Goal: Task Accomplishment & Management: Manage account settings

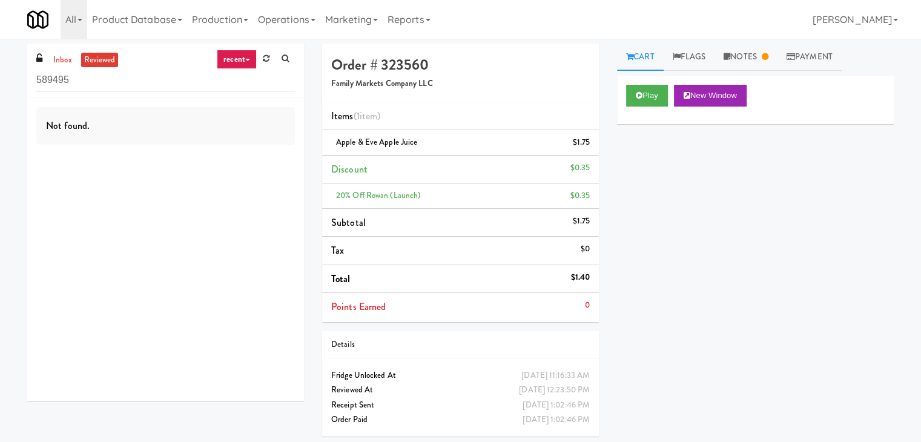
click at [78, 56] on ul "inbox reviewed" at bounding box center [84, 60] width 74 height 15
click at [63, 57] on link "inbox" at bounding box center [62, 60] width 25 height 15
click at [136, 75] on input "589495" at bounding box center [165, 80] width 259 height 22
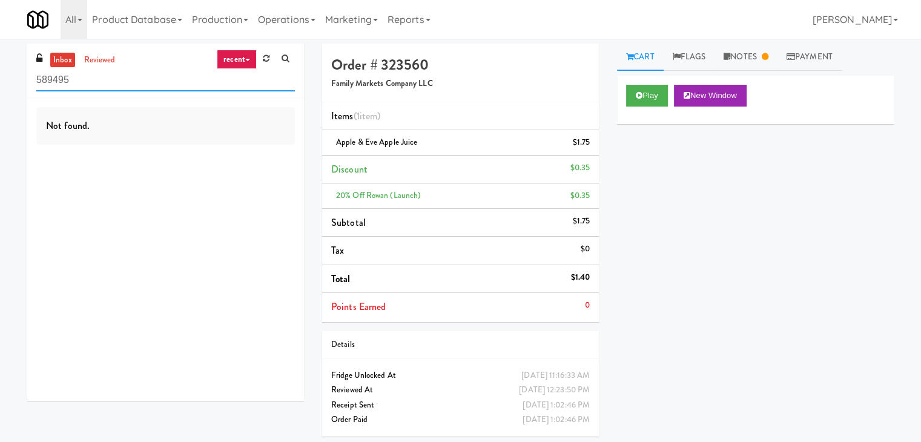
paste input "The Vue - Pantry"
type input "The Vue - Pantry"
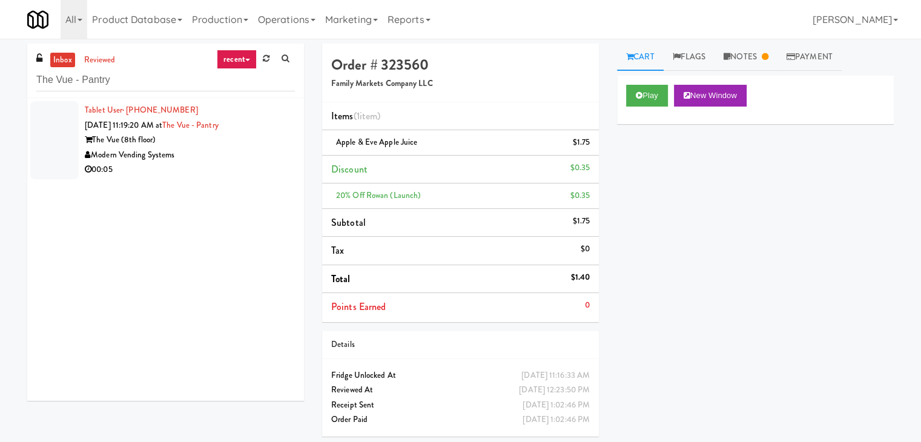
click at [231, 184] on div "Tablet User · (801) 368-3945 [DATE] 11:19:20 AM at [GEOGRAPHIC_DATA] The Vue (8…" at bounding box center [165, 249] width 277 height 303
click at [235, 162] on div "00:05" at bounding box center [190, 169] width 210 height 15
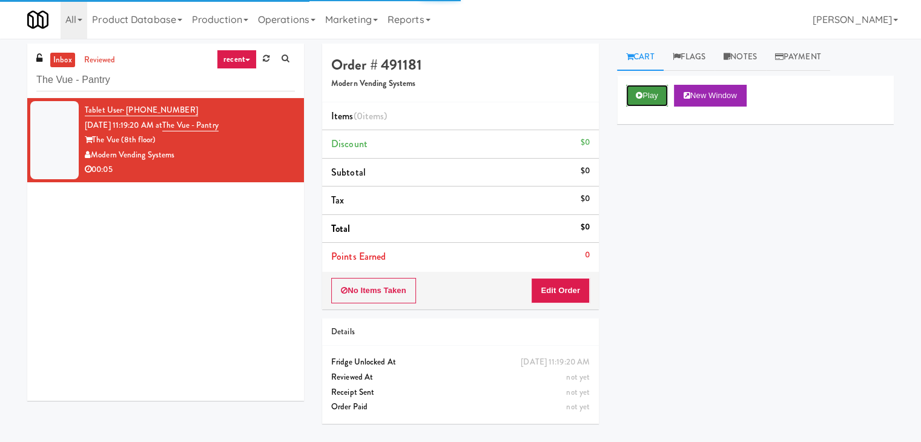
click at [655, 93] on button "Play" at bounding box center [647, 96] width 42 height 22
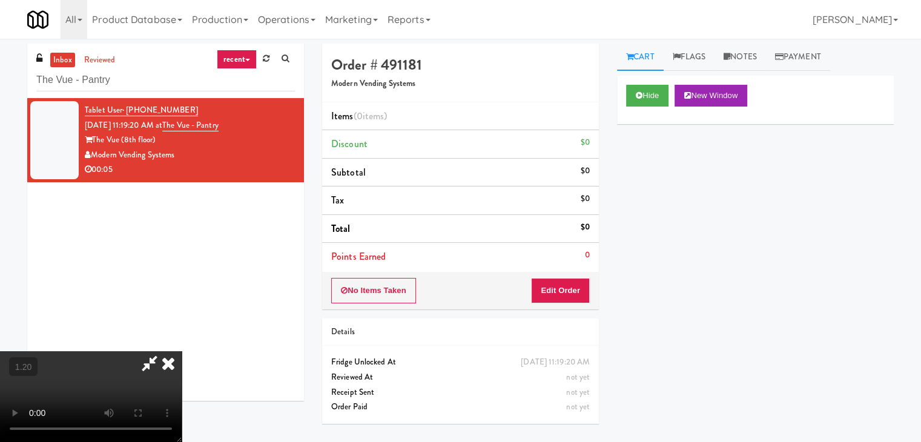
click at [182, 351] on video at bounding box center [91, 396] width 182 height 91
click at [182, 351] on icon at bounding box center [168, 363] width 27 height 24
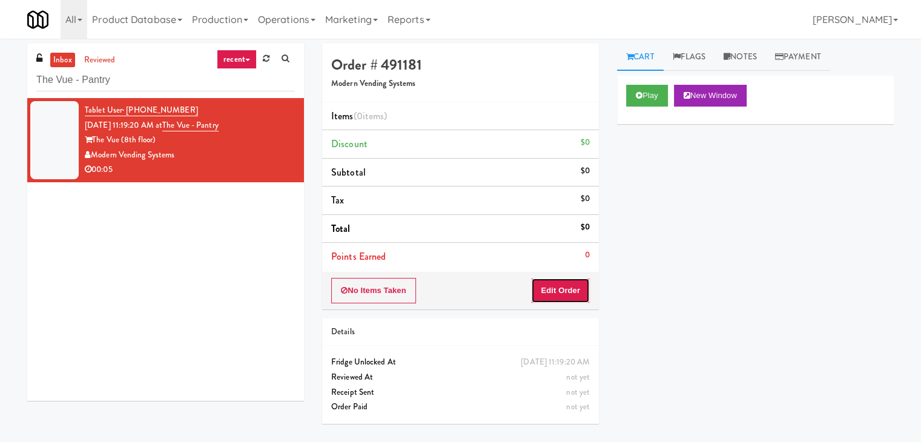
click at [554, 279] on button "Edit Order" at bounding box center [560, 290] width 59 height 25
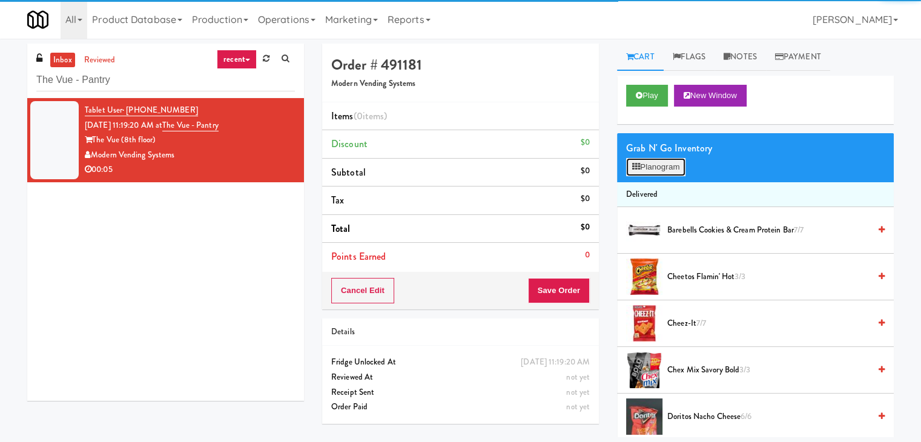
click at [658, 168] on button "Planogram" at bounding box center [655, 167] width 59 height 18
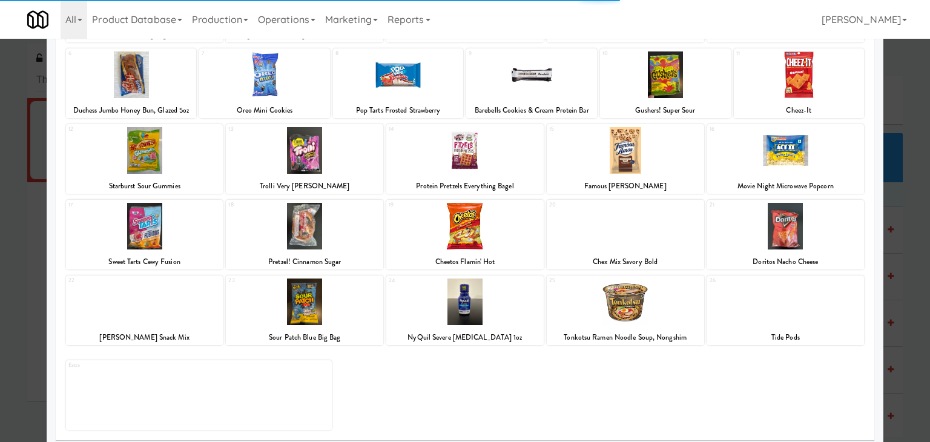
scroll to position [153, 0]
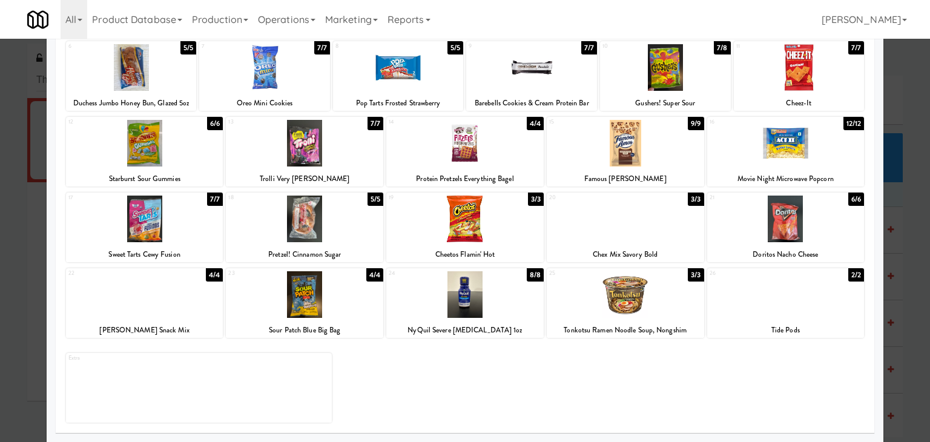
click at [775, 227] on div at bounding box center [785, 219] width 157 height 47
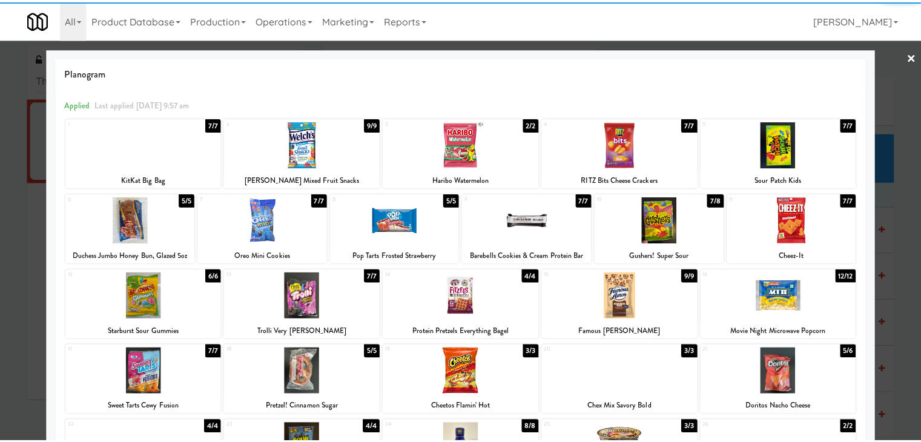
scroll to position [0, 0]
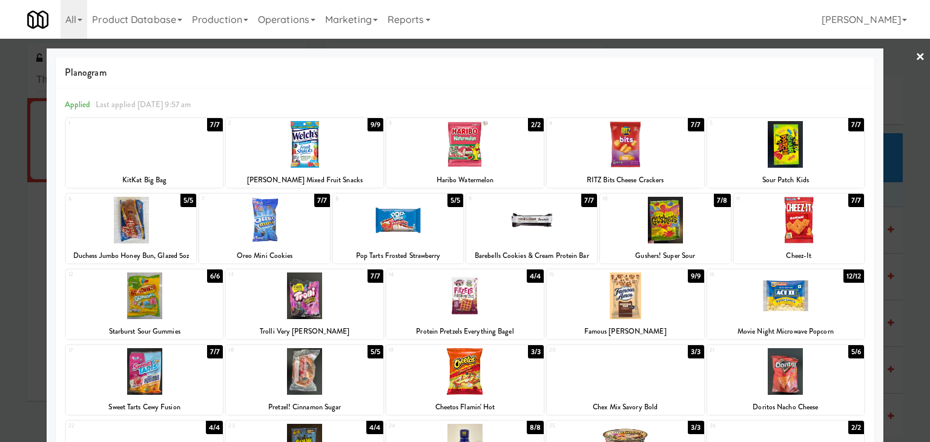
click at [276, 226] on div at bounding box center [264, 220] width 131 height 47
click at [916, 56] on link "×" at bounding box center [921, 58] width 10 height 38
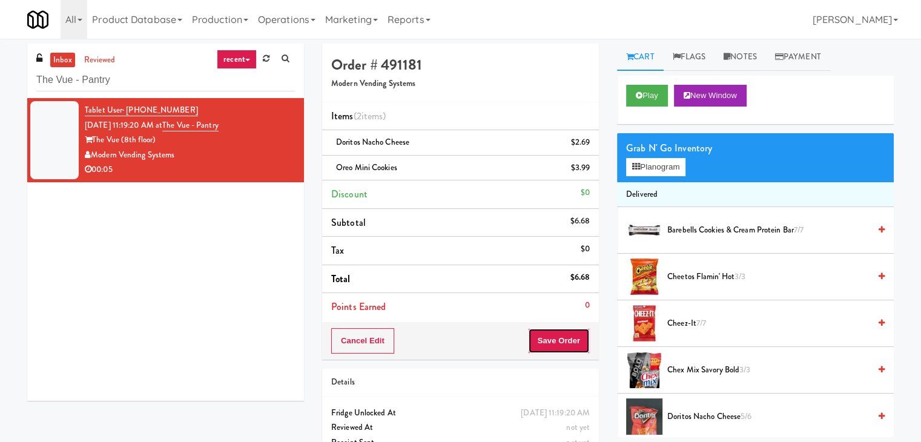
click at [545, 335] on button "Save Order" at bounding box center [559, 340] width 62 height 25
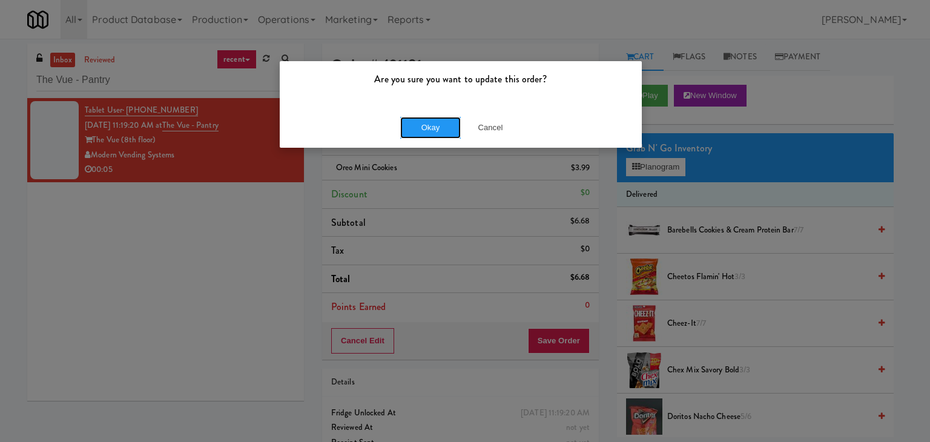
drag, startPoint x: 422, startPoint y: 124, endPoint x: 419, endPoint y: 110, distance: 14.7
click at [421, 122] on button "Okay" at bounding box center [430, 128] width 61 height 22
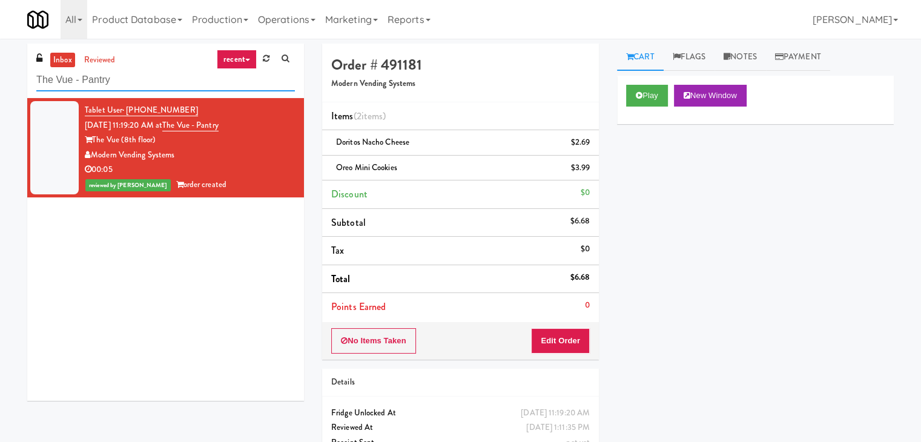
click at [168, 79] on input "The Vue - Pantry" at bounding box center [165, 80] width 259 height 22
paste input "JVT drink (energy)"
type input "JVT drink (energy)"
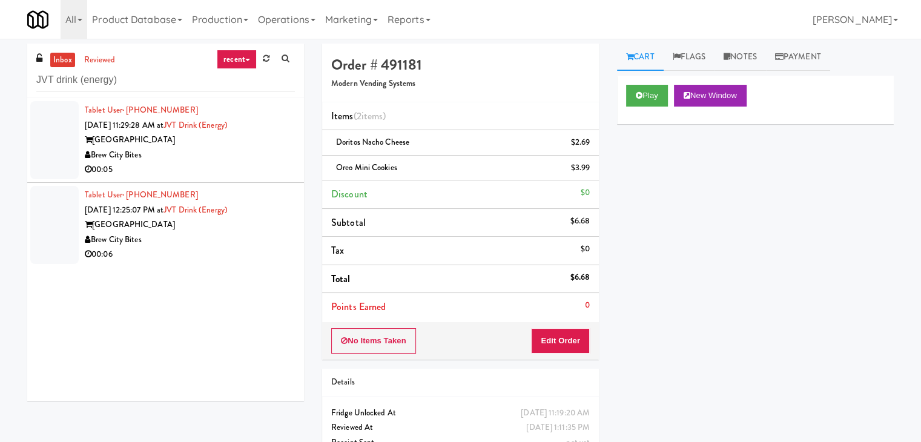
click at [237, 158] on div "Brew City Bites" at bounding box center [190, 155] width 210 height 15
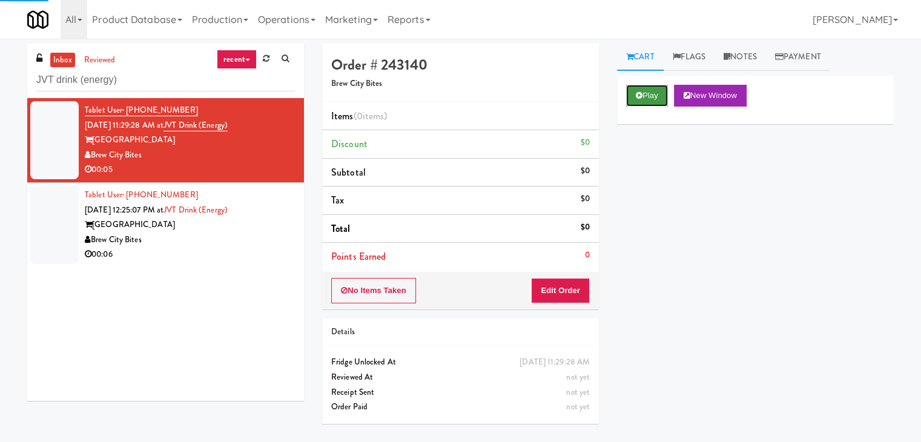
click at [644, 101] on button "Play" at bounding box center [647, 96] width 42 height 22
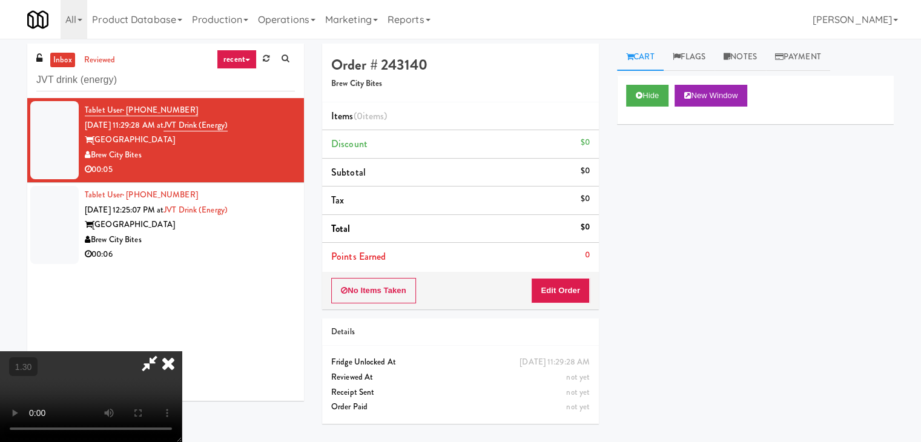
click at [182, 351] on video at bounding box center [91, 396] width 182 height 91
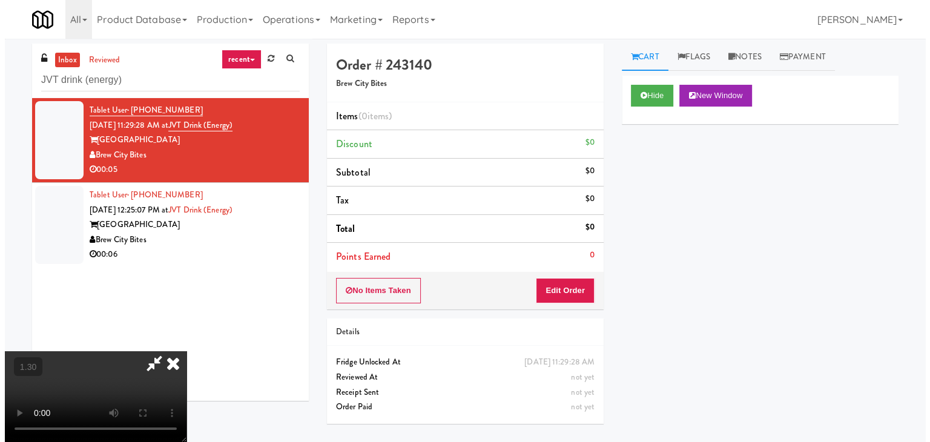
scroll to position [0, 0]
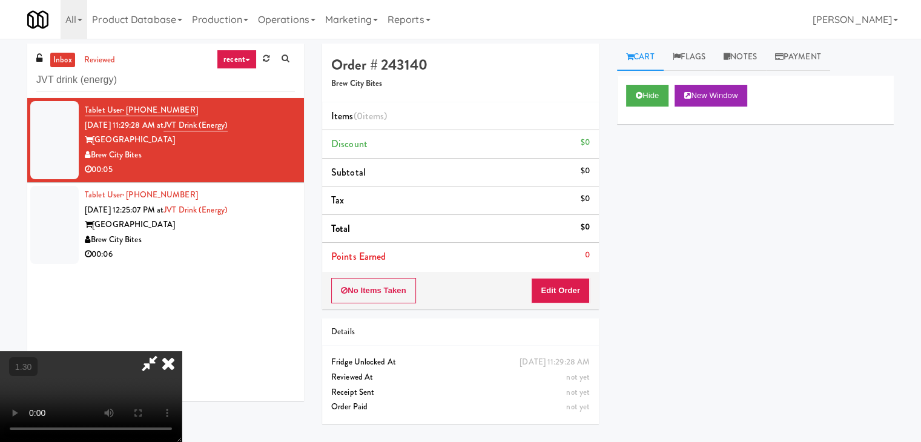
click at [182, 351] on icon at bounding box center [168, 363] width 27 height 24
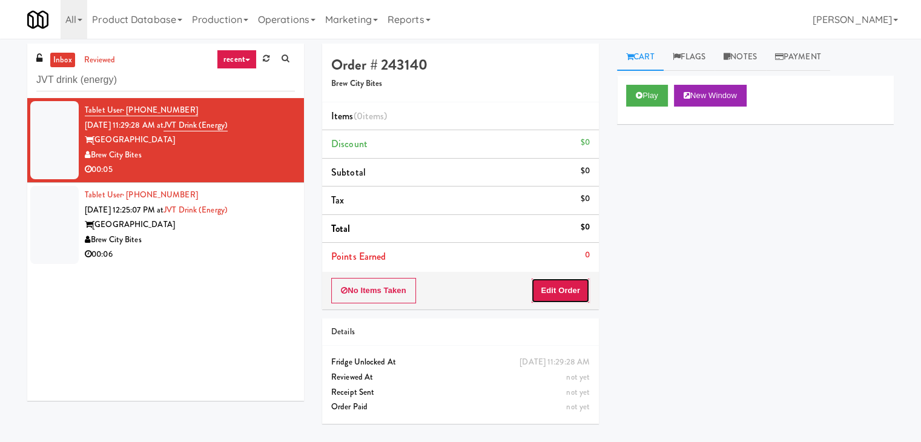
click at [545, 297] on button "Edit Order" at bounding box center [560, 290] width 59 height 25
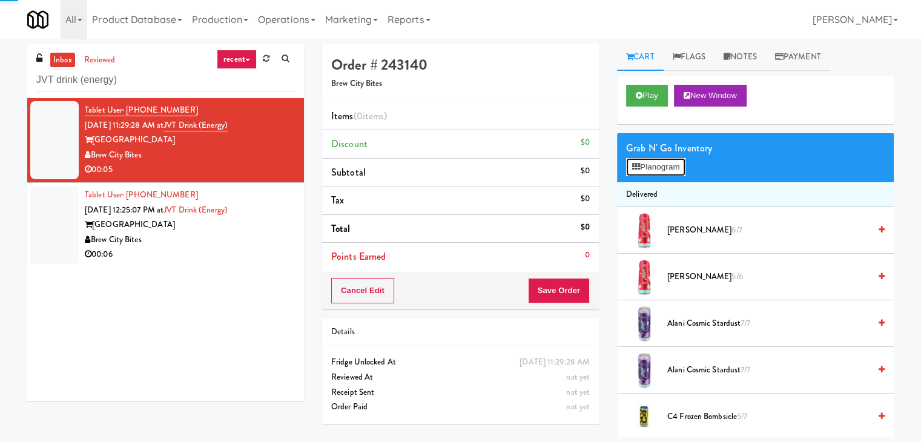
click at [662, 175] on button "Planogram" at bounding box center [655, 167] width 59 height 18
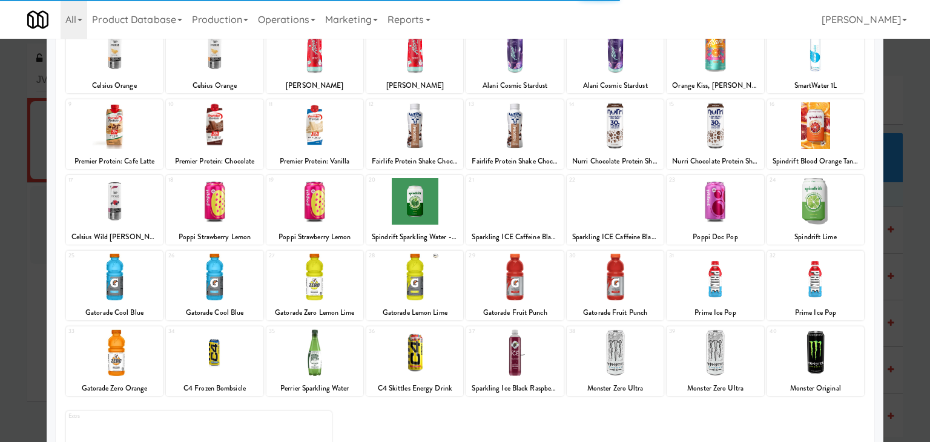
scroll to position [153, 0]
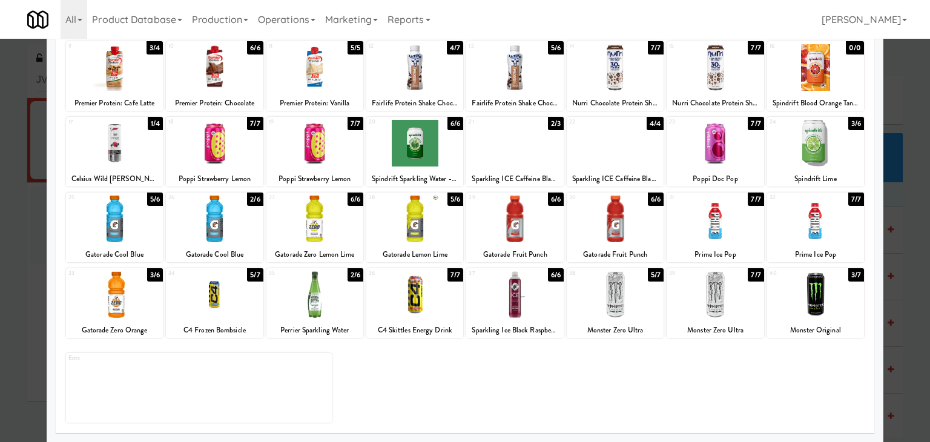
click at [612, 296] on div at bounding box center [615, 294] width 97 height 47
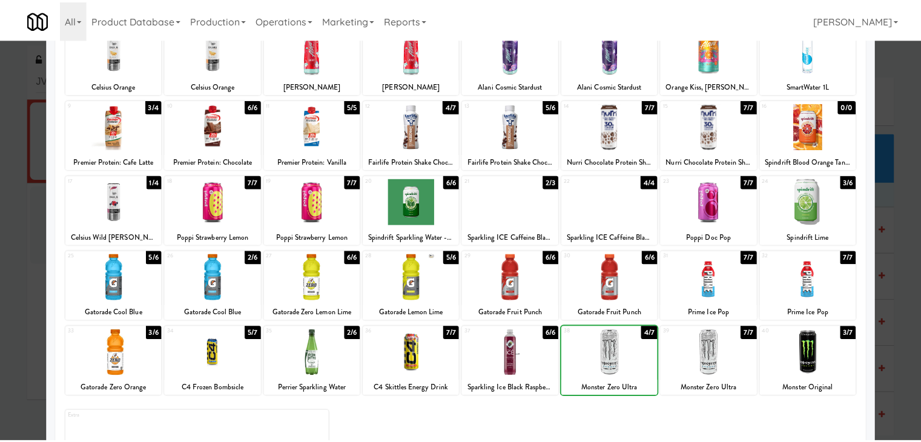
scroll to position [0, 0]
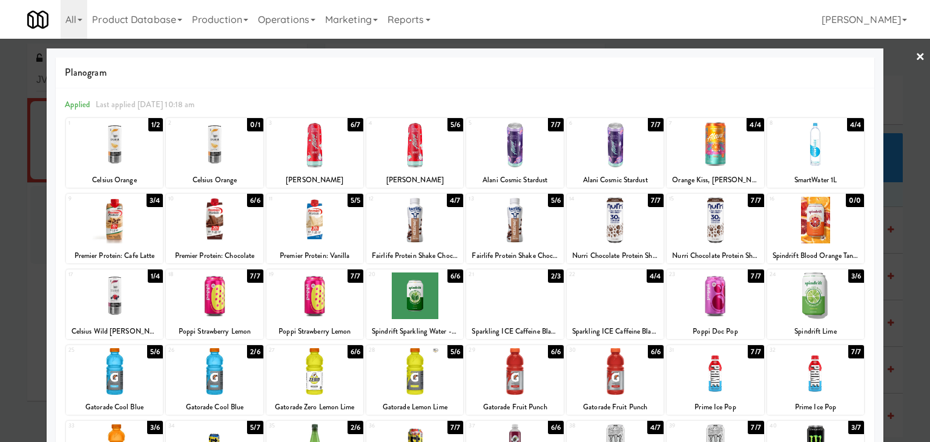
click at [916, 58] on link "×" at bounding box center [921, 58] width 10 height 38
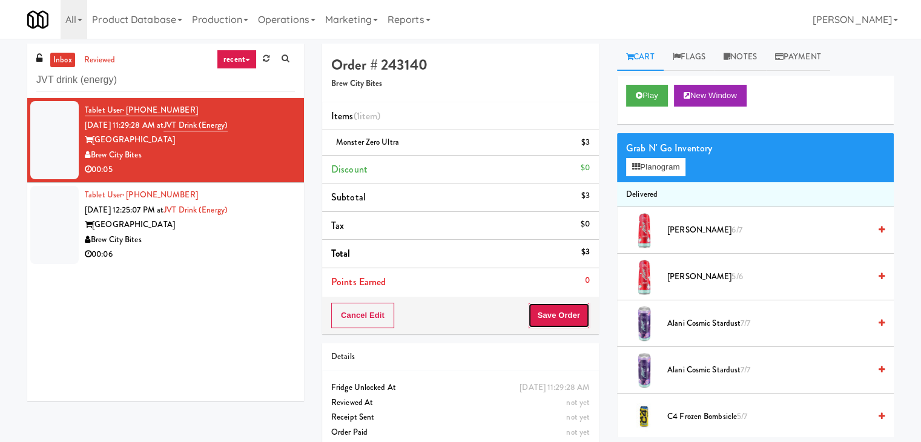
click at [553, 309] on button "Save Order" at bounding box center [559, 315] width 62 height 25
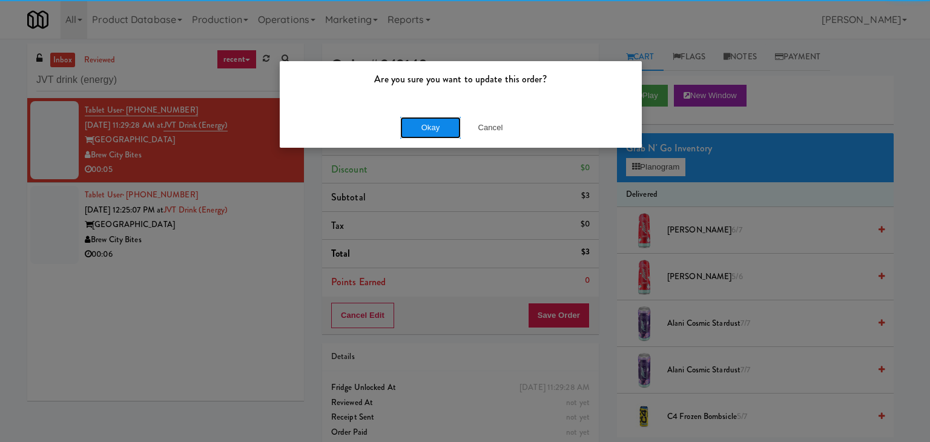
drag, startPoint x: 451, startPoint y: 124, endPoint x: 443, endPoint y: 129, distance: 9.2
click at [451, 124] on button "Okay" at bounding box center [430, 128] width 61 height 22
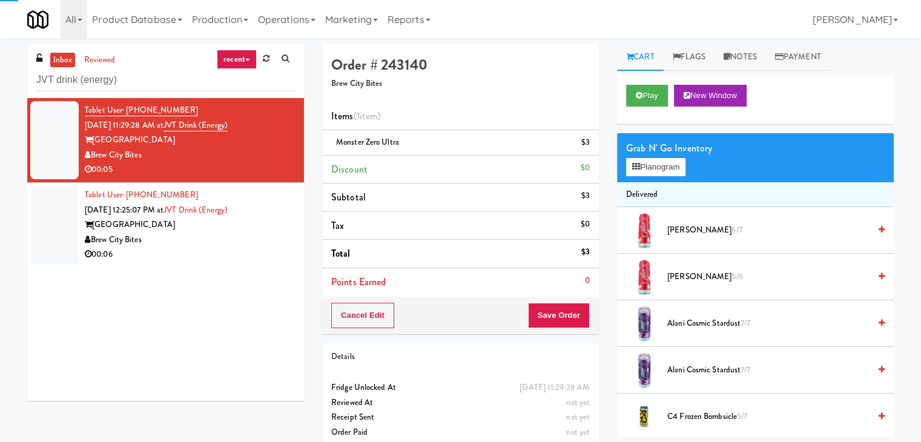
click at [241, 245] on div "Brew City Bites" at bounding box center [190, 240] width 210 height 15
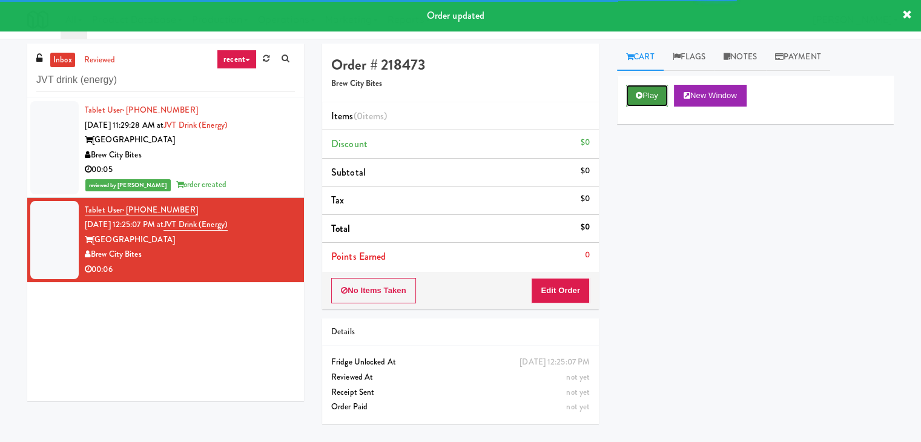
click at [656, 96] on button "Play" at bounding box center [647, 96] width 42 height 22
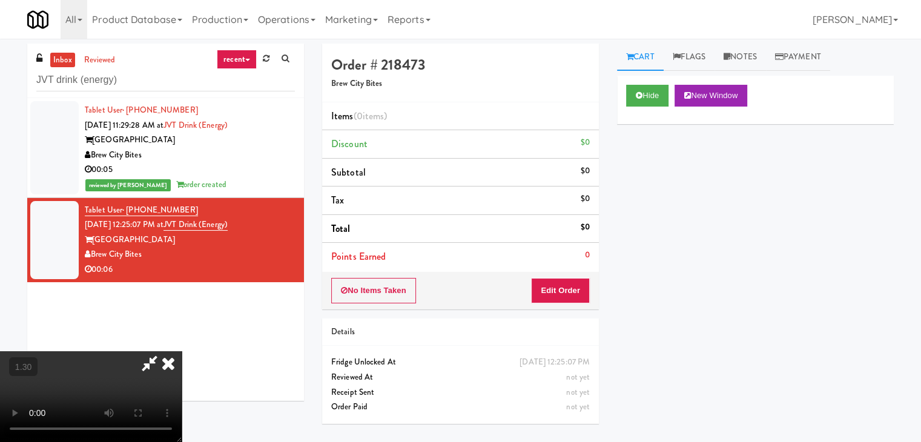
click at [182, 351] on video at bounding box center [91, 396] width 182 height 91
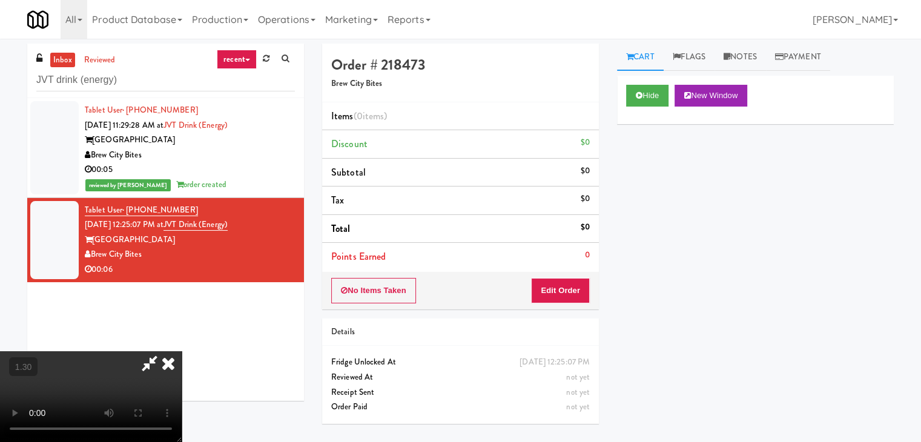
click at [182, 351] on video at bounding box center [91, 396] width 182 height 91
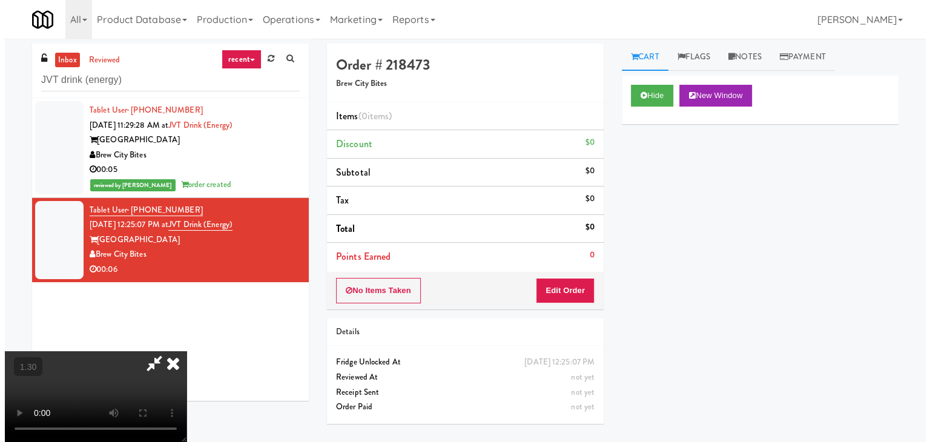
scroll to position [0, 0]
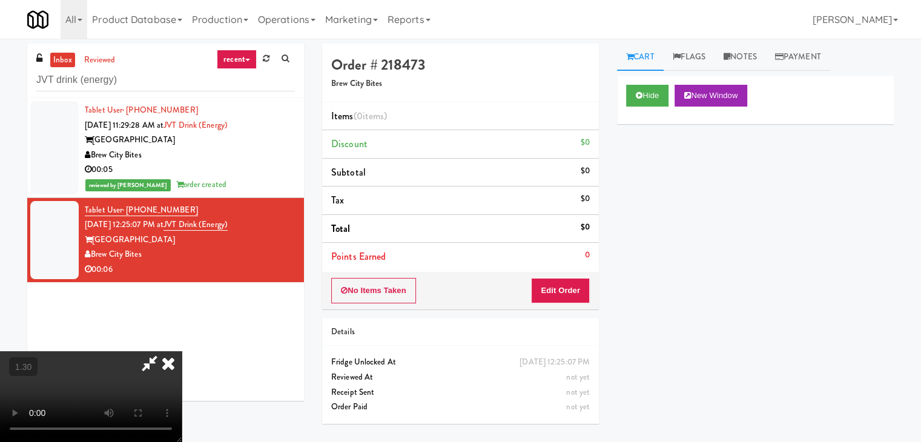
click at [182, 351] on icon at bounding box center [168, 363] width 27 height 24
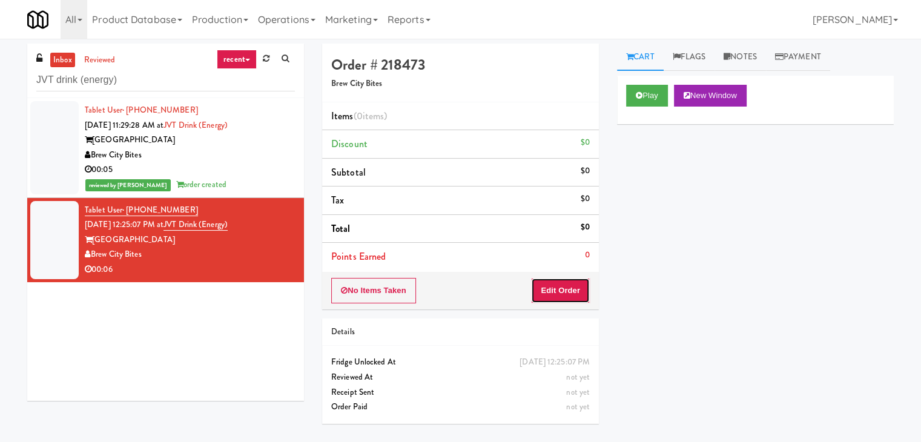
click at [560, 281] on button "Edit Order" at bounding box center [560, 290] width 59 height 25
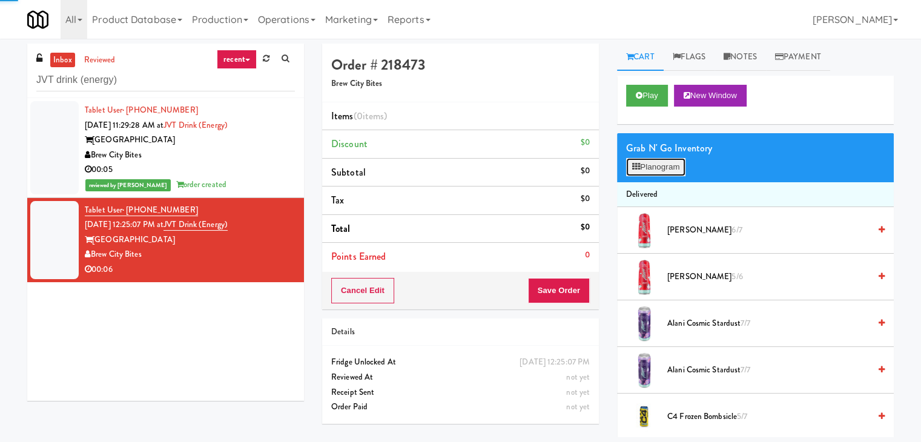
click at [660, 164] on button "Planogram" at bounding box center [655, 167] width 59 height 18
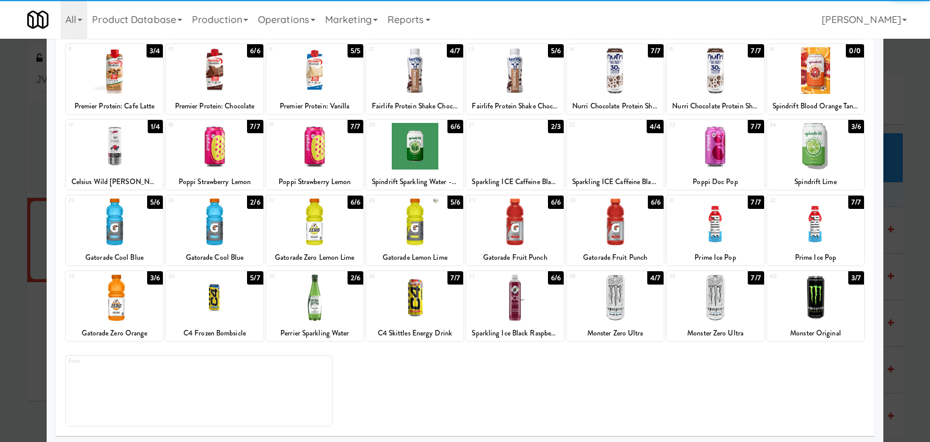
scroll to position [153, 0]
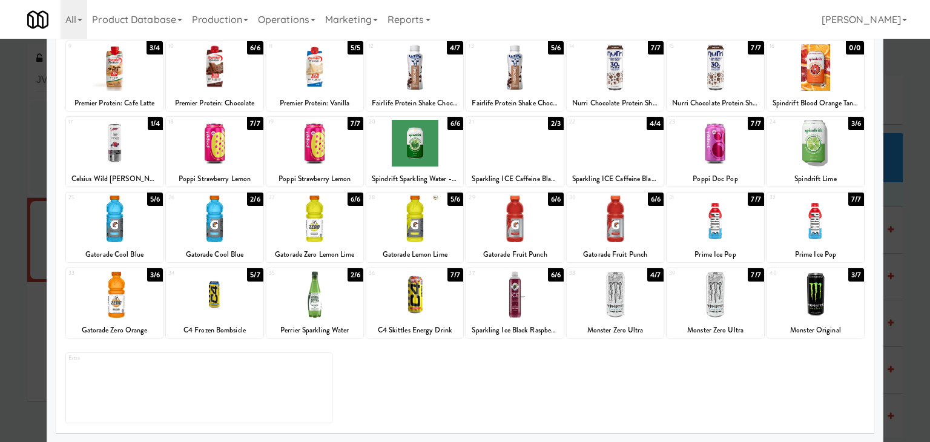
click at [832, 298] on div at bounding box center [815, 294] width 97 height 47
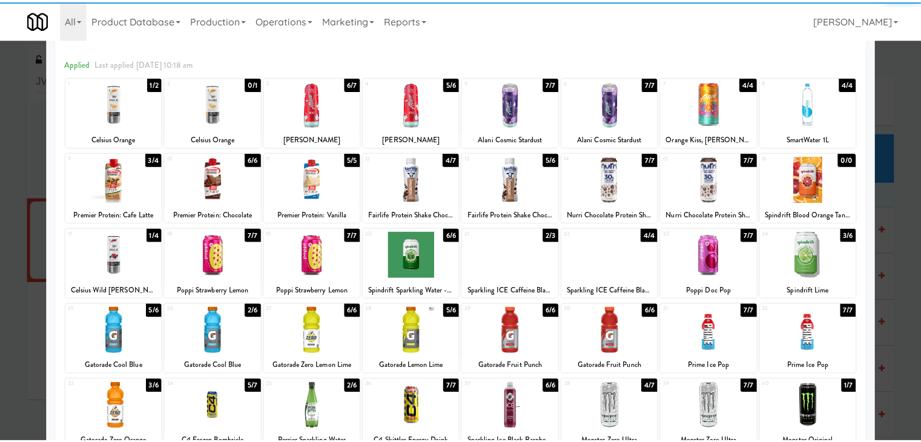
scroll to position [0, 0]
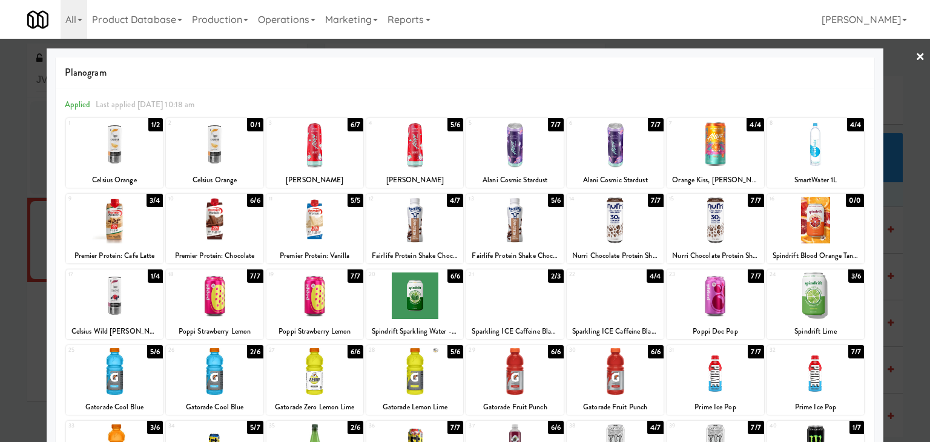
click at [916, 54] on link "×" at bounding box center [921, 58] width 10 height 38
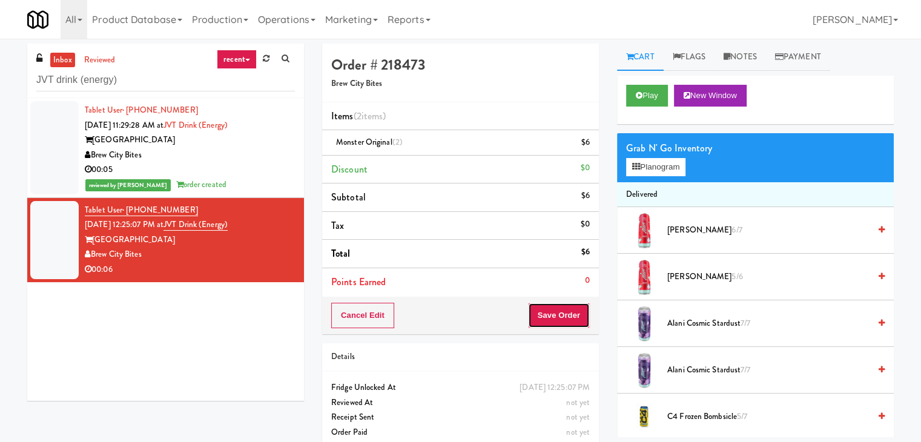
click at [566, 314] on button "Save Order" at bounding box center [559, 315] width 62 height 25
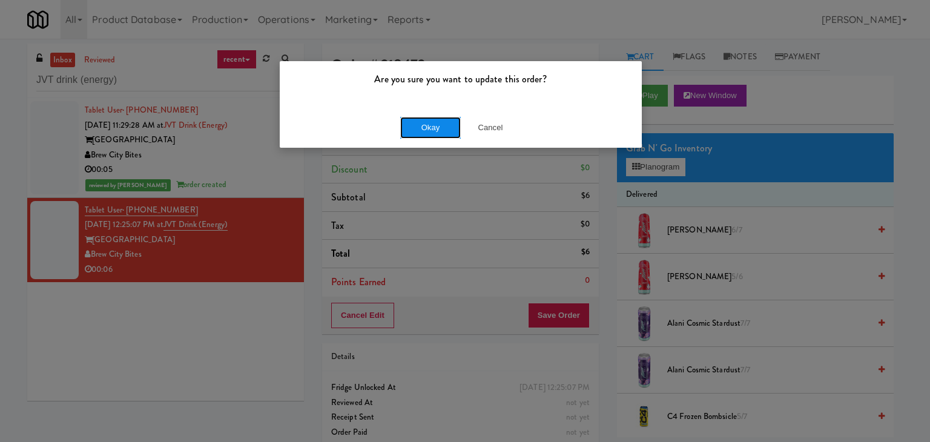
click at [432, 129] on button "Okay" at bounding box center [430, 128] width 61 height 22
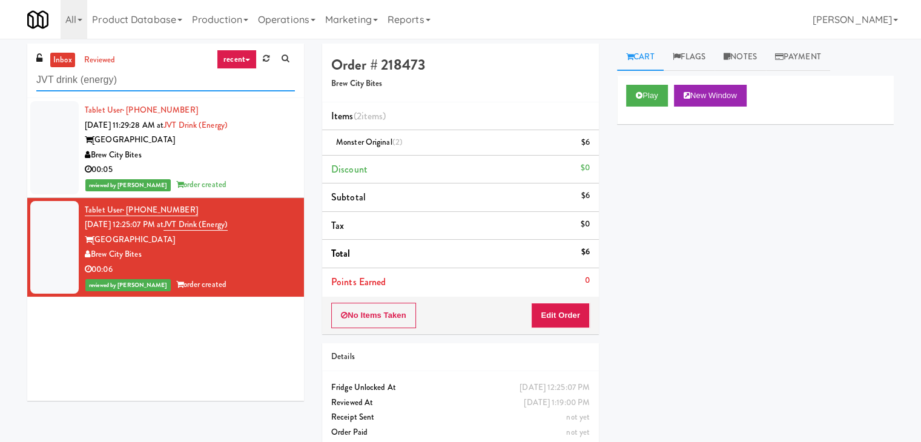
click at [170, 85] on input "JVT drink (energy)" at bounding box center [165, 80] width 259 height 22
paste input "Pointe at [GEOGRAPHIC_DATA][PERSON_NAME]"
type input "Pointe at [GEOGRAPHIC_DATA][PERSON_NAME]"
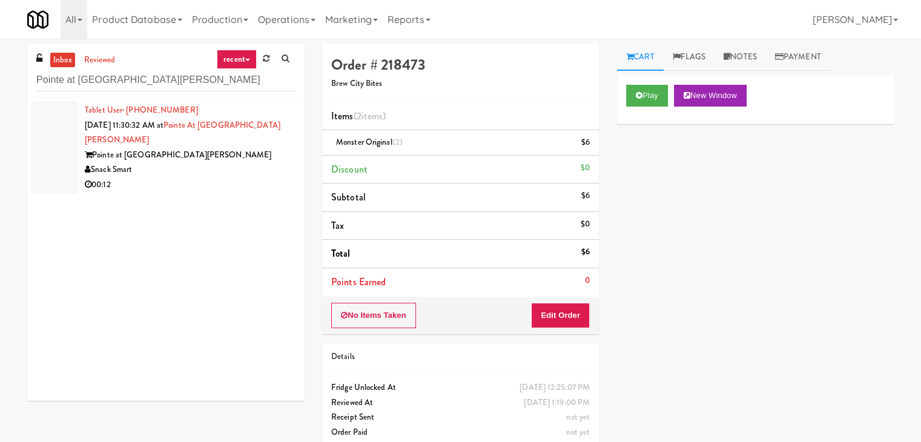
click at [240, 163] on div "Snack Smart" at bounding box center [190, 169] width 210 height 15
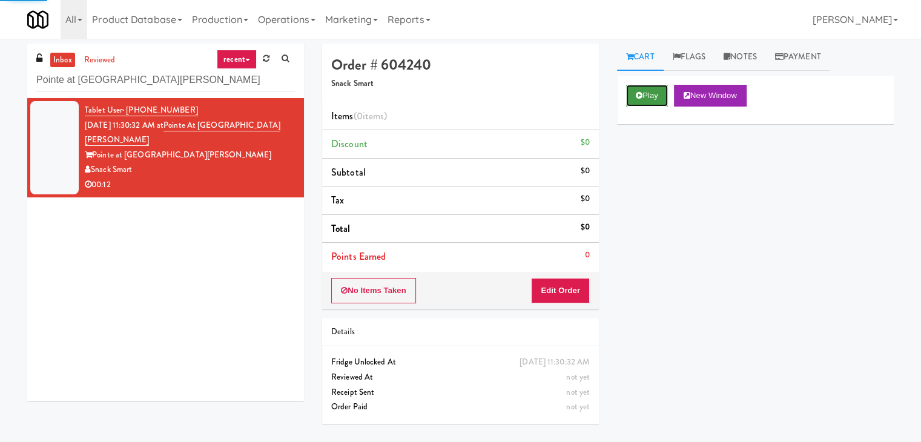
click at [641, 100] on button "Play" at bounding box center [647, 96] width 42 height 22
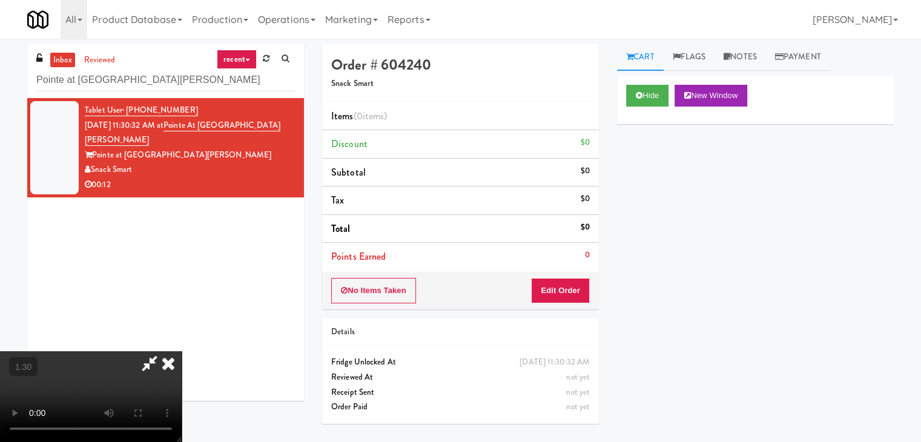
click at [182, 351] on video at bounding box center [91, 396] width 182 height 91
click at [182, 351] on icon at bounding box center [168, 363] width 27 height 24
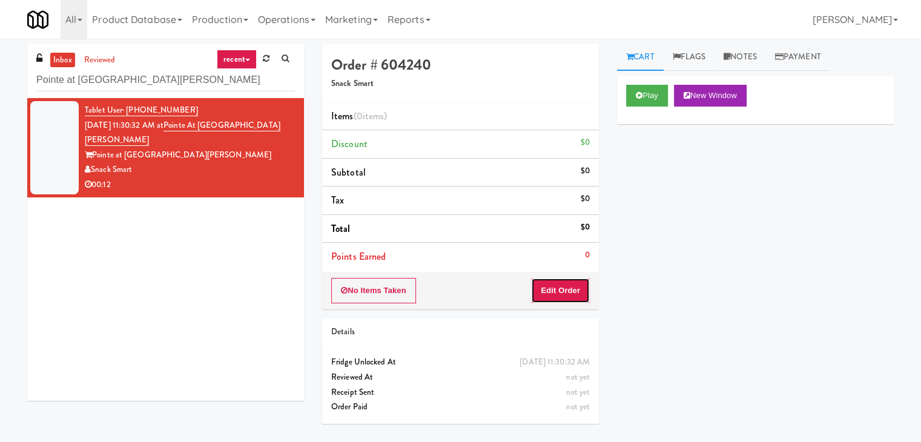
click at [560, 287] on button "Edit Order" at bounding box center [560, 290] width 59 height 25
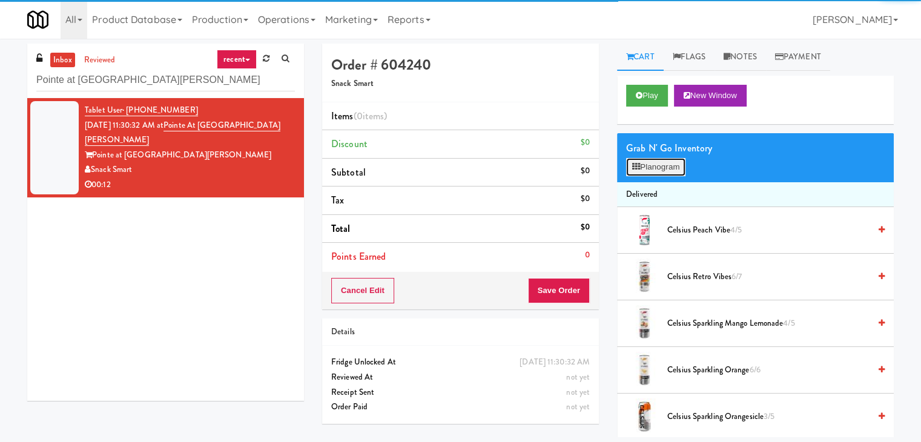
click at [661, 170] on button "Planogram" at bounding box center [655, 167] width 59 height 18
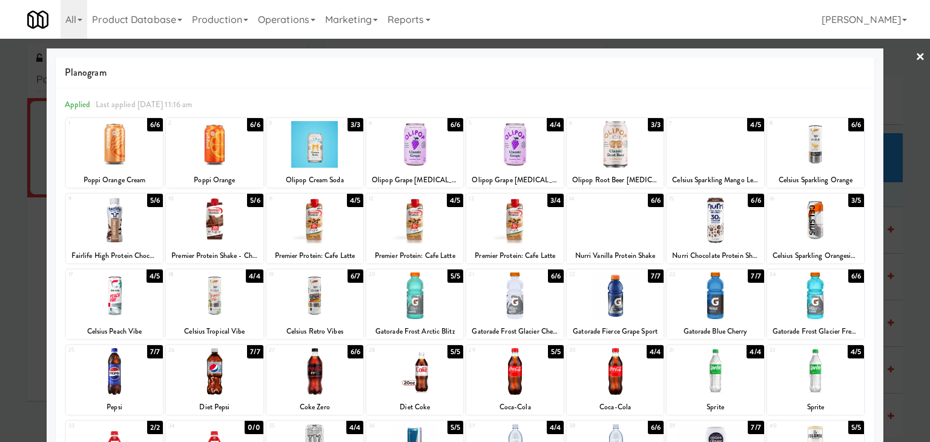
click at [416, 225] on div at bounding box center [414, 220] width 97 height 47
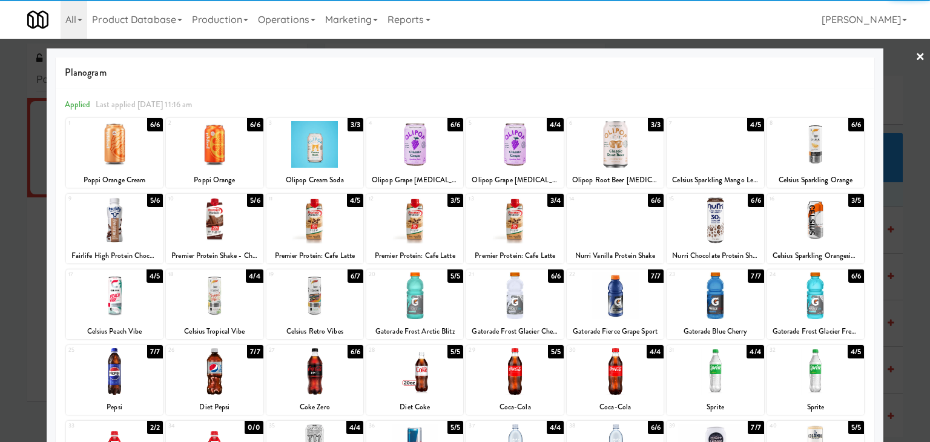
click at [331, 298] on div at bounding box center [315, 296] width 97 height 47
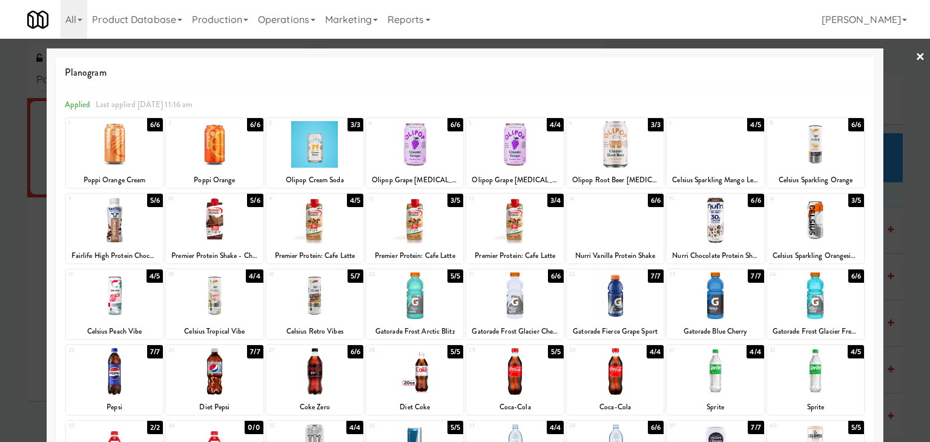
click at [916, 56] on link "×" at bounding box center [921, 58] width 10 height 38
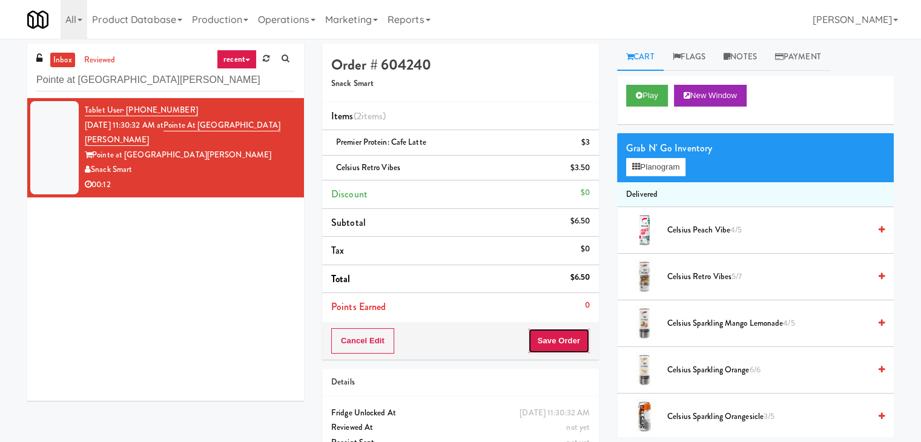
drag, startPoint x: 568, startPoint y: 340, endPoint x: 556, endPoint y: 336, distance: 12.1
click at [567, 340] on button "Save Order" at bounding box center [559, 340] width 62 height 25
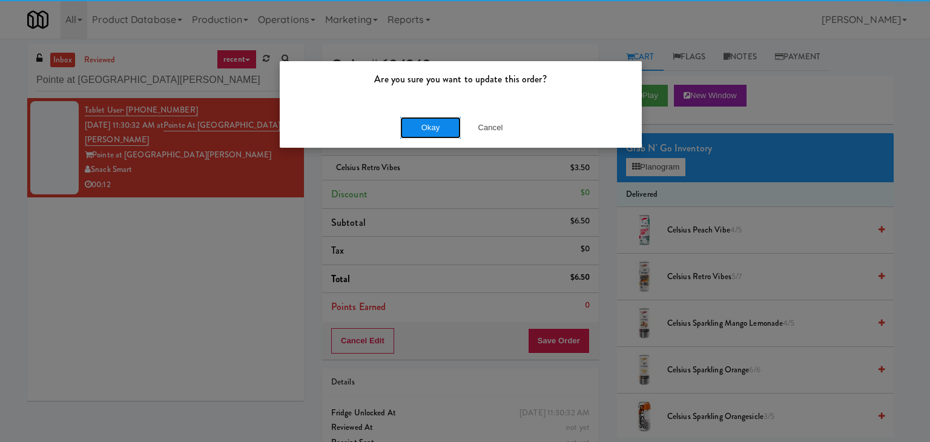
click at [431, 125] on button "Okay" at bounding box center [430, 128] width 61 height 22
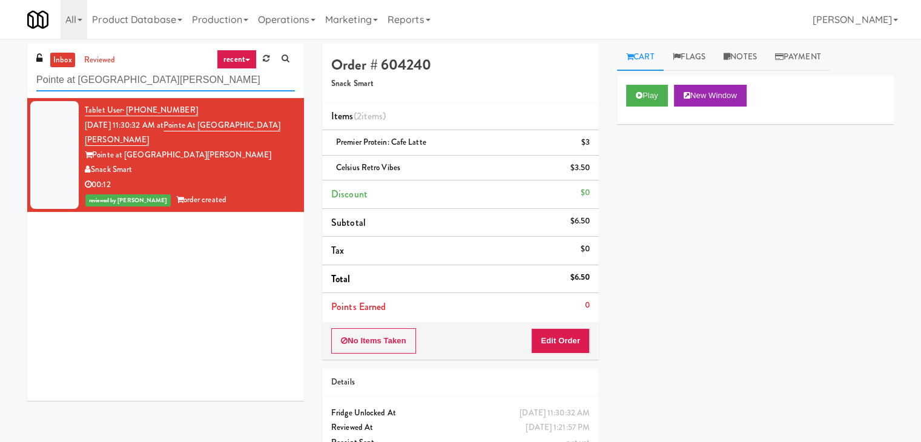
click at [165, 83] on input "Pointe at [GEOGRAPHIC_DATA][PERSON_NAME]" at bounding box center [165, 80] width 259 height 22
paste input "[PERSON_NAME] - Pantry - Right"
type input "[PERSON_NAME] - Pantry - Right"
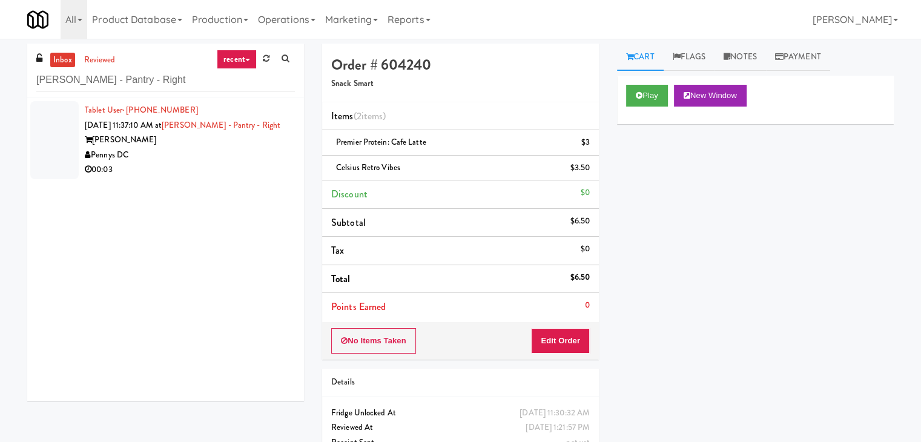
click at [242, 158] on div "Pennys DC" at bounding box center [190, 155] width 210 height 15
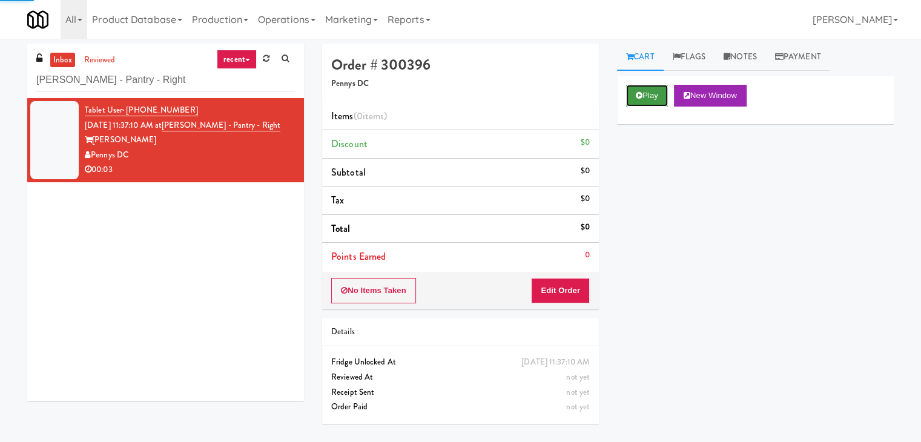
click at [632, 94] on button "Play" at bounding box center [647, 96] width 42 height 22
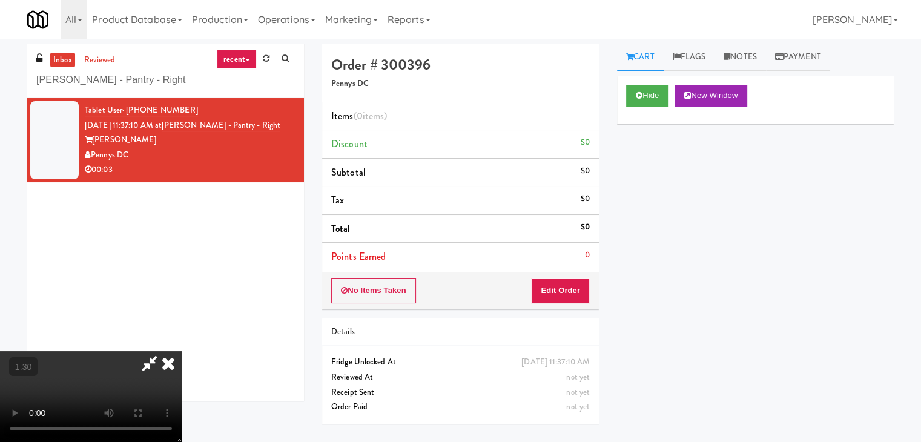
click at [182, 351] on video at bounding box center [91, 396] width 182 height 91
click at [182, 351] on icon at bounding box center [168, 363] width 27 height 24
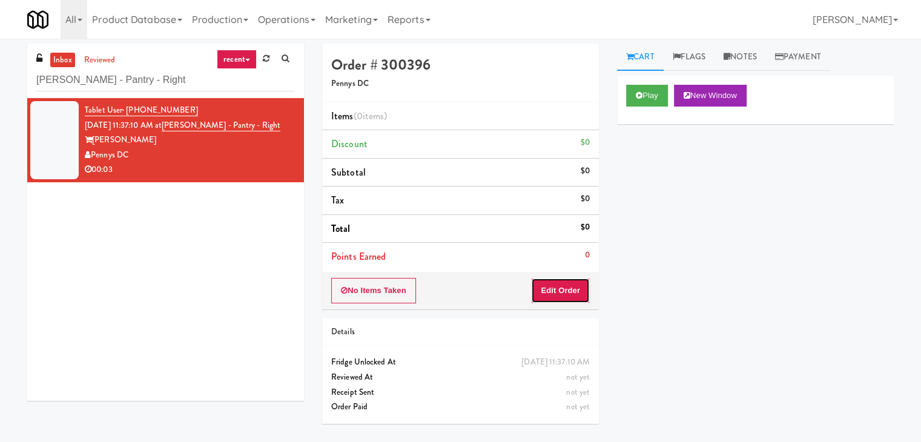
click at [564, 289] on button "Edit Order" at bounding box center [560, 290] width 59 height 25
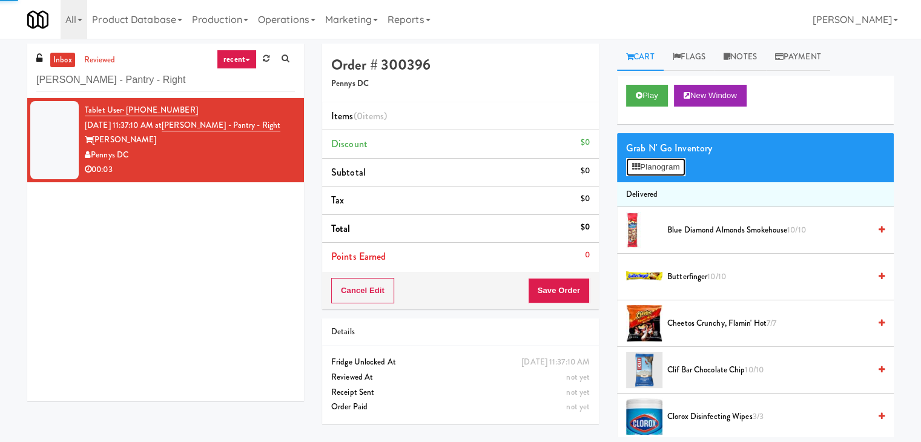
click at [659, 161] on button "Planogram" at bounding box center [655, 167] width 59 height 18
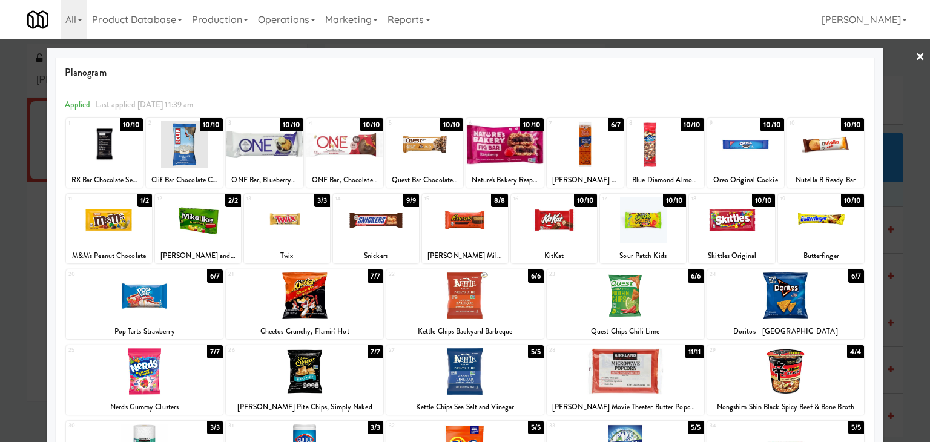
click at [413, 150] on div at bounding box center [424, 144] width 77 height 47
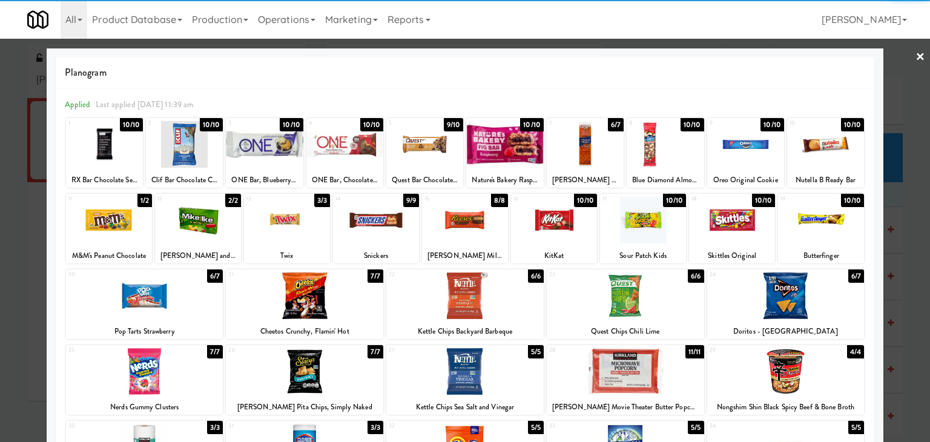
click at [916, 56] on link "×" at bounding box center [921, 58] width 10 height 38
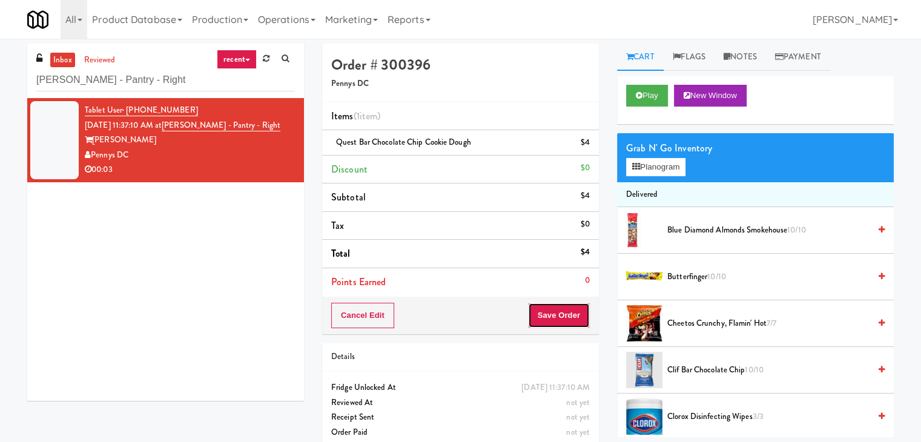
click at [560, 316] on button "Save Order" at bounding box center [559, 315] width 62 height 25
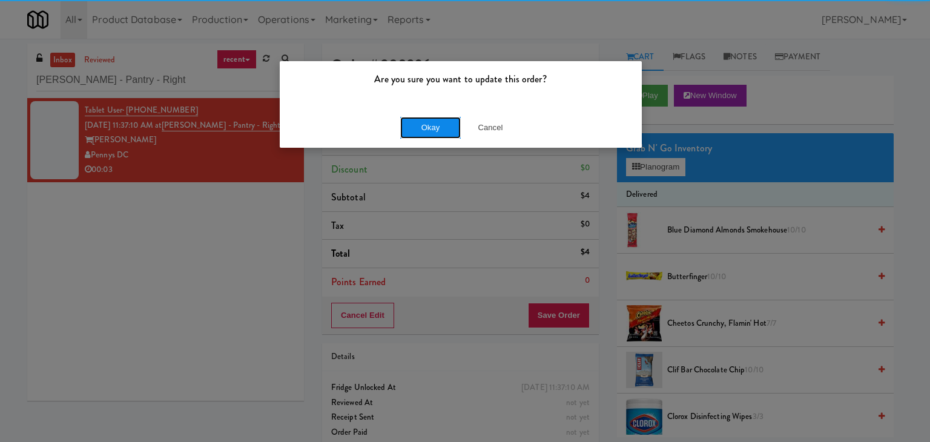
click at [422, 129] on button "Okay" at bounding box center [430, 128] width 61 height 22
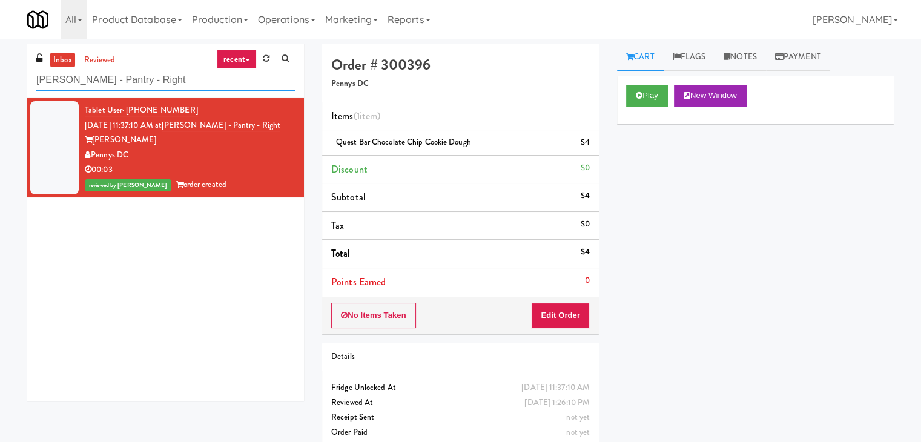
click at [171, 71] on input "[PERSON_NAME] - Pantry - Right" at bounding box center [165, 80] width 259 height 22
paste input "Rowan - Ambient"
type input "Rowan - Ambient - Right"
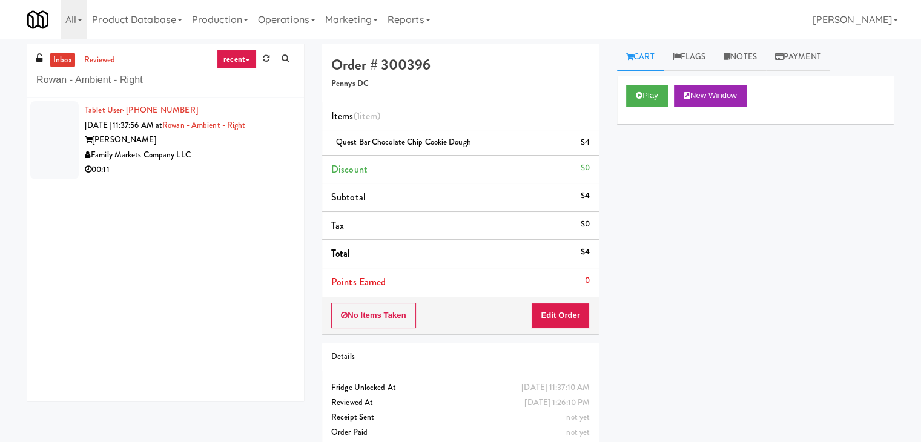
click at [263, 158] on div "Family Markets Company LLC" at bounding box center [190, 155] width 210 height 15
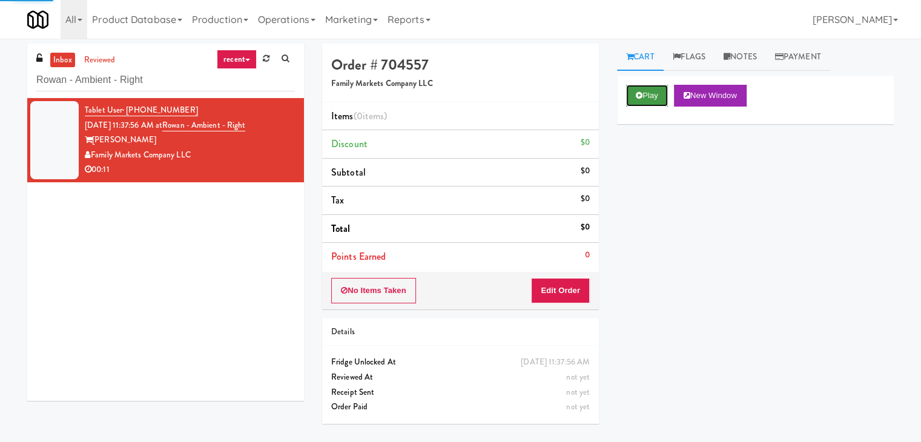
click at [638, 92] on icon at bounding box center [639, 95] width 7 height 8
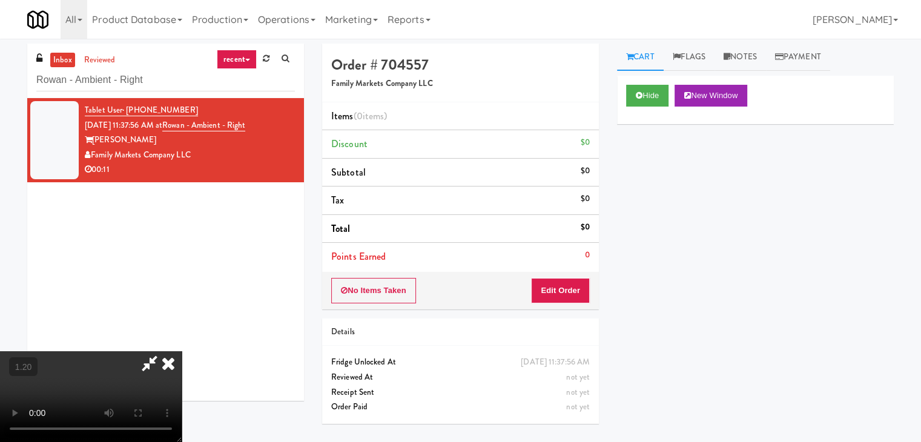
click at [182, 351] on video at bounding box center [91, 396] width 182 height 91
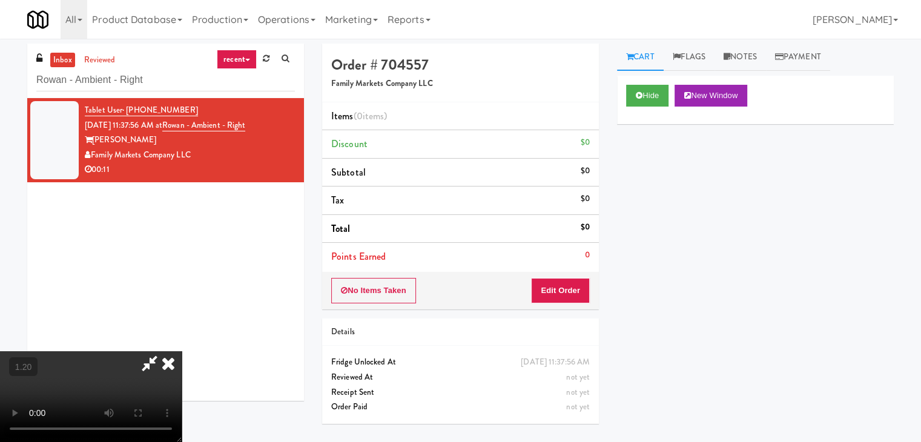
click at [182, 351] on video at bounding box center [91, 396] width 182 height 91
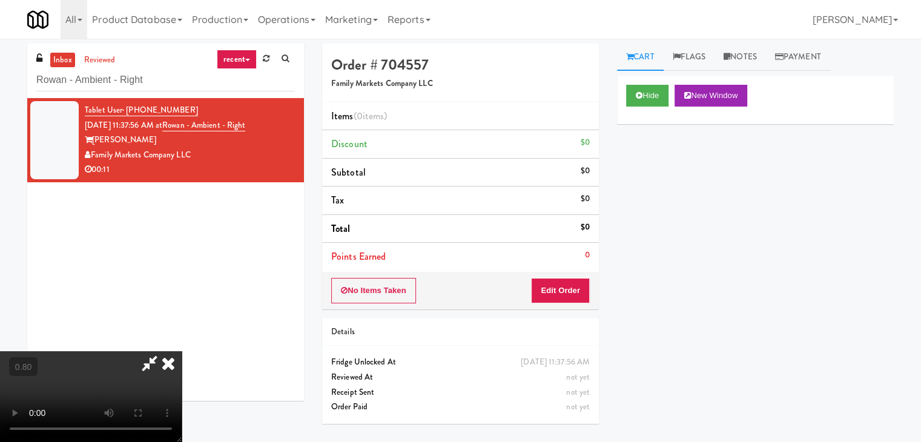
click at [182, 351] on video at bounding box center [91, 396] width 182 height 91
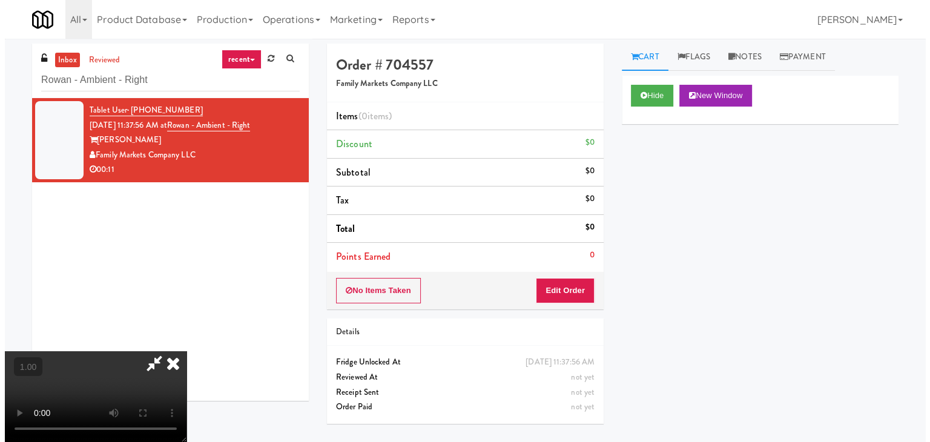
scroll to position [0, 0]
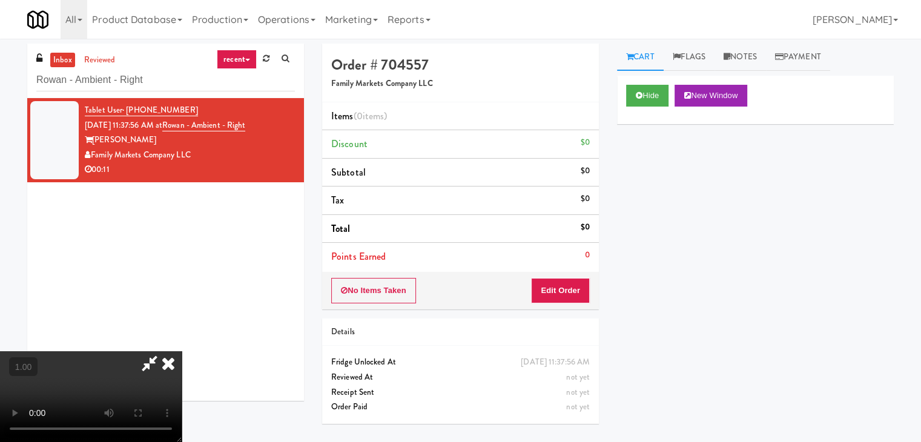
click at [182, 351] on icon at bounding box center [168, 363] width 27 height 24
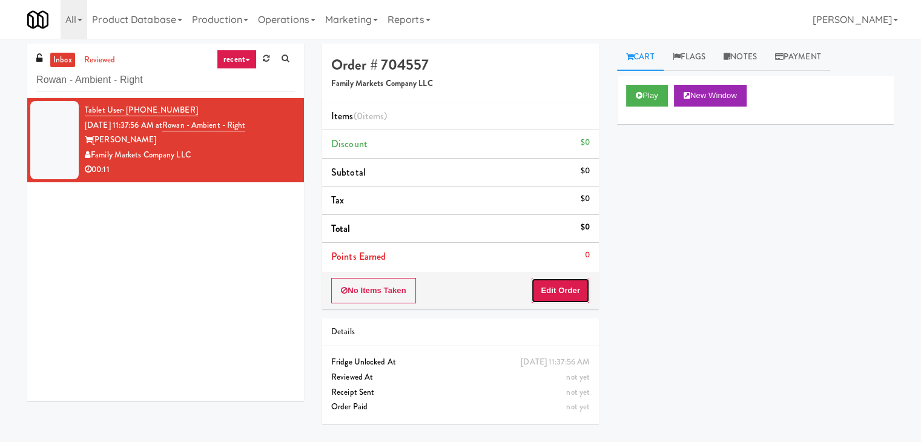
click at [549, 292] on button "Edit Order" at bounding box center [560, 290] width 59 height 25
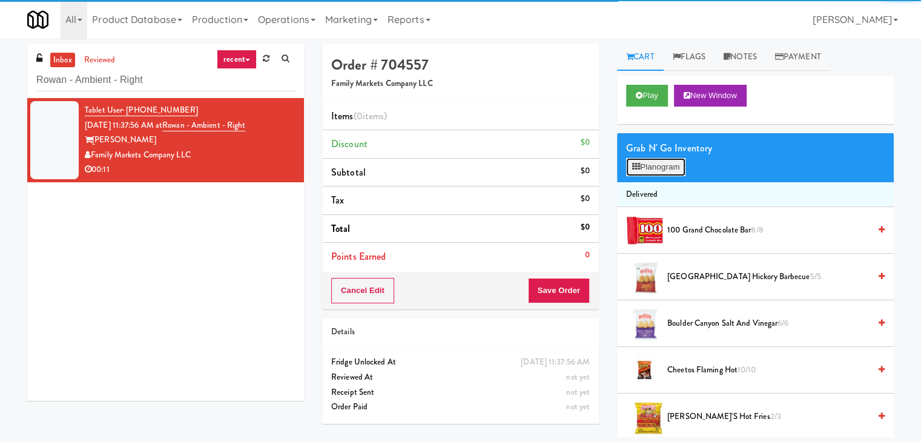
click at [657, 168] on button "Planogram" at bounding box center [655, 167] width 59 height 18
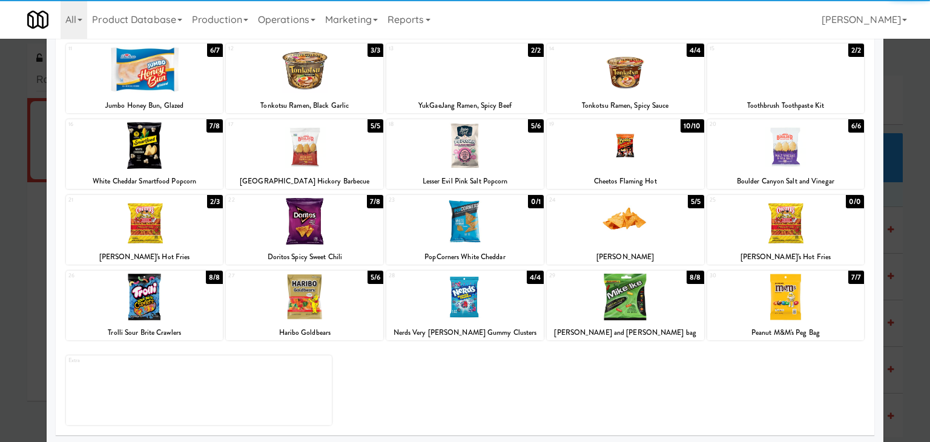
scroll to position [153, 0]
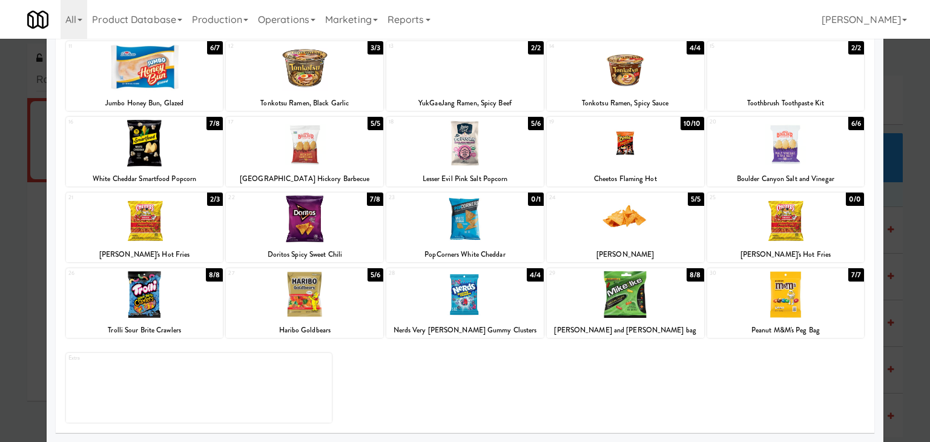
click at [798, 311] on div at bounding box center [785, 294] width 157 height 47
click at [315, 147] on div at bounding box center [304, 143] width 157 height 47
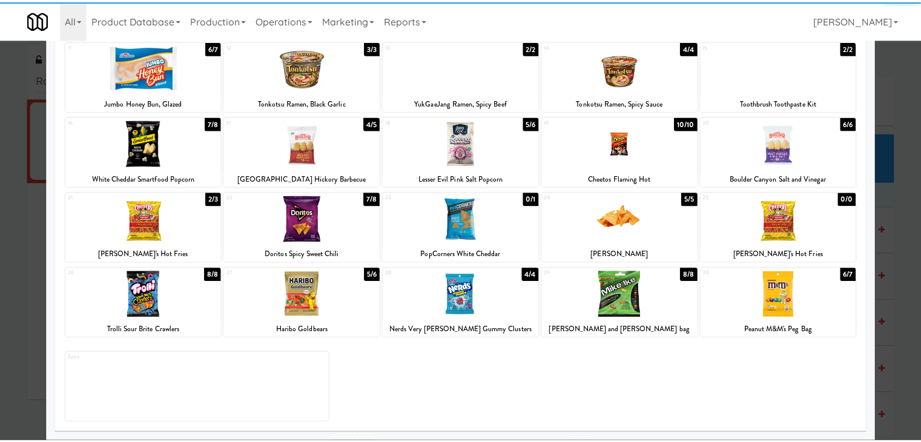
scroll to position [0, 0]
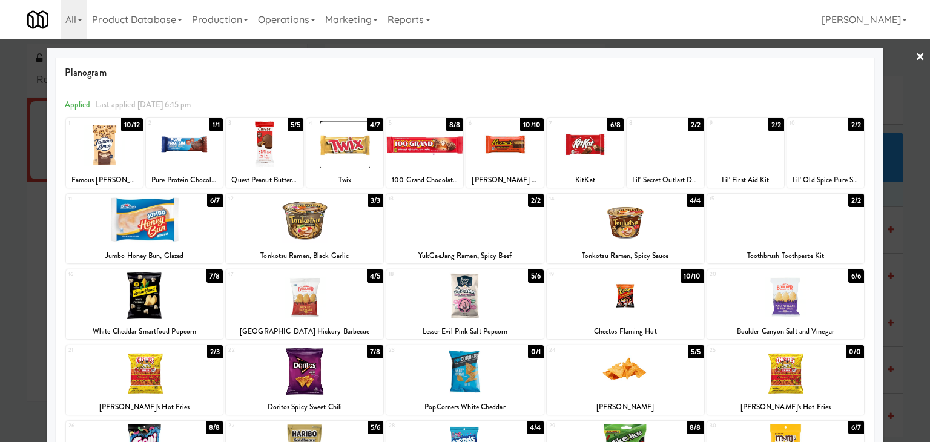
click at [916, 55] on link "×" at bounding box center [921, 58] width 10 height 38
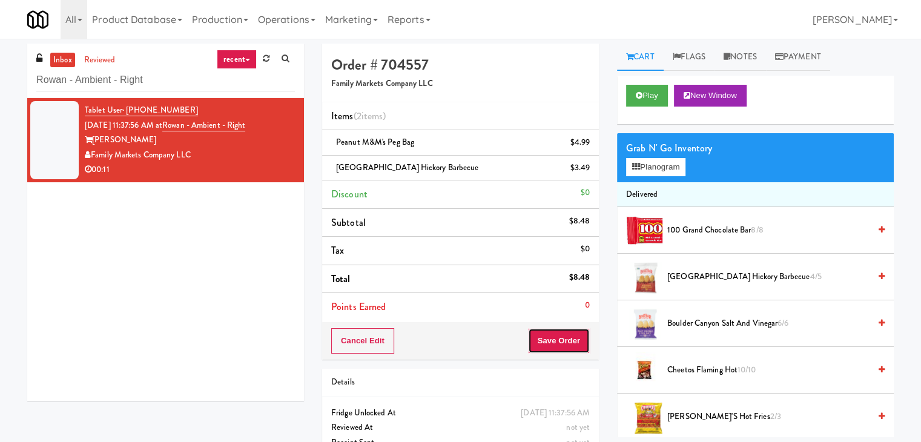
click at [558, 340] on button "Save Order" at bounding box center [559, 340] width 62 height 25
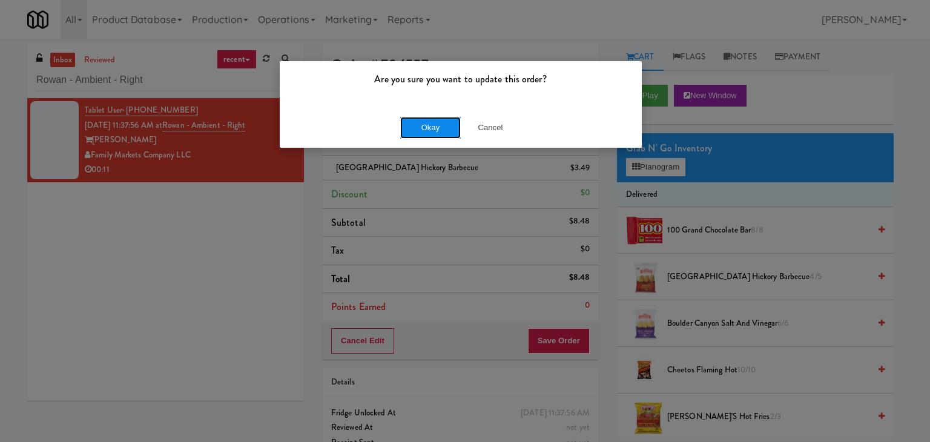
click at [436, 124] on button "Okay" at bounding box center [430, 128] width 61 height 22
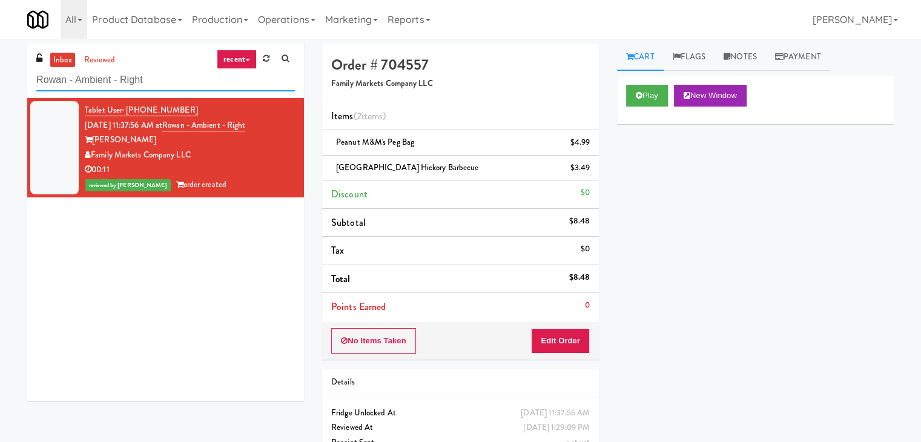
click at [174, 73] on input "Rowan - Ambient - Right" at bounding box center [165, 80] width 259 height 22
paste input "Pantry Left-2 [GEOGRAPHIC_DATA]"
type input "Pantry Left-2 [GEOGRAPHIC_DATA]"
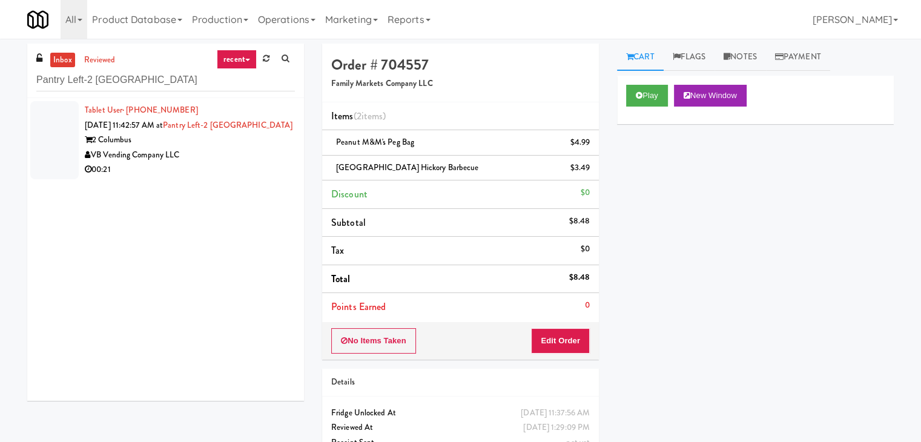
click at [239, 150] on div "VB Vending Company LLC" at bounding box center [190, 155] width 210 height 15
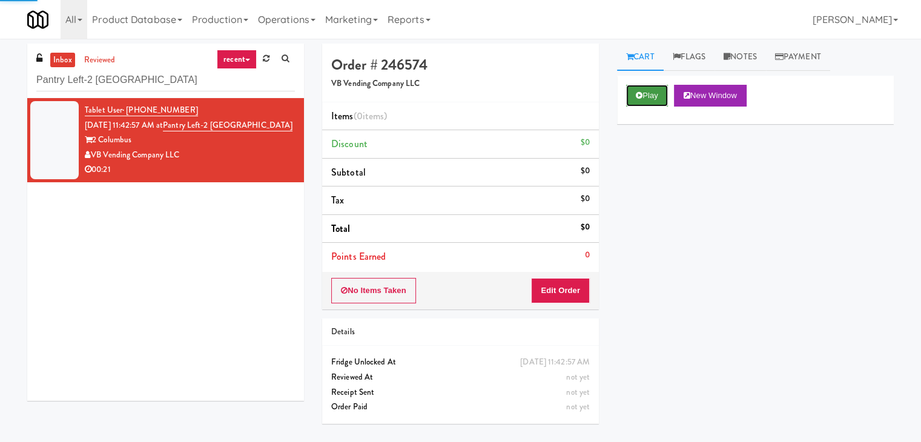
click at [644, 98] on button "Play" at bounding box center [647, 96] width 42 height 22
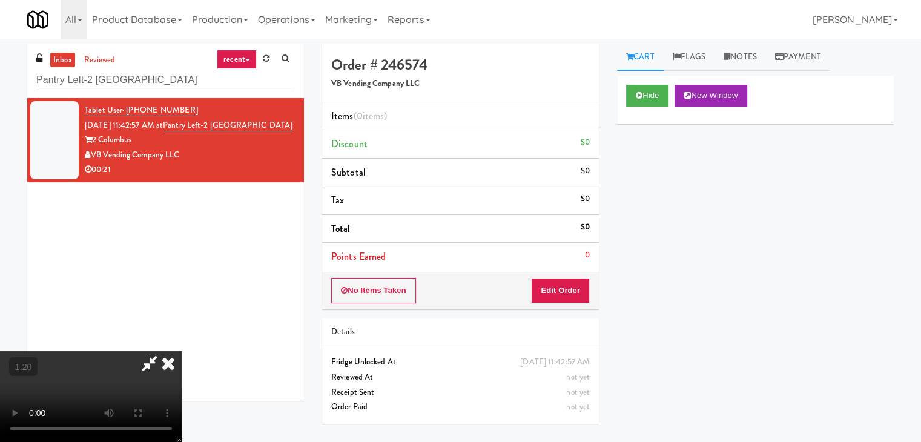
click at [182, 351] on video at bounding box center [91, 396] width 182 height 91
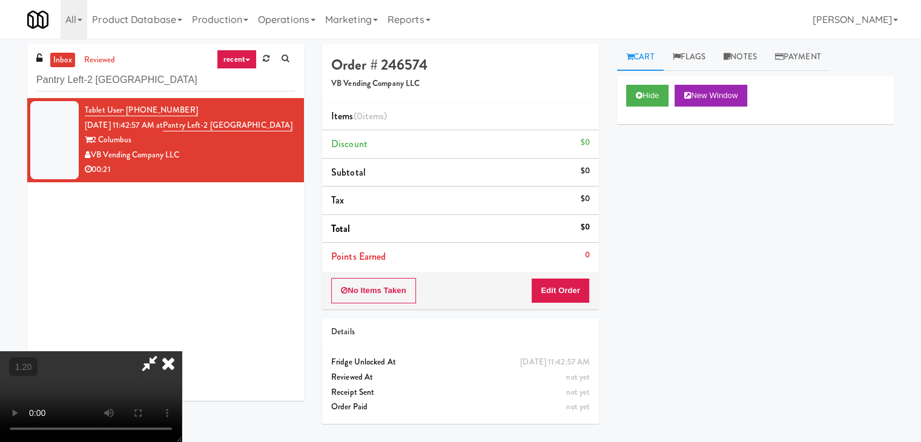
click at [182, 351] on video at bounding box center [91, 396] width 182 height 91
click at [182, 351] on icon at bounding box center [168, 363] width 27 height 24
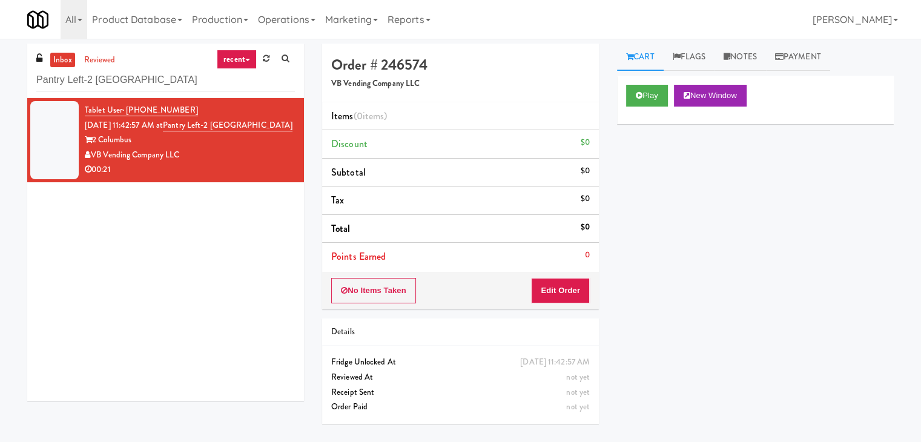
click at [565, 304] on div "No Items Taken Edit Order" at bounding box center [460, 291] width 277 height 38
drag, startPoint x: 565, startPoint y: 291, endPoint x: 608, endPoint y: 257, distance: 55.3
click at [565, 291] on button "Edit Order" at bounding box center [560, 290] width 59 height 25
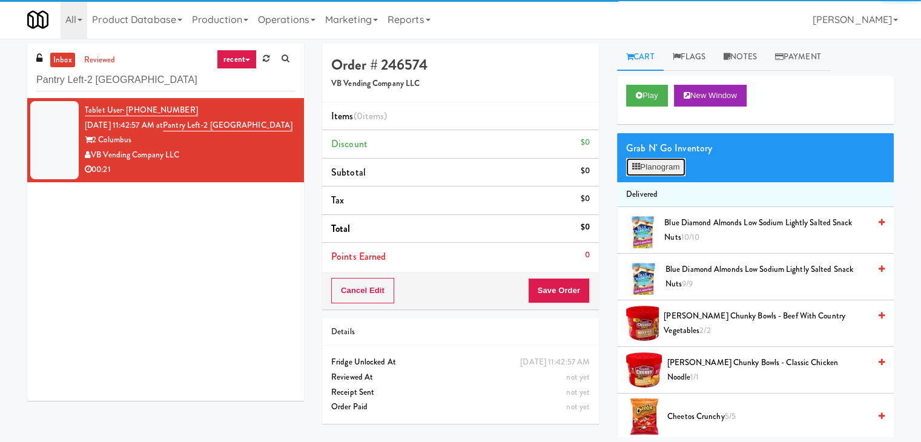
click at [669, 161] on button "Planogram" at bounding box center [655, 167] width 59 height 18
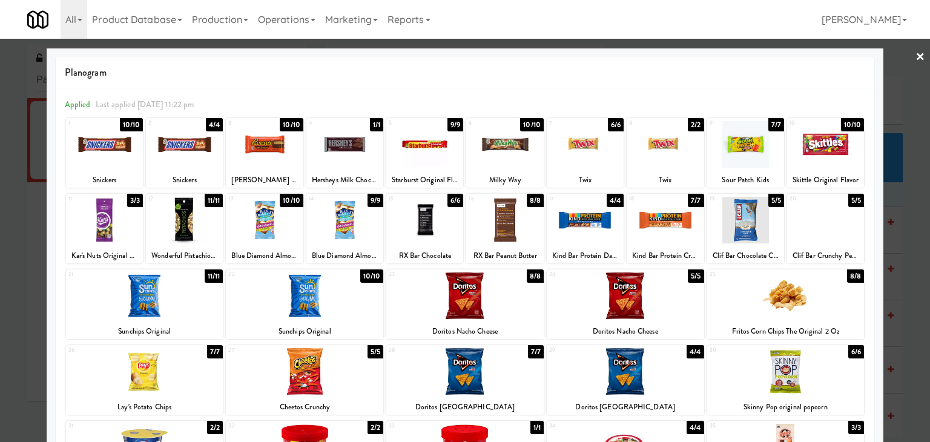
click at [738, 155] on div at bounding box center [745, 144] width 77 height 47
click at [631, 297] on div at bounding box center [625, 296] width 157 height 47
click at [916, 51] on link "×" at bounding box center [921, 58] width 10 height 38
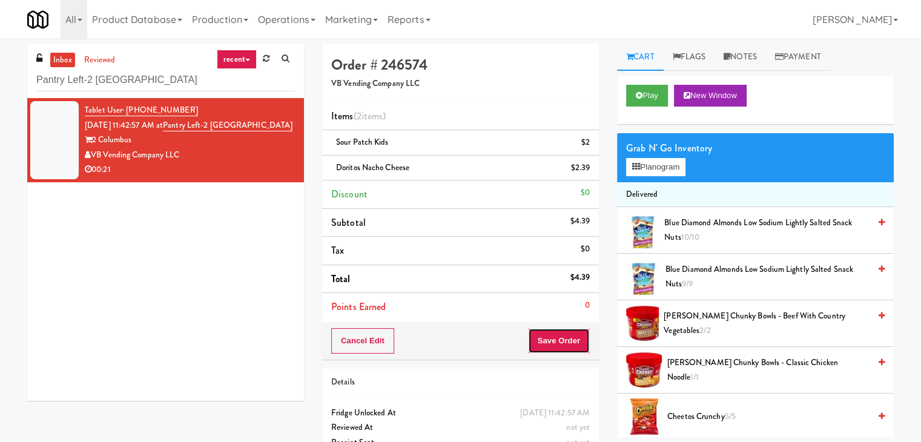
click at [550, 340] on button "Save Order" at bounding box center [559, 340] width 62 height 25
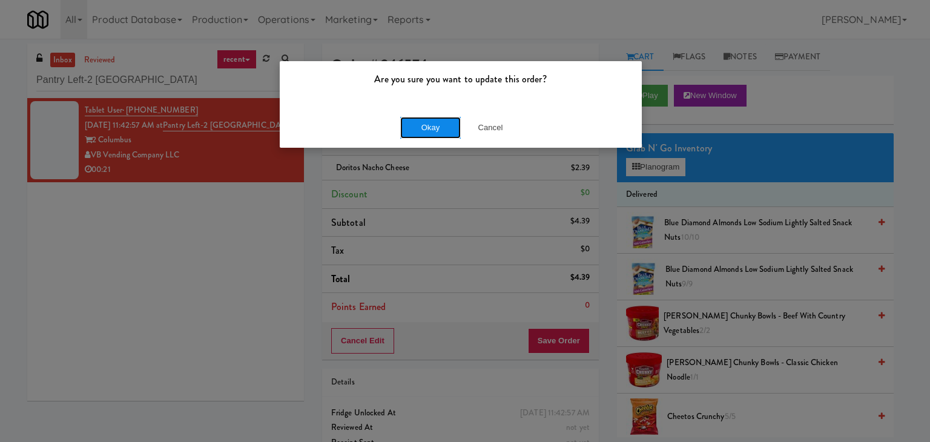
click at [432, 121] on button "Okay" at bounding box center [430, 128] width 61 height 22
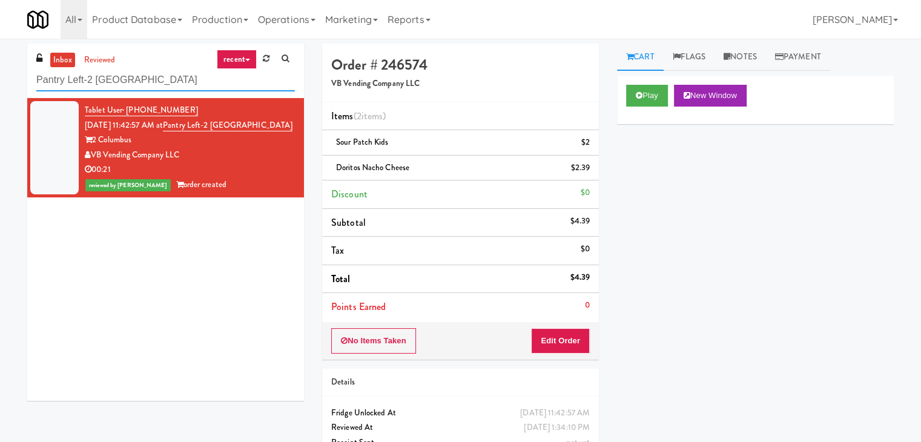
click at [162, 81] on input "Pantry Left-2 [GEOGRAPHIC_DATA]" at bounding box center [165, 80] width 259 height 22
paste input "Glasshouse [GEOGRAPHIC_DATA] -Coke Cooler"
type input "Glasshouse [GEOGRAPHIC_DATA] -Coke Cooler"
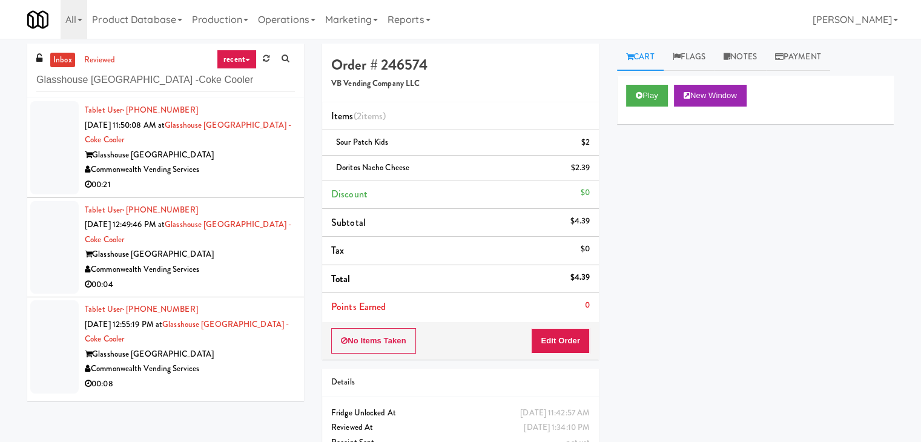
click at [262, 165] on div "Commonwealth Vending Services" at bounding box center [190, 169] width 210 height 15
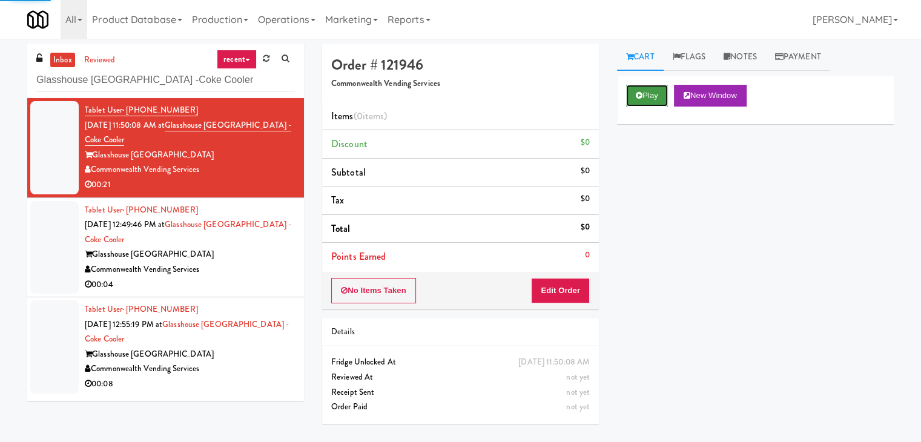
click at [660, 94] on button "Play" at bounding box center [647, 96] width 42 height 22
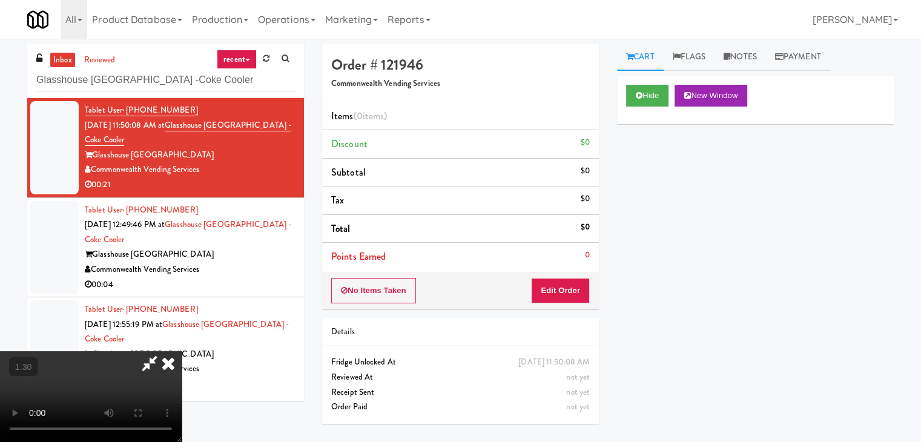
click at [182, 351] on video at bounding box center [91, 396] width 182 height 91
click at [182, 351] on icon at bounding box center [168, 363] width 27 height 24
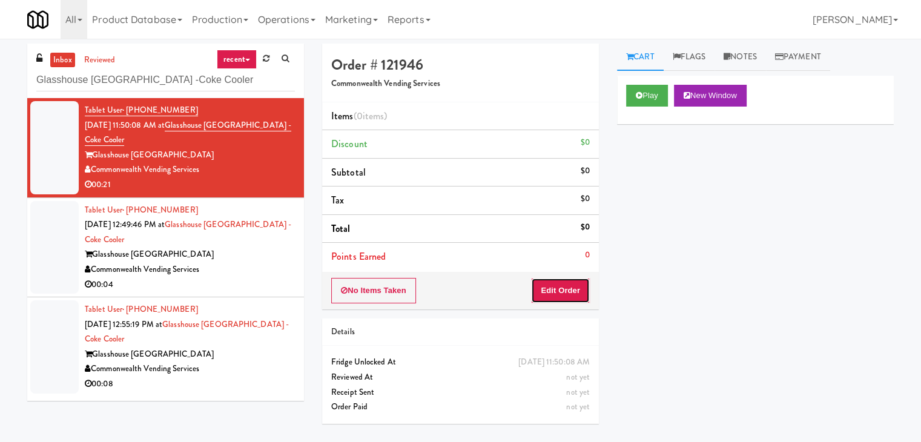
click at [542, 279] on button "Edit Order" at bounding box center [560, 290] width 59 height 25
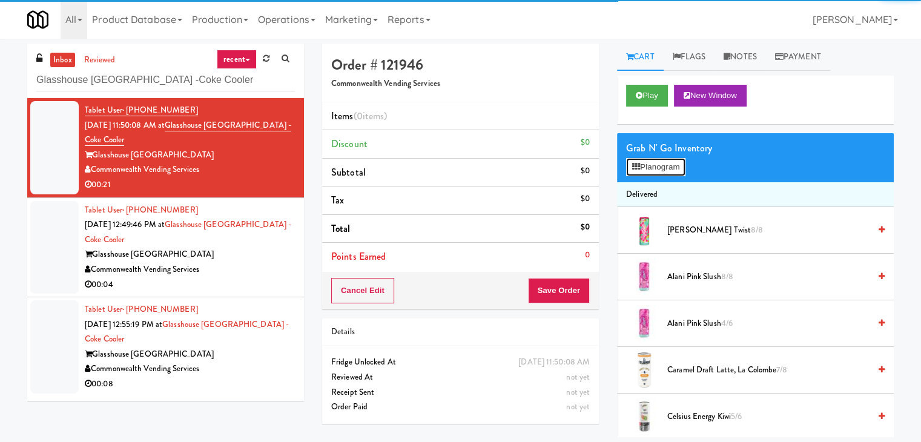
click at [640, 168] on button "Planogram" at bounding box center [655, 167] width 59 height 18
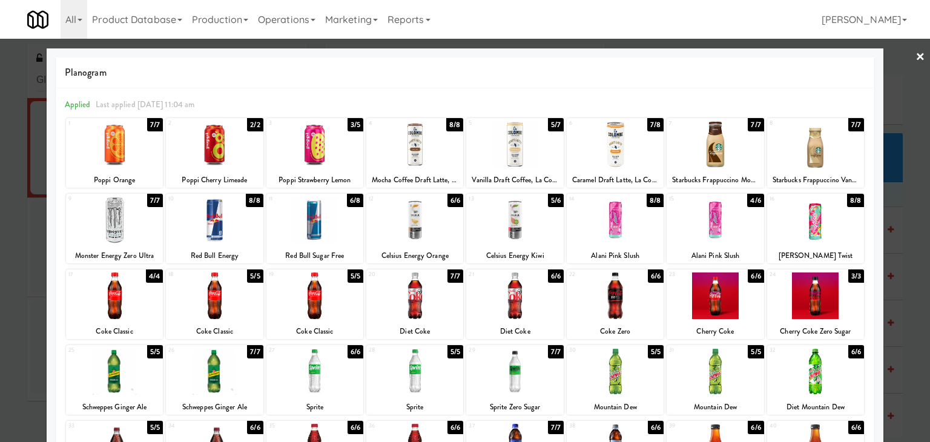
click at [215, 299] on div at bounding box center [214, 296] width 97 height 47
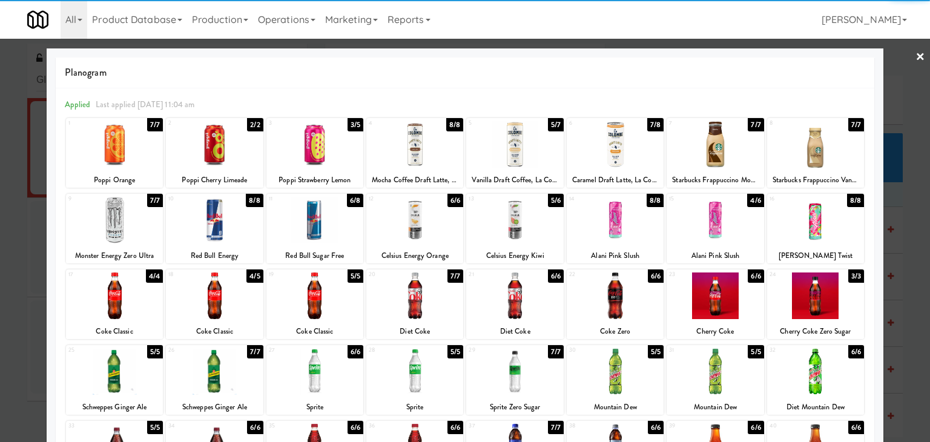
click at [215, 298] on div at bounding box center [214, 296] width 97 height 47
click at [319, 293] on div at bounding box center [315, 296] width 97 height 47
click at [916, 53] on div "× Planogram Applied Last applied [DATE] 11:04 am 1 7/7 Poppi Orange 2 2/2 Poppi…" at bounding box center [465, 221] width 930 height 442
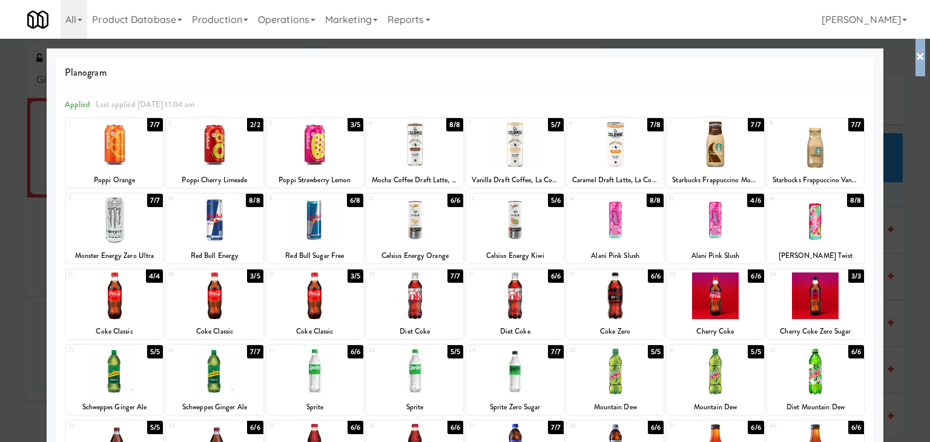
click at [916, 58] on link "×" at bounding box center [921, 58] width 10 height 38
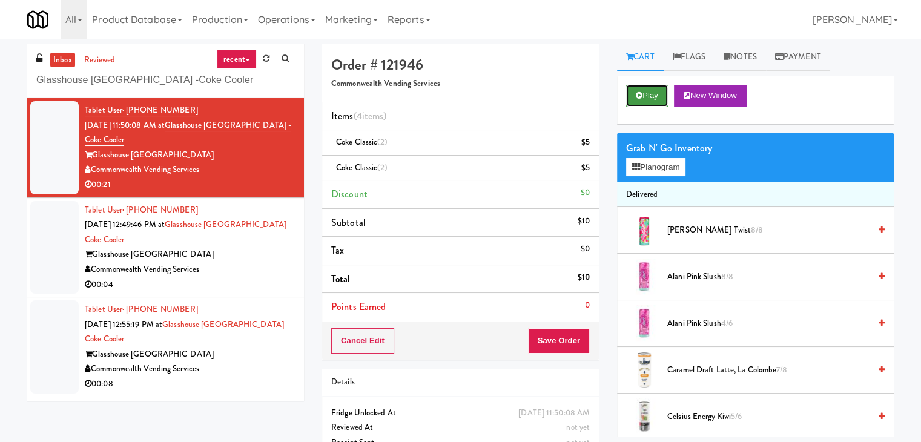
click at [641, 97] on icon at bounding box center [639, 95] width 7 height 8
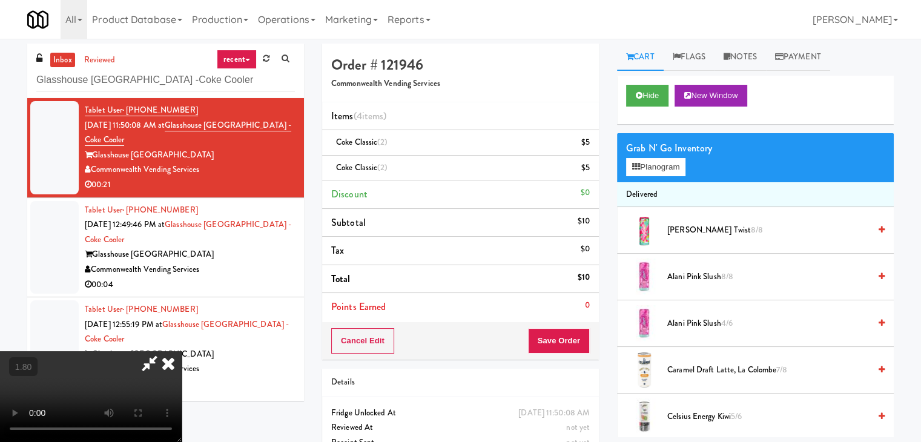
click at [182, 351] on icon at bounding box center [168, 363] width 27 height 24
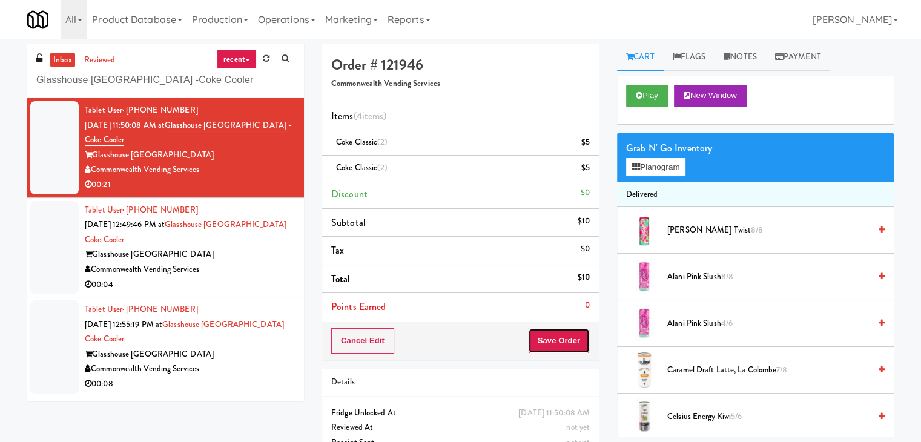
click at [562, 341] on button "Save Order" at bounding box center [559, 340] width 62 height 25
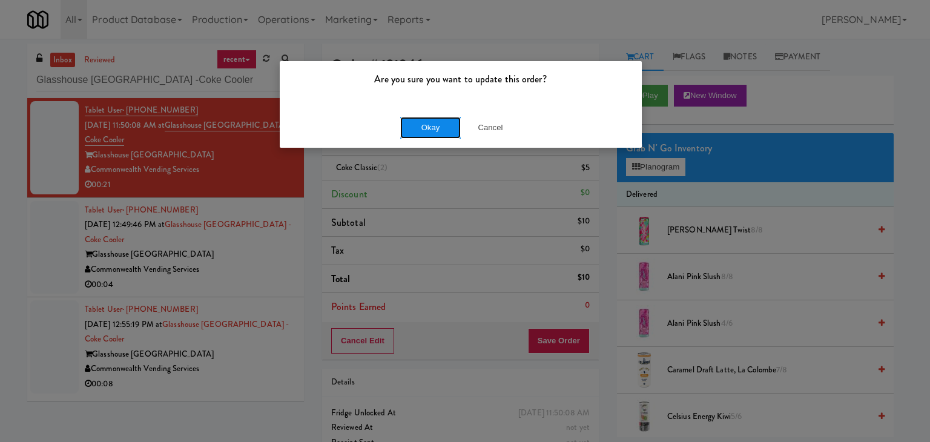
click at [434, 124] on button "Okay" at bounding box center [430, 128] width 61 height 22
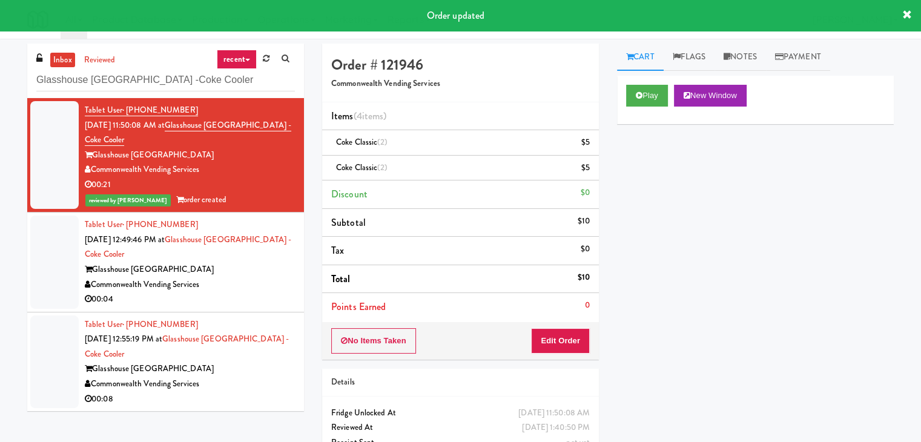
click at [227, 291] on div "Commonwealth Vending Services" at bounding box center [190, 284] width 210 height 15
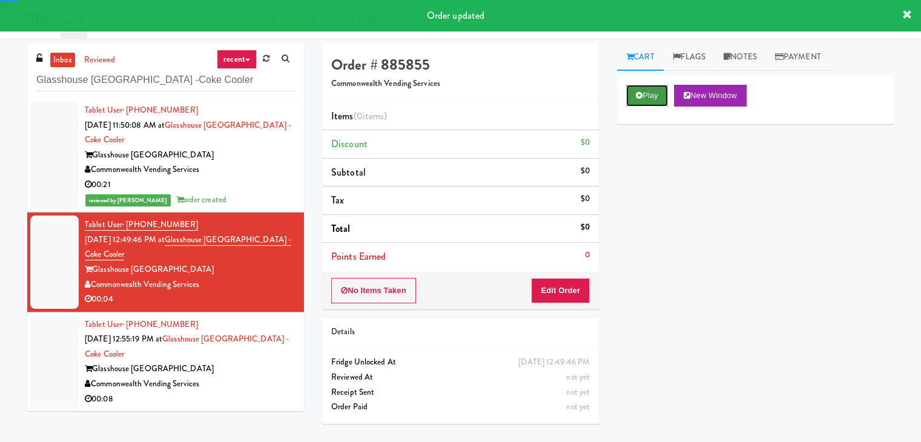
click at [635, 99] on button "Play" at bounding box center [647, 96] width 42 height 22
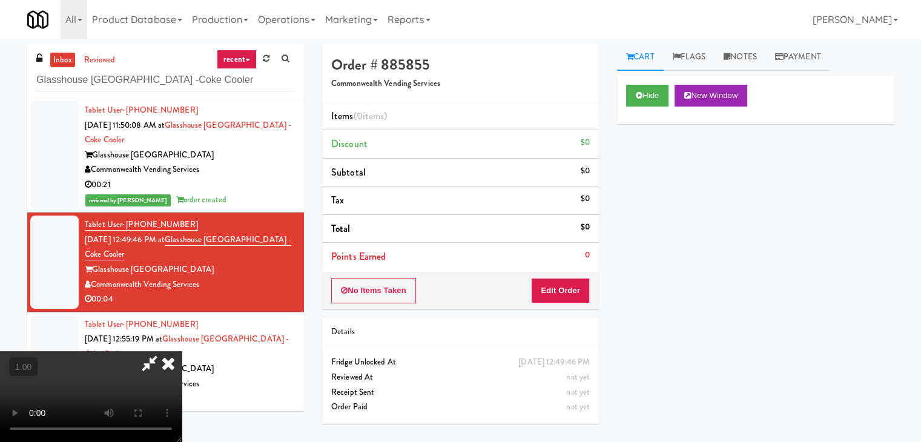
click at [182, 351] on video at bounding box center [91, 396] width 182 height 91
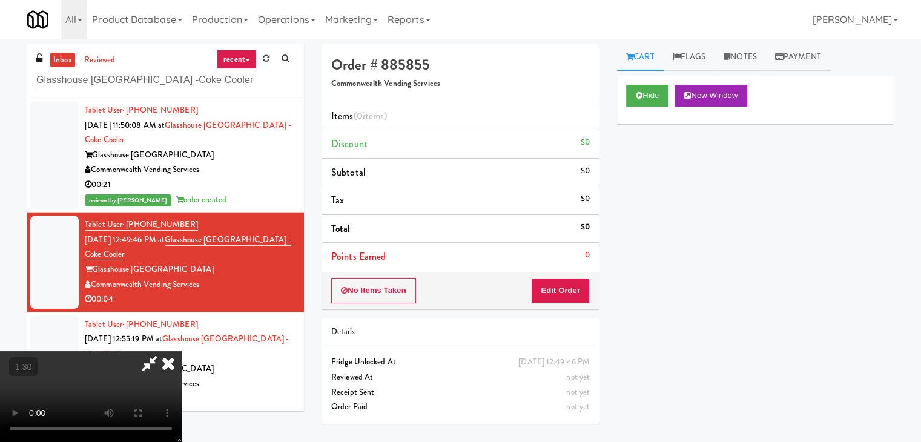
click at [182, 351] on video at bounding box center [91, 396] width 182 height 91
drag, startPoint x: 534, startPoint y: 42, endPoint x: 534, endPoint y: 50, distance: 8.5
click at [182, 351] on icon at bounding box center [168, 363] width 27 height 24
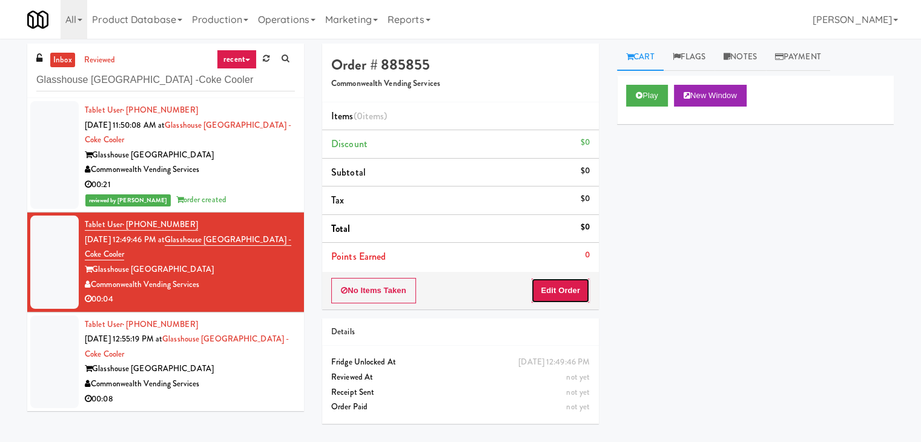
click at [557, 291] on button "Edit Order" at bounding box center [560, 290] width 59 height 25
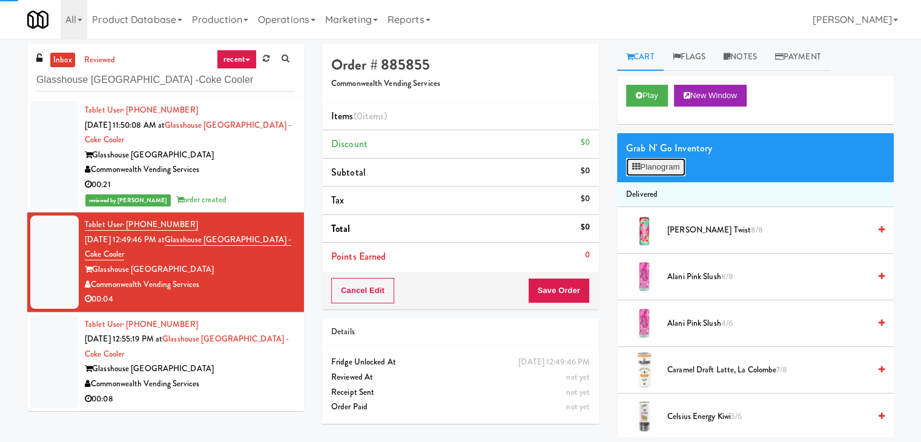
click at [643, 174] on button "Planogram" at bounding box center [655, 167] width 59 height 18
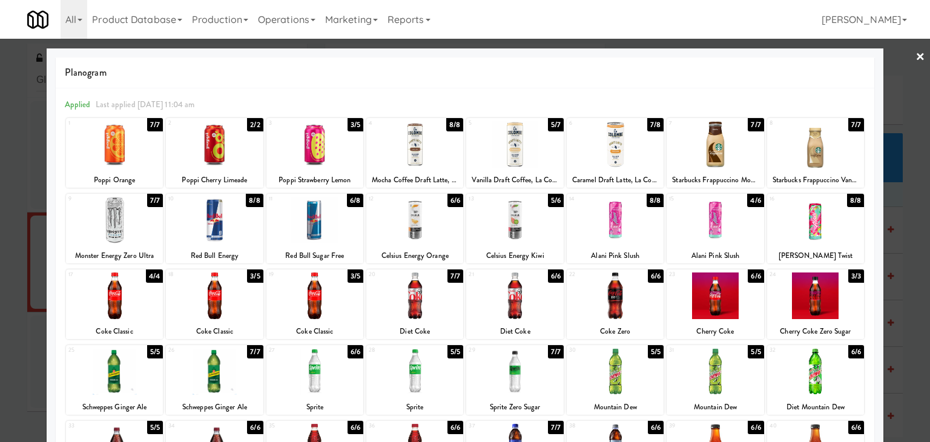
click at [414, 227] on div at bounding box center [414, 220] width 97 height 47
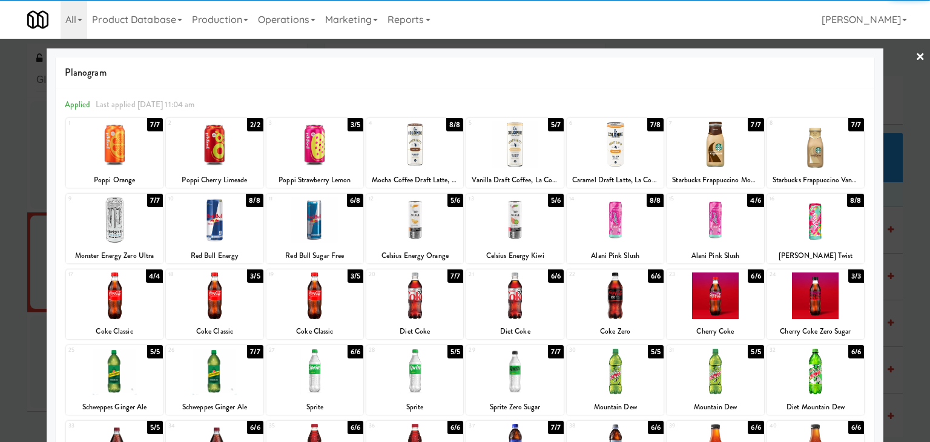
click at [916, 56] on link "×" at bounding box center [921, 58] width 10 height 38
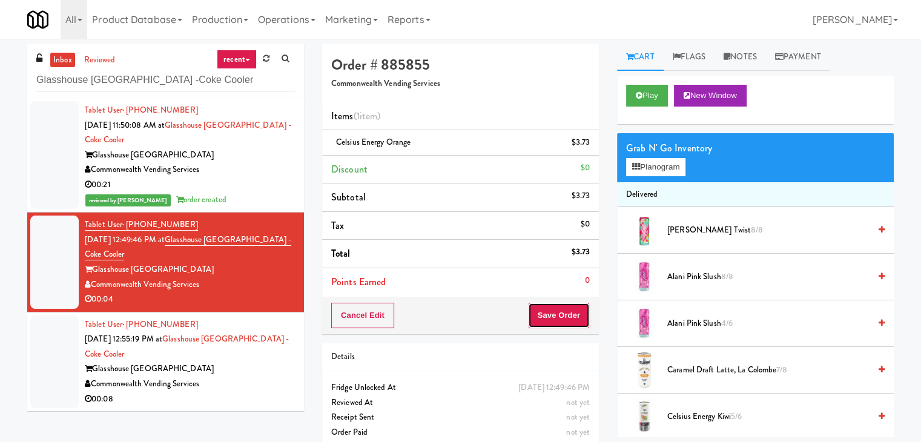
click at [543, 312] on button "Save Order" at bounding box center [559, 315] width 62 height 25
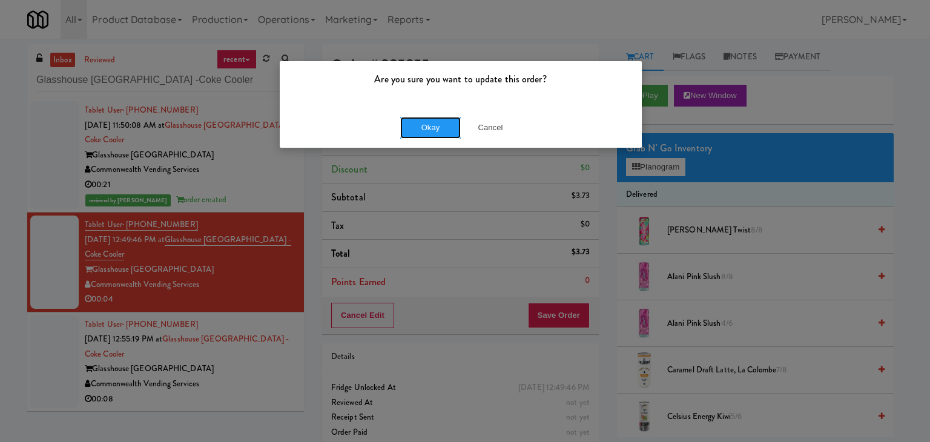
drag, startPoint x: 426, startPoint y: 129, endPoint x: 392, endPoint y: 150, distance: 40.2
click at [425, 129] on button "Okay" at bounding box center [430, 128] width 61 height 22
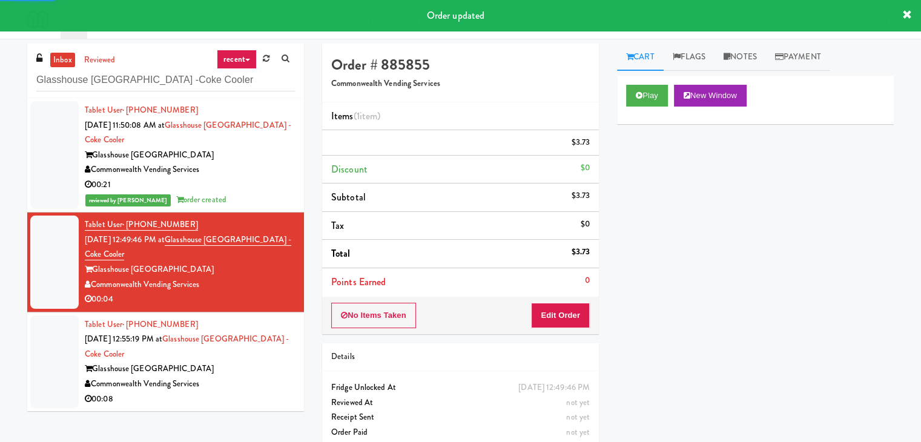
click at [212, 262] on div "Glasshouse [GEOGRAPHIC_DATA]" at bounding box center [190, 269] width 210 height 15
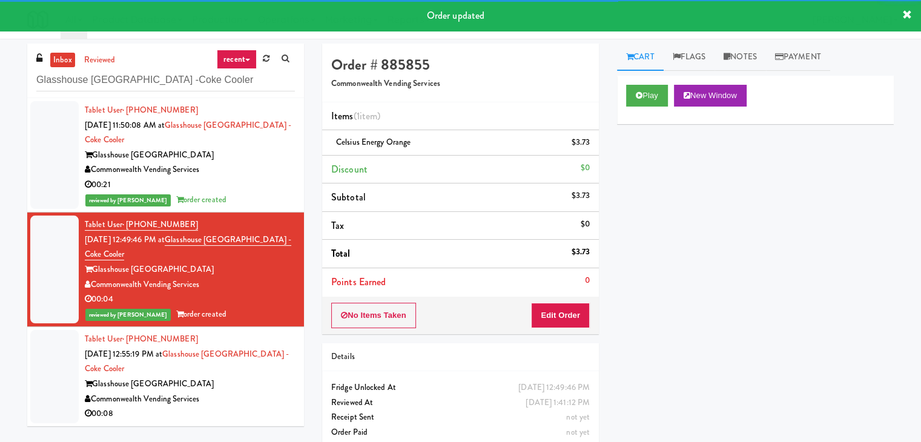
scroll to position [39, 0]
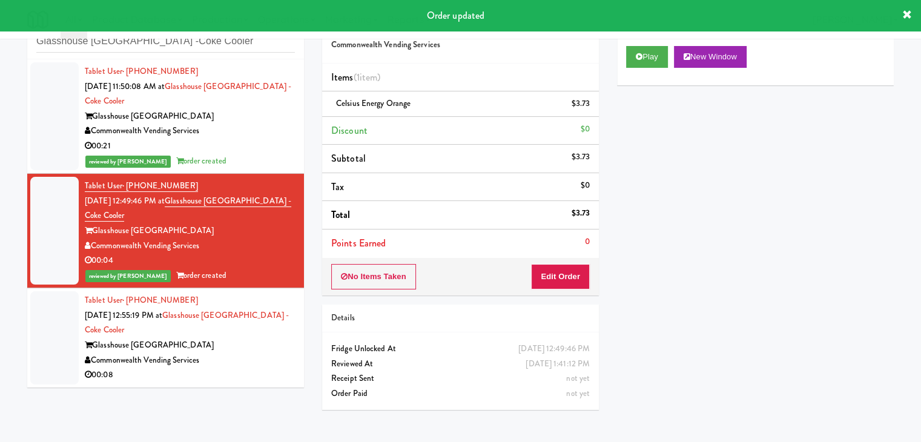
drag, startPoint x: 252, startPoint y: 357, endPoint x: 259, endPoint y: 357, distance: 7.3
click at [252, 357] on div "Commonwealth Vending Services" at bounding box center [190, 360] width 210 height 15
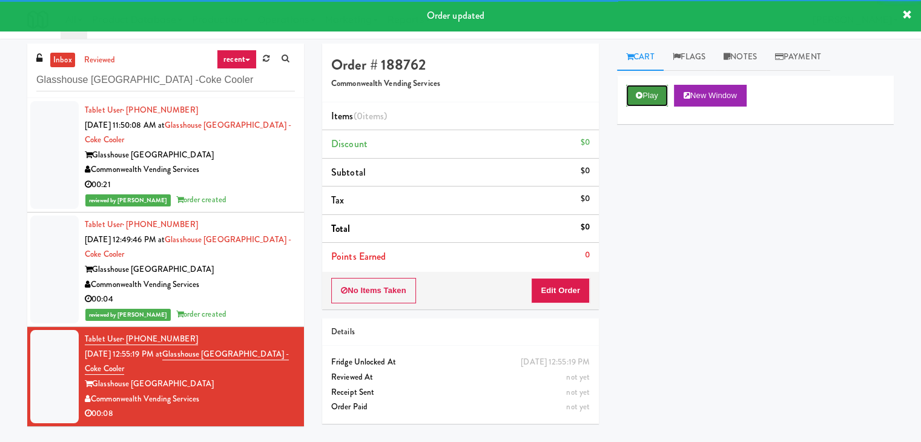
click at [646, 99] on button "Play" at bounding box center [647, 96] width 42 height 22
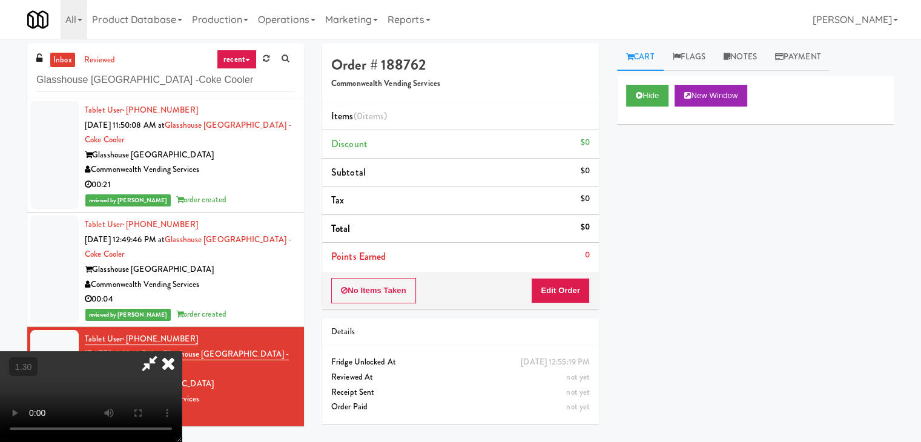
click at [182, 351] on icon at bounding box center [168, 363] width 27 height 24
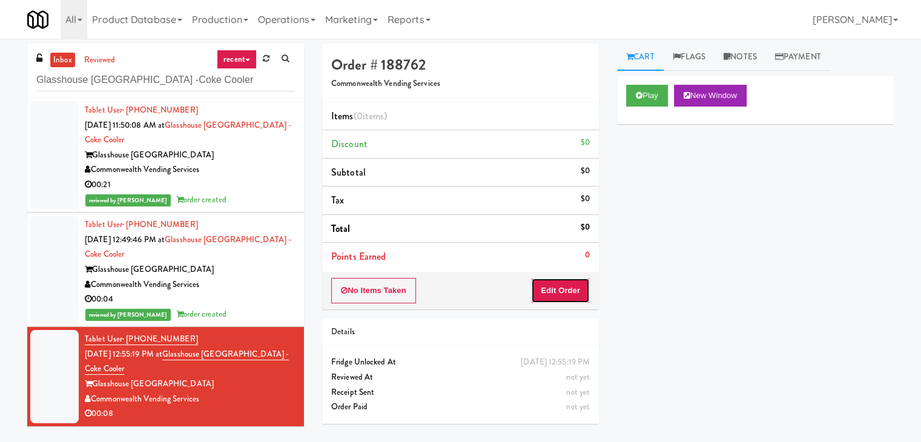
click at [565, 284] on button "Edit Order" at bounding box center [560, 290] width 59 height 25
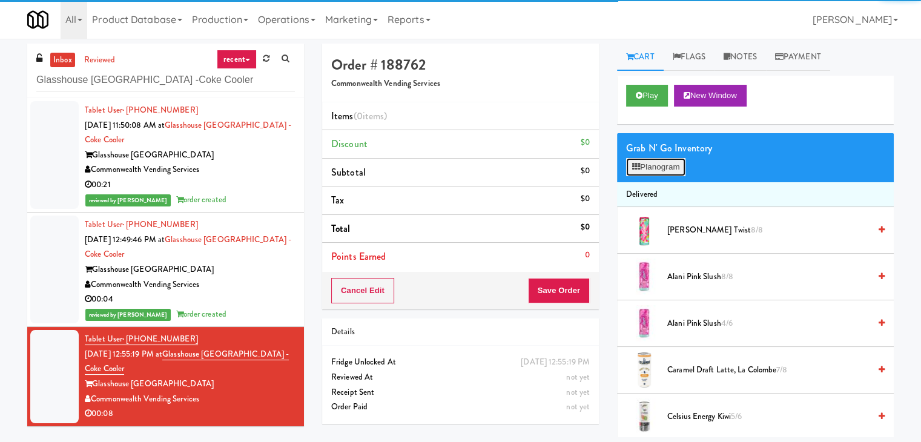
click at [662, 160] on button "Planogram" at bounding box center [655, 167] width 59 height 18
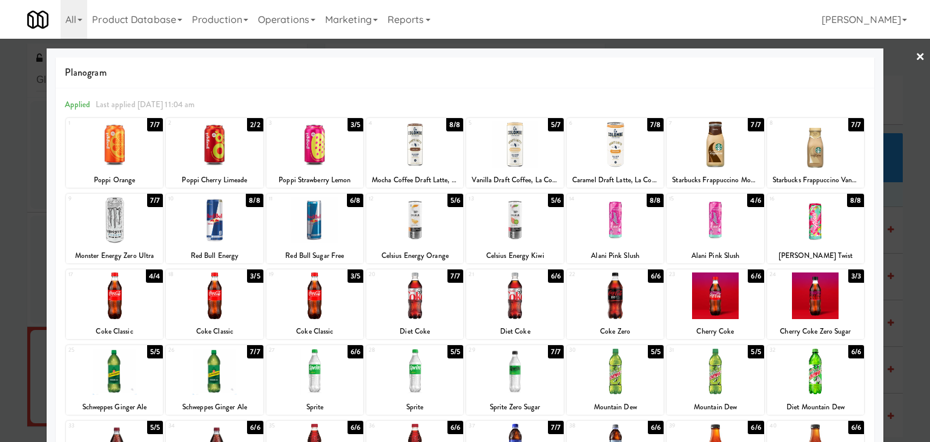
click at [710, 227] on div at bounding box center [715, 220] width 97 height 47
click at [916, 54] on link "×" at bounding box center [921, 58] width 10 height 38
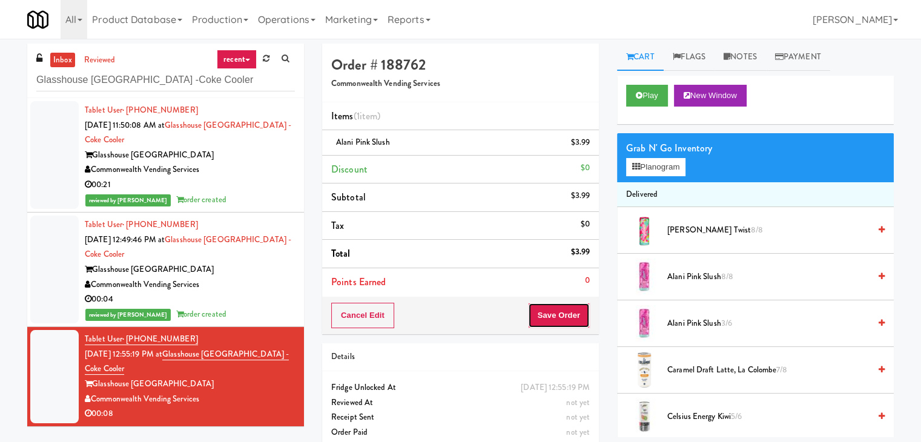
click at [555, 311] on button "Save Order" at bounding box center [559, 315] width 62 height 25
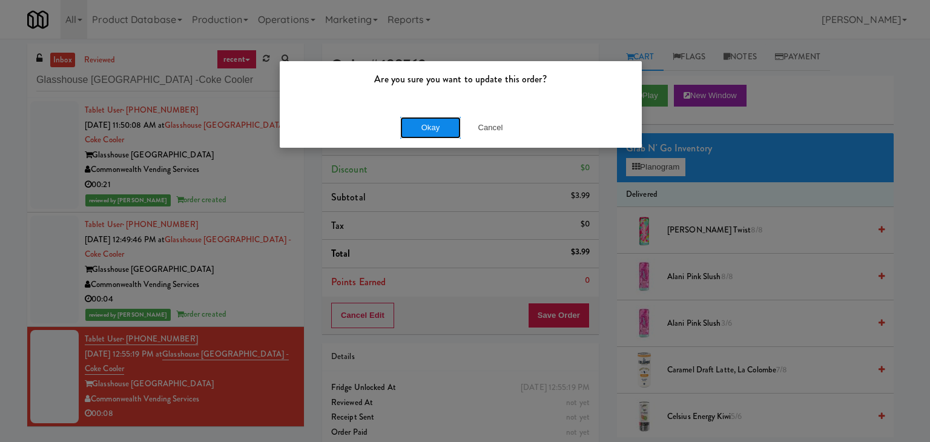
click at [424, 125] on button "Okay" at bounding box center [430, 128] width 61 height 22
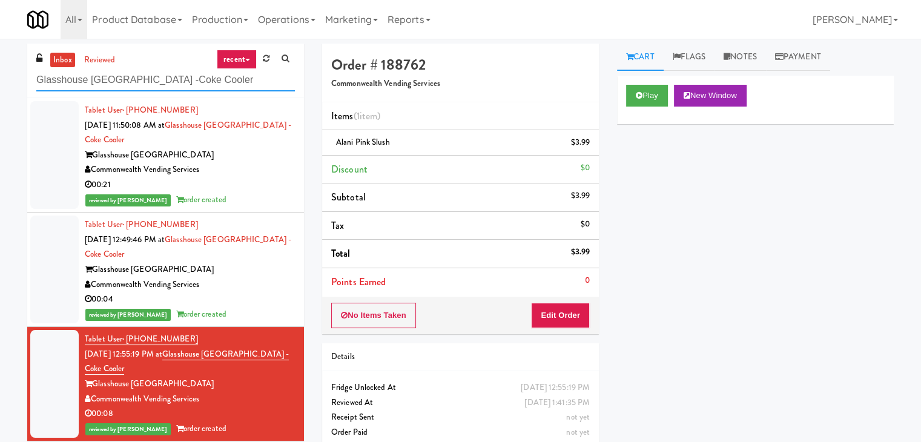
click at [185, 79] on input "Glasshouse [GEOGRAPHIC_DATA] -Coke Cooler" at bounding box center [165, 80] width 259 height 22
paste input "Capital Square RCM #1"
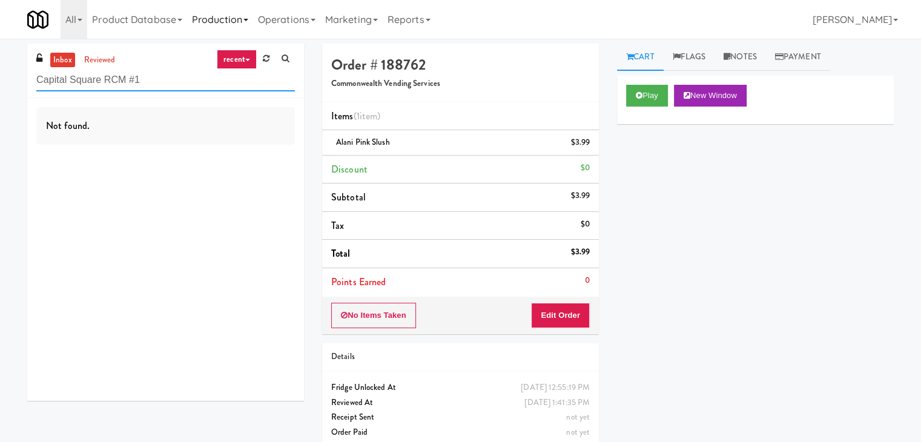
type input "Capital Square RCM #1"
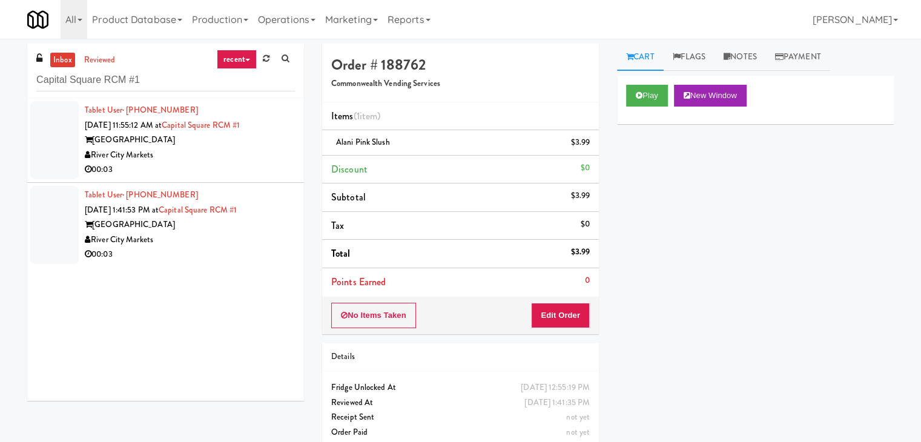
click at [258, 156] on div "River City Markets" at bounding box center [190, 155] width 210 height 15
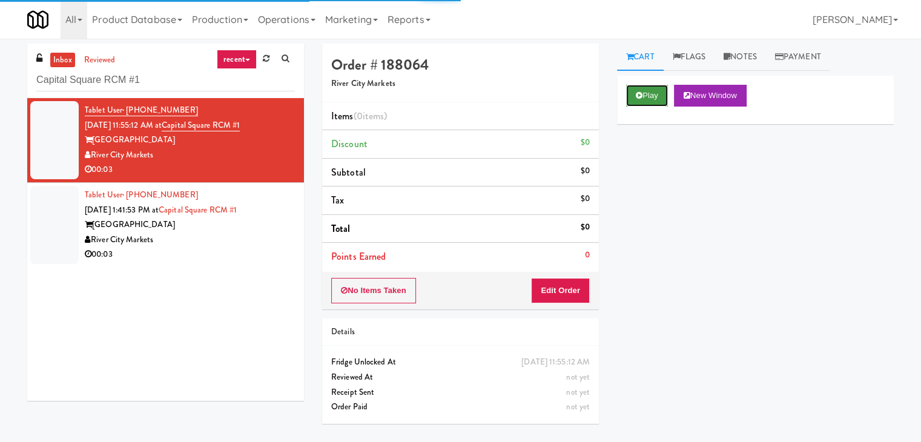
click at [642, 99] on button "Play" at bounding box center [647, 96] width 42 height 22
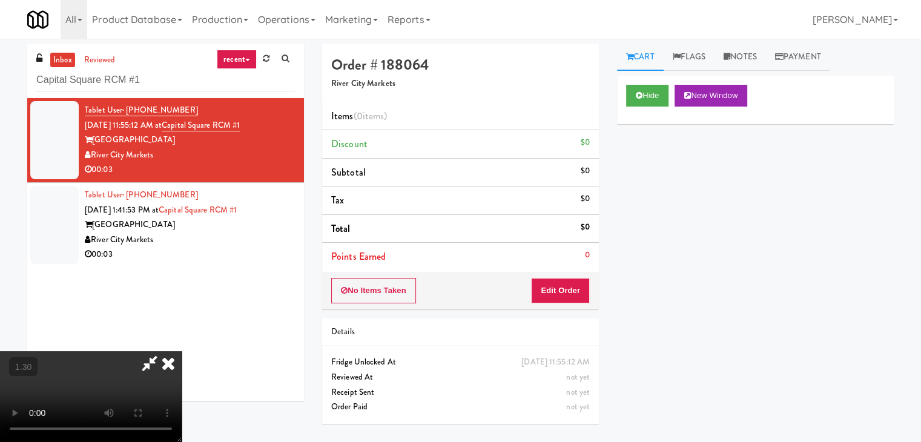
click at [182, 351] on video at bounding box center [91, 396] width 182 height 91
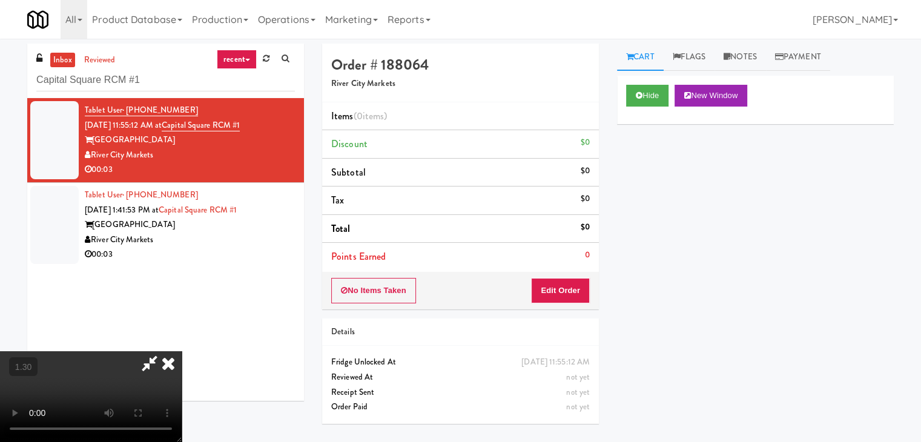
click at [182, 351] on video at bounding box center [91, 396] width 182 height 91
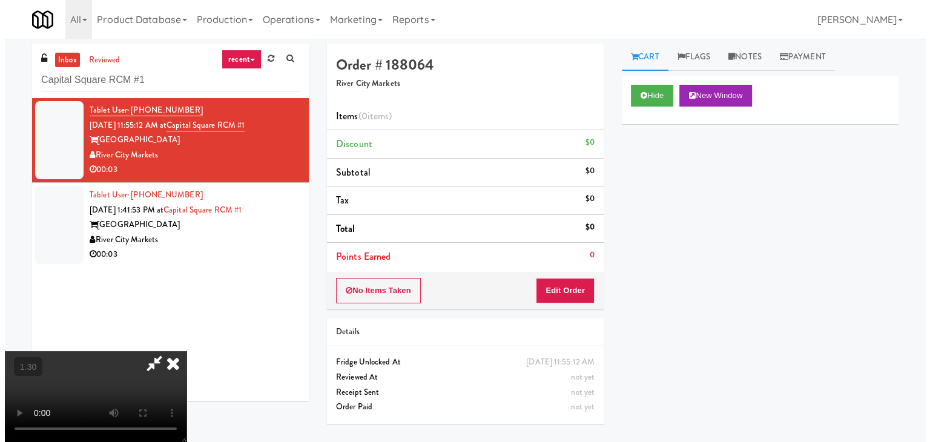
scroll to position [0, 0]
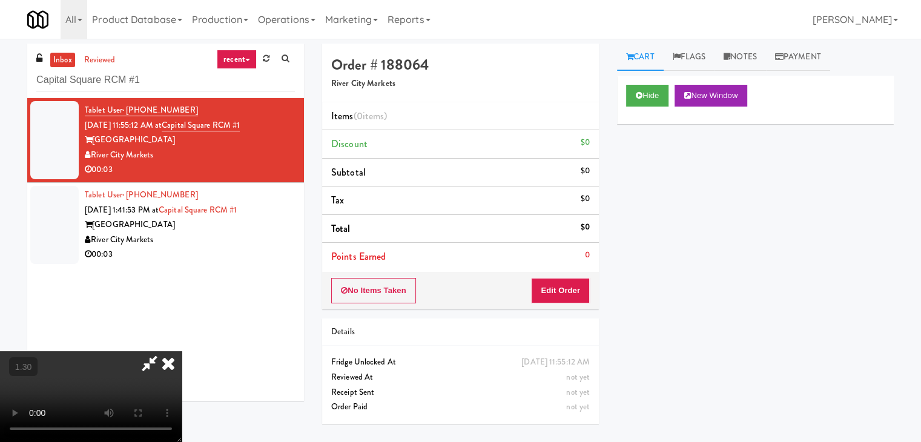
click at [182, 351] on icon at bounding box center [168, 363] width 27 height 24
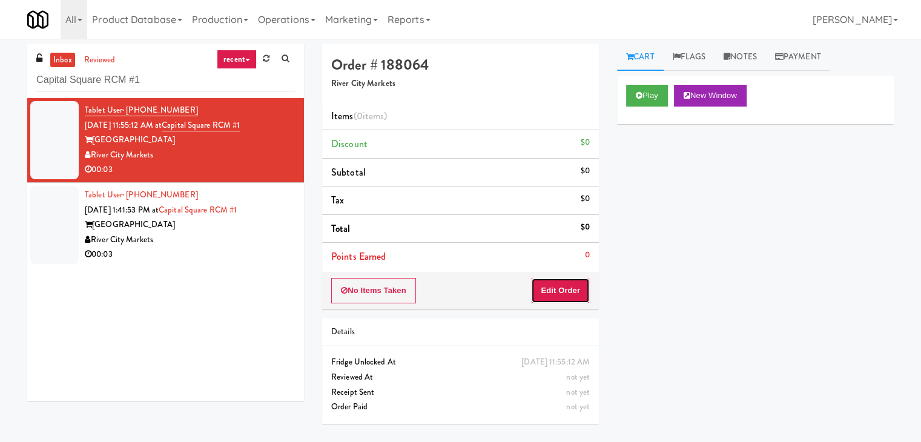
click at [572, 288] on button "Edit Order" at bounding box center [560, 290] width 59 height 25
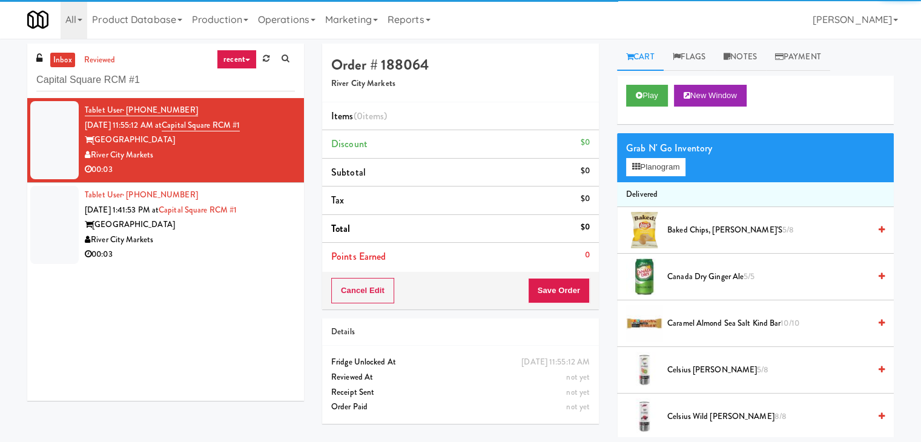
click at [654, 156] on div "Grab N' Go Inventory" at bounding box center [755, 148] width 259 height 18
click at [655, 165] on button "Planogram" at bounding box center [655, 167] width 59 height 18
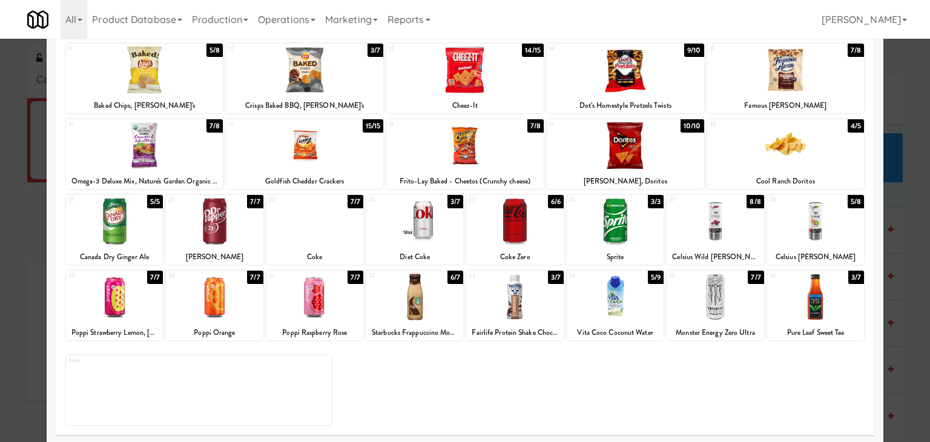
scroll to position [153, 0]
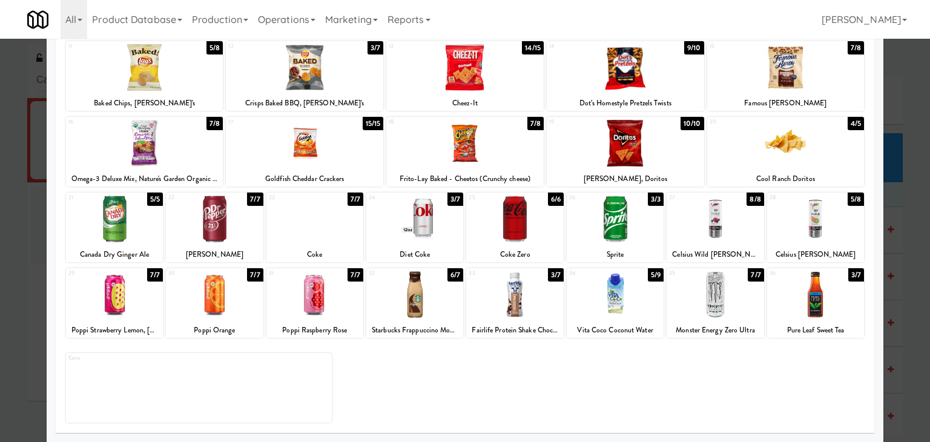
click at [391, 214] on div at bounding box center [414, 219] width 97 height 47
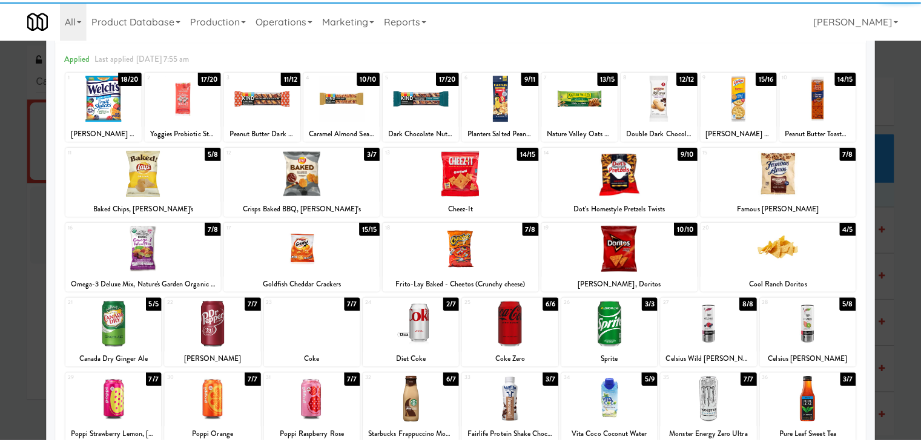
scroll to position [0, 0]
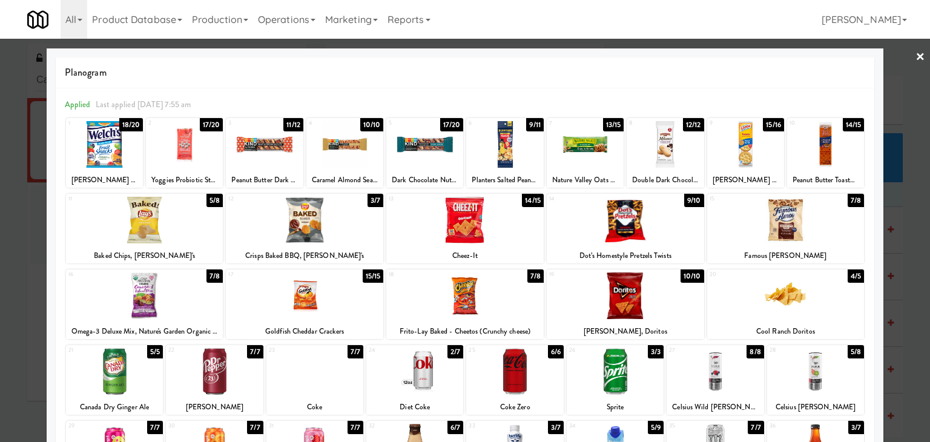
click at [916, 55] on link "×" at bounding box center [921, 58] width 10 height 38
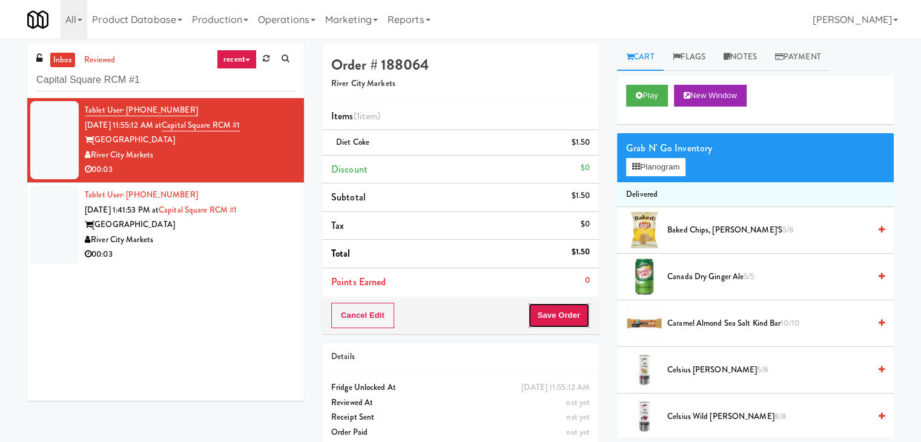
click at [577, 323] on button "Save Order" at bounding box center [559, 315] width 62 height 25
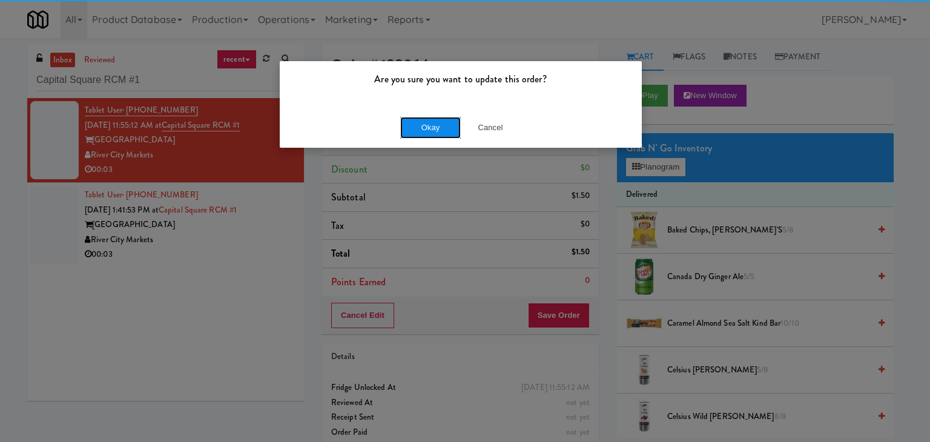
click at [430, 125] on button "Okay" at bounding box center [430, 128] width 61 height 22
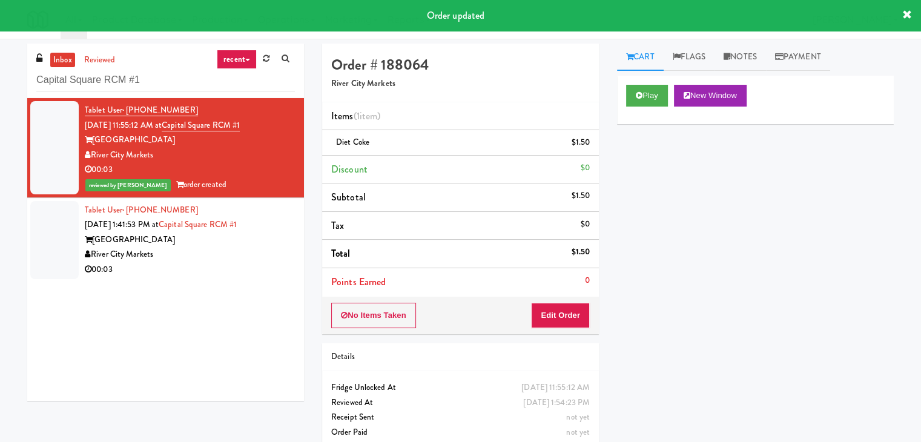
click at [254, 257] on div "River City Markets" at bounding box center [190, 254] width 210 height 15
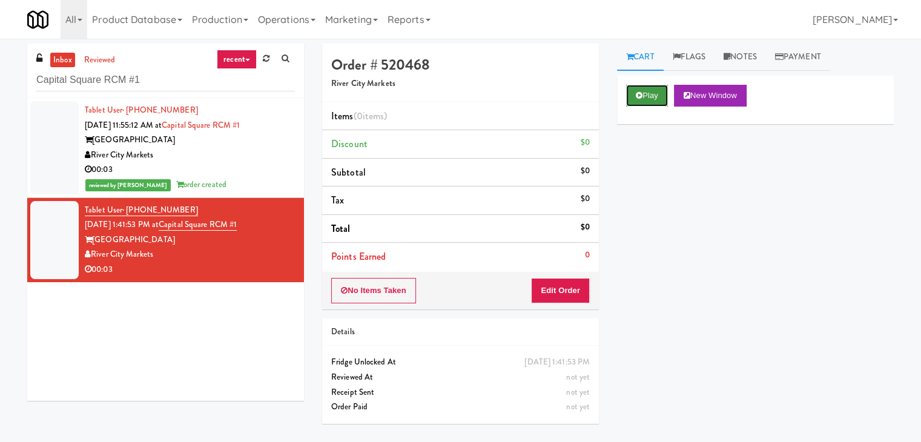
click at [655, 99] on button "Play" at bounding box center [647, 96] width 42 height 22
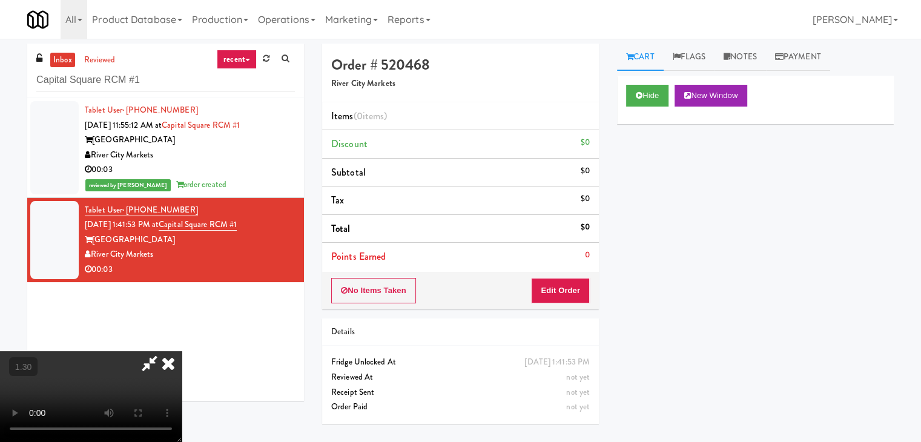
click at [182, 351] on video at bounding box center [91, 396] width 182 height 91
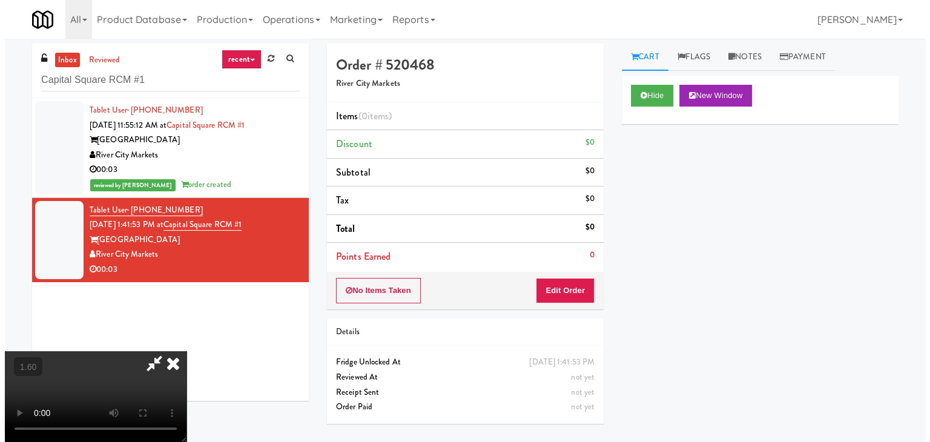
scroll to position [0, 0]
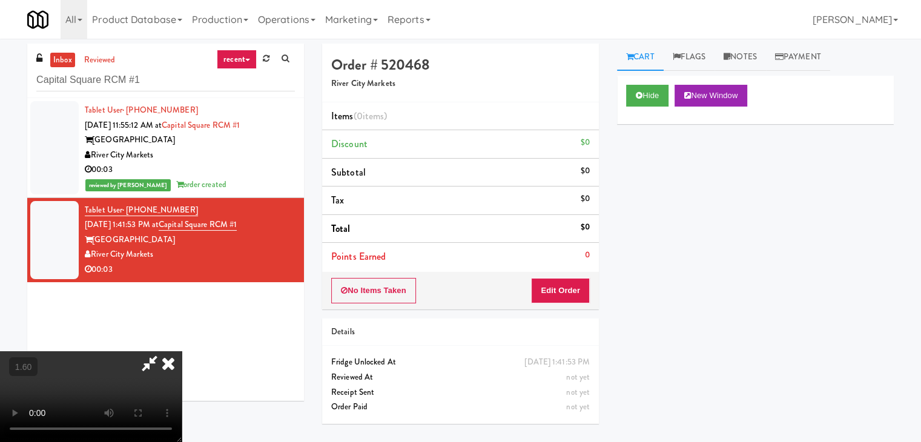
click at [182, 351] on icon at bounding box center [168, 363] width 27 height 24
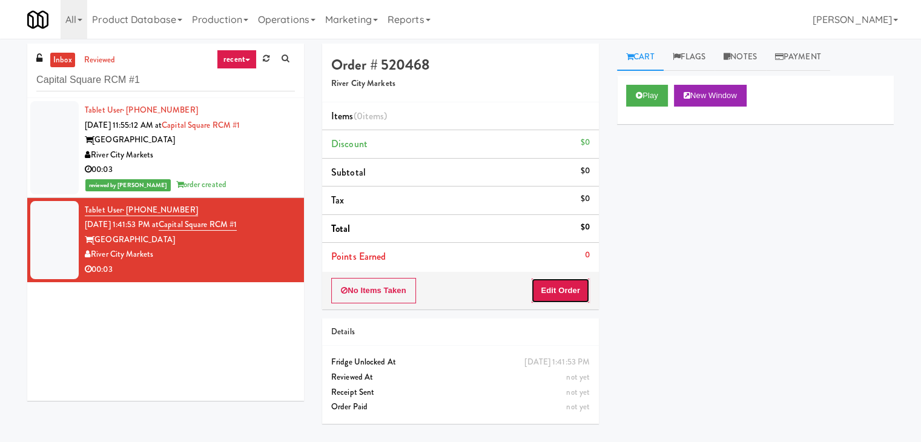
drag, startPoint x: 537, startPoint y: 283, endPoint x: 576, endPoint y: 265, distance: 42.8
click at [538, 283] on button "Edit Order" at bounding box center [560, 290] width 59 height 25
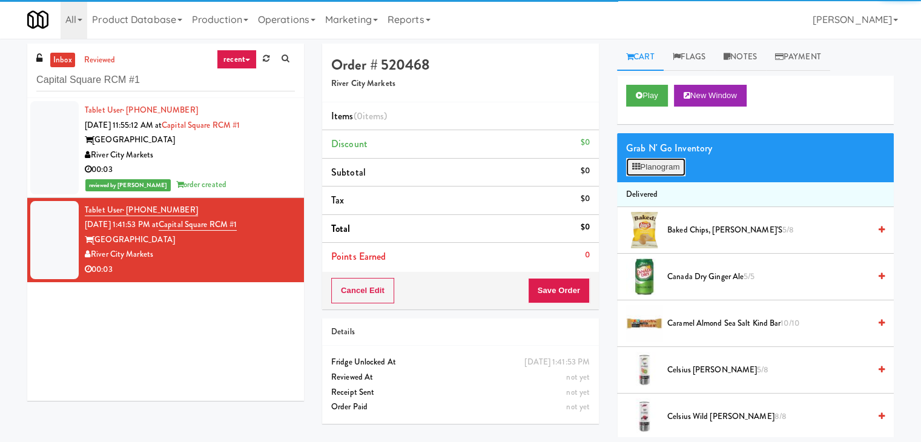
click at [657, 162] on button "Planogram" at bounding box center [655, 167] width 59 height 18
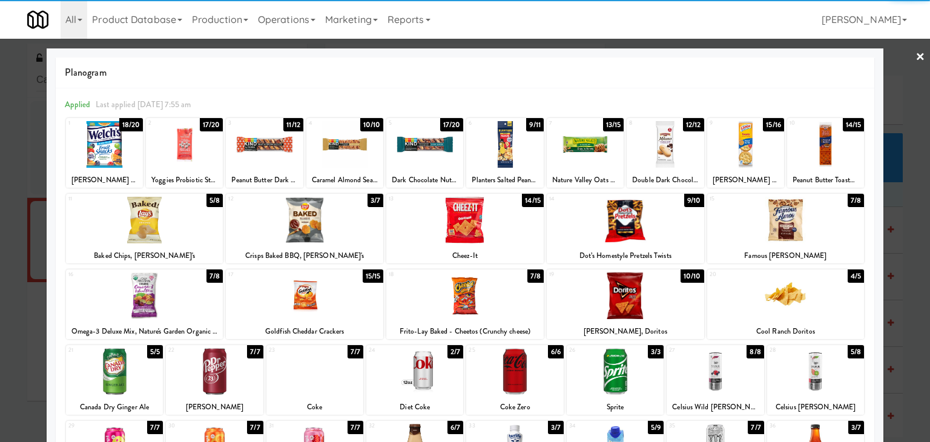
scroll to position [121, 0]
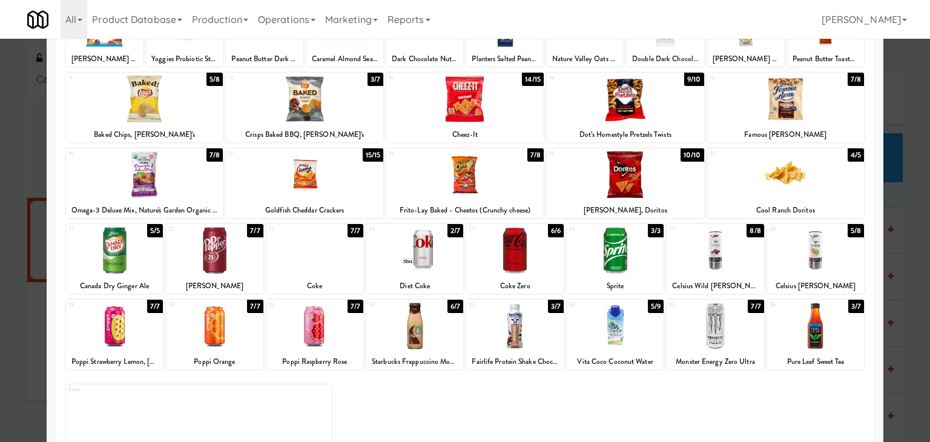
click at [411, 254] on div at bounding box center [414, 250] width 97 height 47
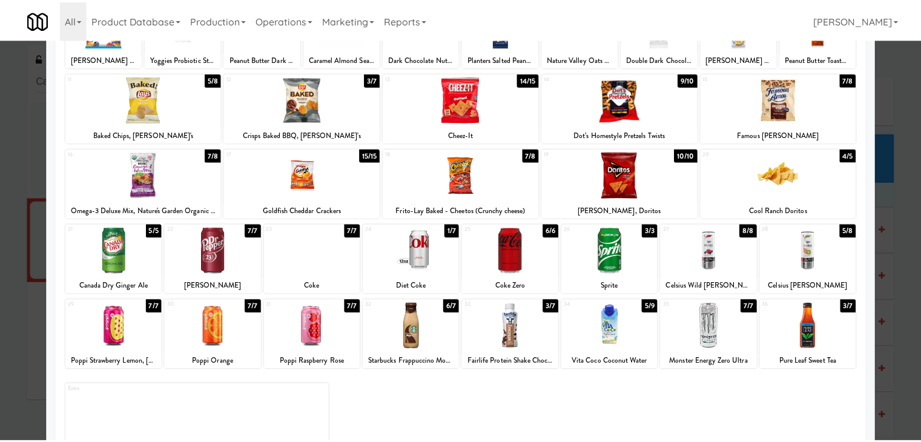
scroll to position [0, 0]
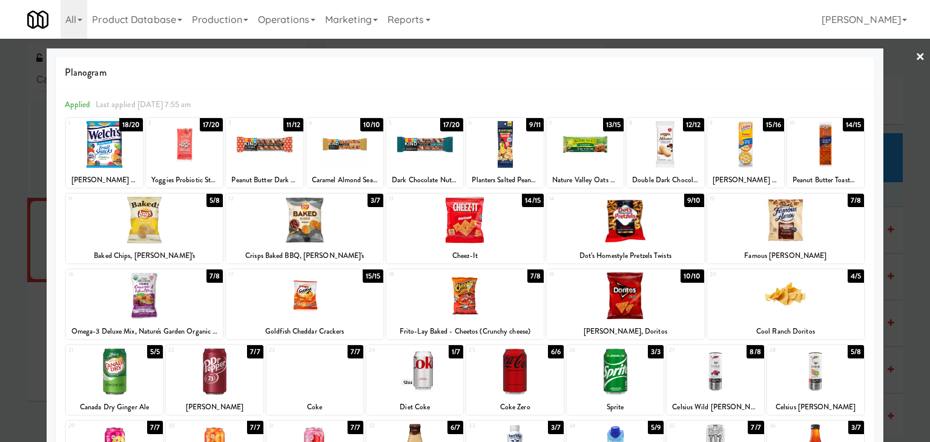
click at [916, 58] on link "×" at bounding box center [921, 58] width 10 height 38
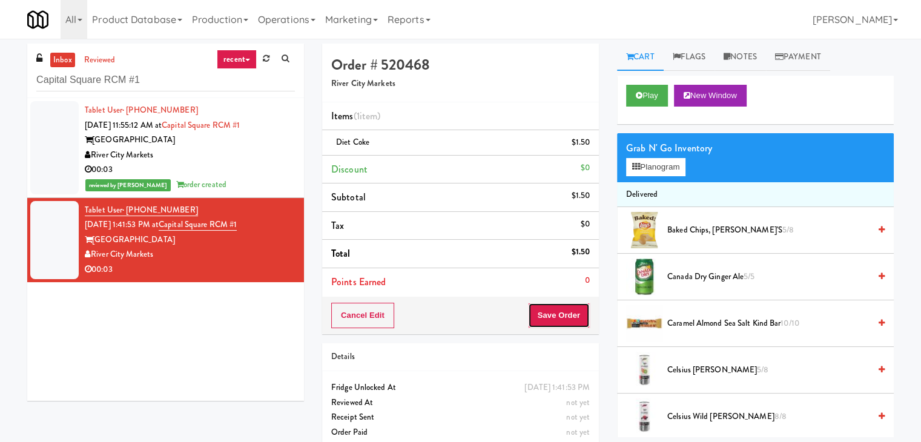
click at [552, 306] on button "Save Order" at bounding box center [559, 315] width 62 height 25
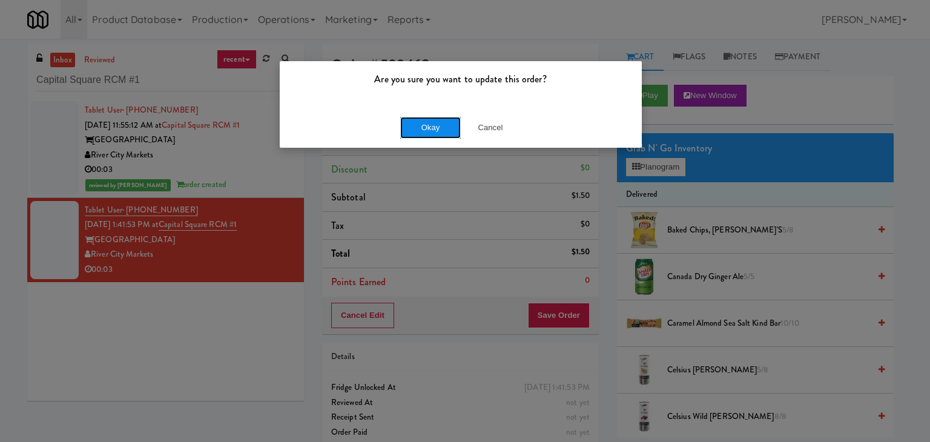
click at [429, 134] on button "Okay" at bounding box center [430, 128] width 61 height 22
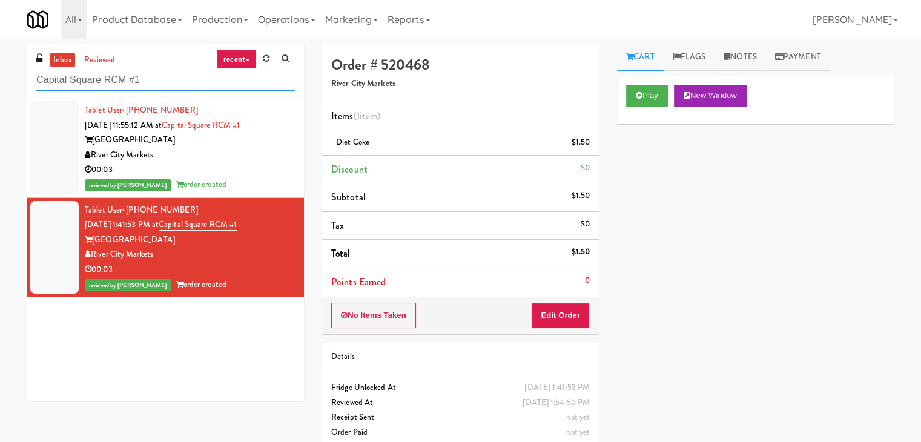
click at [167, 81] on input "Capital Square RCM #1" at bounding box center [165, 80] width 259 height 22
paste input "eLofts - Fridge"
type input "eLofts - Fridge"
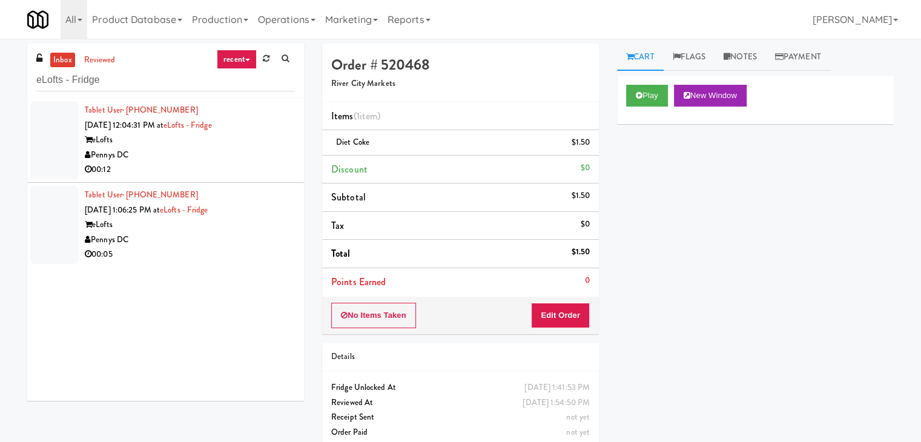
click at [257, 166] on div "00:12" at bounding box center [190, 169] width 210 height 15
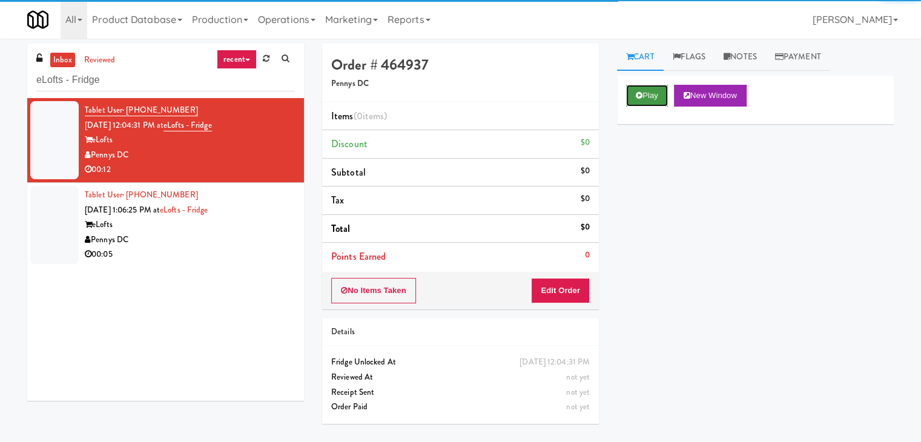
click at [634, 95] on button "Play" at bounding box center [647, 96] width 42 height 22
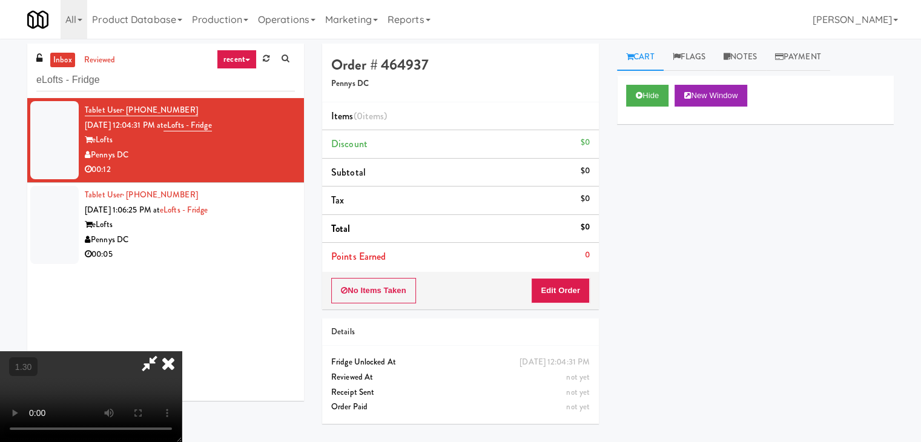
click at [182, 351] on video at bounding box center [91, 396] width 182 height 91
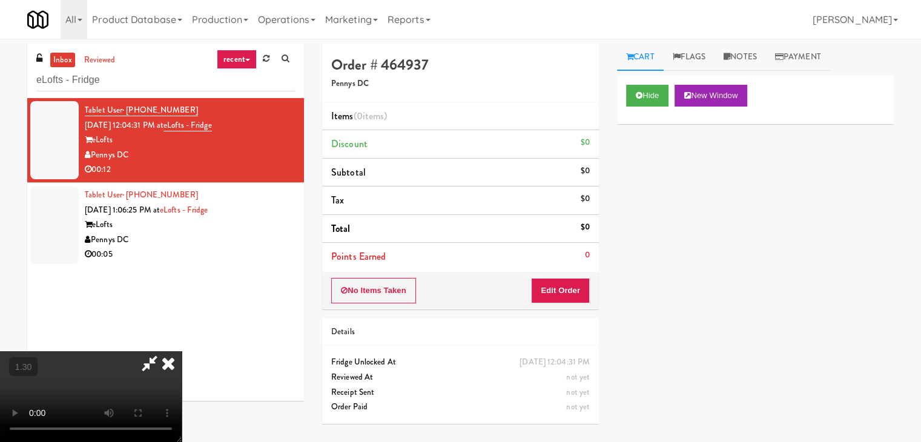
click at [182, 351] on video at bounding box center [91, 396] width 182 height 91
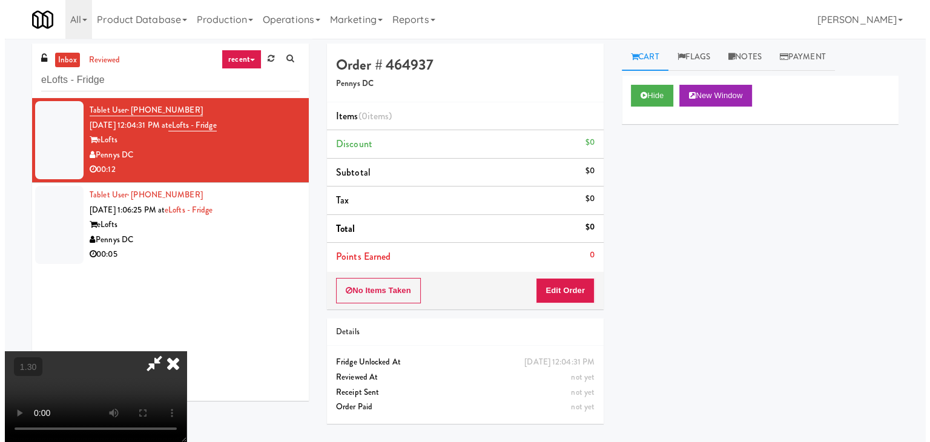
scroll to position [0, 0]
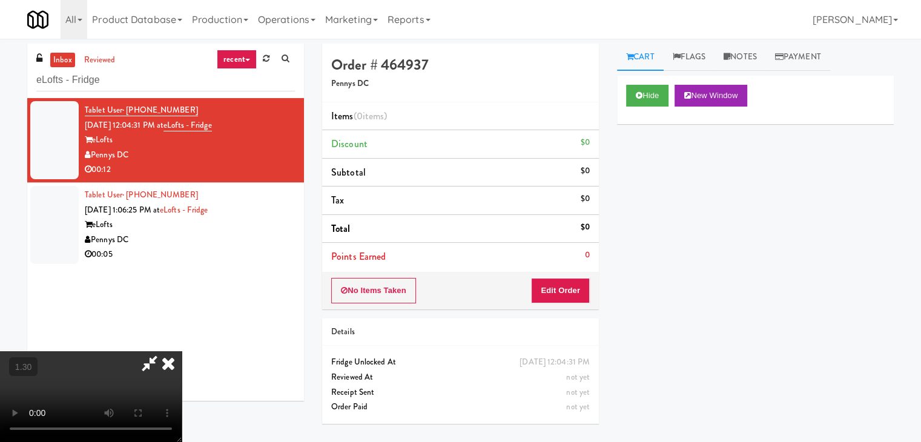
drag, startPoint x: 527, startPoint y: 53, endPoint x: 535, endPoint y: 93, distance: 40.7
click at [182, 351] on icon at bounding box center [168, 363] width 27 height 24
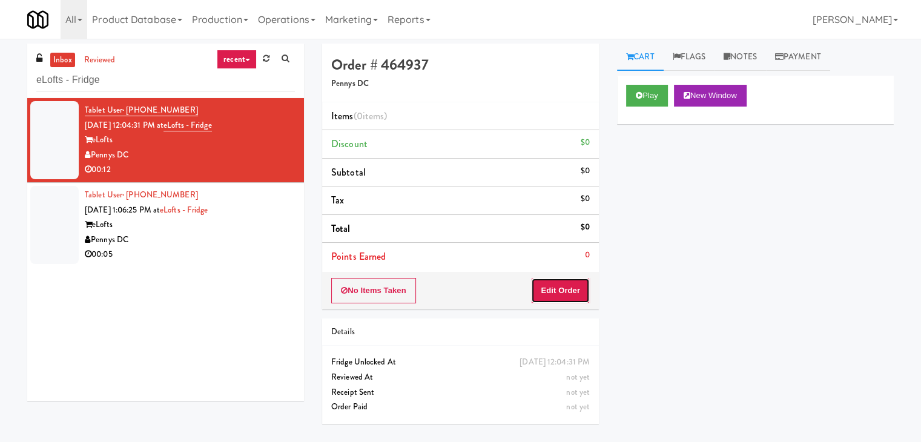
click at [554, 284] on button "Edit Order" at bounding box center [560, 290] width 59 height 25
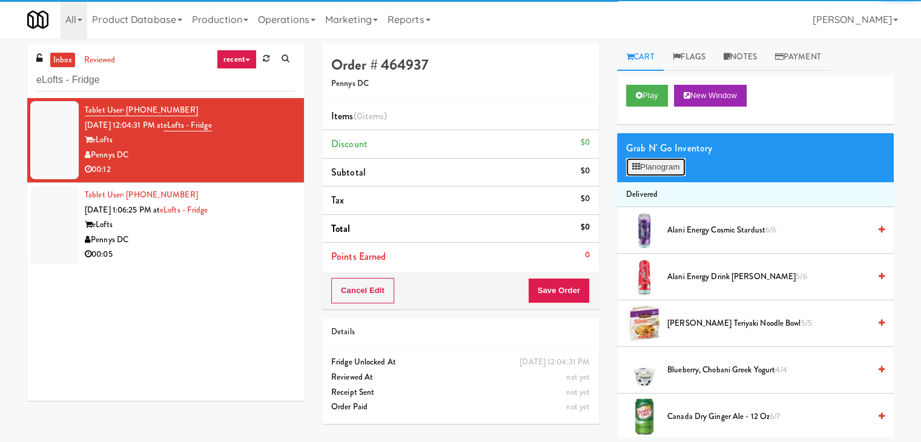
click at [654, 172] on button "Planogram" at bounding box center [655, 167] width 59 height 18
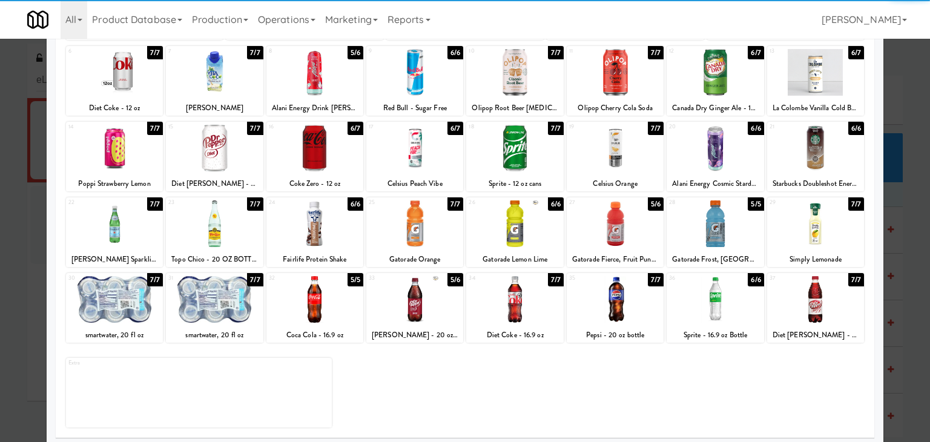
scroll to position [153, 0]
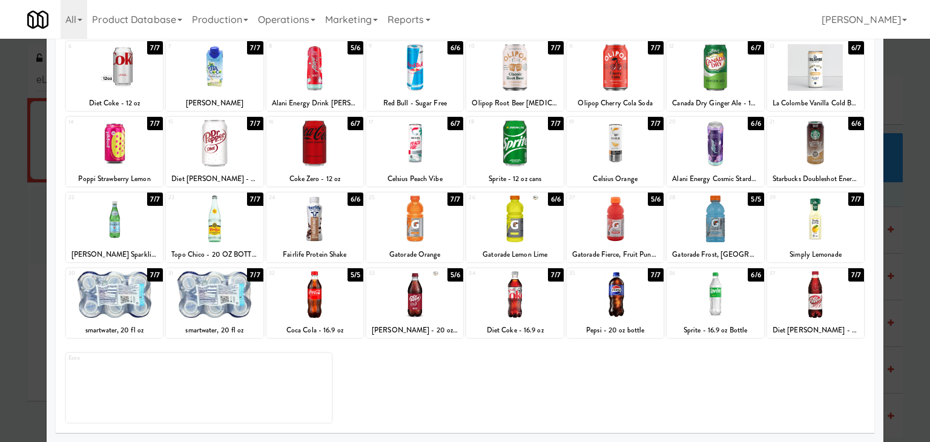
click at [210, 299] on div at bounding box center [214, 294] width 97 height 47
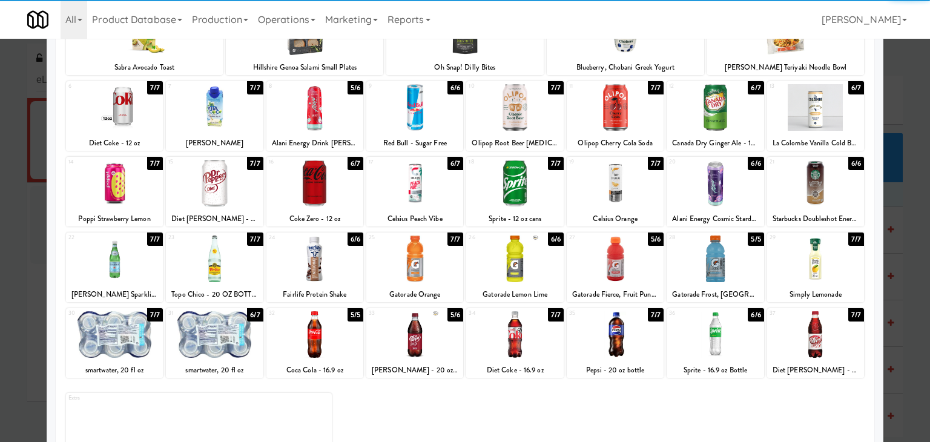
scroll to position [92, 0]
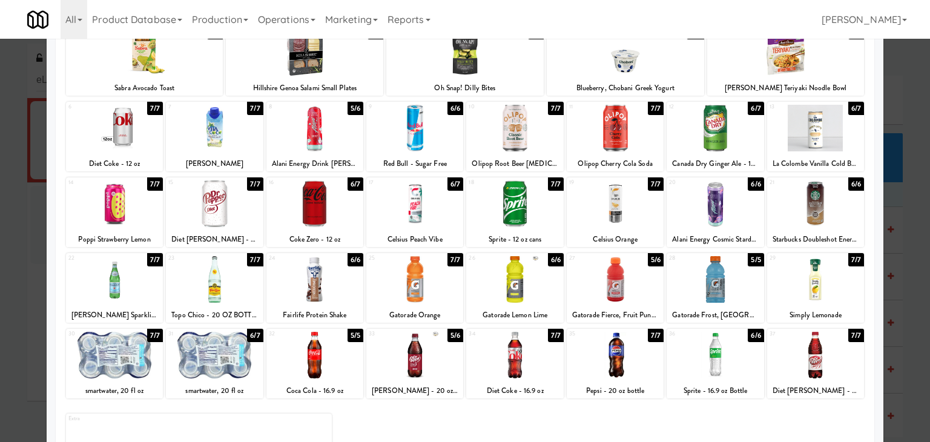
click at [410, 214] on div at bounding box center [414, 204] width 97 height 47
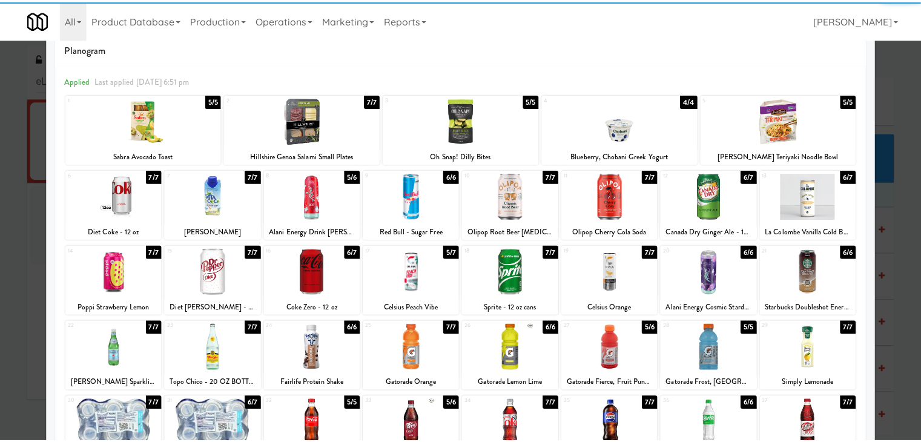
scroll to position [0, 0]
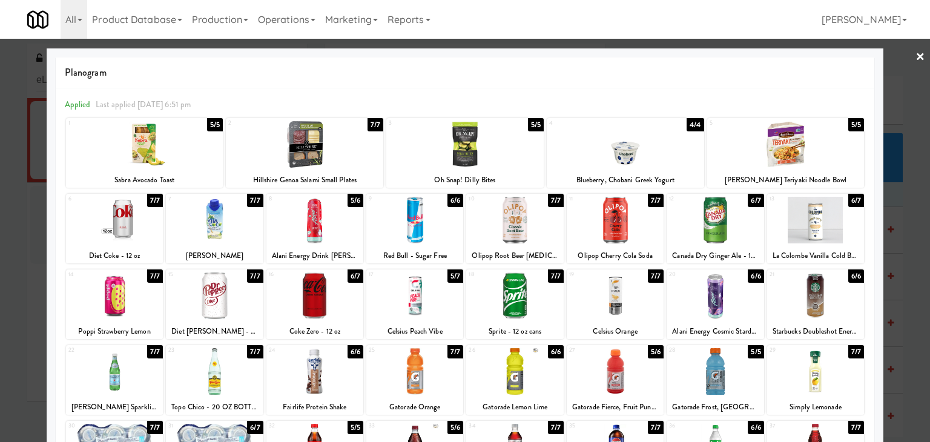
click at [916, 56] on link "×" at bounding box center [921, 58] width 10 height 38
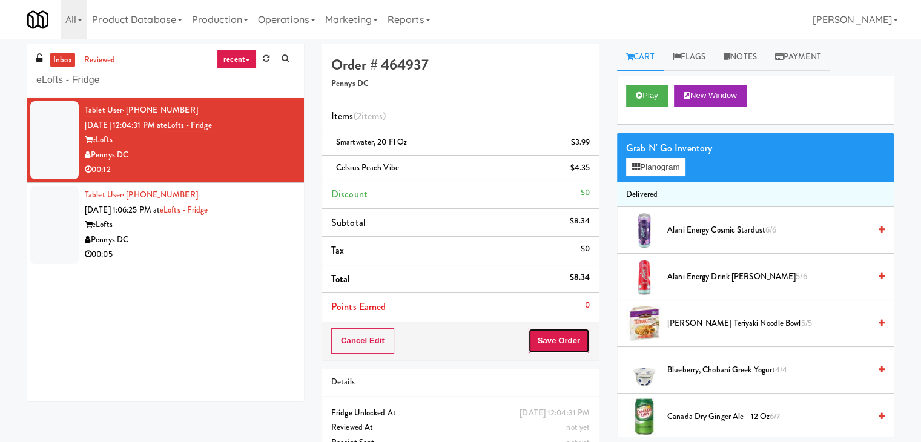
click at [566, 336] on button "Save Order" at bounding box center [559, 340] width 62 height 25
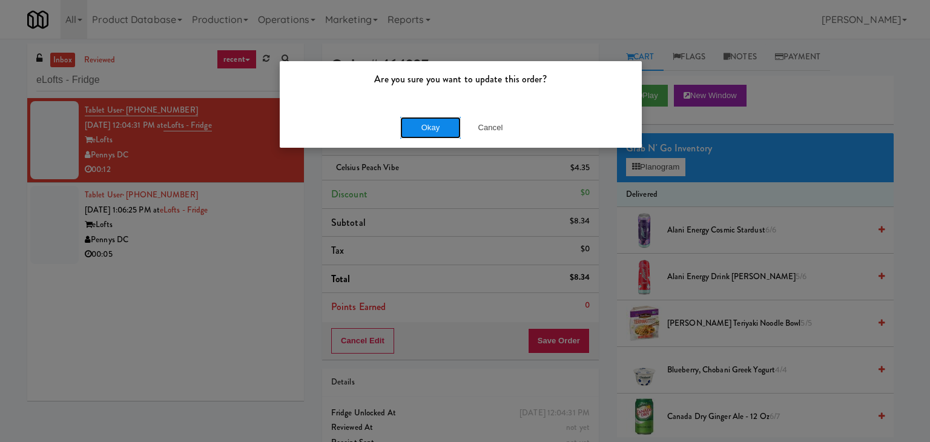
click at [428, 128] on button "Okay" at bounding box center [430, 128] width 61 height 22
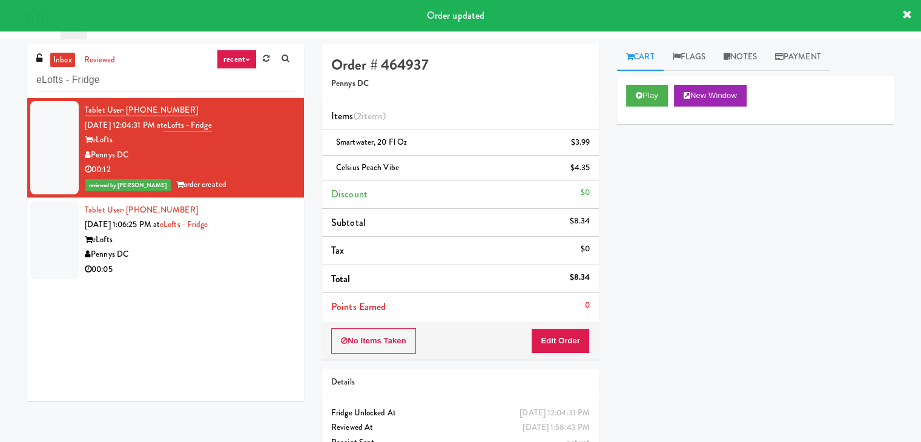
click at [225, 256] on div "Pennys DC" at bounding box center [190, 254] width 210 height 15
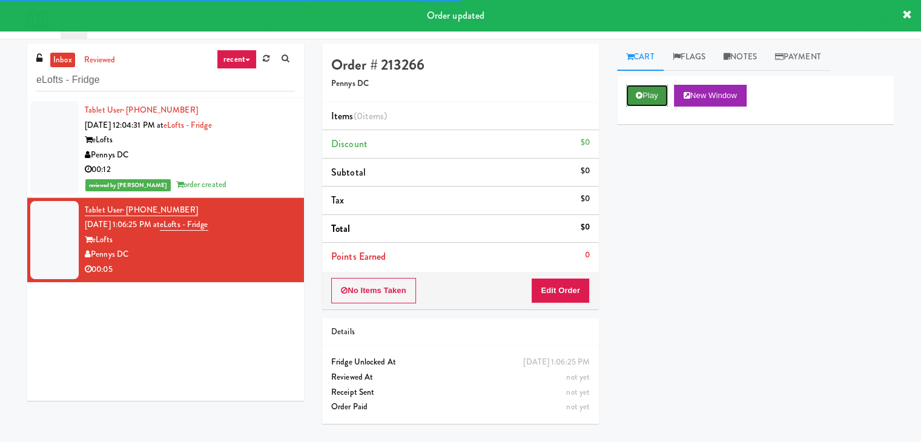
click at [657, 97] on button "Play" at bounding box center [647, 96] width 42 height 22
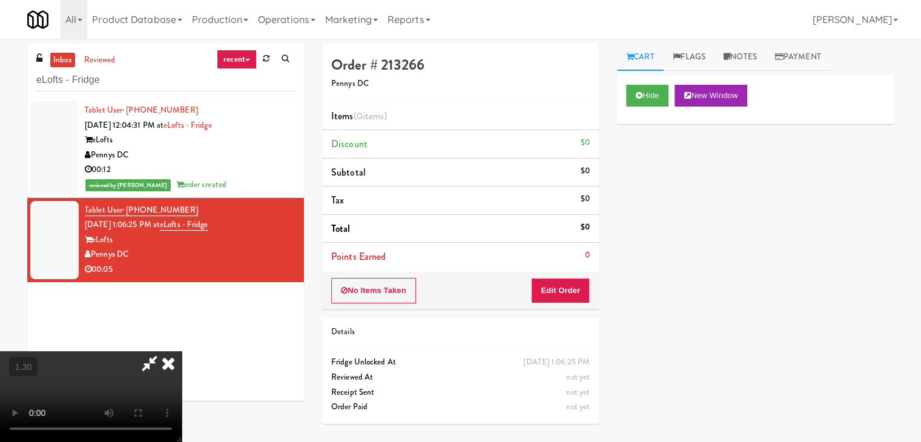
click at [182, 351] on video at bounding box center [91, 396] width 182 height 91
click at [182, 351] on icon at bounding box center [168, 363] width 27 height 24
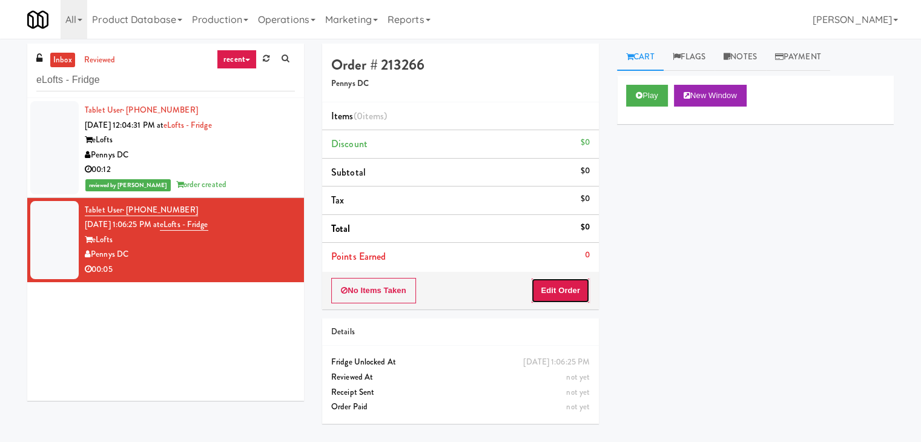
click at [545, 286] on button "Edit Order" at bounding box center [560, 290] width 59 height 25
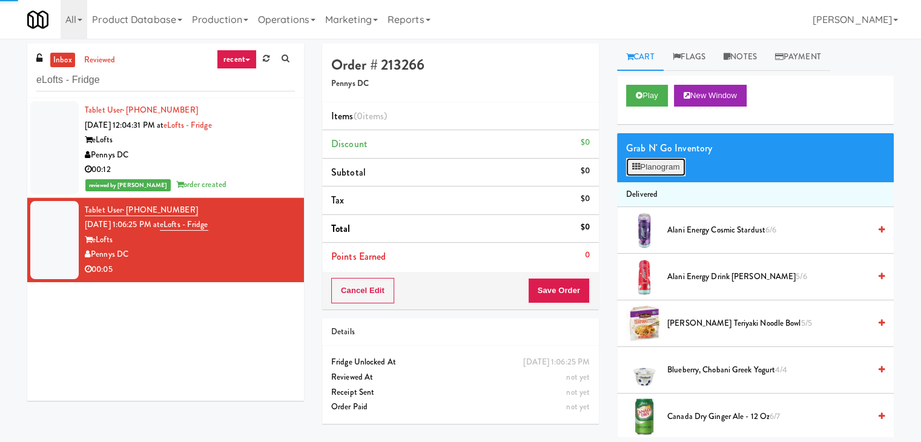
click at [659, 163] on button "Planogram" at bounding box center [655, 167] width 59 height 18
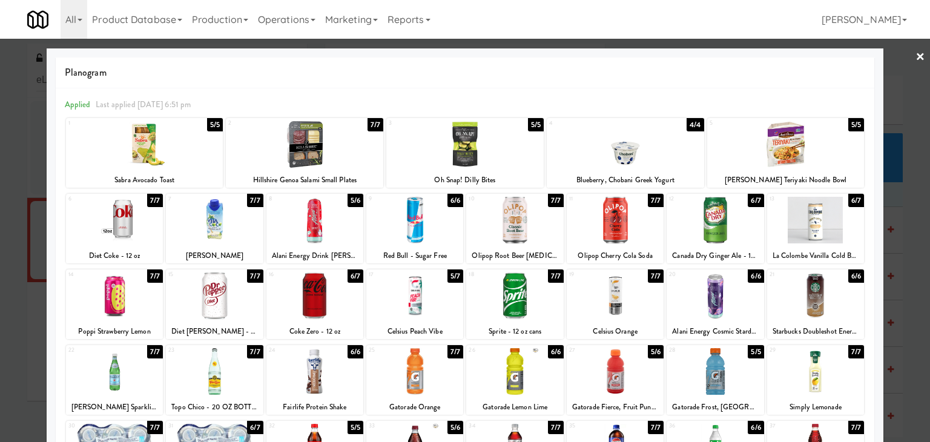
click at [330, 144] on div at bounding box center [304, 144] width 157 height 47
click at [916, 53] on link "×" at bounding box center [921, 58] width 10 height 38
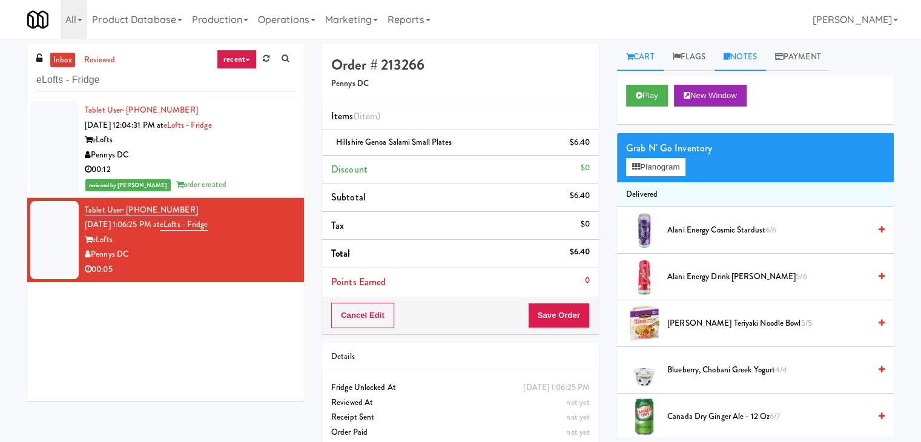
click at [749, 61] on link "Notes" at bounding box center [740, 57] width 51 height 27
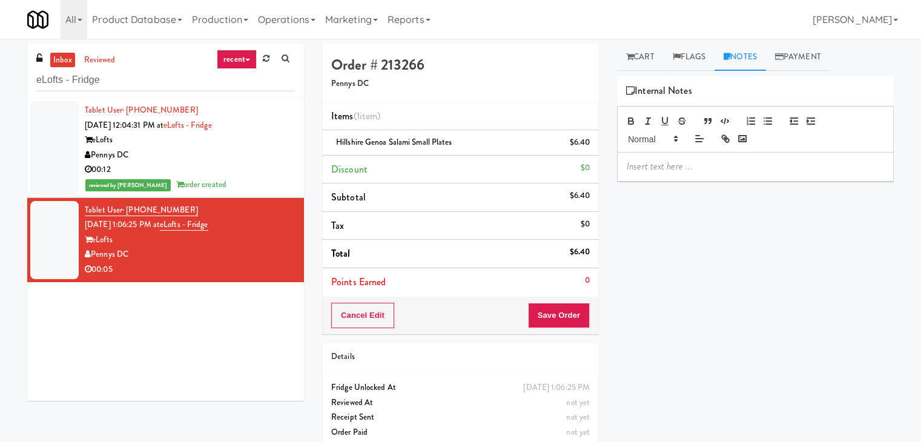
click at [688, 164] on p at bounding box center [755, 166] width 257 height 13
click at [817, 164] on p at bounding box center [755, 166] width 257 height 13
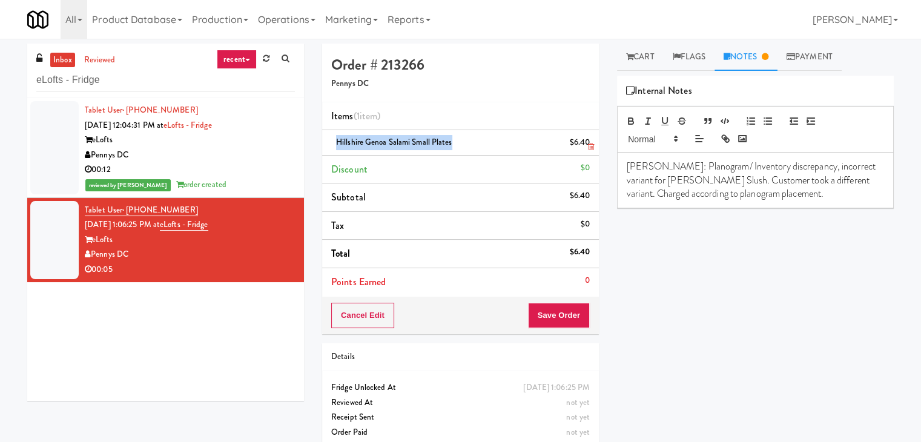
drag, startPoint x: 450, startPoint y: 142, endPoint x: 337, endPoint y: 141, distance: 112.7
click at [337, 141] on span "Hillshire Genoa Salami Small Plates" at bounding box center [394, 142] width 116 height 12
copy span "Hillshire Genoa Salami Small Plates"
drag, startPoint x: 697, startPoint y: 179, endPoint x: 624, endPoint y: 180, distance: 73.3
click at [624, 180] on div "[PERSON_NAME]: Planogram/ Inventory discrepancy, incorrect variant for [PERSON_…" at bounding box center [756, 180] width 276 height 55
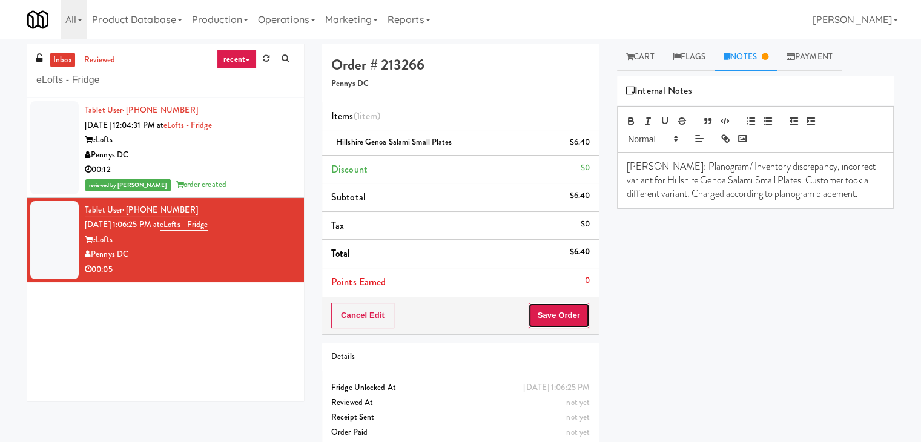
click at [564, 317] on button "Save Order" at bounding box center [559, 315] width 62 height 25
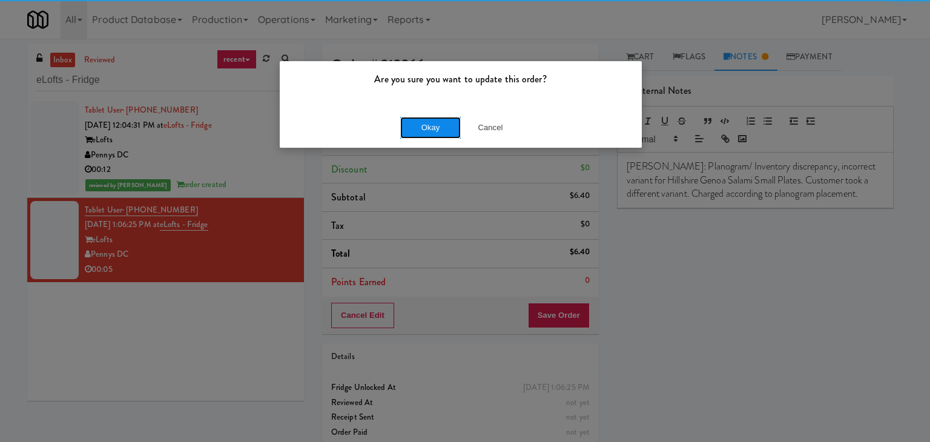
click at [426, 134] on button "Okay" at bounding box center [430, 128] width 61 height 22
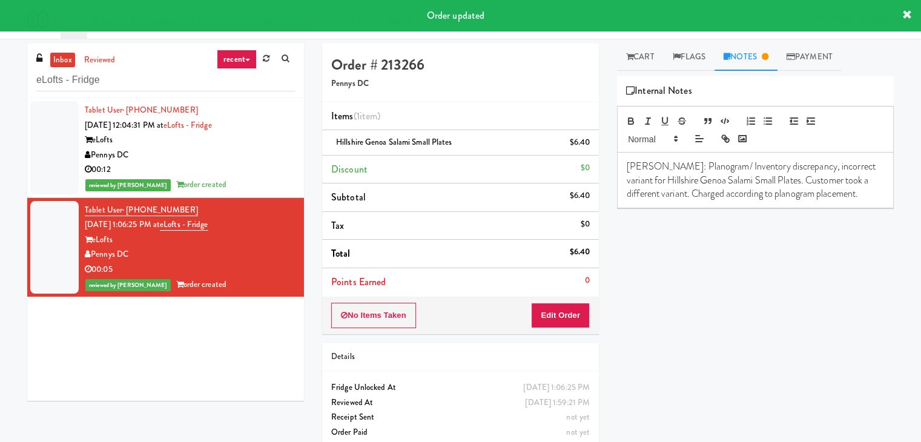
drag, startPoint x: 130, startPoint y: 256, endPoint x: 93, endPoint y: 256, distance: 36.9
click at [93, 256] on div "Pennys DC" at bounding box center [190, 254] width 210 height 15
copy div "Pennys DC"
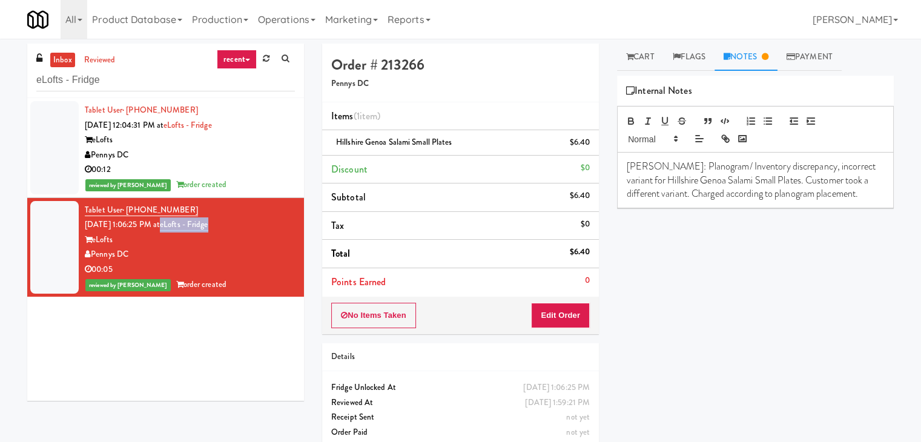
drag, startPoint x: 230, startPoint y: 226, endPoint x: 180, endPoint y: 225, distance: 50.3
click at [180, 225] on div "Tablet User · (828) 301-7300 [DATE] 1:06:25 PM at eLofts - Fridge eLofts Pennys…" at bounding box center [190, 248] width 210 height 90
copy link "eLofts - Fridge"
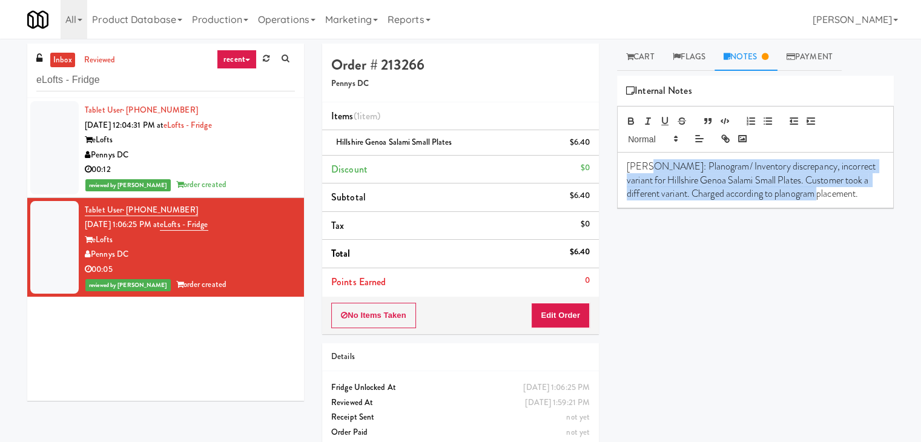
drag, startPoint x: 644, startPoint y: 165, endPoint x: 856, endPoint y: 208, distance: 215.7
click at [856, 208] on div "Play New Window Primary Flag Clear Flag if unable to determine what was taken o…" at bounding box center [755, 303] width 277 height 454
copy p "Planogram/ Inventory discrepancy, incorrect variant for Hillshire Genoa Salami …"
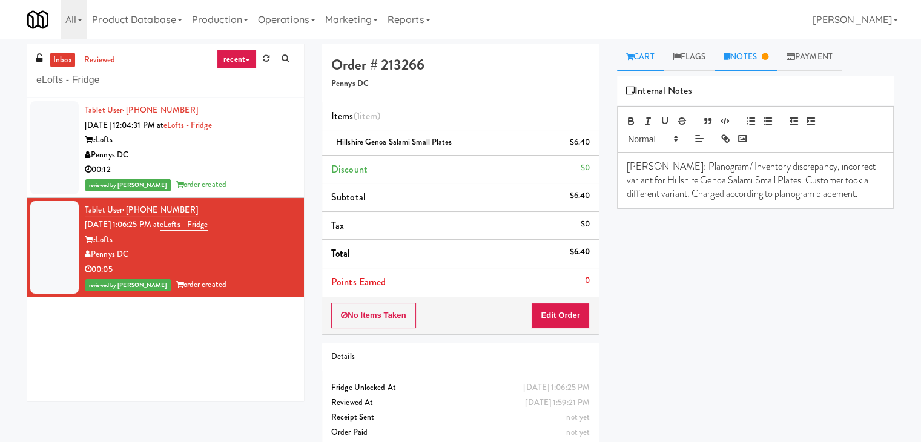
click at [642, 52] on link "Cart" at bounding box center [640, 57] width 47 height 27
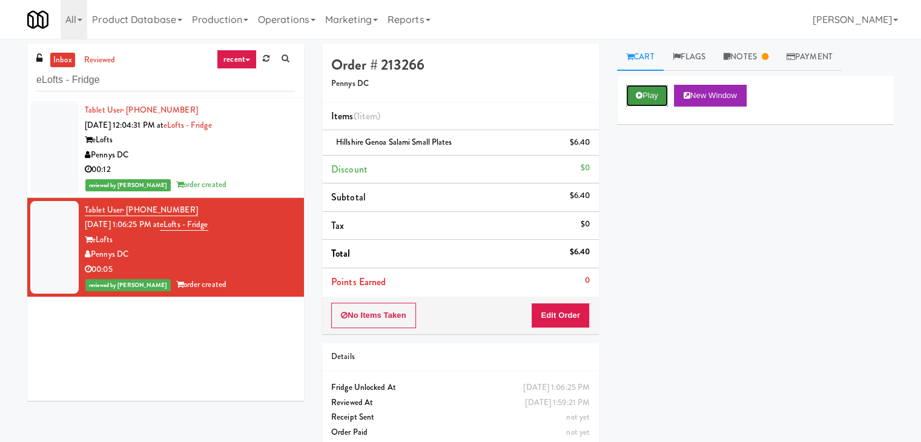
click at [644, 98] on button "Play" at bounding box center [647, 96] width 42 height 22
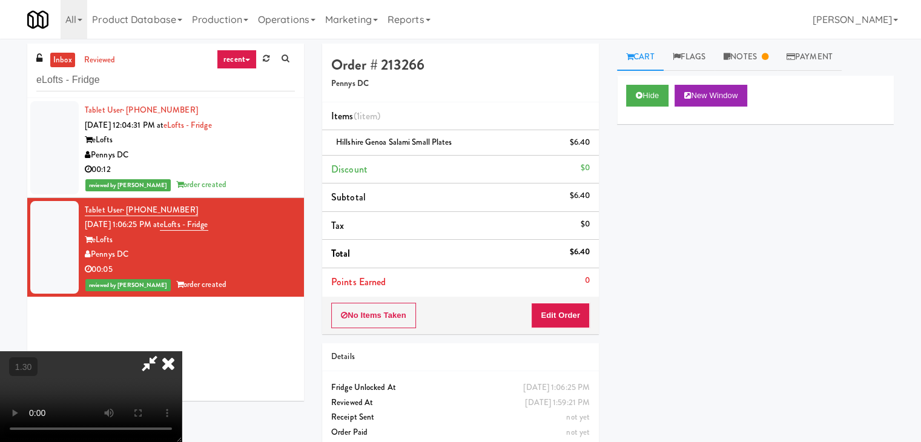
click at [182, 351] on video at bounding box center [91, 396] width 182 height 91
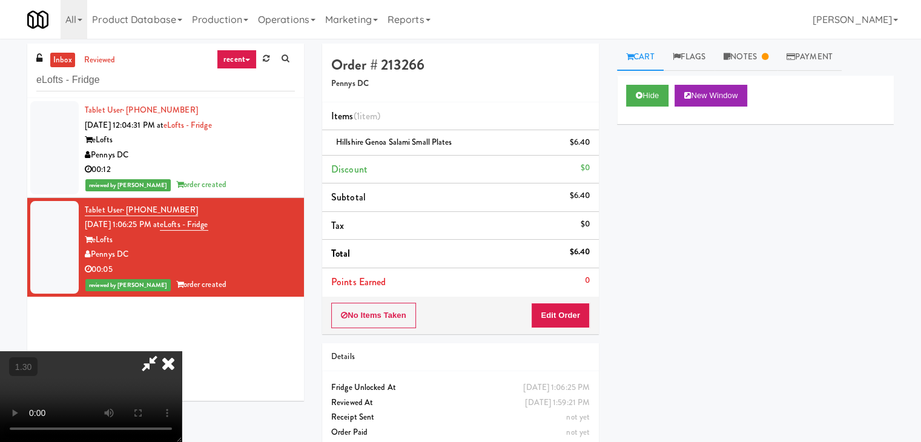
click at [182, 351] on video at bounding box center [91, 396] width 182 height 91
click at [182, 351] on icon at bounding box center [168, 363] width 27 height 24
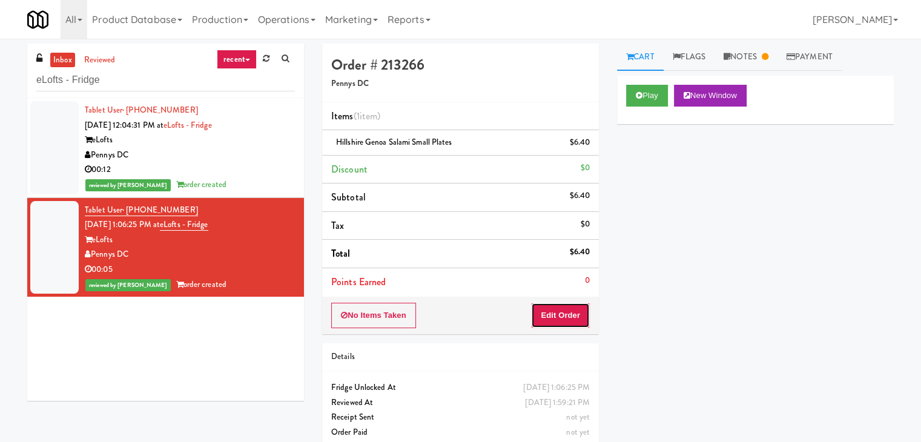
drag, startPoint x: 556, startPoint y: 306, endPoint x: 572, endPoint y: 296, distance: 18.8
click at [556, 306] on button "Edit Order" at bounding box center [560, 315] width 59 height 25
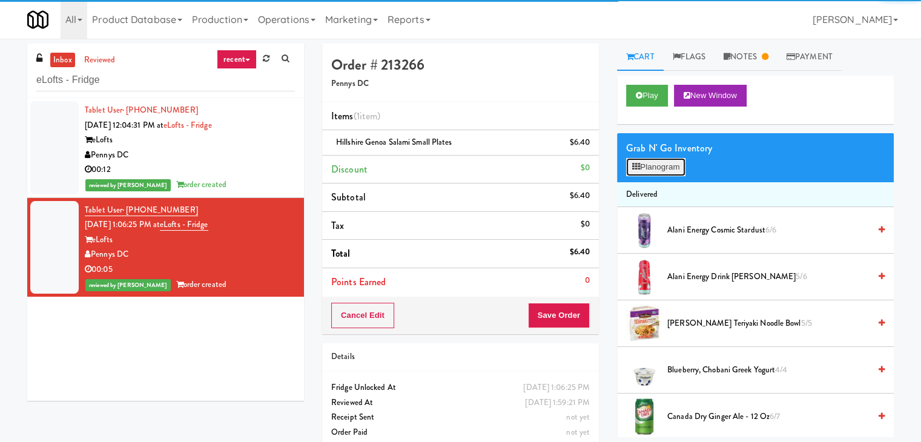
click at [663, 162] on button "Planogram" at bounding box center [655, 167] width 59 height 18
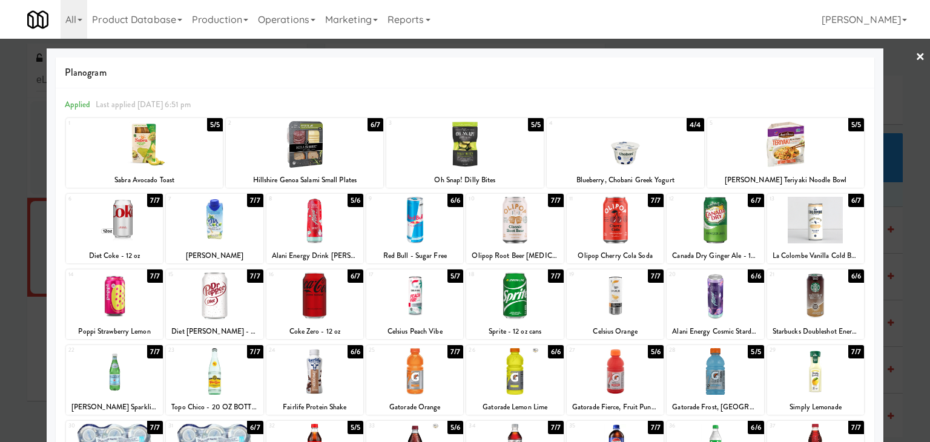
click at [916, 56] on link "×" at bounding box center [921, 58] width 10 height 38
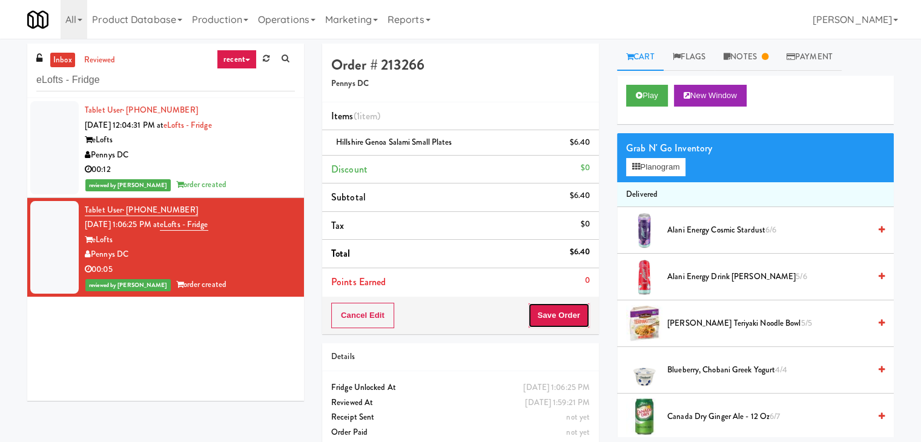
click at [555, 314] on button "Save Order" at bounding box center [559, 315] width 62 height 25
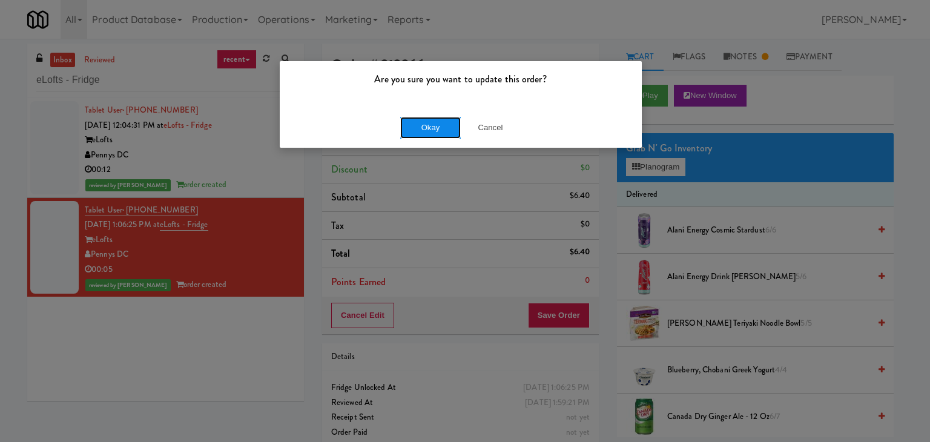
click at [423, 133] on button "Okay" at bounding box center [430, 128] width 61 height 22
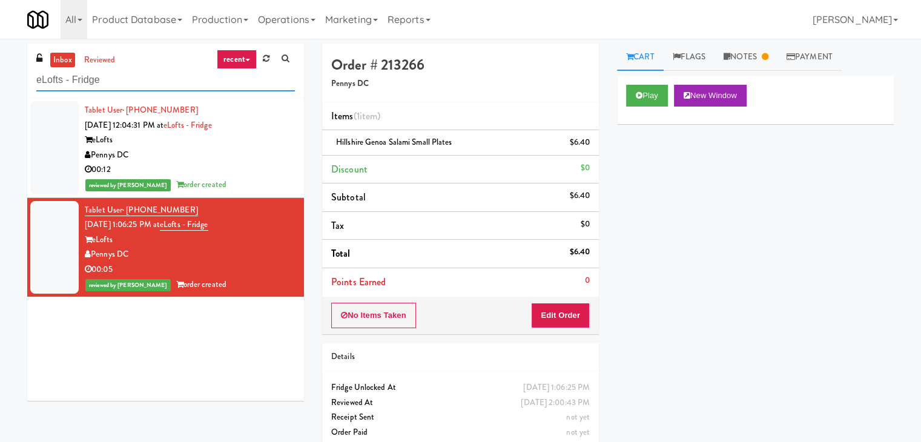
click at [149, 81] on input "eLofts - Fridge" at bounding box center [165, 80] width 259 height 22
paste input "Elm Ambient-Left"
type input "Elm Ambient-Left"
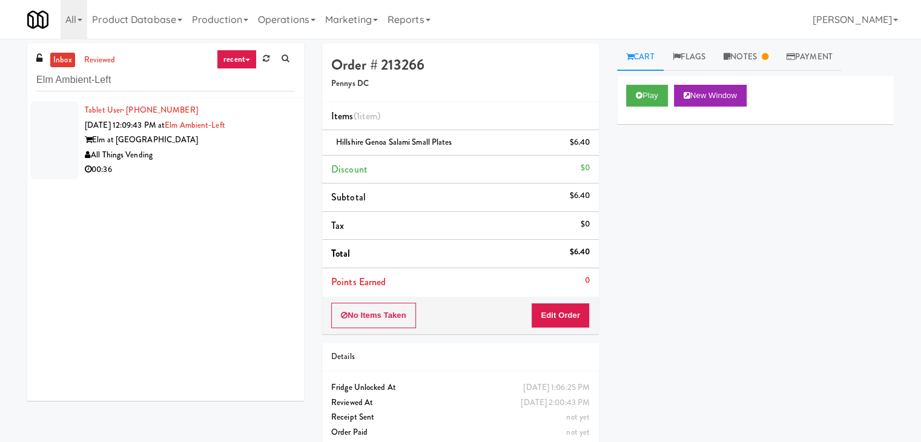
click at [254, 159] on div "All Things Vending" at bounding box center [190, 155] width 210 height 15
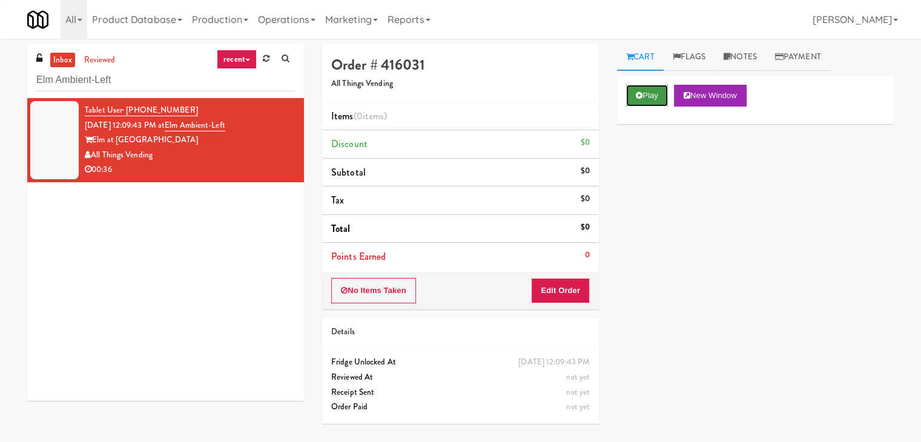
click at [643, 98] on button "Play" at bounding box center [647, 96] width 42 height 22
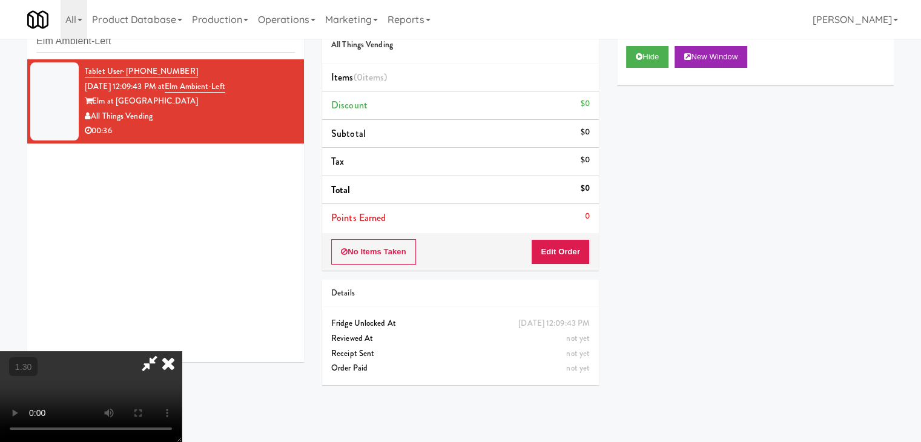
click at [182, 351] on icon at bounding box center [168, 363] width 27 height 24
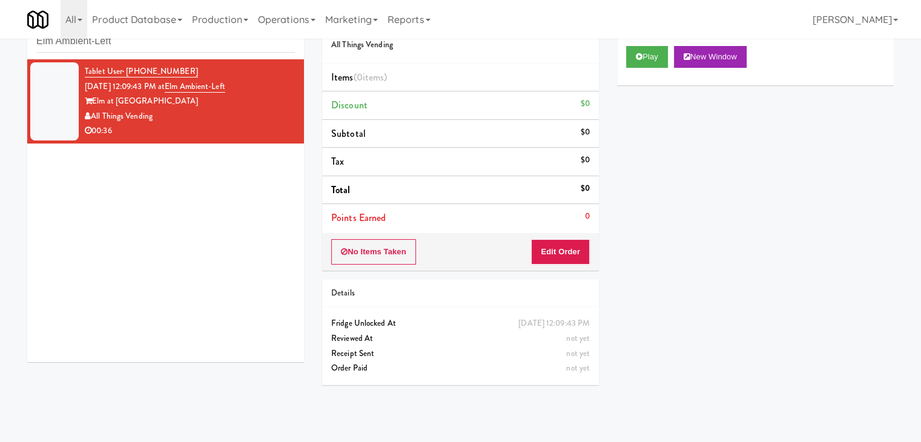
click at [552, 263] on div "No Items Taken Edit Order" at bounding box center [460, 252] width 277 height 38
click at [554, 251] on button "Edit Order" at bounding box center [560, 251] width 59 height 25
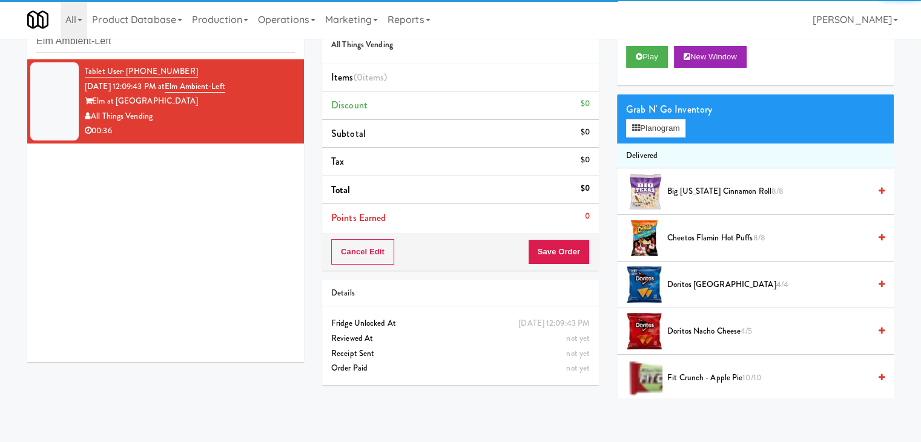
click at [659, 118] on div "Grab N' Go Inventory Planogram" at bounding box center [755, 118] width 277 height 49
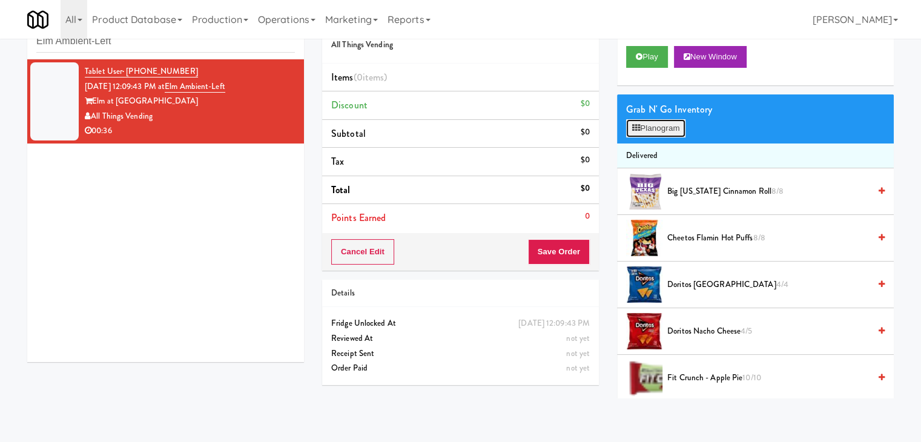
click at [660, 127] on button "Planogram" at bounding box center [655, 128] width 59 height 18
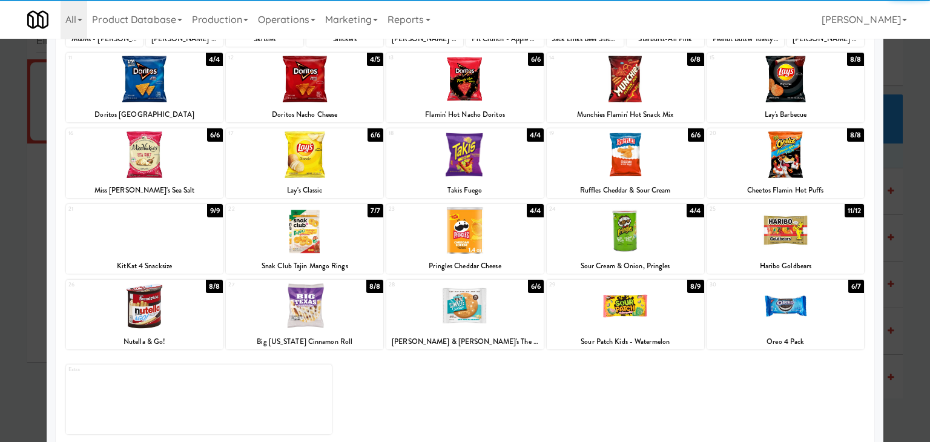
scroll to position [153, 0]
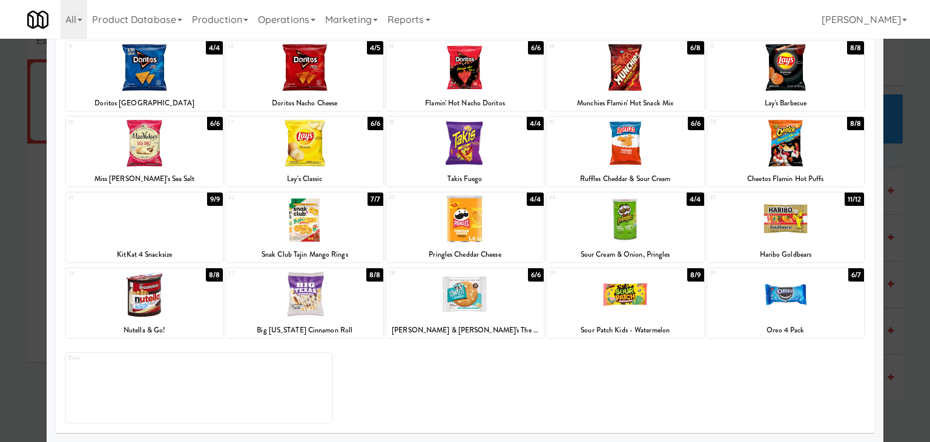
click at [296, 298] on div at bounding box center [304, 294] width 157 height 47
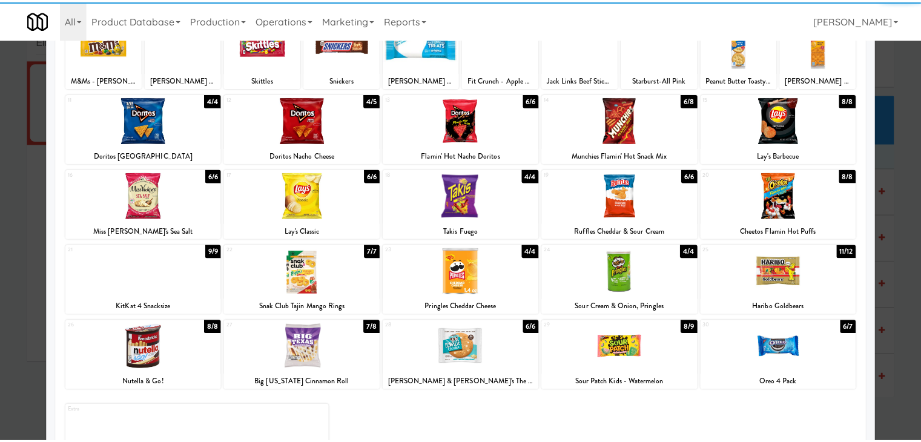
scroll to position [0, 0]
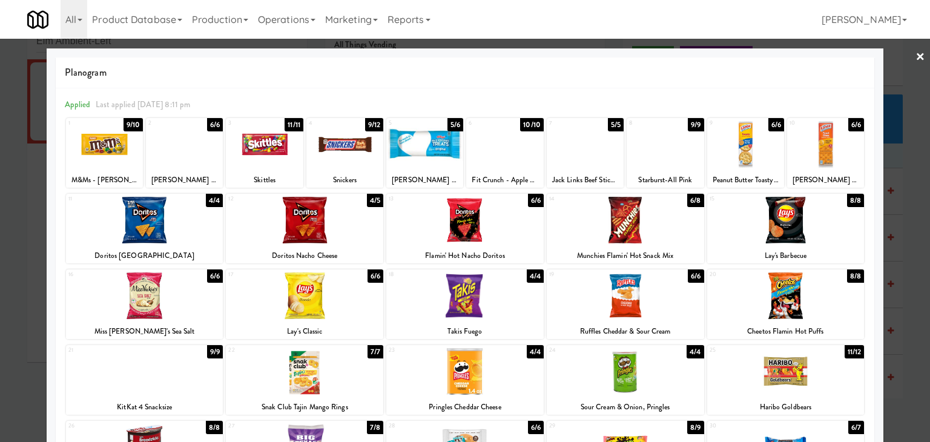
click at [916, 56] on link "×" at bounding box center [921, 58] width 10 height 38
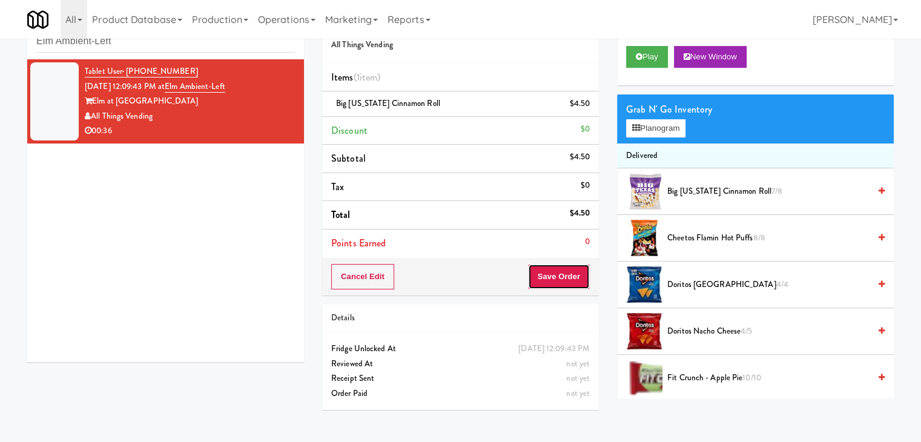
click at [555, 274] on button "Save Order" at bounding box center [559, 276] width 62 height 25
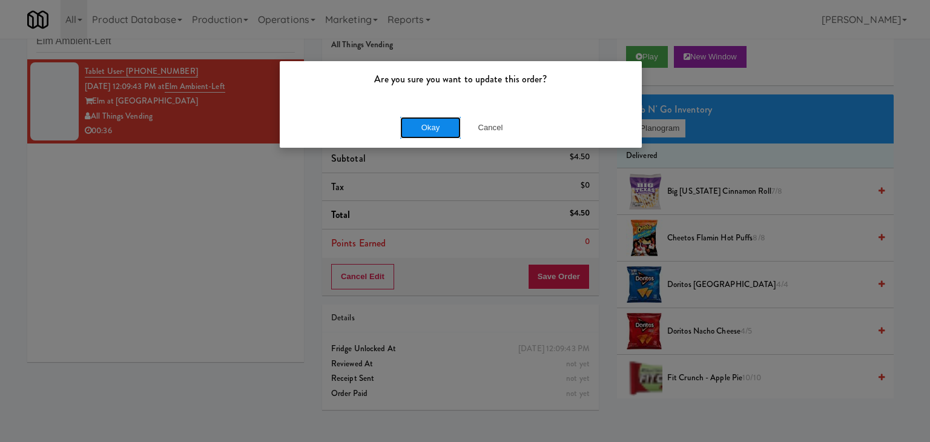
click at [452, 136] on button "Okay" at bounding box center [430, 128] width 61 height 22
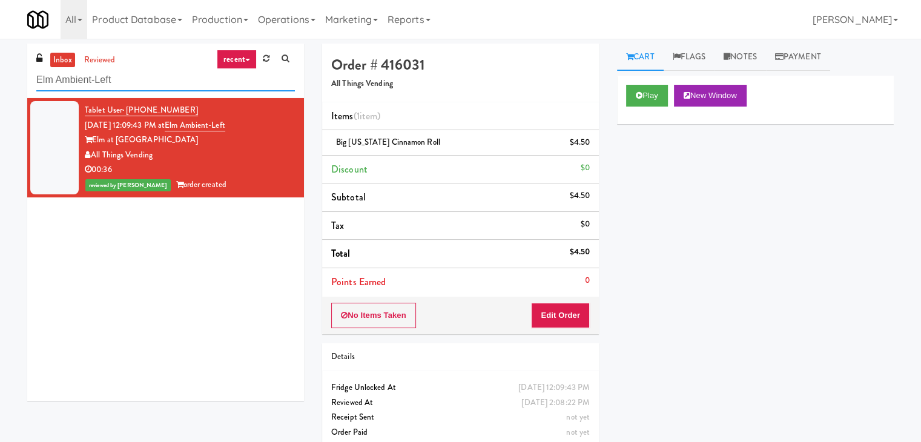
click at [136, 85] on input "Elm Ambient-Left" at bounding box center [165, 80] width 259 height 22
paste input "First Street - Cooler -"
type input "First Street - Cooler - Left"
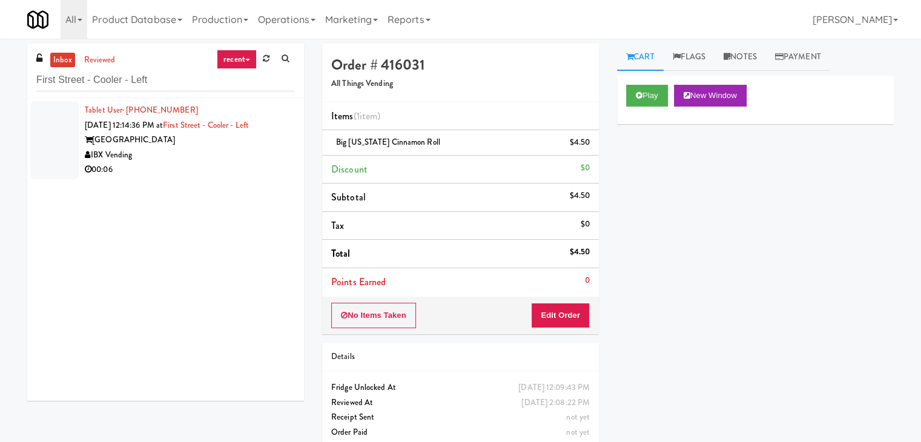
click at [245, 161] on div "IBX Vending" at bounding box center [190, 155] width 210 height 15
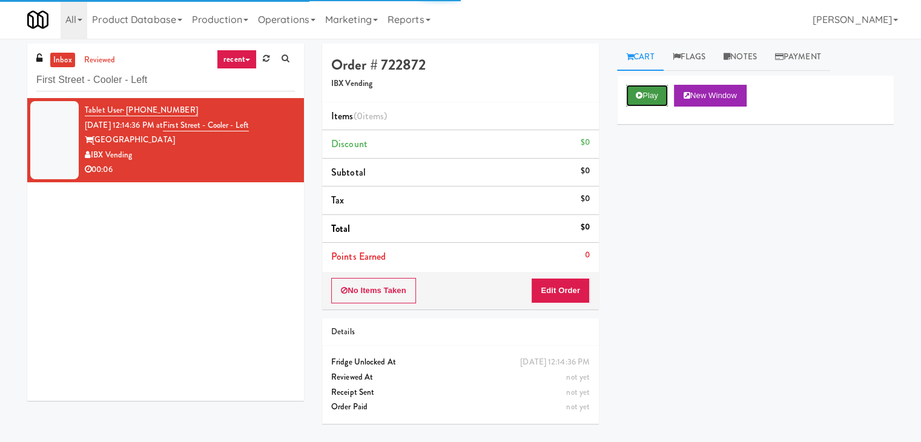
click at [641, 98] on icon at bounding box center [639, 95] width 7 height 8
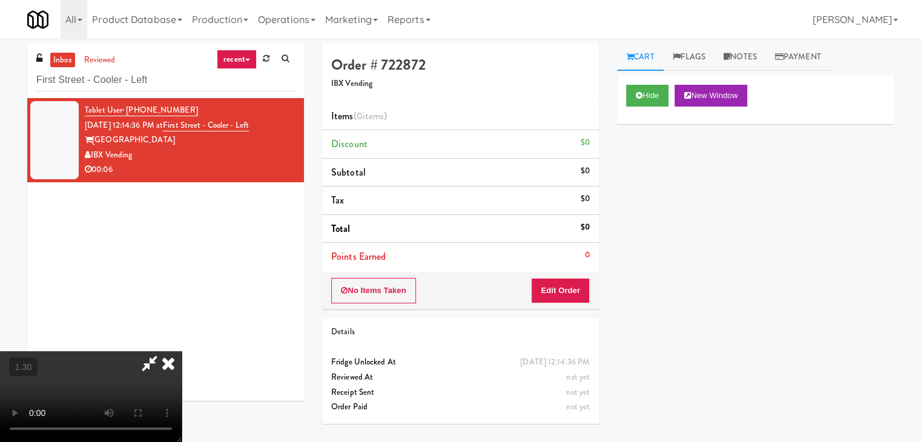
click at [182, 351] on video at bounding box center [91, 396] width 182 height 91
click at [182, 351] on icon at bounding box center [168, 363] width 27 height 24
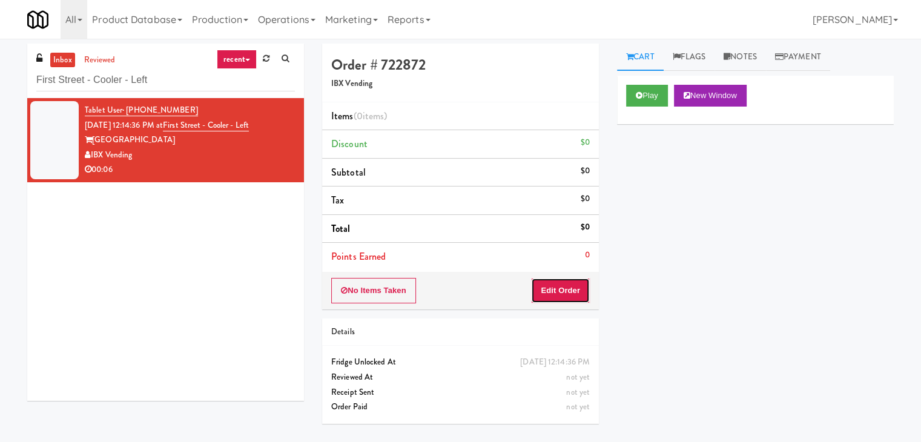
click at [568, 291] on button "Edit Order" at bounding box center [560, 290] width 59 height 25
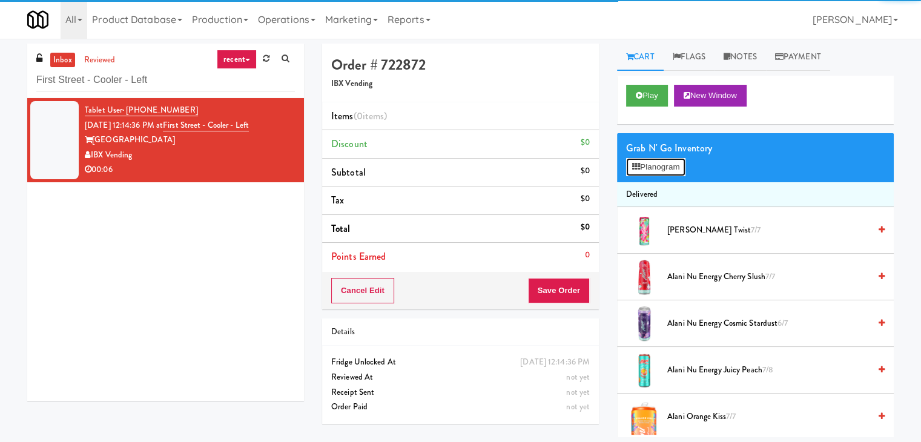
click at [647, 163] on button "Planogram" at bounding box center [655, 167] width 59 height 18
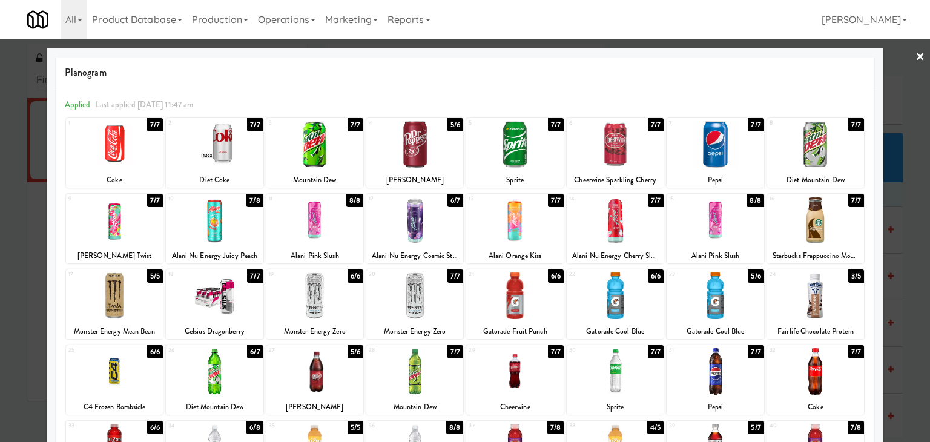
click at [293, 295] on div at bounding box center [315, 296] width 97 height 47
click at [320, 287] on div at bounding box center [315, 296] width 97 height 47
click at [916, 57] on link "×" at bounding box center [921, 58] width 10 height 38
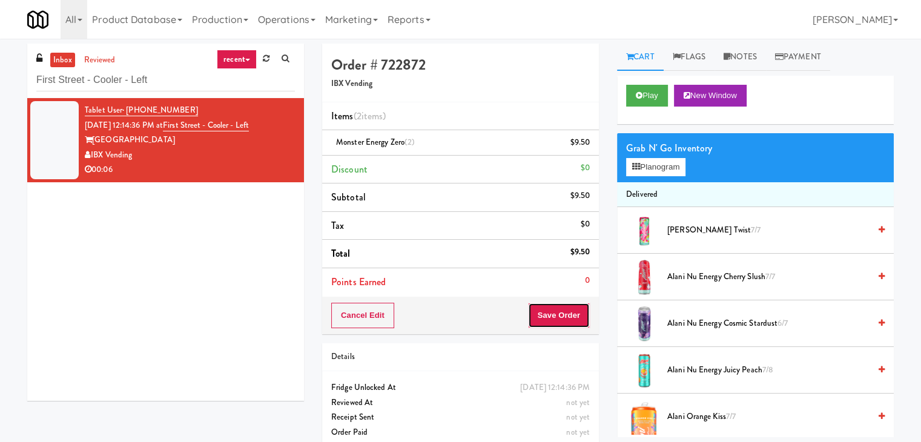
click at [554, 311] on button "Save Order" at bounding box center [559, 315] width 62 height 25
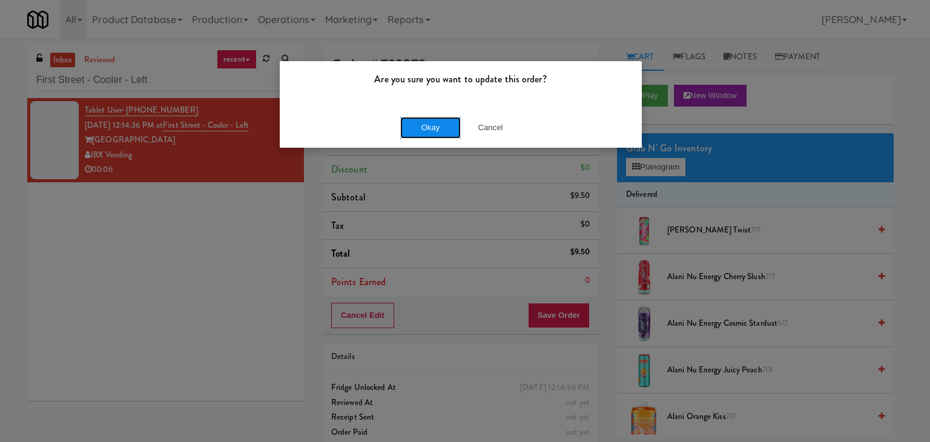
click at [432, 122] on button "Okay" at bounding box center [430, 128] width 61 height 22
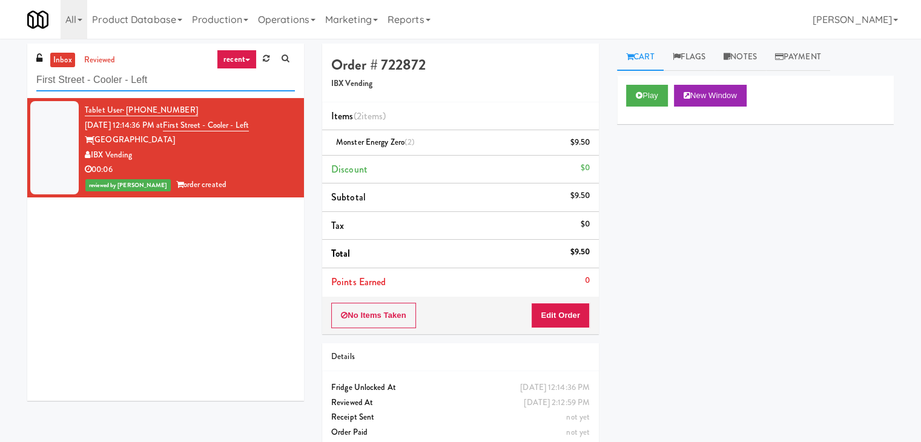
click at [185, 85] on input "First Street - Cooler - Left" at bounding box center [165, 80] width 259 height 22
paste input "[STREET_ADDRESS]"
type input "[STREET_ADDRESS]"
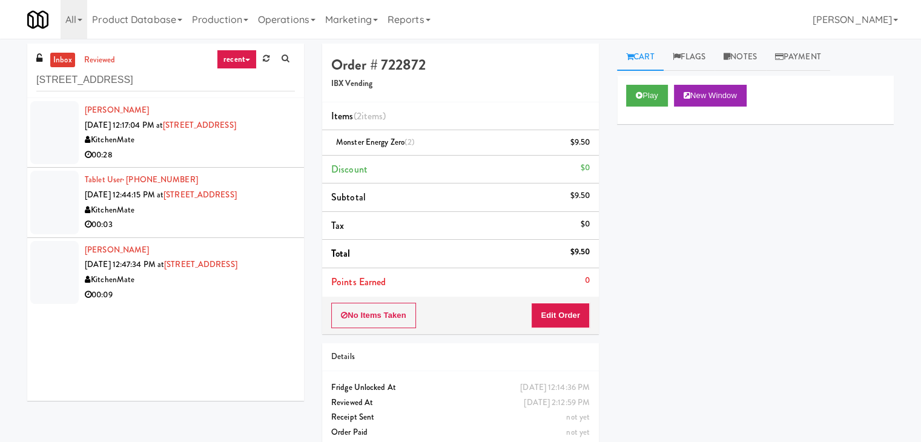
click at [261, 142] on div "KitchenMate" at bounding box center [190, 140] width 210 height 15
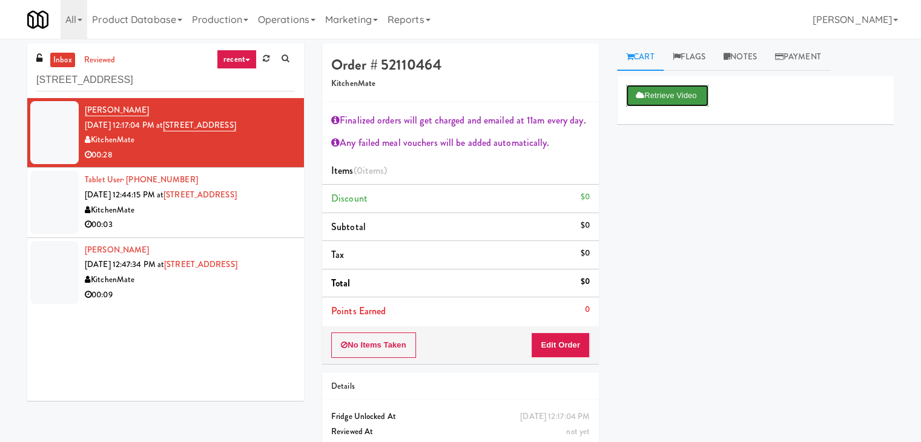
click at [657, 94] on button "Retrieve Video" at bounding box center [667, 96] width 82 height 22
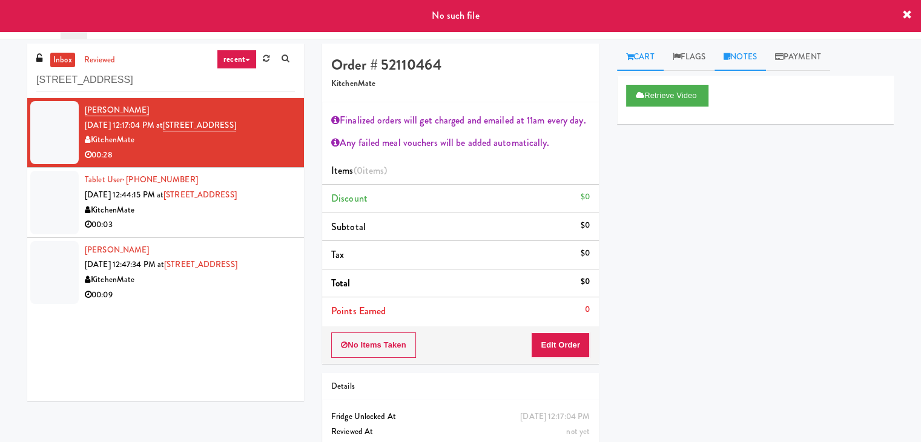
click at [737, 53] on link "Notes" at bounding box center [740, 57] width 51 height 27
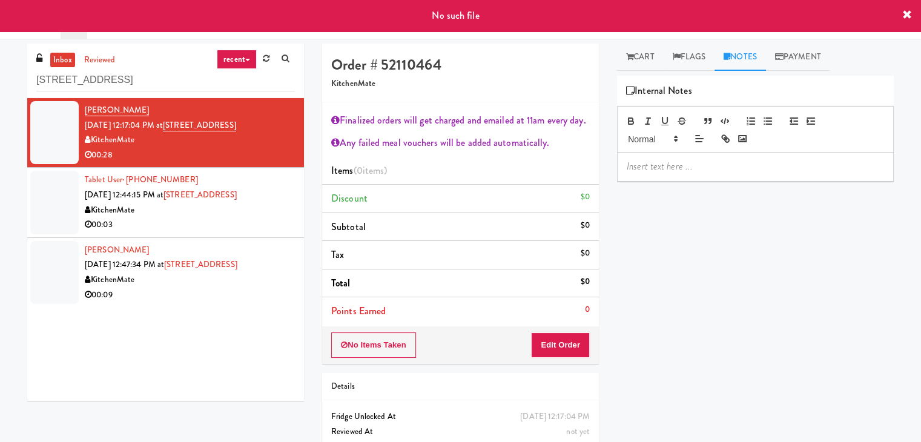
click at [691, 174] on div at bounding box center [756, 167] width 276 height 28
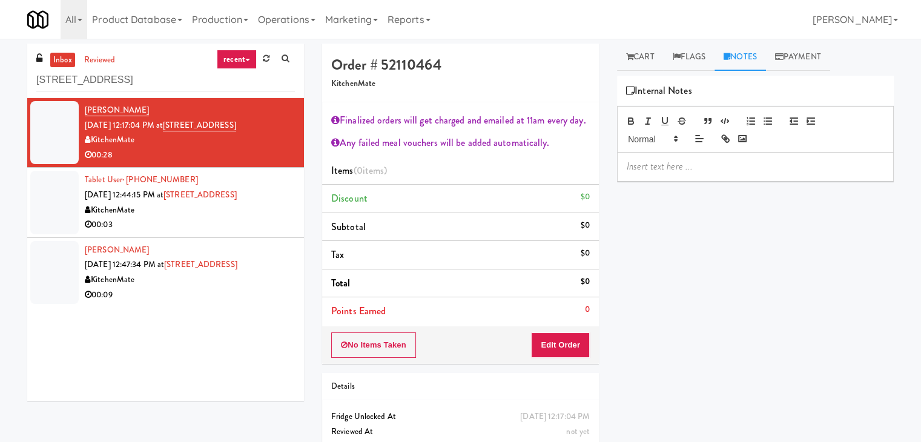
click at [783, 167] on p at bounding box center [755, 166] width 257 height 13
click at [555, 343] on button "Edit Order" at bounding box center [560, 345] width 59 height 25
click at [648, 48] on link "Cart" at bounding box center [640, 57] width 47 height 27
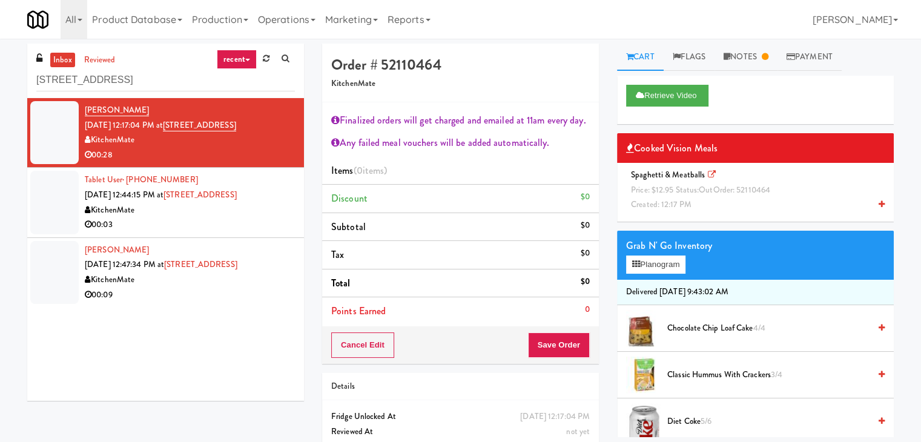
click at [879, 205] on icon at bounding box center [882, 204] width 6 height 8
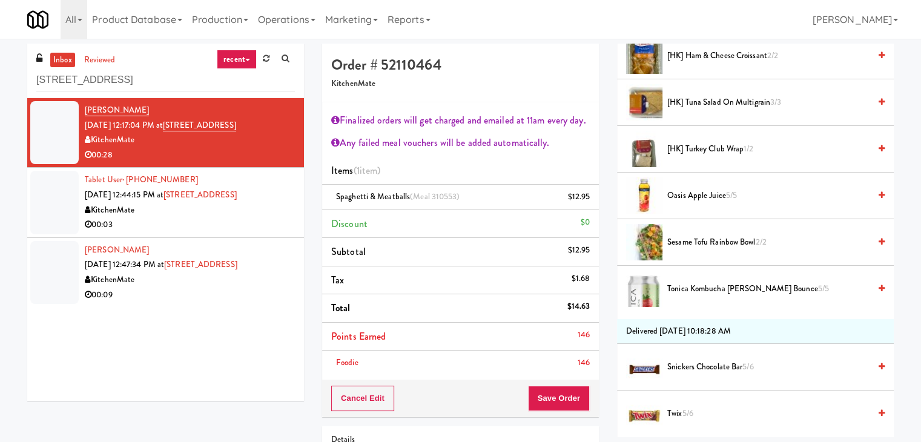
scroll to position [485, 0]
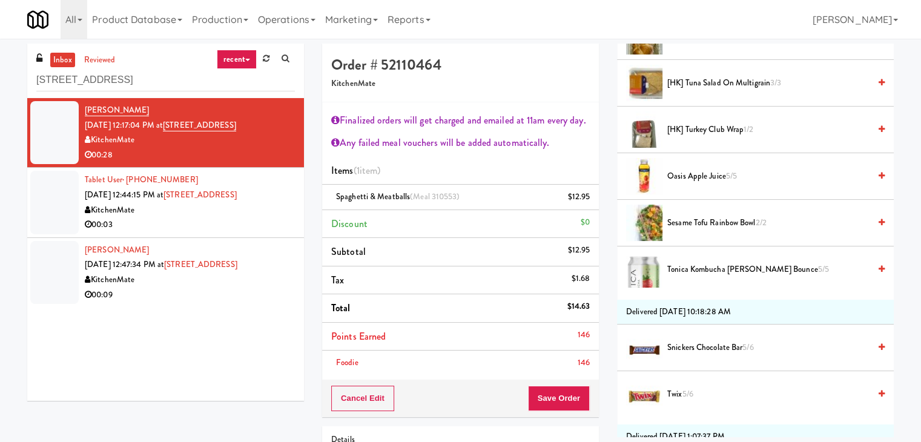
click at [879, 266] on icon at bounding box center [882, 269] width 6 height 8
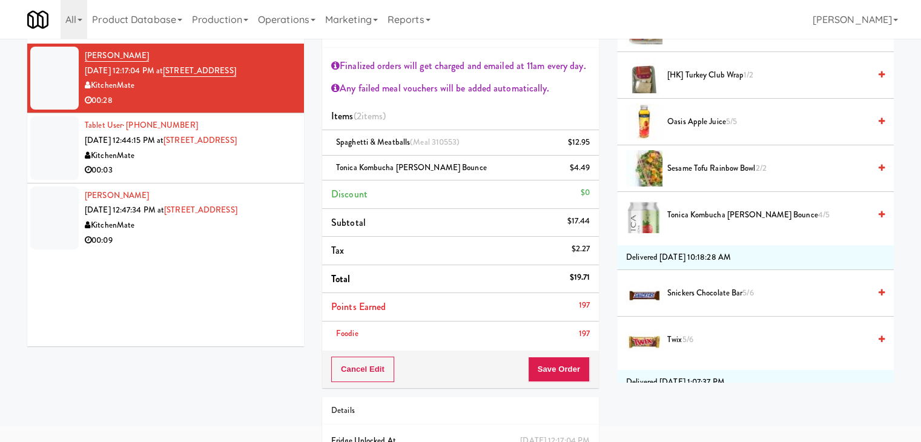
scroll to position [121, 0]
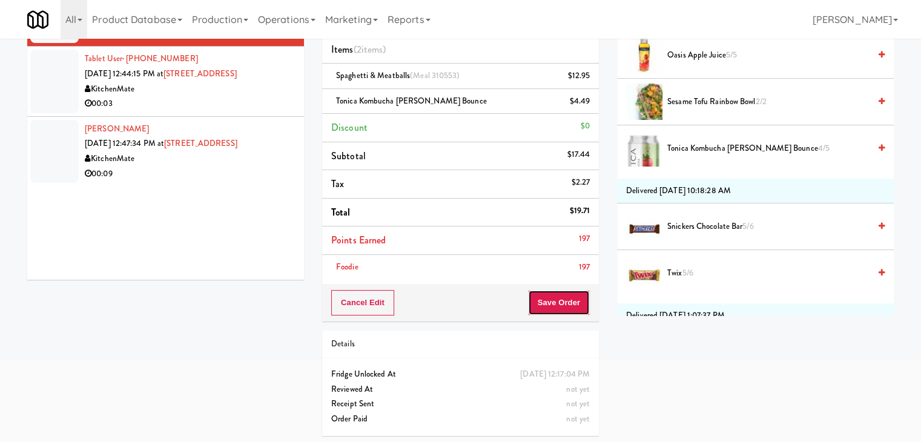
click at [560, 301] on button "Save Order" at bounding box center [559, 302] width 62 height 25
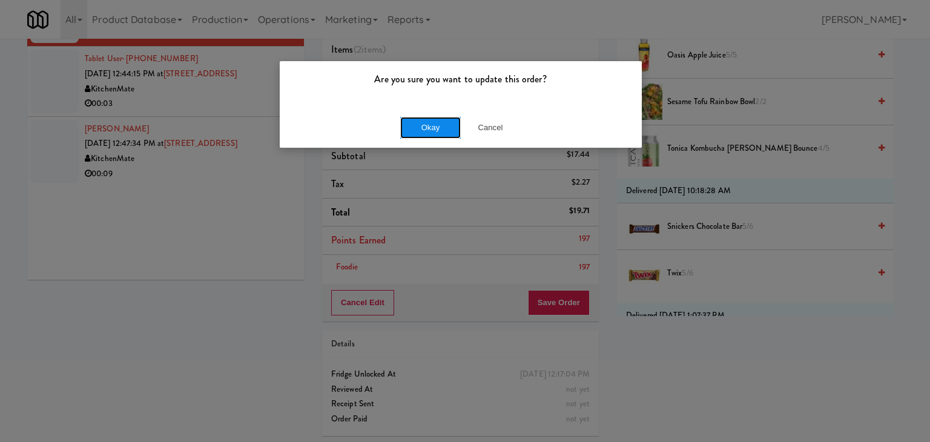
drag, startPoint x: 432, startPoint y: 125, endPoint x: 424, endPoint y: 128, distance: 9.2
click at [432, 125] on button "Okay" at bounding box center [430, 128] width 61 height 22
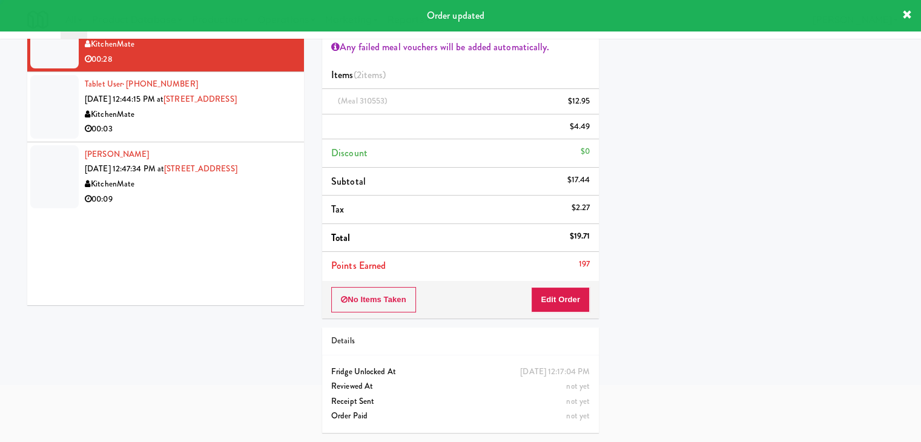
scroll to position [92, 0]
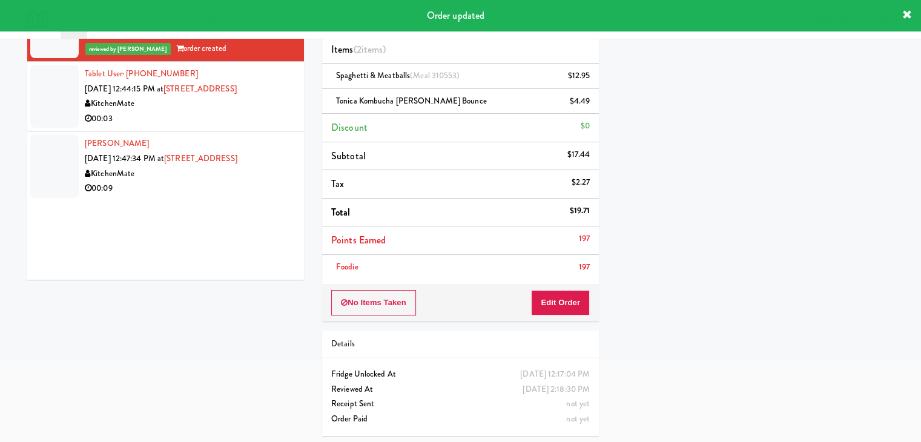
click at [210, 118] on div "00:03" at bounding box center [190, 118] width 210 height 15
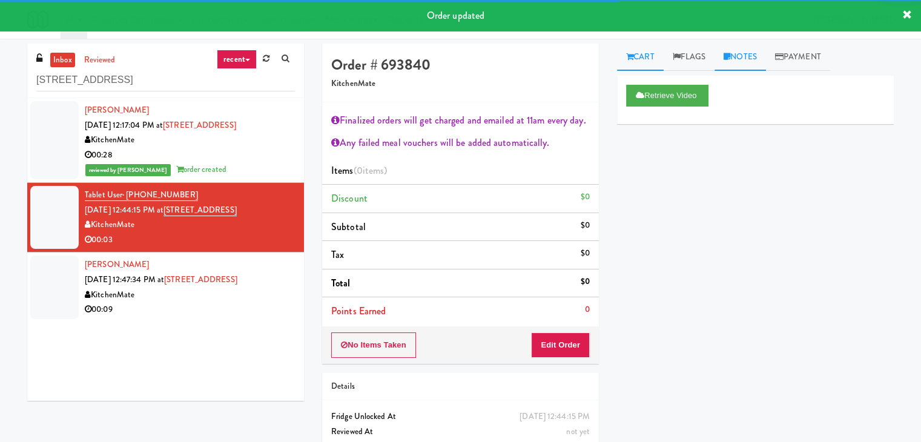
click at [745, 60] on link "Notes" at bounding box center [740, 57] width 51 height 27
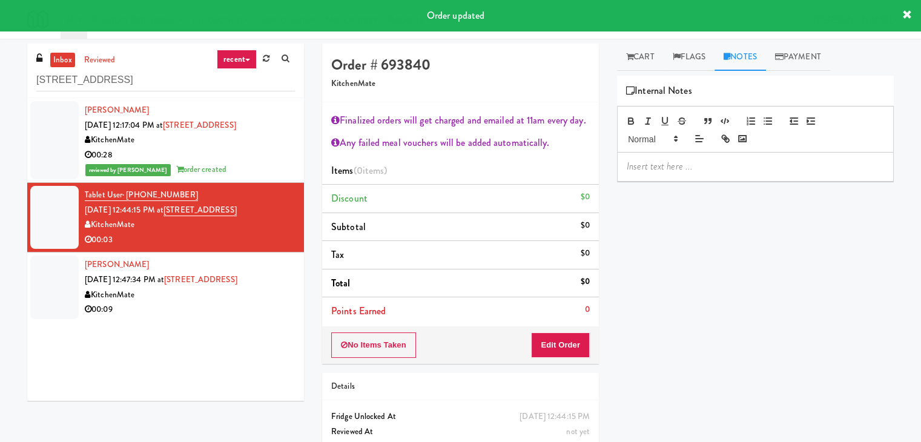
click at [707, 154] on div at bounding box center [756, 167] width 276 height 28
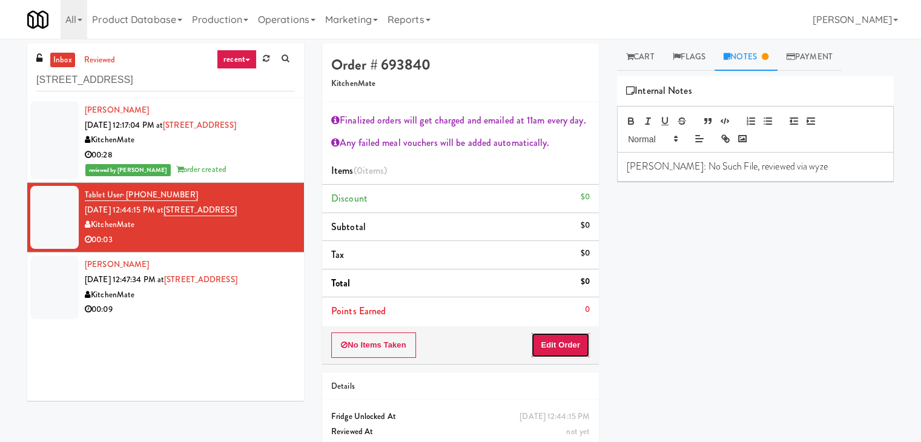
click at [557, 347] on button "Edit Order" at bounding box center [560, 345] width 59 height 25
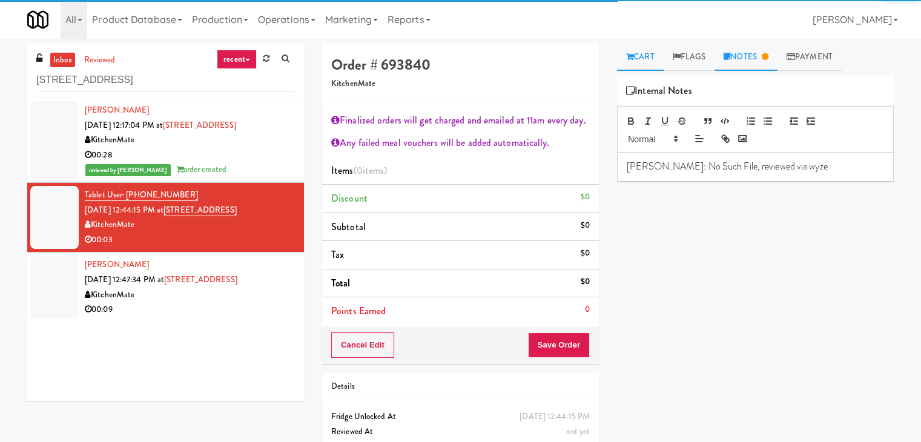
click at [641, 61] on link "Cart" at bounding box center [640, 57] width 47 height 27
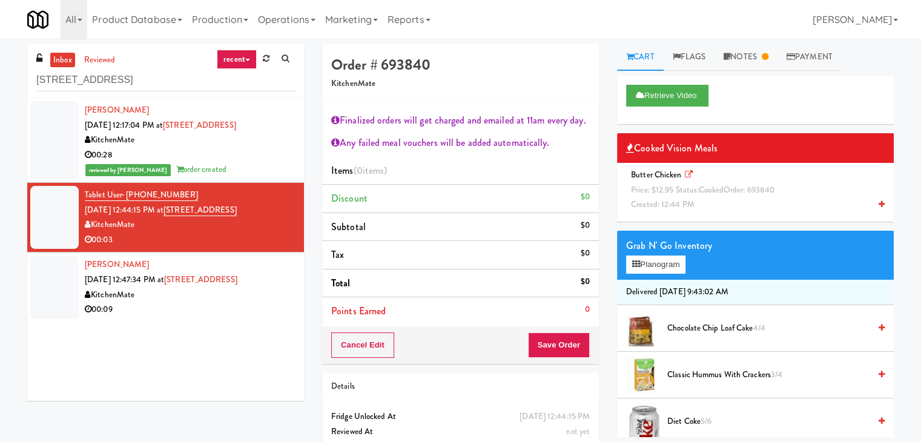
click at [879, 200] on icon at bounding box center [882, 204] width 6 height 8
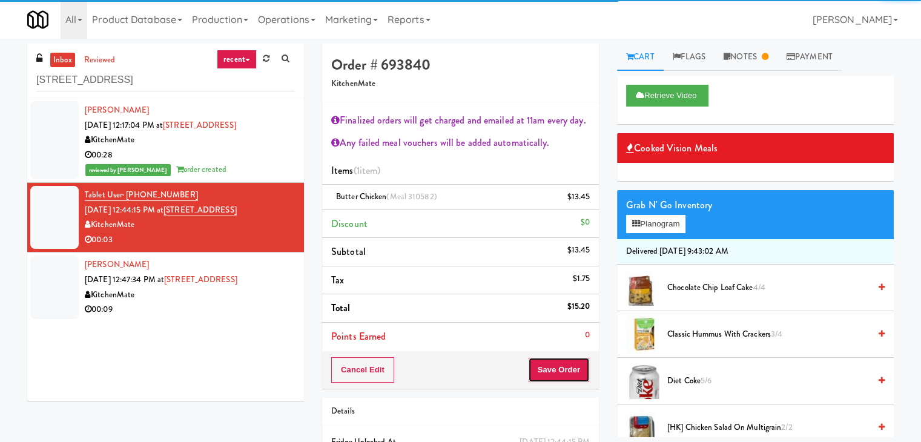
click at [552, 365] on button "Save Order" at bounding box center [559, 369] width 62 height 25
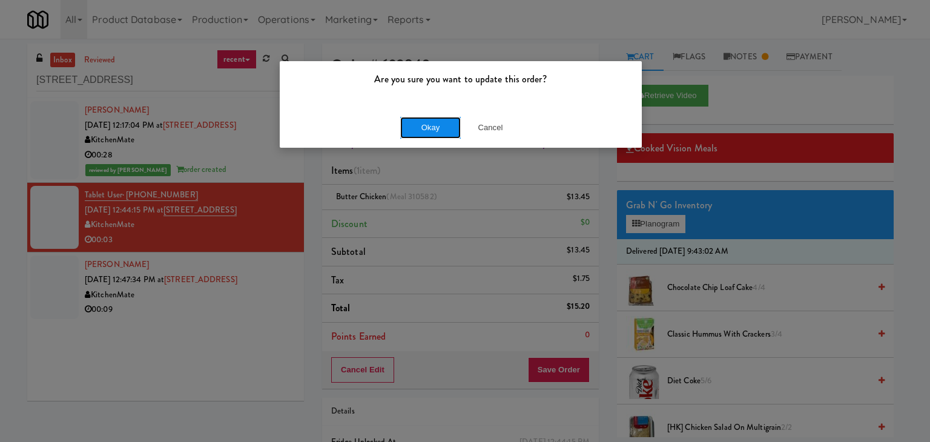
click at [416, 132] on button "Okay" at bounding box center [430, 128] width 61 height 22
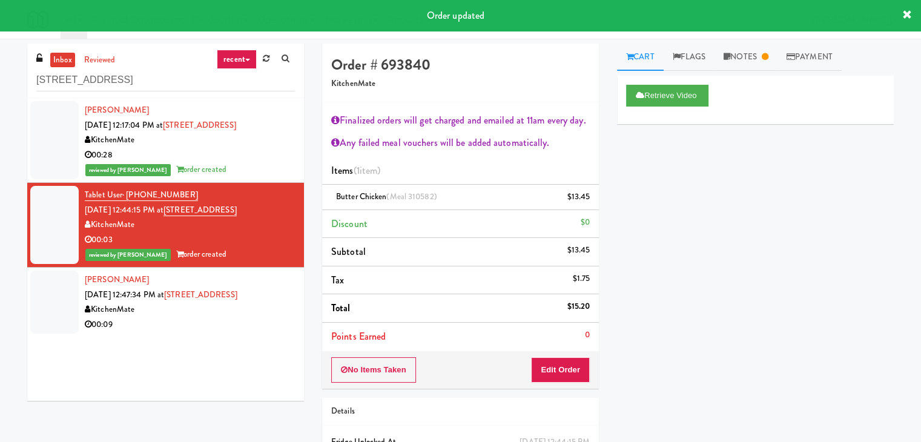
click at [213, 317] on div "00:09" at bounding box center [190, 324] width 210 height 15
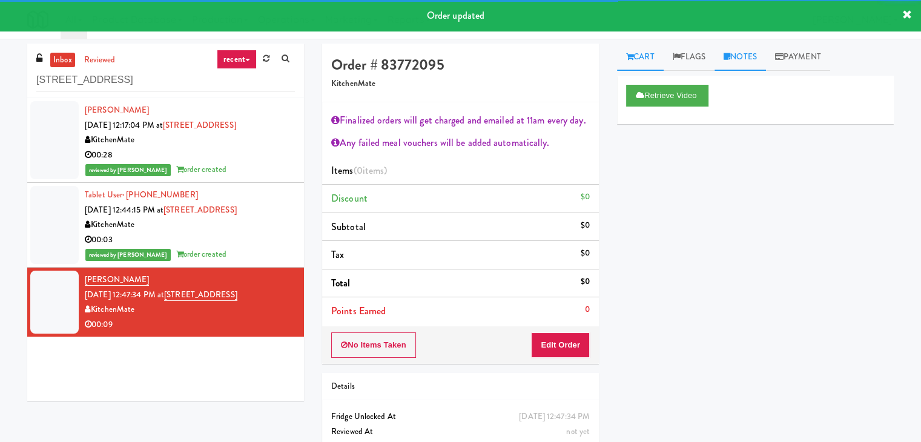
click at [746, 51] on link "Notes" at bounding box center [740, 57] width 51 height 27
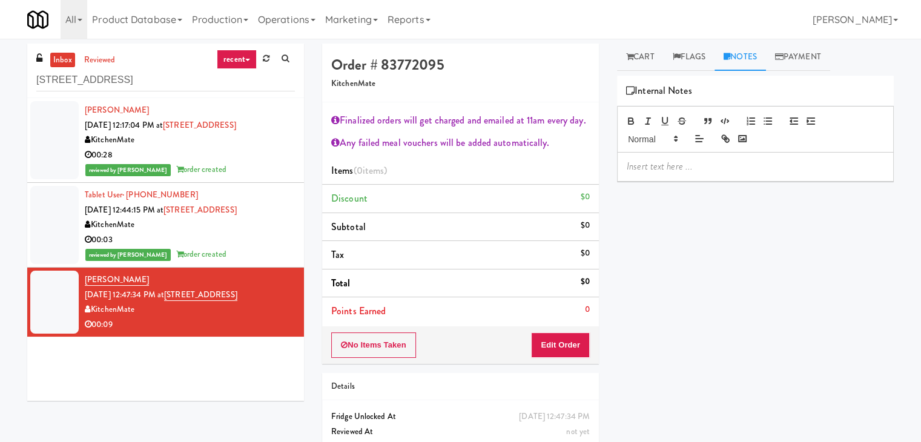
click at [660, 170] on p at bounding box center [755, 166] width 257 height 13
paste div
click at [558, 341] on button "Edit Order" at bounding box center [560, 345] width 59 height 25
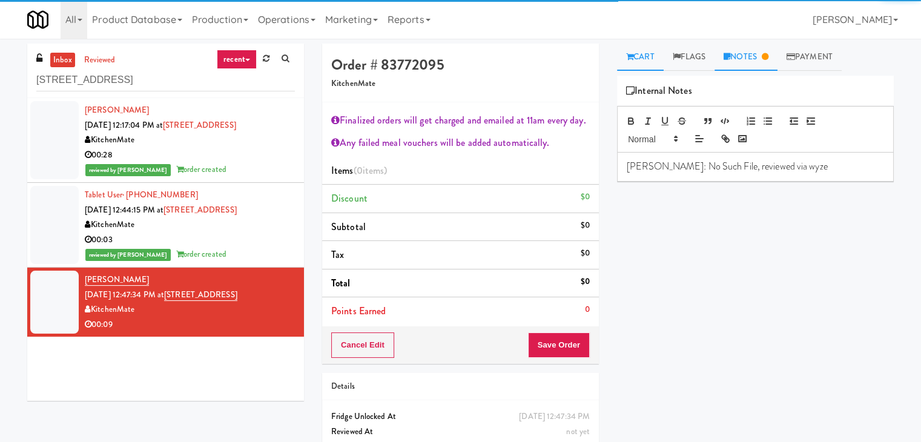
click at [642, 57] on link "Cart" at bounding box center [640, 57] width 47 height 27
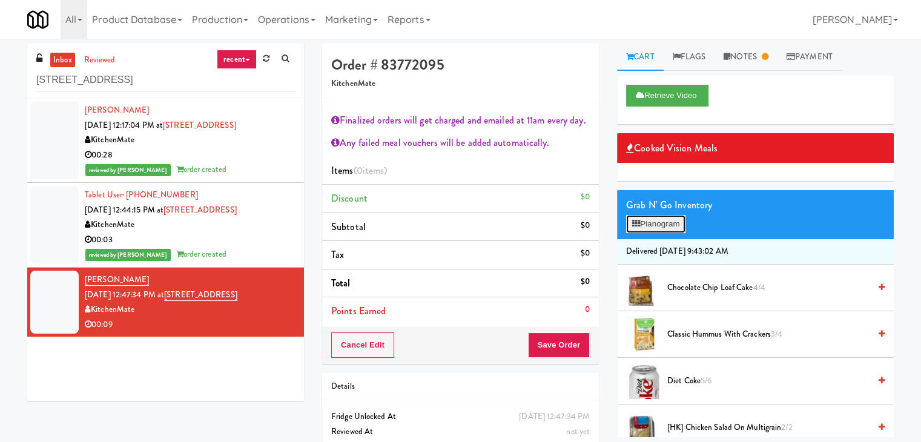
click at [669, 223] on button "Planogram" at bounding box center [655, 224] width 59 height 18
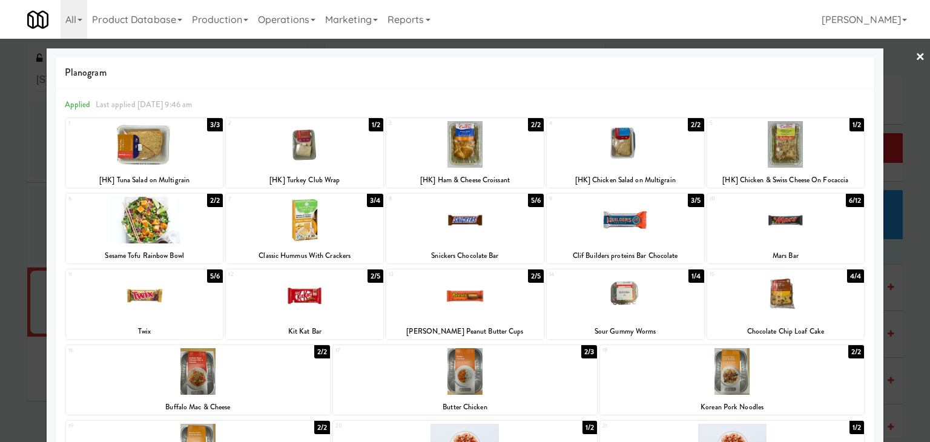
click at [156, 293] on div at bounding box center [144, 296] width 157 height 47
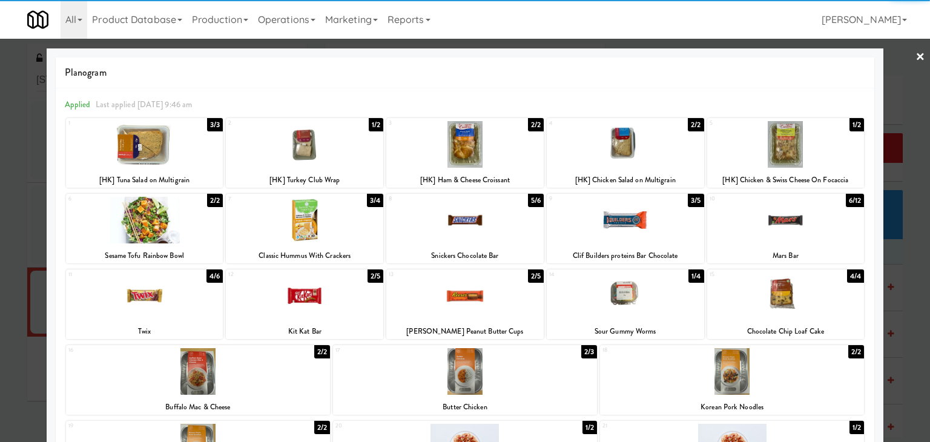
click at [323, 219] on div at bounding box center [304, 220] width 157 height 47
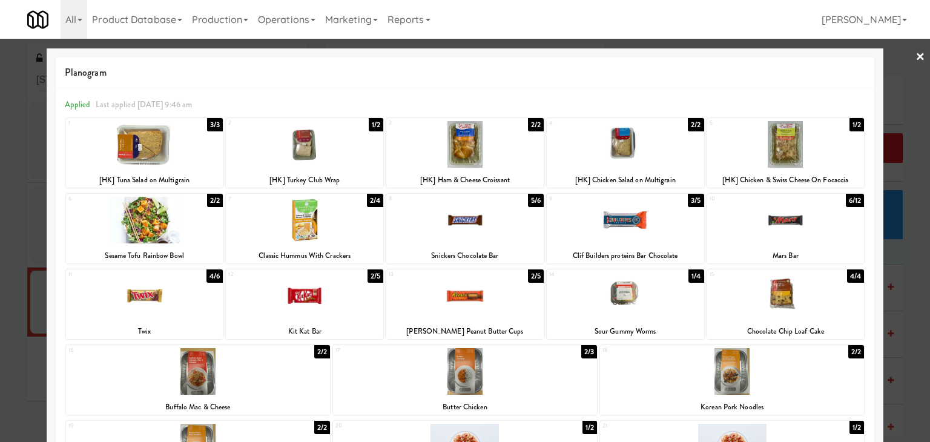
click at [916, 56] on link "×" at bounding box center [921, 58] width 10 height 38
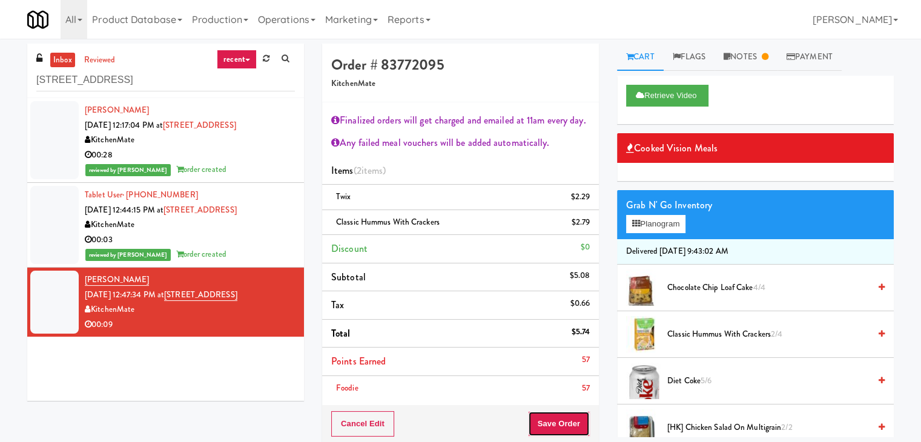
click at [548, 419] on button "Save Order" at bounding box center [559, 423] width 62 height 25
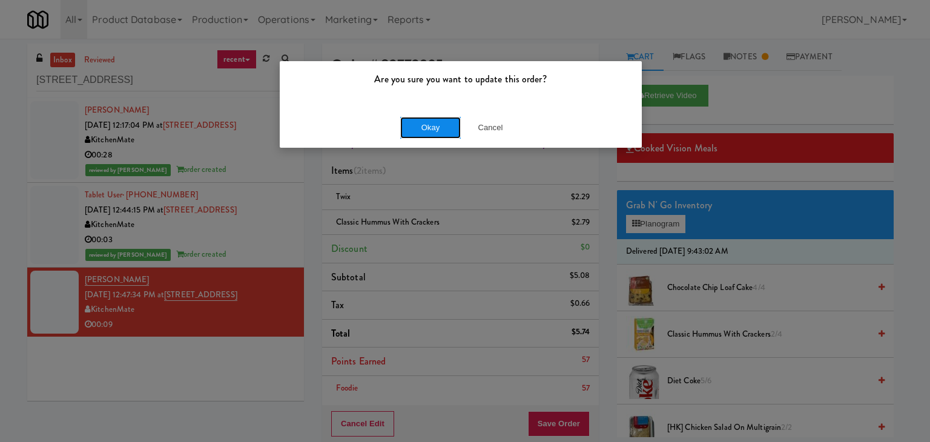
click at [440, 118] on button "Okay" at bounding box center [430, 128] width 61 height 22
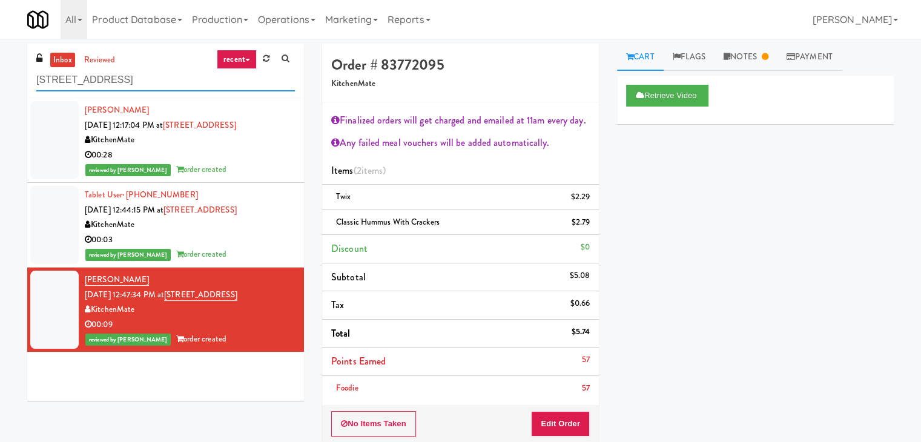
click at [161, 83] on input "[STREET_ADDRESS]" at bounding box center [165, 80] width 259 height 22
paste input "CSMO - Cooler - Left"
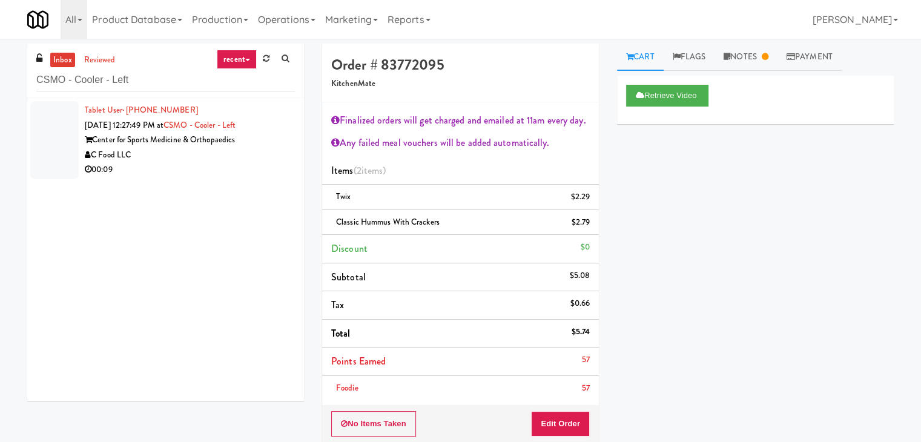
click at [251, 166] on div "00:09" at bounding box center [190, 169] width 210 height 15
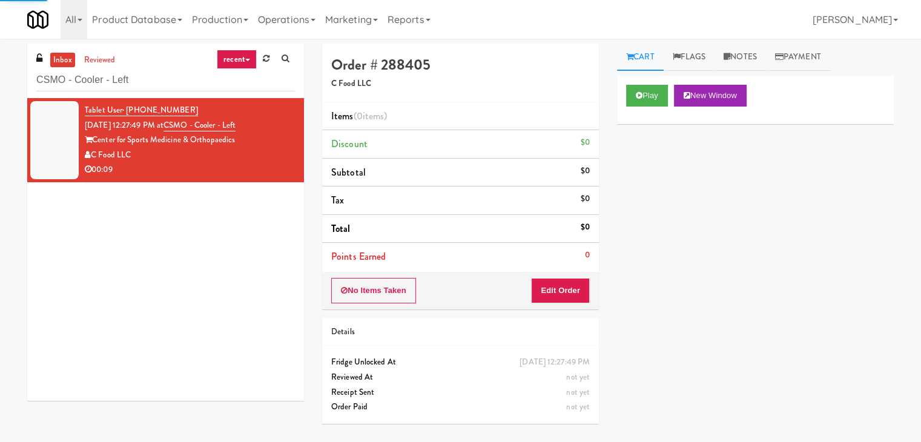
click at [652, 84] on div "Play New Window" at bounding box center [755, 100] width 277 height 48
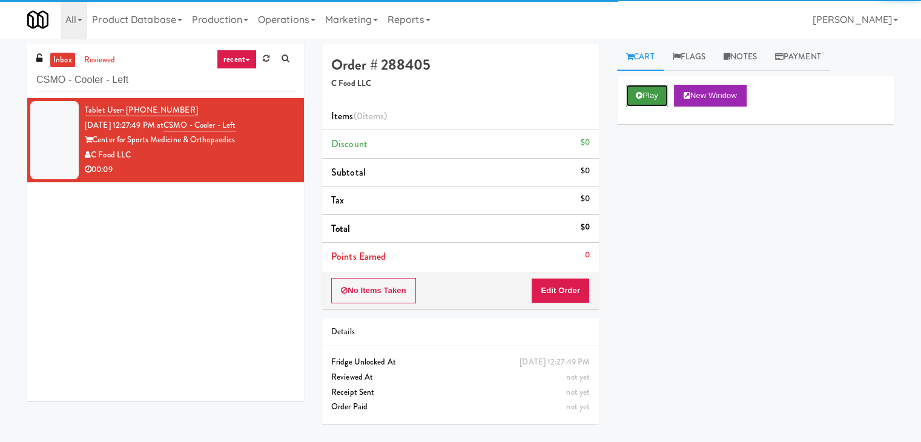
click at [645, 96] on button "Play" at bounding box center [647, 96] width 42 height 22
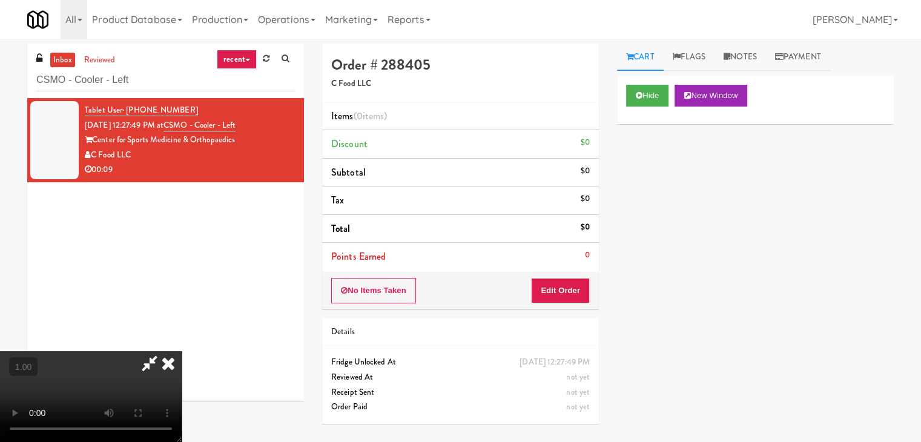
click at [182, 351] on video at bounding box center [91, 396] width 182 height 91
click at [756, 58] on link "Notes" at bounding box center [740, 57] width 51 height 27
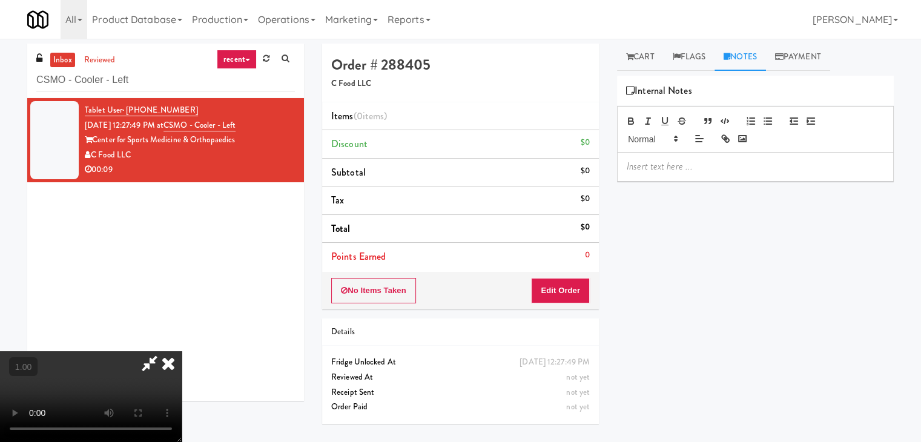
click at [660, 167] on p at bounding box center [755, 166] width 257 height 13
click at [794, 163] on p at bounding box center [755, 166] width 257 height 13
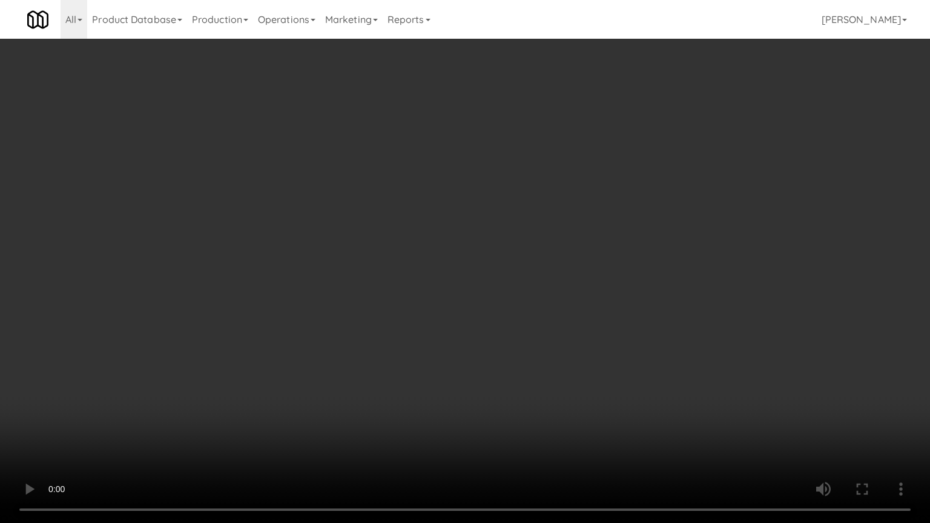
click at [421, 277] on video at bounding box center [465, 261] width 930 height 523
click at [562, 208] on video at bounding box center [465, 261] width 930 height 523
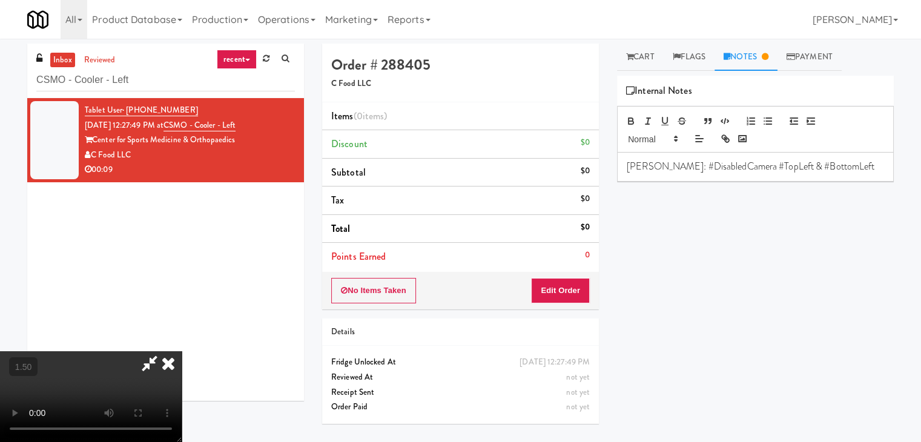
drag, startPoint x: 545, startPoint y: 138, endPoint x: 549, endPoint y: 228, distance: 90.3
click at [182, 351] on icon at bounding box center [168, 363] width 27 height 24
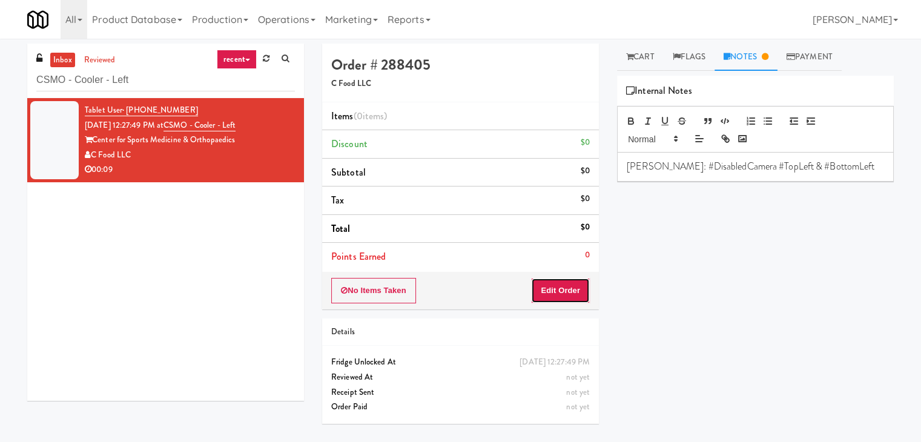
click at [549, 283] on button "Edit Order" at bounding box center [560, 290] width 59 height 25
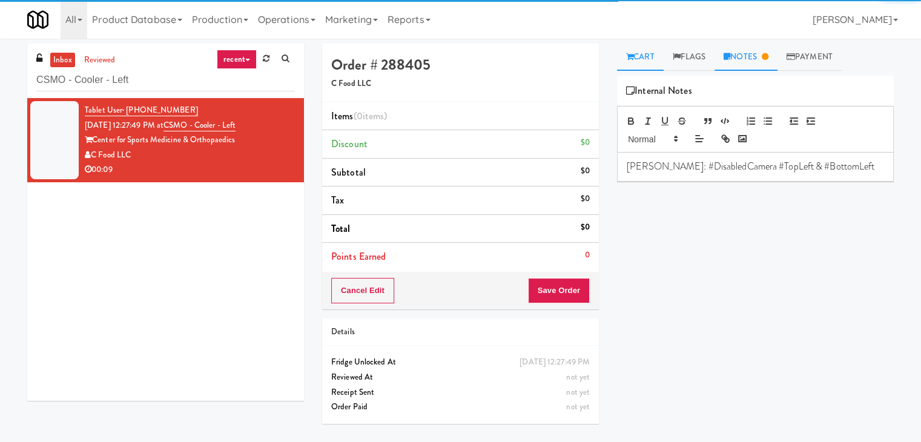
click at [649, 62] on link "Cart" at bounding box center [640, 57] width 47 height 27
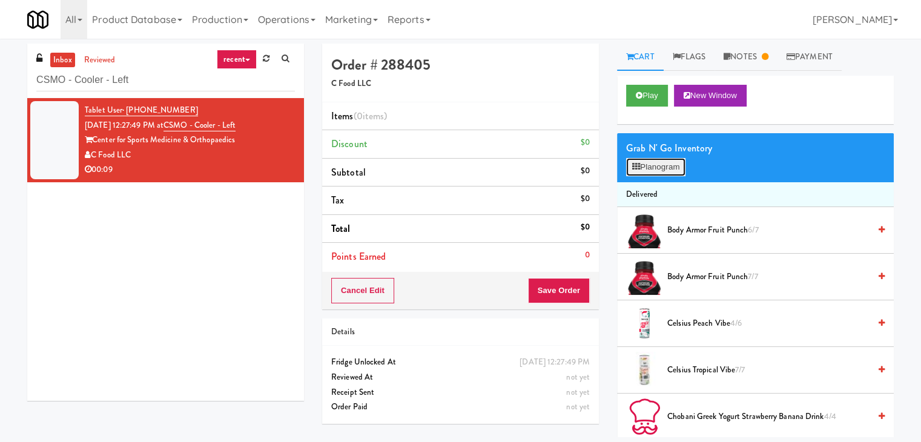
click at [667, 163] on button "Planogram" at bounding box center [655, 167] width 59 height 18
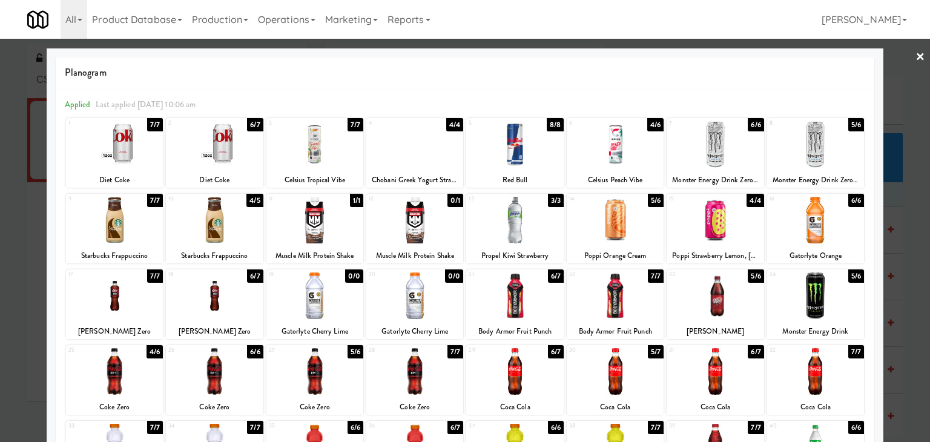
click at [548, 147] on div at bounding box center [514, 144] width 97 height 47
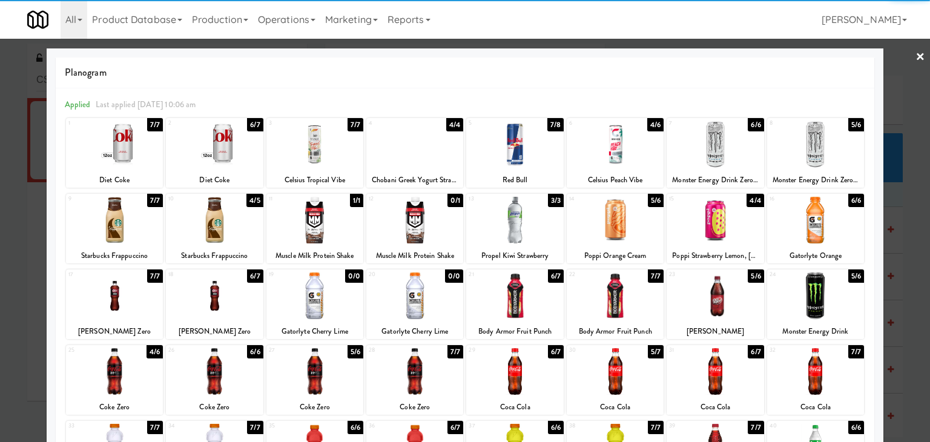
click at [916, 57] on link "×" at bounding box center [921, 58] width 10 height 38
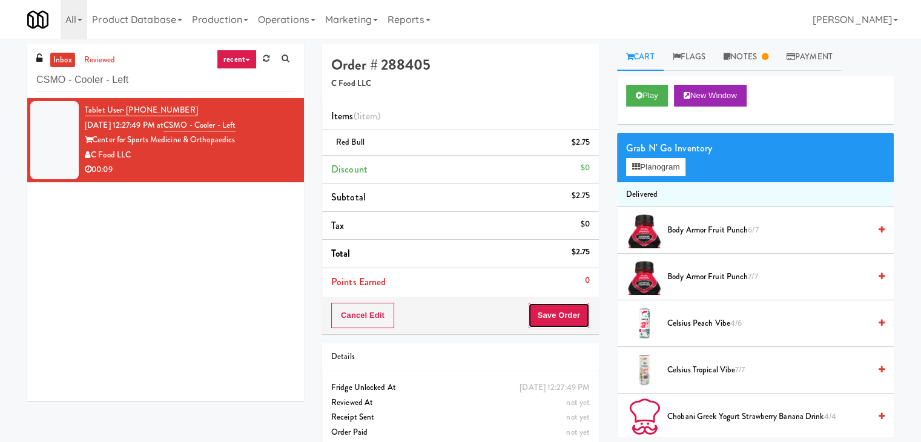
click at [554, 306] on button "Save Order" at bounding box center [559, 315] width 62 height 25
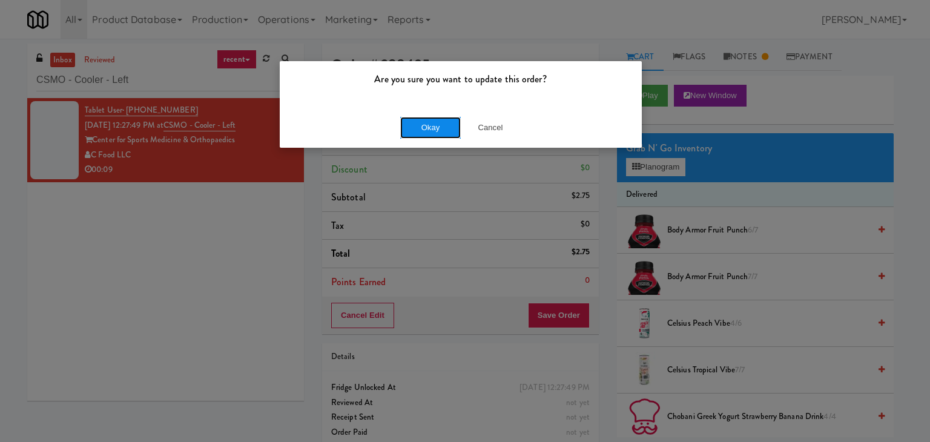
click at [440, 127] on button "Okay" at bounding box center [430, 128] width 61 height 22
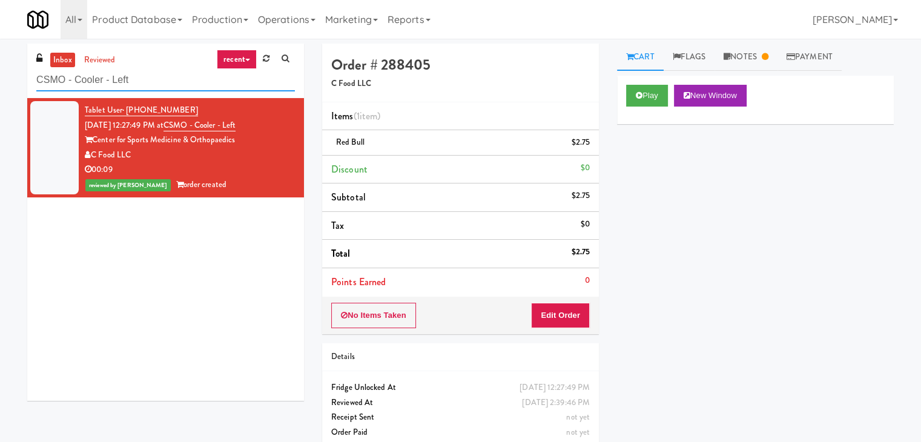
click at [176, 88] on input "CSMO - Cooler - Left" at bounding box center [165, 80] width 259 height 22
paste input "70 Cap - Pantry"
type input "70 Cap - Pantry"
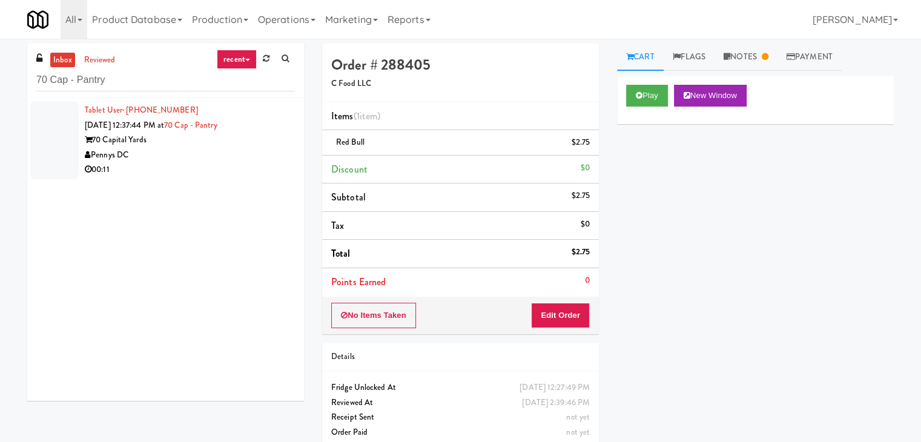
click at [251, 157] on div "Pennys DC" at bounding box center [190, 155] width 210 height 15
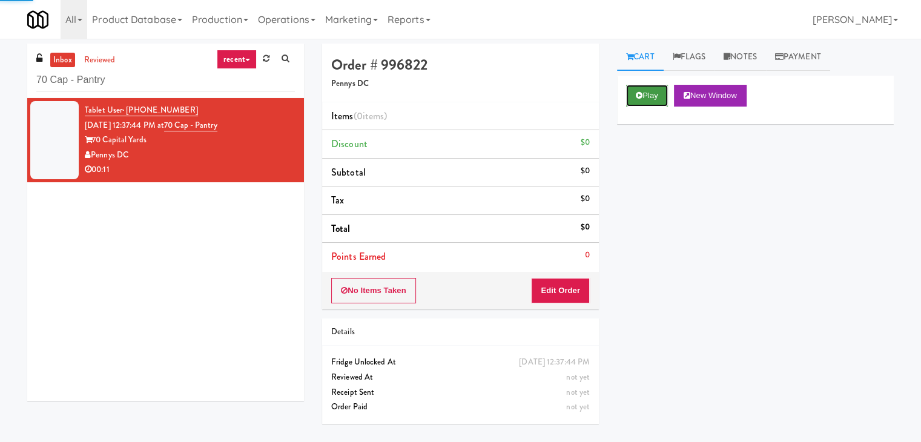
click at [642, 93] on icon at bounding box center [639, 95] width 7 height 8
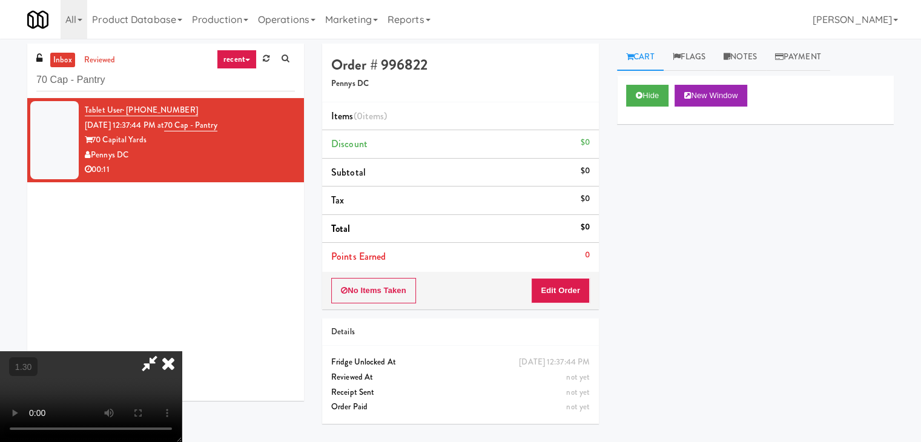
click at [182, 351] on video at bounding box center [91, 396] width 182 height 91
click at [182, 351] on icon at bounding box center [168, 363] width 27 height 24
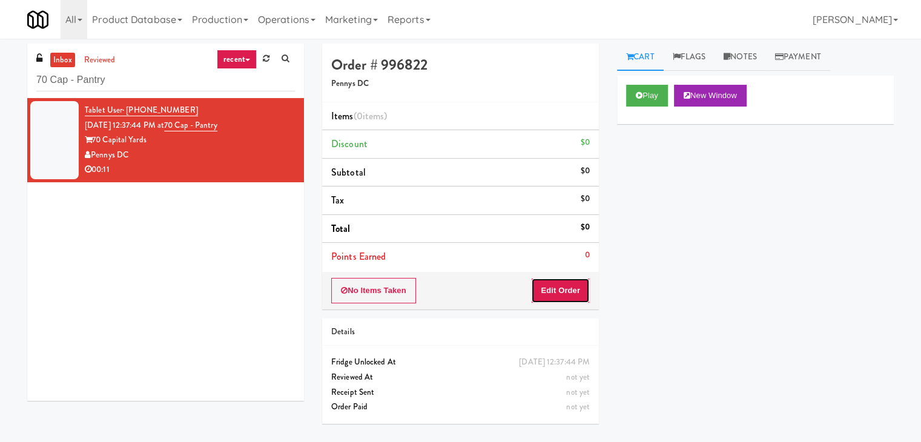
click at [562, 288] on button "Edit Order" at bounding box center [560, 290] width 59 height 25
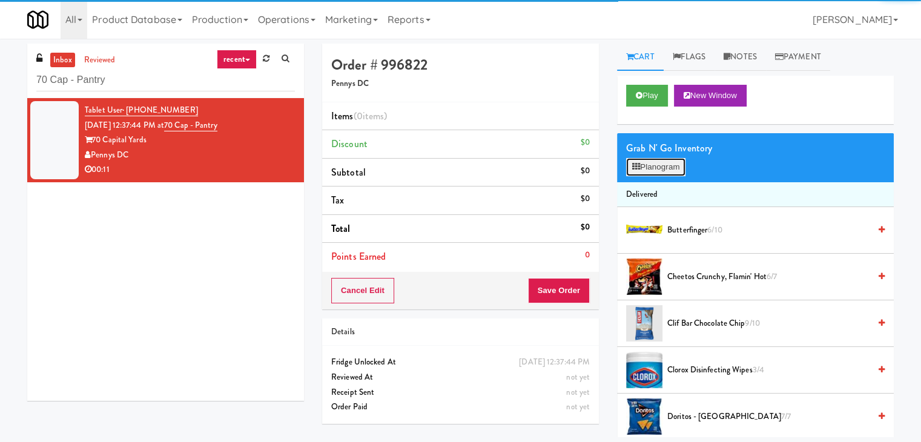
click at [662, 170] on button "Planogram" at bounding box center [655, 167] width 59 height 18
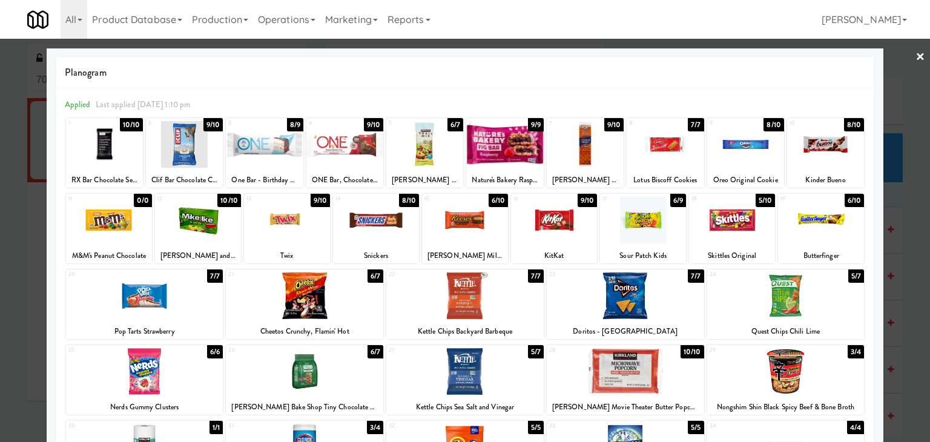
drag, startPoint x: 723, startPoint y: 142, endPoint x: 889, endPoint y: 91, distance: 173.2
click at [724, 142] on div at bounding box center [745, 144] width 77 height 47
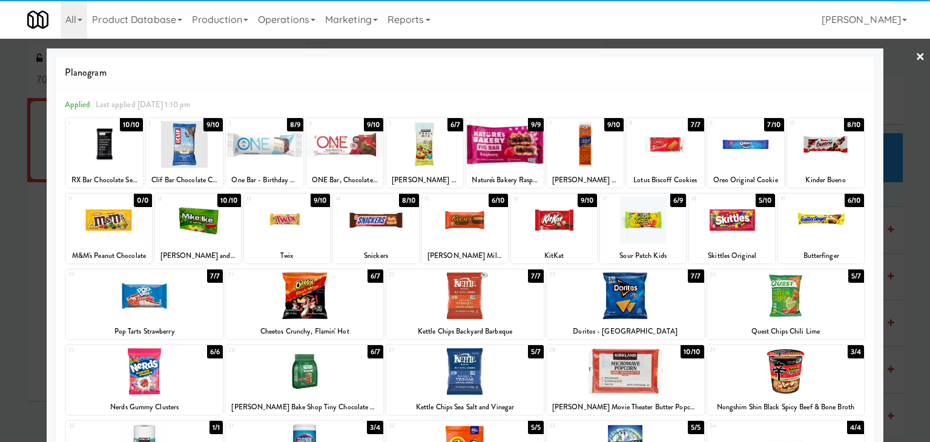
click at [916, 57] on link "×" at bounding box center [921, 58] width 10 height 38
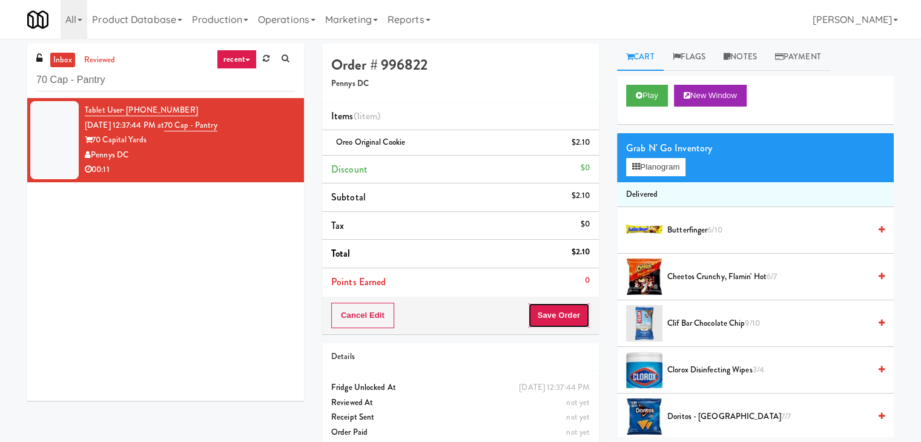
click at [543, 313] on button "Save Order" at bounding box center [559, 315] width 62 height 25
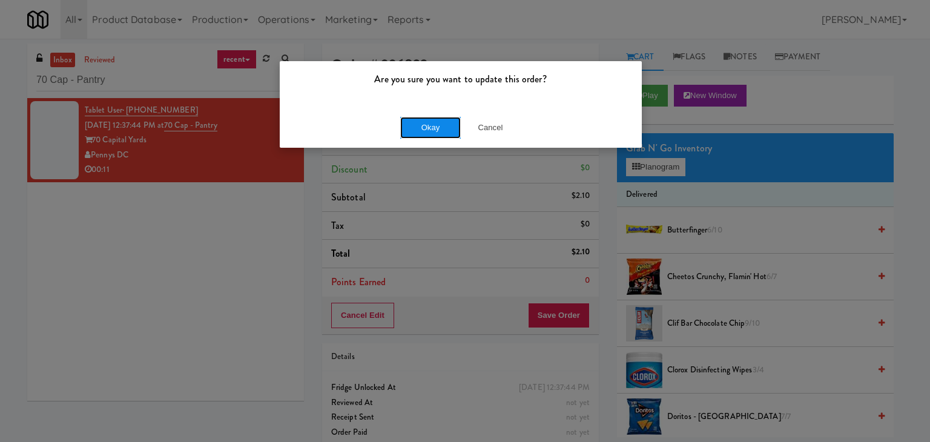
click at [430, 129] on button "Okay" at bounding box center [430, 128] width 61 height 22
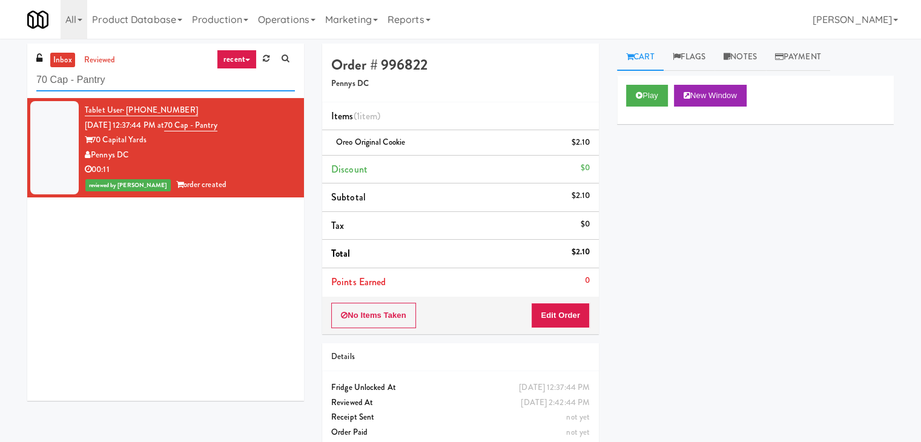
click at [136, 83] on input "70 Cap - Pantry" at bounding box center [165, 80] width 259 height 22
paste input "1900 [US_STATE] Ct - [PERSON_NAME]"
type input "1900 [US_STATE] Ct - Lobby"
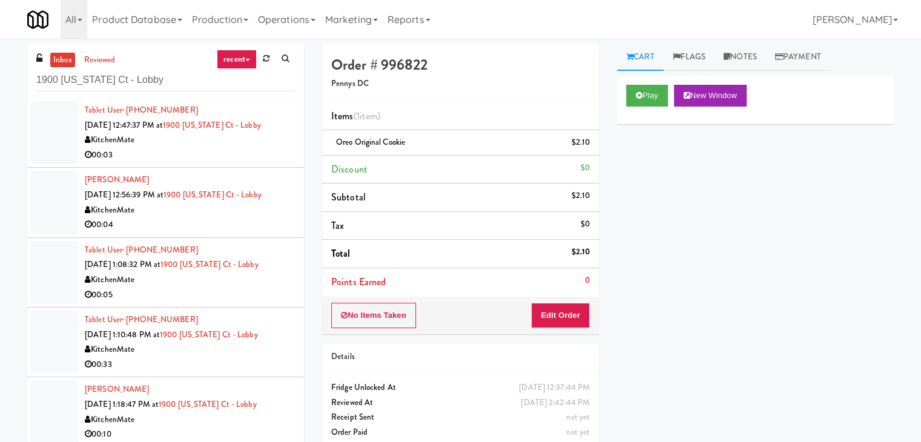
click at [237, 156] on div "00:03" at bounding box center [190, 155] width 210 height 15
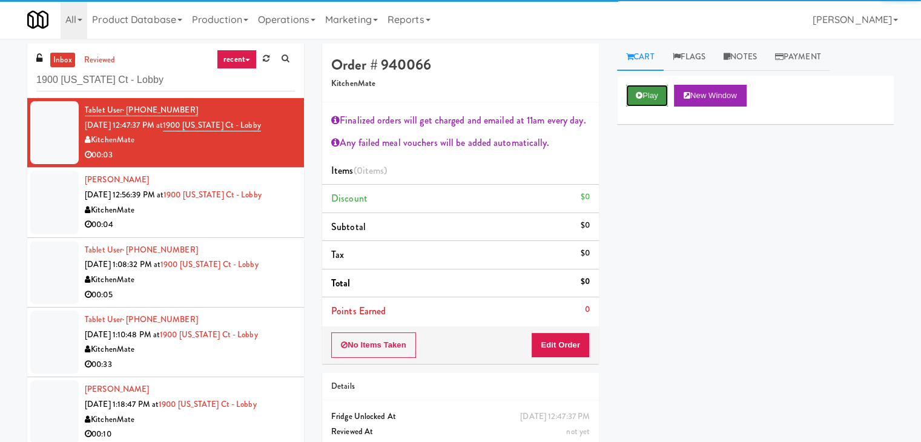
click at [654, 95] on button "Play" at bounding box center [647, 96] width 42 height 22
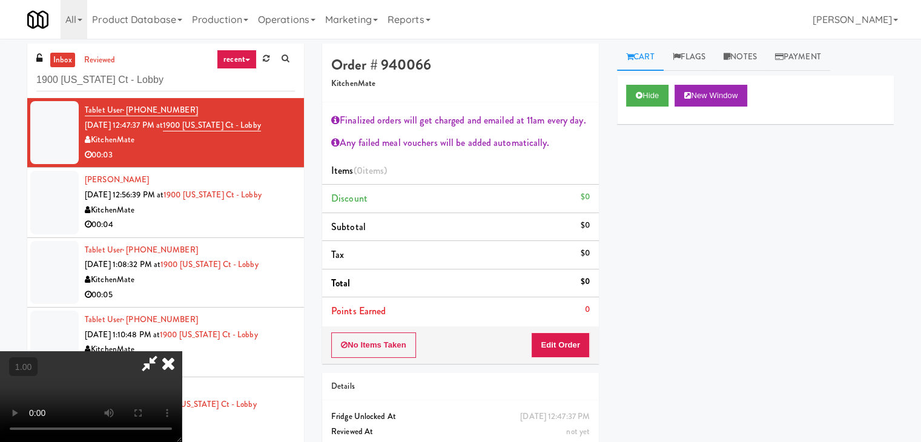
click at [182, 351] on video at bounding box center [91, 396] width 182 height 91
click at [182, 351] on icon at bounding box center [168, 363] width 27 height 24
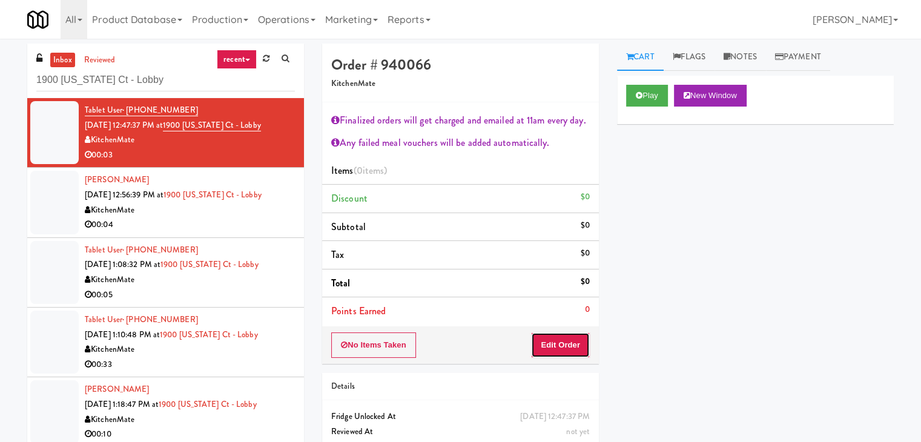
click at [565, 349] on button "Edit Order" at bounding box center [560, 345] width 59 height 25
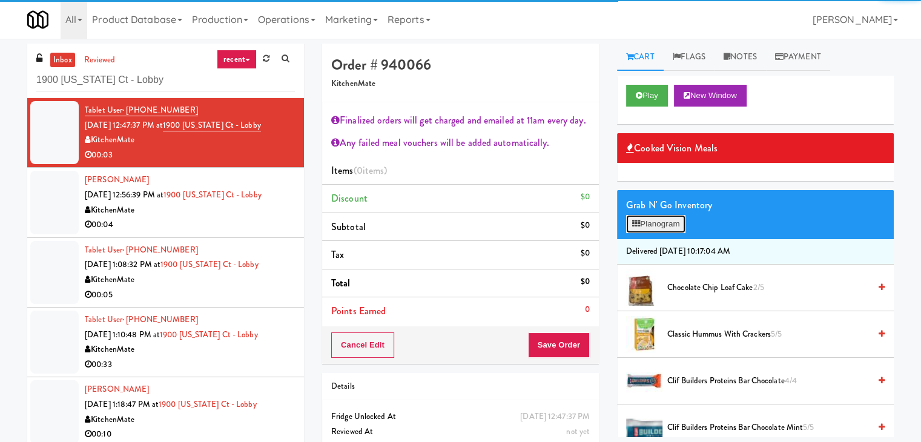
click at [658, 221] on button "Planogram" at bounding box center [655, 224] width 59 height 18
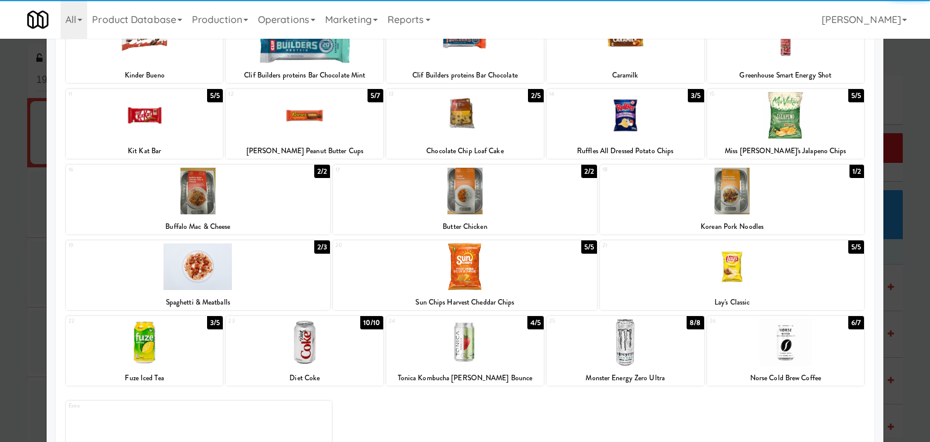
scroll to position [182, 0]
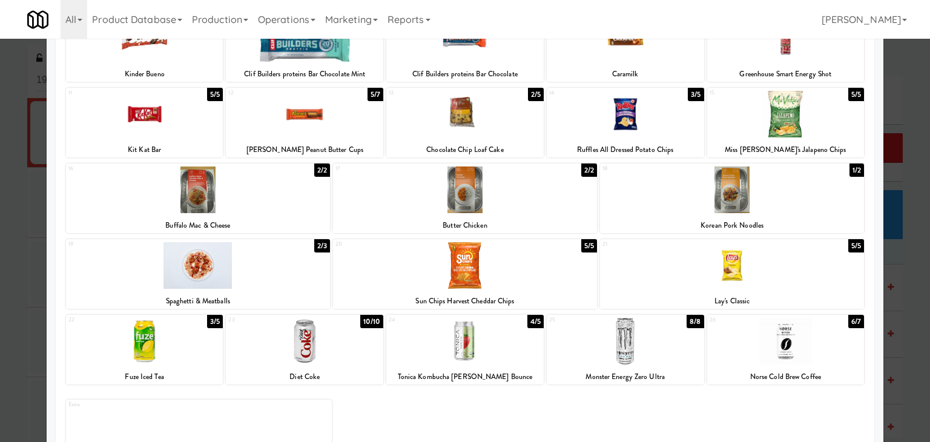
click at [176, 341] on div at bounding box center [144, 341] width 157 height 47
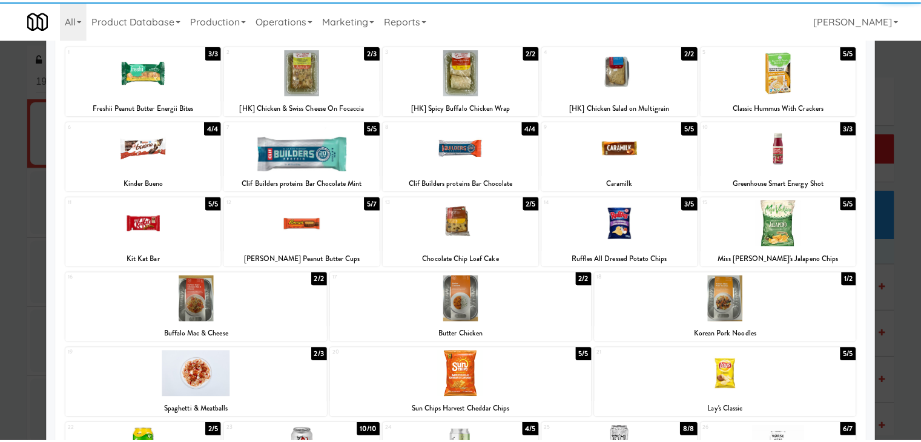
scroll to position [0, 0]
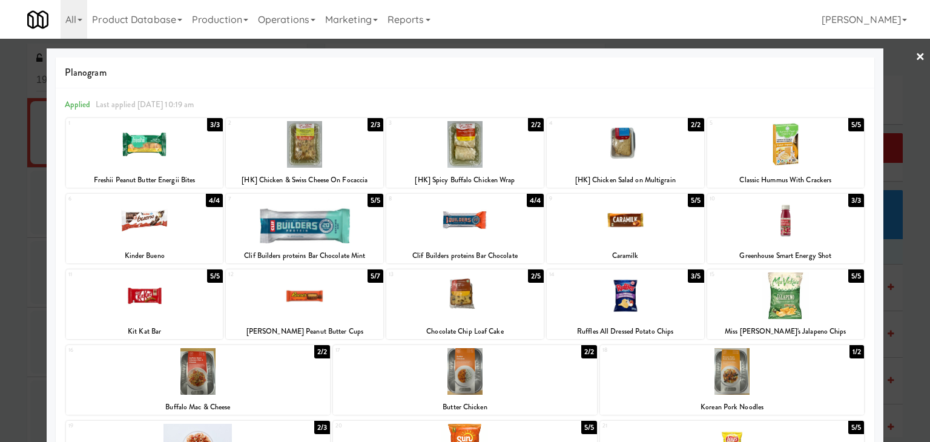
click at [916, 56] on link "×" at bounding box center [921, 58] width 10 height 38
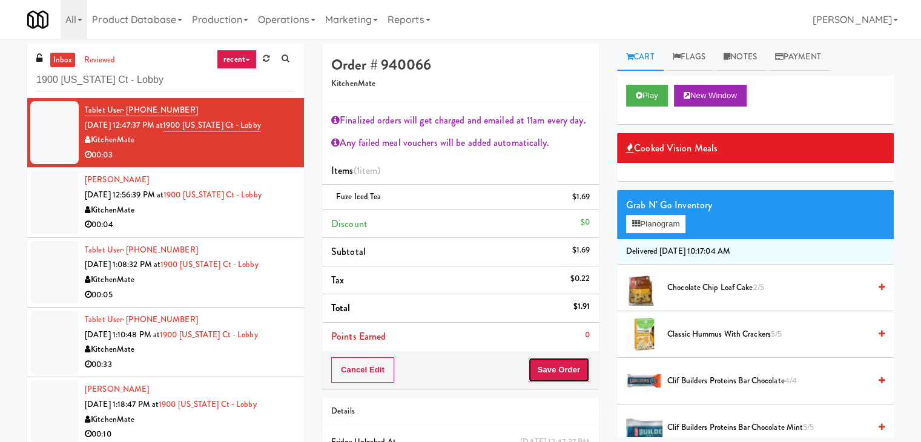
click at [543, 359] on button "Save Order" at bounding box center [559, 369] width 62 height 25
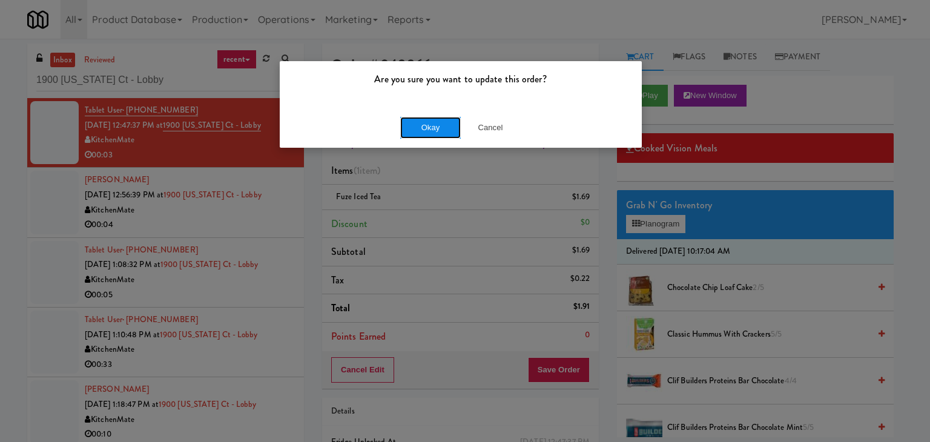
click at [424, 131] on button "Okay" at bounding box center [430, 128] width 61 height 22
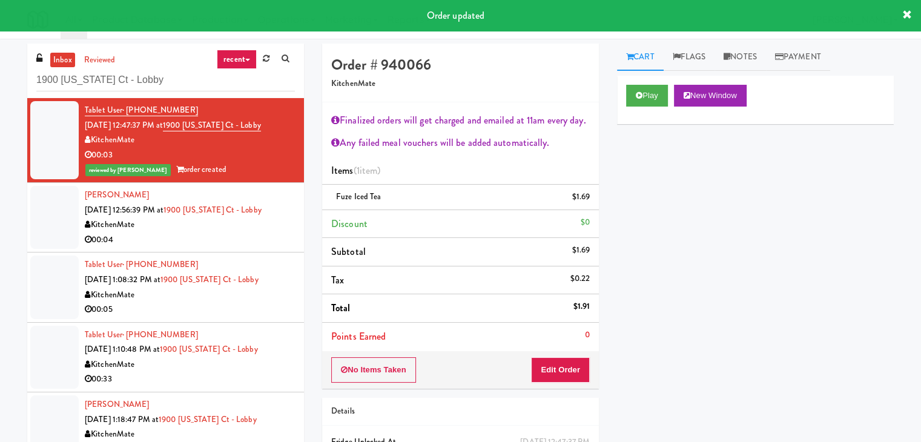
click at [215, 239] on div "00:04" at bounding box center [190, 240] width 210 height 15
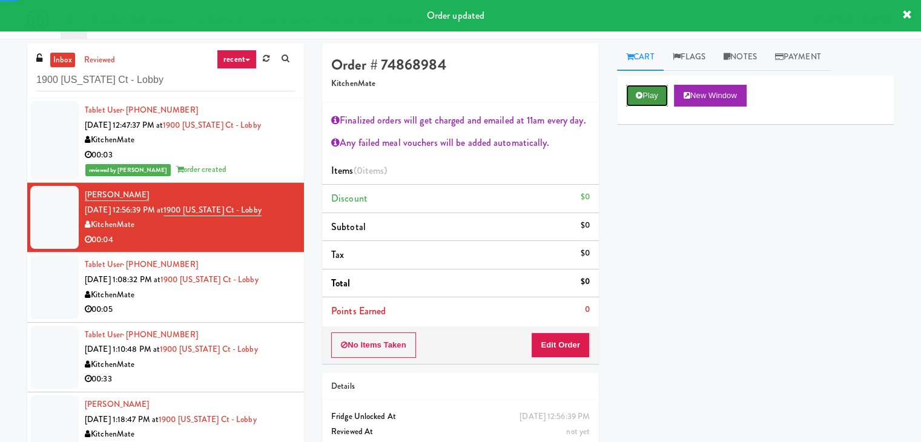
click at [654, 101] on button "Play" at bounding box center [647, 96] width 42 height 22
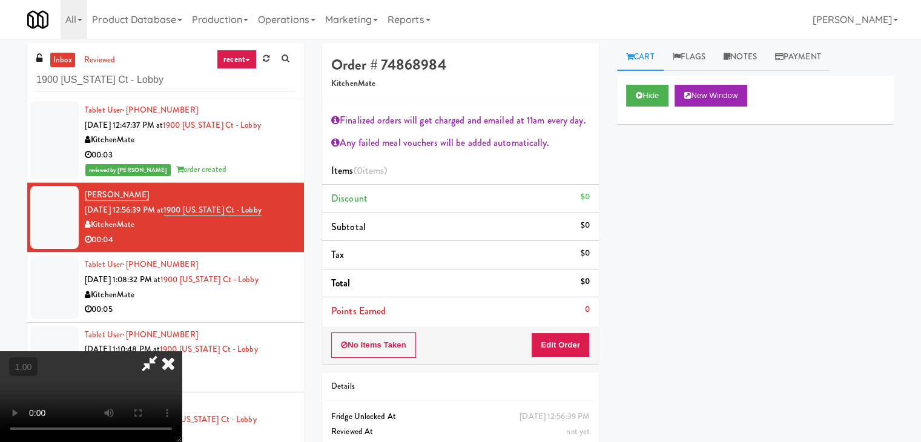
click at [182, 351] on video at bounding box center [91, 396] width 182 height 91
click at [182, 351] on icon at bounding box center [168, 363] width 27 height 24
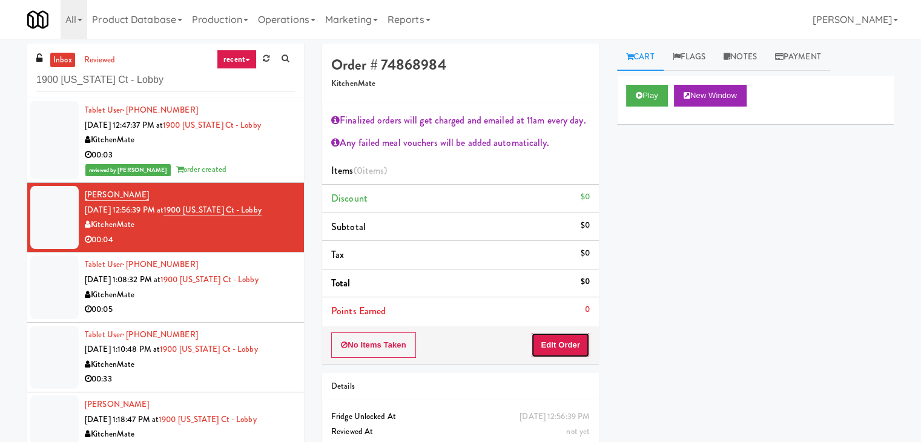
click at [551, 343] on button "Edit Order" at bounding box center [560, 345] width 59 height 25
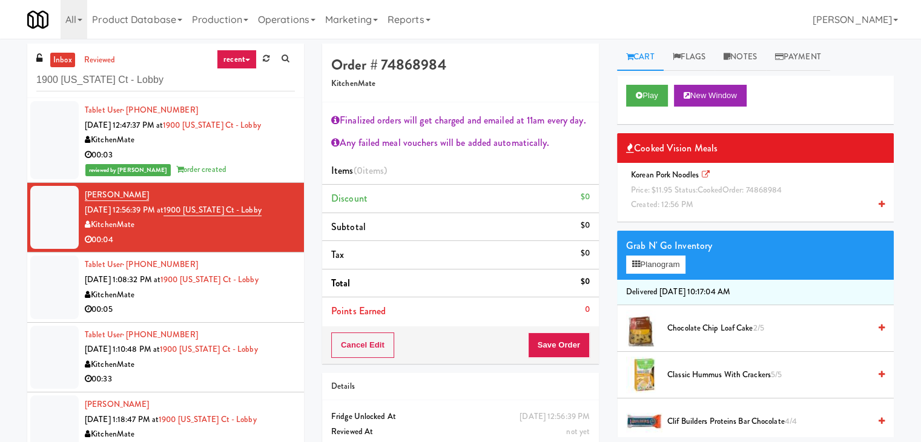
click at [879, 206] on icon at bounding box center [882, 204] width 6 height 8
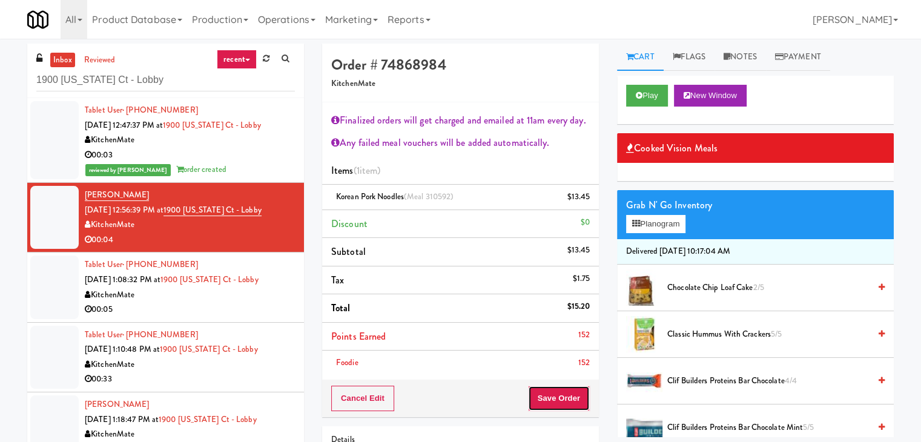
click at [554, 396] on button "Save Order" at bounding box center [559, 398] width 62 height 25
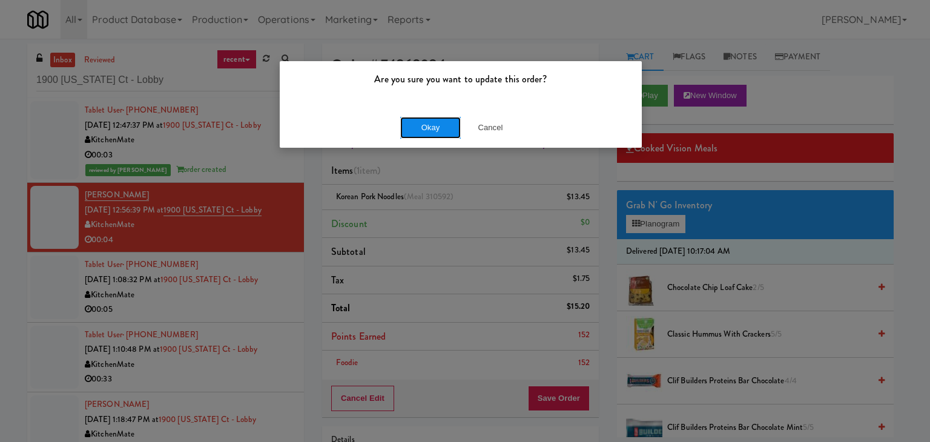
click at [425, 133] on button "Okay" at bounding box center [430, 128] width 61 height 22
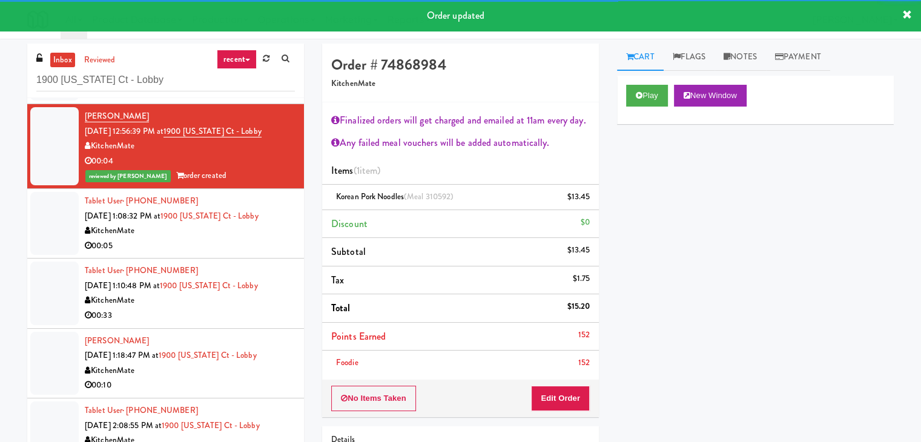
scroll to position [85, 0]
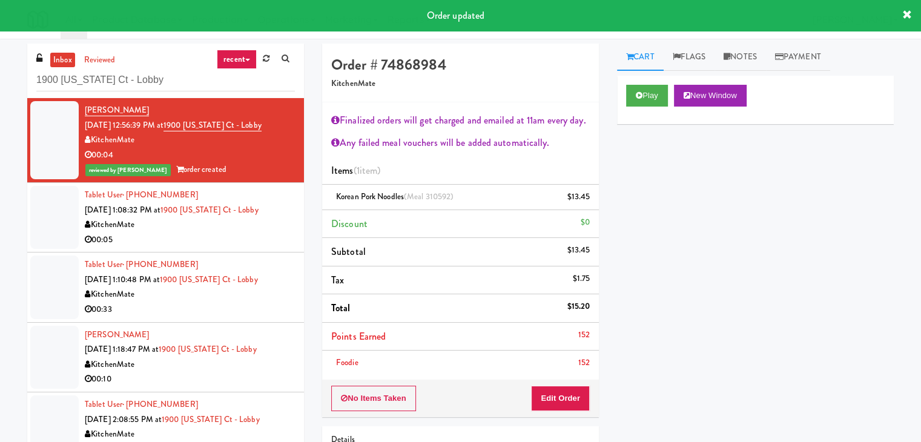
click at [231, 236] on div "00:05" at bounding box center [190, 240] width 210 height 15
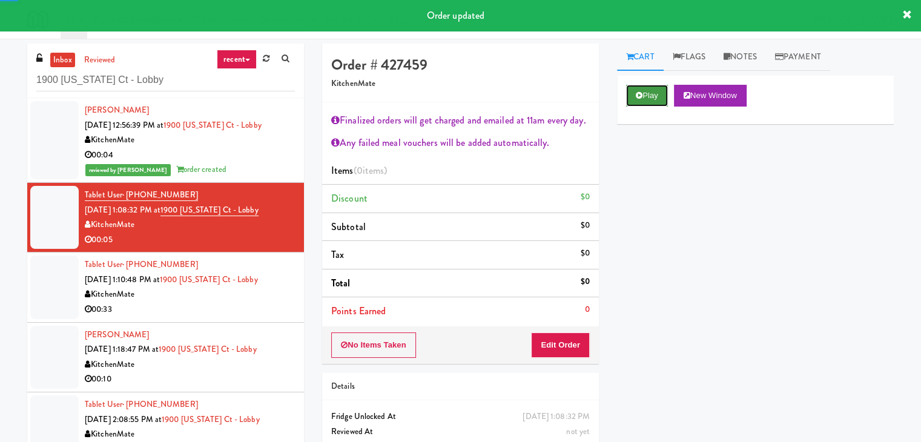
click at [647, 99] on button "Play" at bounding box center [647, 96] width 42 height 22
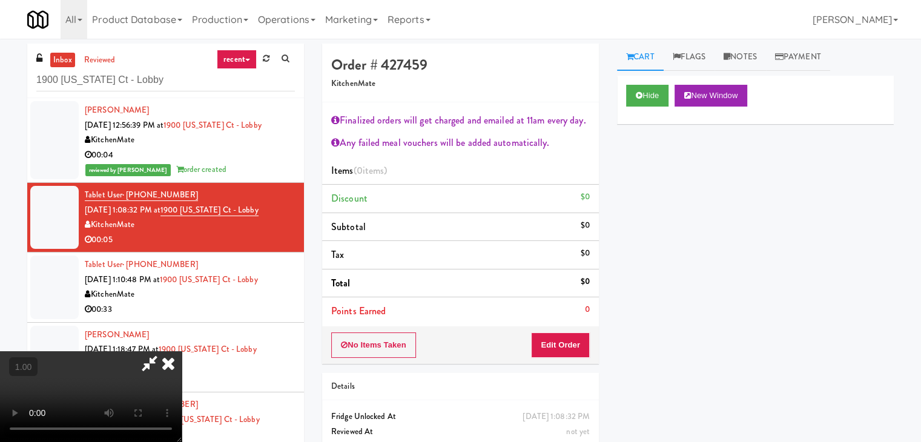
click at [182, 351] on video at bounding box center [91, 396] width 182 height 91
click at [182, 351] on icon at bounding box center [168, 363] width 27 height 24
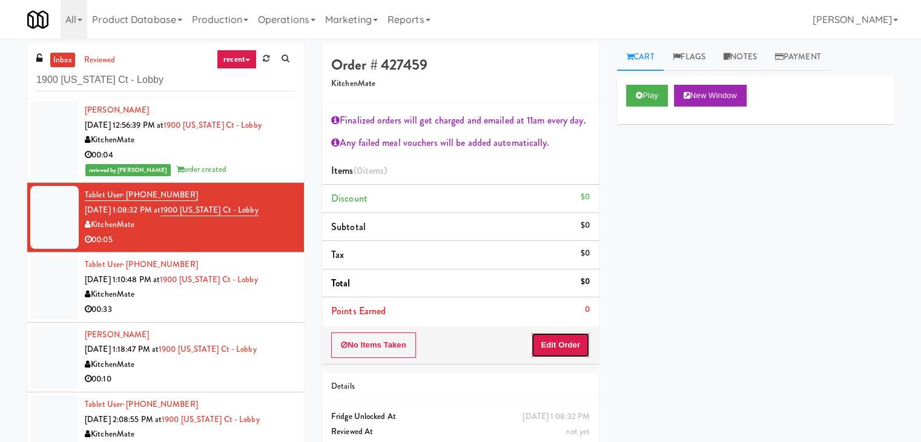
click at [549, 343] on button "Edit Order" at bounding box center [560, 345] width 59 height 25
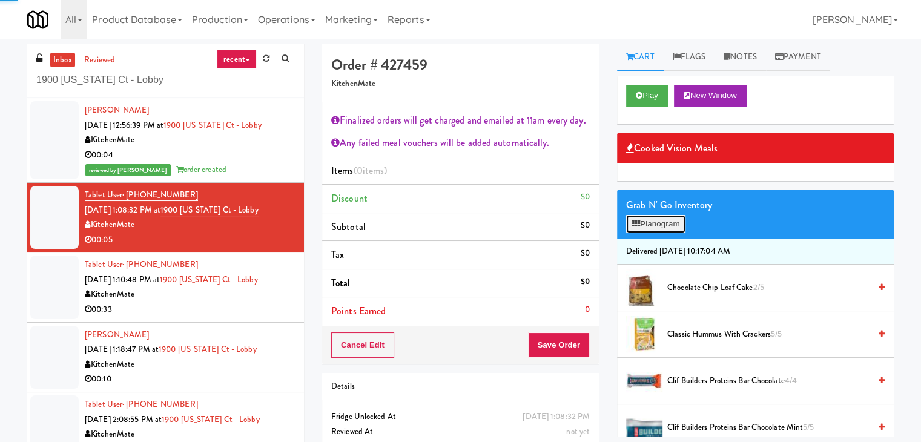
click at [674, 217] on button "Planogram" at bounding box center [655, 224] width 59 height 18
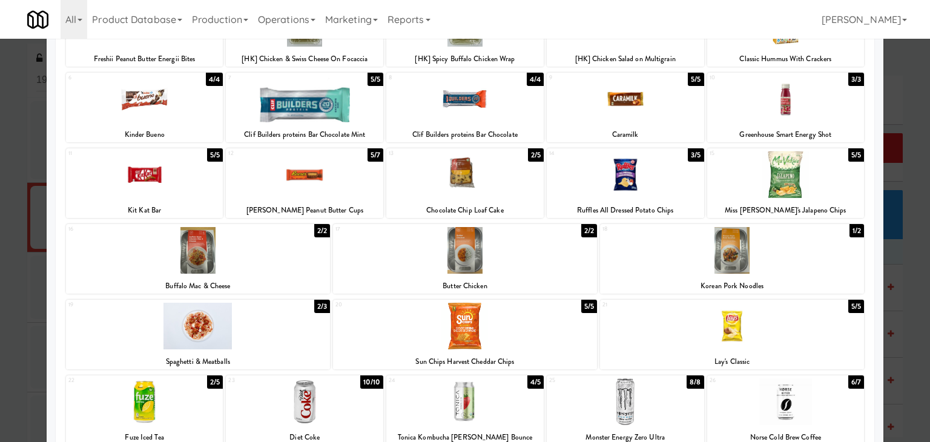
scroll to position [61, 0]
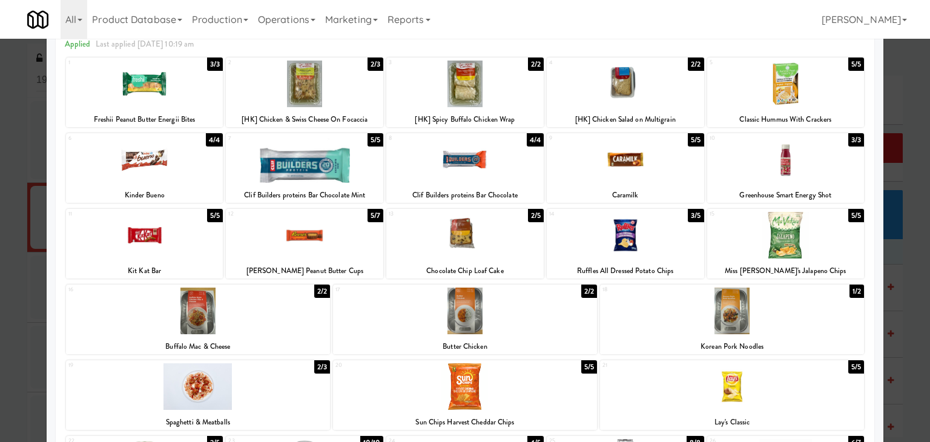
click at [640, 173] on div at bounding box center [625, 159] width 157 height 47
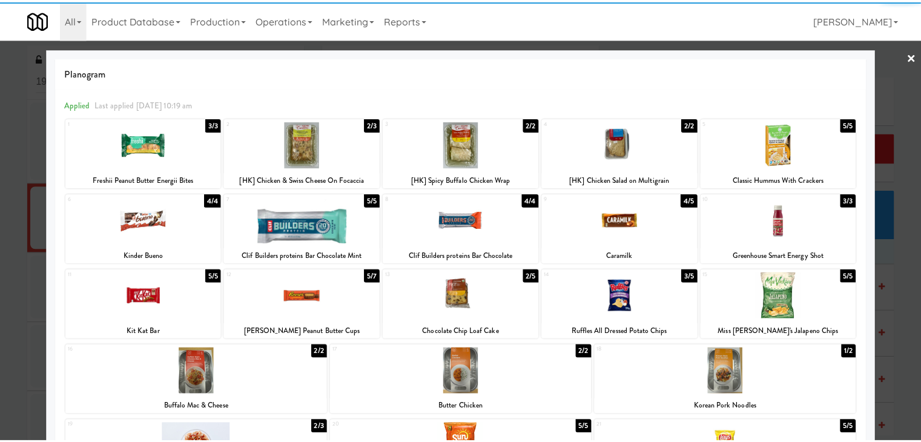
scroll to position [0, 0]
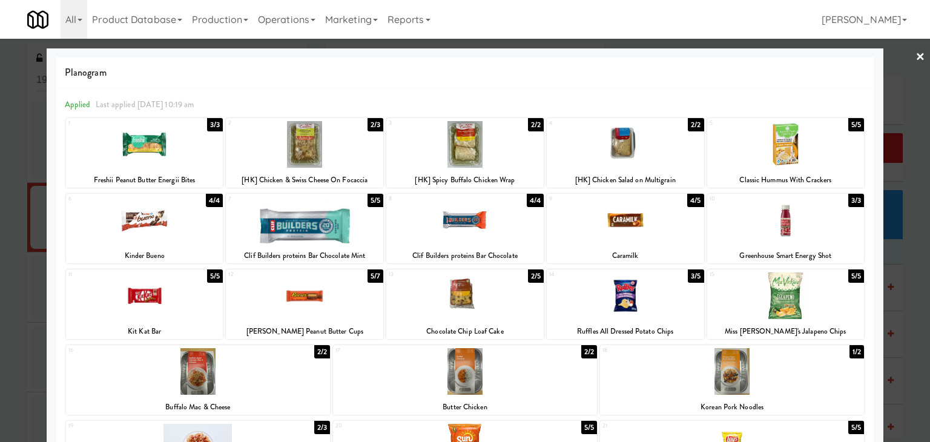
click at [916, 56] on link "×" at bounding box center [921, 58] width 10 height 38
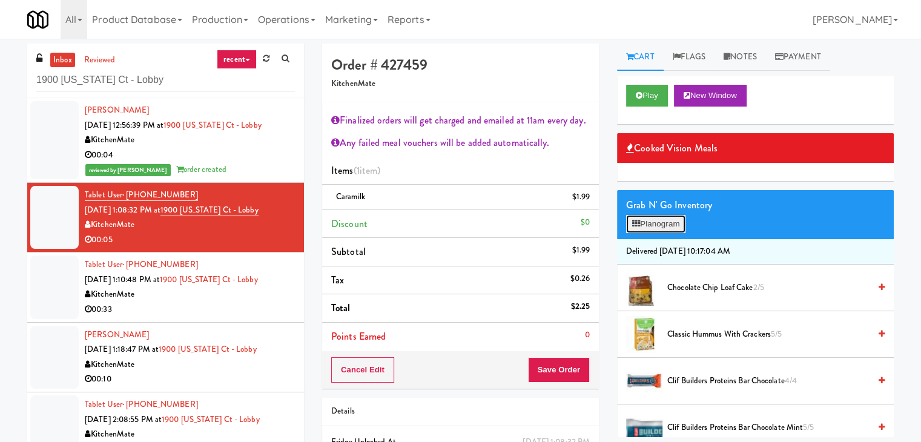
click at [675, 224] on button "Planogram" at bounding box center [655, 224] width 59 height 18
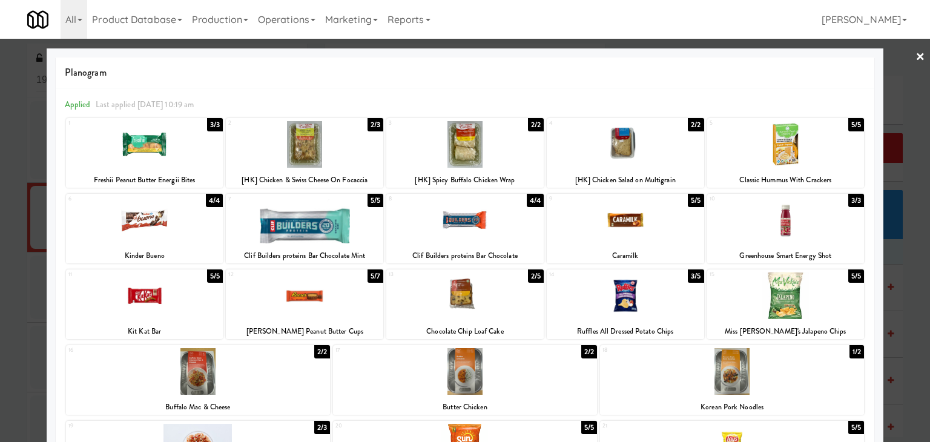
click at [916, 58] on link "×" at bounding box center [921, 58] width 10 height 38
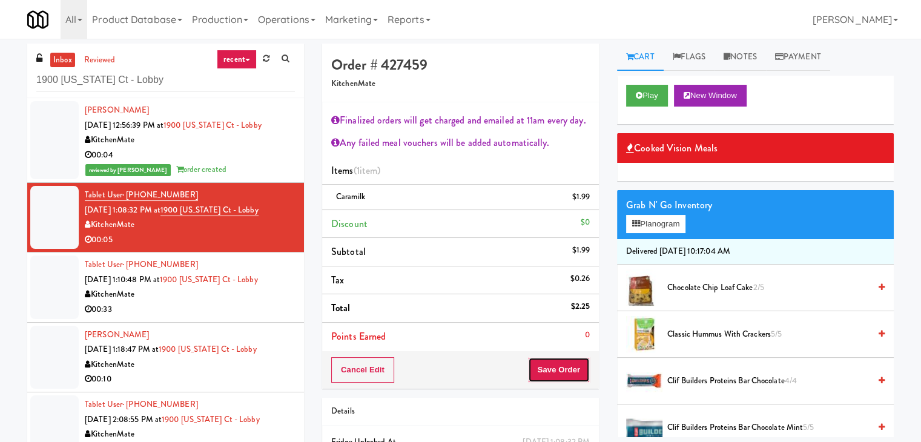
click at [562, 369] on button "Save Order" at bounding box center [559, 369] width 62 height 25
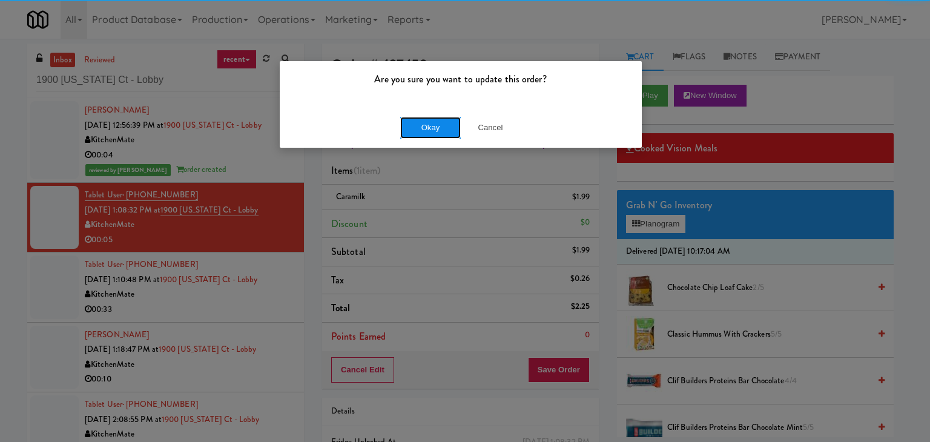
click at [445, 127] on button "Okay" at bounding box center [430, 128] width 61 height 22
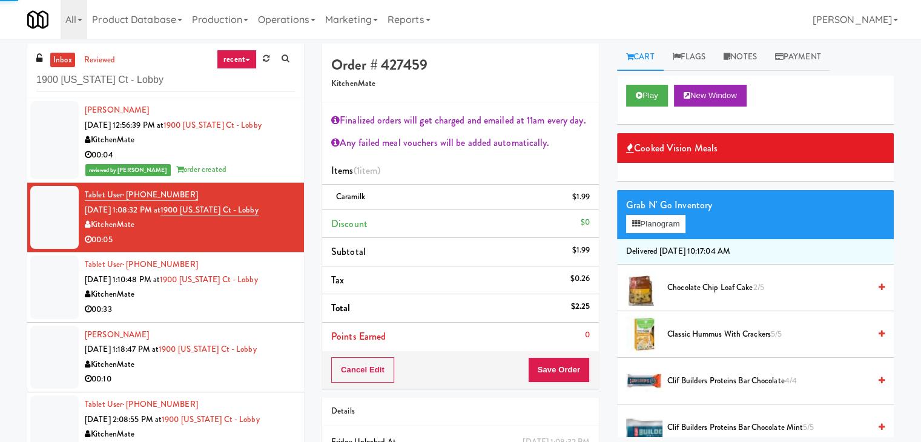
click at [223, 313] on div "00:33" at bounding box center [190, 309] width 210 height 15
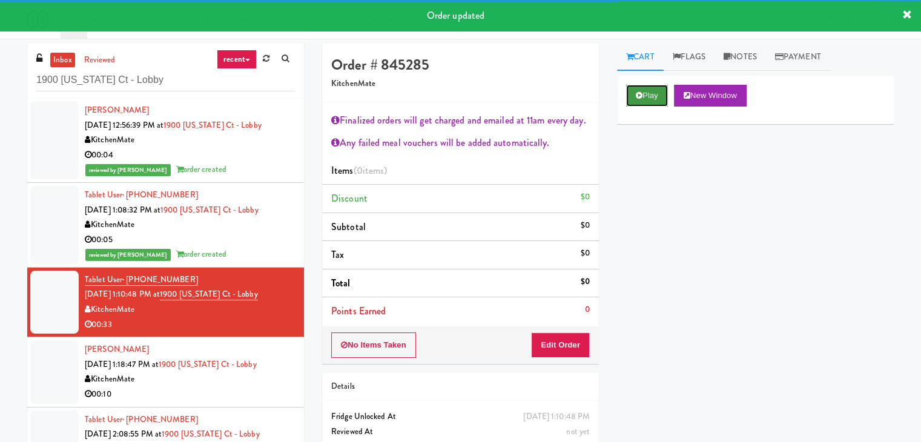
click at [649, 96] on button "Play" at bounding box center [647, 96] width 42 height 22
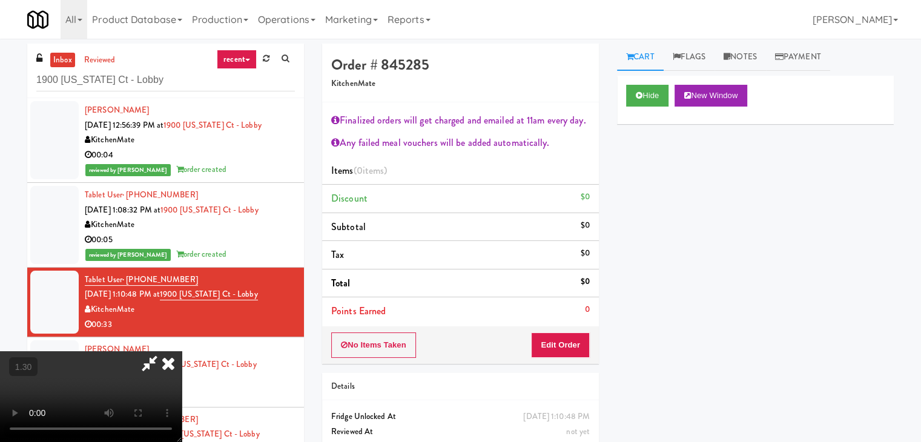
click at [182, 351] on video at bounding box center [91, 396] width 182 height 91
click at [182, 351] on icon at bounding box center [168, 363] width 27 height 24
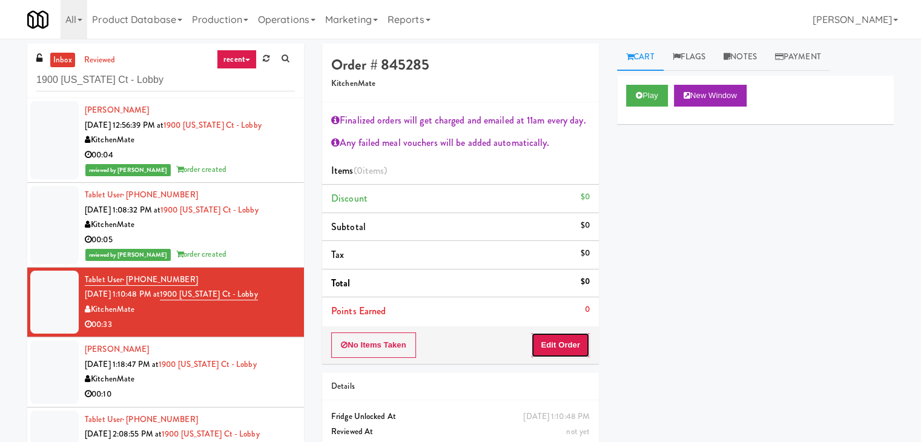
click at [561, 339] on button "Edit Order" at bounding box center [560, 345] width 59 height 25
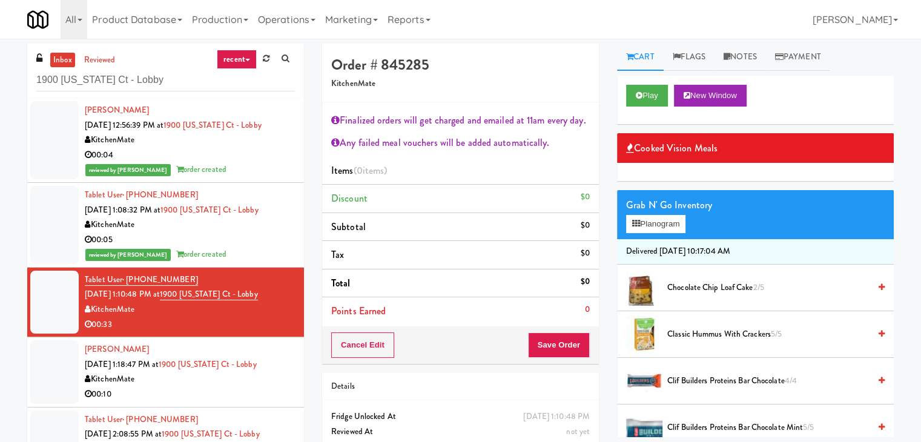
click at [244, 260] on div "reviewed by [PERSON_NAME] A order created" at bounding box center [190, 254] width 210 height 15
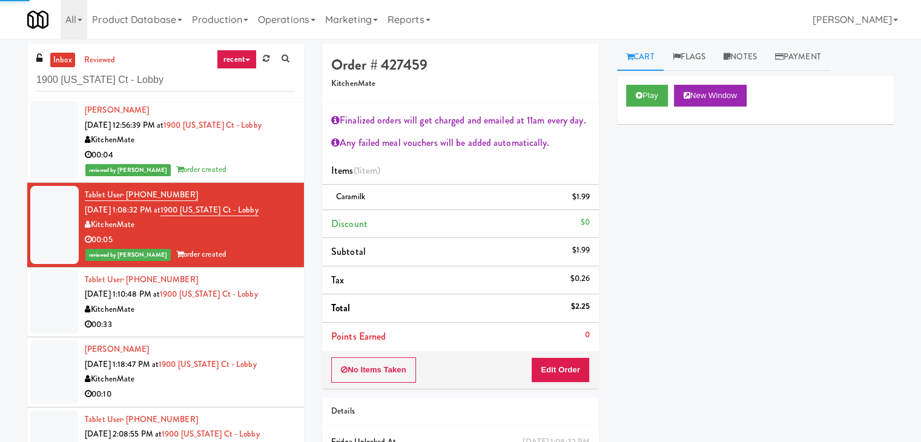
click at [245, 316] on div "KitchenMate" at bounding box center [190, 309] width 210 height 15
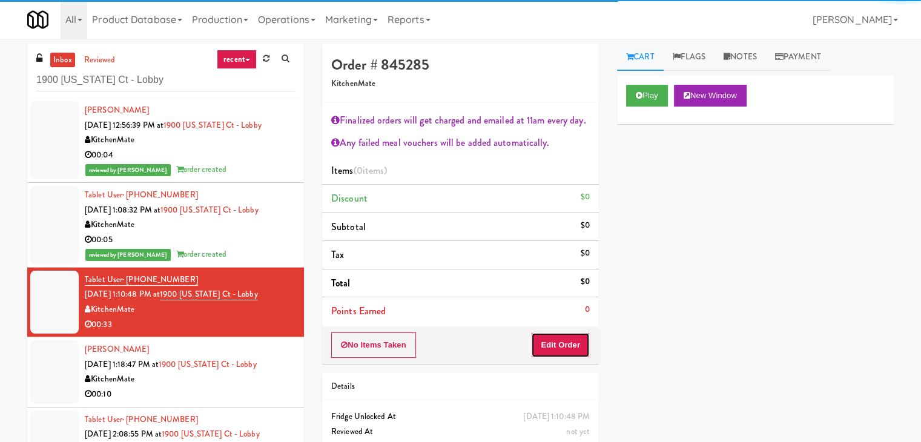
click at [555, 342] on button "Edit Order" at bounding box center [560, 345] width 59 height 25
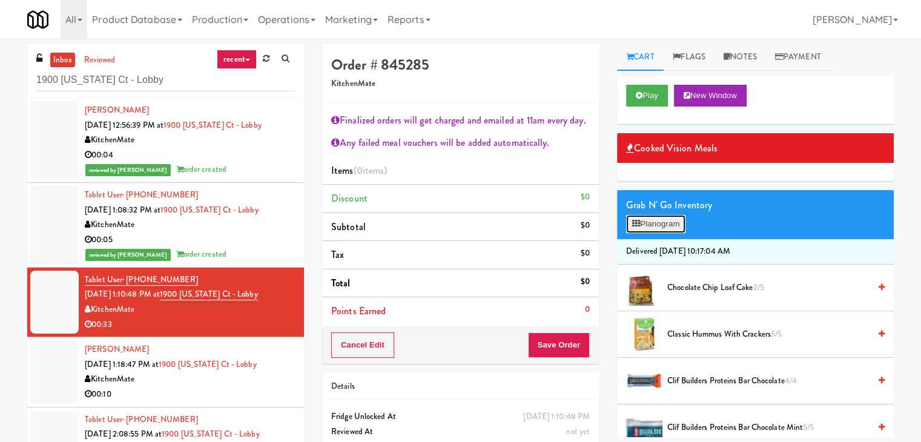
click at [675, 226] on button "Planogram" at bounding box center [655, 224] width 59 height 18
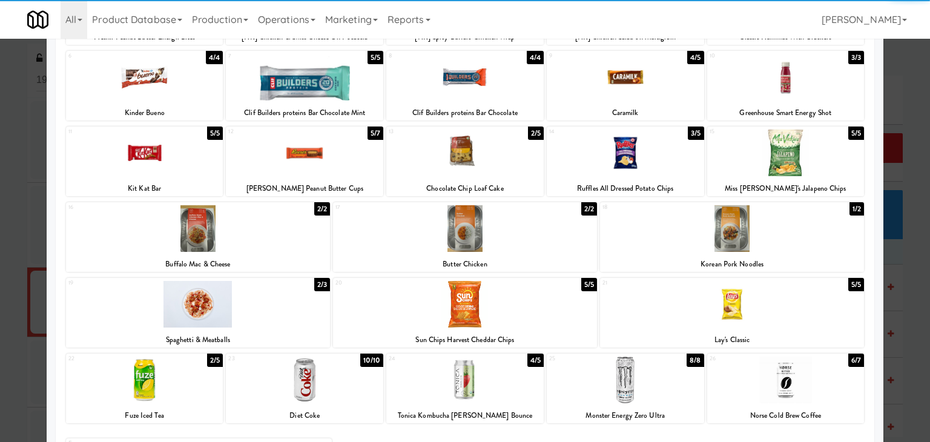
scroll to position [228, 0]
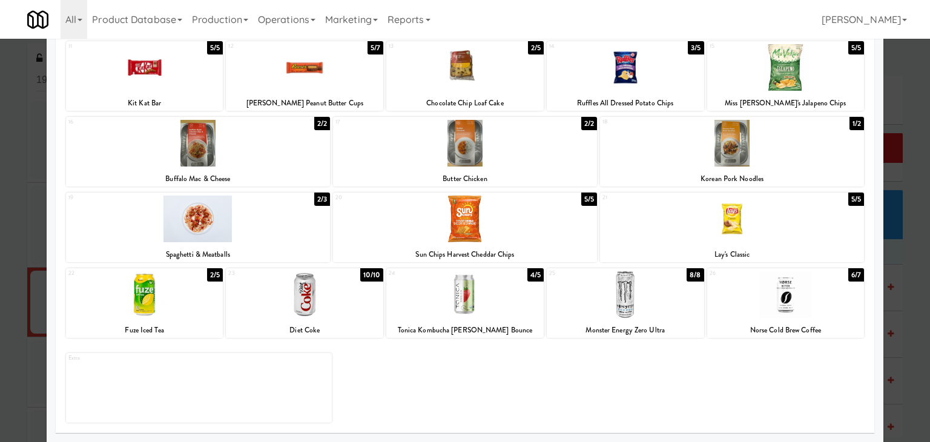
click at [691, 144] on div at bounding box center [732, 143] width 264 height 47
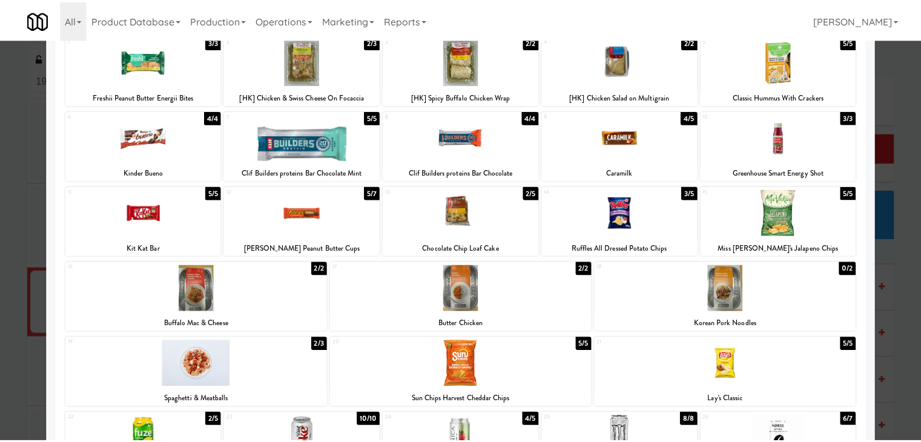
scroll to position [0, 0]
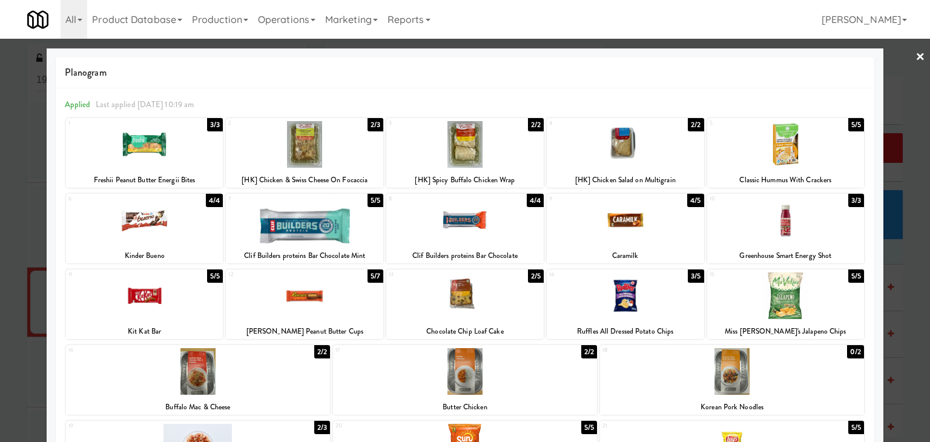
click at [916, 56] on link "×" at bounding box center [921, 58] width 10 height 38
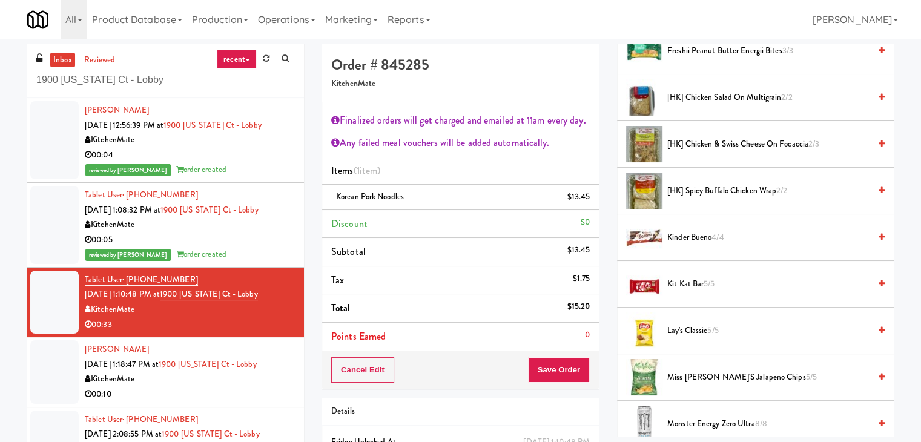
scroll to position [485, 0]
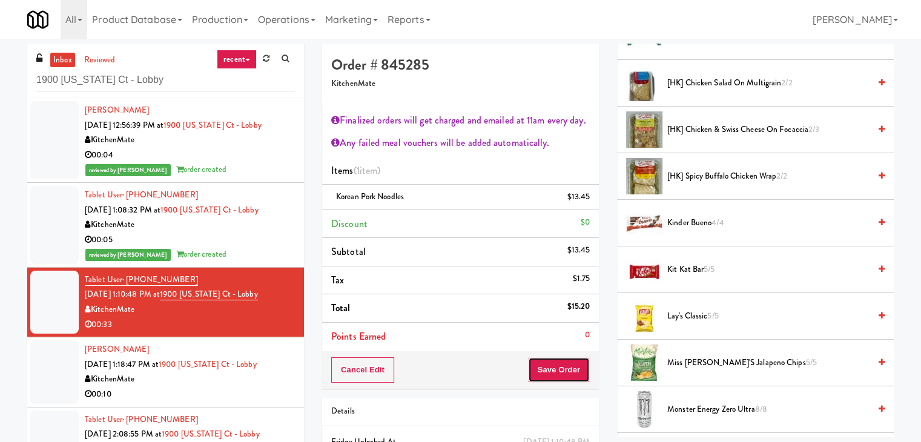
click at [550, 373] on button "Save Order" at bounding box center [559, 369] width 62 height 25
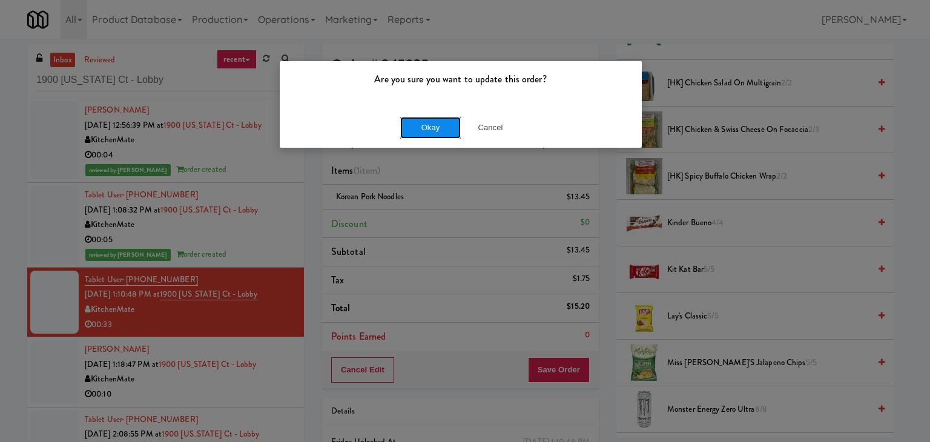
click at [436, 127] on button "Okay" at bounding box center [430, 128] width 61 height 22
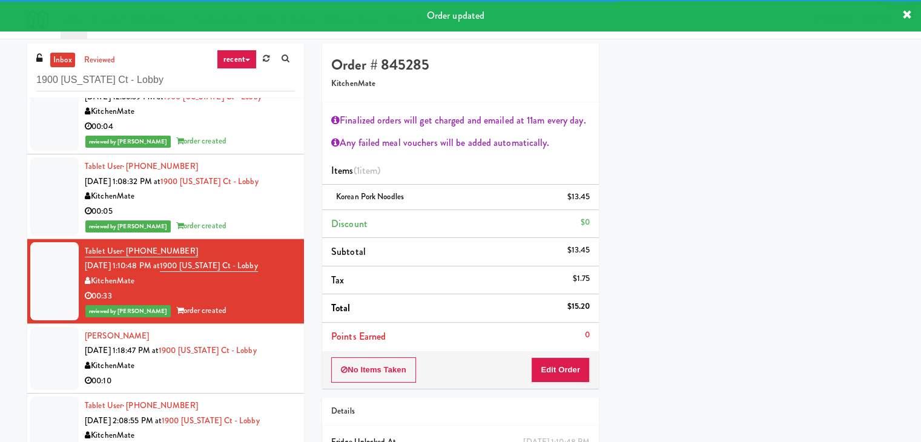
scroll to position [114, 0]
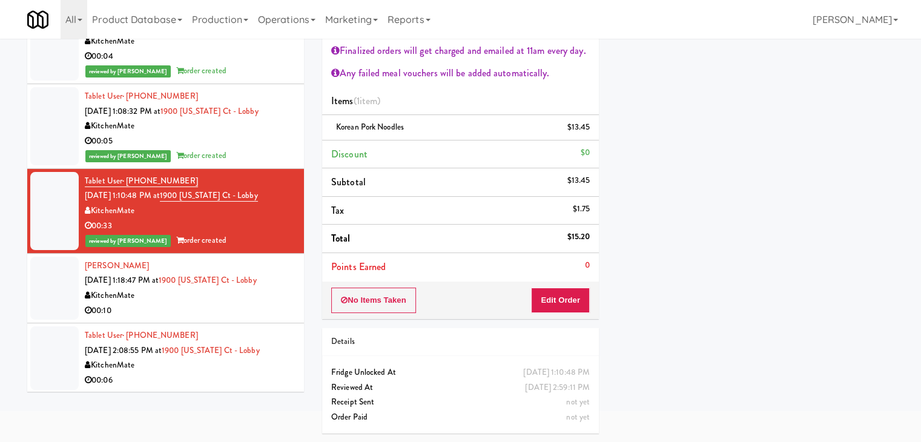
click at [210, 316] on div "00:10" at bounding box center [190, 310] width 210 height 15
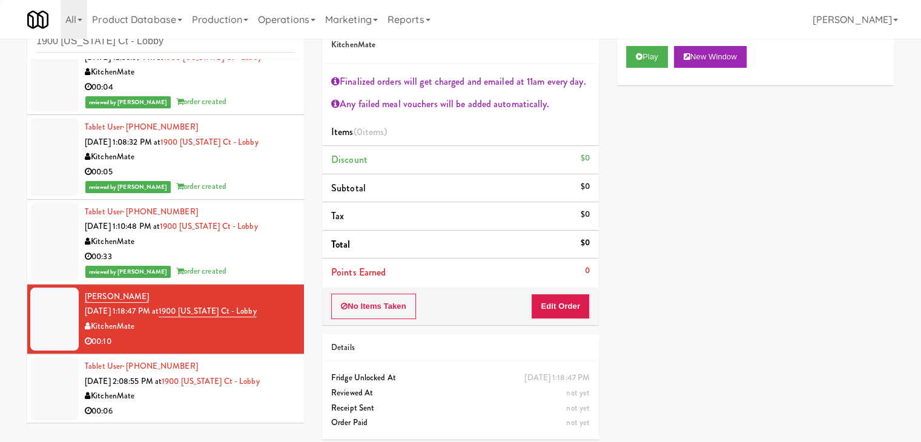
scroll to position [44, 0]
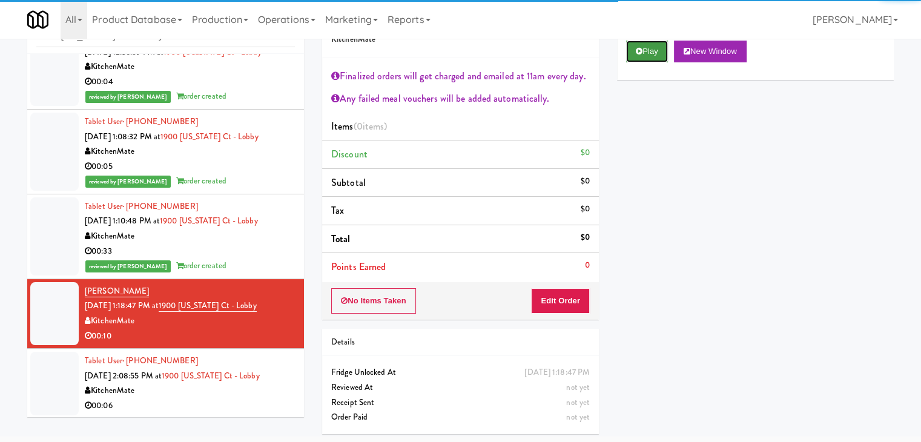
click at [640, 50] on icon at bounding box center [639, 51] width 7 height 8
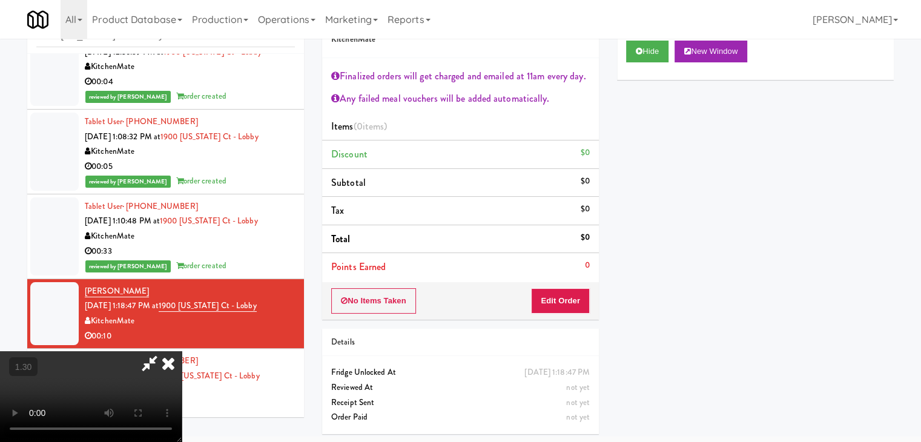
click at [182, 351] on video at bounding box center [91, 396] width 182 height 91
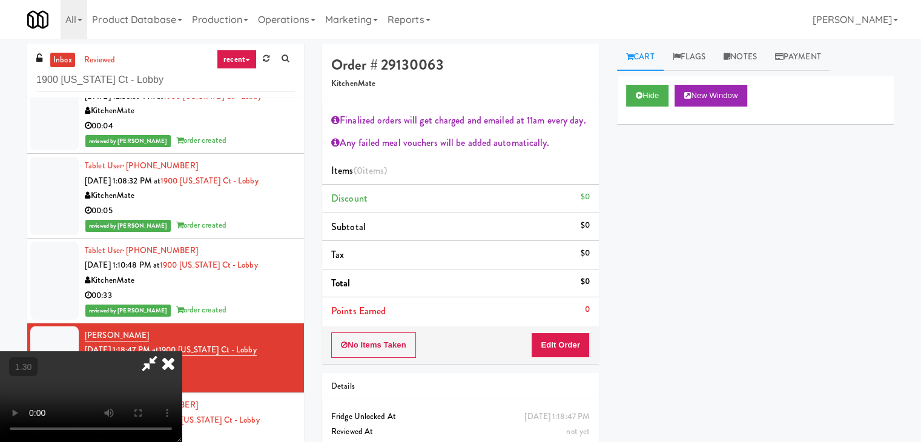
click at [182, 351] on icon at bounding box center [168, 363] width 27 height 24
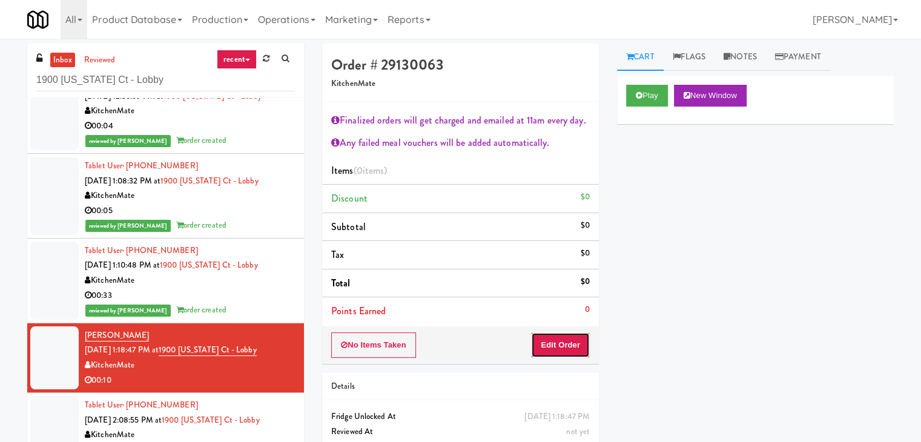
click at [560, 345] on button "Edit Order" at bounding box center [560, 345] width 59 height 25
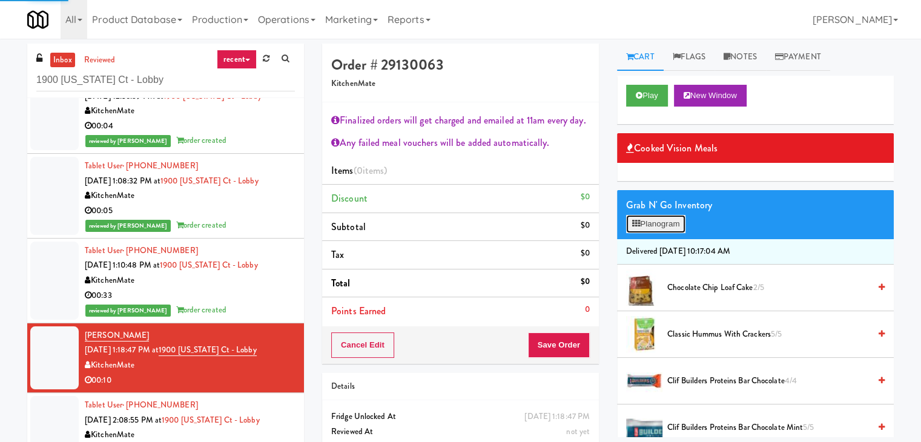
click at [668, 224] on button "Planogram" at bounding box center [655, 224] width 59 height 18
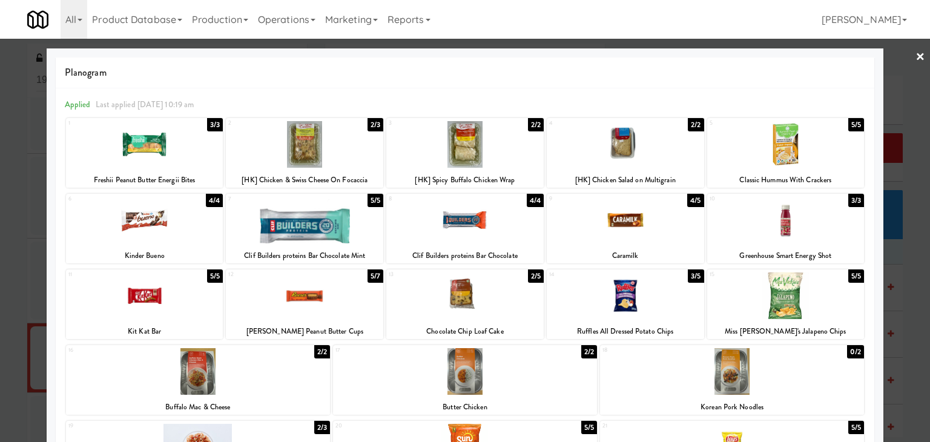
click at [154, 145] on div at bounding box center [144, 144] width 157 height 47
click at [916, 59] on div at bounding box center [465, 221] width 930 height 442
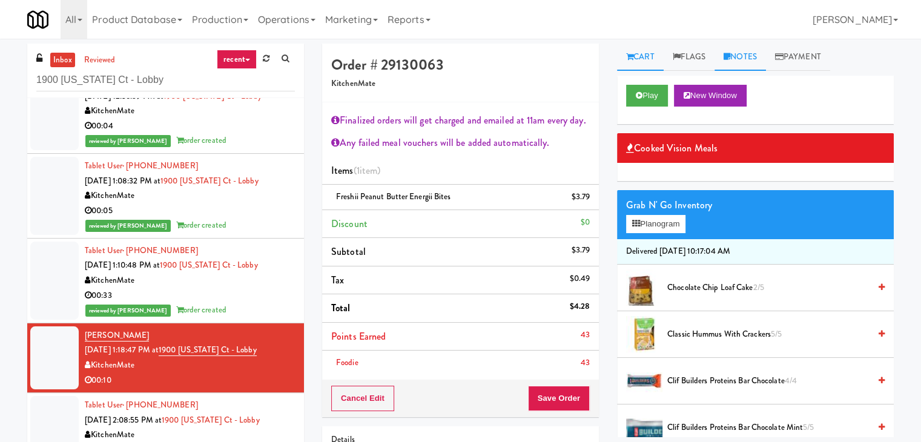
click at [743, 61] on link "Notes" at bounding box center [740, 57] width 51 height 27
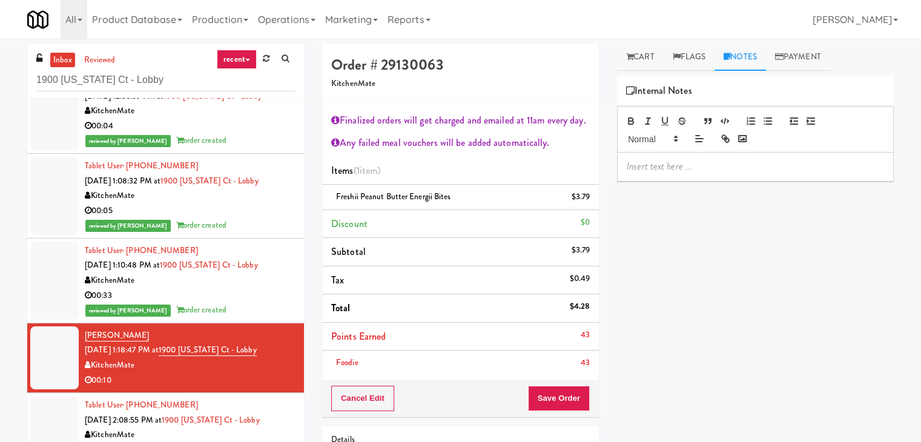
click at [707, 170] on p at bounding box center [755, 166] width 257 height 13
click at [800, 173] on div at bounding box center [756, 167] width 276 height 28
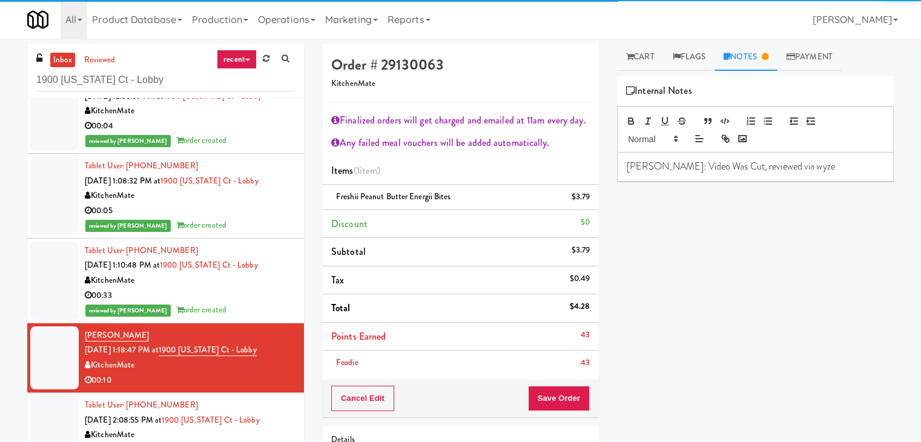
click at [254, 293] on div "00:33" at bounding box center [190, 295] width 210 height 15
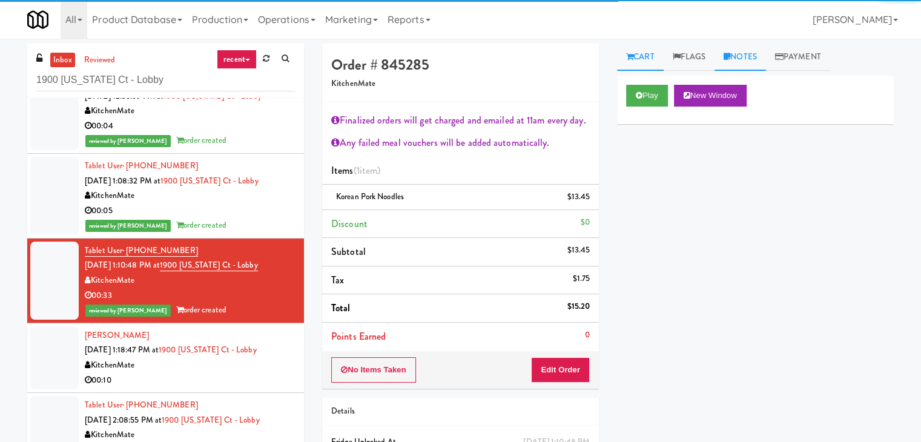
click at [751, 55] on link "Notes" at bounding box center [740, 57] width 51 height 27
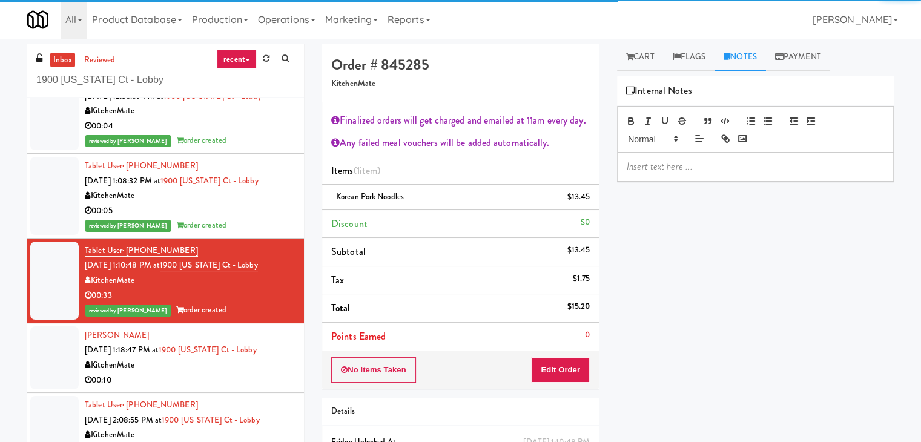
click at [675, 183] on div "Play New Window Primary Flag Clear Flag if unable to determine what was taken o…" at bounding box center [755, 303] width 277 height 454
click at [673, 170] on p at bounding box center [755, 166] width 257 height 13
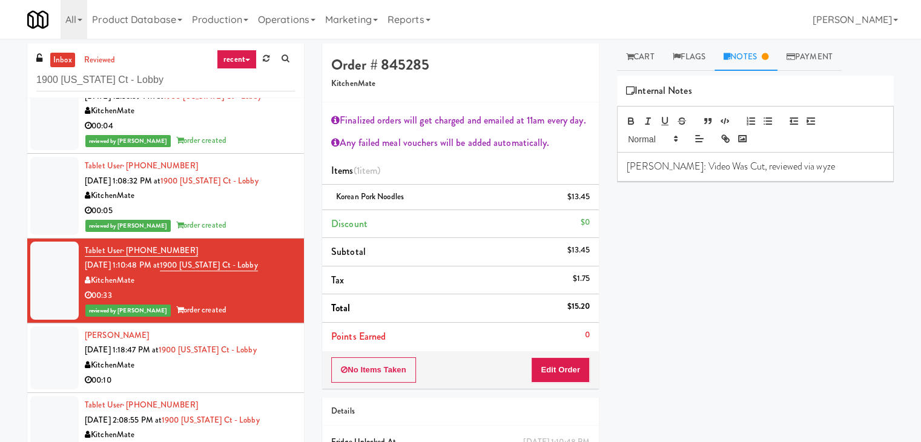
drag, startPoint x: 240, startPoint y: 374, endPoint x: 247, endPoint y: 376, distance: 7.1
click at [240, 374] on div "00:10" at bounding box center [190, 380] width 210 height 15
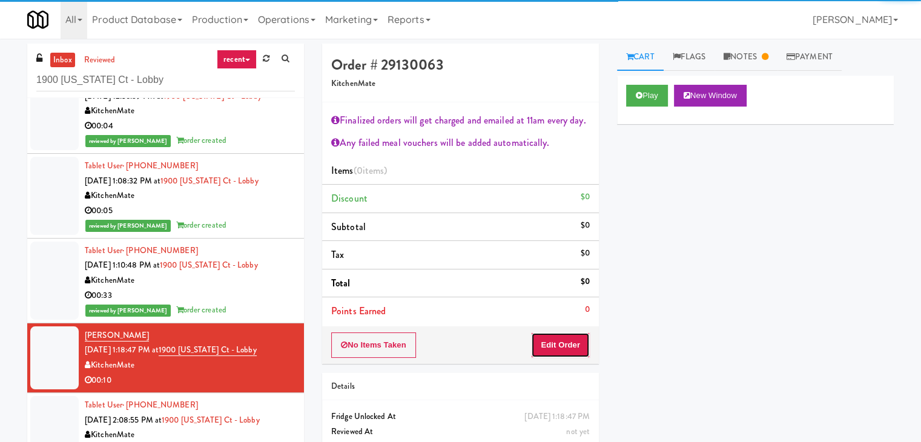
click at [572, 341] on button "Edit Order" at bounding box center [560, 345] width 59 height 25
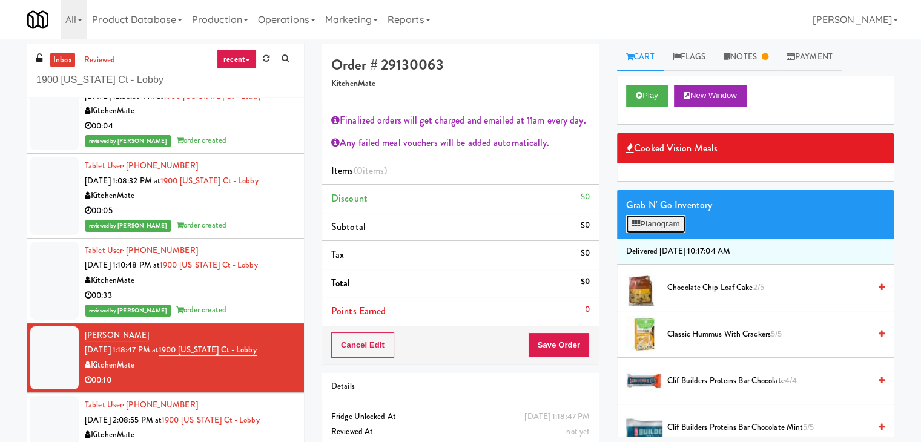
click at [676, 224] on button "Planogram" at bounding box center [655, 224] width 59 height 18
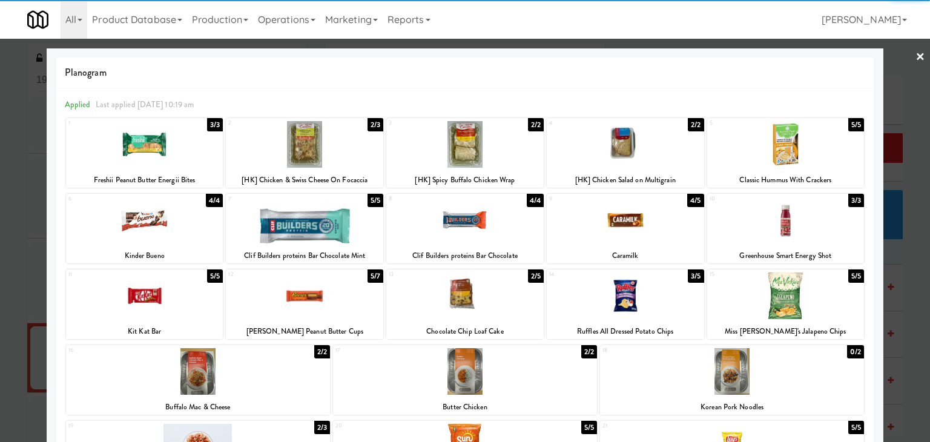
click at [189, 134] on div at bounding box center [144, 144] width 157 height 47
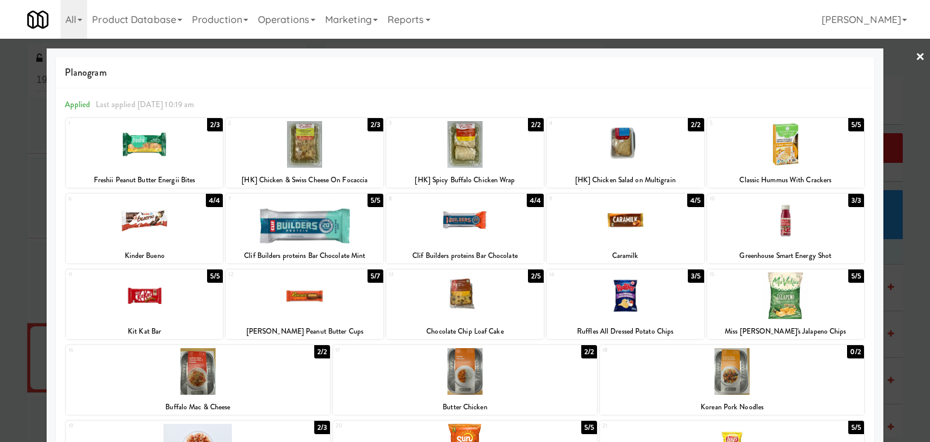
click at [916, 56] on link "×" at bounding box center [921, 58] width 10 height 38
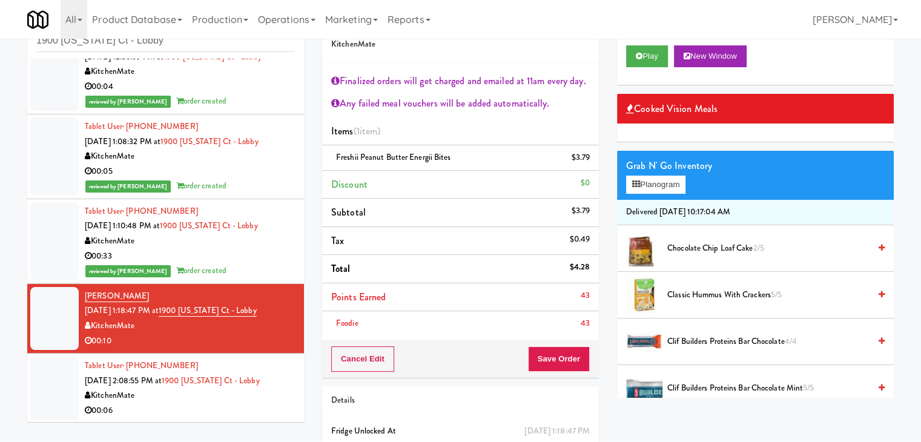
scroll to position [61, 0]
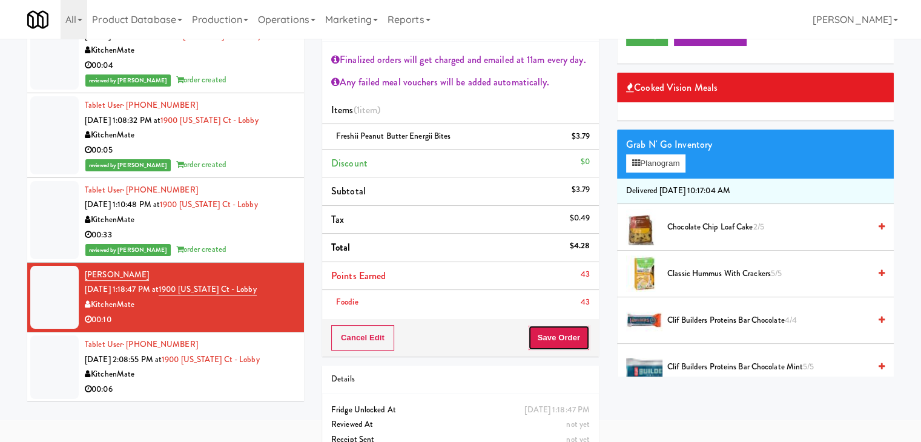
click at [557, 337] on button "Save Order" at bounding box center [559, 337] width 62 height 25
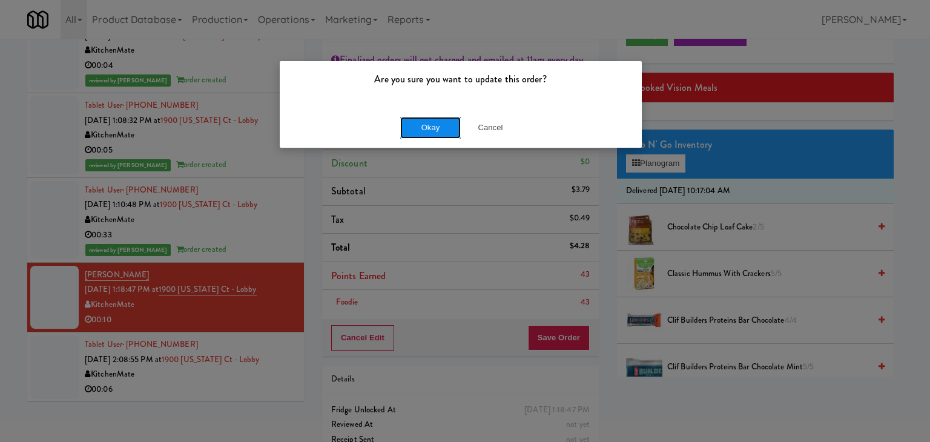
click at [435, 122] on button "Okay" at bounding box center [430, 128] width 61 height 22
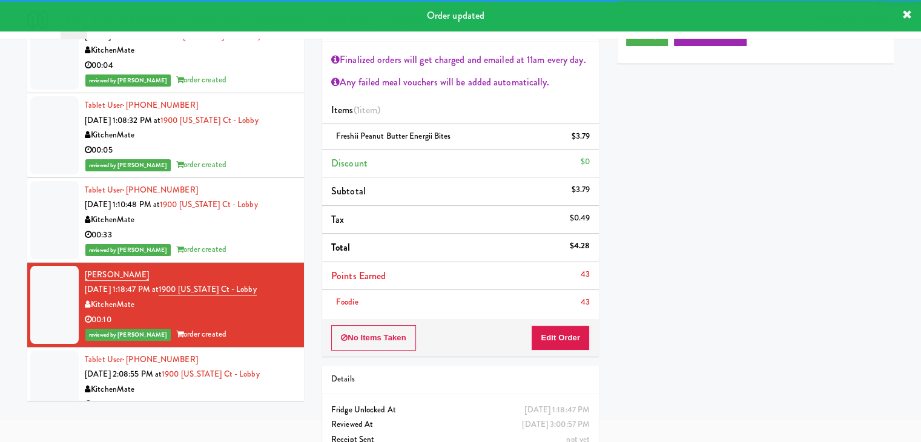
click at [231, 238] on div "00:33" at bounding box center [190, 235] width 210 height 15
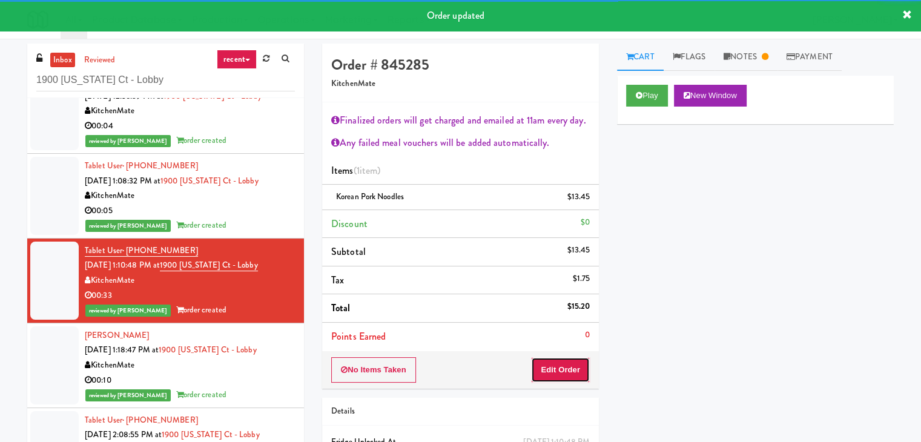
click at [571, 368] on button "Edit Order" at bounding box center [560, 369] width 59 height 25
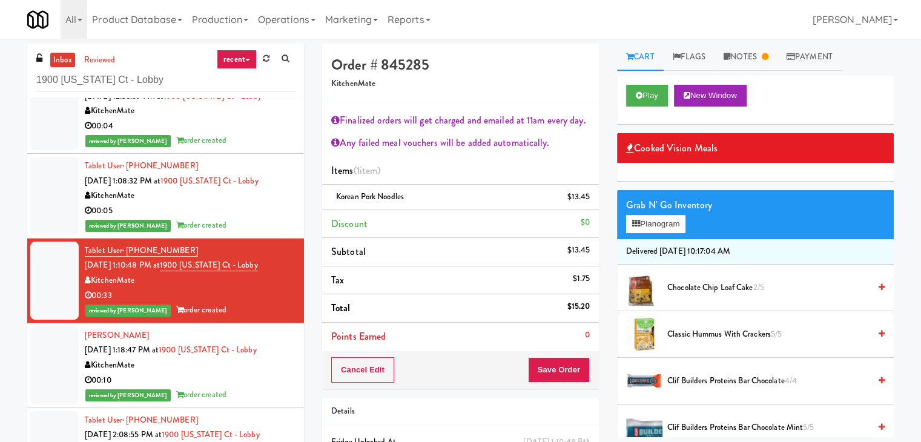
scroll to position [129, 0]
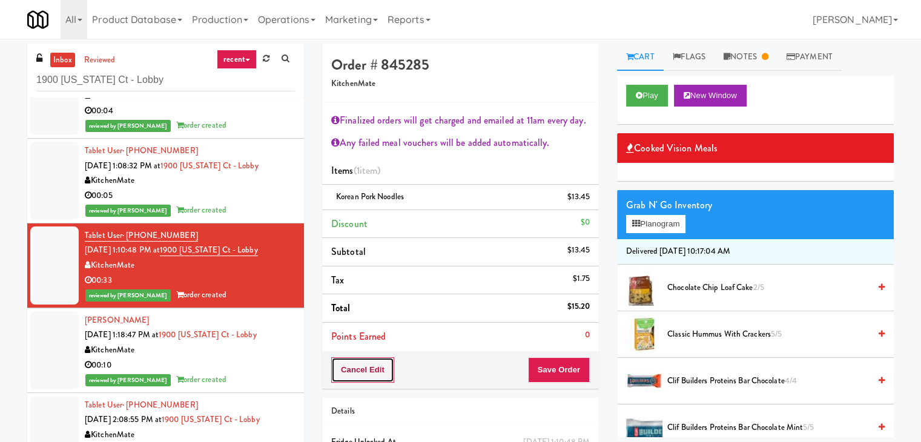
click at [377, 366] on button "Cancel Edit" at bounding box center [362, 369] width 63 height 25
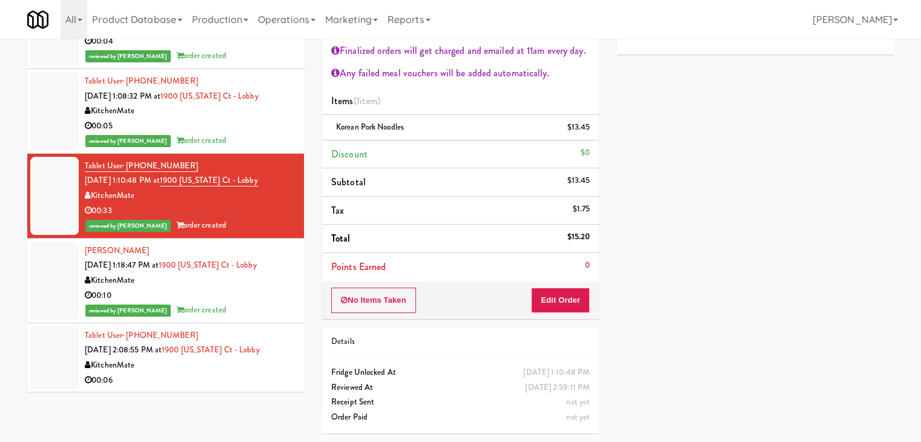
click at [232, 388] on li "Tablet User · (416) 271-5171 [DATE] 2:08:55 PM at 1900 [US_STATE] Ct - Lobby Ki…" at bounding box center [165, 357] width 277 height 69
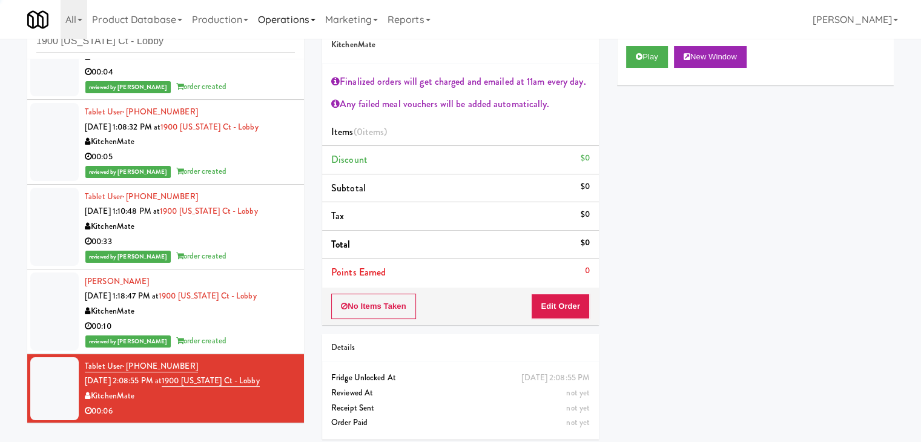
scroll to position [44, 0]
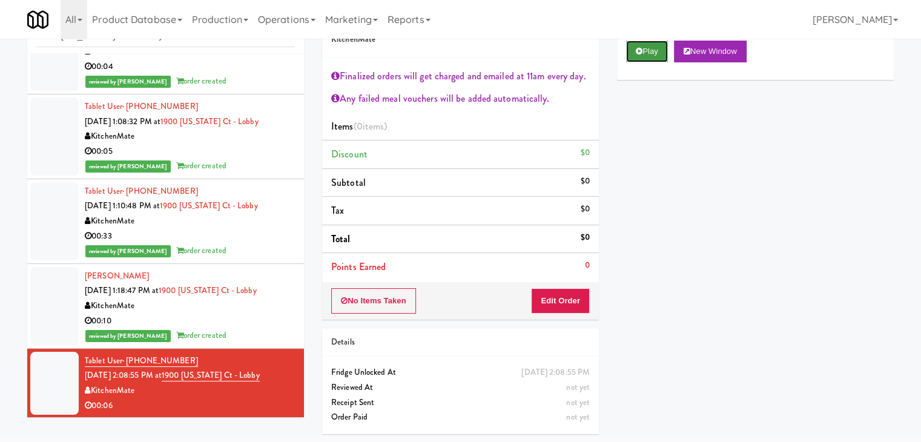
click at [636, 52] on icon at bounding box center [639, 51] width 7 height 8
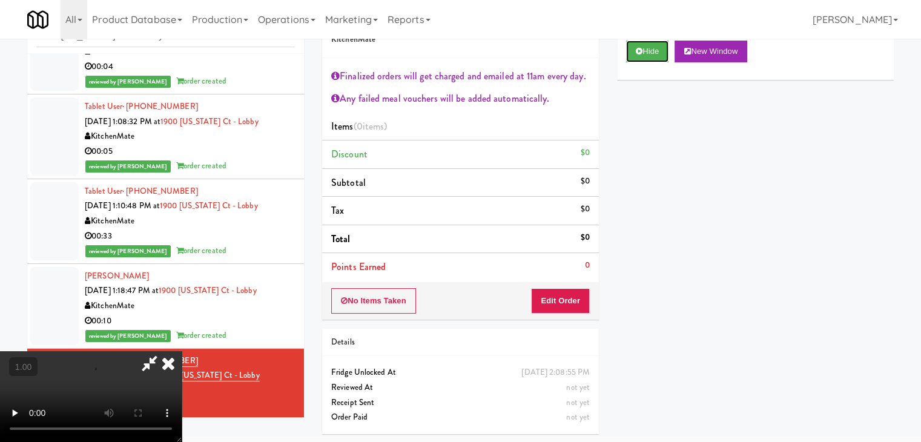
scroll to position [0, 0]
click at [182, 351] on icon at bounding box center [168, 363] width 27 height 24
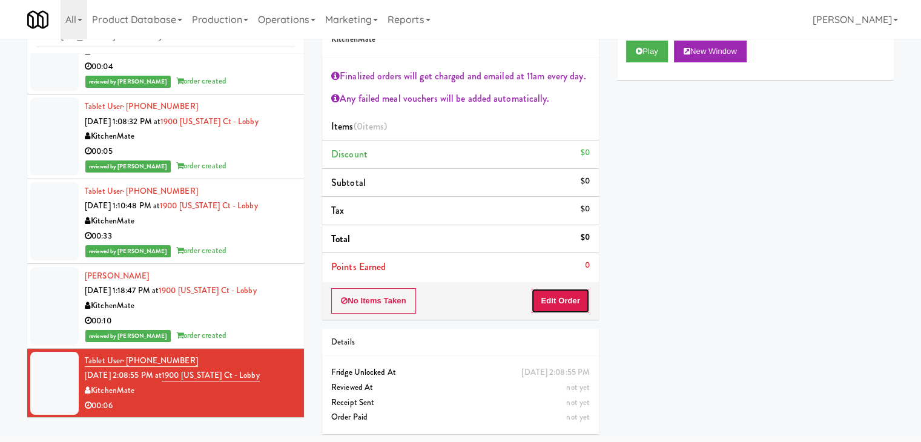
click at [553, 292] on button "Edit Order" at bounding box center [560, 300] width 59 height 25
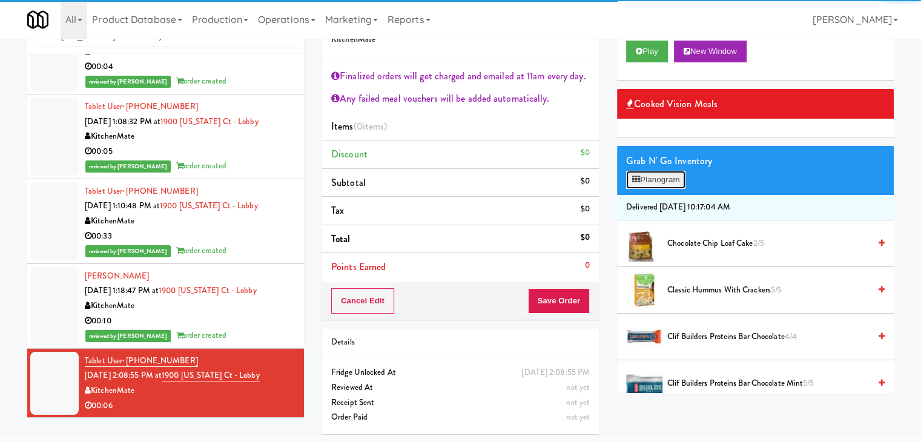
click at [649, 185] on button "Planogram" at bounding box center [655, 180] width 59 height 18
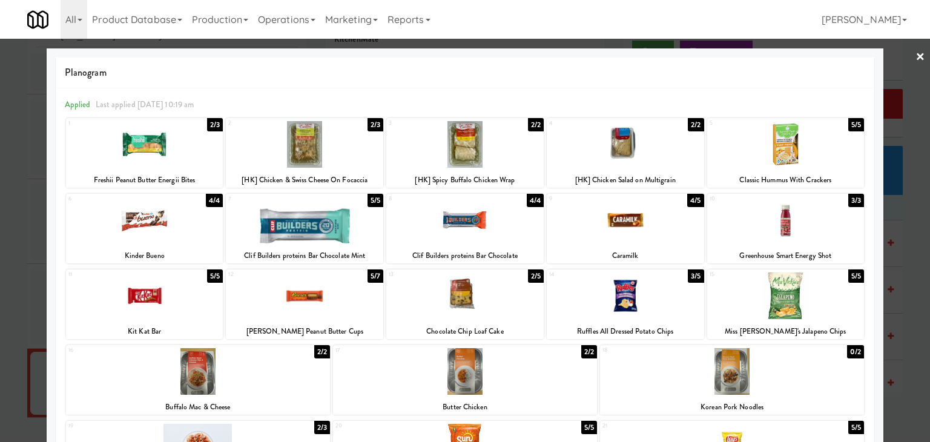
click at [342, 151] on div at bounding box center [304, 144] width 157 height 47
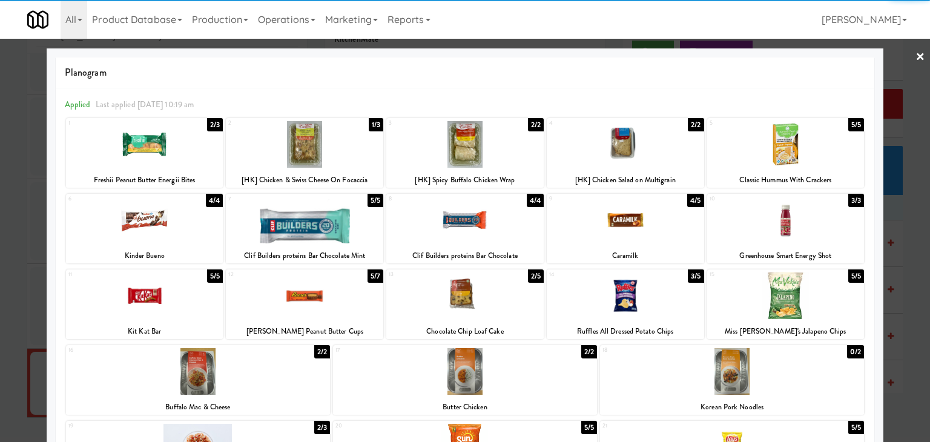
click at [916, 62] on link "×" at bounding box center [921, 58] width 10 height 38
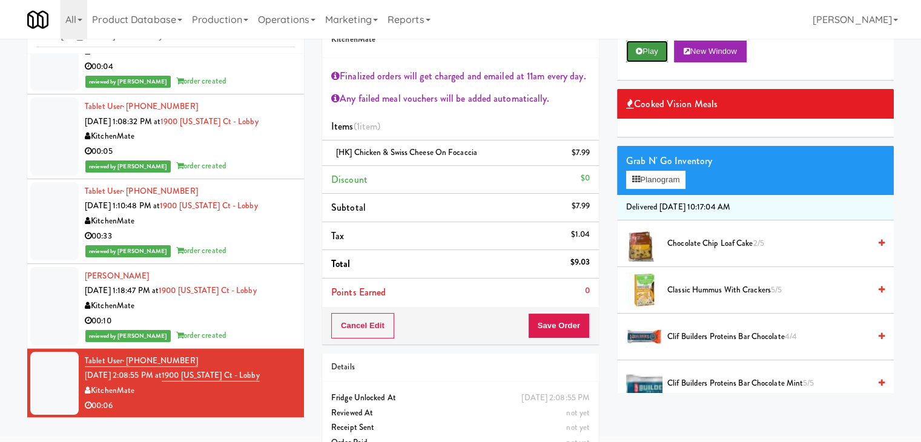
click at [655, 56] on button "Play" at bounding box center [647, 52] width 42 height 22
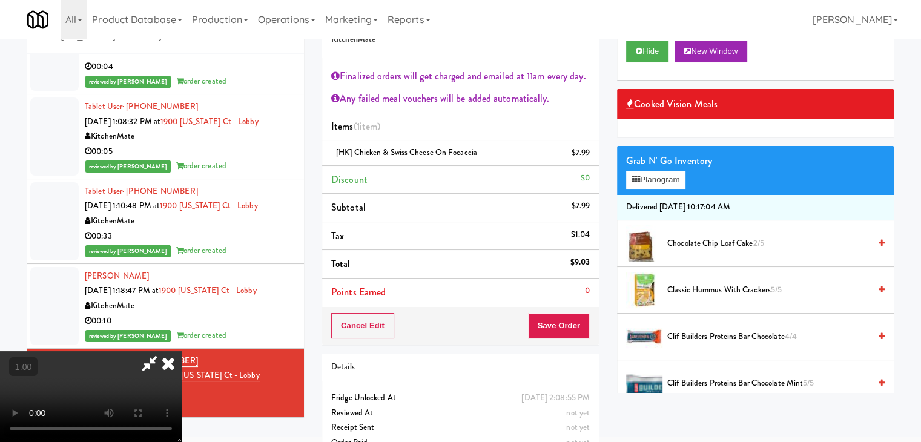
click at [182, 351] on video at bounding box center [91, 396] width 182 height 91
click at [182, 351] on icon at bounding box center [168, 363] width 27 height 24
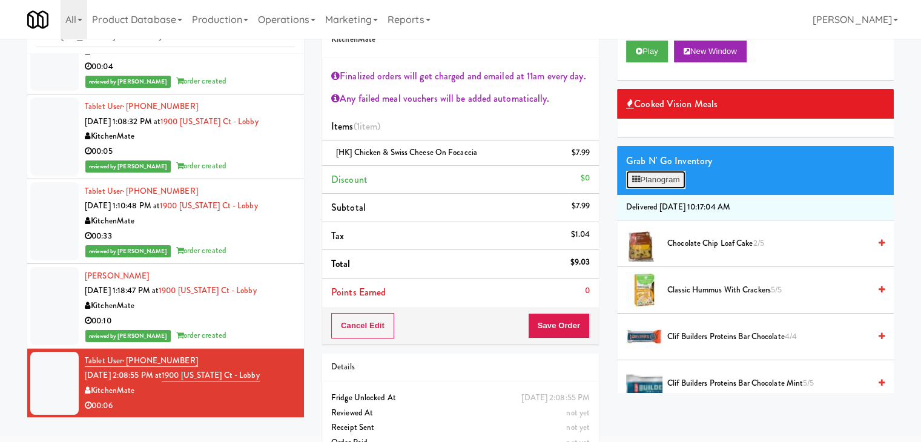
click at [653, 177] on button "Planogram" at bounding box center [655, 180] width 59 height 18
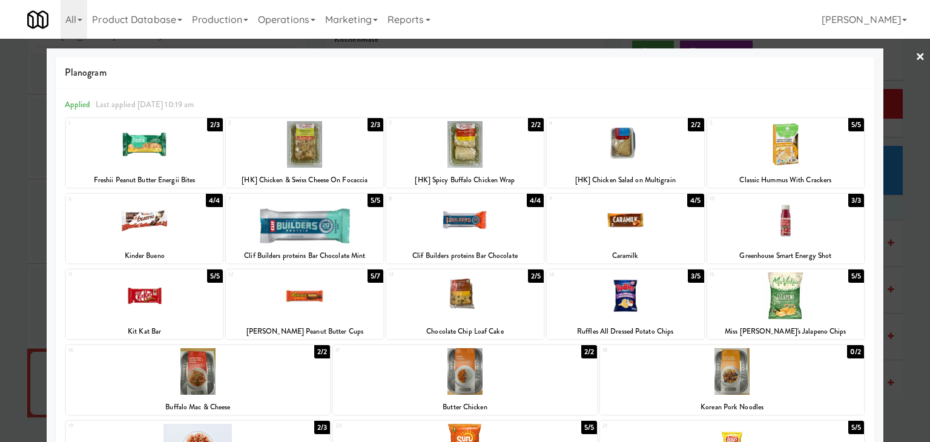
click at [916, 51] on link "×" at bounding box center [921, 58] width 10 height 38
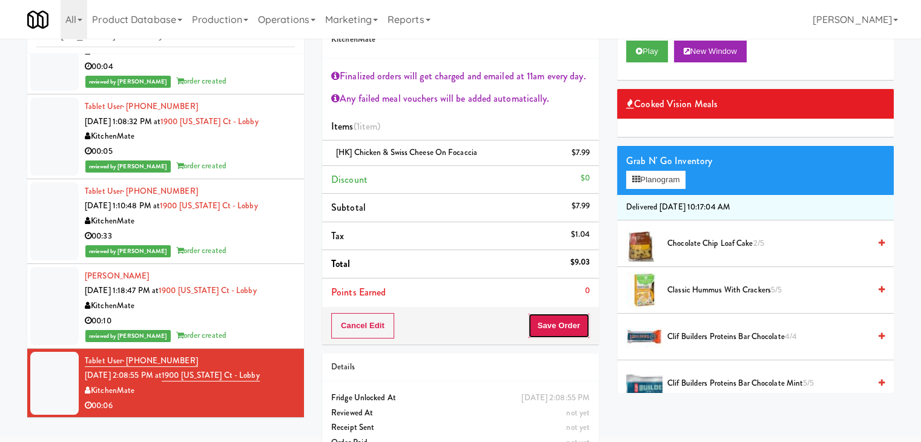
click at [569, 320] on button "Save Order" at bounding box center [559, 325] width 62 height 25
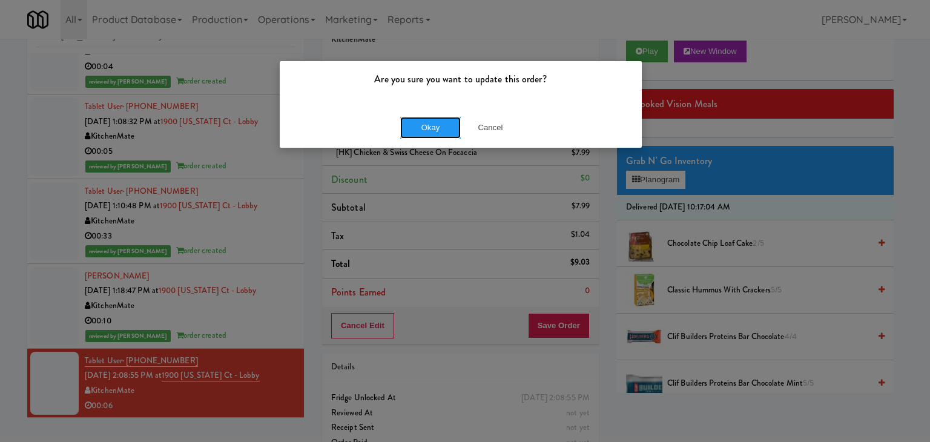
drag, startPoint x: 419, startPoint y: 127, endPoint x: 385, endPoint y: 146, distance: 38.8
click at [419, 127] on button "Okay" at bounding box center [430, 128] width 61 height 22
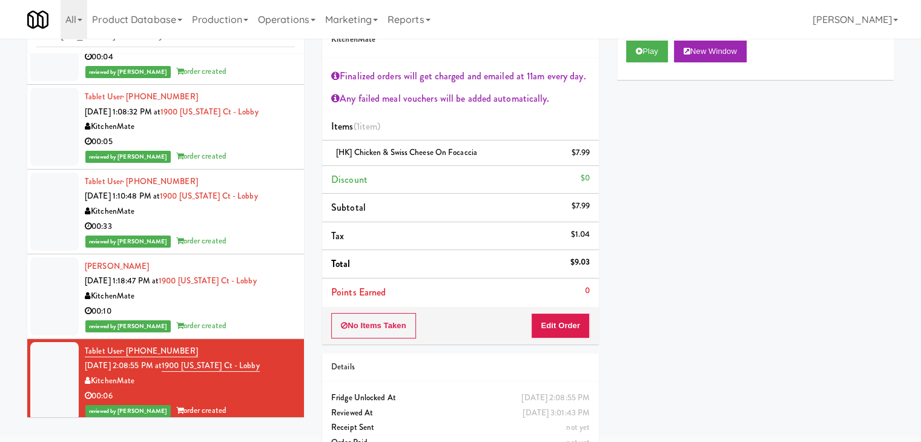
scroll to position [144, 0]
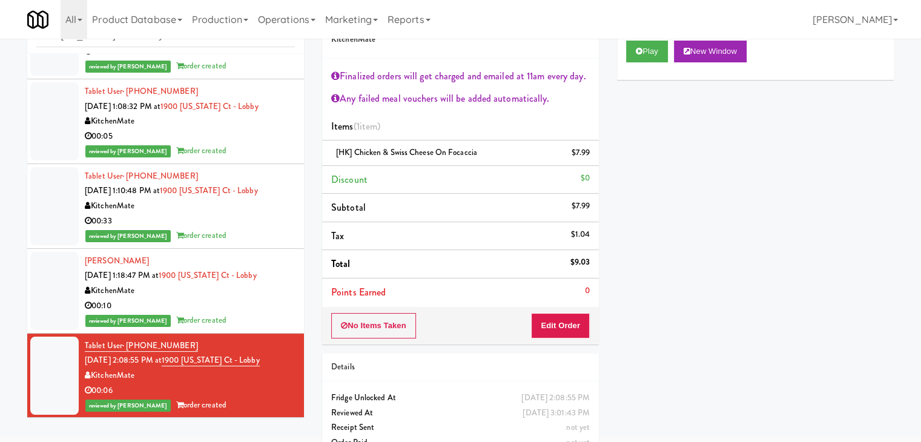
click at [246, 224] on div "00:33" at bounding box center [190, 221] width 210 height 15
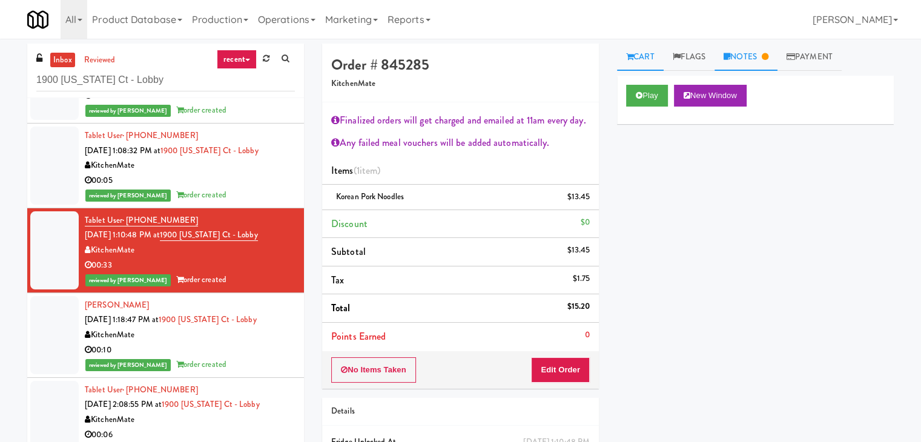
click at [739, 56] on link "Notes" at bounding box center [746, 57] width 63 height 27
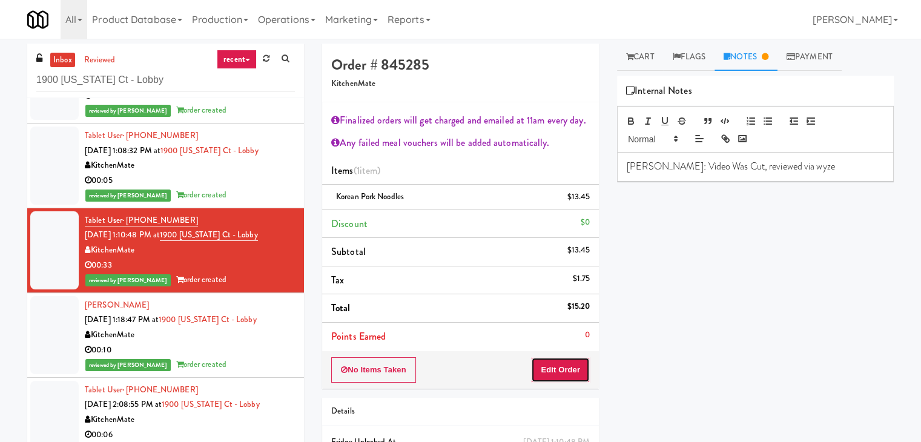
click at [550, 369] on button "Edit Order" at bounding box center [560, 369] width 59 height 25
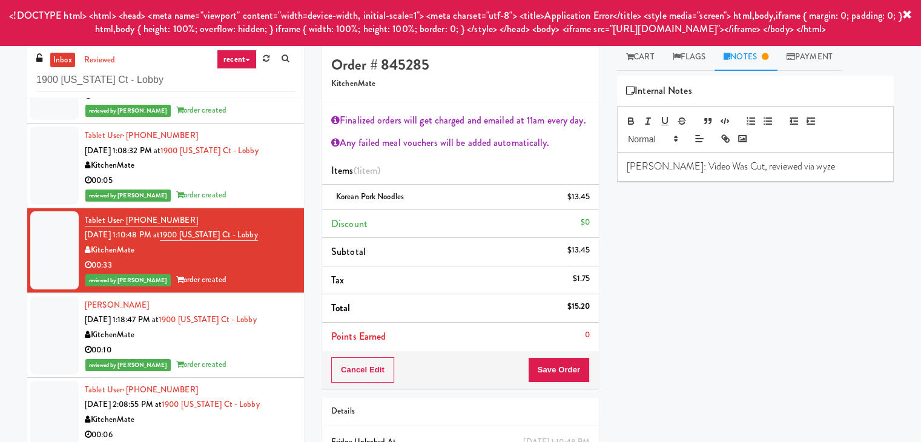
click at [735, 253] on div "Play New Window Cooked Vision Meals Grab N' Go Inventory Planogram Delivered [D…" at bounding box center [755, 303] width 277 height 454
click at [228, 191] on div "reviewed by [PERSON_NAME] A order created" at bounding box center [190, 195] width 210 height 15
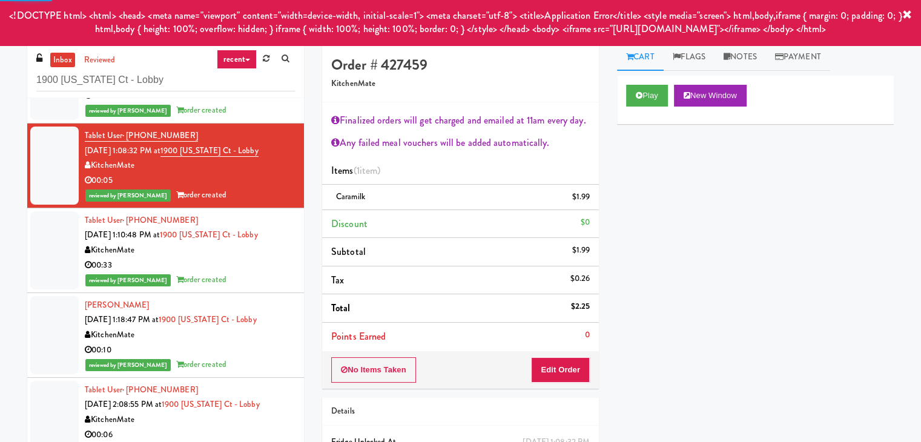
click at [240, 273] on div "reviewed by [PERSON_NAME] A order created" at bounding box center [190, 280] width 210 height 15
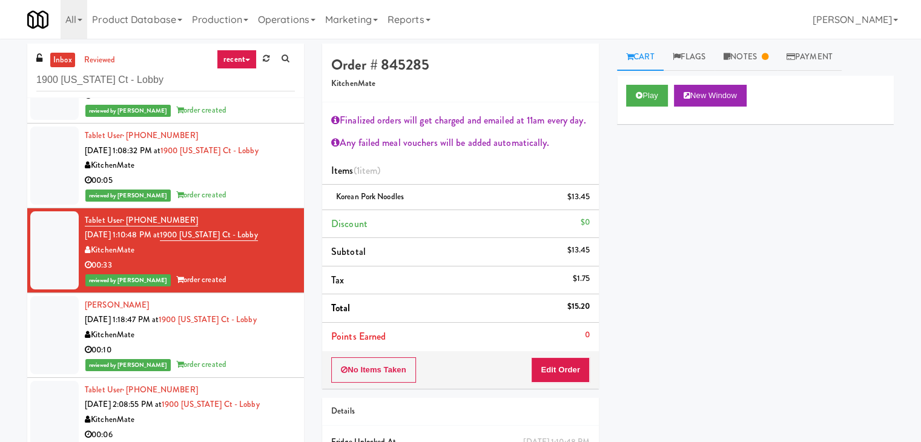
click at [257, 334] on div "KitchenMate" at bounding box center [190, 335] width 210 height 15
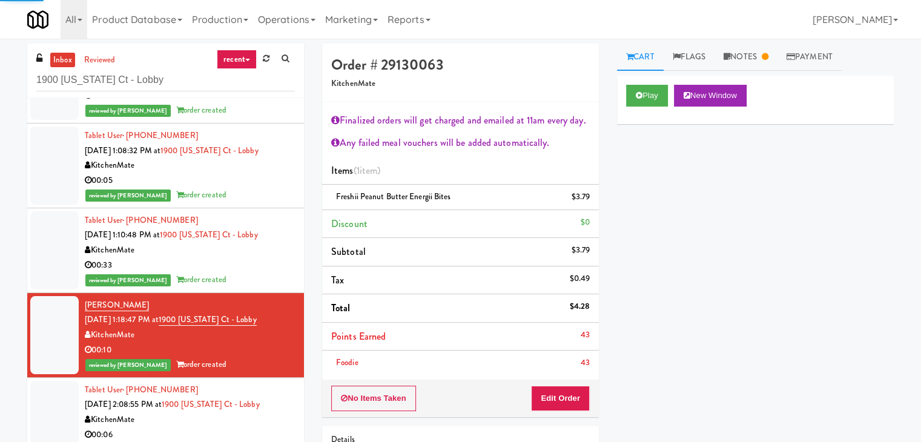
click at [256, 271] on div "00:33" at bounding box center [190, 265] width 210 height 15
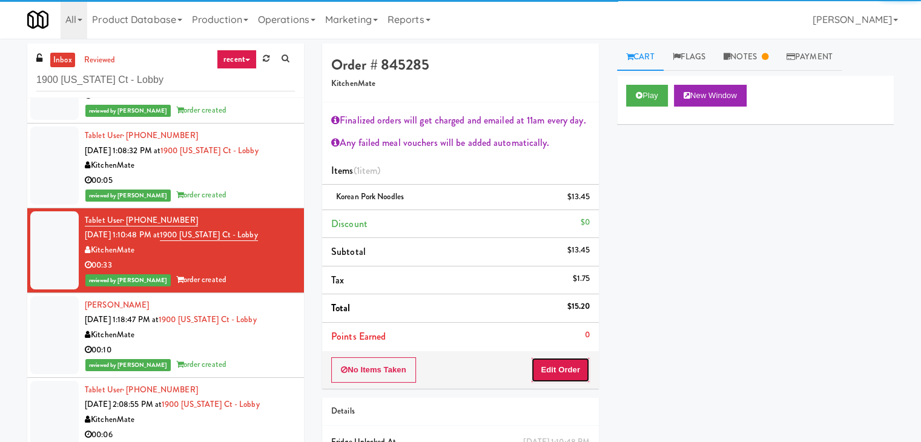
click at [561, 373] on button "Edit Order" at bounding box center [560, 369] width 59 height 25
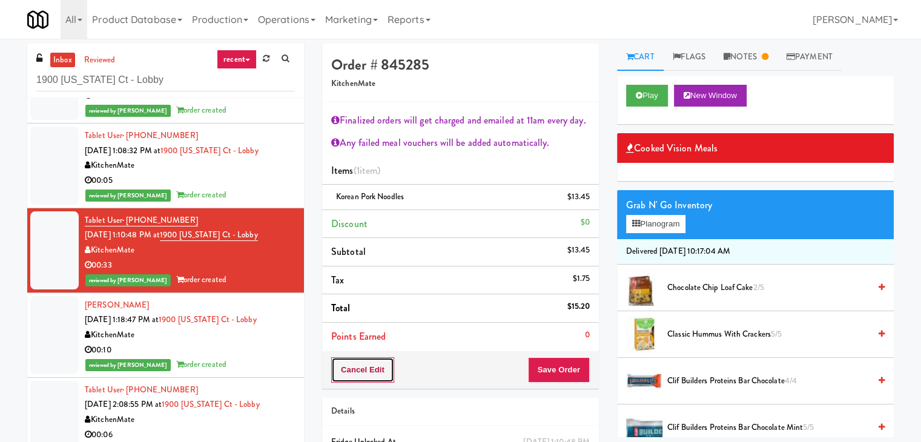
click at [375, 371] on button "Cancel Edit" at bounding box center [362, 369] width 63 height 25
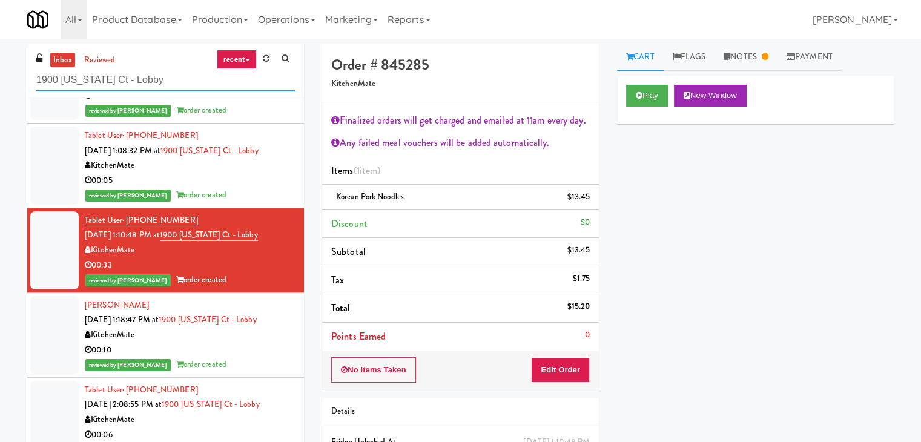
click at [165, 80] on input "1900 [US_STATE] Ct - Lobby" at bounding box center [165, 80] width 259 height 22
paste input "[PERSON_NAME] Store"
type input "[PERSON_NAME] Store"
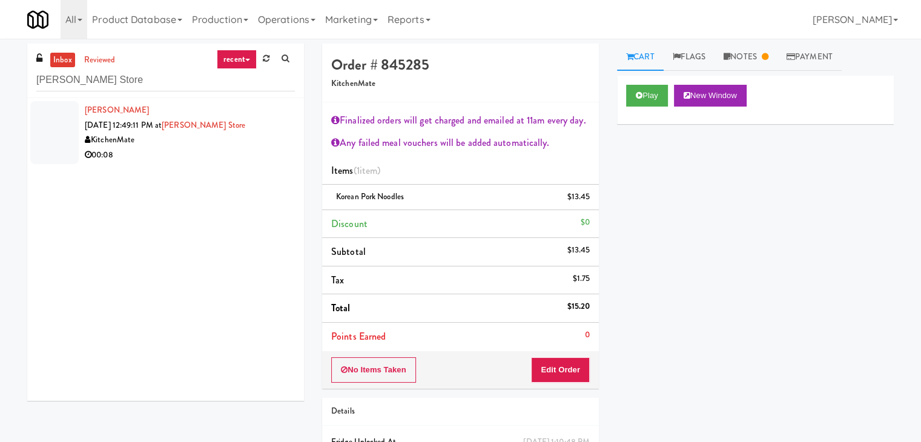
click at [258, 153] on div "00:08" at bounding box center [190, 155] width 210 height 15
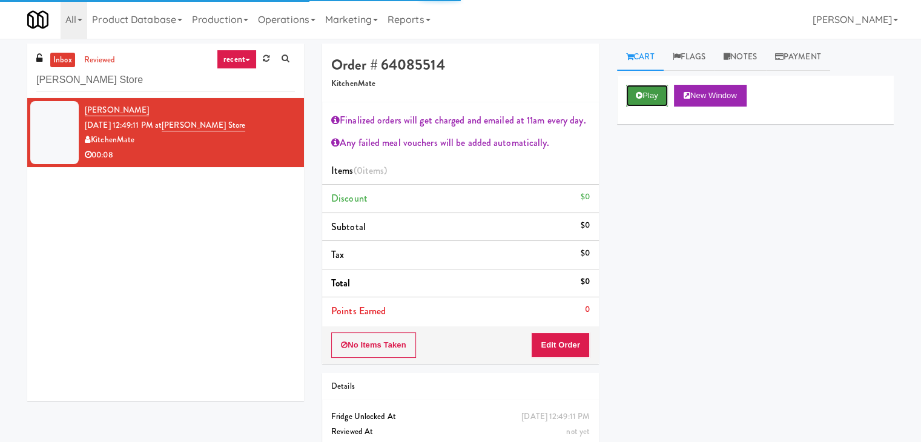
click at [640, 94] on icon at bounding box center [639, 95] width 7 height 8
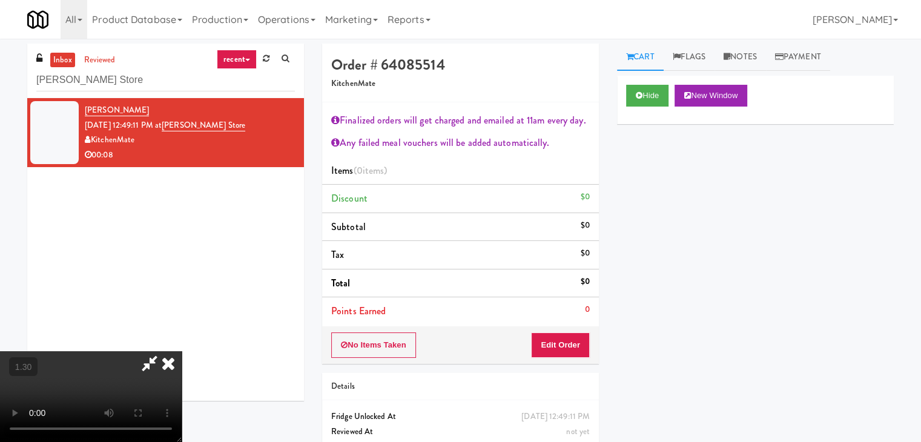
click at [182, 351] on video at bounding box center [91, 396] width 182 height 91
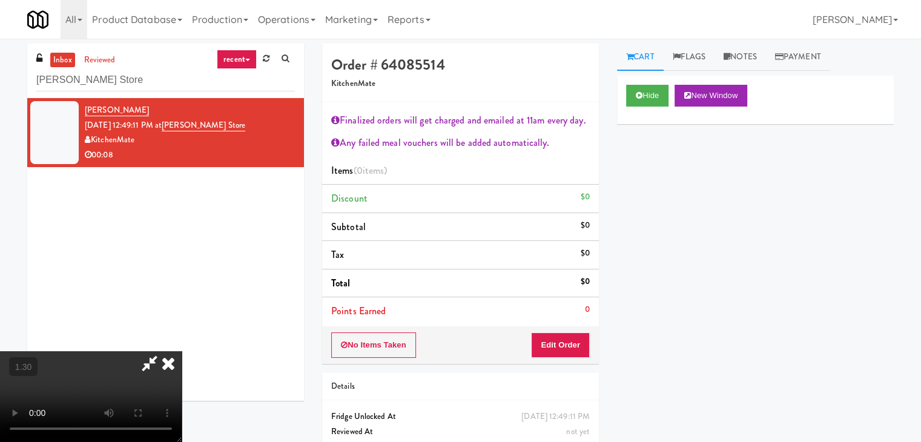
click at [182, 351] on video at bounding box center [91, 396] width 182 height 91
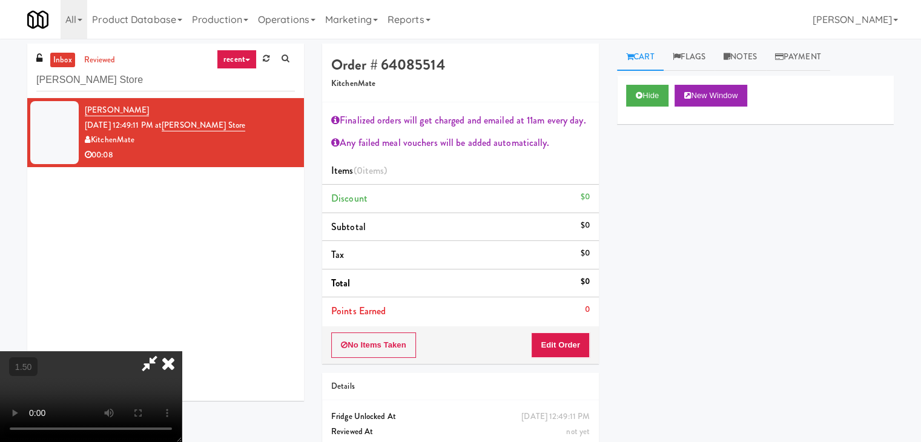
click at [182, 351] on icon at bounding box center [168, 363] width 27 height 24
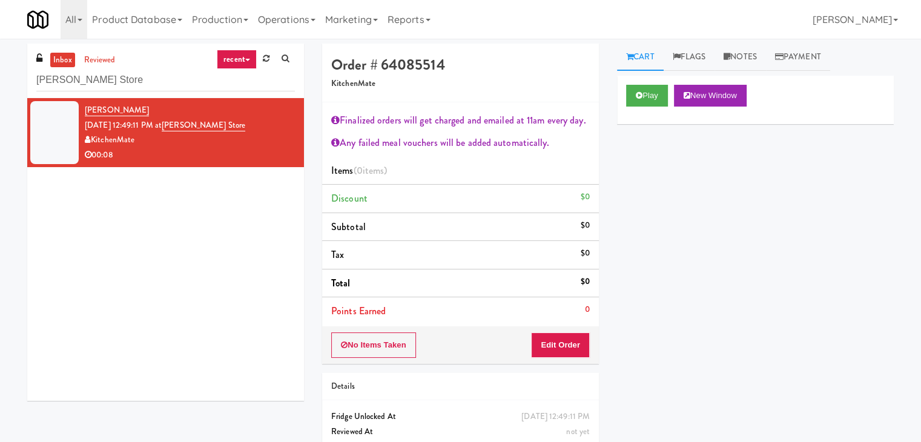
drag, startPoint x: 563, startPoint y: 328, endPoint x: 565, endPoint y: 339, distance: 10.5
click at [563, 330] on div "No Items Taken Edit Order" at bounding box center [460, 345] width 277 height 38
click at [565, 340] on button "Edit Order" at bounding box center [560, 345] width 59 height 25
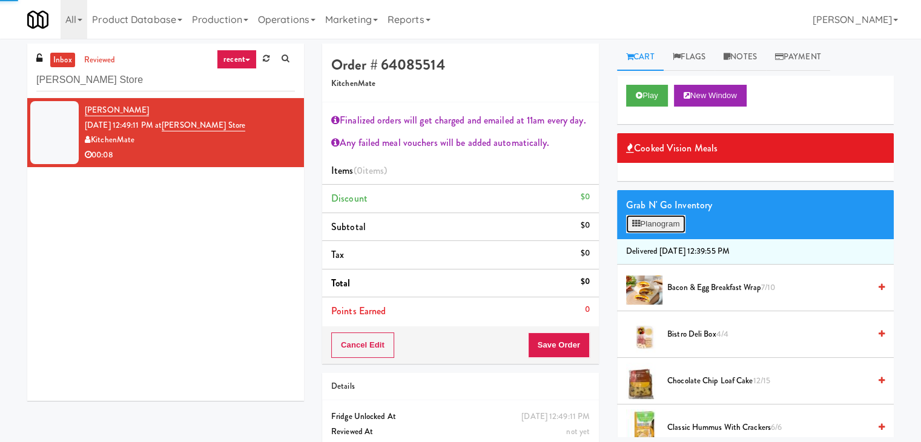
click at [656, 220] on button "Planogram" at bounding box center [655, 224] width 59 height 18
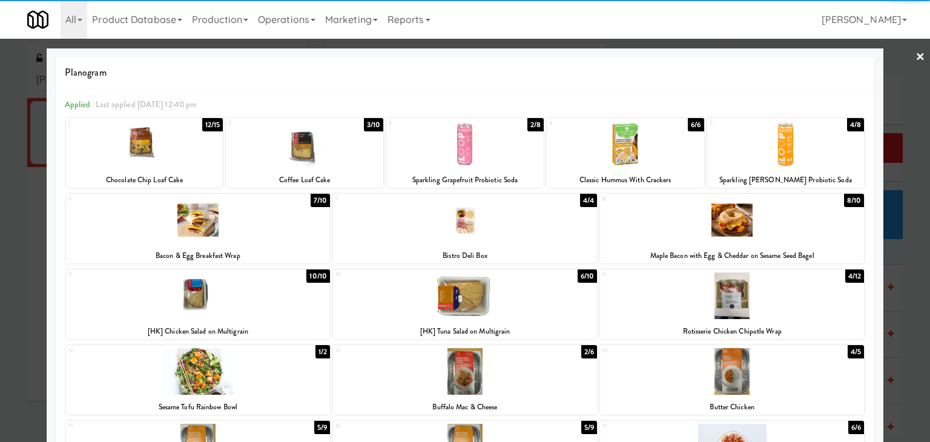
click at [251, 298] on div at bounding box center [198, 296] width 264 height 47
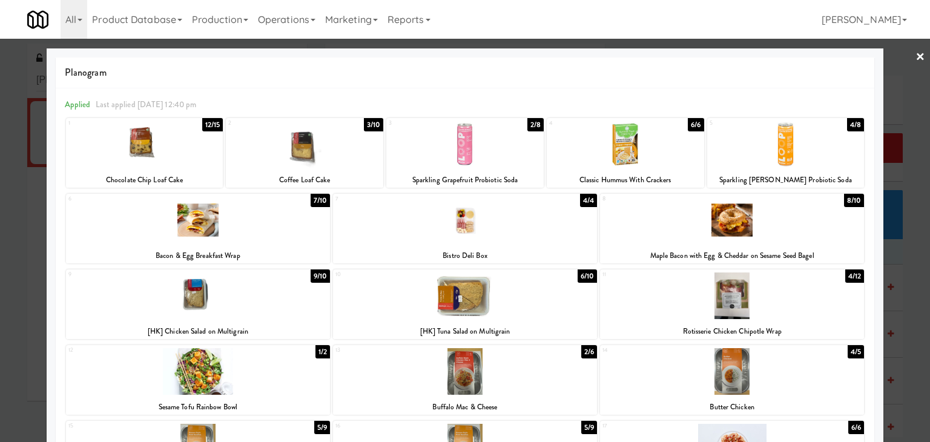
click at [749, 299] on div at bounding box center [732, 296] width 264 height 47
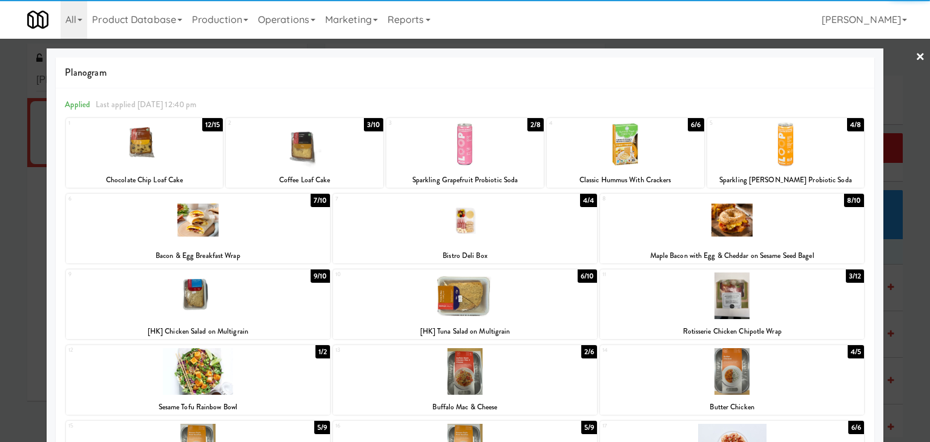
click at [916, 58] on link "×" at bounding box center [921, 58] width 10 height 38
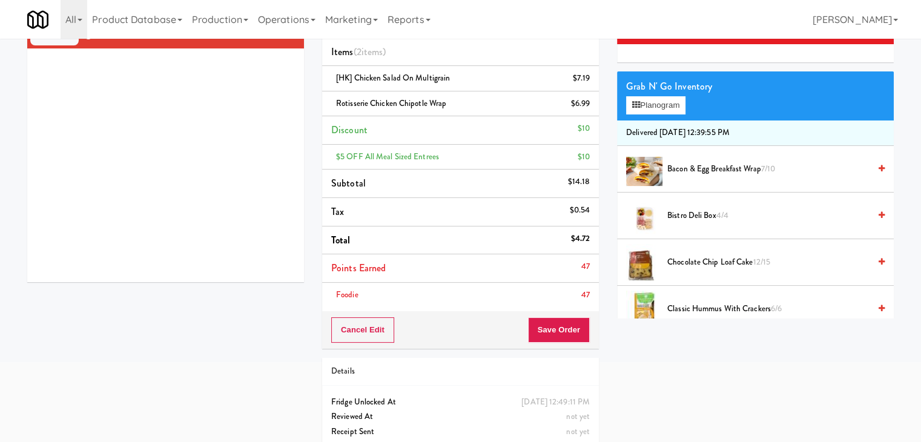
scroll to position [121, 0]
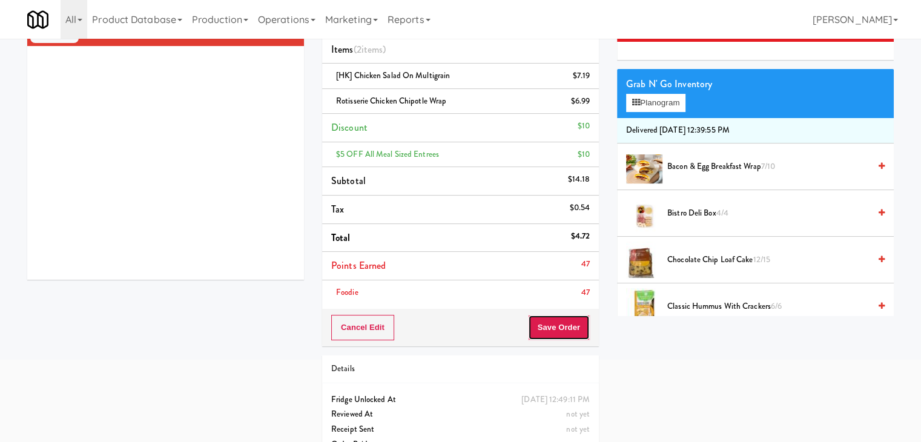
click at [549, 326] on button "Save Order" at bounding box center [559, 327] width 62 height 25
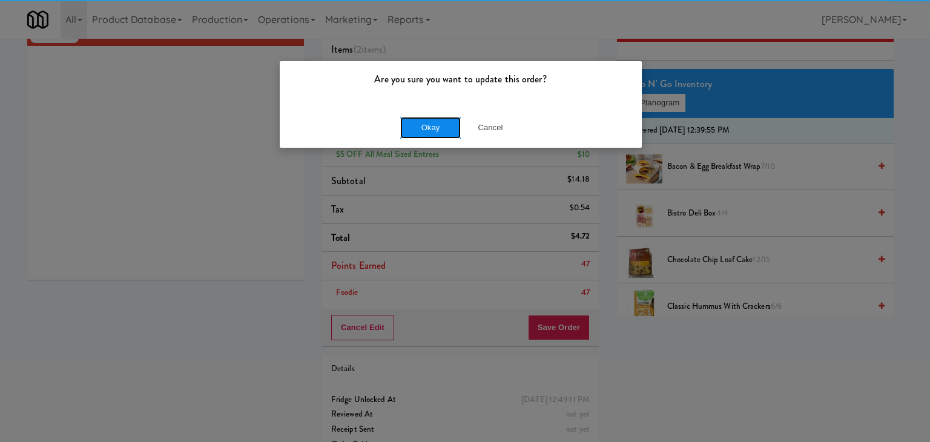
click at [436, 120] on button "Okay" at bounding box center [430, 128] width 61 height 22
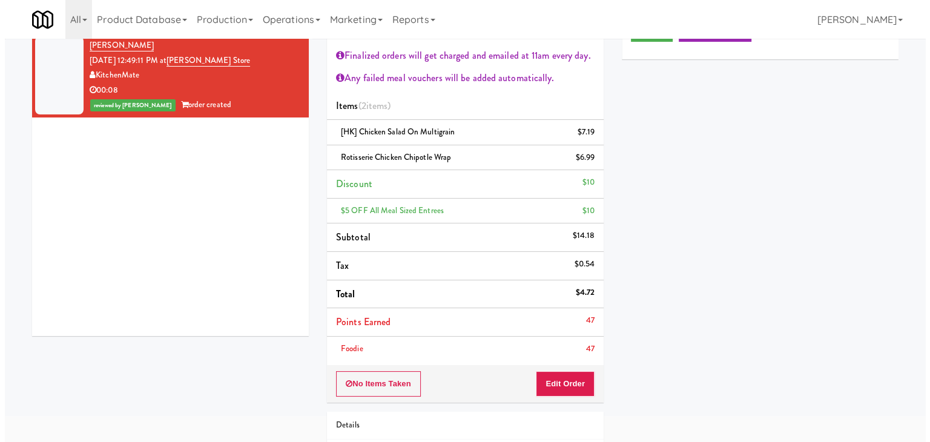
scroll to position [0, 0]
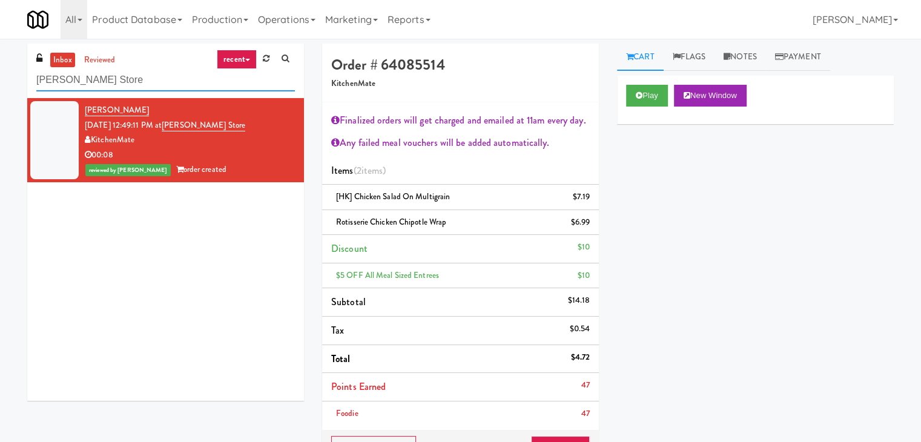
click at [174, 81] on input "[PERSON_NAME] Store" at bounding box center [165, 80] width 259 height 22
paste input "[PERSON_NAME] - Cooler - Left"
type input "[PERSON_NAME] - Cooler - Left"
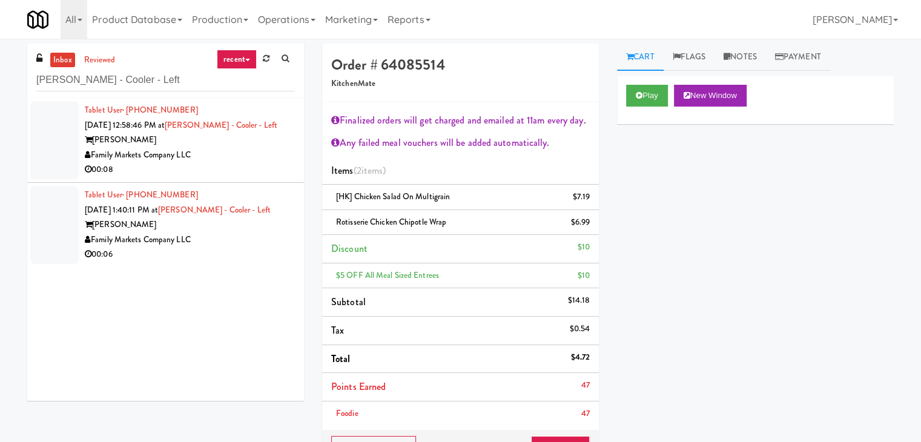
click at [250, 164] on div "00:08" at bounding box center [190, 169] width 210 height 15
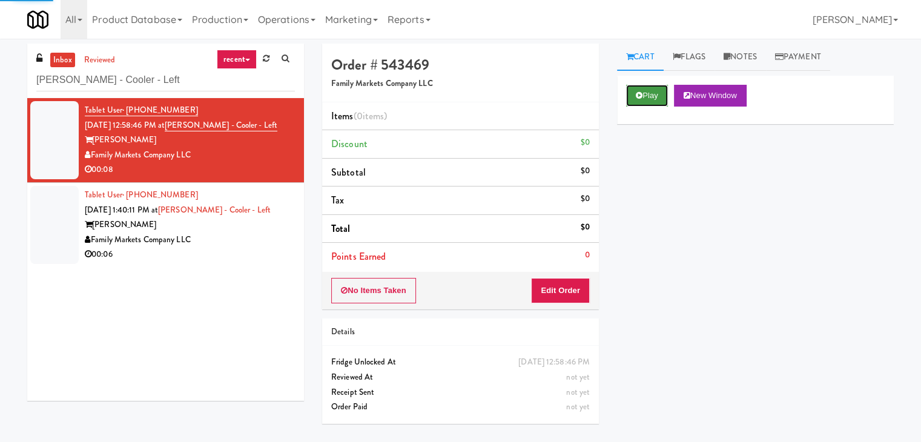
click at [635, 95] on button "Play" at bounding box center [647, 96] width 42 height 22
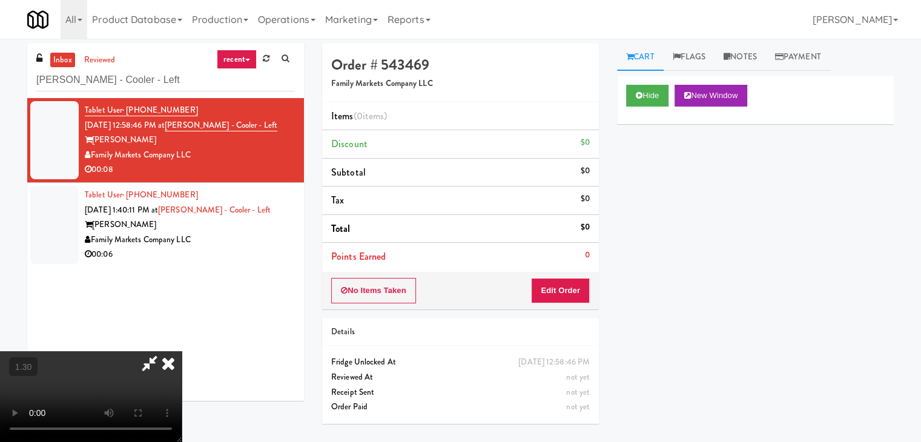
click at [182, 351] on video at bounding box center [91, 396] width 182 height 91
click at [182, 351] on icon at bounding box center [168, 363] width 27 height 24
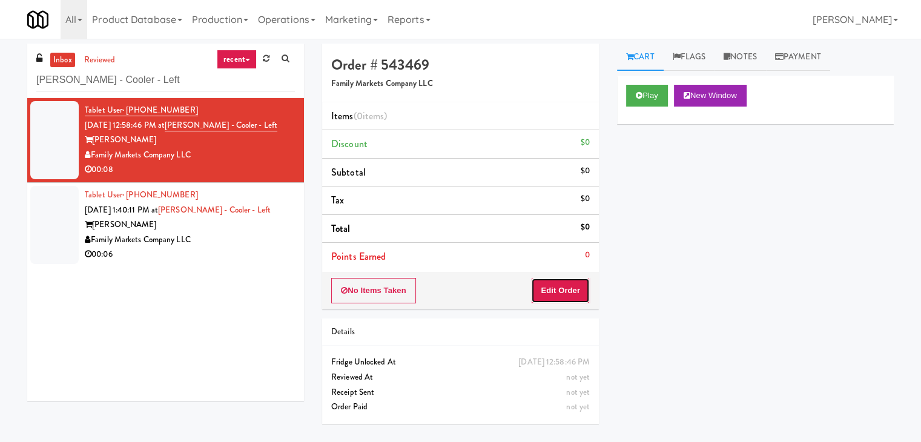
click at [568, 296] on button "Edit Order" at bounding box center [560, 290] width 59 height 25
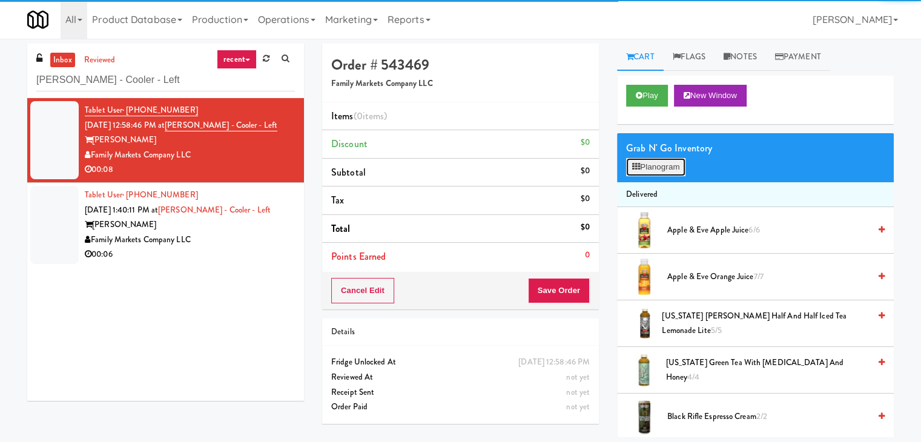
click at [648, 166] on button "Planogram" at bounding box center [655, 167] width 59 height 18
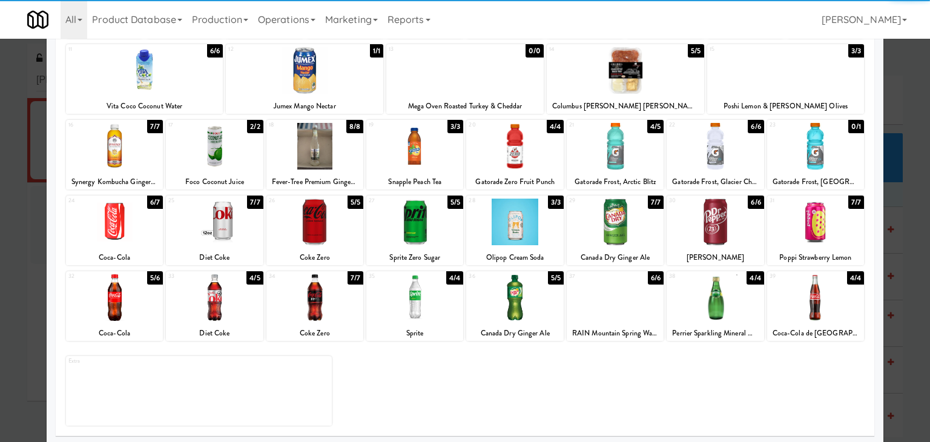
scroll to position [153, 0]
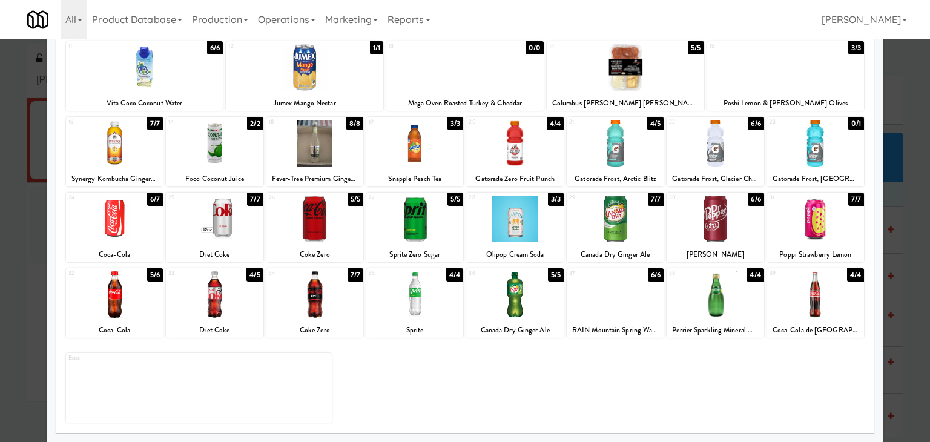
click at [323, 296] on div at bounding box center [315, 294] width 97 height 47
click at [431, 219] on div at bounding box center [414, 219] width 97 height 47
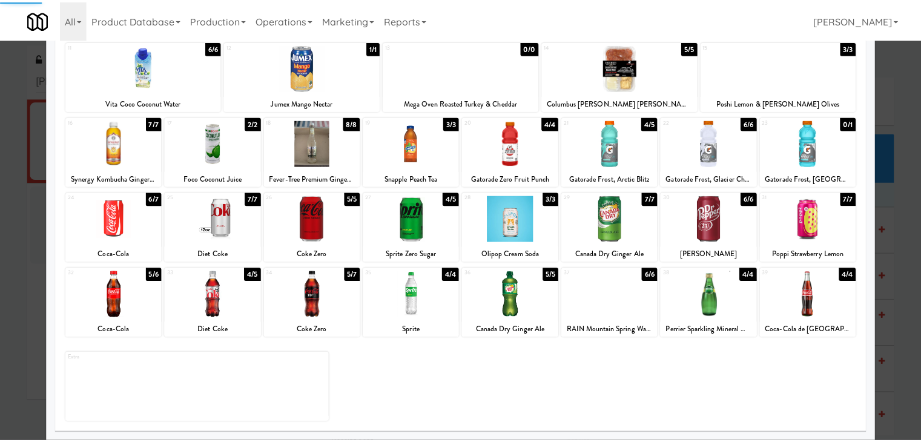
scroll to position [0, 0]
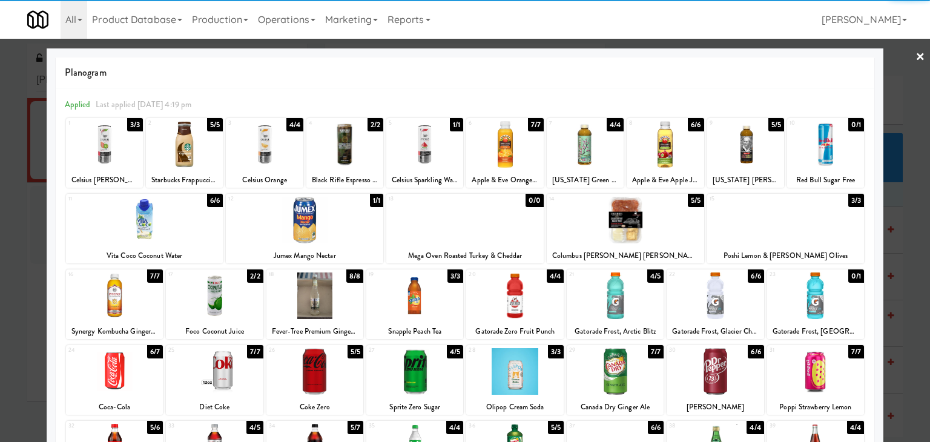
click at [916, 51] on link "×" at bounding box center [921, 58] width 10 height 38
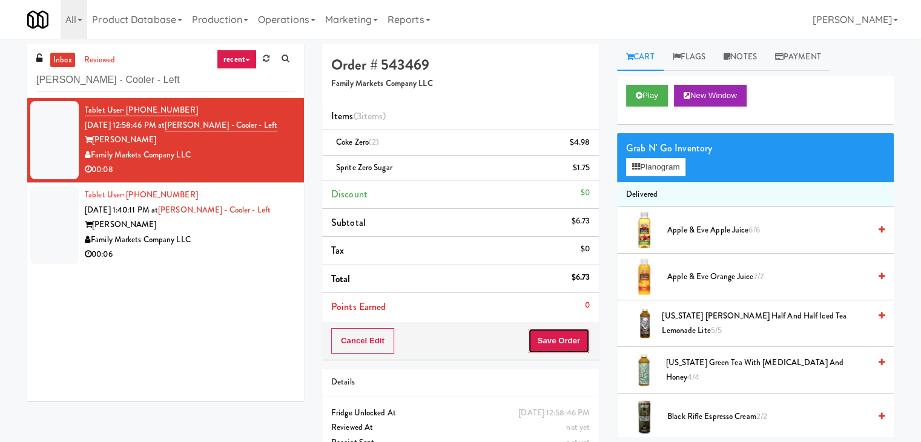
click at [557, 334] on button "Save Order" at bounding box center [559, 340] width 62 height 25
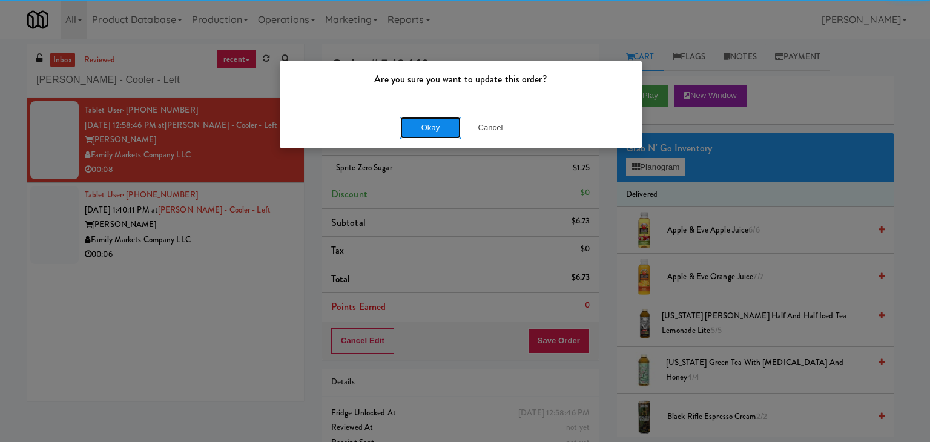
click at [417, 129] on button "Okay" at bounding box center [430, 128] width 61 height 22
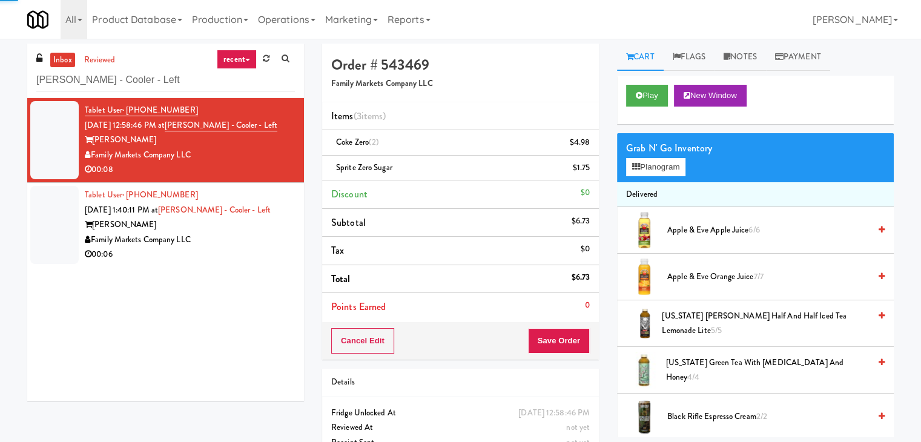
click at [261, 249] on div "00:06" at bounding box center [190, 254] width 210 height 15
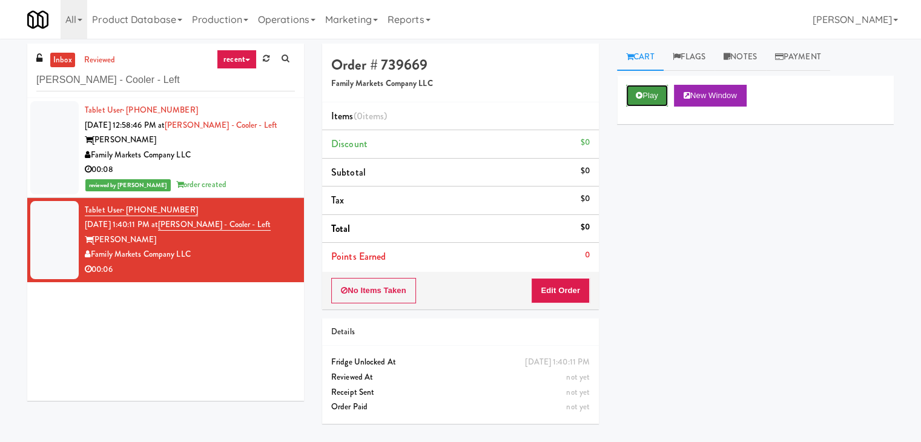
click at [651, 95] on button "Play" at bounding box center [647, 96] width 42 height 22
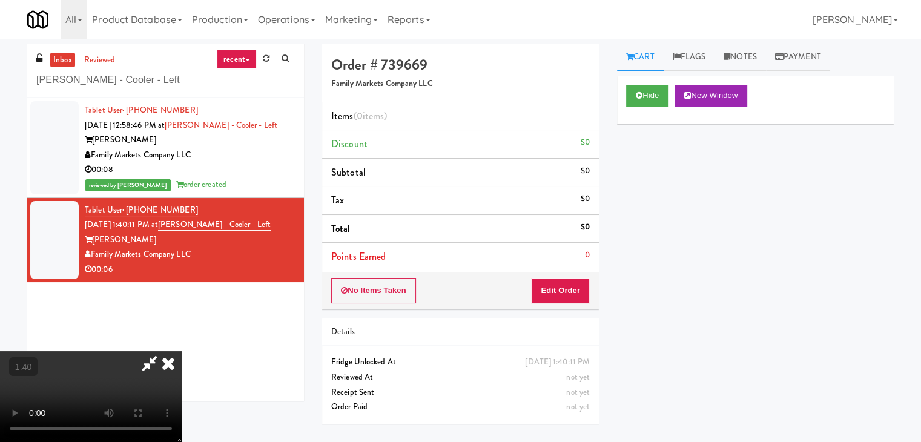
click at [182, 351] on video at bounding box center [91, 396] width 182 height 91
click at [182, 351] on icon at bounding box center [168, 363] width 27 height 24
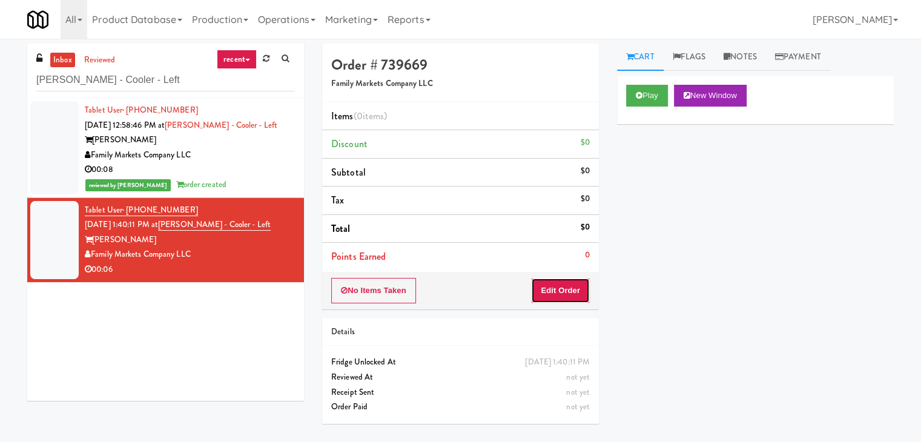
click at [558, 287] on button "Edit Order" at bounding box center [560, 290] width 59 height 25
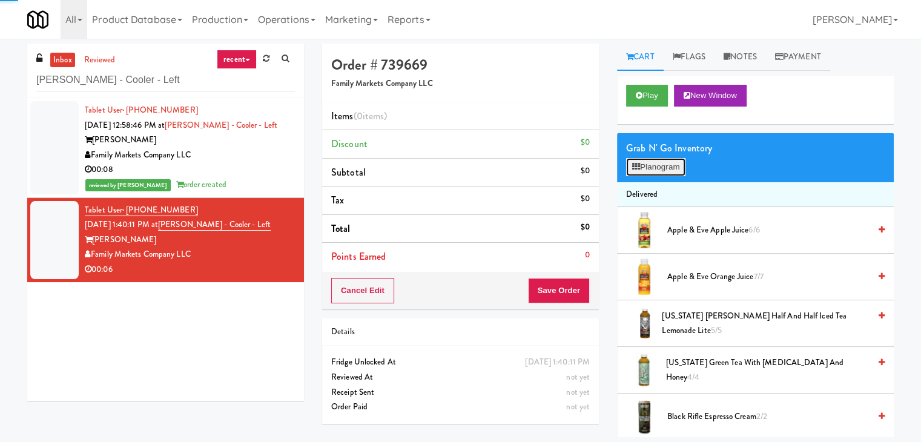
click at [649, 173] on button "Planogram" at bounding box center [655, 167] width 59 height 18
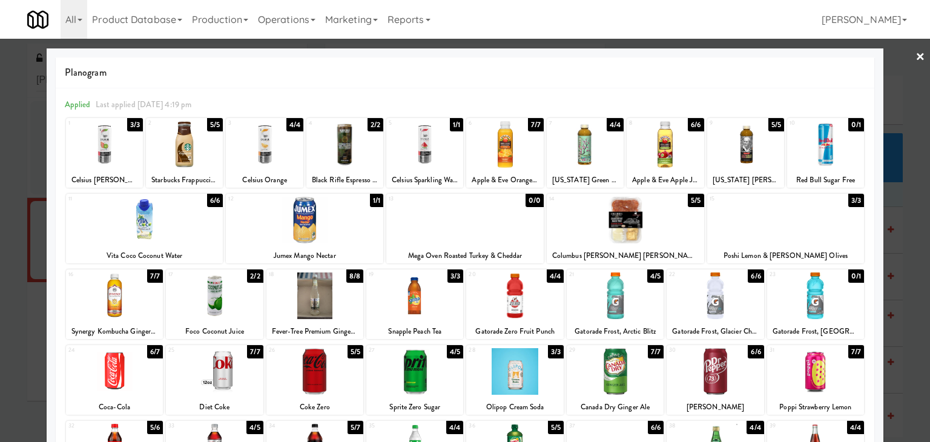
click at [518, 285] on div at bounding box center [514, 296] width 97 height 47
click at [916, 56] on link "×" at bounding box center [921, 58] width 10 height 38
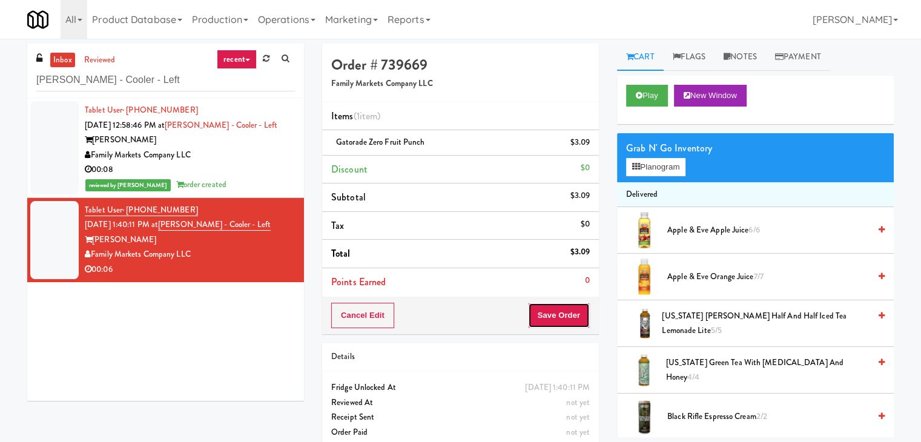
click at [557, 315] on button "Save Order" at bounding box center [559, 315] width 62 height 25
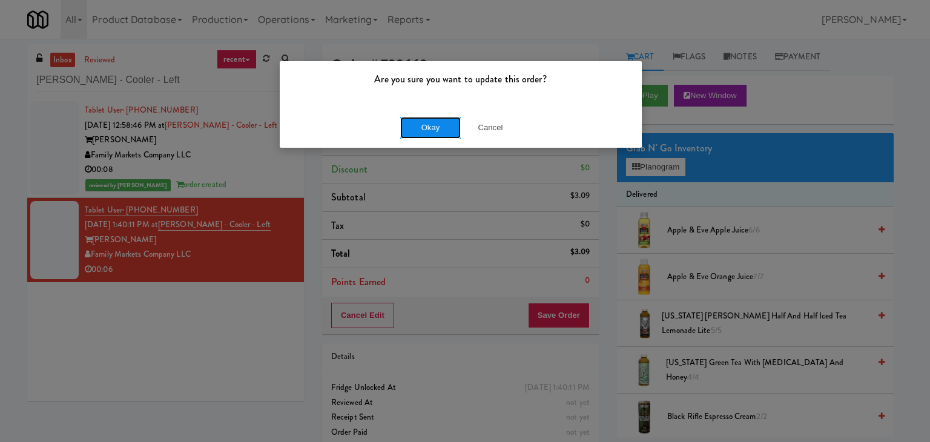
click at [419, 124] on button "Okay" at bounding box center [430, 128] width 61 height 22
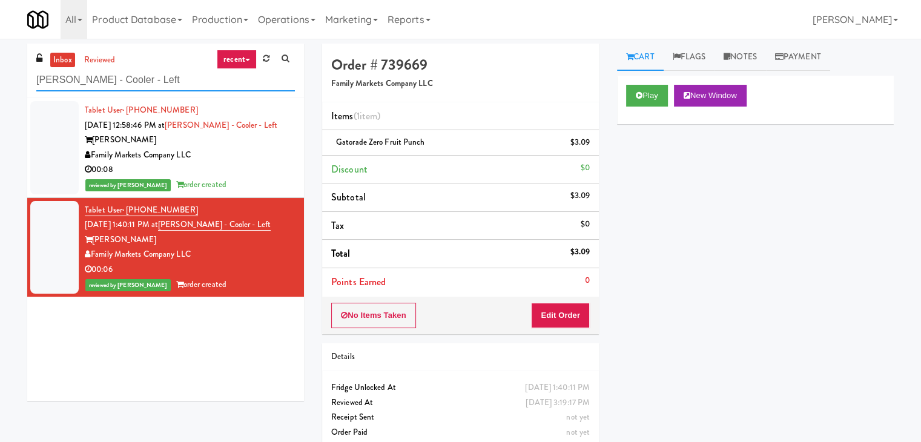
click at [164, 88] on input "[PERSON_NAME] - Cooler - Left" at bounding box center [165, 80] width 259 height 22
paste input "evology Cars"
type input "Revology Cars"
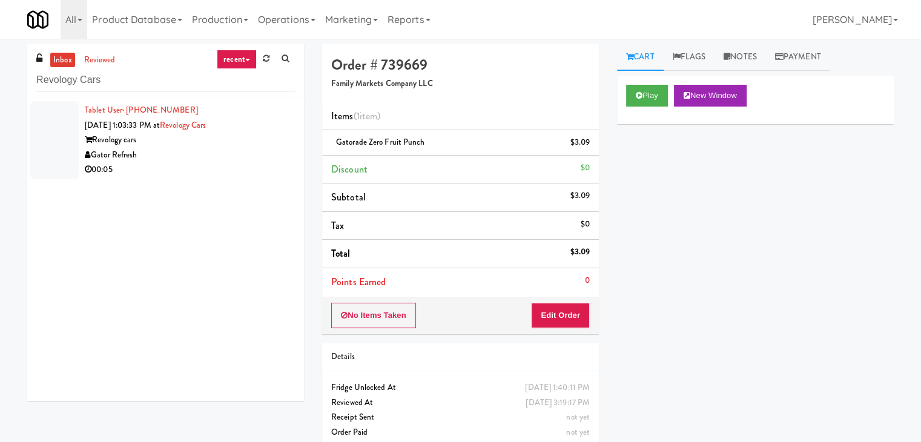
click at [237, 156] on div "Gator Refresh" at bounding box center [190, 155] width 210 height 15
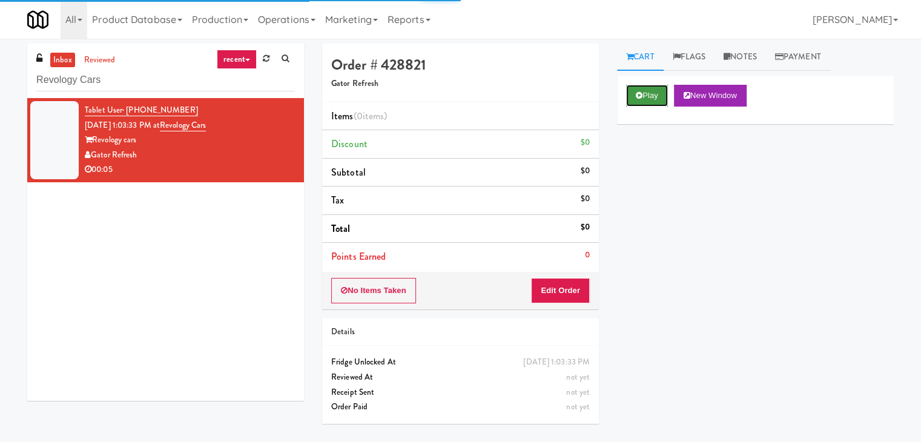
click at [649, 91] on button "Play" at bounding box center [647, 96] width 42 height 22
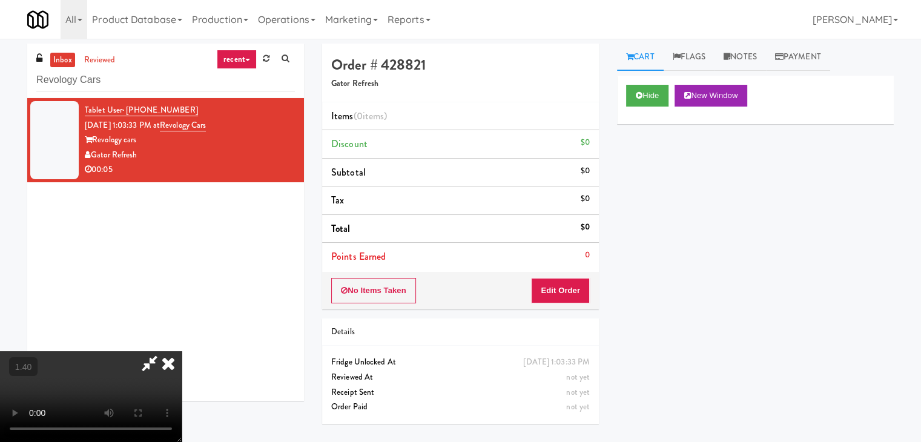
click at [182, 351] on video at bounding box center [91, 396] width 182 height 91
click at [182, 351] on icon at bounding box center [168, 363] width 27 height 24
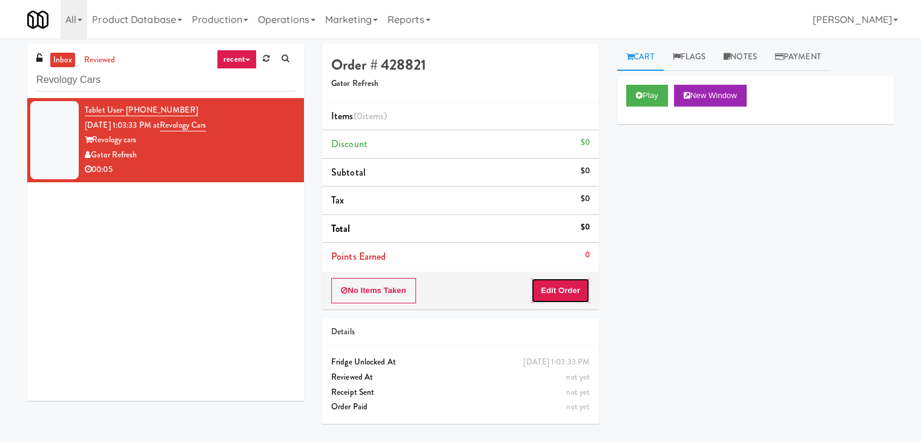
click at [563, 296] on button "Edit Order" at bounding box center [560, 290] width 59 height 25
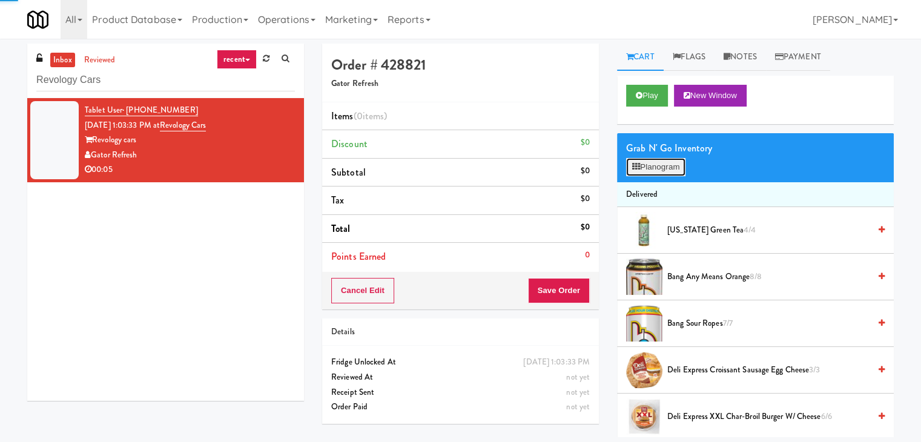
click at [670, 161] on button "Planogram" at bounding box center [655, 167] width 59 height 18
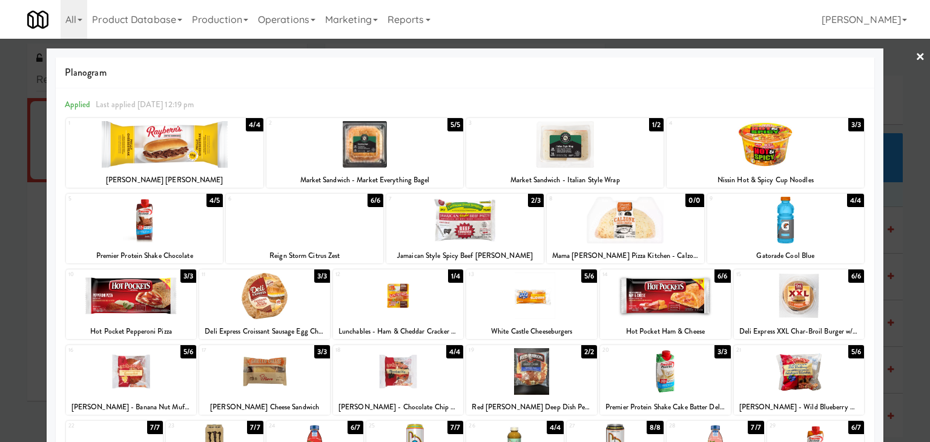
click at [595, 156] on div at bounding box center [564, 144] width 197 height 47
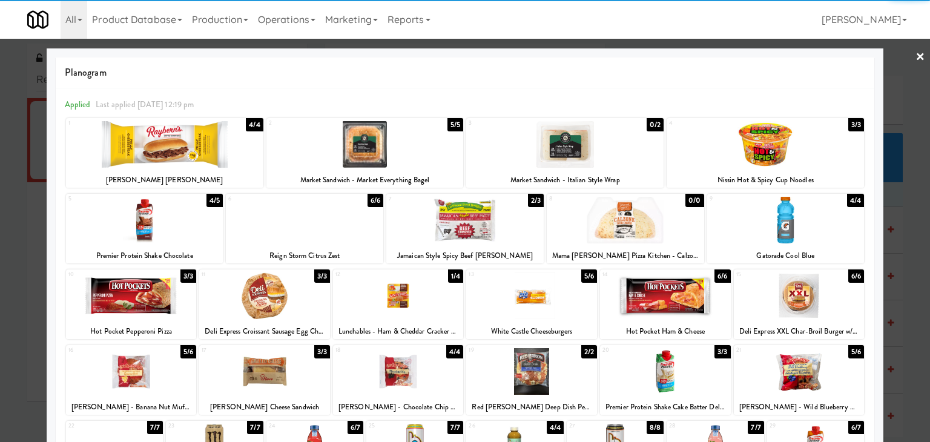
click at [916, 58] on link "×" at bounding box center [921, 58] width 10 height 38
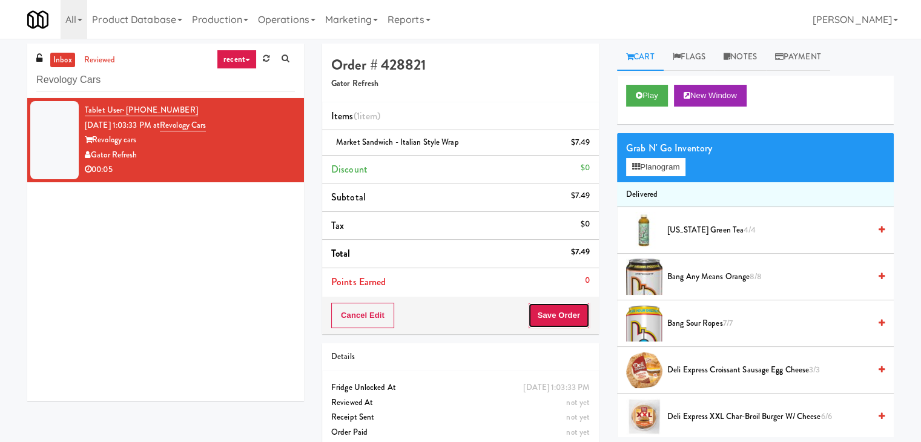
click at [546, 318] on button "Save Order" at bounding box center [559, 315] width 62 height 25
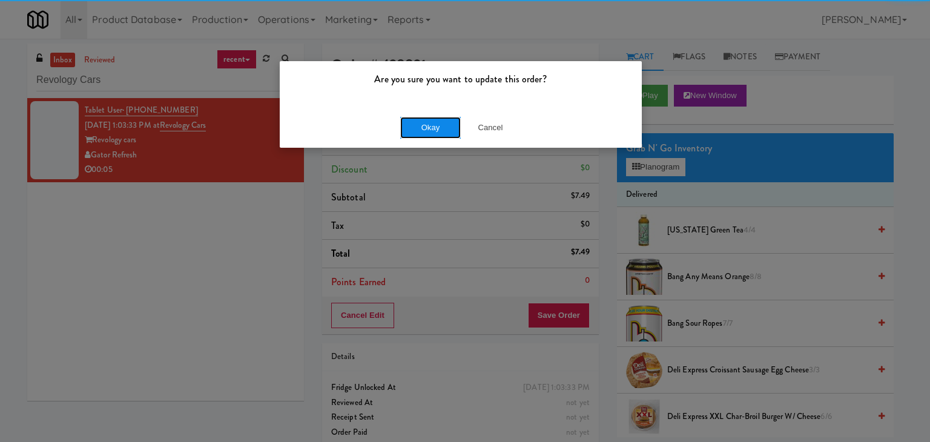
click at [432, 134] on button "Okay" at bounding box center [430, 128] width 61 height 22
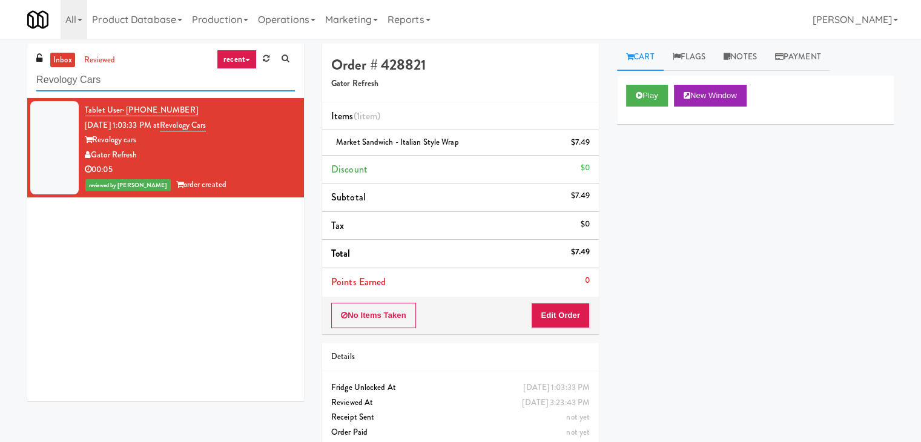
click at [147, 81] on input "Revology Cars" at bounding box center [165, 80] width 259 height 22
paste input "IRON 24"
type input "IRON 24"
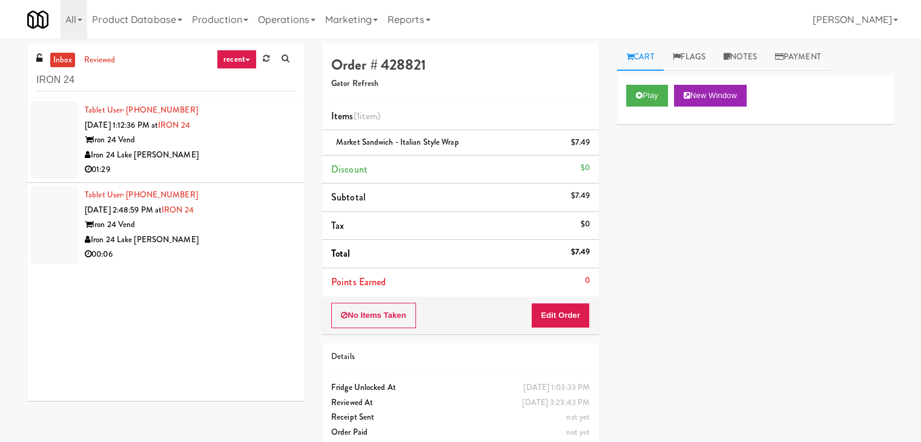
click at [255, 154] on div "Iron 24 Lake [PERSON_NAME]" at bounding box center [190, 155] width 210 height 15
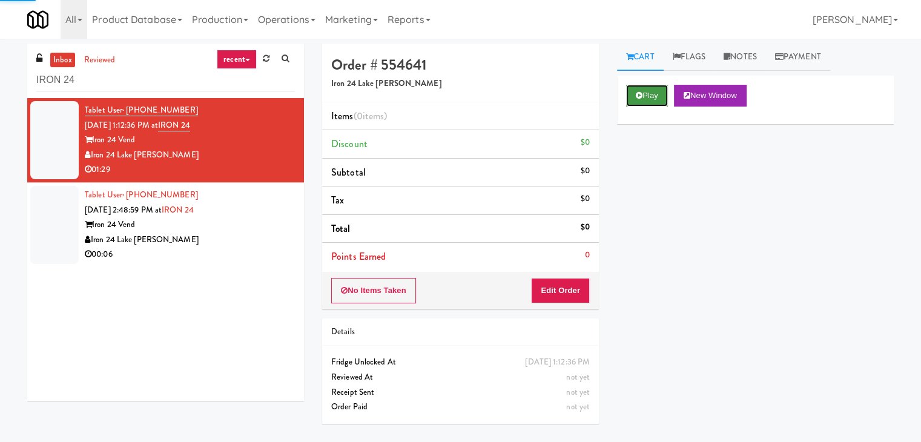
click at [649, 98] on button "Play" at bounding box center [647, 96] width 42 height 22
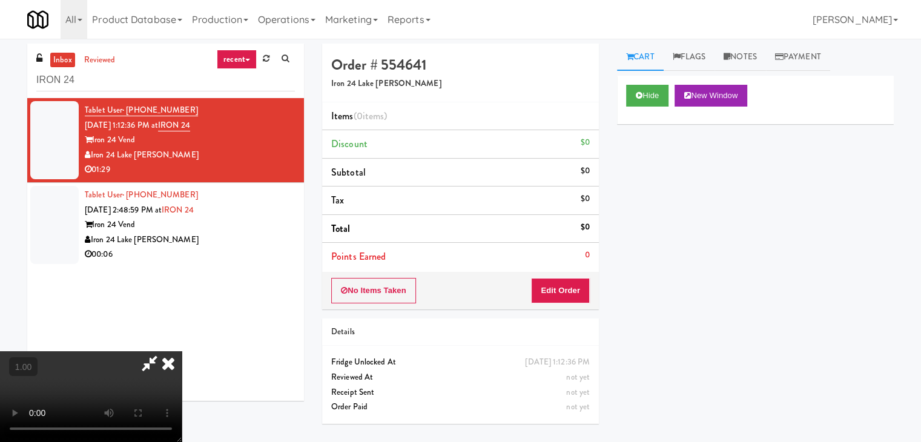
click at [182, 351] on video at bounding box center [91, 396] width 182 height 91
click at [182, 351] on icon at bounding box center [168, 363] width 27 height 24
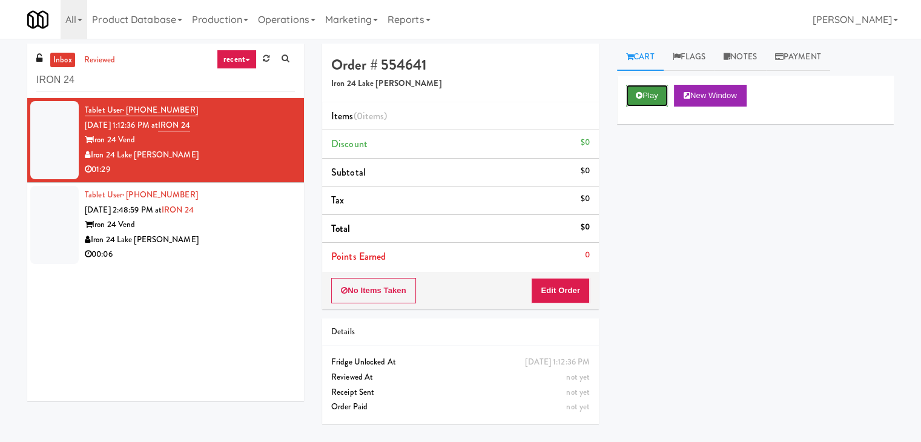
click at [652, 99] on button "Play" at bounding box center [647, 96] width 42 height 22
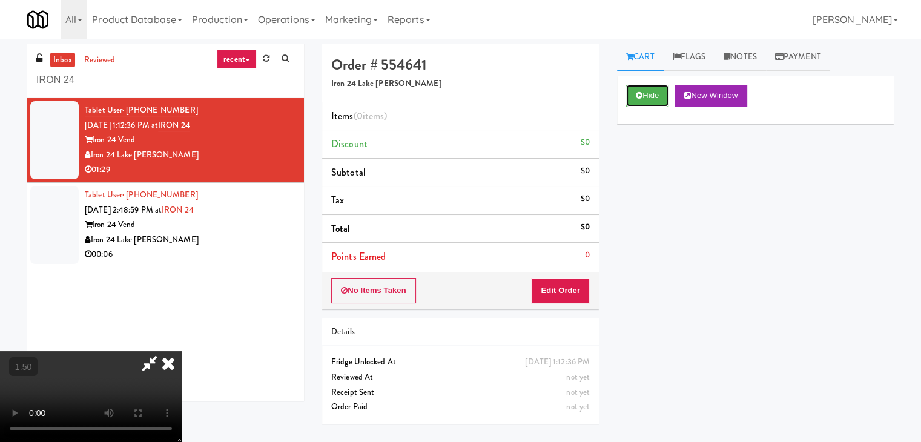
scroll to position [170, 0]
click at [182, 351] on video at bounding box center [91, 396] width 182 height 91
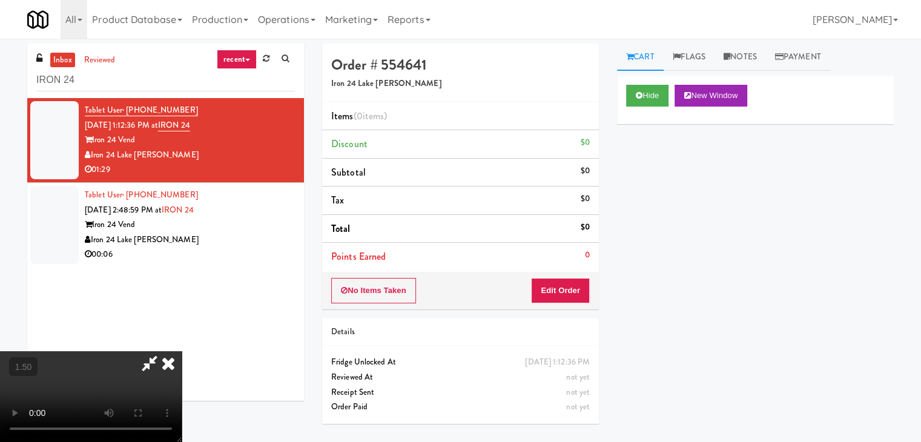
scroll to position [170, 0]
click at [182, 351] on video at bounding box center [91, 396] width 182 height 91
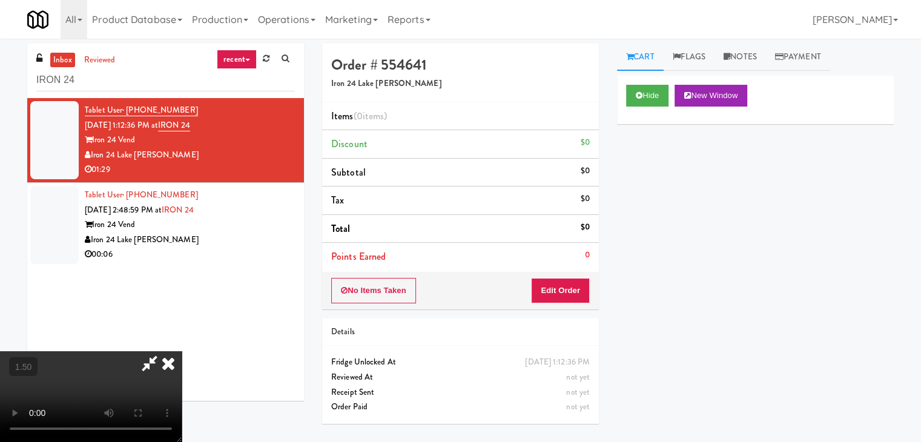
click at [182, 351] on video at bounding box center [91, 396] width 182 height 91
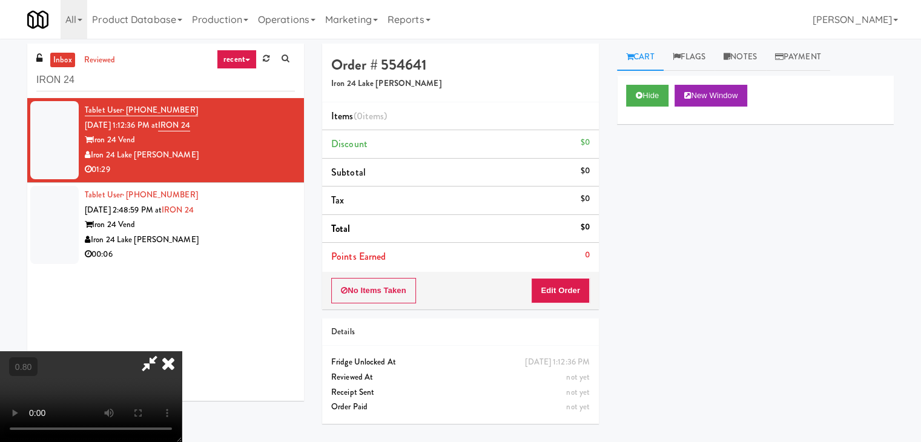
click at [182, 351] on video at bounding box center [91, 396] width 182 height 91
click at [182, 357] on video at bounding box center [91, 396] width 182 height 91
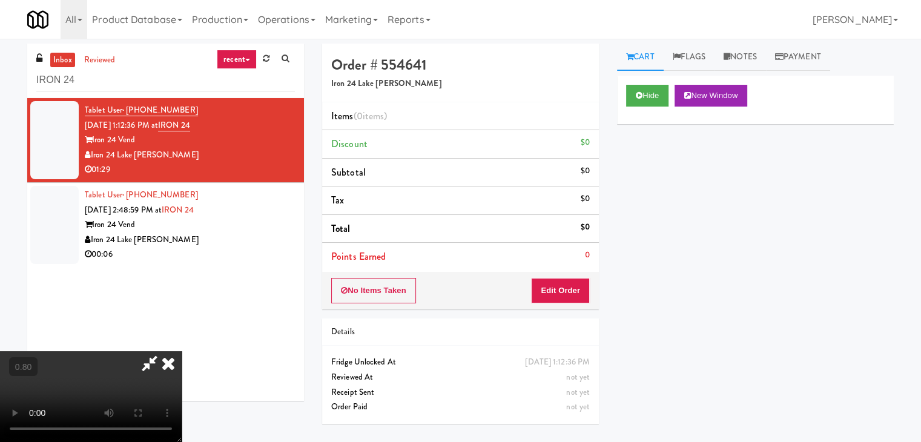
scroll to position [0, 0]
click at [182, 351] on icon at bounding box center [168, 363] width 27 height 24
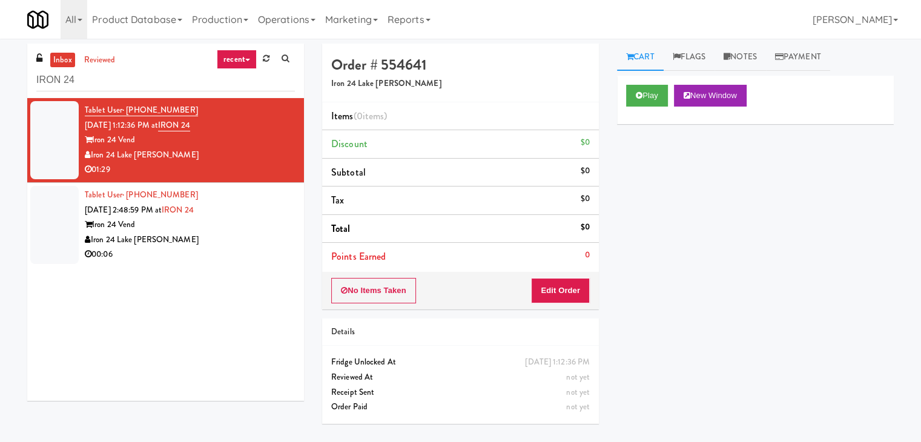
click at [555, 273] on div "No Items Taken Edit Order" at bounding box center [460, 291] width 277 height 38
click at [555, 286] on button "Edit Order" at bounding box center [560, 290] width 59 height 25
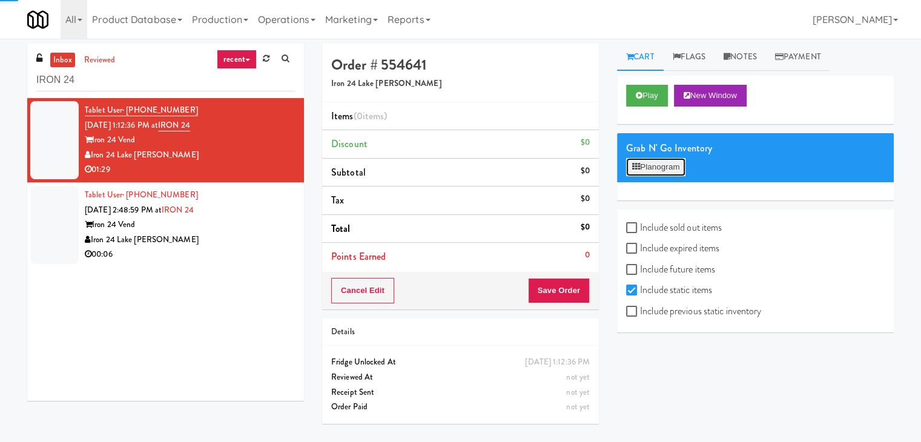
click at [644, 159] on button "Planogram" at bounding box center [655, 167] width 59 height 18
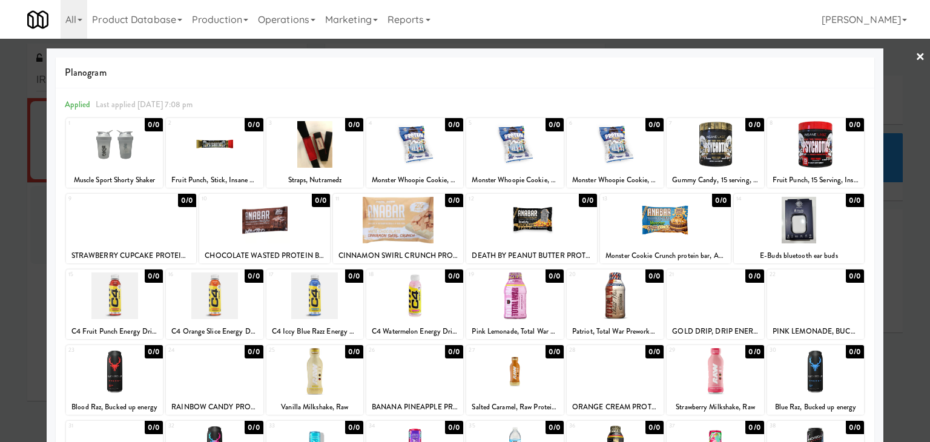
drag, startPoint x: 912, startPoint y: 52, endPoint x: 875, endPoint y: 98, distance: 59.4
click at [916, 52] on link "×" at bounding box center [921, 58] width 10 height 38
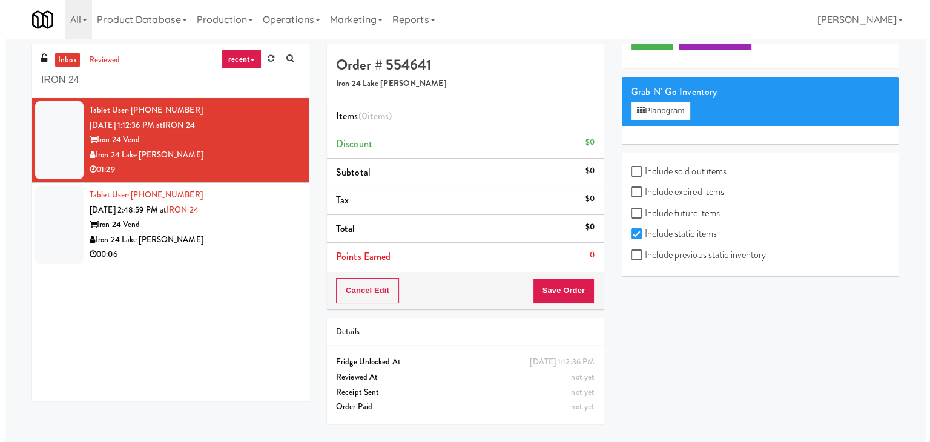
scroll to position [92, 0]
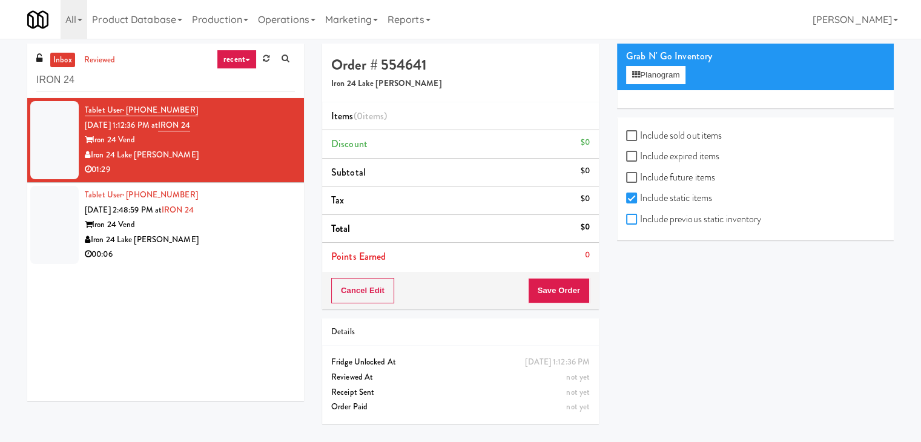
click at [635, 219] on input "Include previous static inventory" at bounding box center [633, 220] width 14 height 10
checkbox input "true"
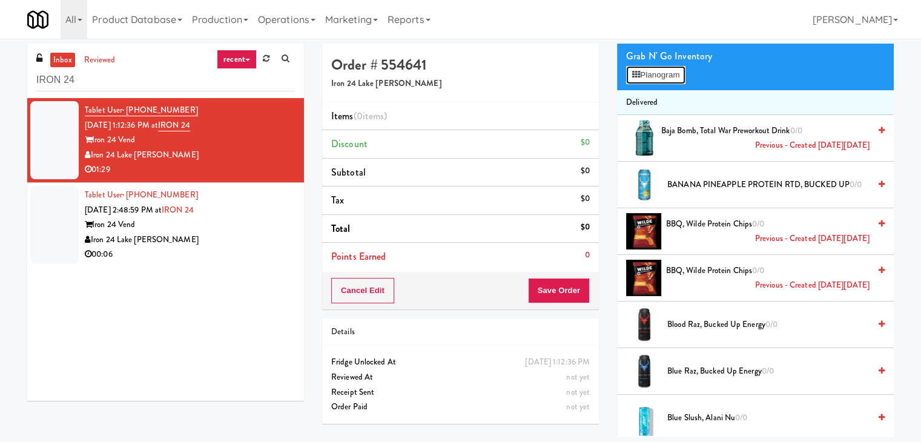
click at [672, 75] on button "Planogram" at bounding box center [655, 75] width 59 height 18
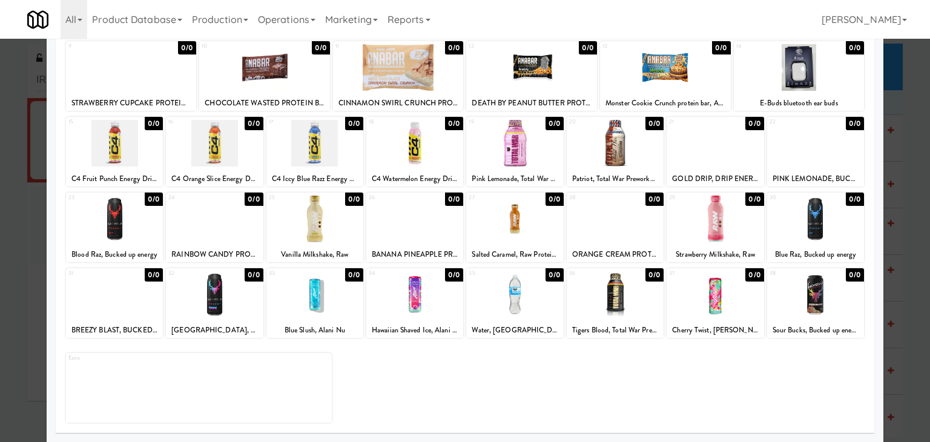
click at [712, 285] on div at bounding box center [715, 294] width 97 height 47
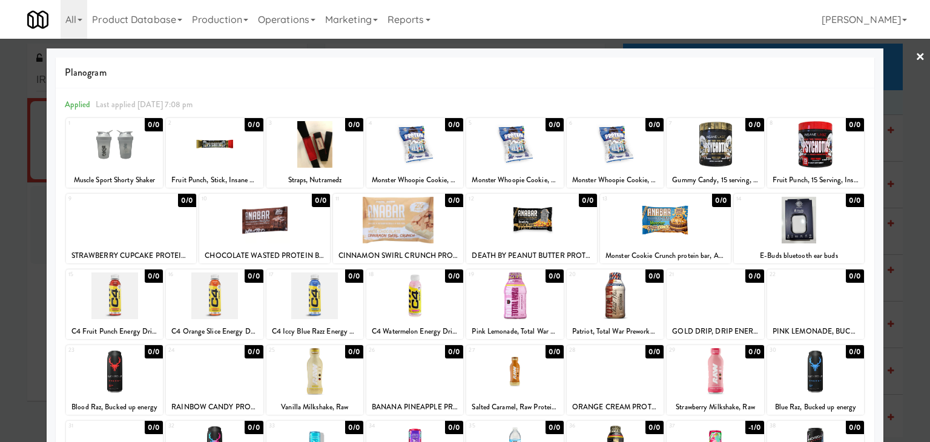
click at [916, 51] on link "×" at bounding box center [921, 58] width 10 height 38
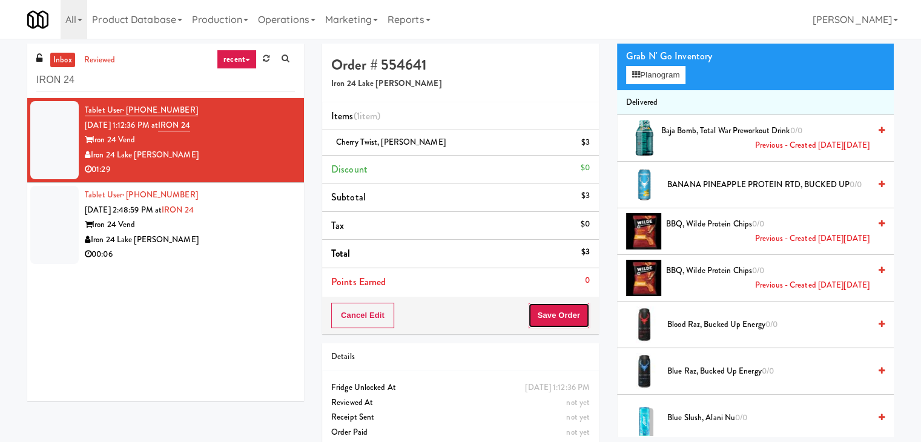
click at [573, 313] on button "Save Order" at bounding box center [559, 315] width 62 height 25
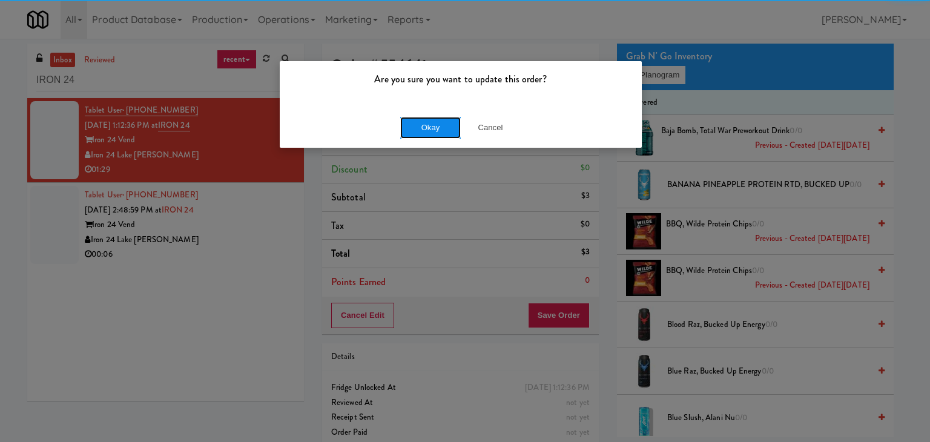
click at [439, 127] on button "Okay" at bounding box center [430, 128] width 61 height 22
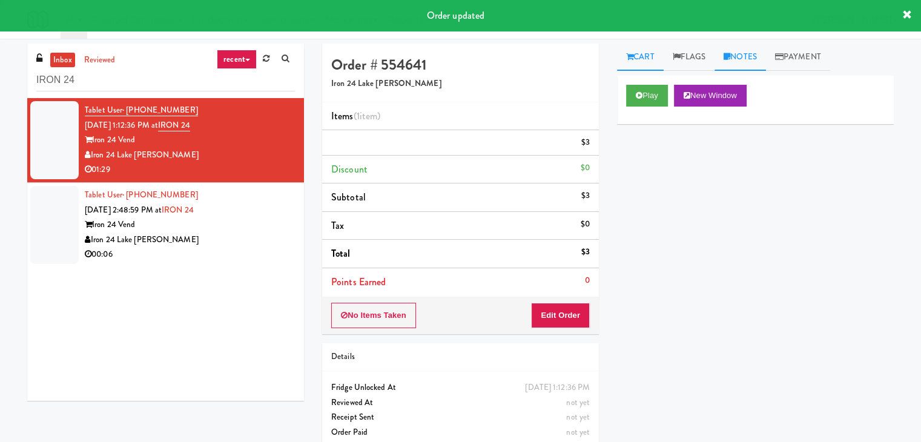
click at [740, 60] on link "Notes" at bounding box center [740, 57] width 51 height 27
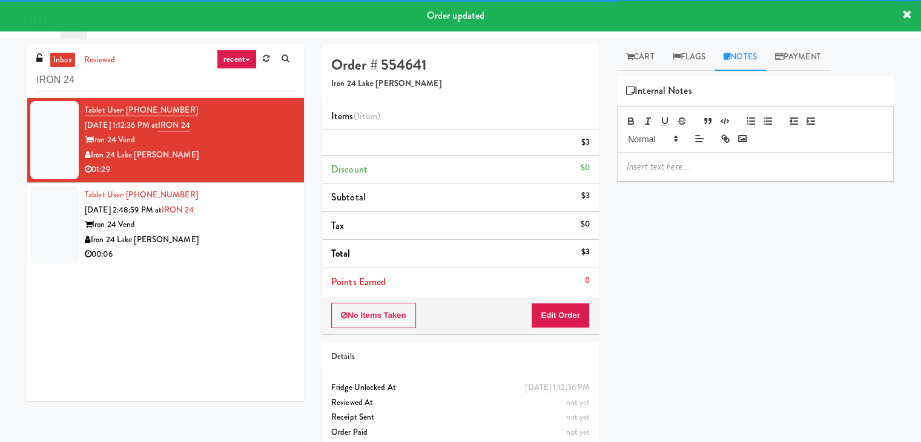
click at [689, 168] on p at bounding box center [755, 166] width 257 height 13
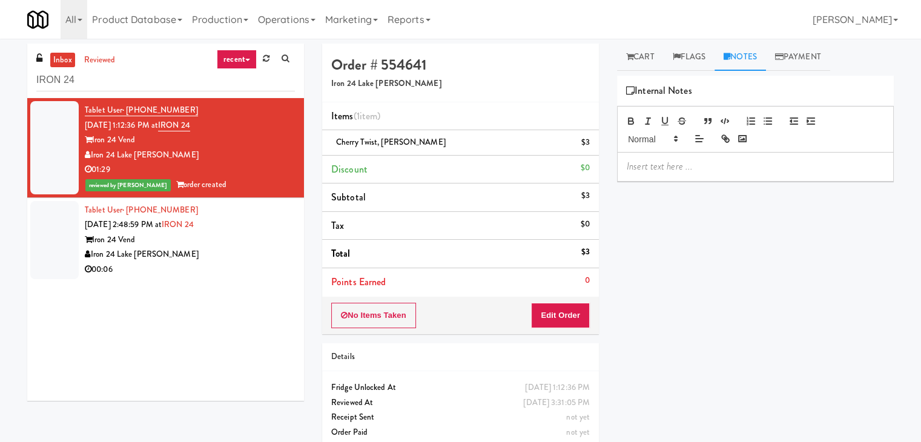
click at [804, 165] on p at bounding box center [755, 166] width 257 height 13
click at [262, 253] on div "Iron 24 Lake [PERSON_NAME]" at bounding box center [190, 254] width 210 height 15
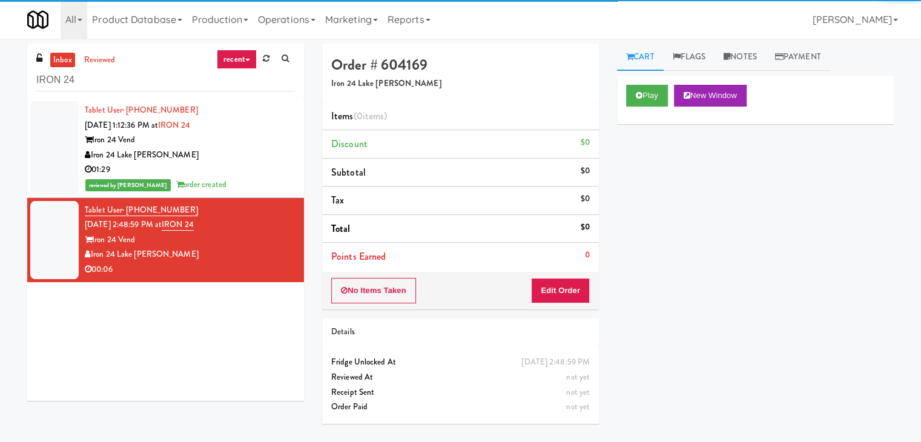
drag, startPoint x: 250, startPoint y: 162, endPoint x: 257, endPoint y: 159, distance: 8.1
click at [249, 162] on div "01:29" at bounding box center [190, 169] width 210 height 15
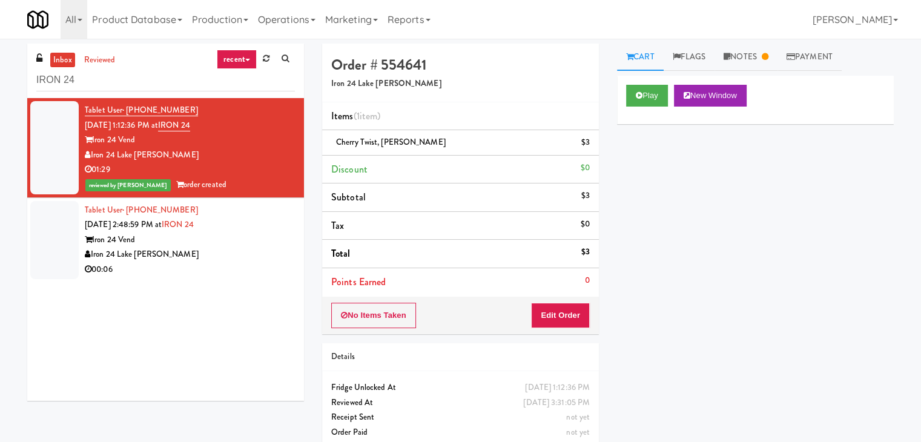
click at [230, 253] on div "Iron 24 Lake [PERSON_NAME]" at bounding box center [190, 254] width 210 height 15
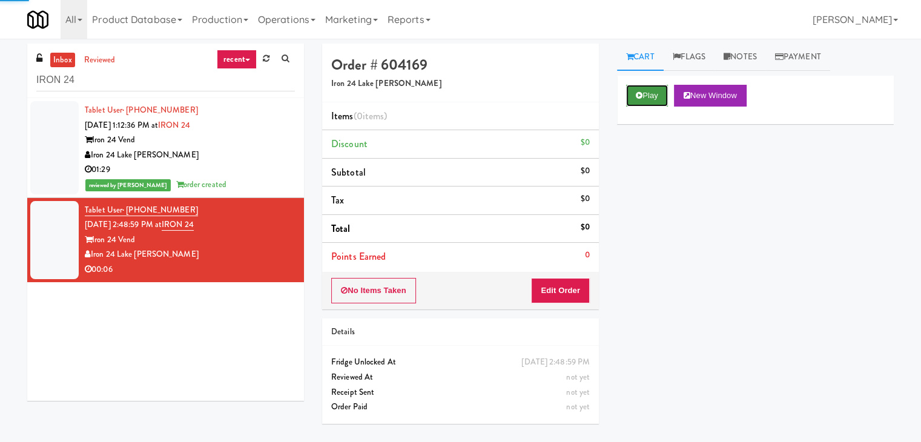
click at [642, 98] on button "Play" at bounding box center [647, 96] width 42 height 22
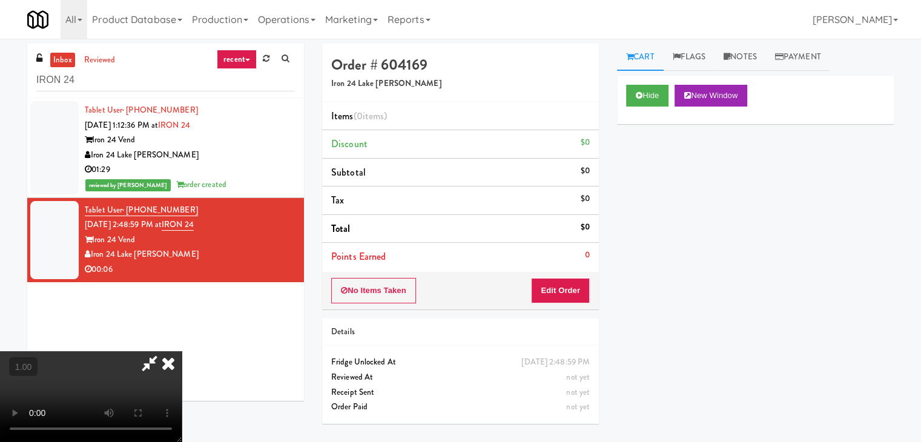
click at [182, 351] on video at bounding box center [91, 396] width 182 height 91
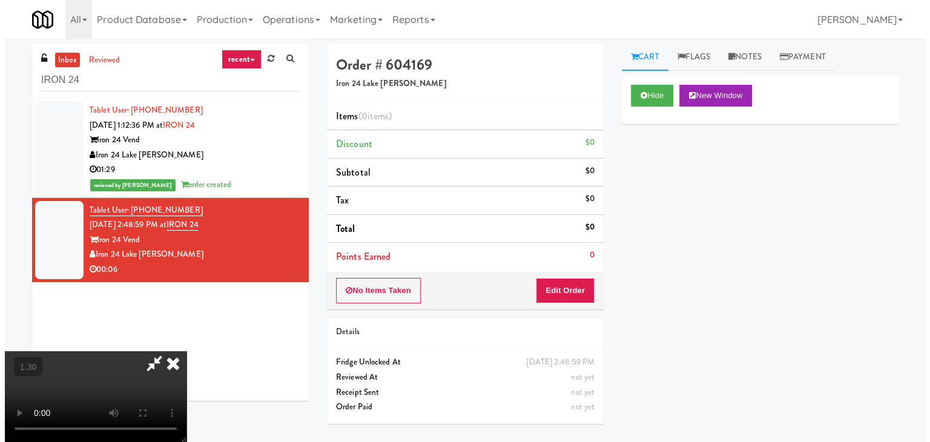
scroll to position [0, 0]
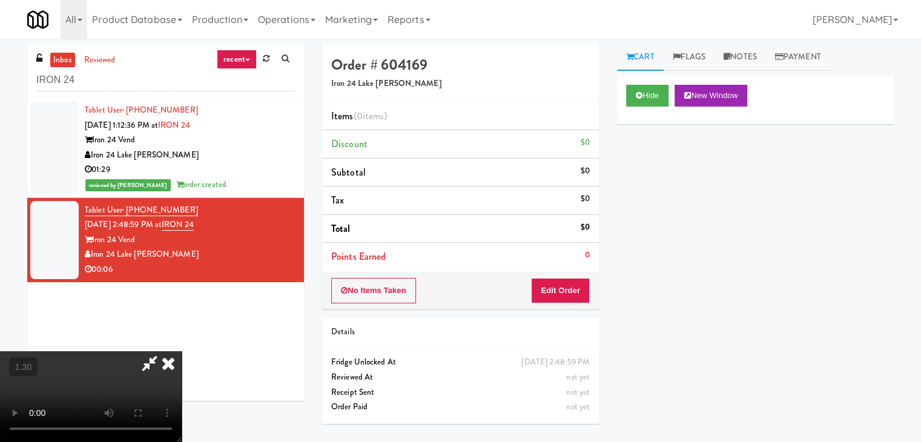
drag, startPoint x: 535, startPoint y: 51, endPoint x: 551, endPoint y: 110, distance: 60.7
click at [182, 351] on icon at bounding box center [168, 363] width 27 height 24
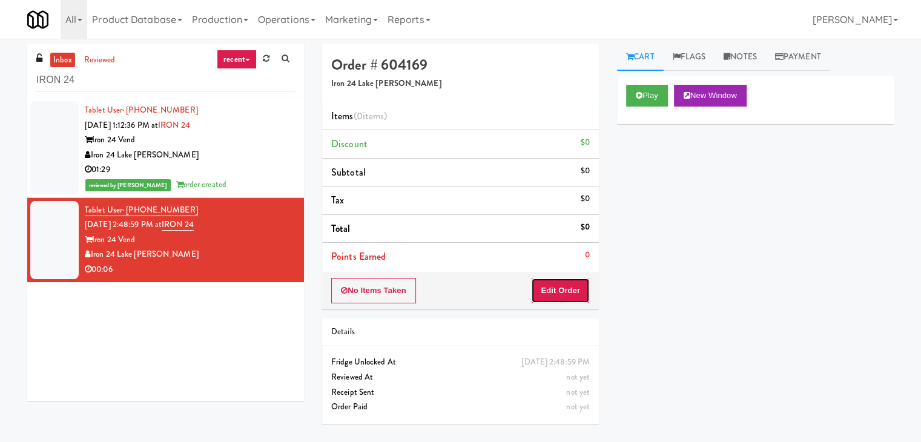
click at [557, 289] on button "Edit Order" at bounding box center [560, 290] width 59 height 25
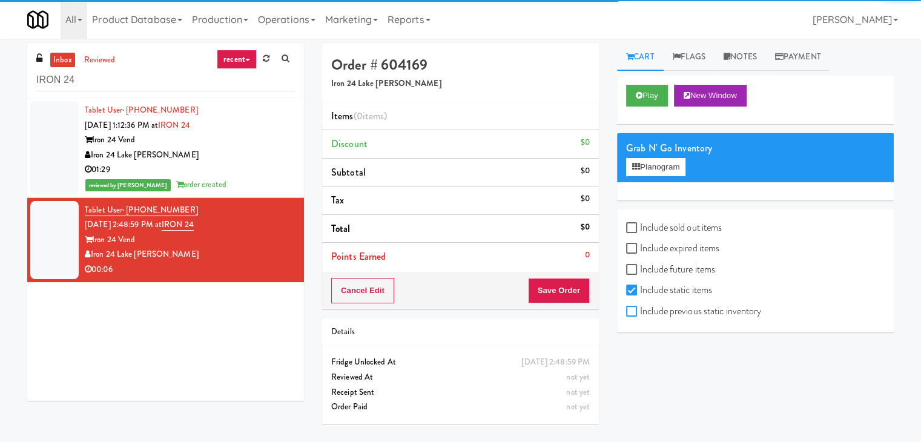
click at [632, 313] on input "Include previous static inventory" at bounding box center [633, 312] width 14 height 10
checkbox input "true"
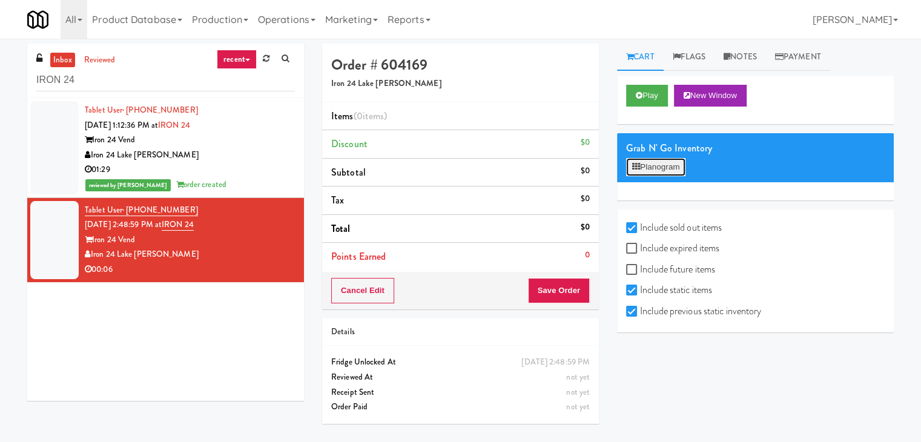
click at [672, 169] on button "Planogram" at bounding box center [655, 167] width 59 height 18
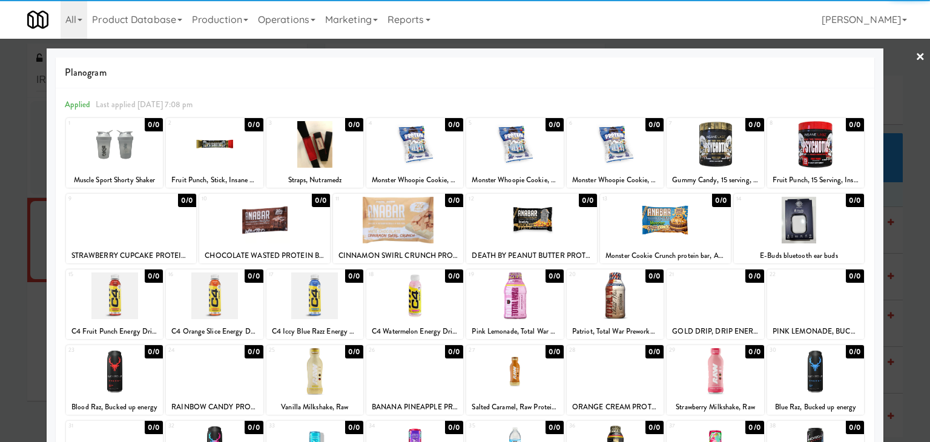
scroll to position [153, 0]
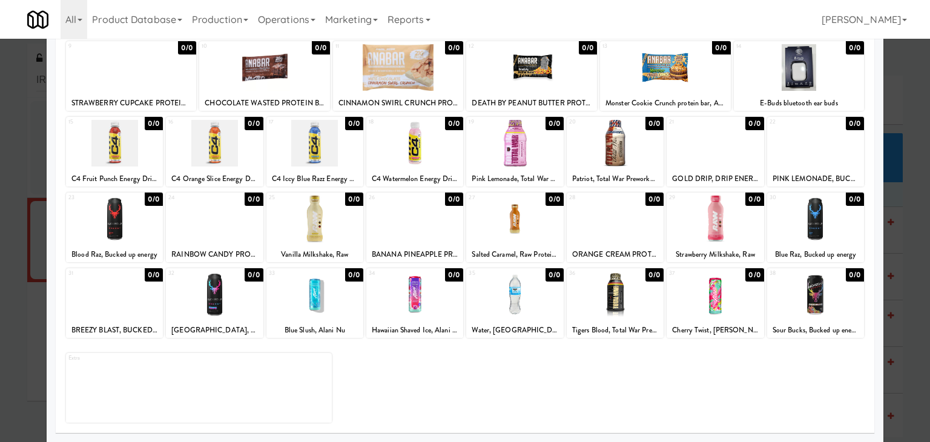
click at [803, 306] on div at bounding box center [815, 294] width 97 height 47
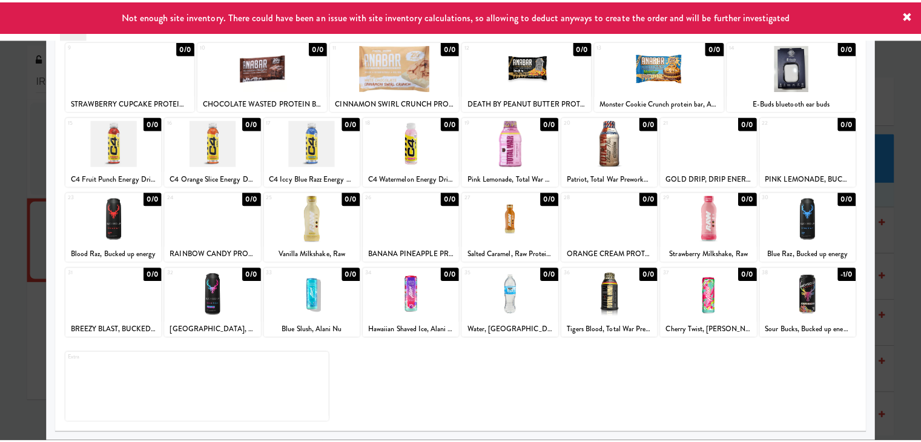
scroll to position [0, 0]
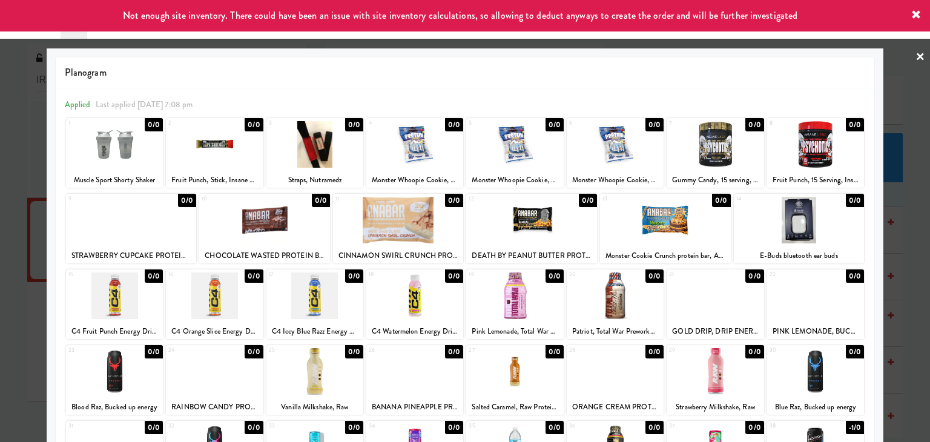
click at [916, 58] on link "×" at bounding box center [921, 58] width 10 height 38
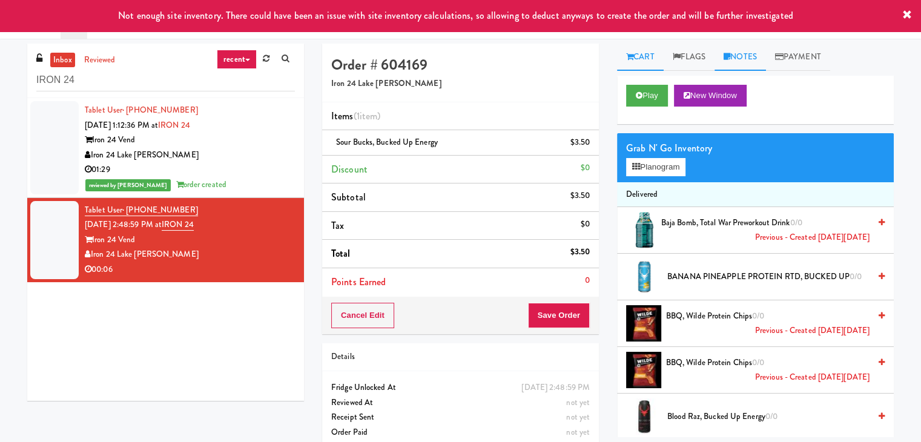
click at [750, 61] on link "Notes" at bounding box center [740, 57] width 51 height 27
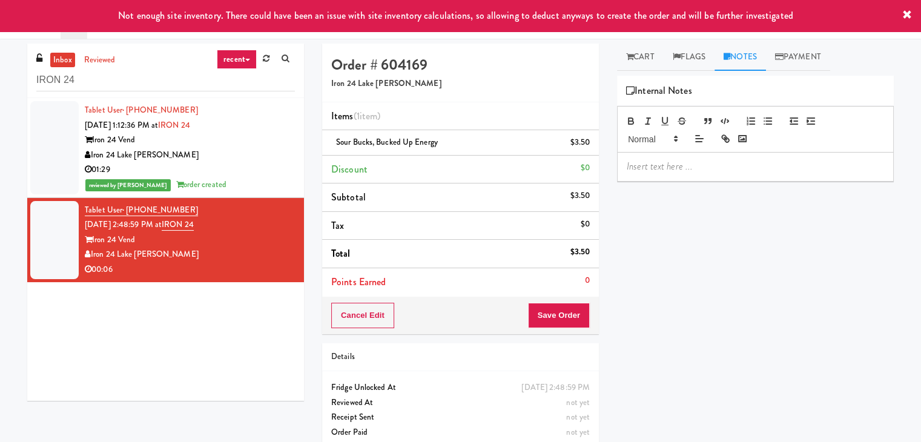
click at [694, 182] on div "Play New Window Grab N' Go Inventory Planogram Delivered Baja Bomb, Total War P…" at bounding box center [755, 303] width 277 height 454
click at [692, 162] on p at bounding box center [755, 166] width 257 height 13
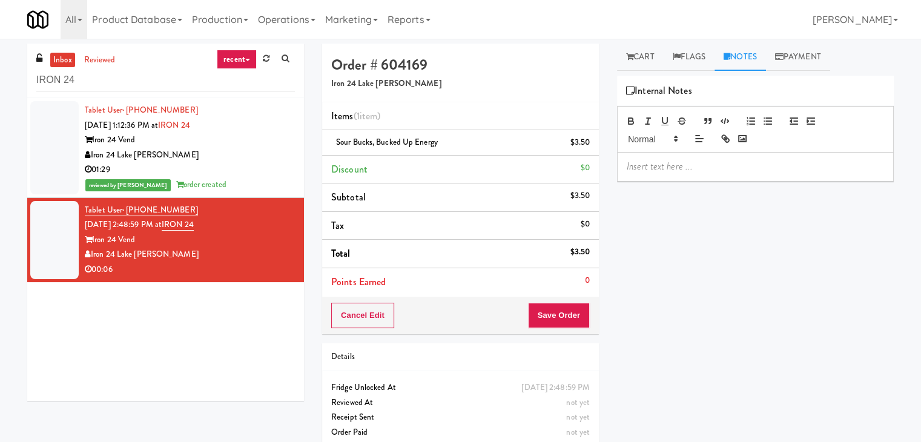
click at [793, 170] on p at bounding box center [755, 166] width 257 height 13
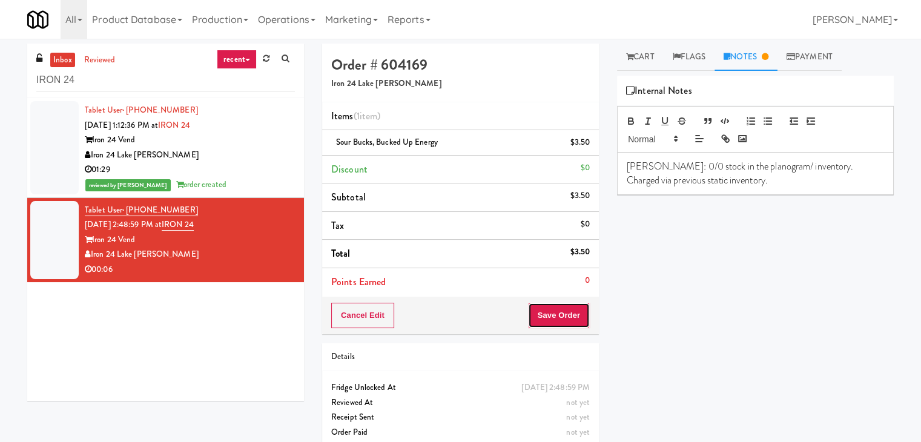
click at [539, 313] on button "Save Order" at bounding box center [559, 315] width 62 height 25
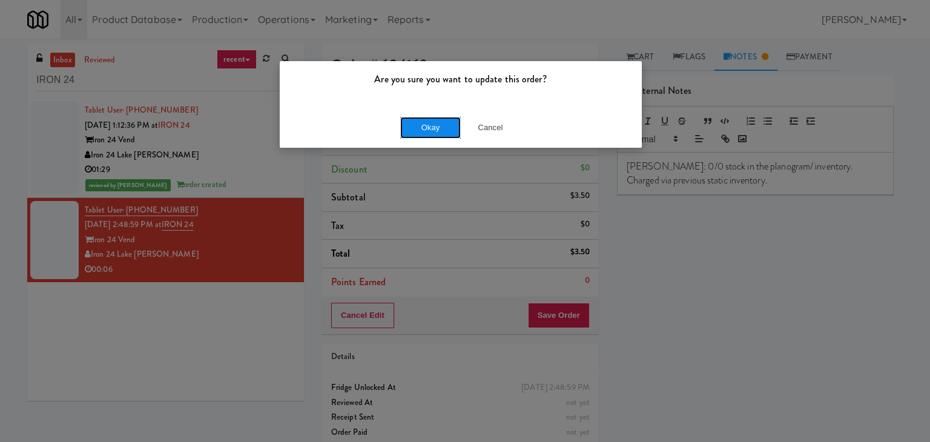
click at [426, 130] on button "Okay" at bounding box center [430, 128] width 61 height 22
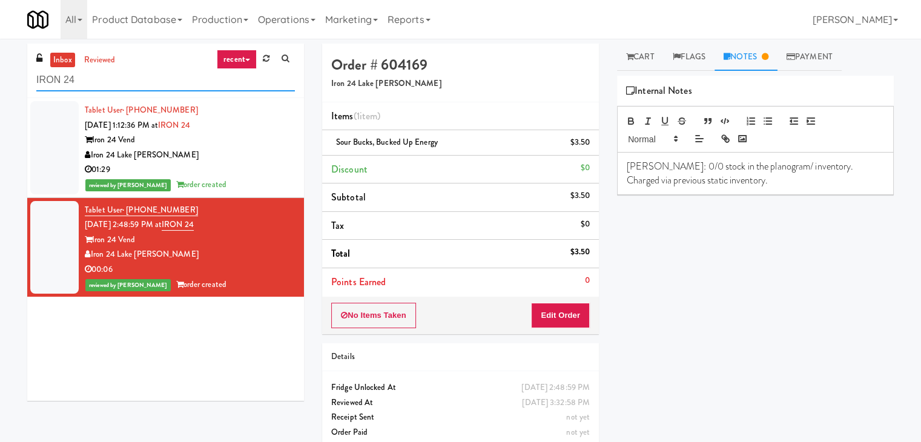
click at [102, 84] on input "IRON 24" at bounding box center [165, 80] width 259 height 22
paste input "770 Skokie - Cooler"
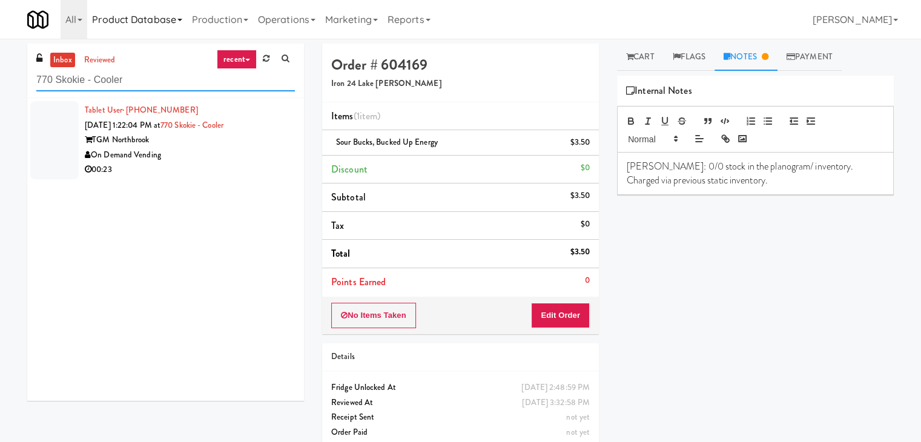
type input "770 Skokie - Cooler"
click at [258, 142] on div "TGM Northbrook" at bounding box center [190, 140] width 210 height 15
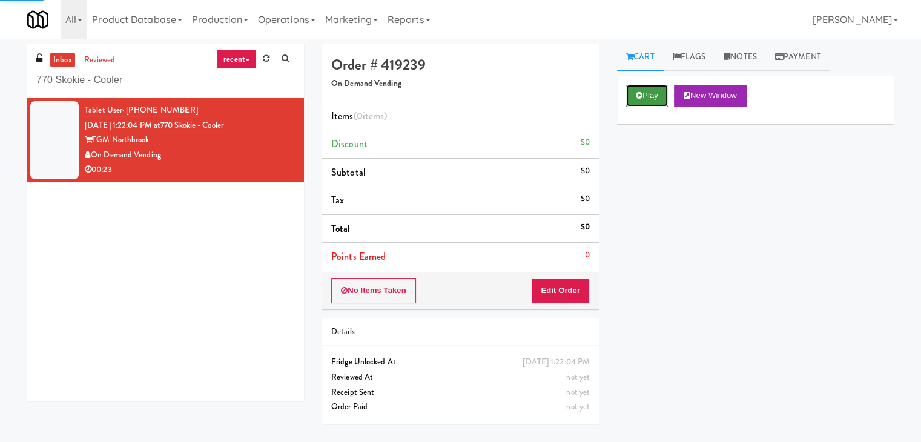
click at [634, 93] on button "Play" at bounding box center [647, 96] width 42 height 22
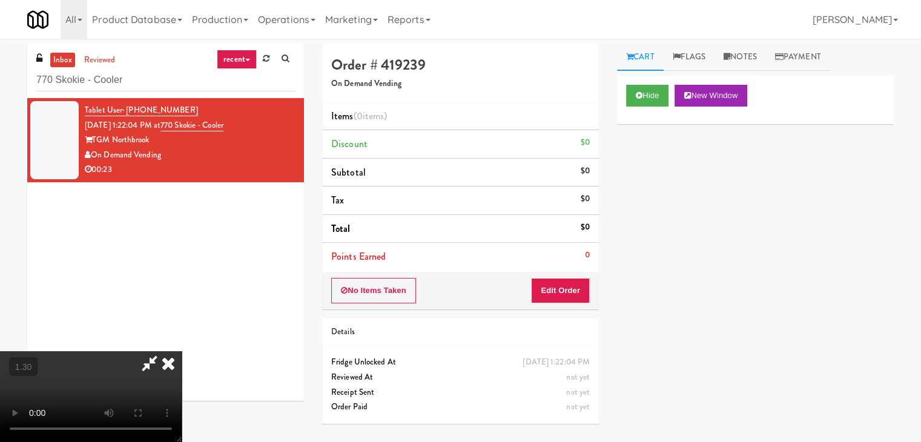
click at [182, 351] on video at bounding box center [91, 396] width 182 height 91
click at [182, 351] on icon at bounding box center [168, 363] width 27 height 24
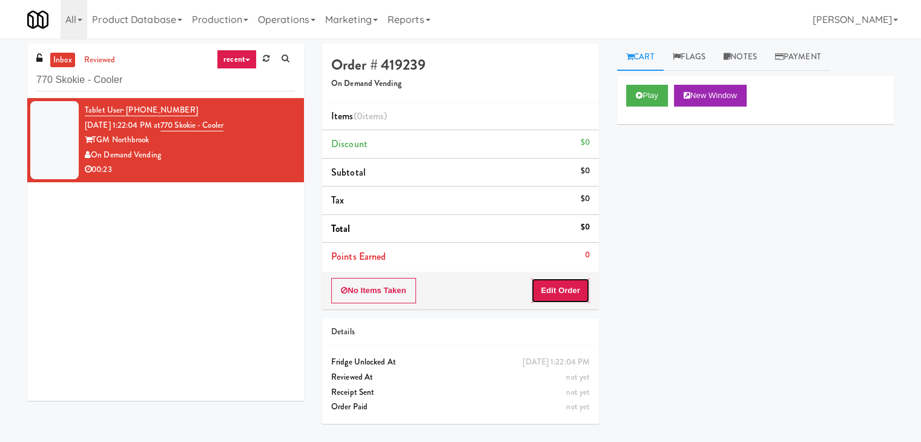
click at [560, 293] on button "Edit Order" at bounding box center [560, 290] width 59 height 25
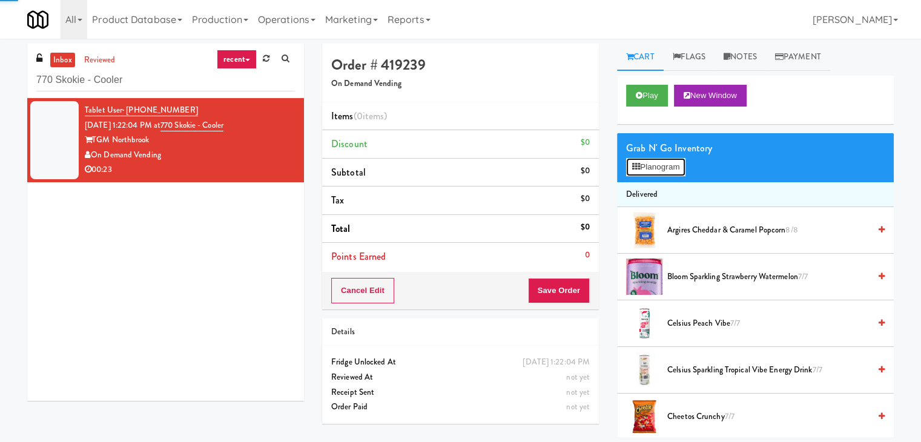
click at [644, 165] on button "Planogram" at bounding box center [655, 167] width 59 height 18
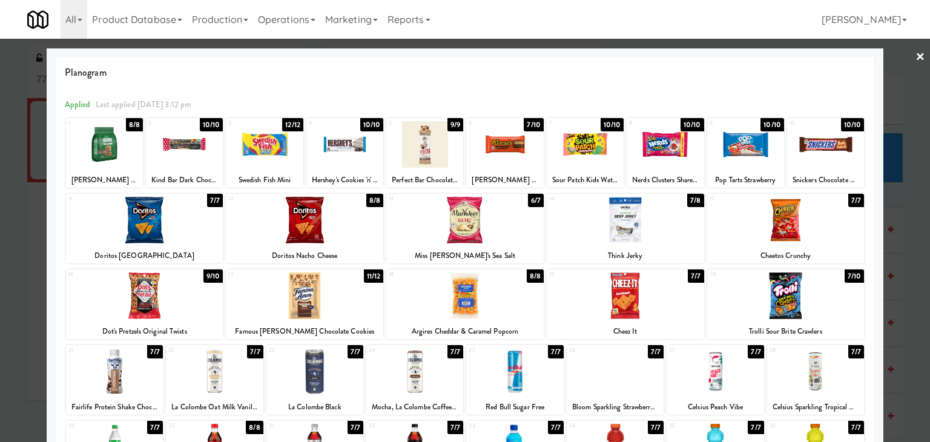
click at [638, 289] on div at bounding box center [625, 296] width 157 height 47
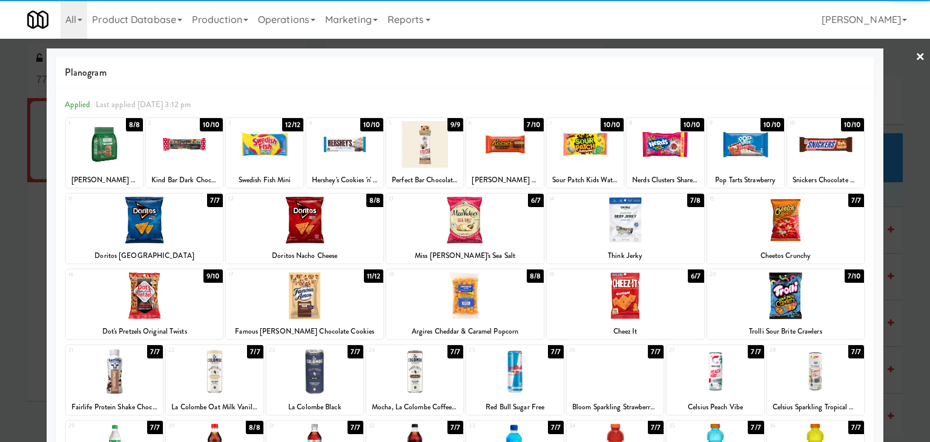
click at [291, 294] on div at bounding box center [304, 296] width 157 height 47
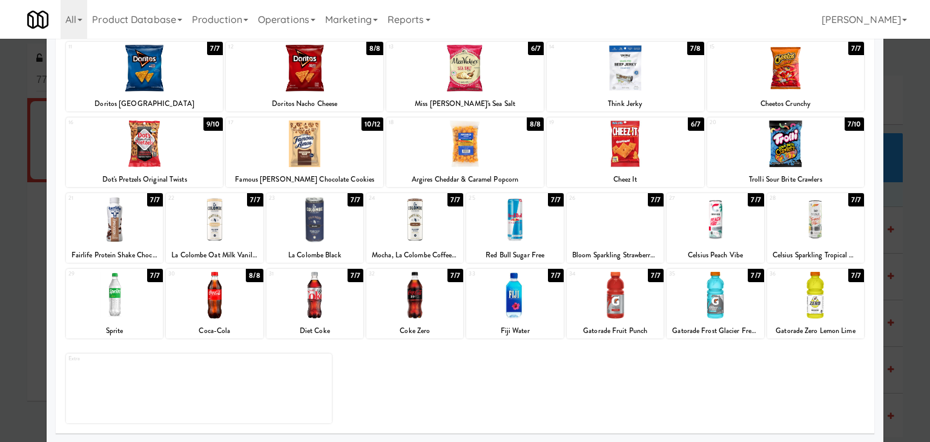
scroll to position [153, 0]
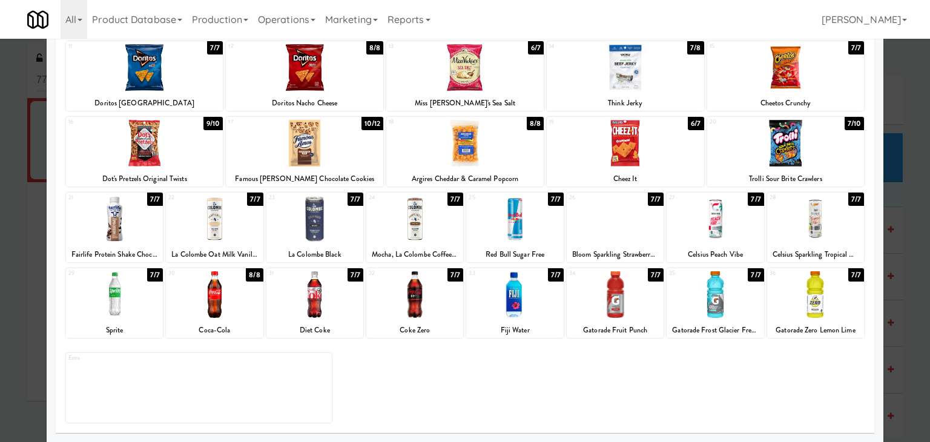
click at [131, 227] on div at bounding box center [114, 219] width 97 height 47
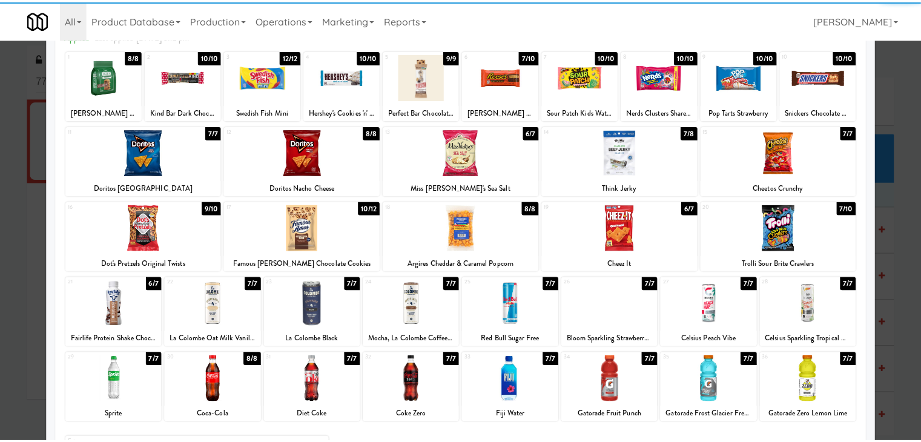
scroll to position [0, 0]
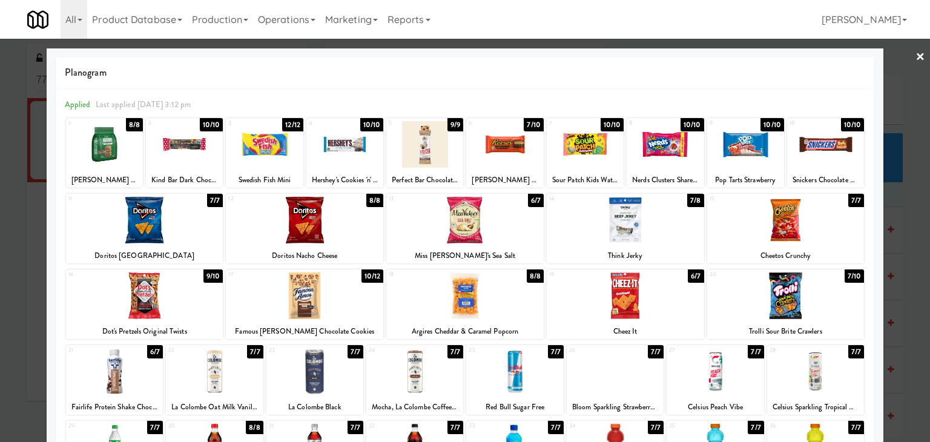
click at [916, 59] on link "×" at bounding box center [921, 58] width 10 height 38
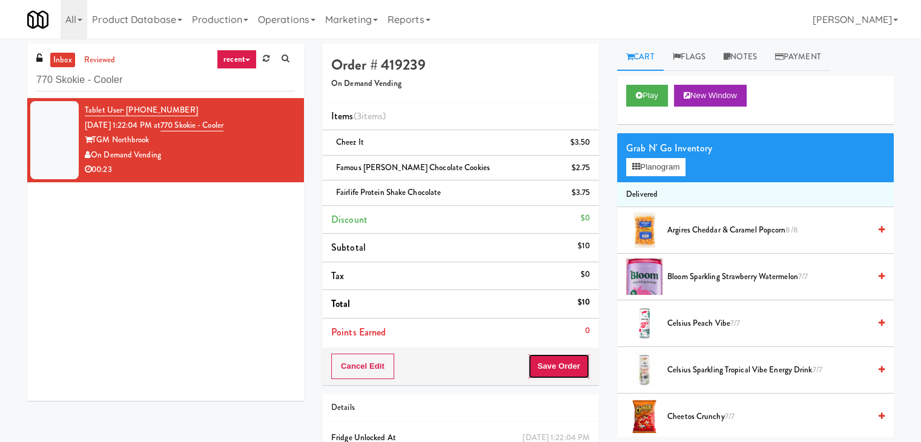
click at [570, 356] on button "Save Order" at bounding box center [559, 366] width 62 height 25
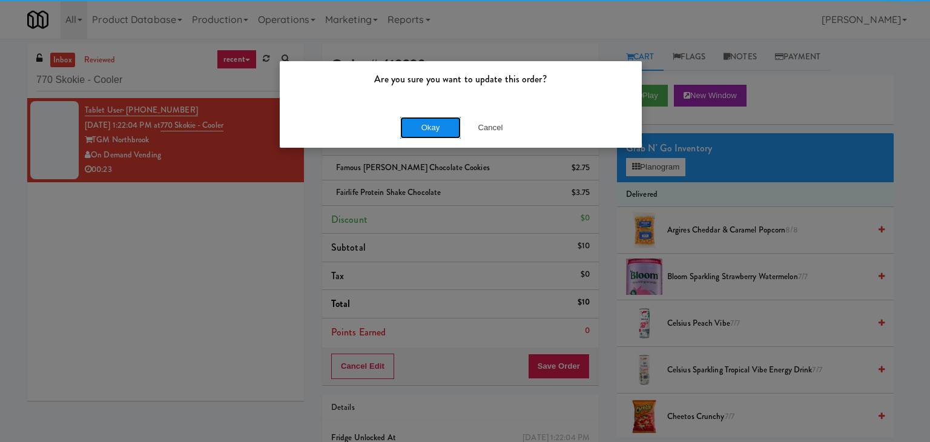
click at [418, 124] on button "Okay" at bounding box center [430, 128] width 61 height 22
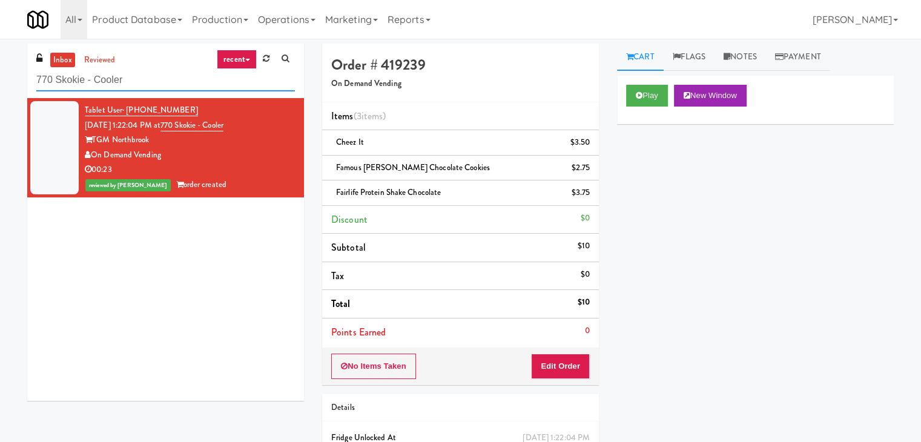
click at [159, 78] on input "770 Skokie - Cooler" at bounding box center [165, 80] width 259 height 22
paste input "The Iris - Cooler - Right"
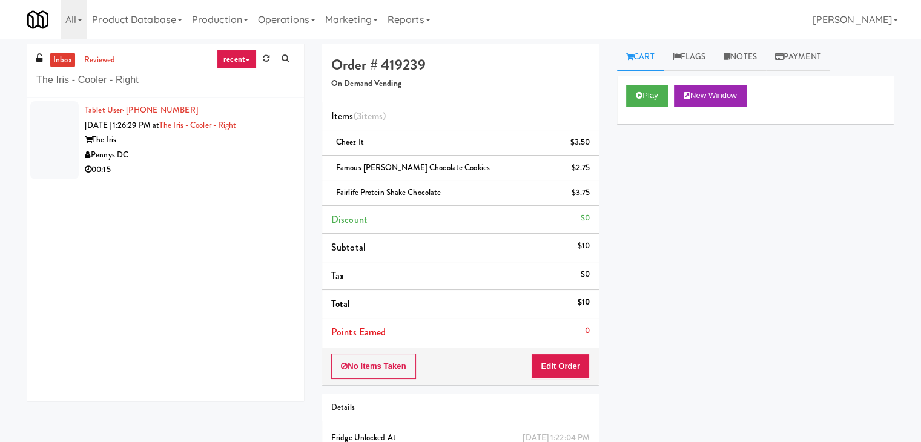
drag, startPoint x: 228, startPoint y: 147, endPoint x: 303, endPoint y: 144, distance: 75.2
click at [228, 148] on div "Pennys DC" at bounding box center [190, 155] width 210 height 15
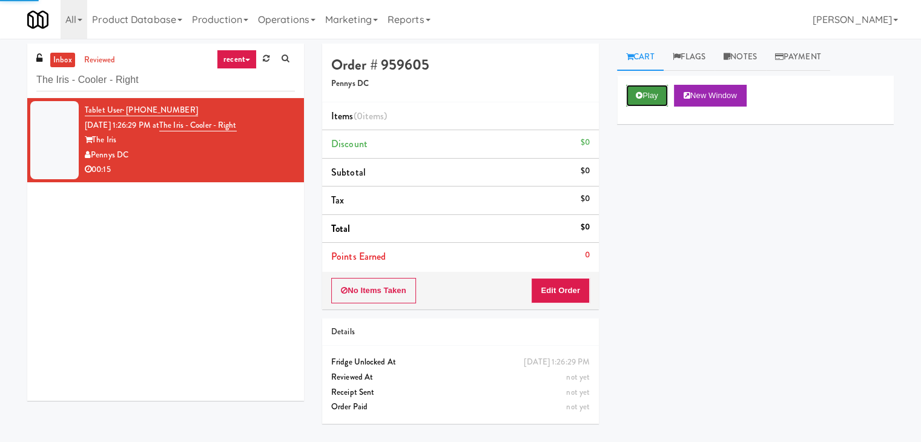
click at [644, 102] on button "Play" at bounding box center [647, 96] width 42 height 22
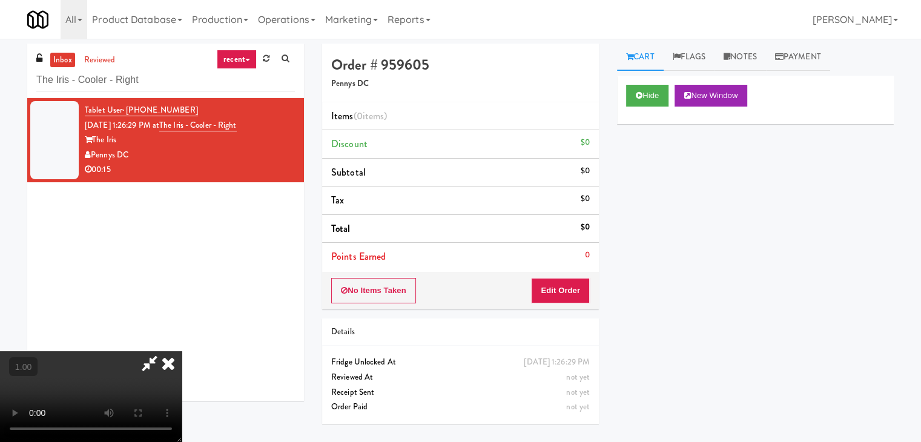
click at [182, 351] on video at bounding box center [91, 396] width 182 height 91
click at [746, 54] on link "Notes" at bounding box center [740, 57] width 51 height 27
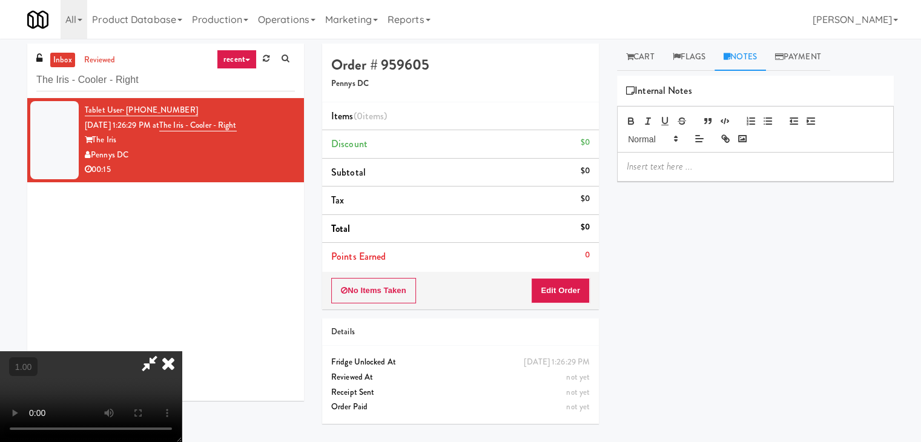
click at [689, 171] on p at bounding box center [755, 166] width 257 height 13
click at [800, 179] on div at bounding box center [756, 167] width 276 height 28
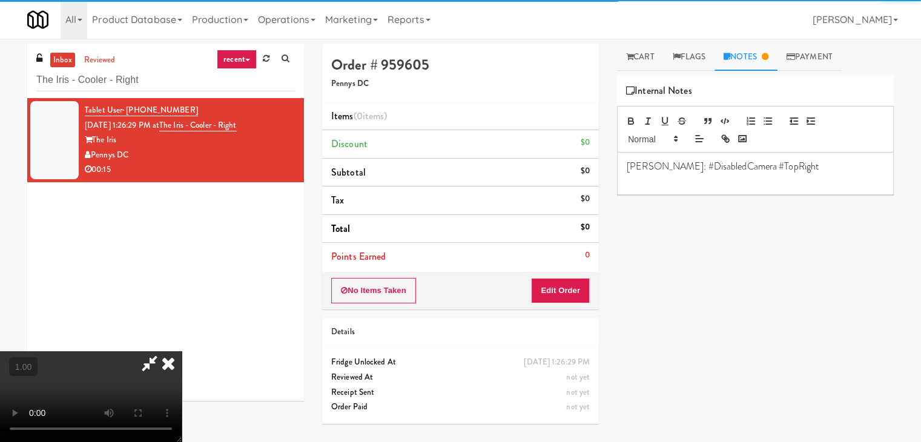
click at [182, 351] on video at bounding box center [91, 396] width 182 height 91
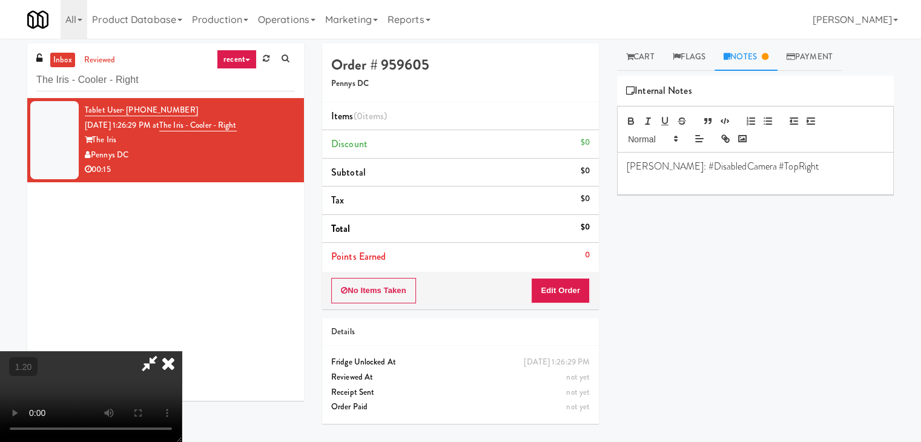
click at [182, 351] on video at bounding box center [91, 396] width 182 height 91
click at [182, 351] on icon at bounding box center [168, 363] width 27 height 24
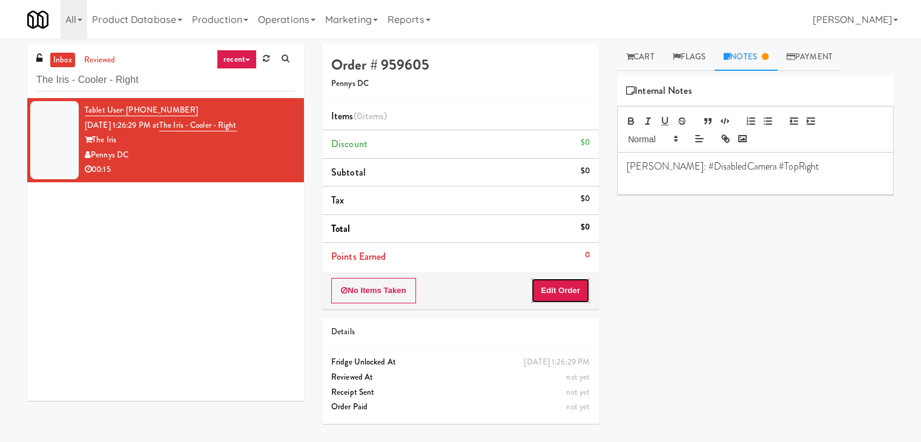
click at [569, 288] on button "Edit Order" at bounding box center [560, 290] width 59 height 25
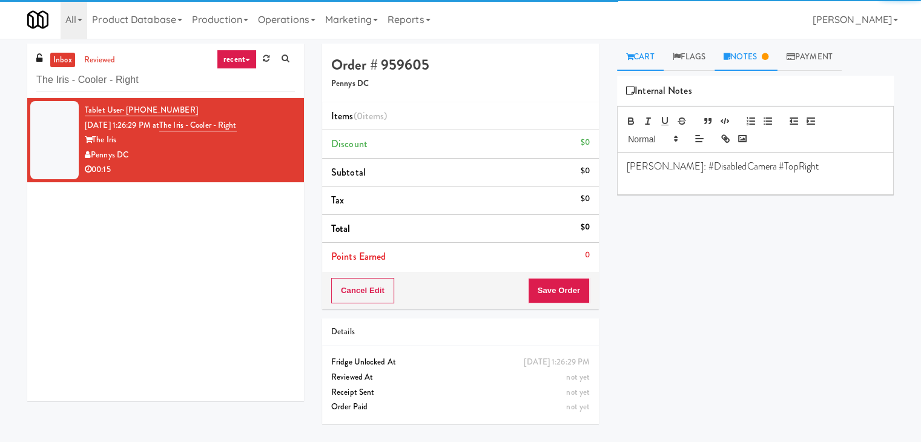
click at [635, 57] on link "Cart" at bounding box center [640, 57] width 47 height 27
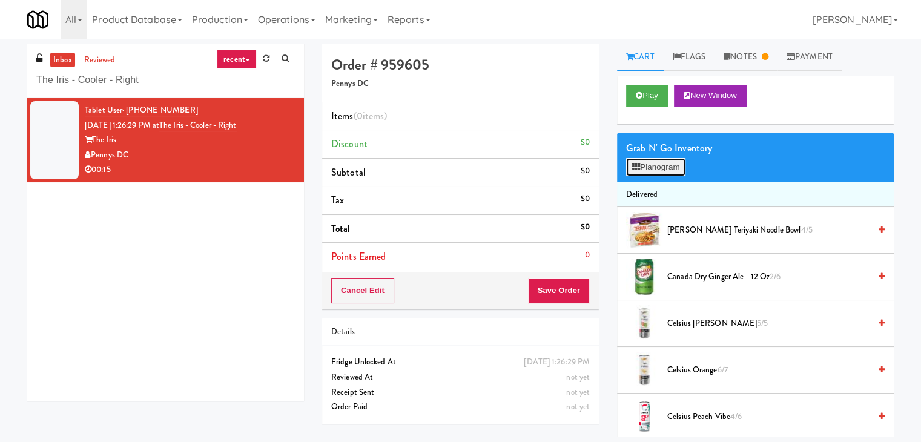
click at [651, 161] on button "Planogram" at bounding box center [655, 167] width 59 height 18
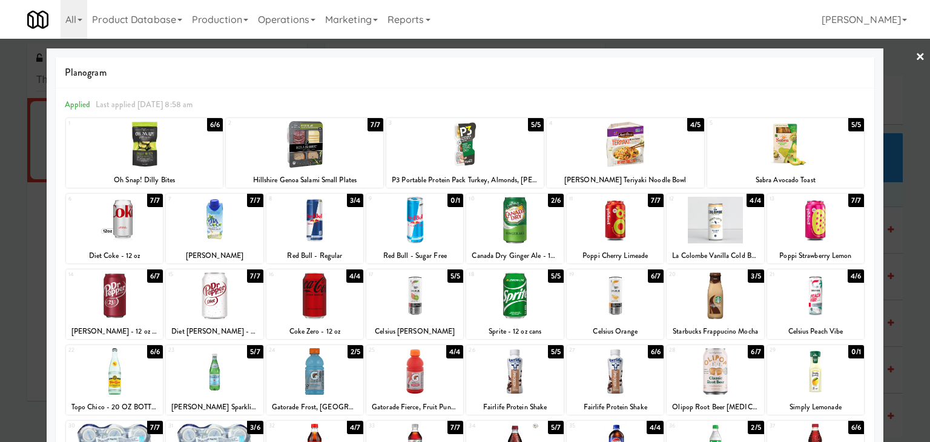
click at [722, 221] on div at bounding box center [715, 220] width 97 height 47
click at [313, 146] on div at bounding box center [304, 144] width 157 height 47
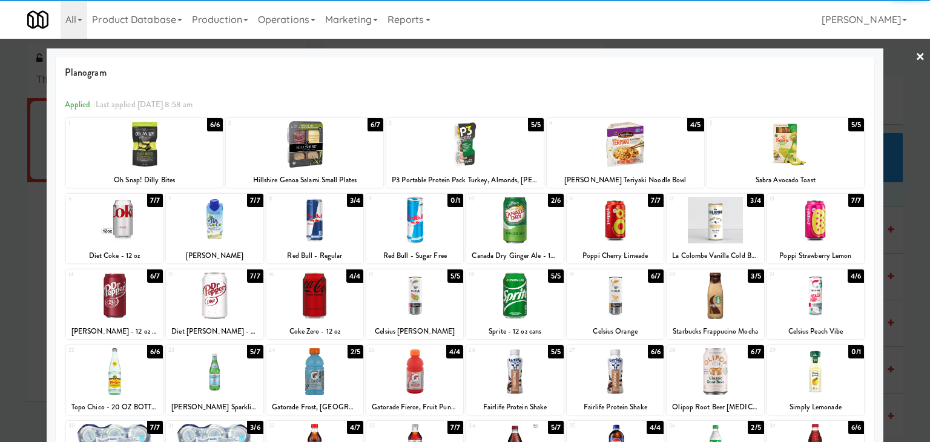
click at [916, 61] on link "×" at bounding box center [921, 58] width 10 height 38
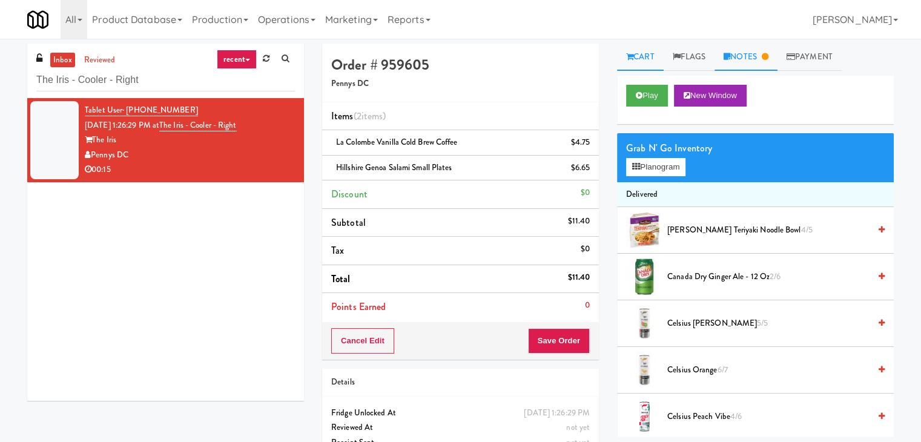
click at [741, 58] on link "Notes" at bounding box center [746, 57] width 63 height 27
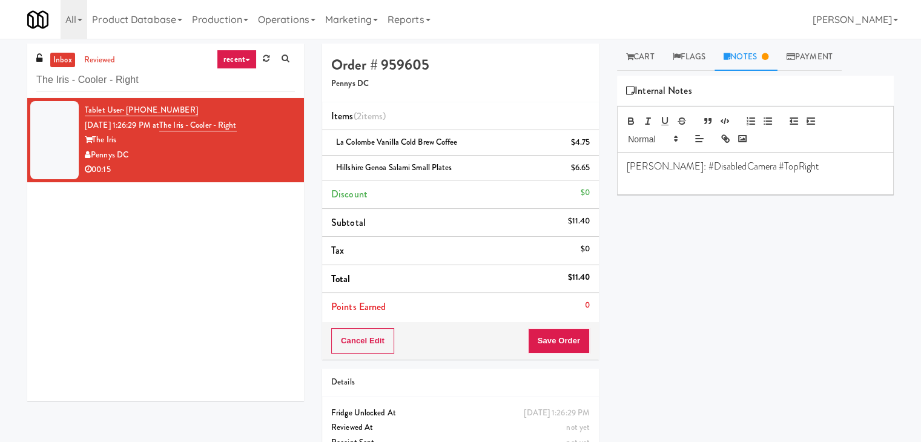
drag, startPoint x: 687, startPoint y: 187, endPoint x: 615, endPoint y: 148, distance: 81.8
click at [687, 187] on div "[PERSON_NAME]: #DisabledCamera #TopRight" at bounding box center [756, 174] width 276 height 42
click at [772, 178] on p at bounding box center [755, 180] width 257 height 13
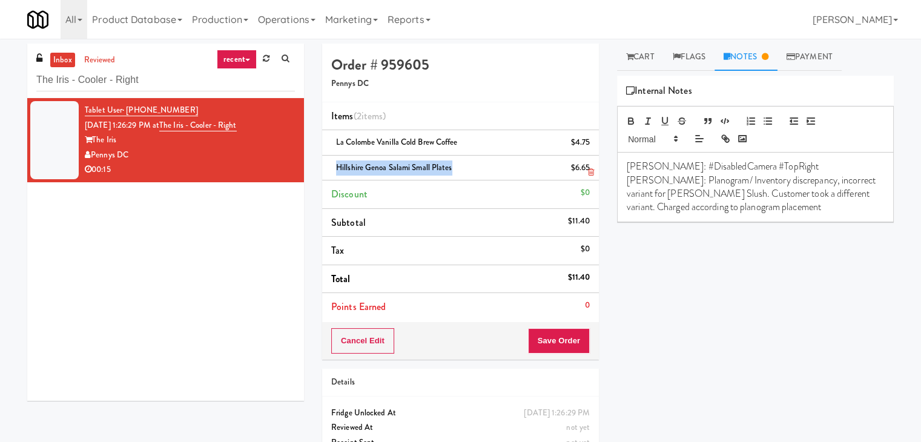
drag, startPoint x: 451, startPoint y: 168, endPoint x: 336, endPoint y: 161, distance: 114.7
click at [336, 162] on span "Hillshire Genoa Salami Small Plates" at bounding box center [394, 168] width 116 height 12
copy span "Hillshire Genoa Salami Small Plates"
drag, startPoint x: 697, startPoint y: 194, endPoint x: 627, endPoint y: 191, distance: 69.7
click at [627, 191] on p "[PERSON_NAME]: Planogram/ Inventory discrepancy, incorrect variant for [PERSON_…" at bounding box center [755, 194] width 257 height 41
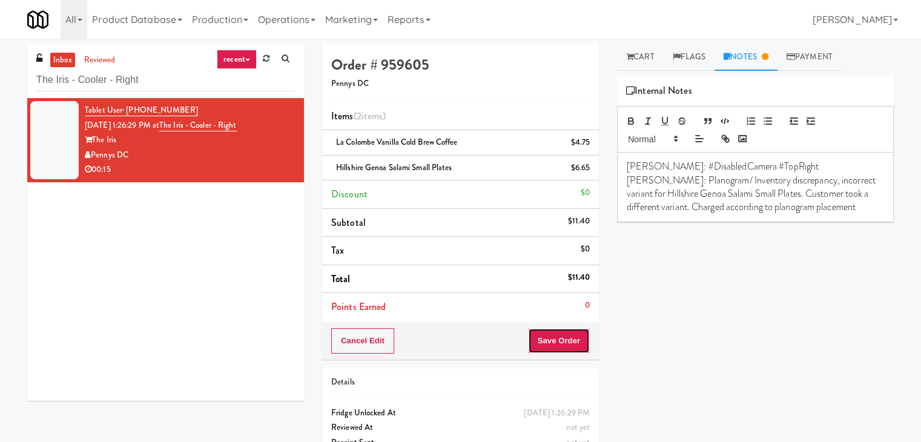
click at [553, 337] on button "Save Order" at bounding box center [559, 340] width 62 height 25
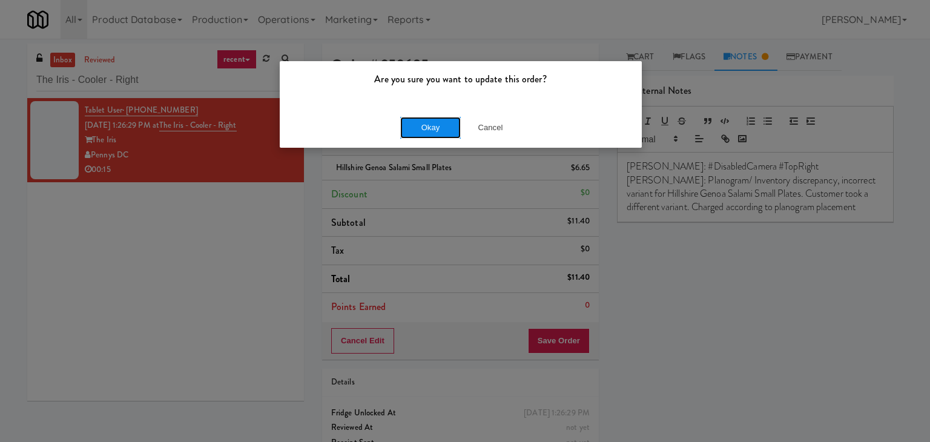
click at [425, 128] on button "Okay" at bounding box center [430, 128] width 61 height 22
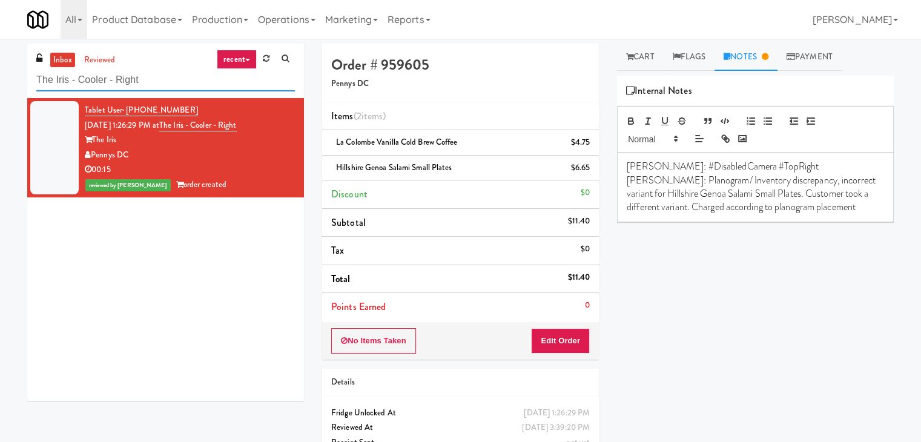
click at [161, 86] on input "The Iris - Cooler - Right" at bounding box center [165, 80] width 259 height 22
paste input "Chestnut Place"
type input "Chestnut Place"
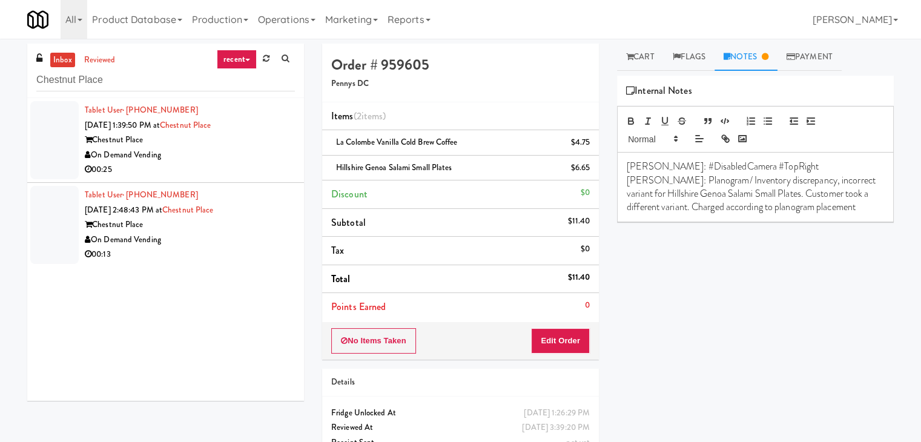
click at [242, 160] on div "On Demand Vending" at bounding box center [190, 155] width 210 height 15
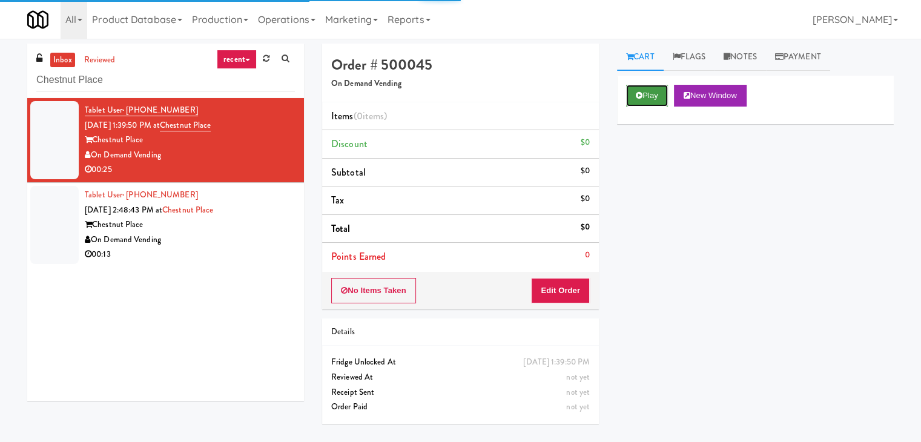
click at [634, 93] on button "Play" at bounding box center [647, 96] width 42 height 22
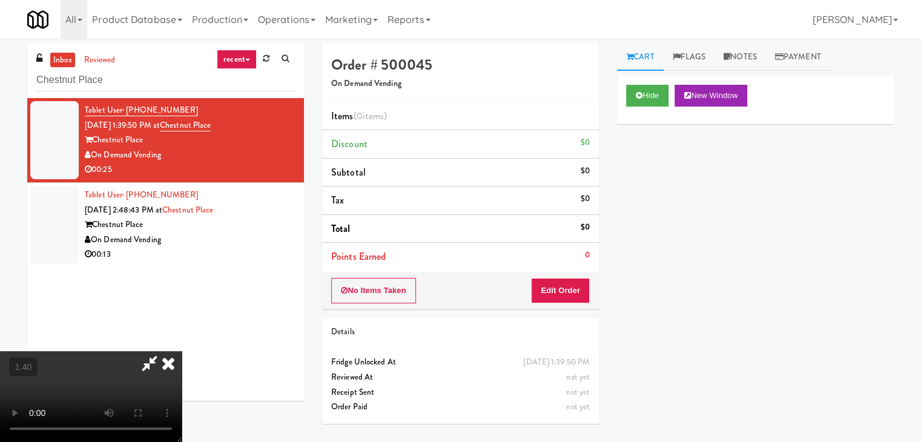
click at [182, 351] on video at bounding box center [91, 396] width 182 height 91
click at [182, 351] on icon at bounding box center [168, 363] width 27 height 24
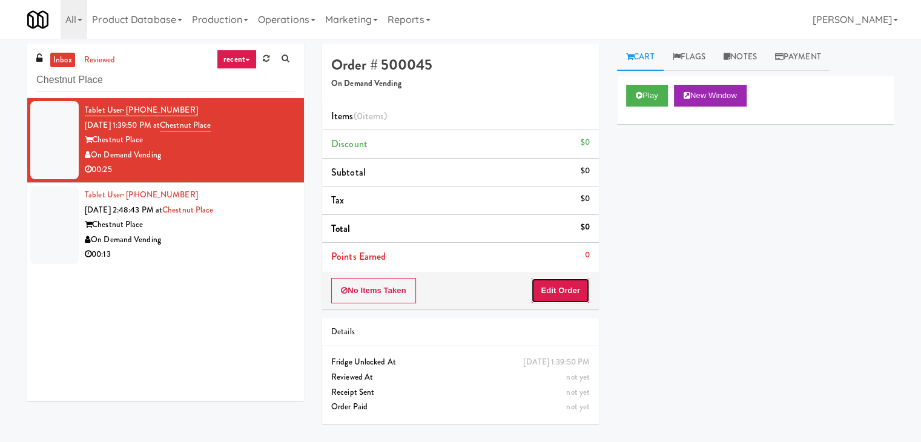
click at [568, 279] on button "Edit Order" at bounding box center [560, 290] width 59 height 25
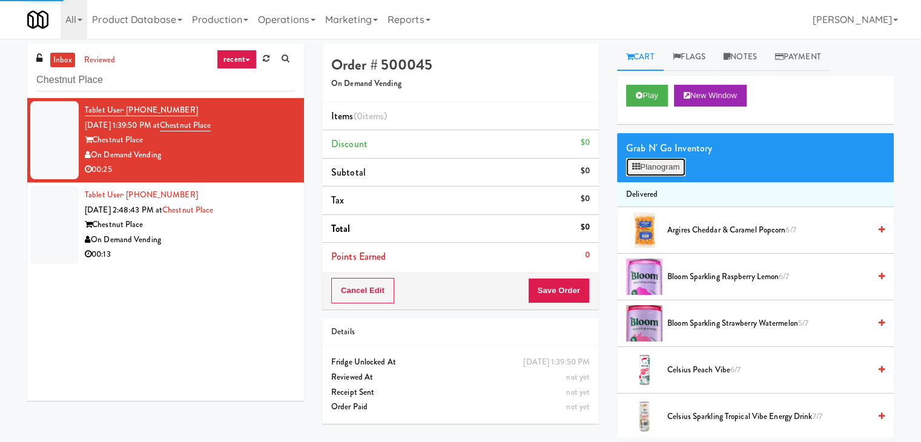
click at [638, 172] on button "Planogram" at bounding box center [655, 167] width 59 height 18
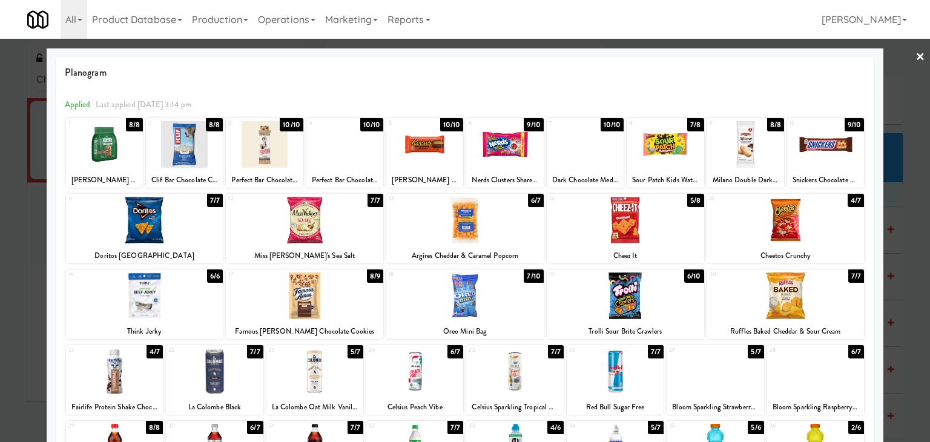
click at [810, 136] on div at bounding box center [825, 144] width 77 height 47
click at [916, 56] on link "×" at bounding box center [921, 58] width 10 height 38
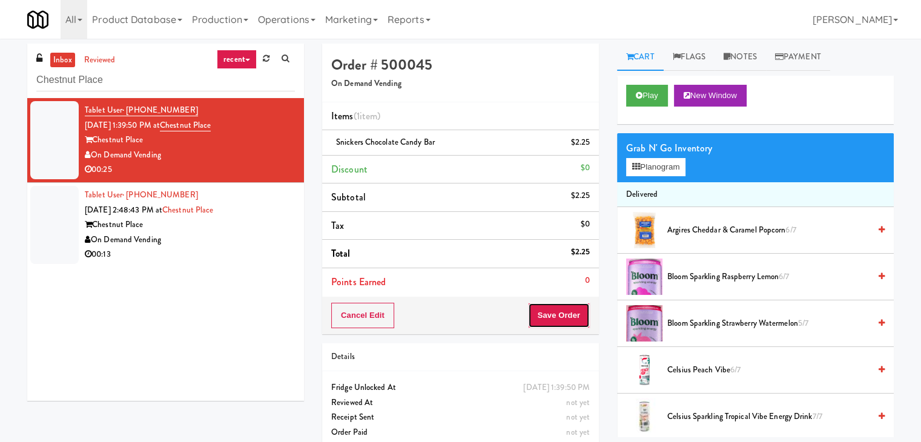
click at [551, 320] on button "Save Order" at bounding box center [559, 315] width 62 height 25
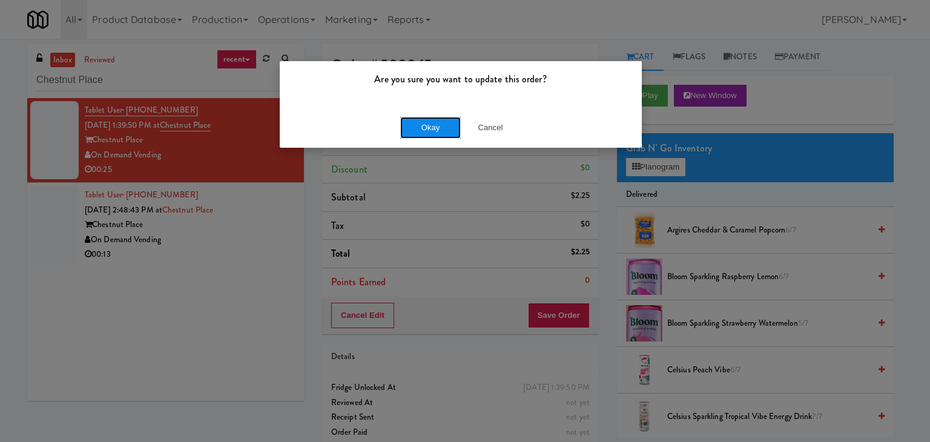
click at [459, 119] on button "Okay" at bounding box center [430, 128] width 61 height 22
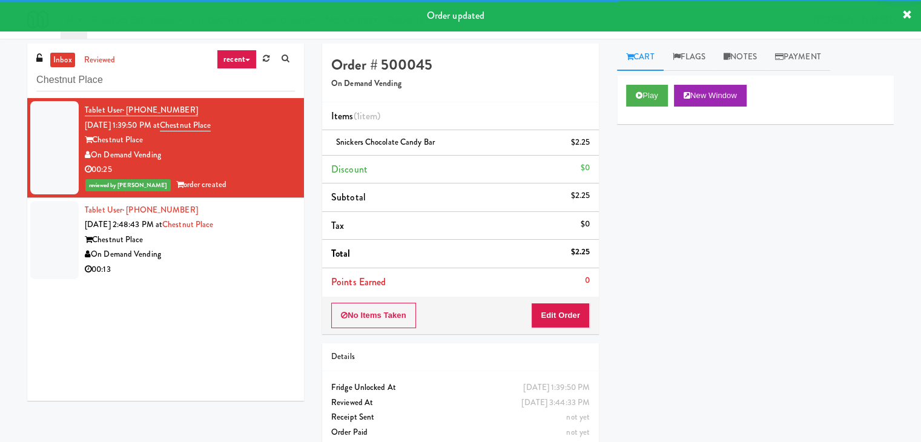
click at [251, 249] on div "On Demand Vending" at bounding box center [190, 254] width 210 height 15
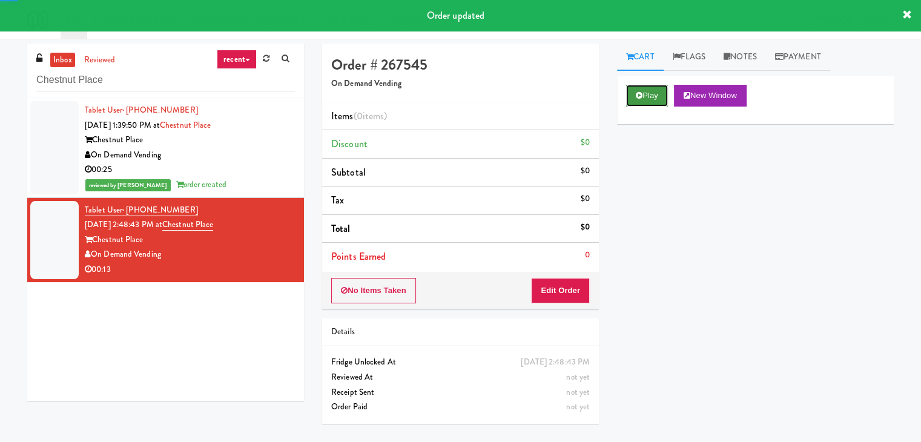
click at [640, 87] on button "Play" at bounding box center [647, 96] width 42 height 22
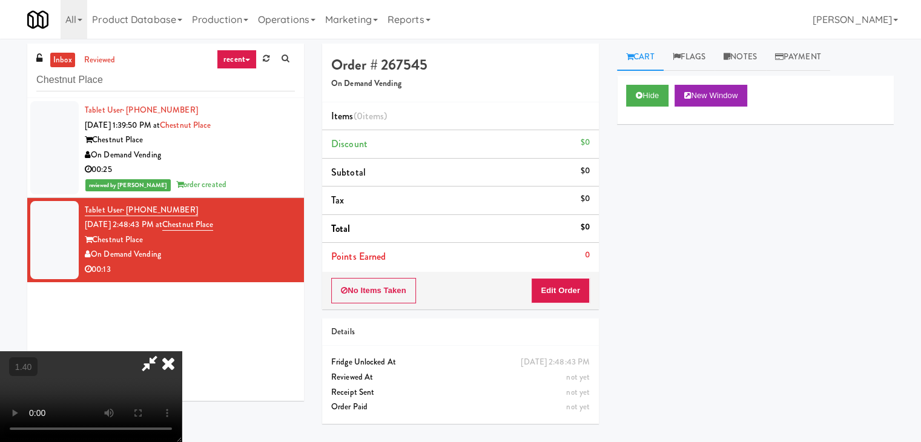
click at [182, 351] on video at bounding box center [91, 396] width 182 height 91
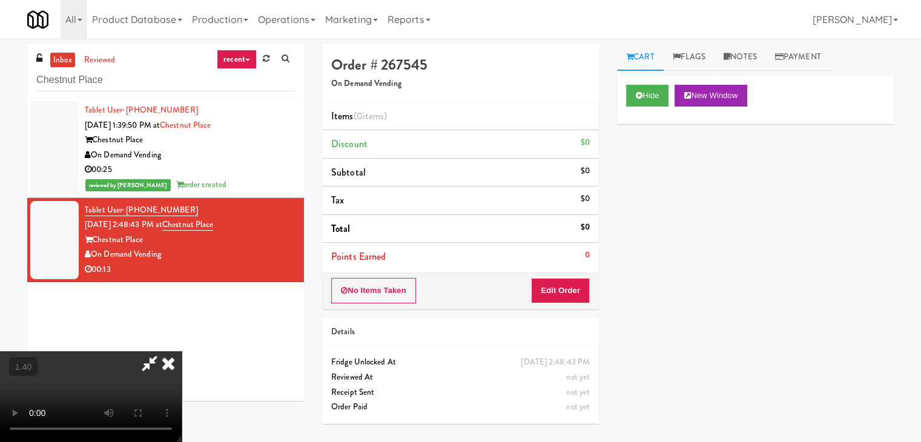
click at [182, 351] on video at bounding box center [91, 396] width 182 height 91
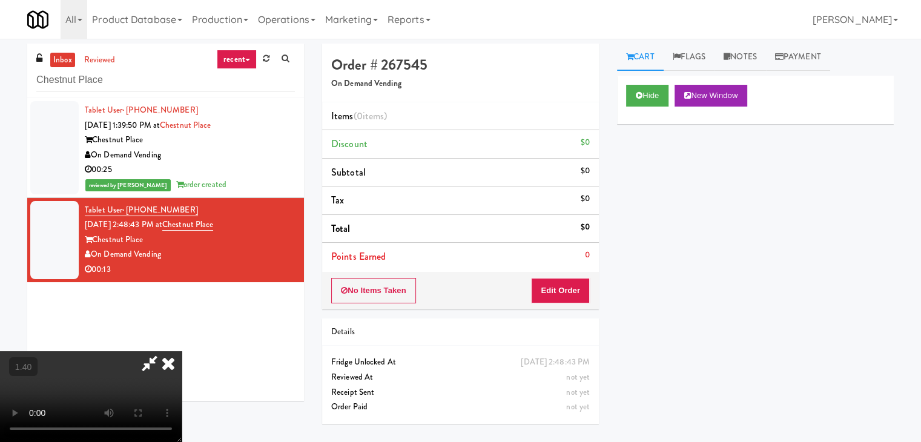
scroll to position [0, 0]
click at [182, 351] on video at bounding box center [91, 396] width 182 height 91
drag, startPoint x: 531, startPoint y: 53, endPoint x: 551, endPoint y: 191, distance: 140.2
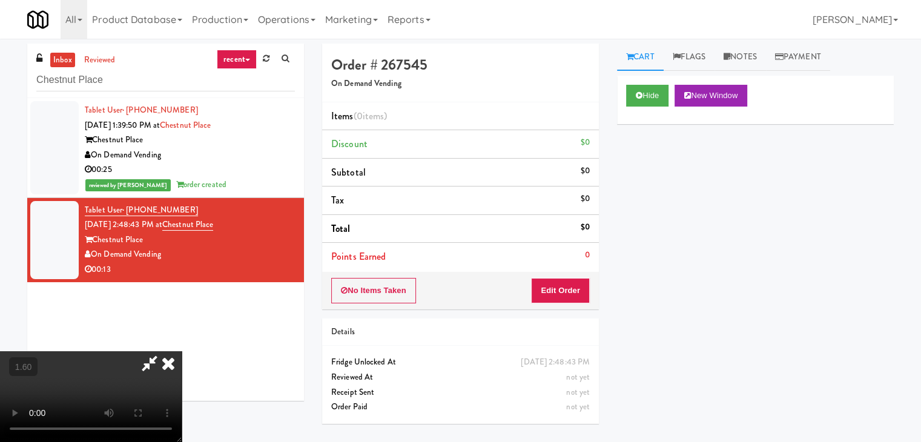
click at [182, 351] on icon at bounding box center [168, 363] width 27 height 24
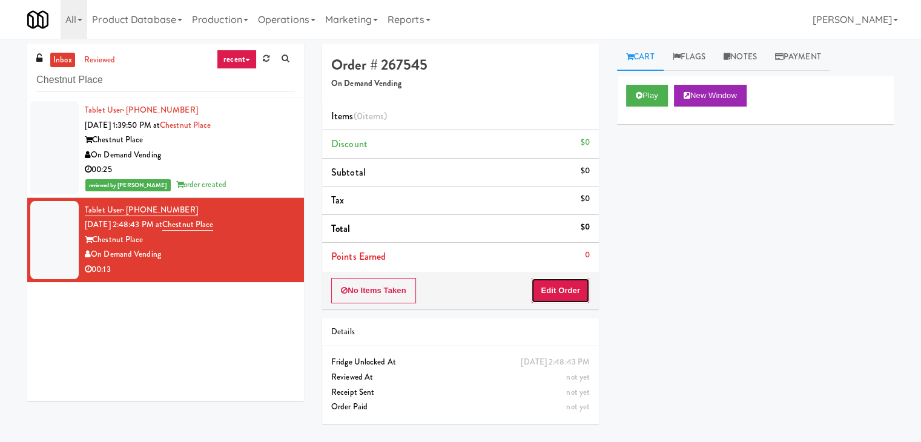
click at [562, 285] on button "Edit Order" at bounding box center [560, 290] width 59 height 25
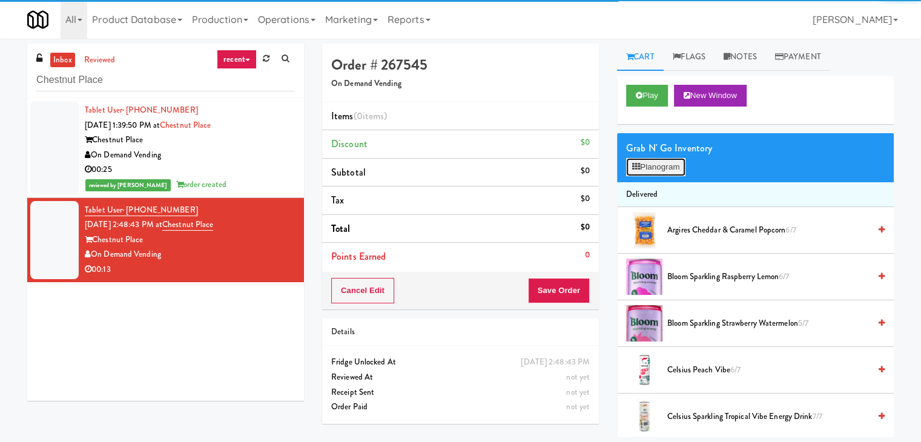
click at [642, 166] on button "Planogram" at bounding box center [655, 167] width 59 height 18
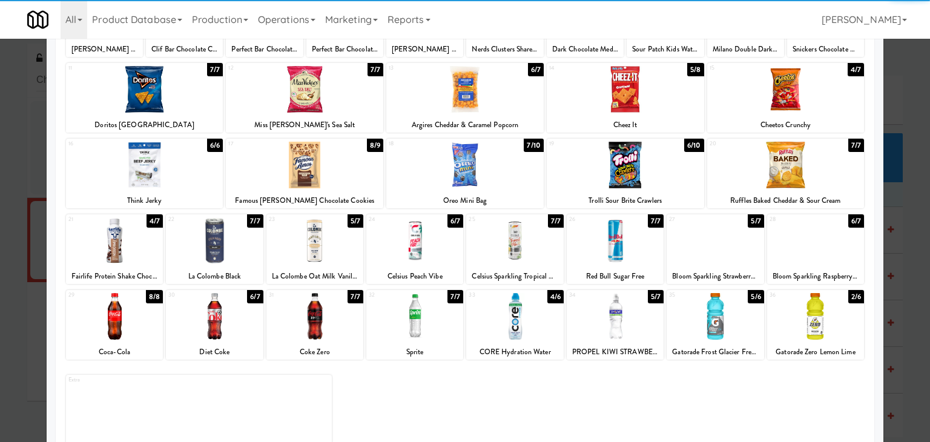
scroll to position [153, 0]
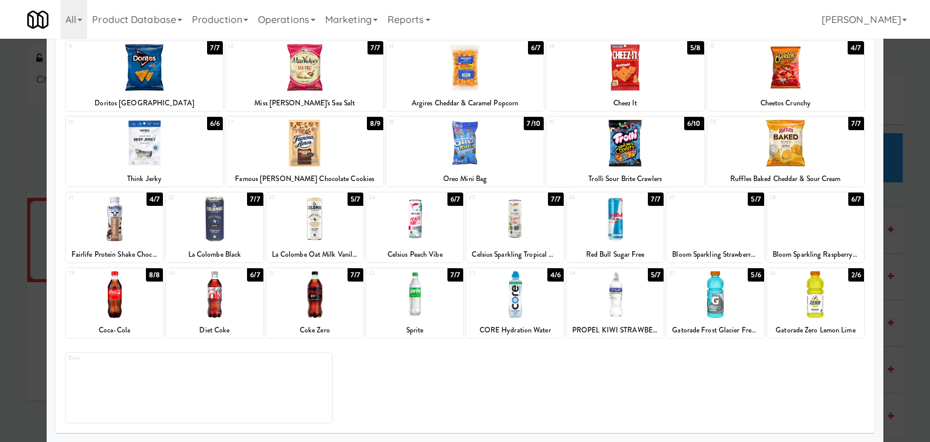
click at [814, 216] on div at bounding box center [815, 219] width 97 height 47
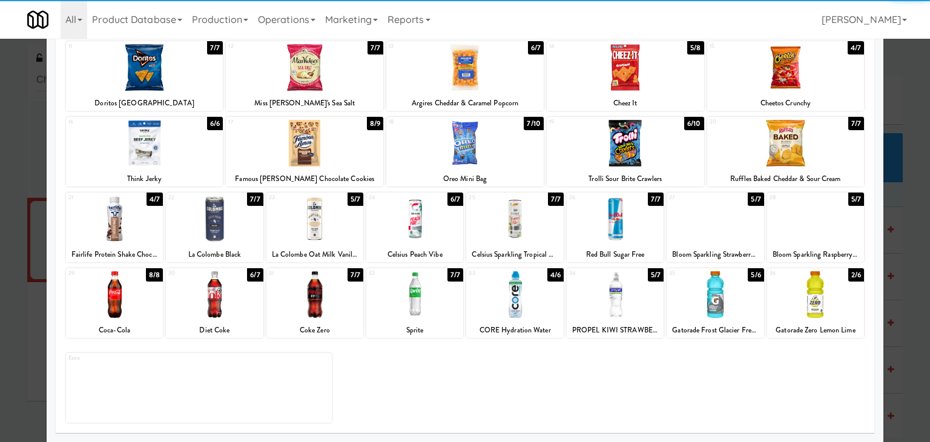
click at [625, 216] on div at bounding box center [615, 219] width 97 height 47
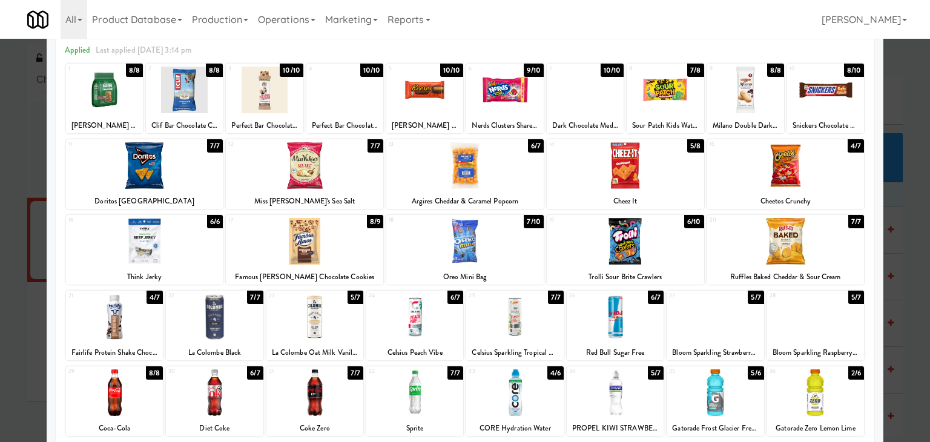
scroll to position [31, 0]
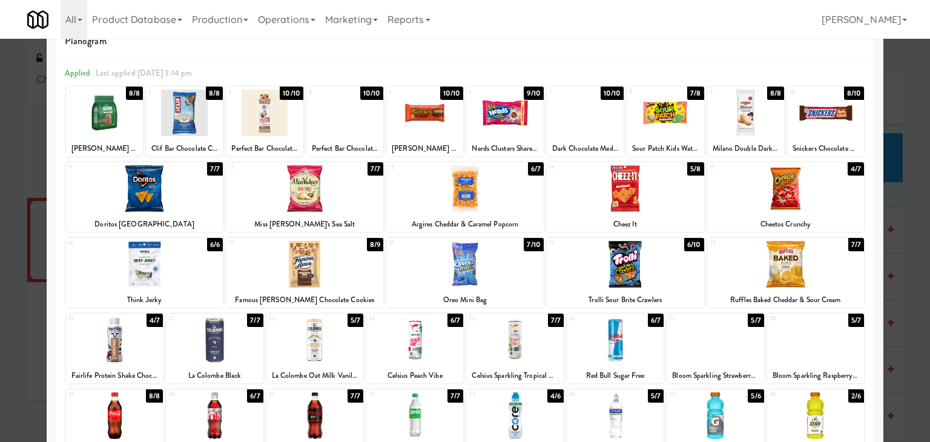
click at [170, 199] on div at bounding box center [144, 188] width 157 height 47
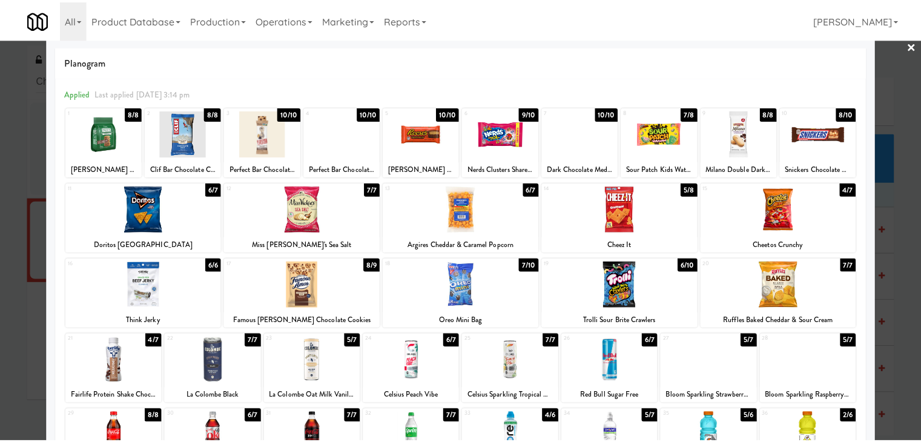
scroll to position [0, 0]
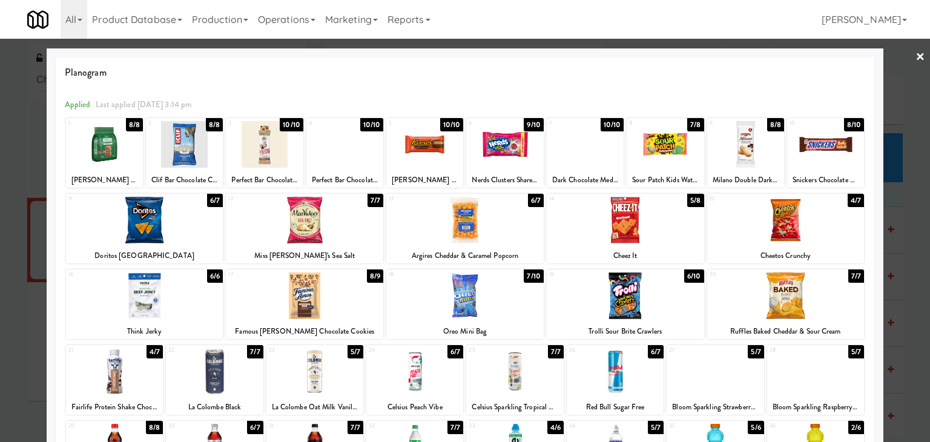
click at [916, 55] on link "×" at bounding box center [921, 58] width 10 height 38
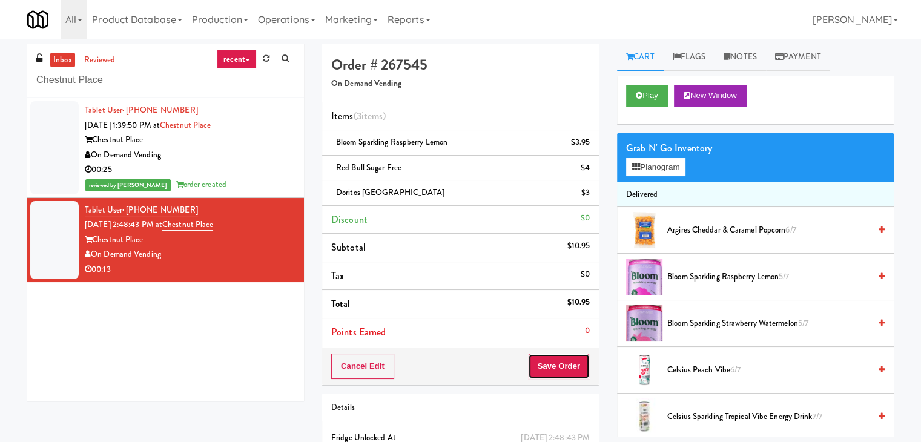
click at [548, 359] on button "Save Order" at bounding box center [559, 366] width 62 height 25
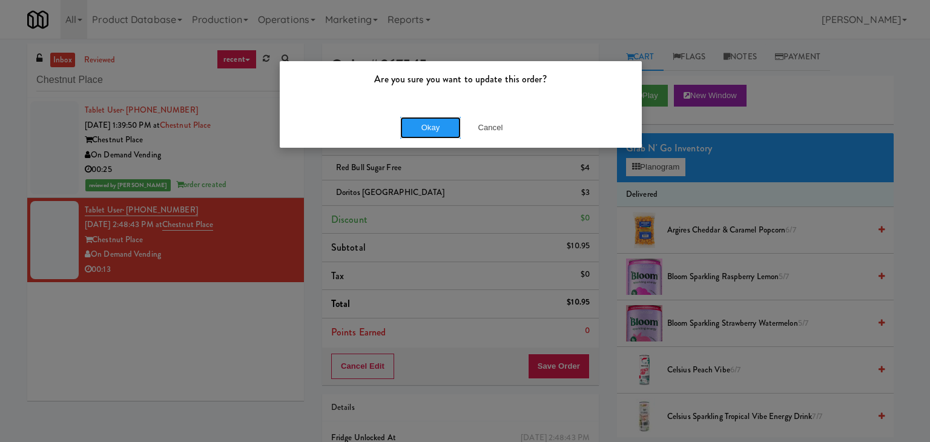
click at [415, 118] on button "Okay" at bounding box center [430, 128] width 61 height 22
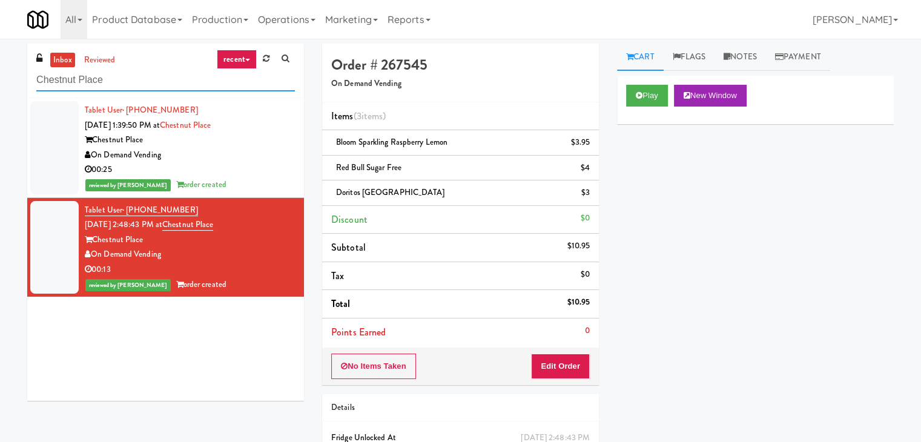
click at [130, 83] on input "Chestnut Place" at bounding box center [165, 80] width 259 height 22
paste input "RAW Training - Fridg"
type input "RAW Training - Fridge"
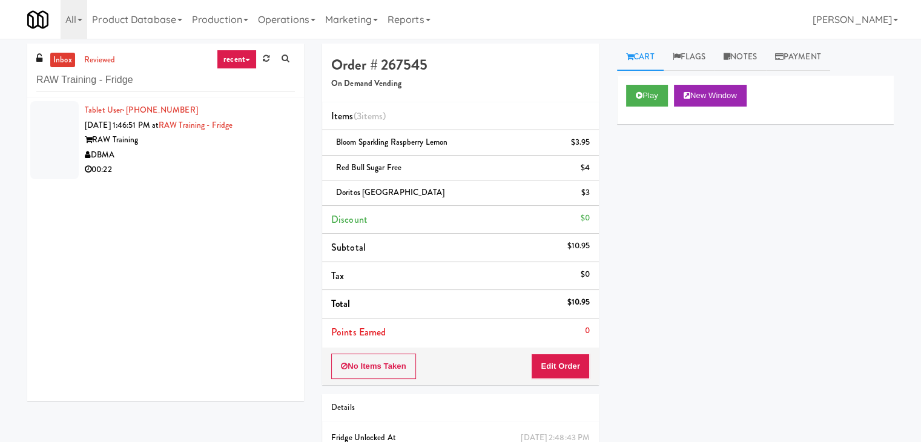
click at [256, 153] on div "DBMA" at bounding box center [190, 155] width 210 height 15
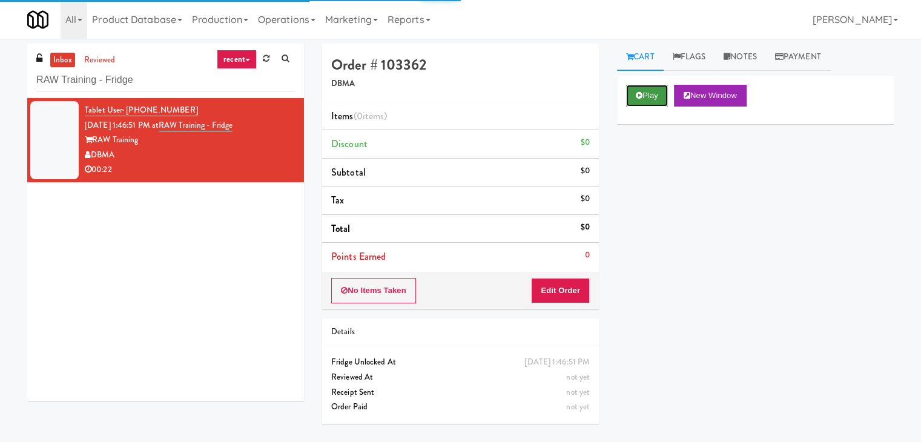
click at [644, 96] on button "Play" at bounding box center [647, 96] width 42 height 22
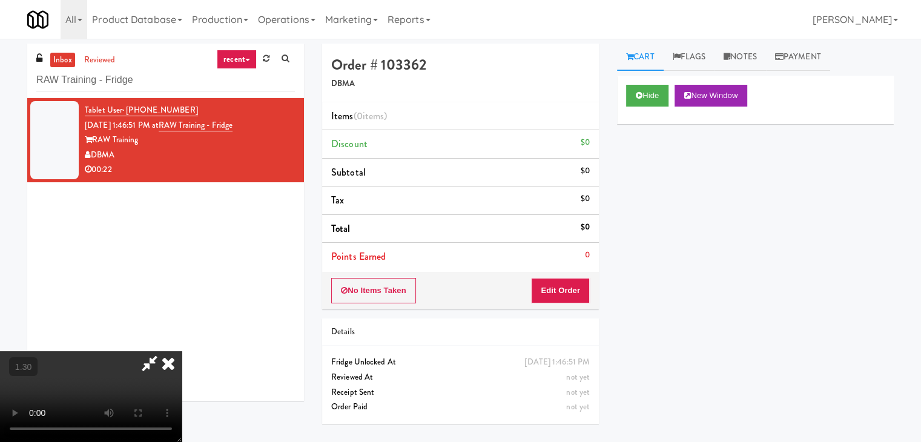
click at [182, 351] on video at bounding box center [91, 396] width 182 height 91
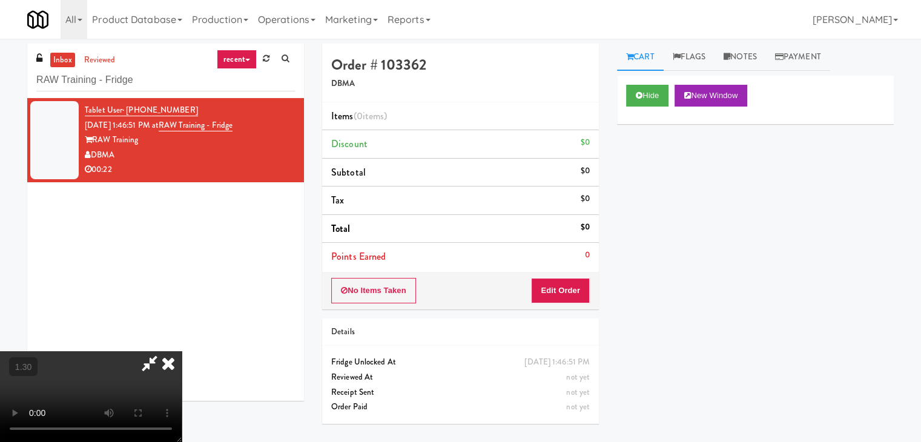
click at [182, 351] on video at bounding box center [91, 396] width 182 height 91
click at [182, 351] on icon at bounding box center [168, 363] width 27 height 24
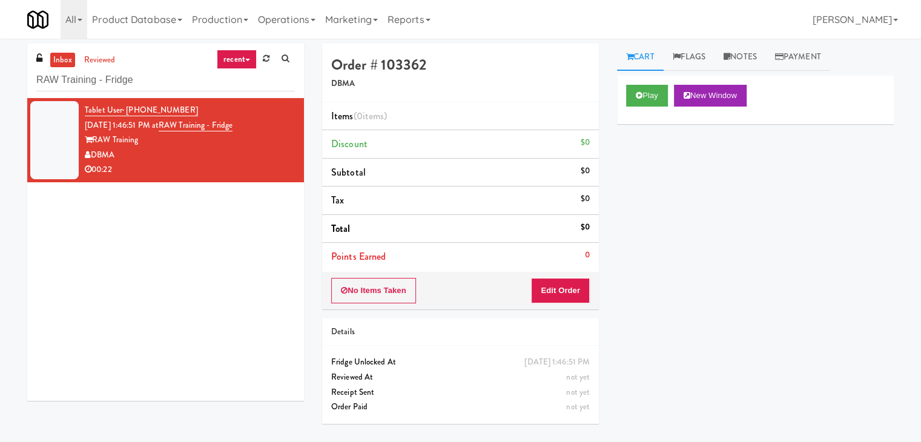
click at [569, 303] on div "No Items Taken Edit Order" at bounding box center [460, 291] width 277 height 38
click at [568, 287] on button "Edit Order" at bounding box center [560, 290] width 59 height 25
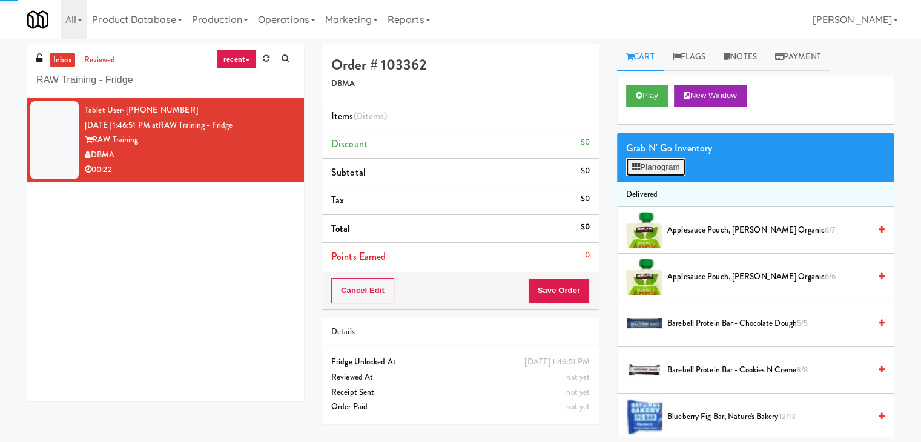
click at [664, 169] on button "Planogram" at bounding box center [655, 167] width 59 height 18
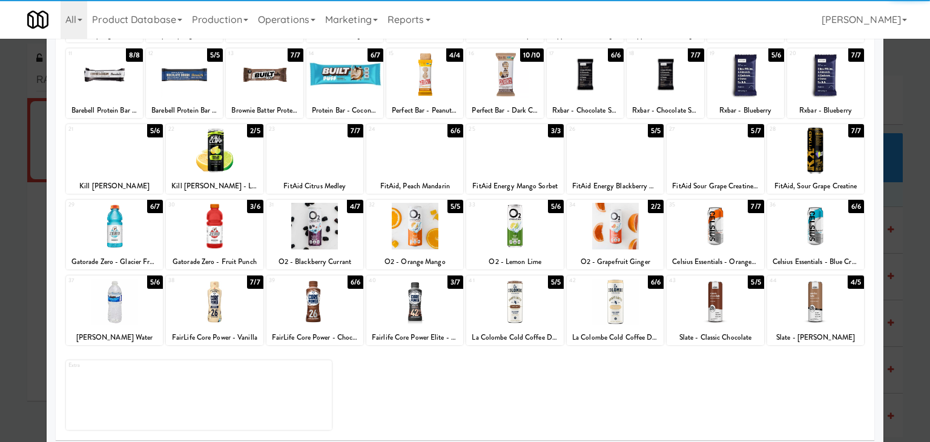
scroll to position [153, 0]
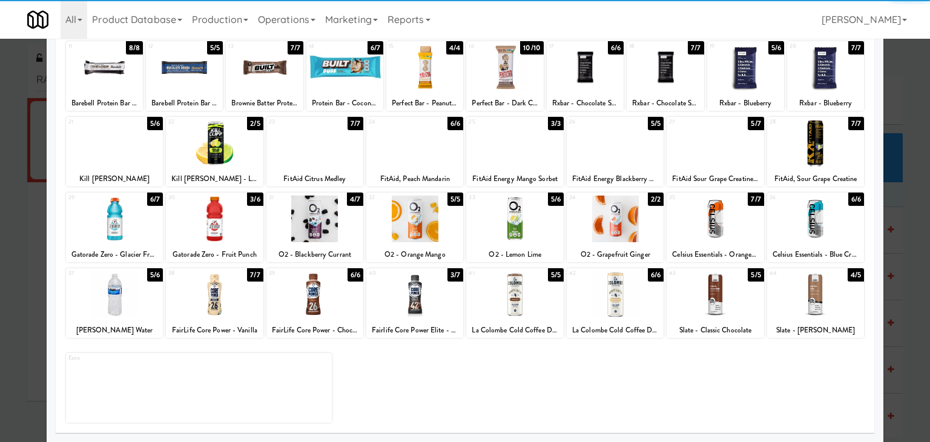
click at [413, 299] on div at bounding box center [414, 294] width 97 height 47
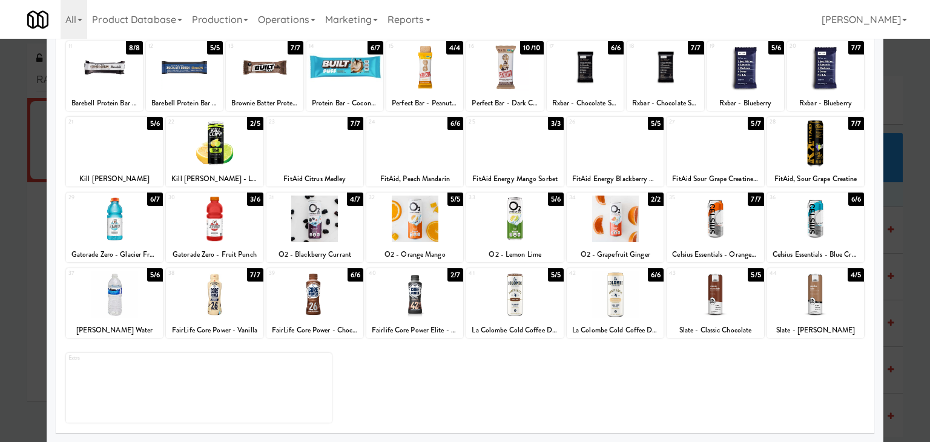
click at [413, 299] on div at bounding box center [414, 294] width 97 height 47
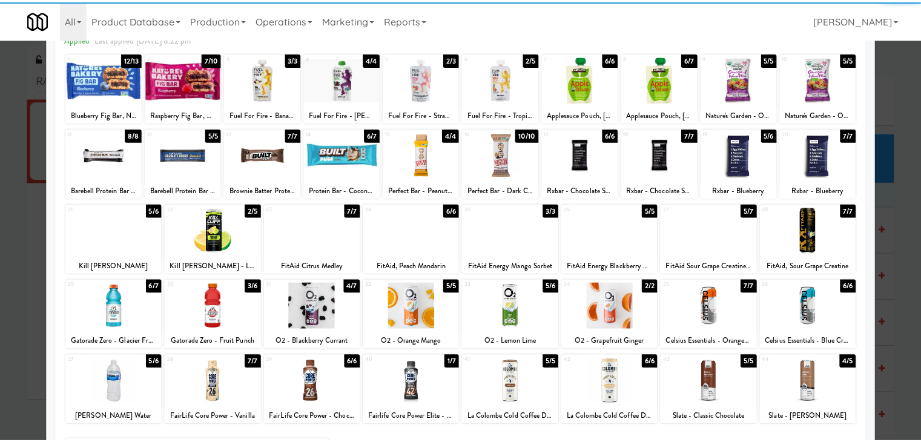
scroll to position [0, 0]
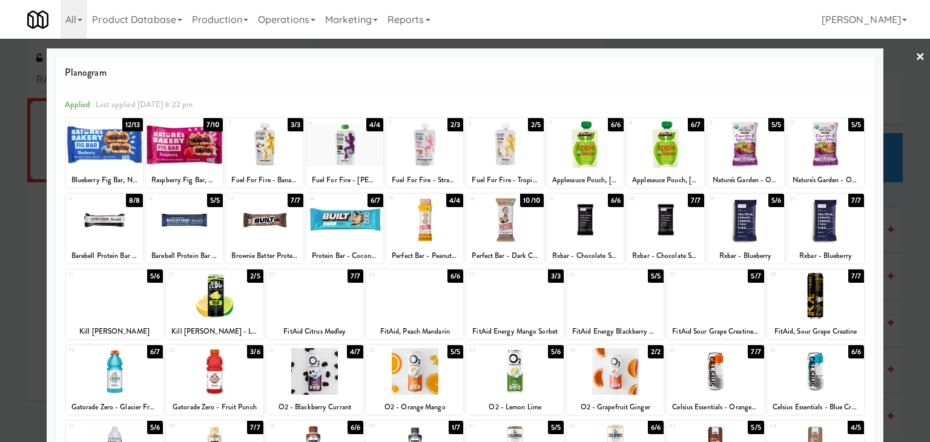
click at [916, 59] on link "×" at bounding box center [921, 58] width 10 height 38
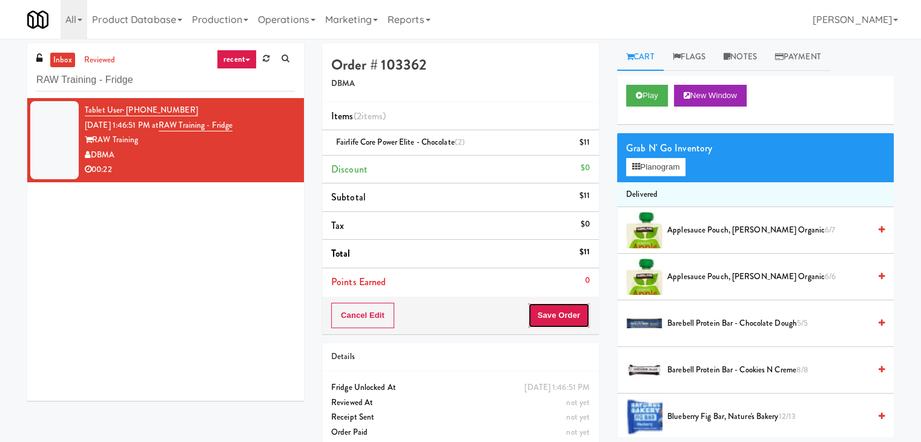
click at [571, 308] on button "Save Order" at bounding box center [559, 315] width 62 height 25
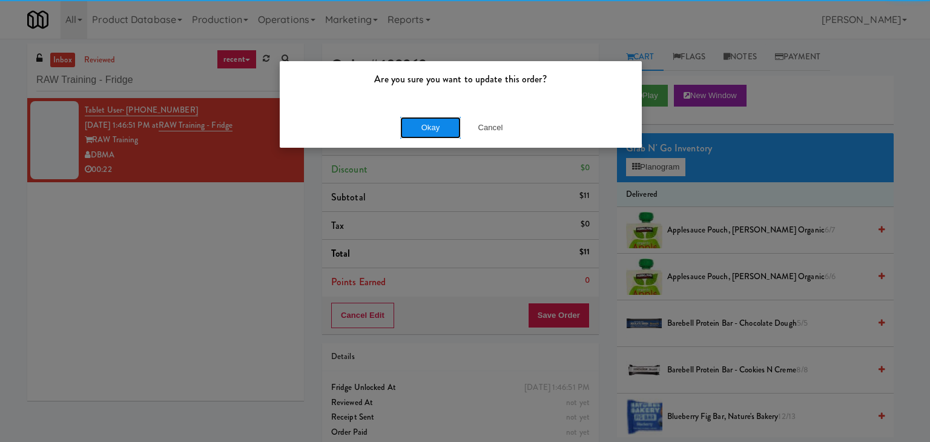
click at [436, 119] on button "Okay" at bounding box center [430, 128] width 61 height 22
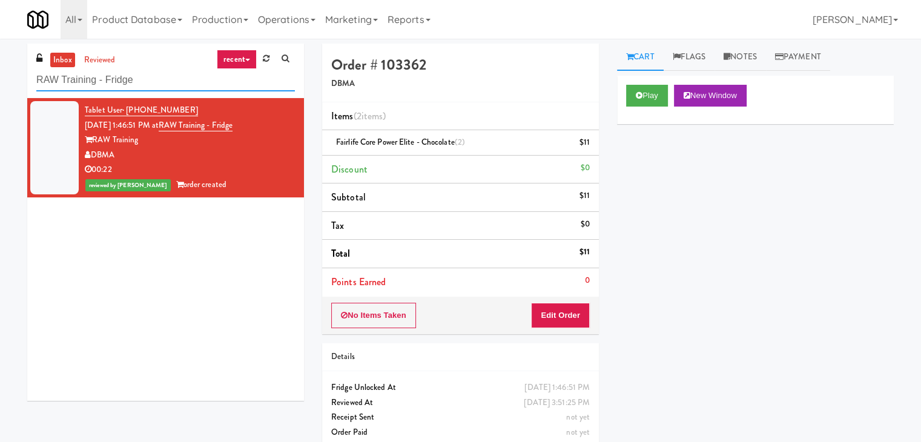
click at [184, 73] on input "RAW Training - Fridge" at bounding box center [165, 80] width 259 height 22
paste input "[GEOGRAPHIC_DATA] - Ambient - Right"
type input "[GEOGRAPHIC_DATA] - Ambient - Right"
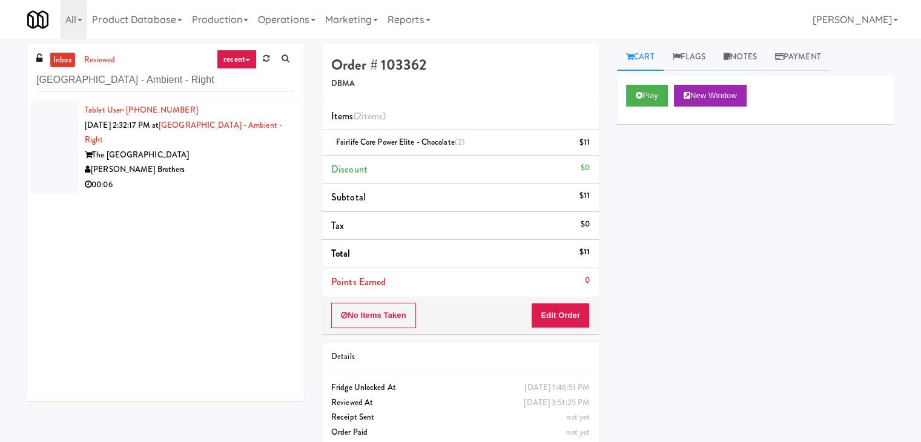
click at [233, 190] on div "00:06" at bounding box center [190, 184] width 210 height 15
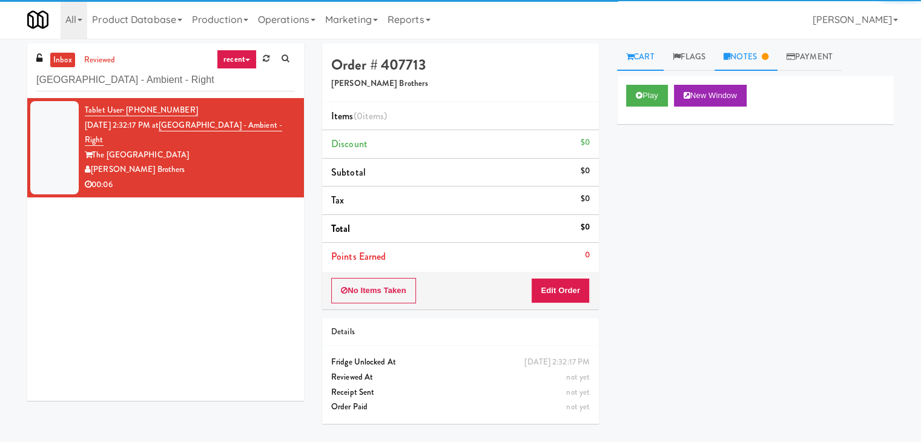
click at [739, 54] on link "Notes" at bounding box center [746, 57] width 63 height 27
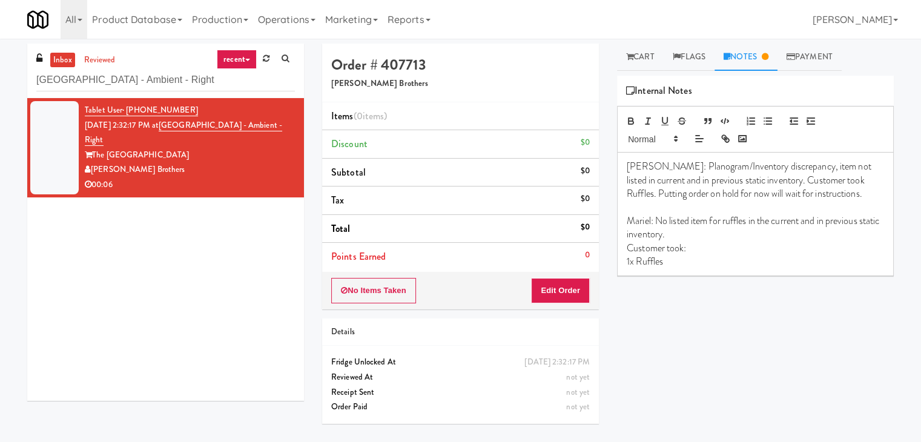
click at [683, 268] on div "[PERSON_NAME]: Planogram/Inventory discrepancy, item not listed in current and …" at bounding box center [756, 214] width 276 height 123
click at [627, 288] on p "Still don't have confirmation ([DATE] 4:06 PM EST)" at bounding box center [755, 288] width 257 height 13
click at [808, 287] on p "[PERSON_NAME]:Still don't have confirmation ([DATE] 4:06 PM EST)" at bounding box center [755, 295] width 257 height 27
click at [643, 282] on p "[PERSON_NAME]:Still don't have confirmation ([DATE] 4:09 PM EST)" at bounding box center [755, 295] width 257 height 27
click at [170, 78] on input "[GEOGRAPHIC_DATA] - Ambient - Right" at bounding box center [165, 80] width 259 height 22
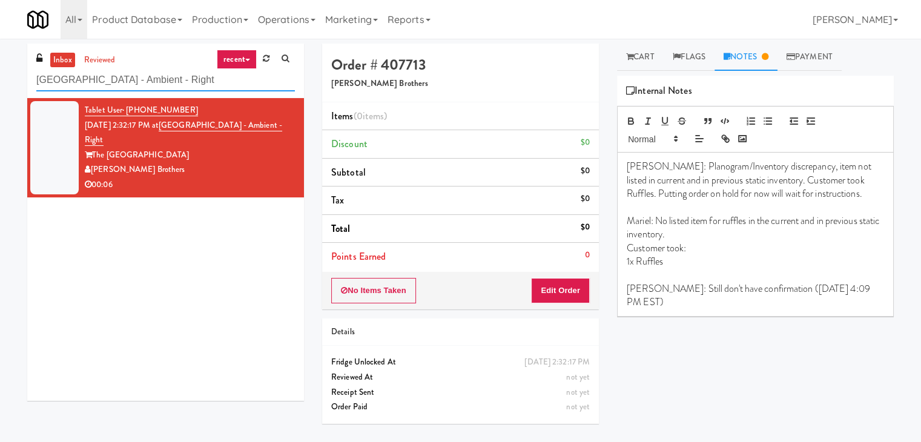
click at [170, 78] on input "[GEOGRAPHIC_DATA] - Ambient - Right" at bounding box center [165, 80] width 259 height 22
paste input "[PERSON_NAME] - Ambient - Lef"
type input "[PERSON_NAME] - Ambient - Left"
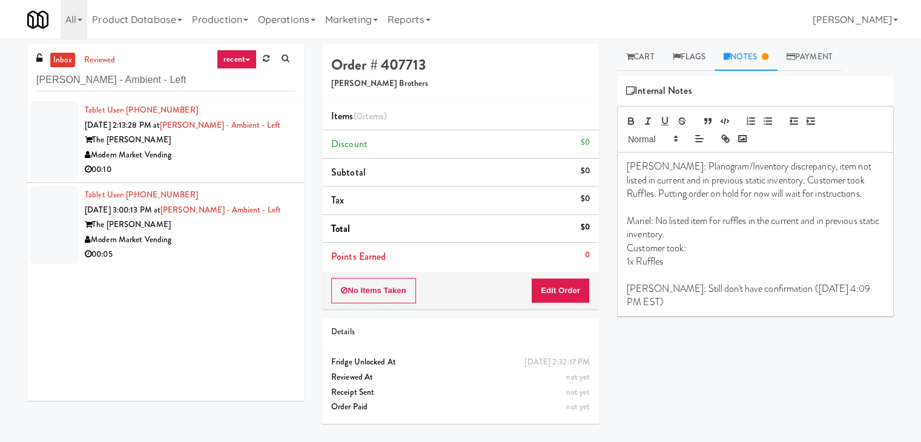
click at [242, 174] on div "00:10" at bounding box center [190, 169] width 210 height 15
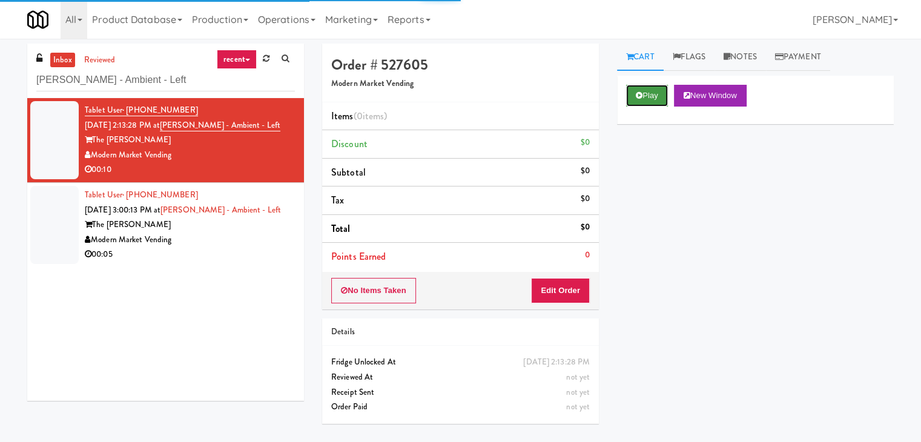
click at [657, 93] on button "Play" at bounding box center [647, 96] width 42 height 22
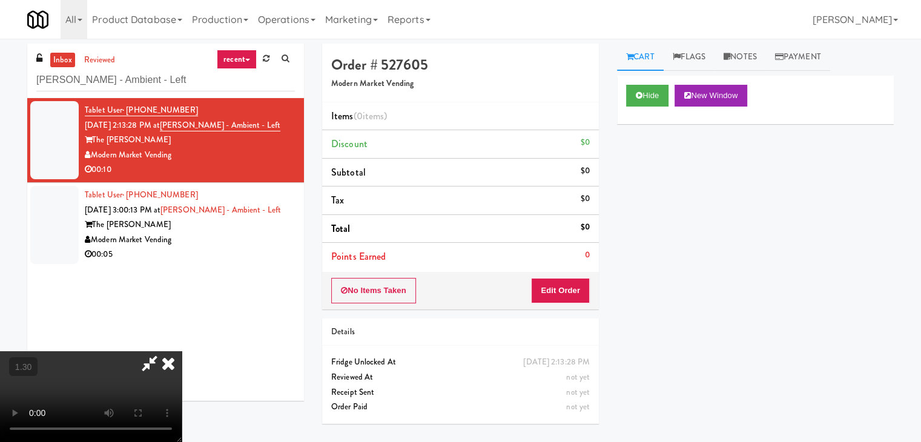
click at [182, 351] on video at bounding box center [91, 396] width 182 height 91
click at [182, 351] on icon at bounding box center [168, 363] width 27 height 24
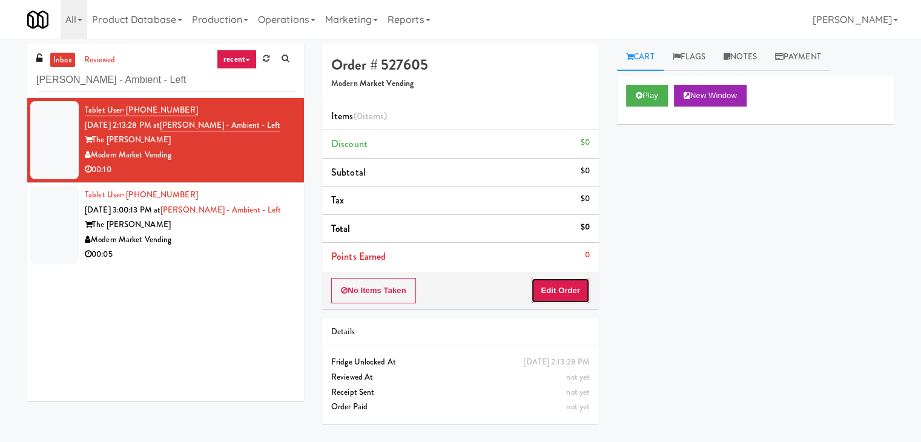
click at [568, 293] on button "Edit Order" at bounding box center [560, 290] width 59 height 25
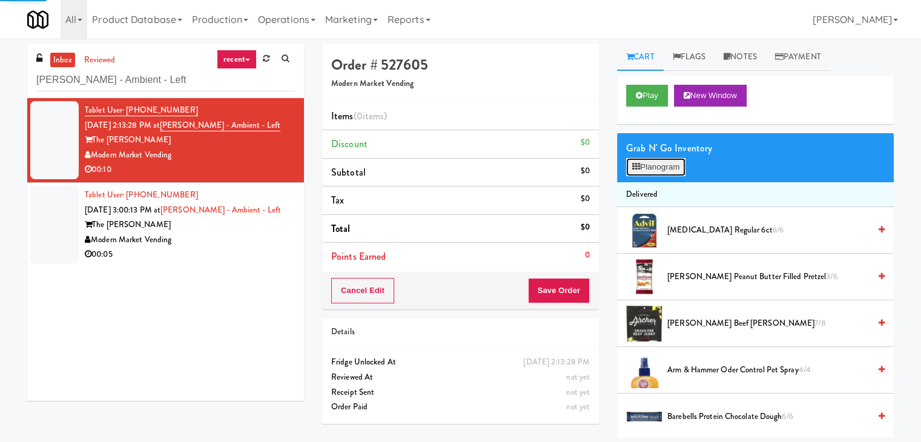
click at [666, 170] on button "Planogram" at bounding box center [655, 167] width 59 height 18
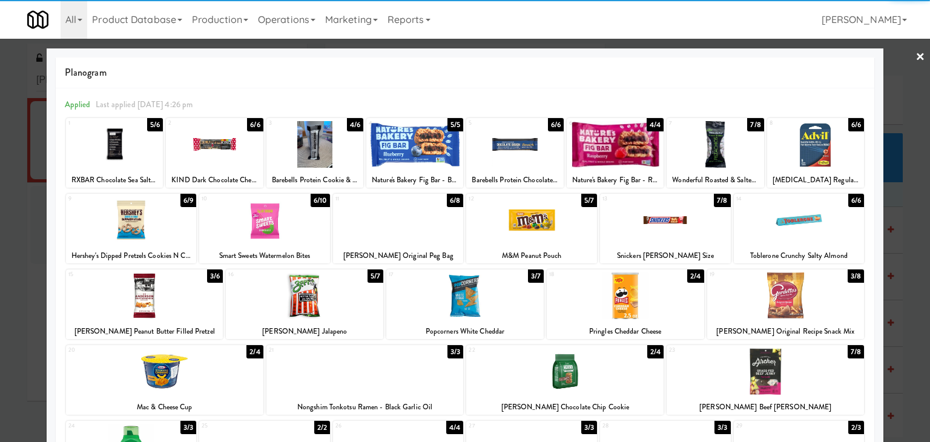
scroll to position [121, 0]
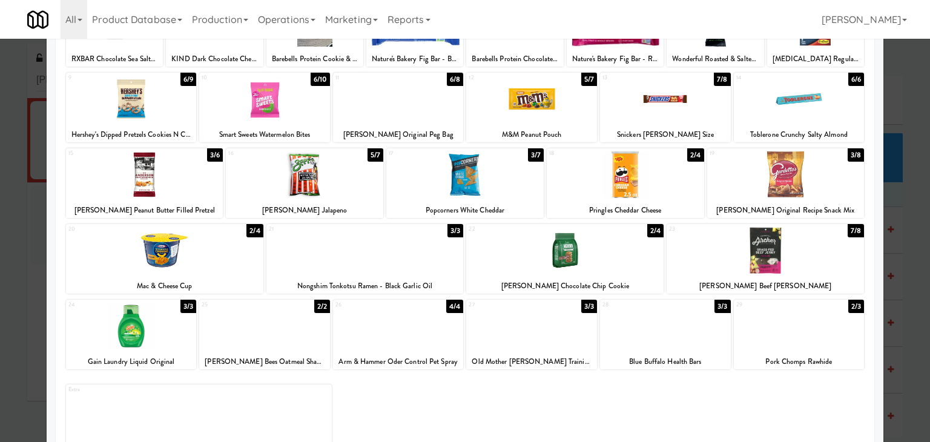
click at [570, 272] on div at bounding box center [564, 250] width 197 height 47
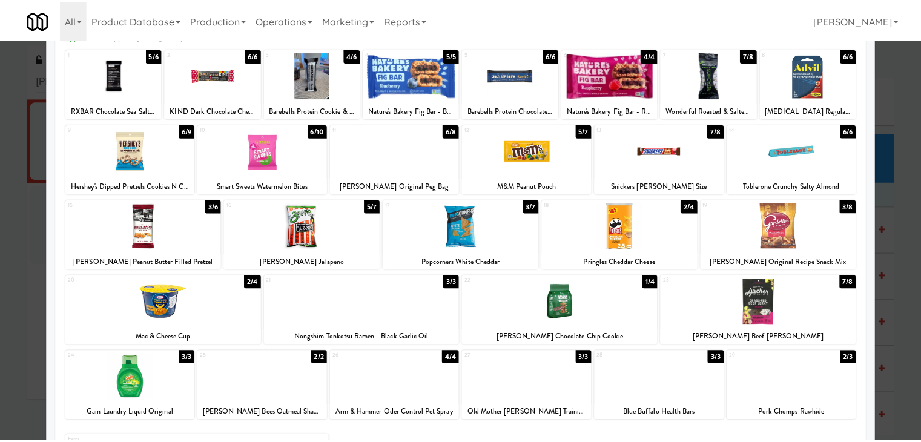
scroll to position [0, 0]
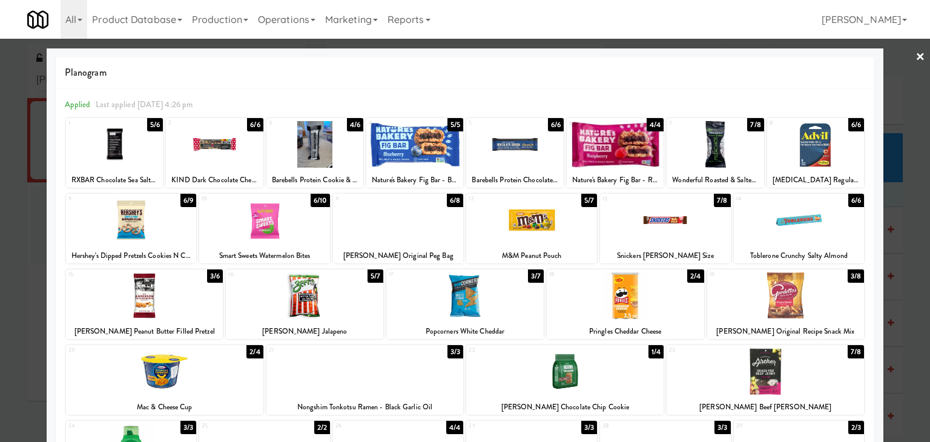
click at [916, 59] on link "×" at bounding box center [921, 58] width 10 height 38
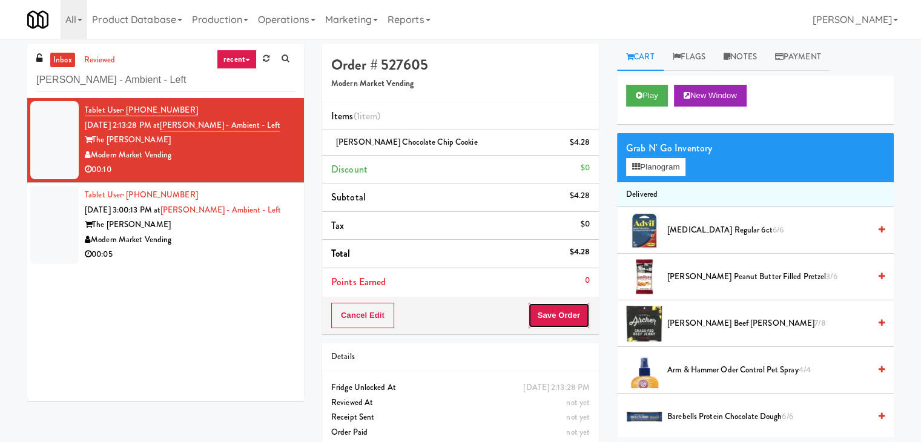
click at [548, 306] on button "Save Order" at bounding box center [559, 315] width 62 height 25
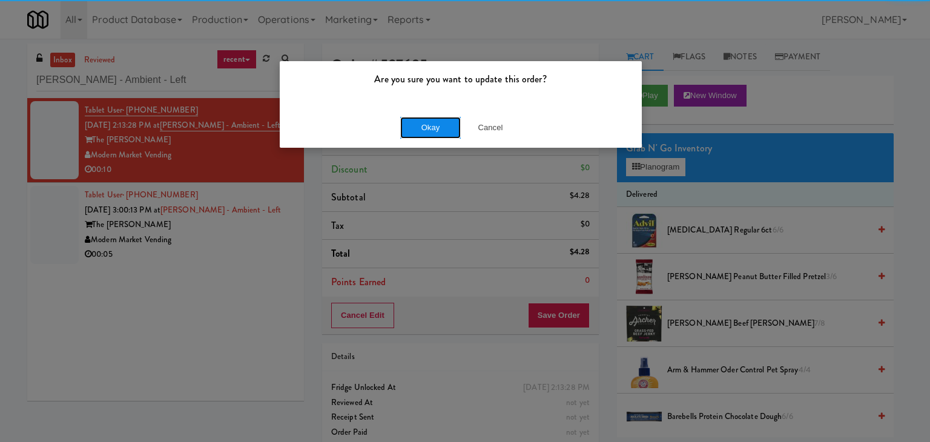
click at [427, 126] on button "Okay" at bounding box center [430, 128] width 61 height 22
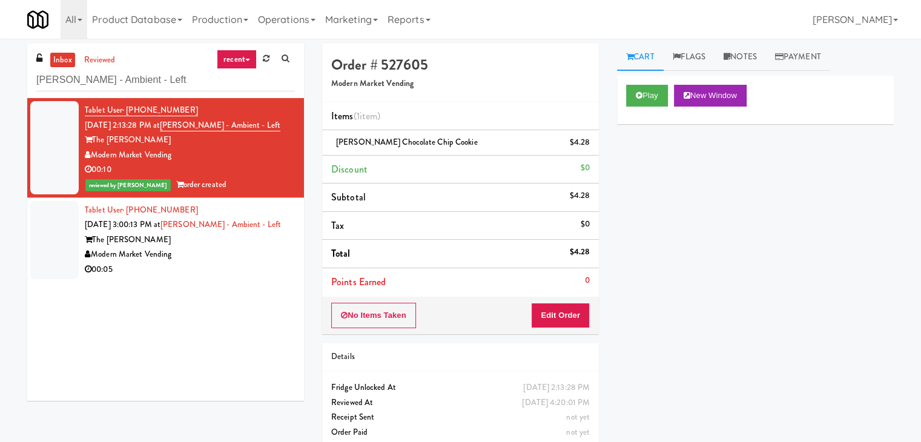
click at [249, 247] on div "Modern Market Vending" at bounding box center [190, 254] width 210 height 15
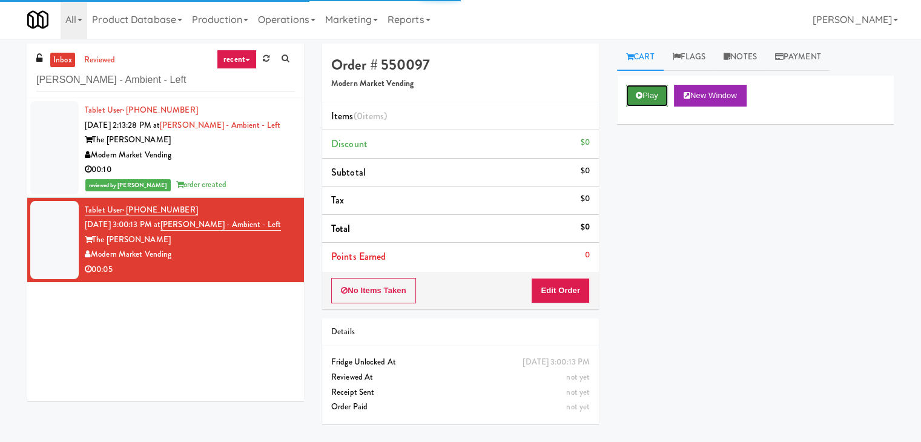
click at [647, 94] on button "Play" at bounding box center [647, 96] width 42 height 22
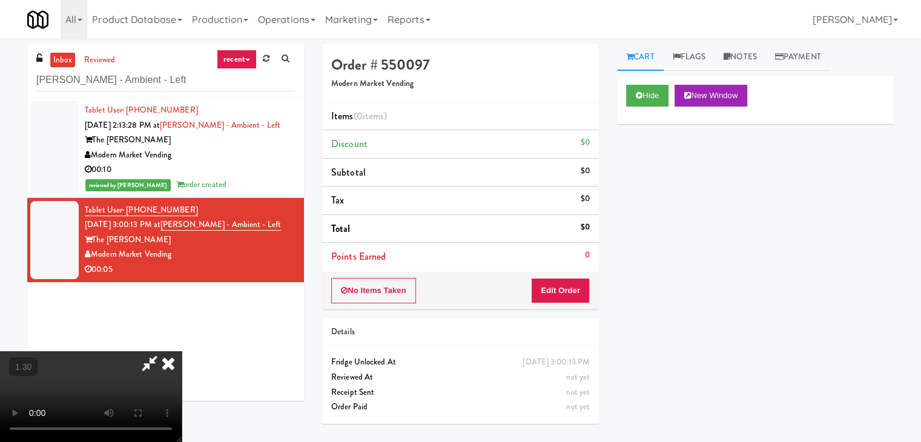
click at [182, 351] on video at bounding box center [91, 396] width 182 height 91
click at [182, 351] on icon at bounding box center [168, 363] width 27 height 24
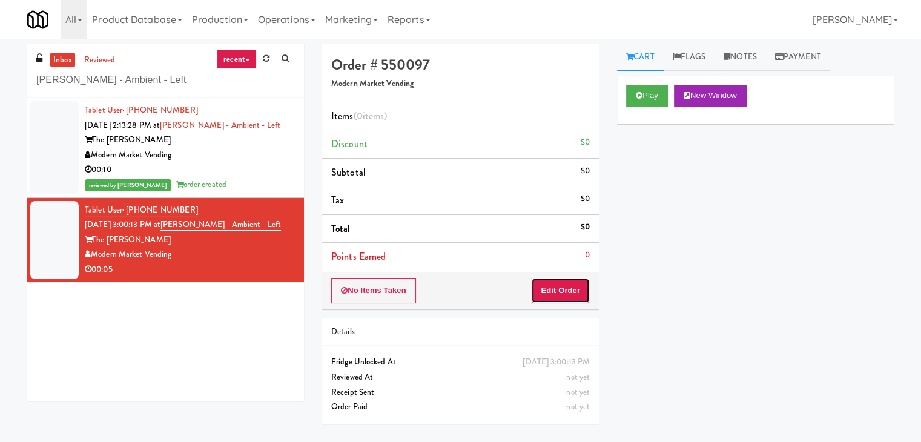
click at [549, 293] on button "Edit Order" at bounding box center [560, 290] width 59 height 25
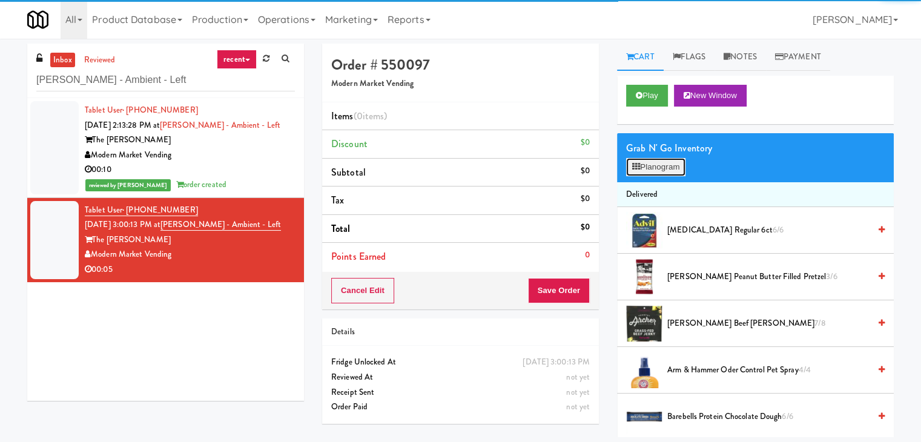
click at [646, 171] on button "Planogram" at bounding box center [655, 167] width 59 height 18
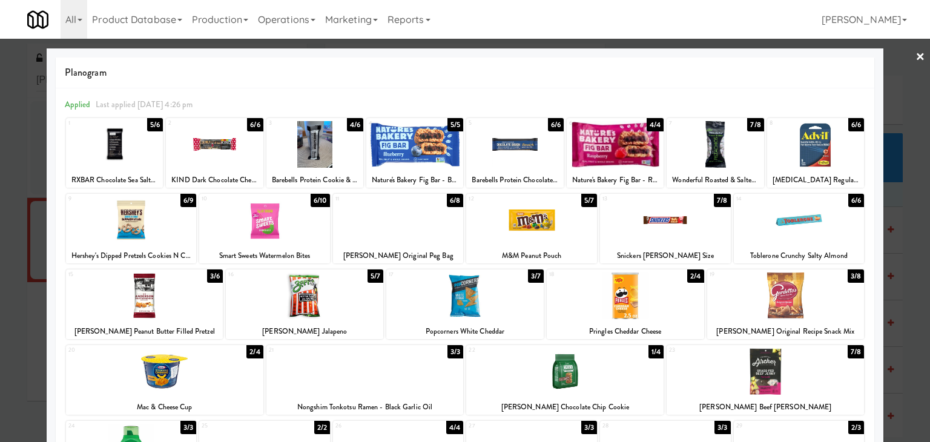
click at [296, 136] on div at bounding box center [315, 144] width 97 height 47
click at [904, 54] on div at bounding box center [465, 221] width 930 height 442
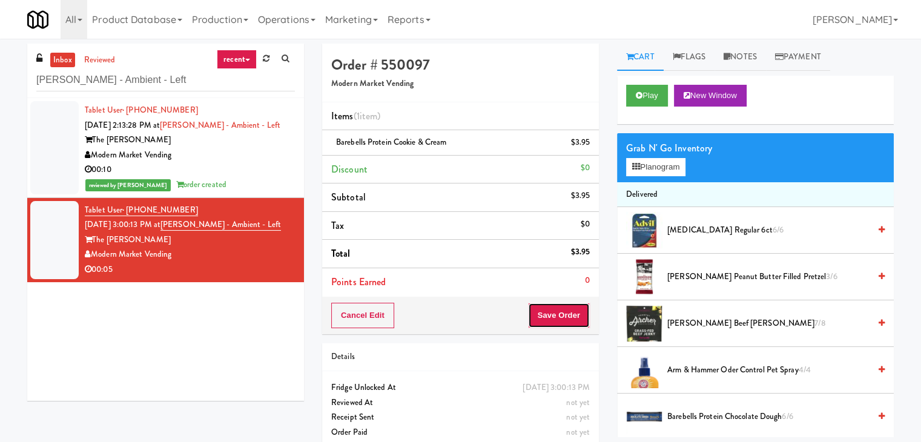
click at [565, 322] on button "Save Order" at bounding box center [559, 315] width 62 height 25
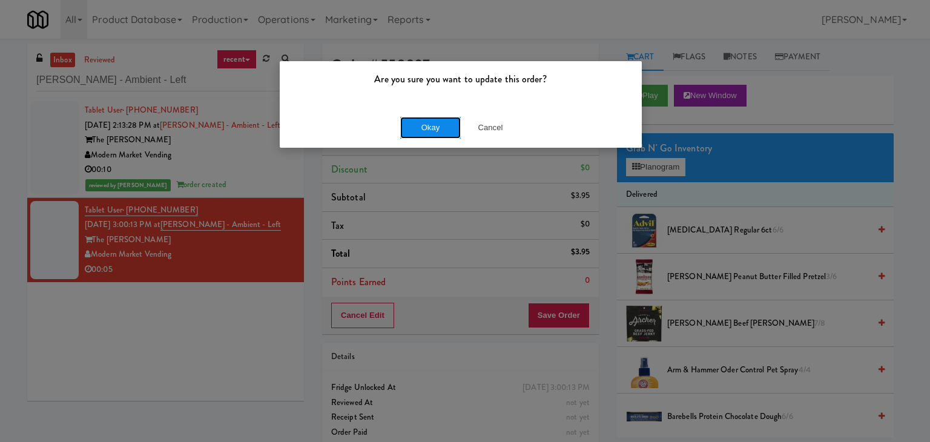
click at [418, 121] on button "Okay" at bounding box center [430, 128] width 61 height 22
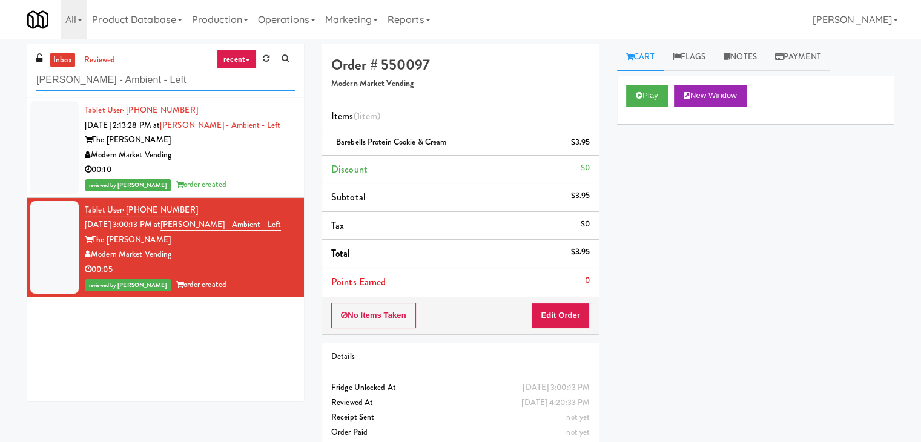
click at [176, 77] on input "[PERSON_NAME] - Ambient - Left" at bounding box center [165, 80] width 259 height 22
paste input "Rock Solid Reboot 2"
type input "Rock Solid Reboot 2"
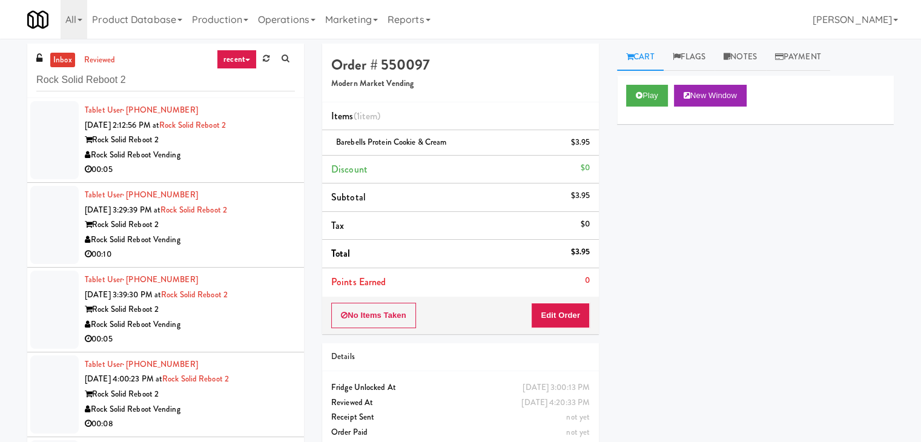
click at [248, 148] on div "Rock Solid Reboot Vending" at bounding box center [190, 155] width 210 height 15
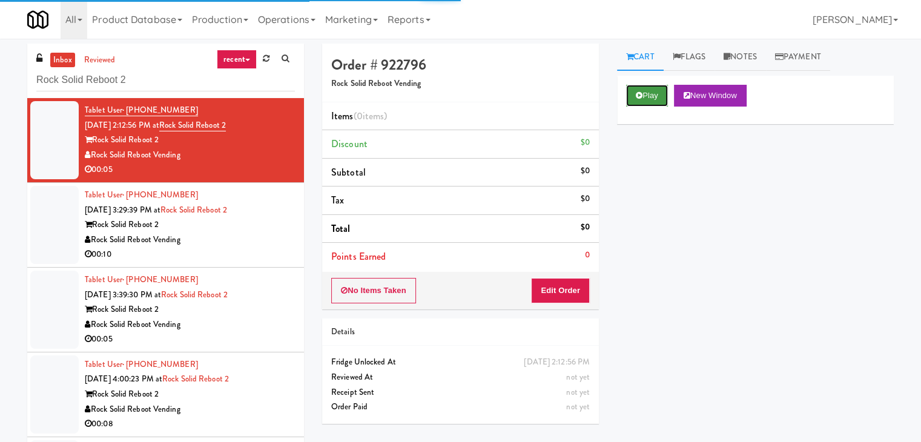
click at [641, 97] on icon at bounding box center [639, 95] width 7 height 8
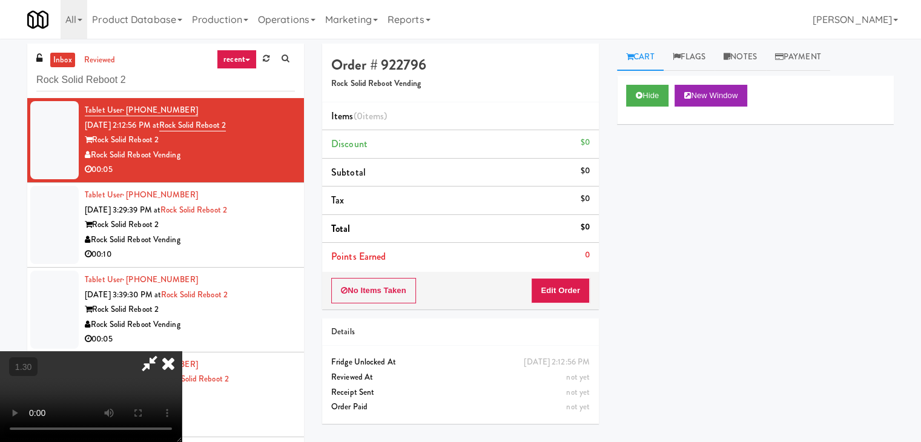
click at [182, 351] on icon at bounding box center [168, 363] width 27 height 24
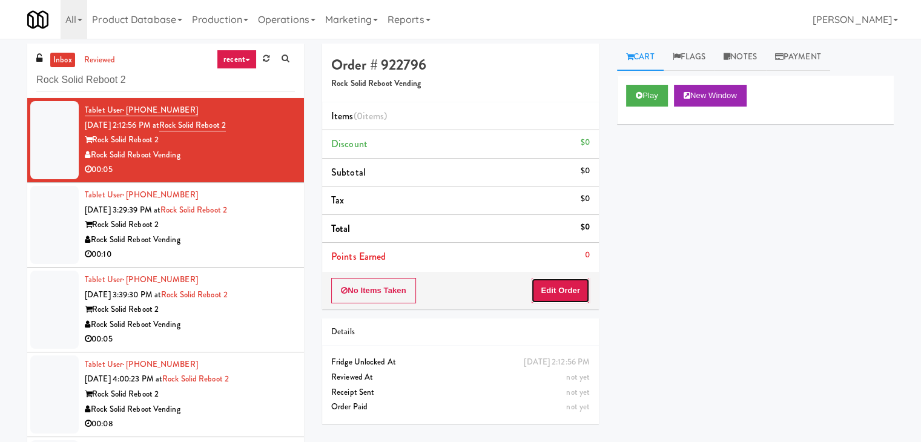
click at [551, 289] on button "Edit Order" at bounding box center [560, 290] width 59 height 25
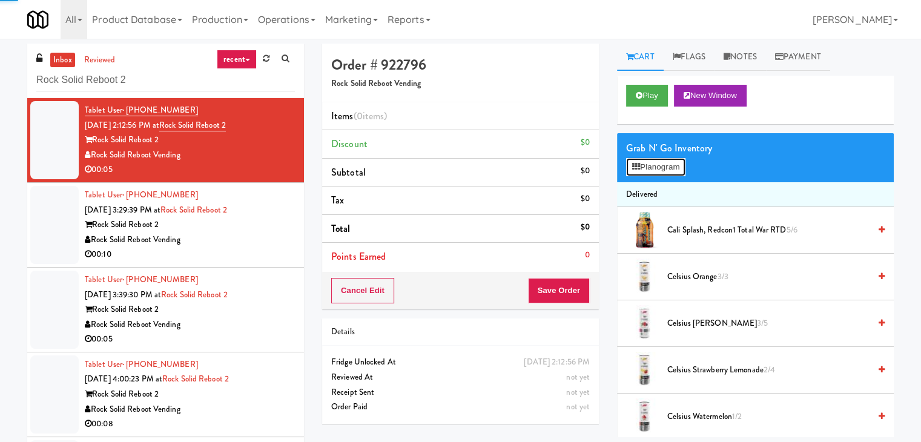
drag, startPoint x: 660, startPoint y: 165, endPoint x: 610, endPoint y: 154, distance: 51.0
click at [664, 156] on div "Grab N' Go Inventory Planogram" at bounding box center [755, 157] width 277 height 49
click at [637, 164] on icon at bounding box center [636, 167] width 8 height 8
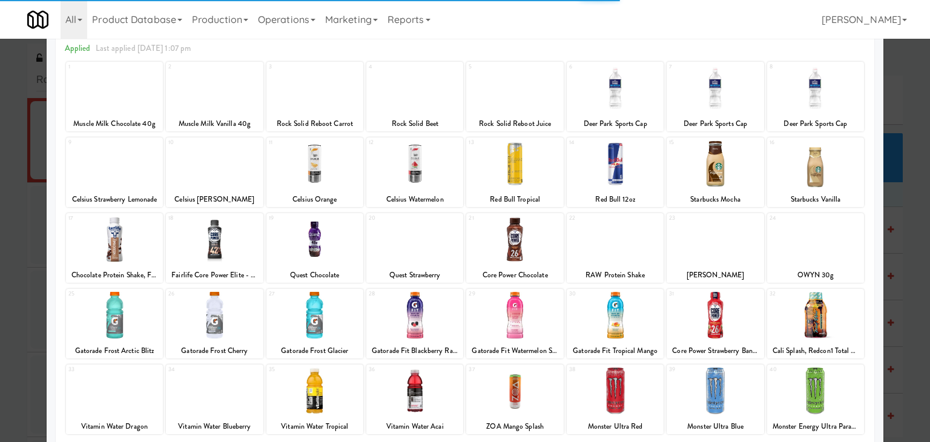
scroll to position [153, 0]
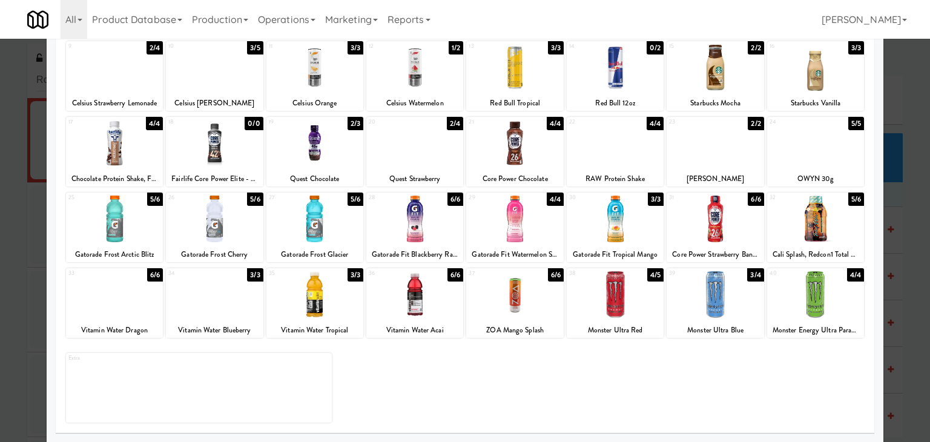
click at [213, 294] on div at bounding box center [214, 294] width 97 height 47
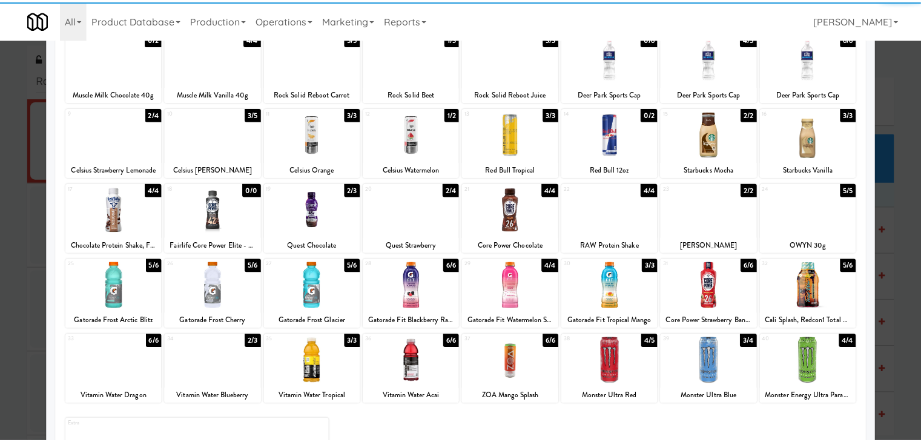
scroll to position [0, 0]
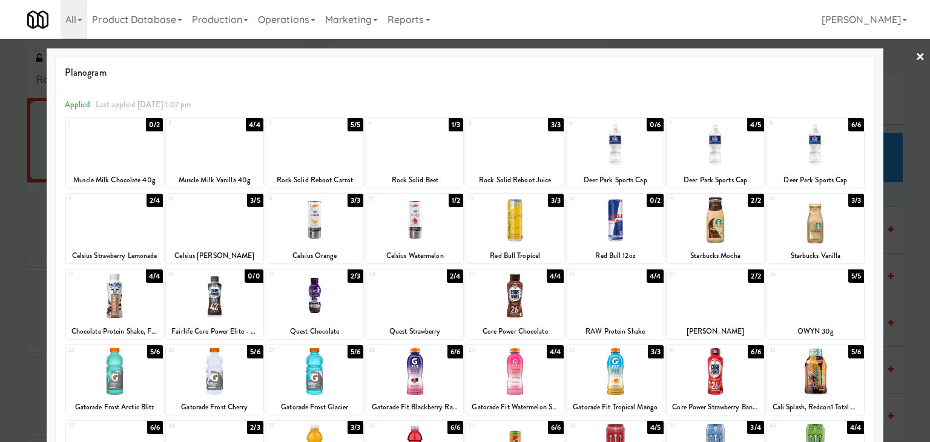
click at [918, 53] on div at bounding box center [465, 221] width 930 height 442
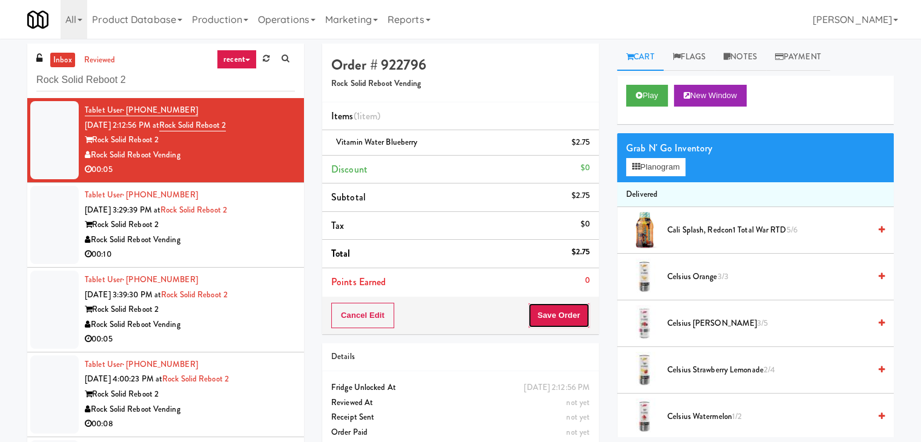
click at [545, 316] on button "Save Order" at bounding box center [559, 315] width 62 height 25
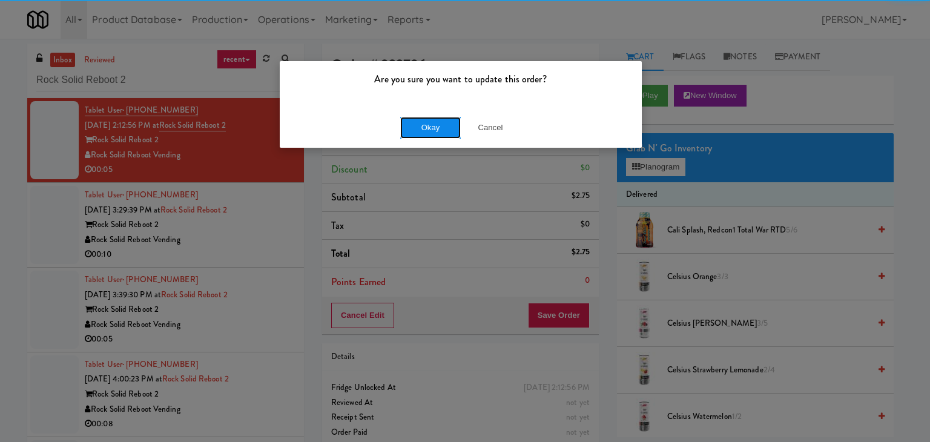
click at [436, 132] on button "Okay" at bounding box center [430, 128] width 61 height 22
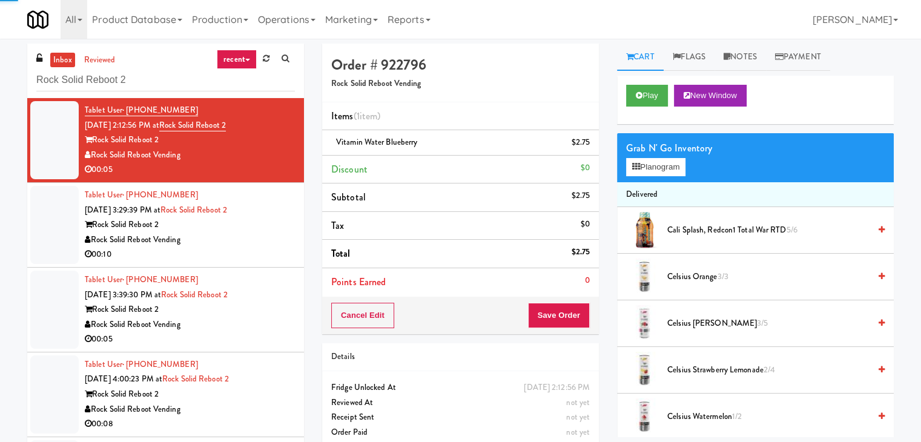
click at [233, 239] on div "Rock Solid Reboot Vending" at bounding box center [190, 240] width 210 height 15
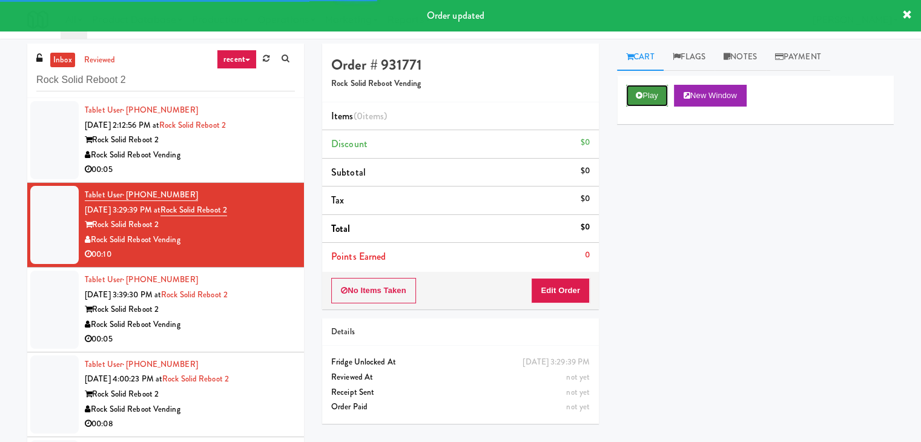
click at [659, 94] on button "Play" at bounding box center [647, 96] width 42 height 22
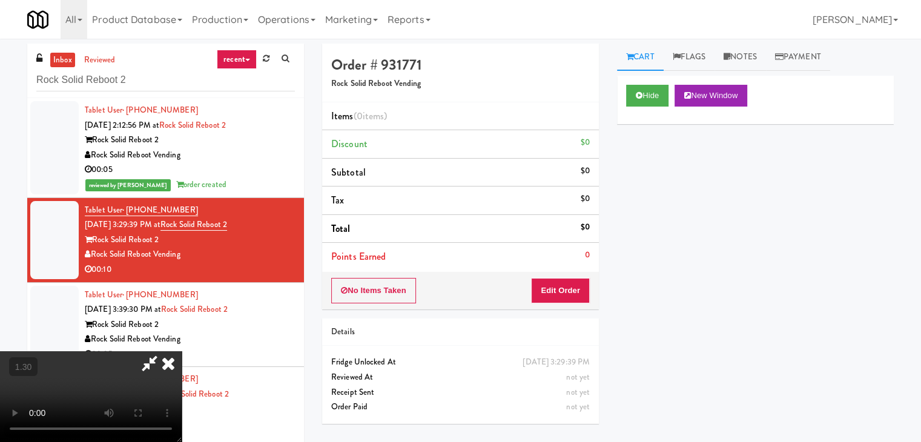
click at [182, 351] on video at bounding box center [91, 396] width 182 height 91
click at [182, 351] on icon at bounding box center [168, 363] width 27 height 24
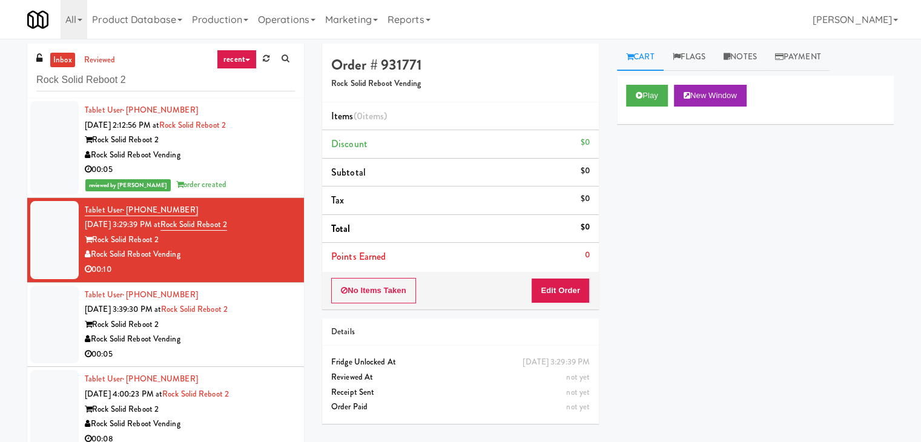
click at [556, 309] on div "Order # 931771 Rock Solid Reboot Vending Items (0 items ) Discount $0 Subtotal …" at bounding box center [460, 238] width 295 height 389
click at [567, 285] on button "Edit Order" at bounding box center [560, 290] width 59 height 25
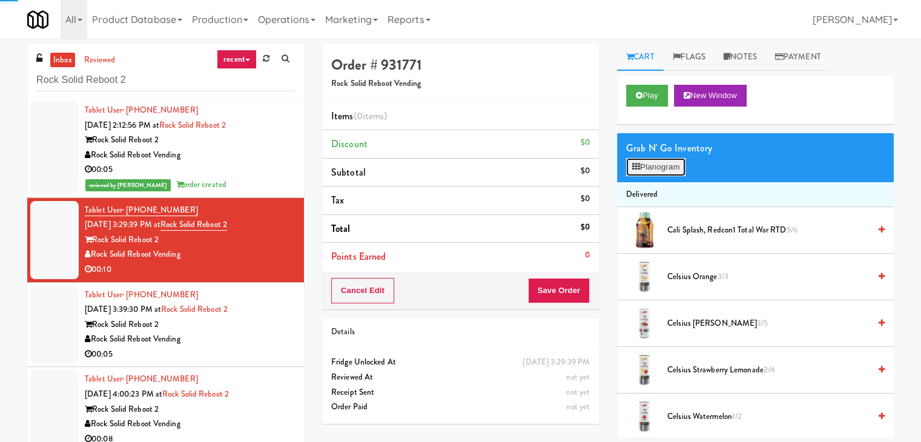
click at [659, 167] on button "Planogram" at bounding box center [655, 167] width 59 height 18
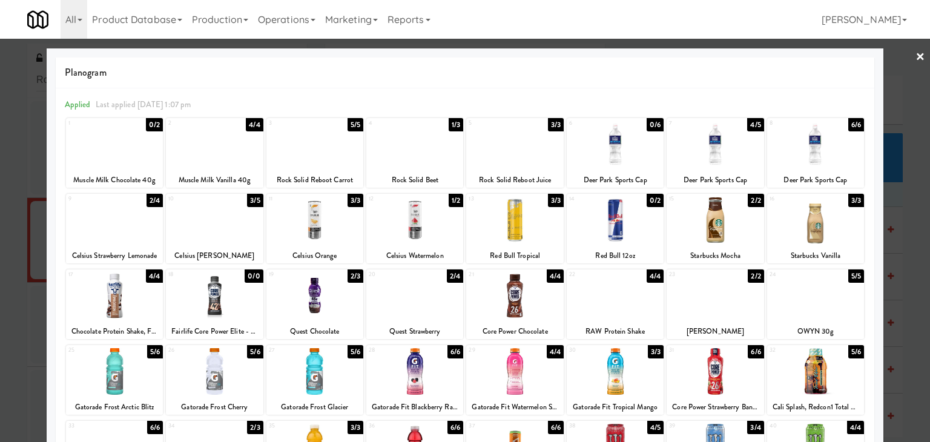
click at [720, 152] on div at bounding box center [715, 144] width 97 height 47
click at [102, 230] on div at bounding box center [114, 220] width 97 height 47
click at [916, 53] on link "×" at bounding box center [921, 58] width 10 height 38
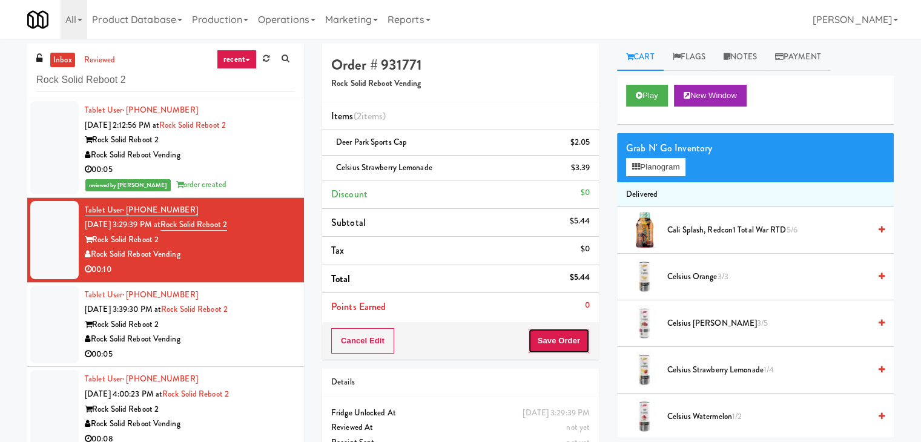
click at [545, 342] on button "Save Order" at bounding box center [559, 340] width 62 height 25
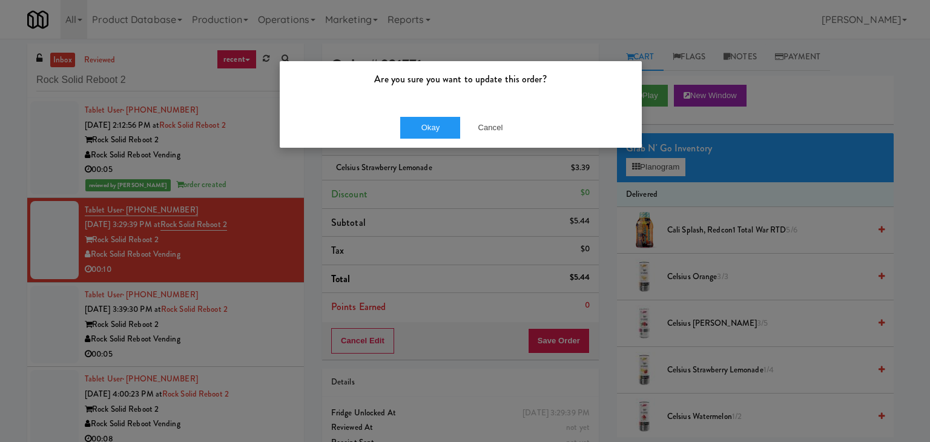
click at [435, 139] on div "Okay Cancel" at bounding box center [461, 127] width 362 height 41
click at [402, 130] on button "Okay" at bounding box center [430, 128] width 61 height 22
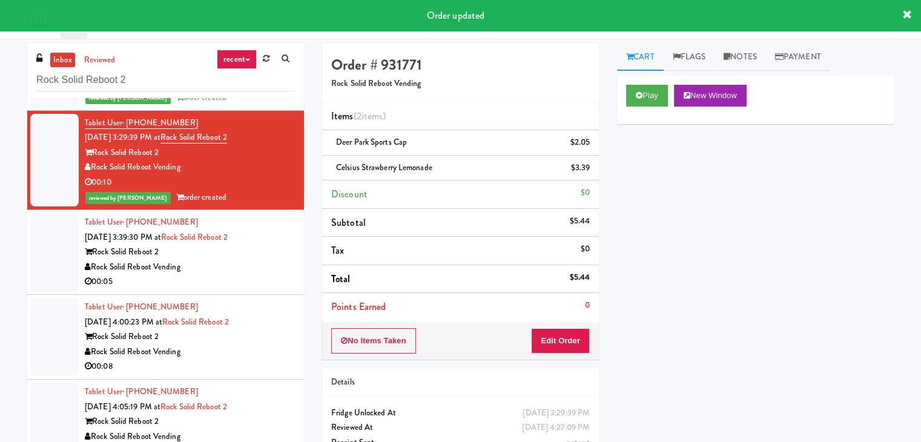
scroll to position [89, 0]
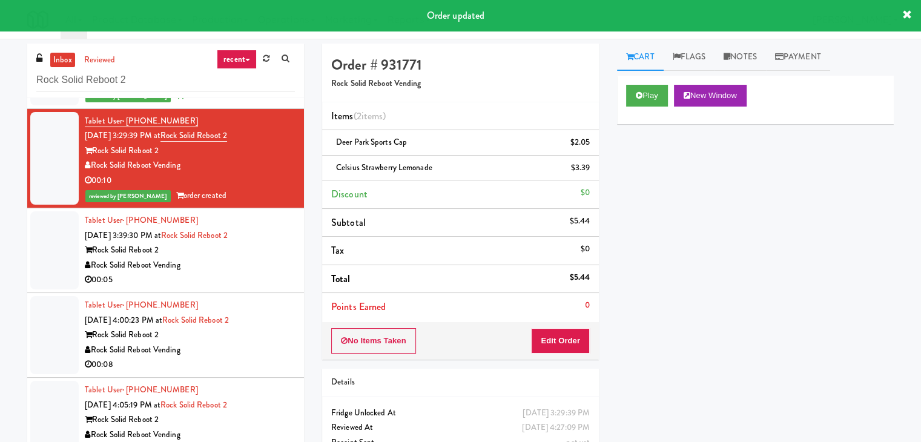
drag, startPoint x: 247, startPoint y: 285, endPoint x: 259, endPoint y: 285, distance: 12.1
click at [247, 285] on div "00:05" at bounding box center [190, 280] width 210 height 15
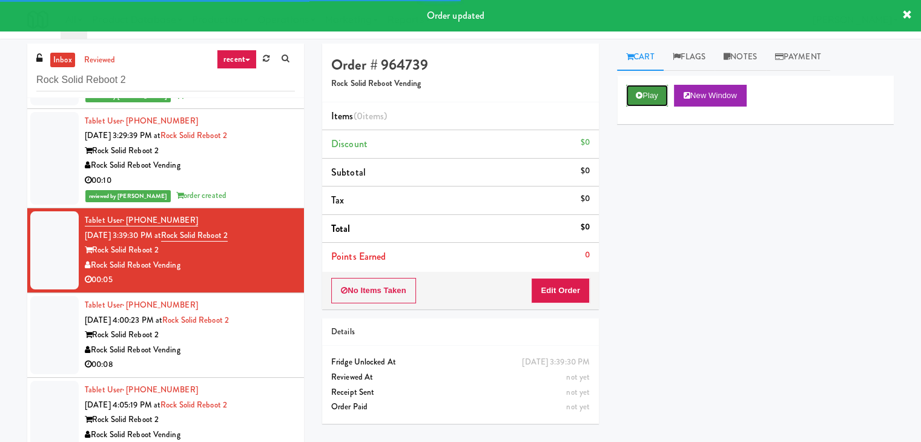
click at [659, 92] on button "Play" at bounding box center [647, 96] width 42 height 22
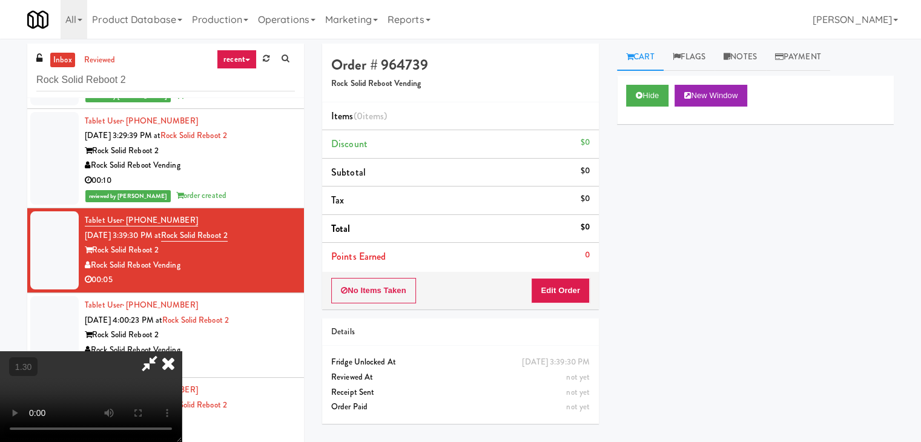
click at [182, 351] on video at bounding box center [91, 396] width 182 height 91
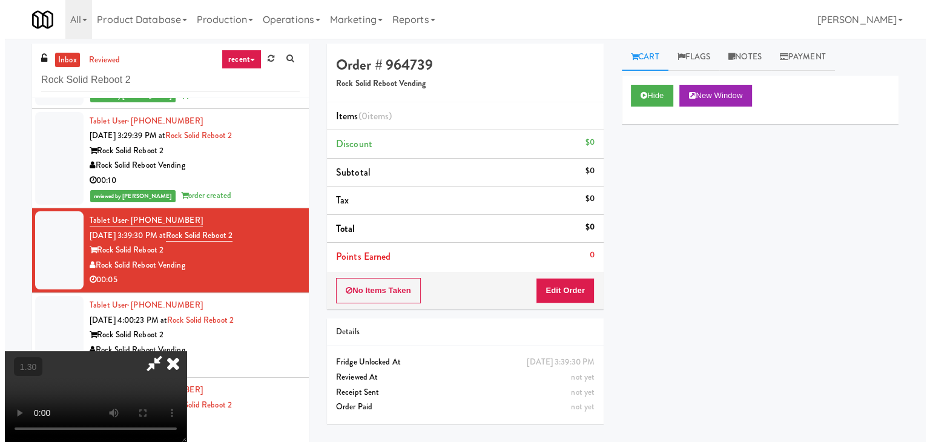
scroll to position [0, 0]
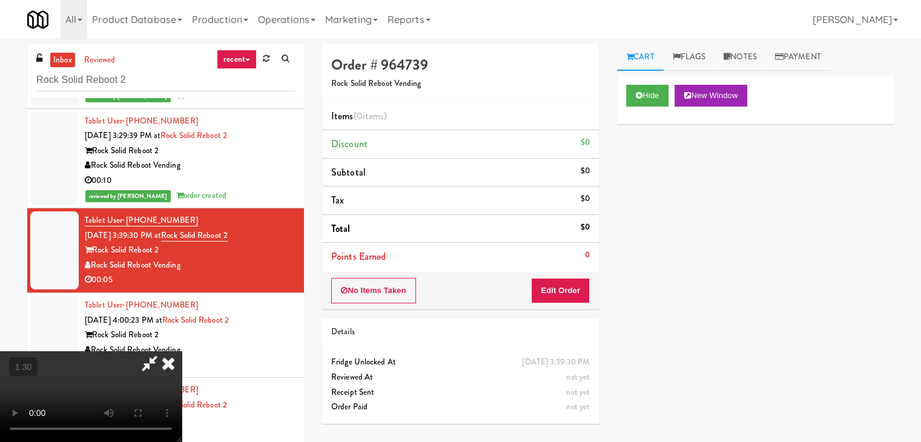
click at [182, 351] on icon at bounding box center [168, 363] width 27 height 24
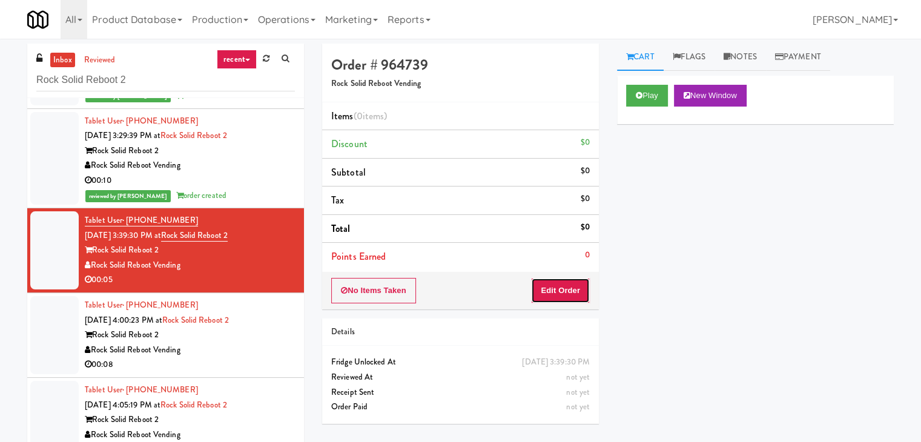
click at [560, 288] on button "Edit Order" at bounding box center [560, 290] width 59 height 25
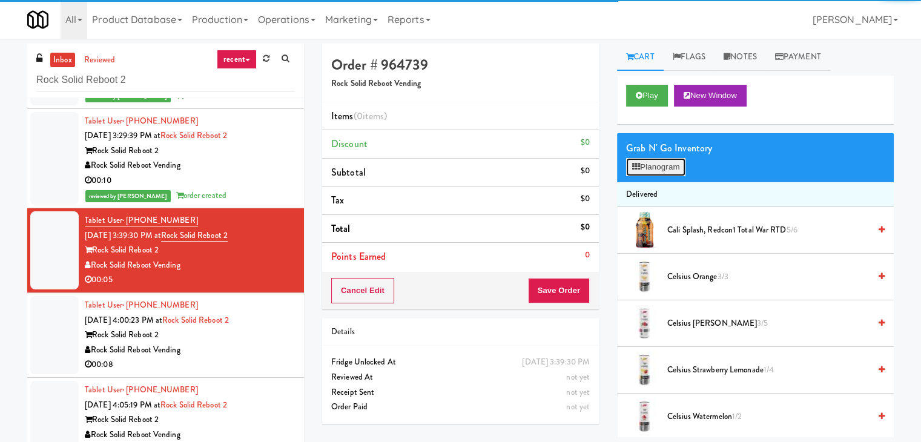
click at [659, 168] on button "Planogram" at bounding box center [655, 167] width 59 height 18
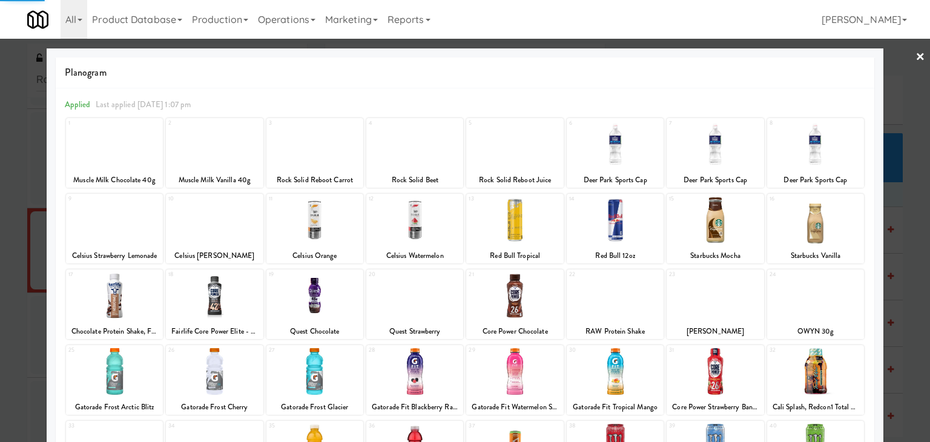
scroll to position [153, 0]
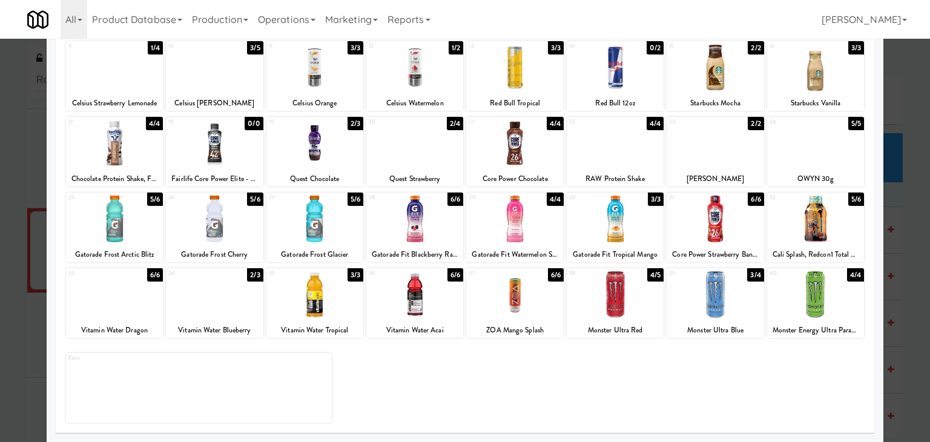
click at [593, 317] on div at bounding box center [615, 294] width 97 height 47
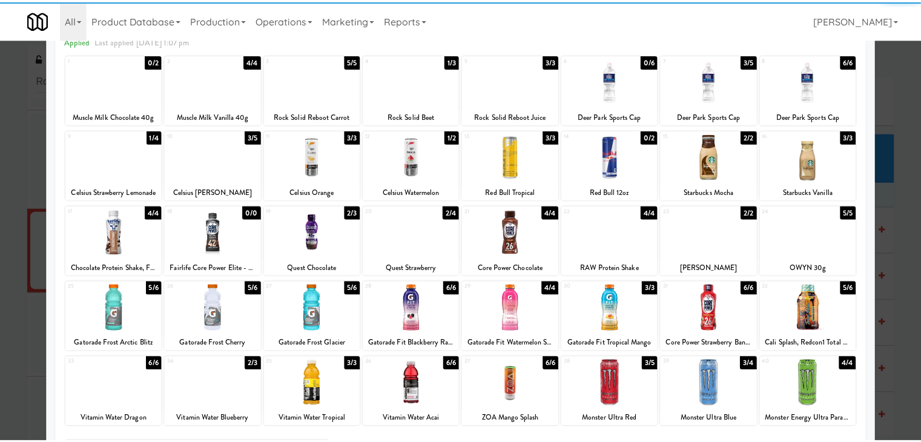
scroll to position [0, 0]
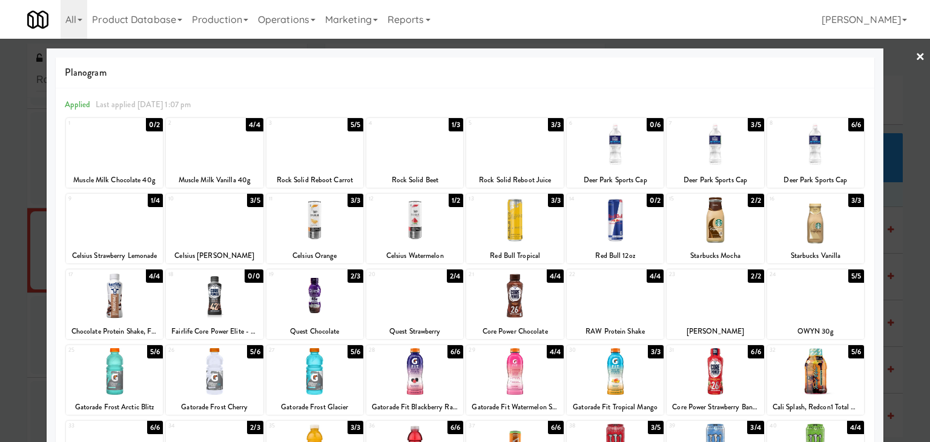
click at [916, 54] on div at bounding box center [465, 221] width 930 height 442
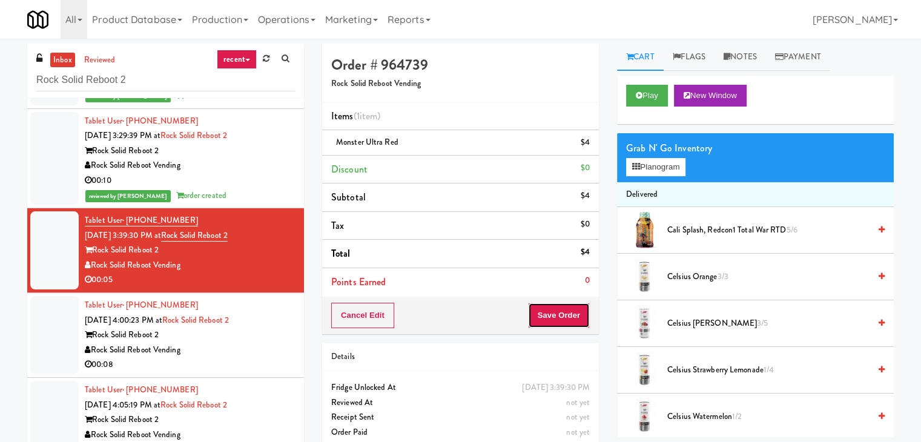
click at [562, 320] on button "Save Order" at bounding box center [559, 315] width 62 height 25
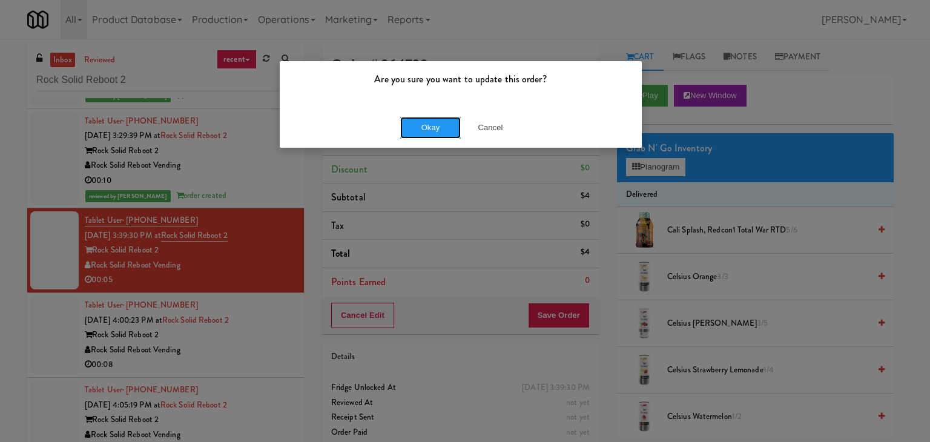
drag, startPoint x: 417, startPoint y: 125, endPoint x: 288, endPoint y: 183, distance: 141.5
click at [417, 125] on button "Okay" at bounding box center [430, 128] width 61 height 22
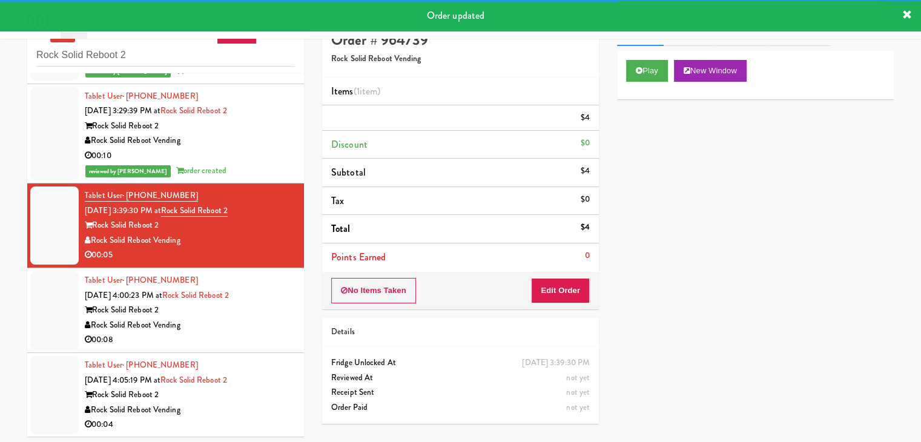
scroll to position [39, 0]
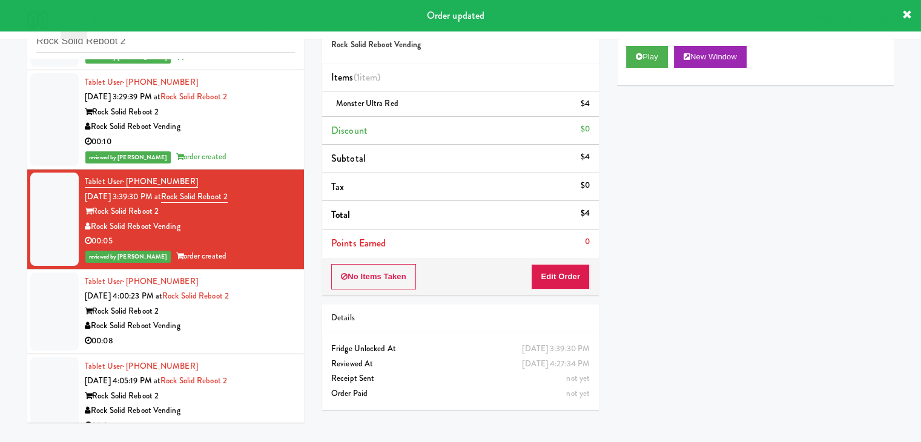
click at [250, 326] on div "Rock Solid Reboot Vending" at bounding box center [190, 326] width 210 height 15
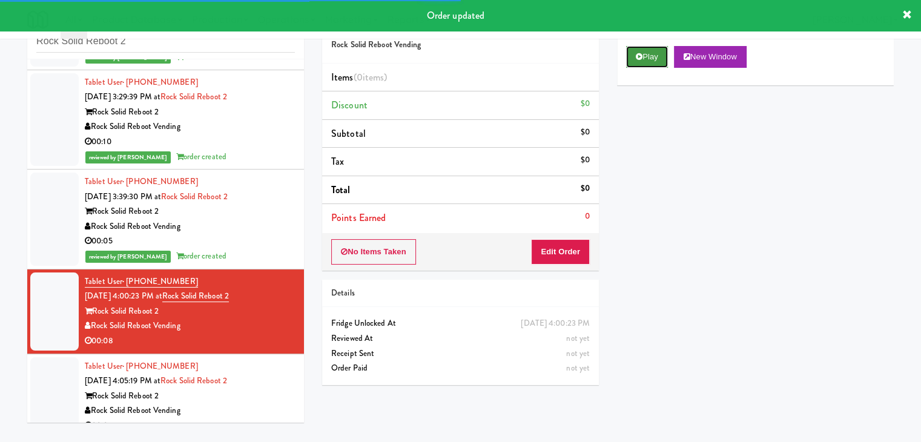
click at [648, 56] on button "Play" at bounding box center [647, 57] width 42 height 22
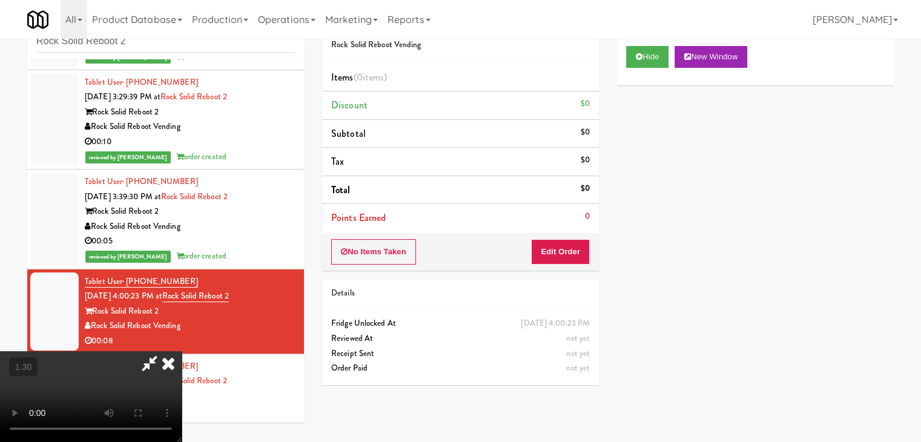
click at [182, 351] on video at bounding box center [91, 396] width 182 height 91
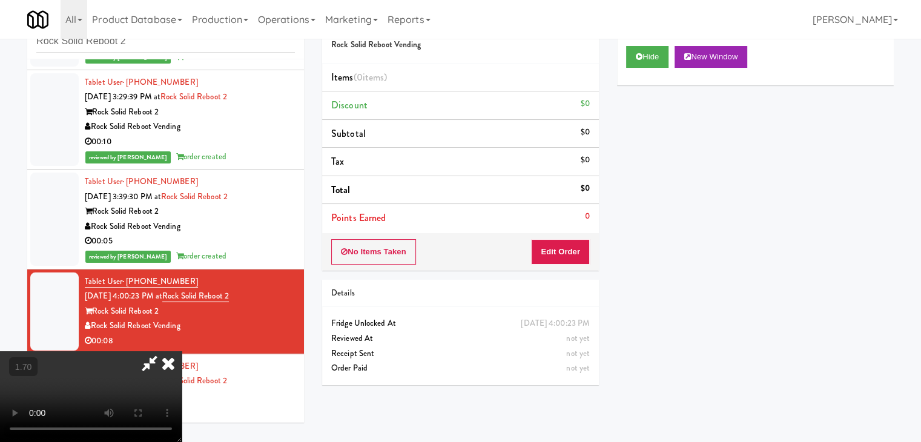
scroll to position [0, 0]
click at [182, 351] on icon at bounding box center [168, 363] width 27 height 24
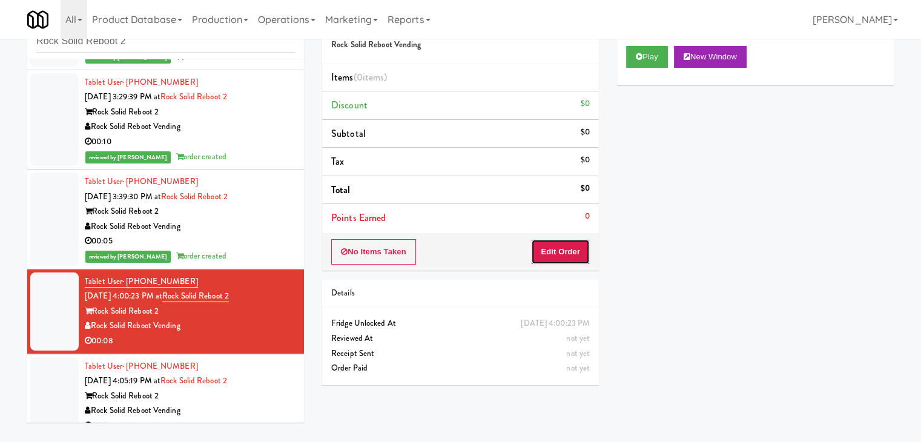
click at [567, 259] on button "Edit Order" at bounding box center [560, 251] width 59 height 25
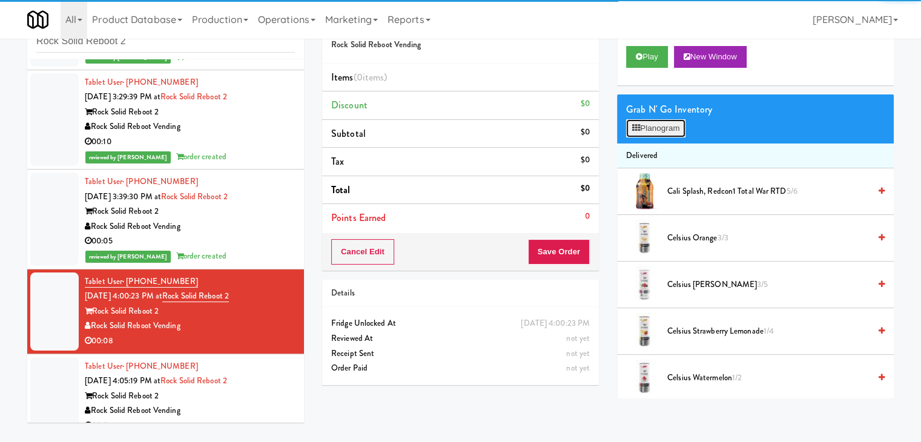
click at [654, 126] on button "Planogram" at bounding box center [655, 128] width 59 height 18
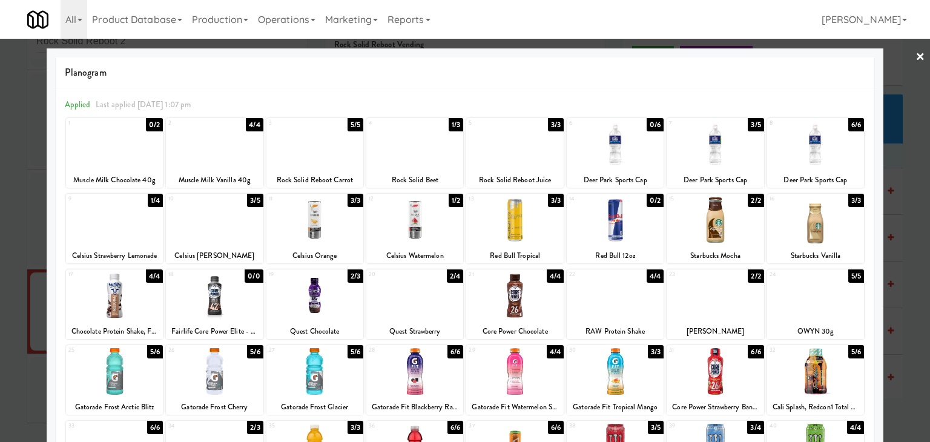
click at [511, 303] on div at bounding box center [514, 296] width 97 height 47
drag, startPoint x: 910, startPoint y: 59, endPoint x: 727, endPoint y: 100, distance: 187.5
click at [916, 59] on link "×" at bounding box center [921, 58] width 10 height 38
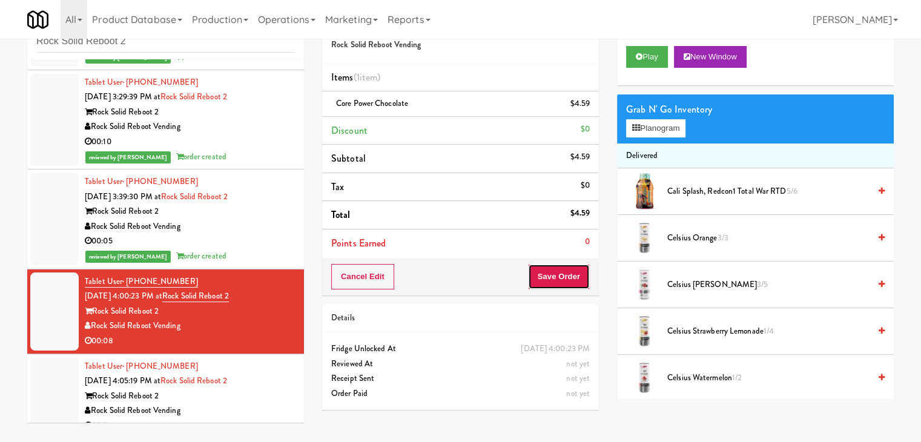
click at [569, 277] on button "Save Order" at bounding box center [559, 276] width 62 height 25
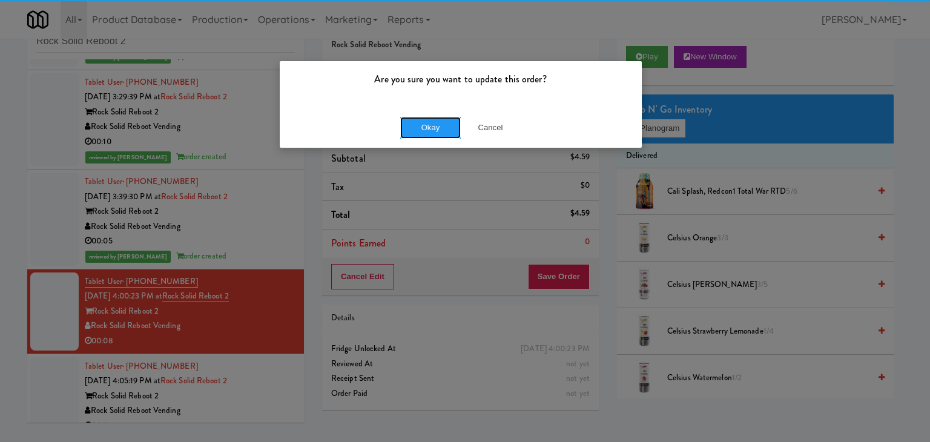
drag, startPoint x: 445, startPoint y: 122, endPoint x: 383, endPoint y: 159, distance: 72.3
click at [444, 122] on button "Okay" at bounding box center [430, 128] width 61 height 22
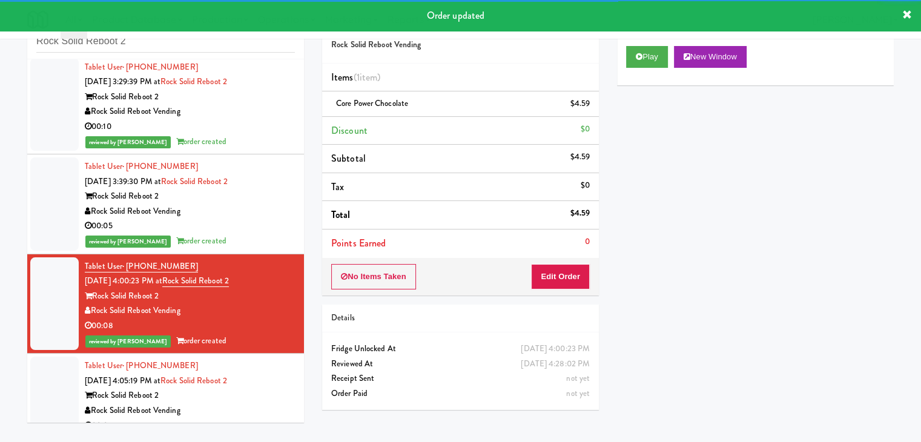
scroll to position [119, 0]
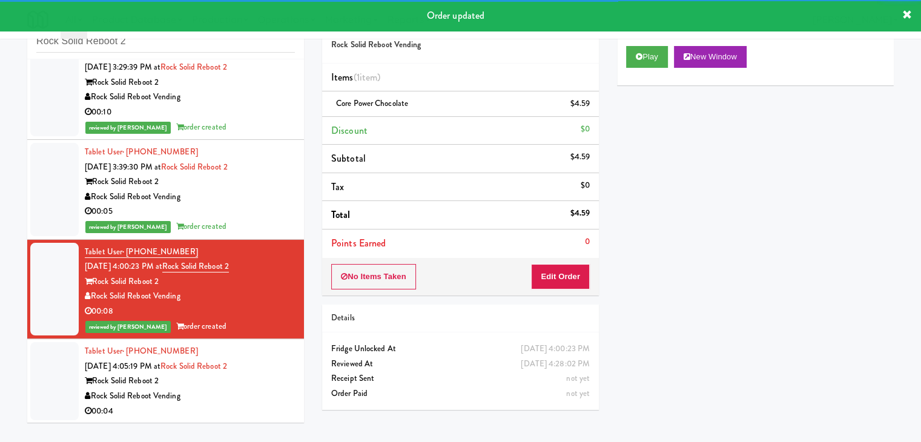
click at [262, 389] on div "Rock Solid Reboot Vending" at bounding box center [190, 396] width 210 height 15
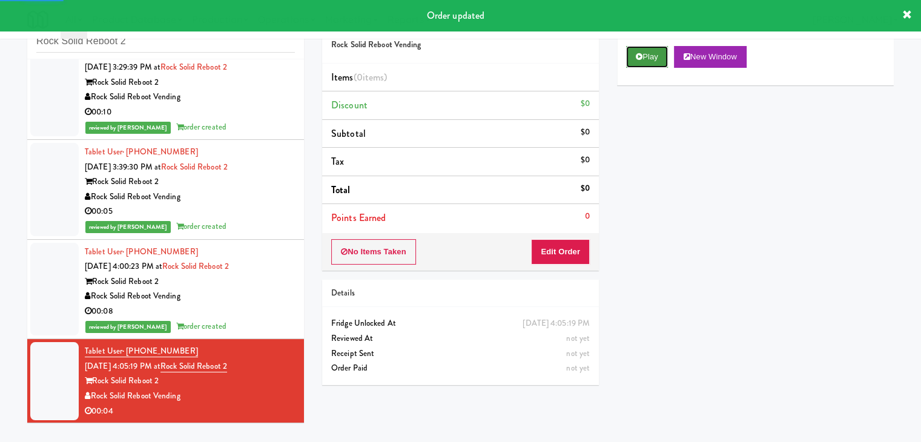
click at [647, 53] on button "Play" at bounding box center [647, 57] width 42 height 22
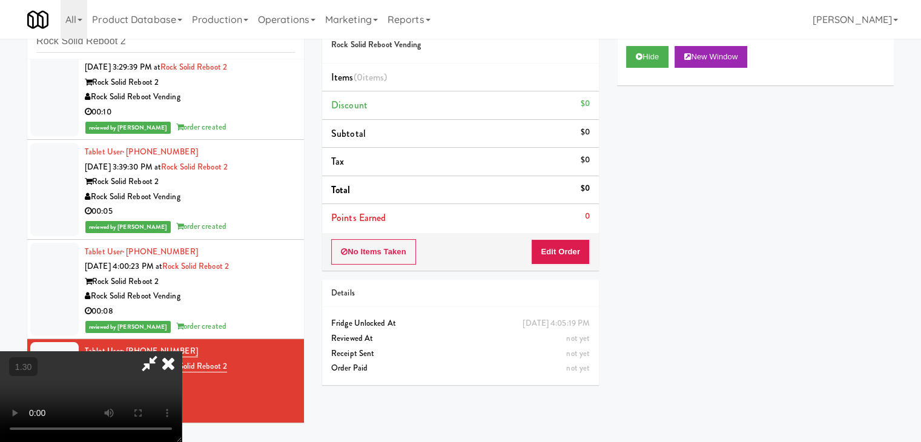
click at [182, 351] on video at bounding box center [91, 396] width 182 height 91
click at [182, 351] on icon at bounding box center [168, 363] width 27 height 24
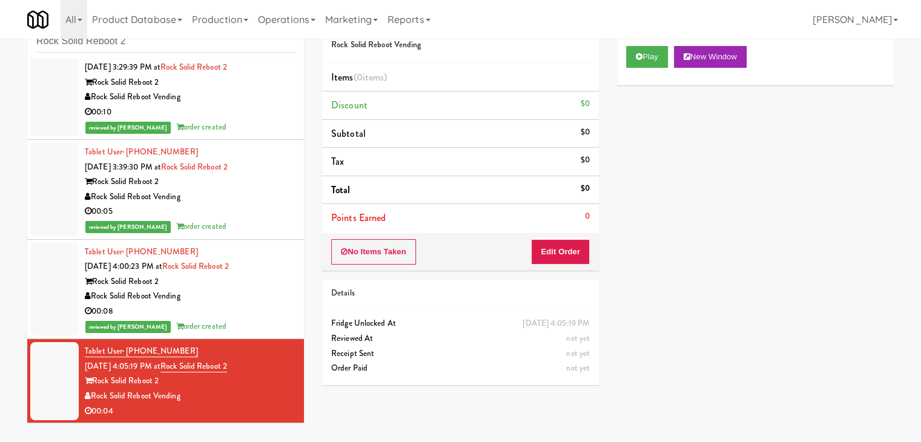
click at [546, 244] on div "No Items Taken Edit Order" at bounding box center [460, 252] width 277 height 38
click at [577, 247] on button "Edit Order" at bounding box center [560, 251] width 59 height 25
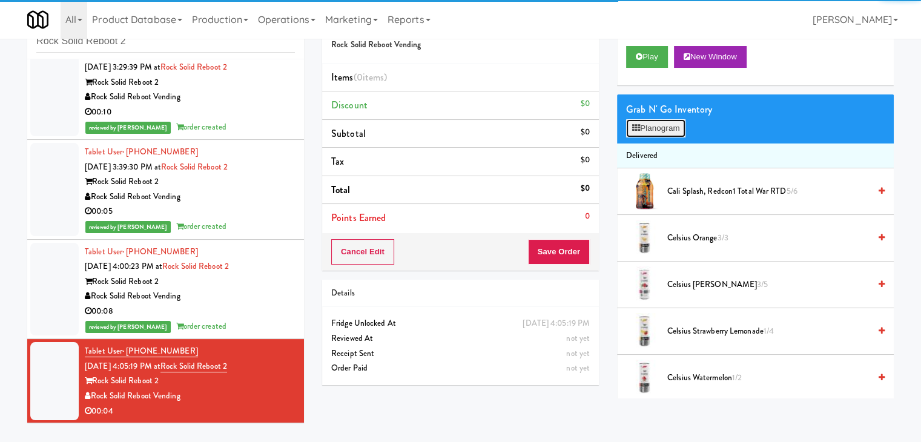
click at [669, 127] on button "Planogram" at bounding box center [655, 128] width 59 height 18
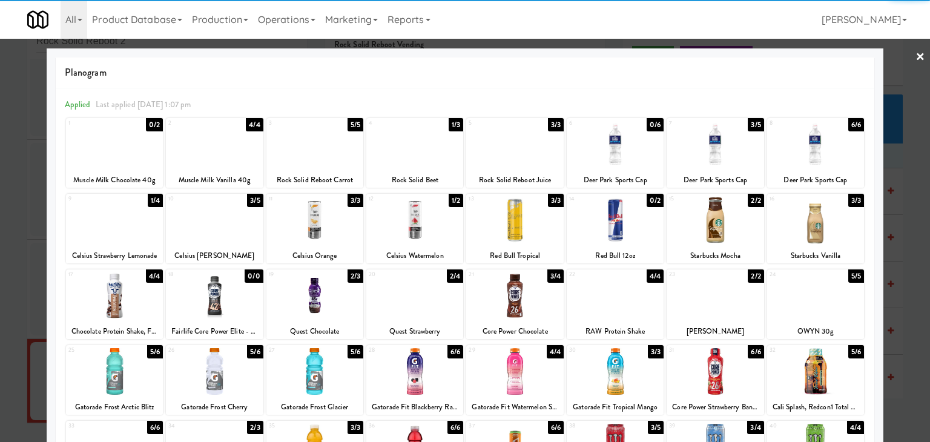
click at [721, 139] on div at bounding box center [715, 144] width 97 height 47
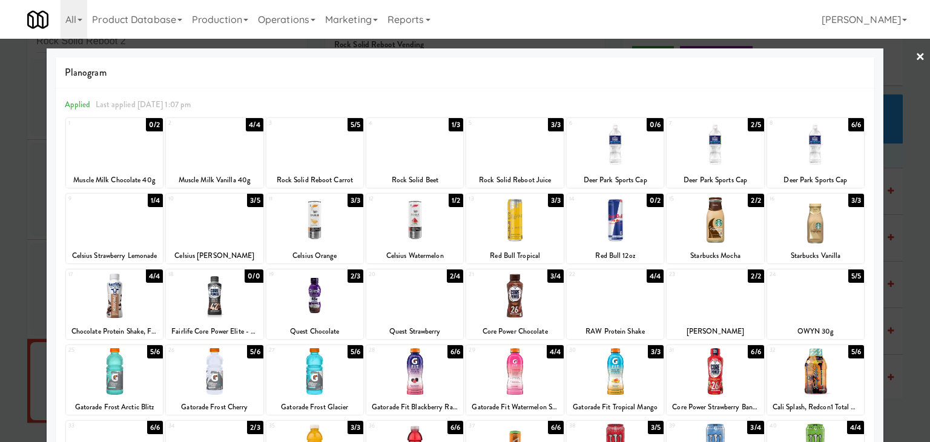
click at [916, 59] on link "×" at bounding box center [921, 58] width 10 height 38
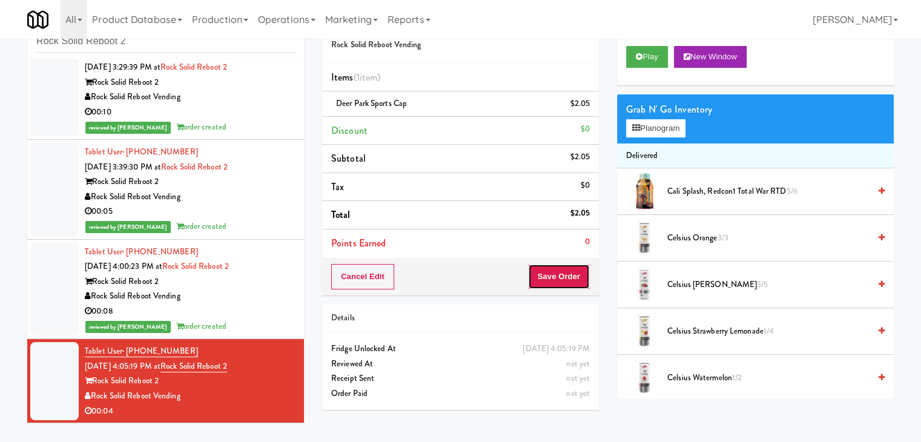
click at [556, 274] on button "Save Order" at bounding box center [559, 276] width 62 height 25
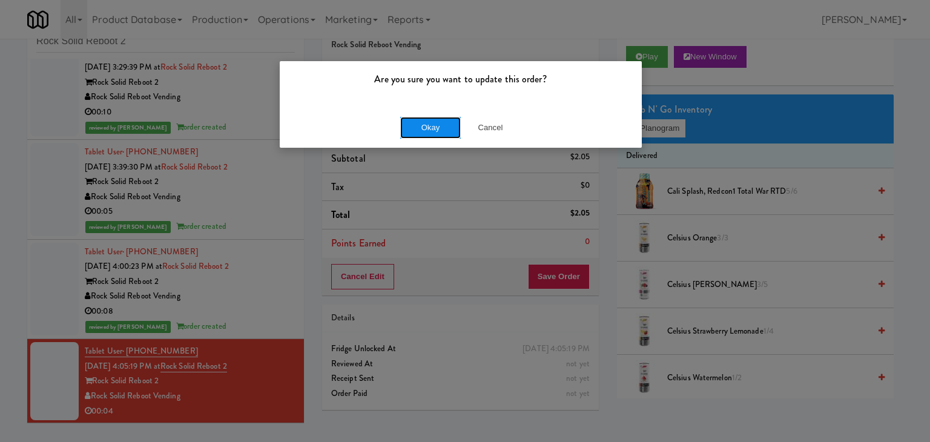
click at [449, 127] on button "Okay" at bounding box center [430, 128] width 61 height 22
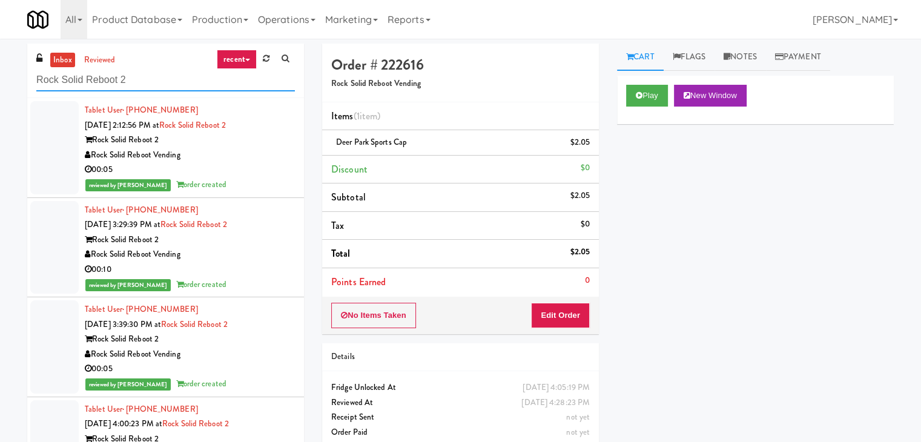
click at [149, 76] on input "Rock Solid Reboot 2" at bounding box center [165, 80] width 259 height 22
paste input "Cool - MW - Pre Launch"
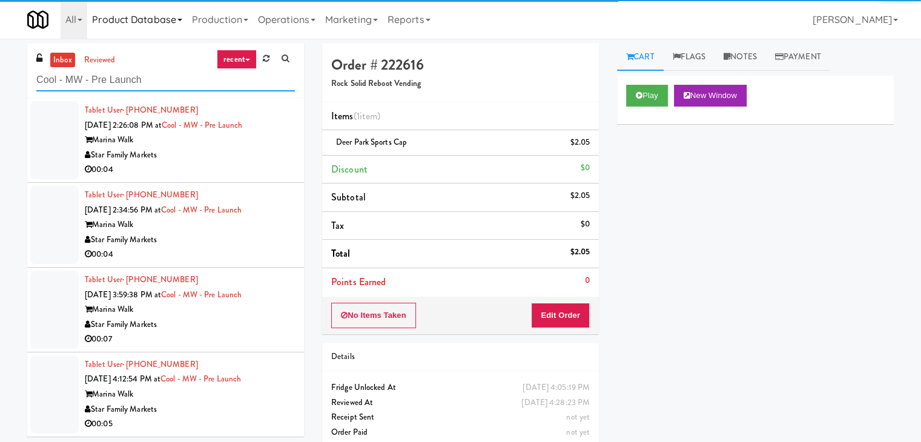
type input "Cool - MW - Pre Launch"
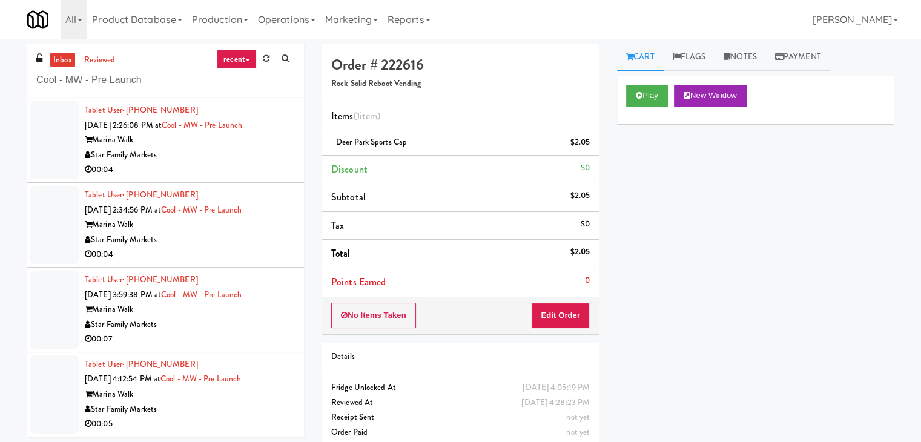
click at [248, 171] on div "00:04" at bounding box center [190, 169] width 210 height 15
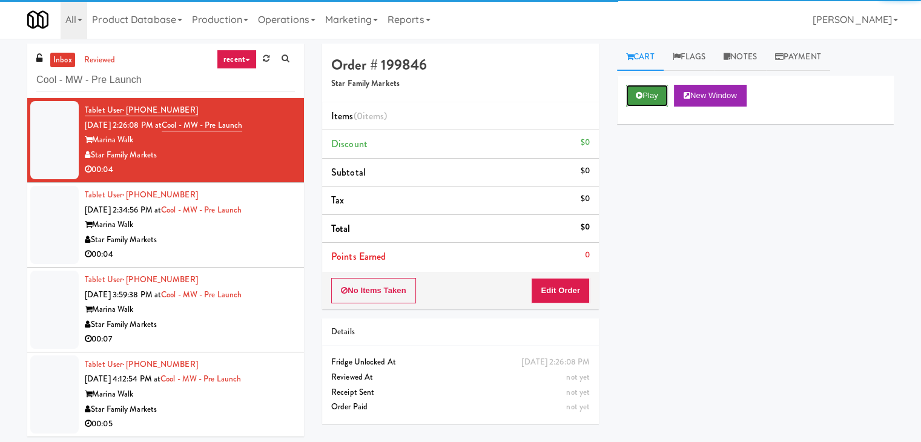
click at [646, 94] on button "Play" at bounding box center [647, 96] width 42 height 22
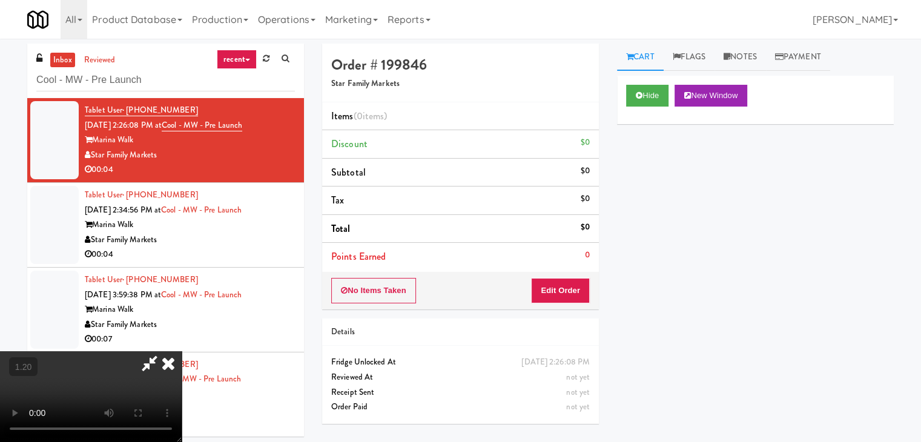
click at [182, 351] on video at bounding box center [91, 396] width 182 height 91
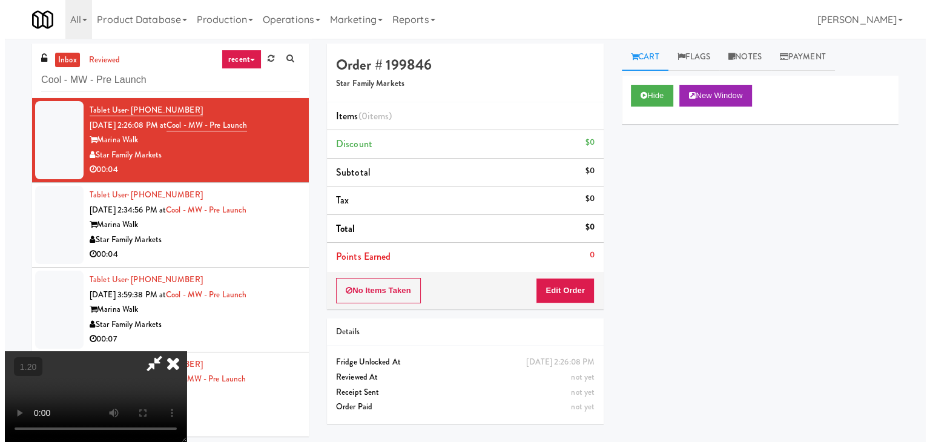
scroll to position [0, 0]
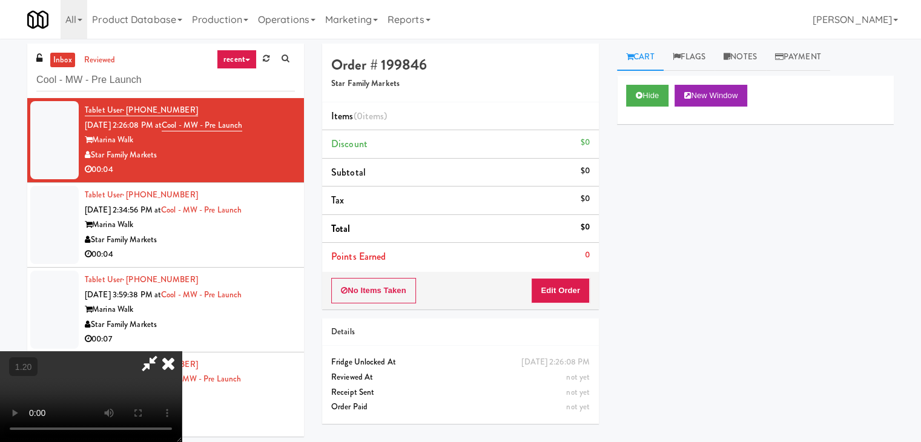
click at [182, 351] on icon at bounding box center [168, 363] width 27 height 24
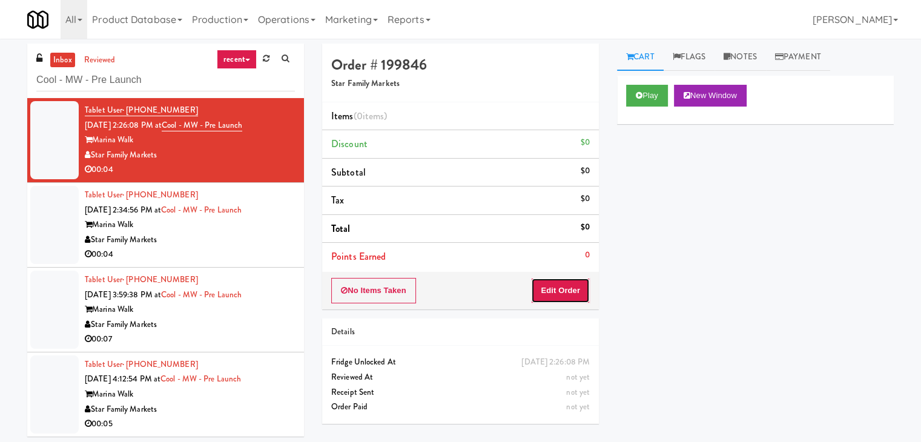
click at [565, 287] on button "Edit Order" at bounding box center [560, 290] width 59 height 25
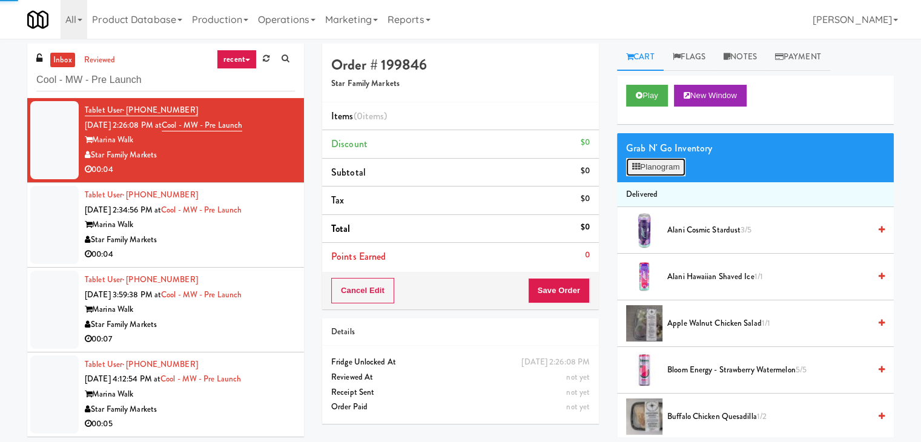
click at [655, 158] on button "Planogram" at bounding box center [655, 167] width 59 height 18
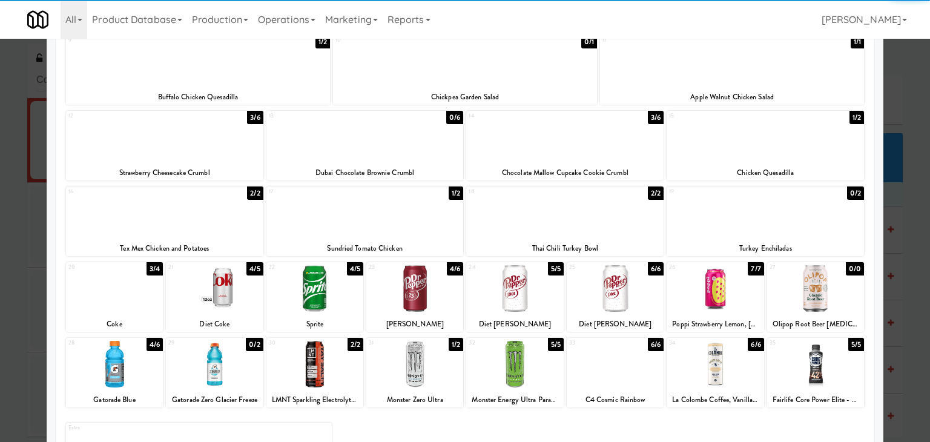
scroll to position [182, 0]
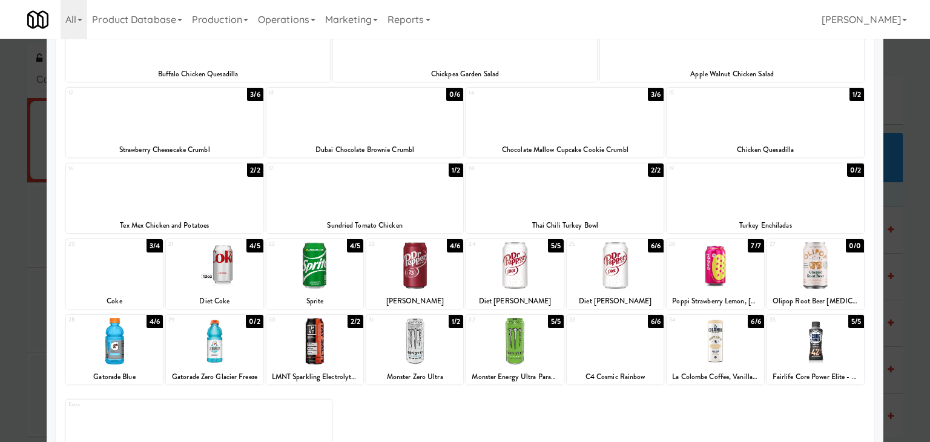
click at [815, 270] on div at bounding box center [815, 265] width 97 height 47
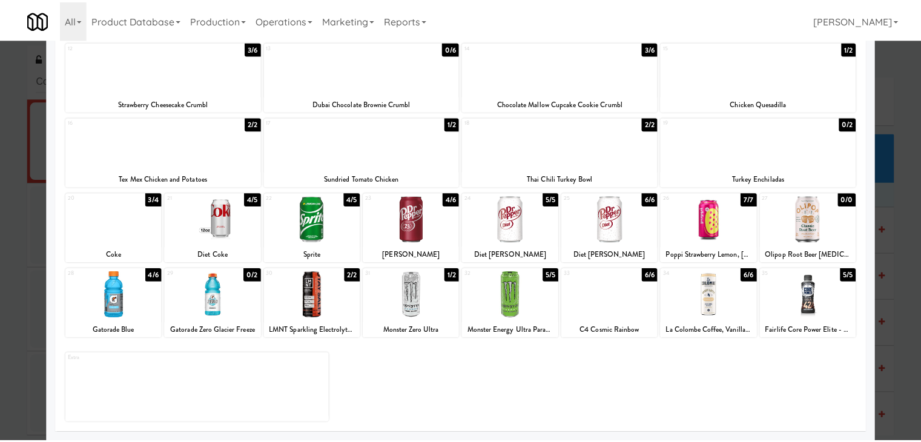
scroll to position [0, 0]
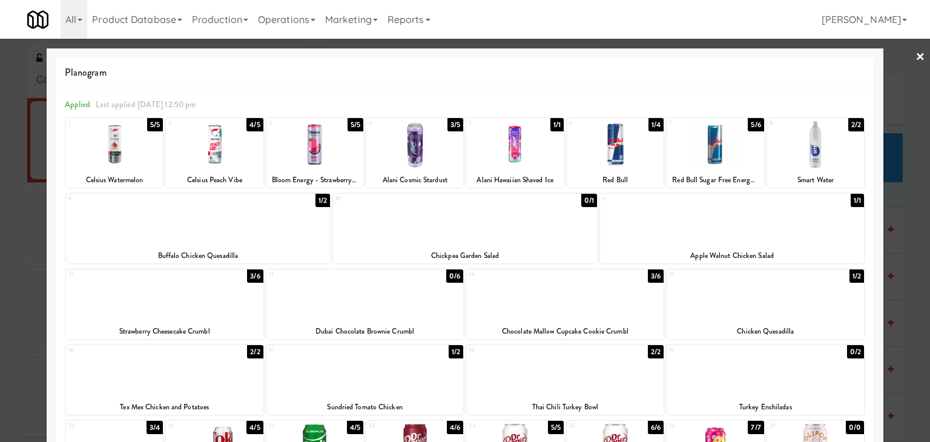
drag, startPoint x: 915, startPoint y: 58, endPoint x: 750, endPoint y: 183, distance: 206.2
click at [916, 58] on link "×" at bounding box center [921, 58] width 10 height 38
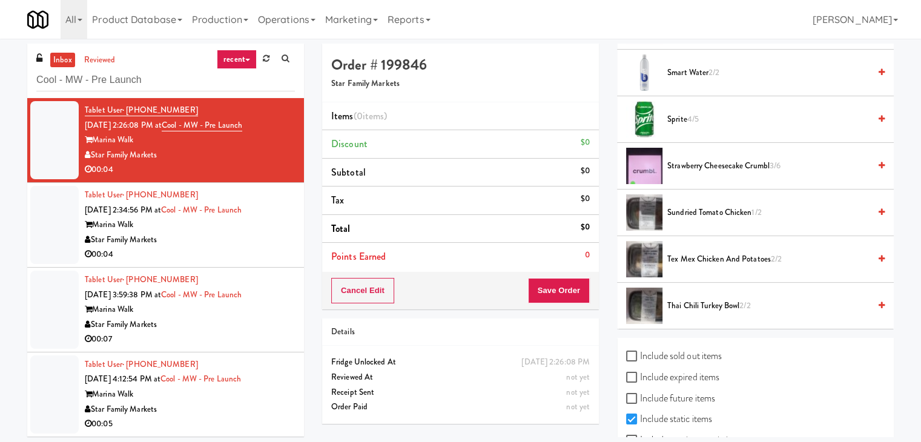
scroll to position [1305, 0]
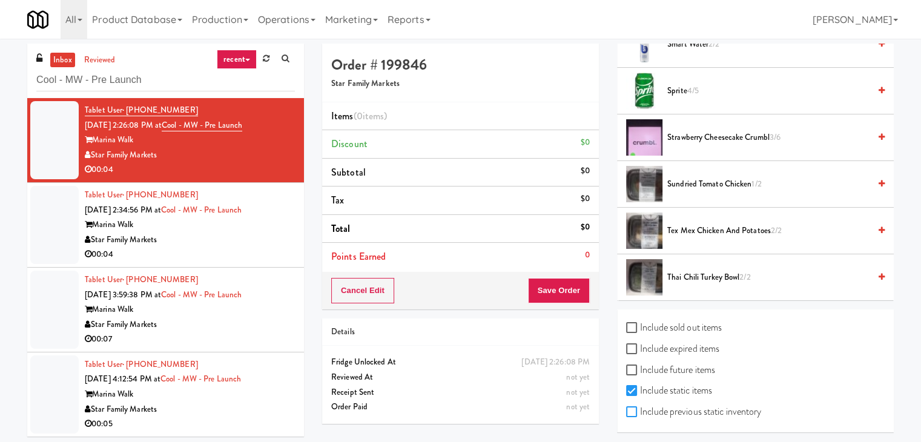
click at [631, 408] on input "Include previous static inventory" at bounding box center [633, 413] width 14 height 10
checkbox input "true"
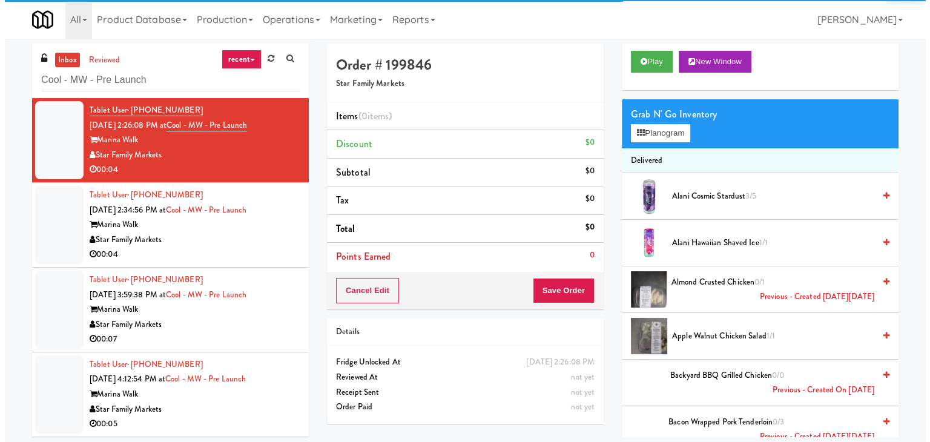
scroll to position [0, 0]
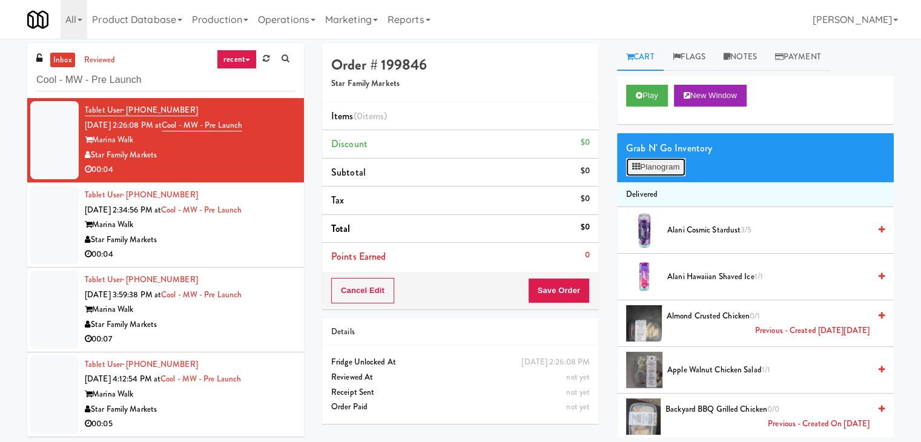
click at [668, 164] on button "Planogram" at bounding box center [655, 167] width 59 height 18
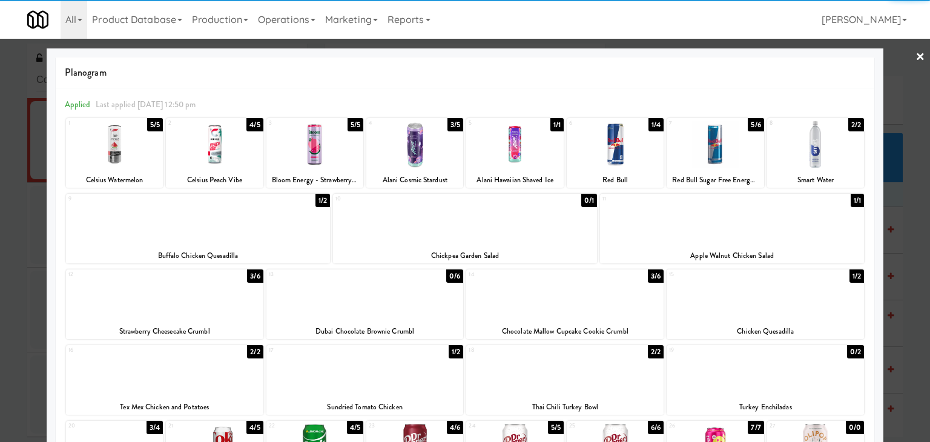
scroll to position [182, 0]
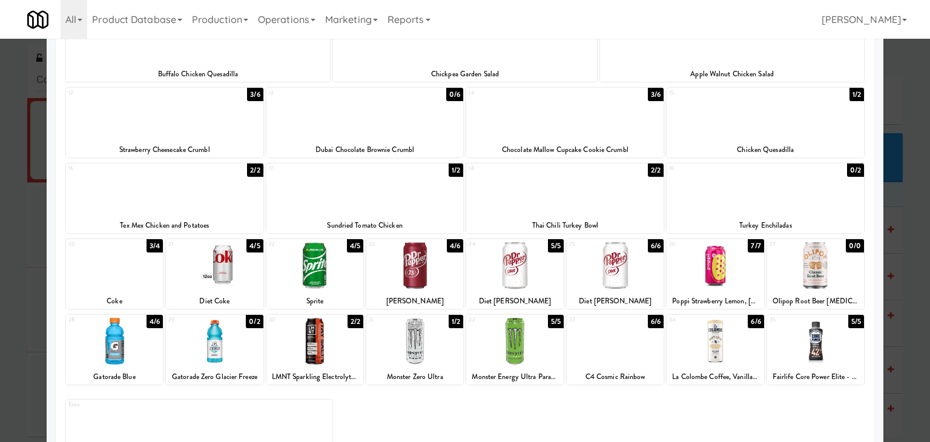
click at [815, 276] on div at bounding box center [815, 265] width 97 height 47
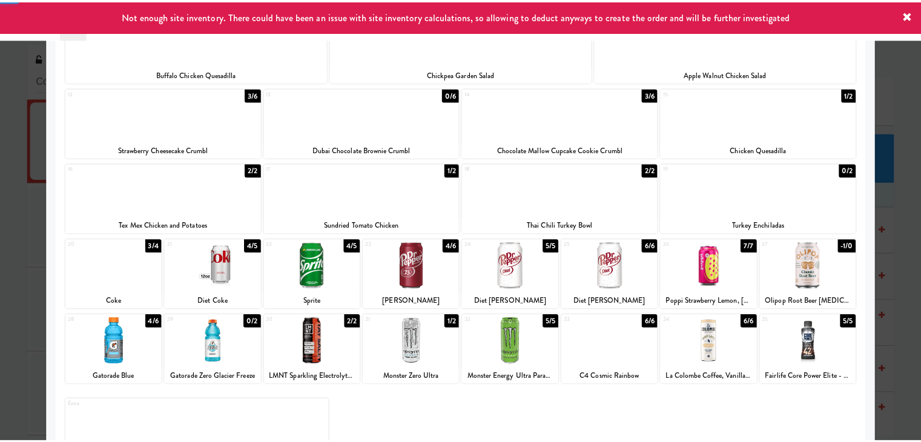
scroll to position [0, 0]
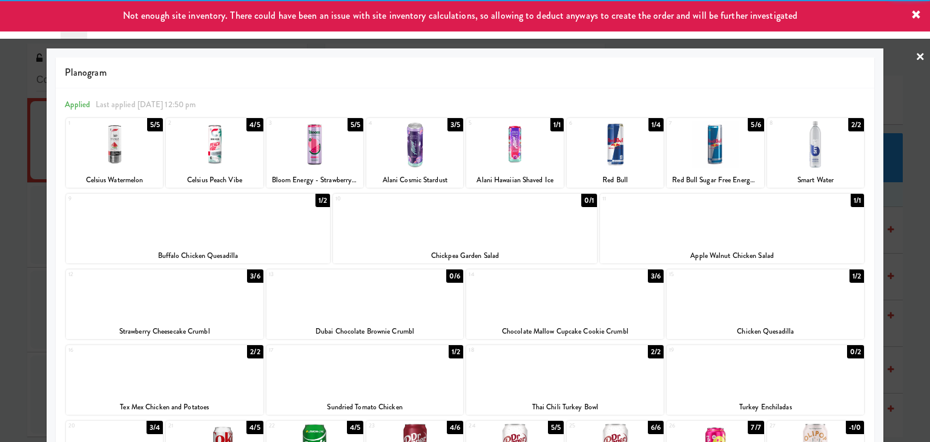
click at [916, 56] on link "×" at bounding box center [921, 58] width 10 height 38
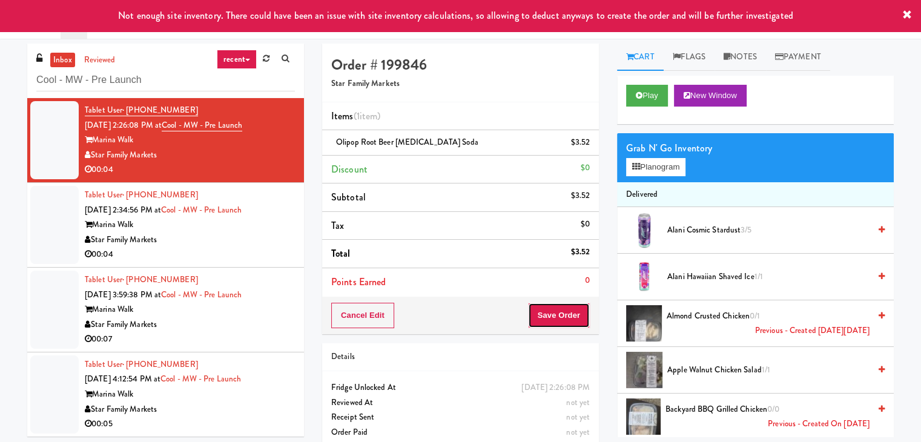
click at [558, 316] on button "Save Order" at bounding box center [559, 315] width 62 height 25
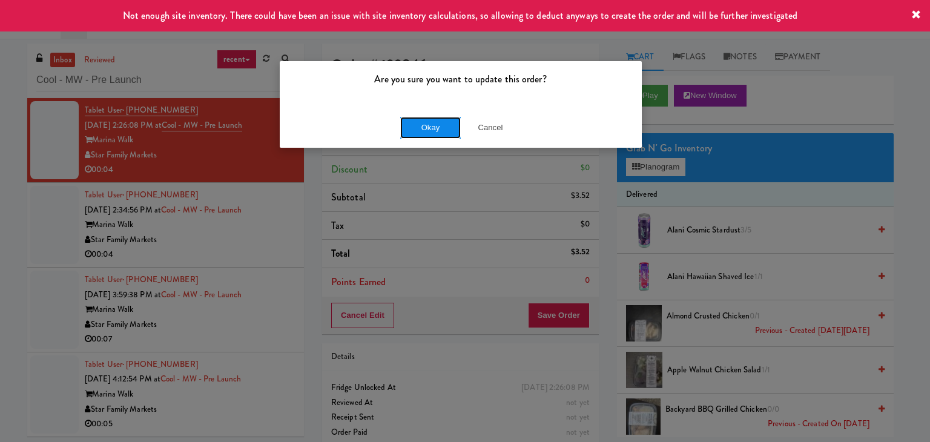
click at [431, 133] on button "Okay" at bounding box center [430, 128] width 61 height 22
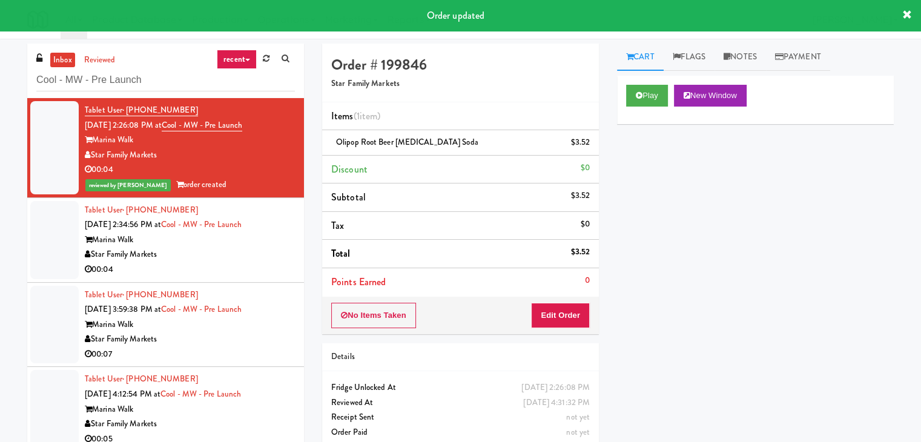
click at [245, 253] on div "Star Family Markets" at bounding box center [190, 254] width 210 height 15
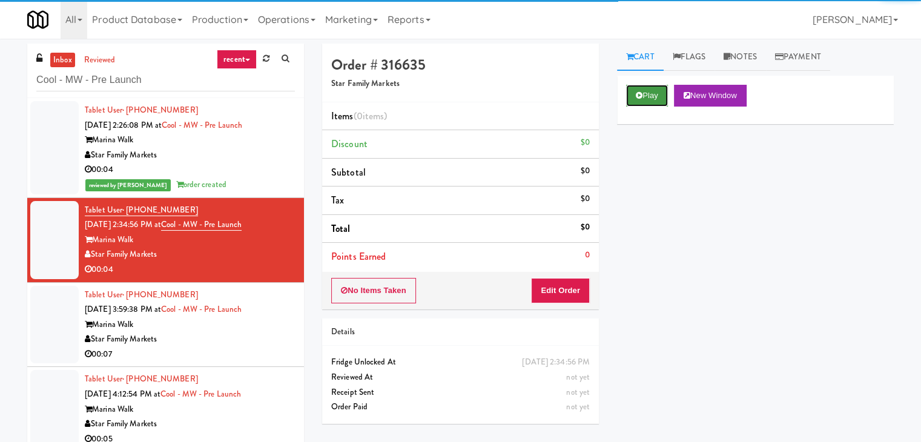
click at [640, 95] on icon at bounding box center [639, 95] width 7 height 8
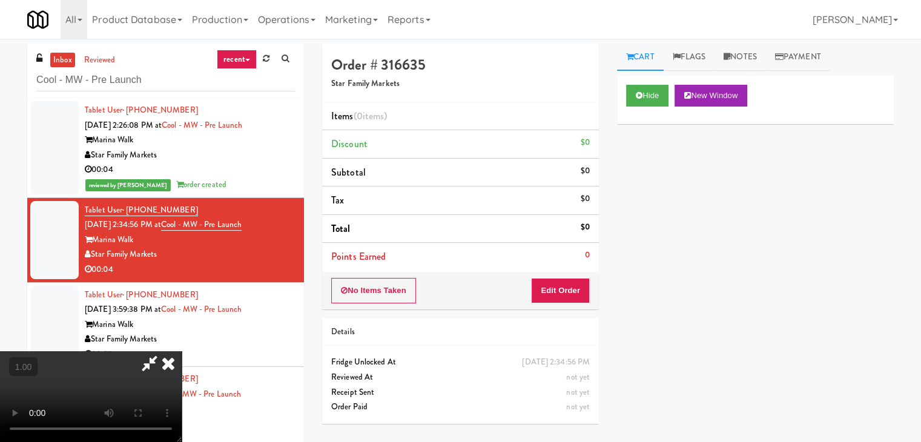
click at [182, 351] on video at bounding box center [91, 396] width 182 height 91
click at [182, 351] on icon at bounding box center [168, 363] width 27 height 24
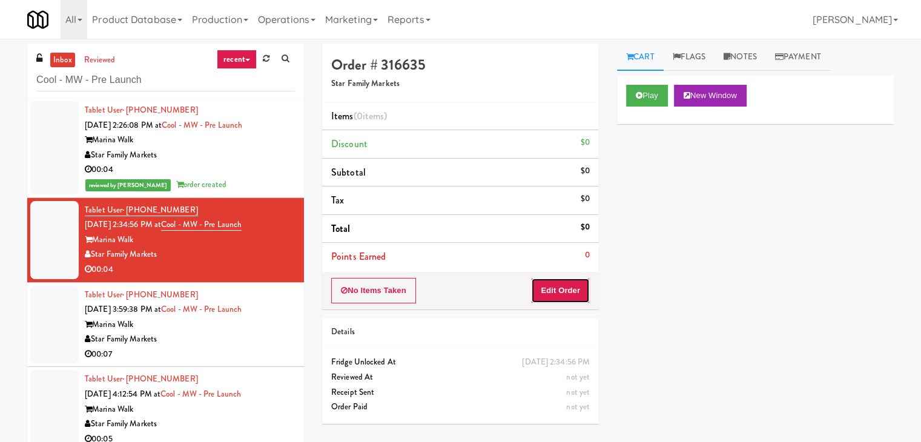
click at [559, 294] on button "Edit Order" at bounding box center [560, 290] width 59 height 25
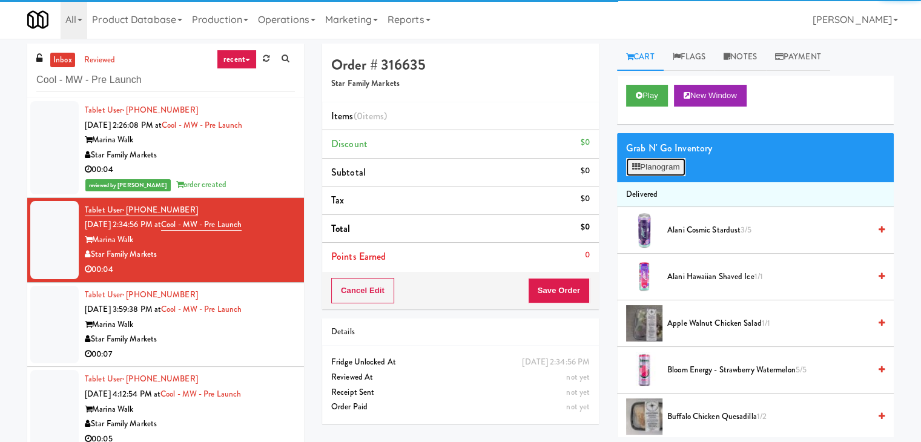
click at [675, 165] on button "Planogram" at bounding box center [655, 167] width 59 height 18
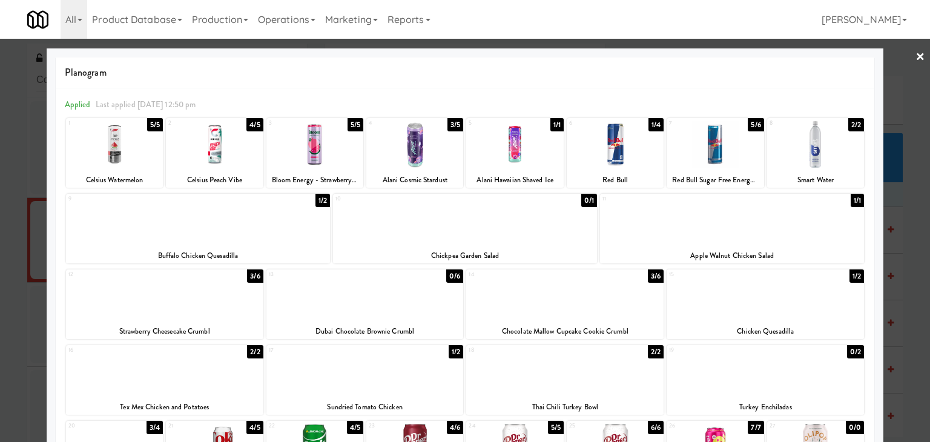
click at [523, 153] on div at bounding box center [514, 144] width 97 height 47
click at [916, 57] on link "×" at bounding box center [921, 58] width 10 height 38
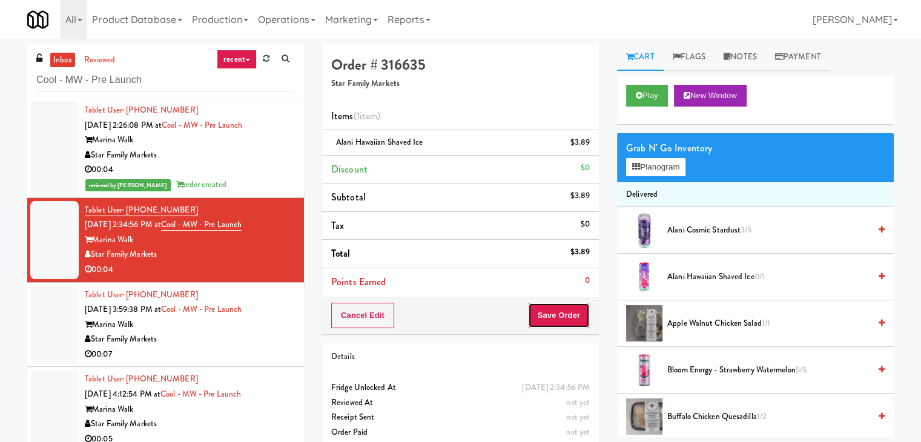
click at [561, 311] on button "Save Order" at bounding box center [559, 315] width 62 height 25
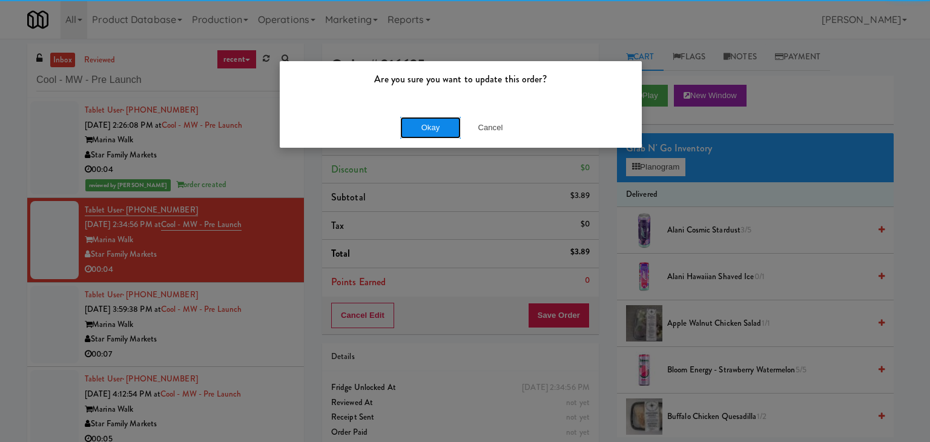
click at [423, 121] on button "Okay" at bounding box center [430, 128] width 61 height 22
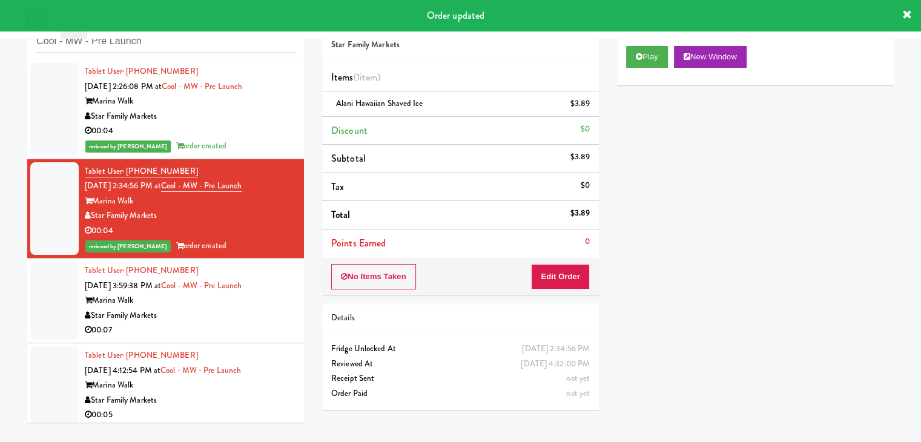
click at [247, 323] on div "00:07" at bounding box center [190, 330] width 210 height 15
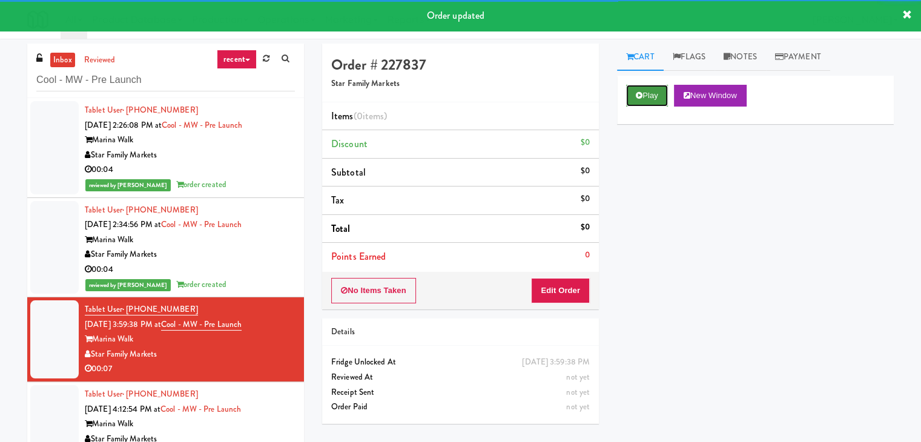
click at [630, 95] on button "Play" at bounding box center [647, 96] width 42 height 22
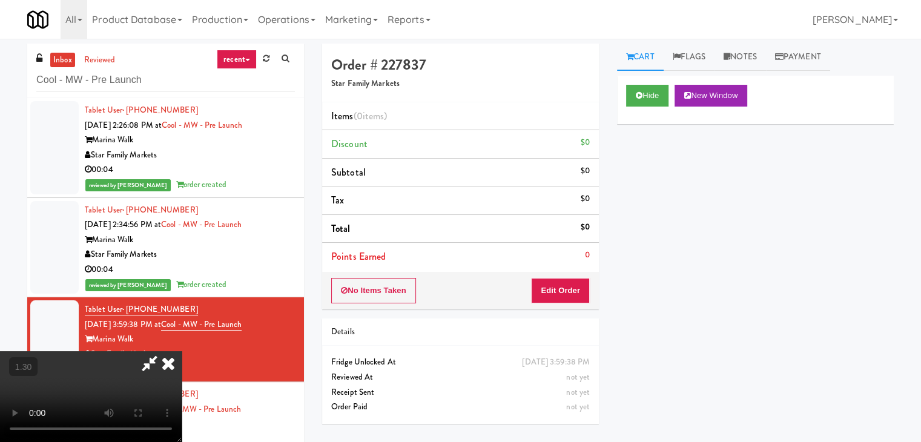
click at [182, 351] on video at bounding box center [91, 396] width 182 height 91
click at [182, 351] on icon at bounding box center [168, 363] width 27 height 24
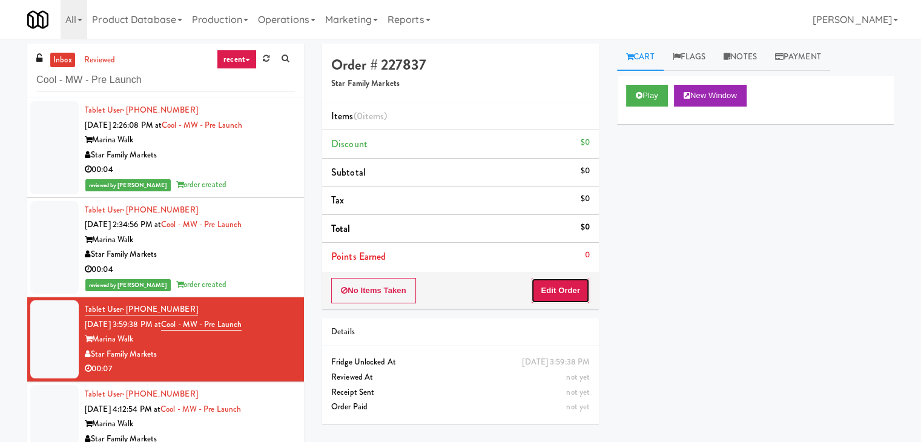
click at [562, 288] on button "Edit Order" at bounding box center [560, 290] width 59 height 25
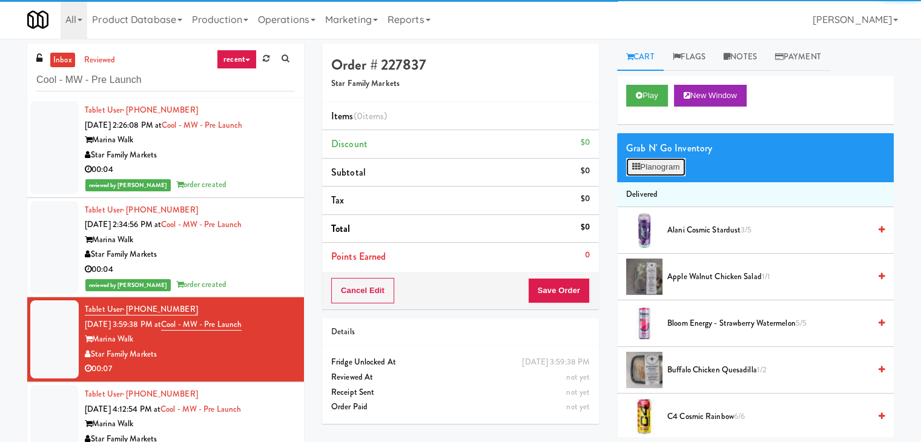
click at [655, 165] on button "Planogram" at bounding box center [655, 167] width 59 height 18
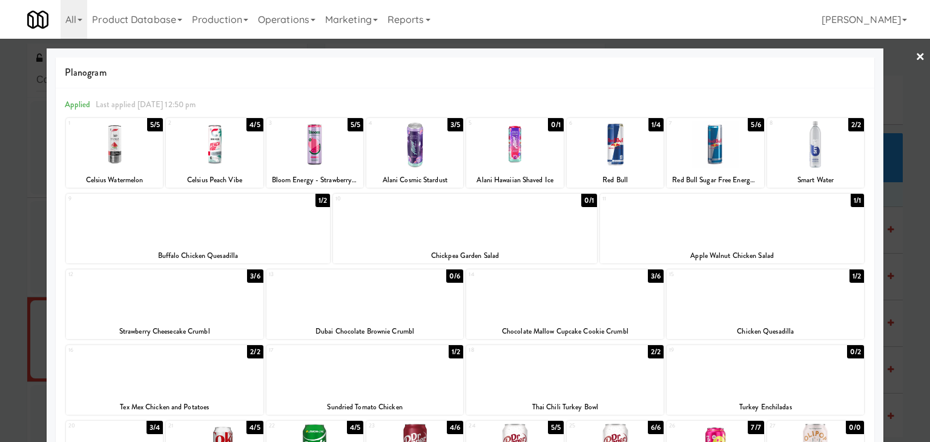
click at [137, 139] on div at bounding box center [114, 144] width 97 height 47
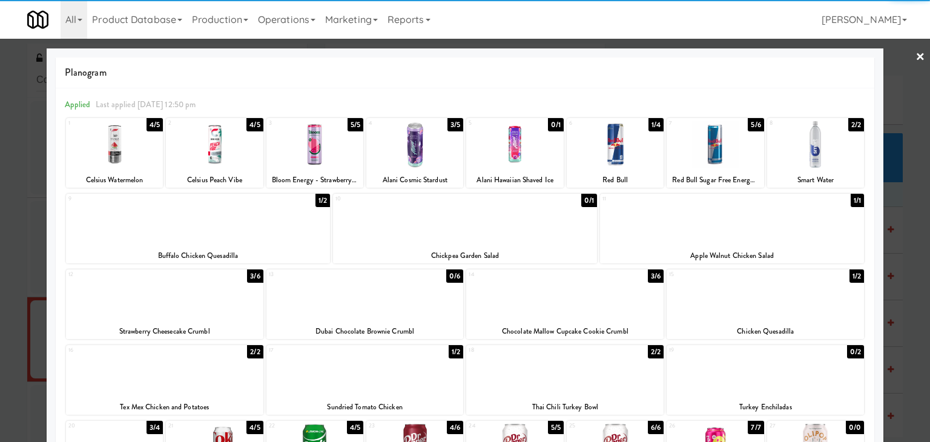
click at [917, 58] on div at bounding box center [465, 221] width 930 height 442
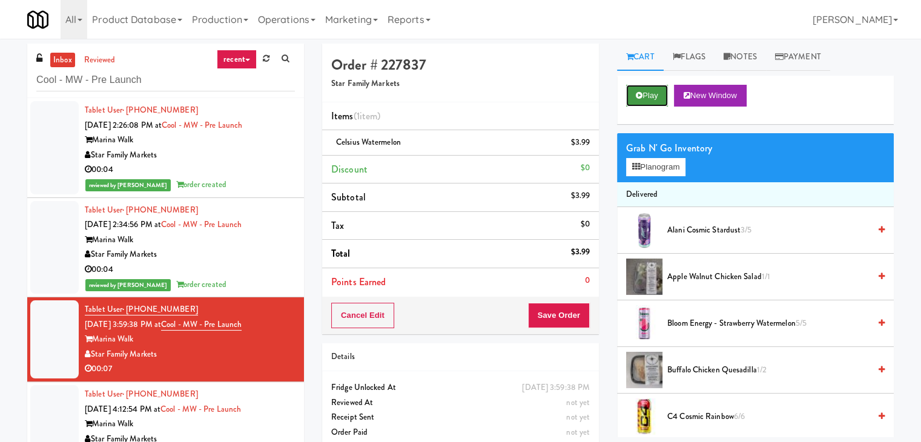
click at [638, 95] on icon at bounding box center [639, 95] width 7 height 8
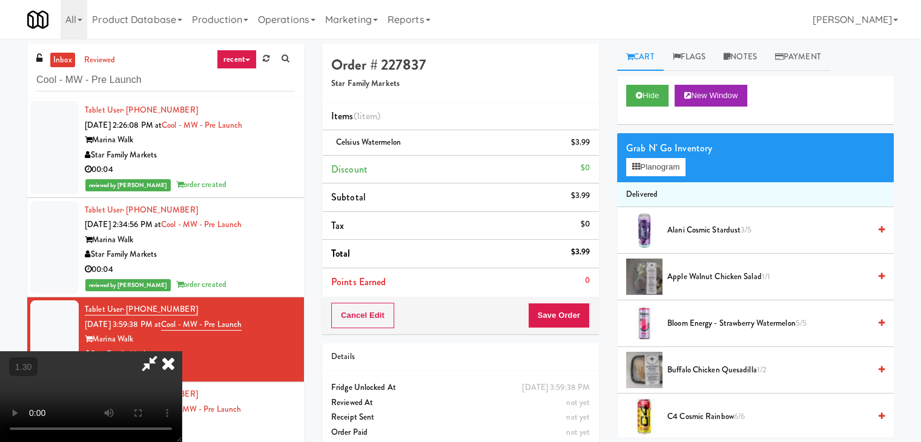
click at [182, 351] on icon at bounding box center [168, 363] width 27 height 24
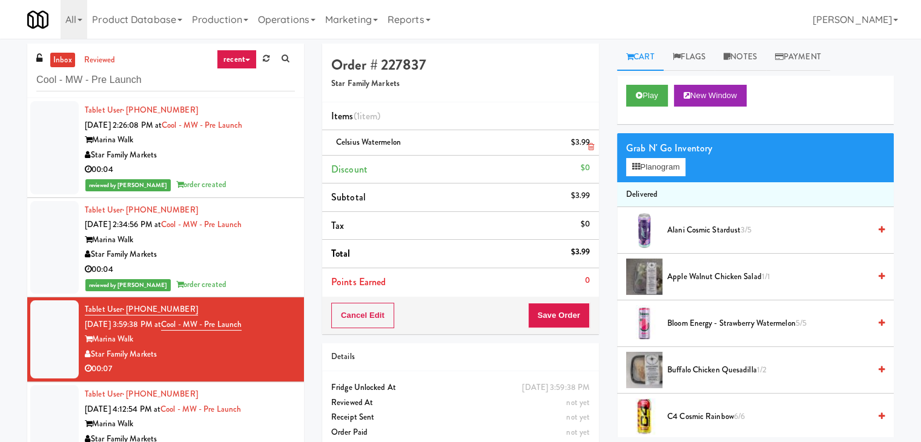
click at [591, 146] on icon at bounding box center [591, 147] width 6 height 8
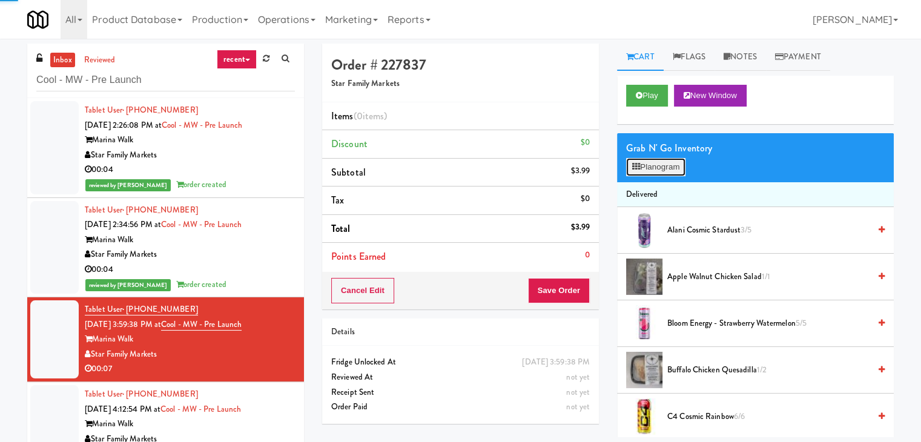
click at [654, 171] on button "Planogram" at bounding box center [655, 167] width 59 height 18
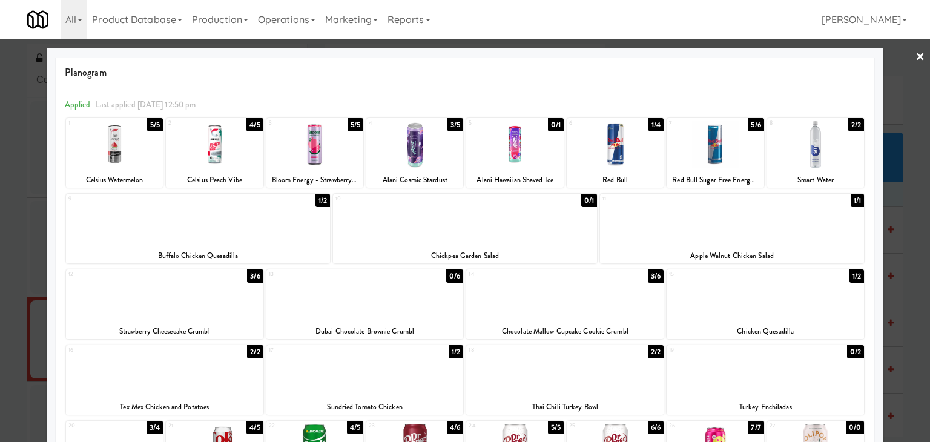
click at [224, 156] on div at bounding box center [214, 144] width 97 height 47
click at [916, 57] on link "×" at bounding box center [921, 58] width 10 height 38
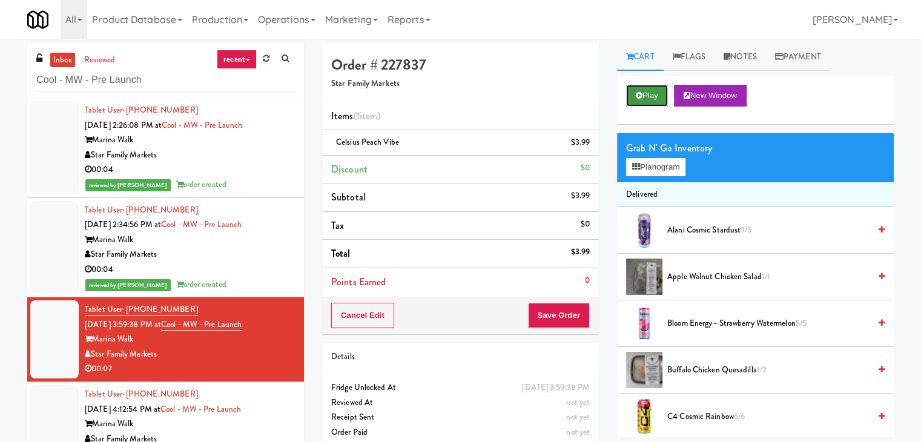
click at [664, 94] on button "Play" at bounding box center [647, 96] width 42 height 22
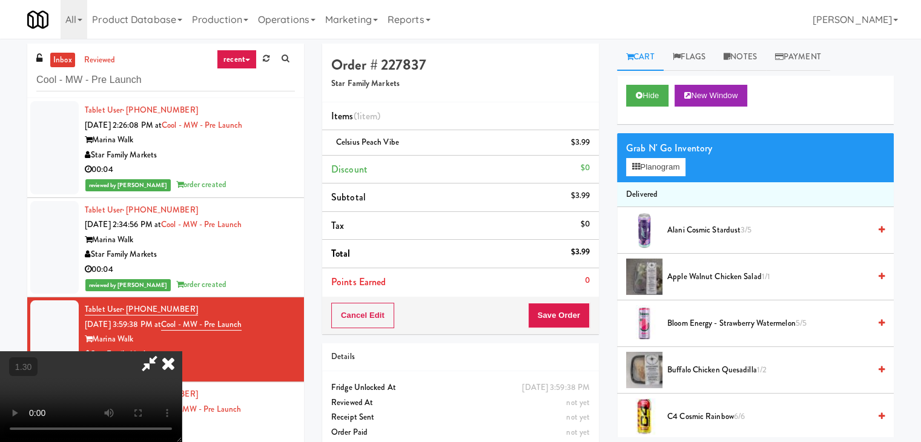
click at [182, 351] on icon at bounding box center [168, 363] width 27 height 24
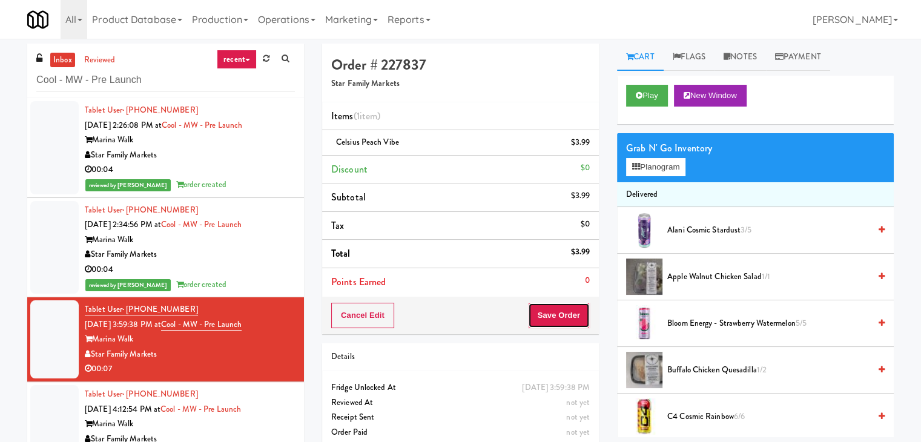
click at [562, 310] on button "Save Order" at bounding box center [559, 315] width 62 height 25
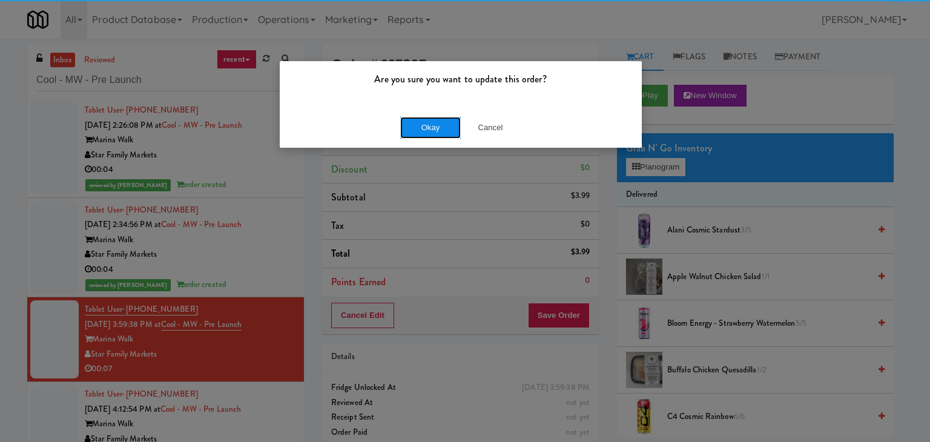
click at [436, 130] on button "Okay" at bounding box center [430, 128] width 61 height 22
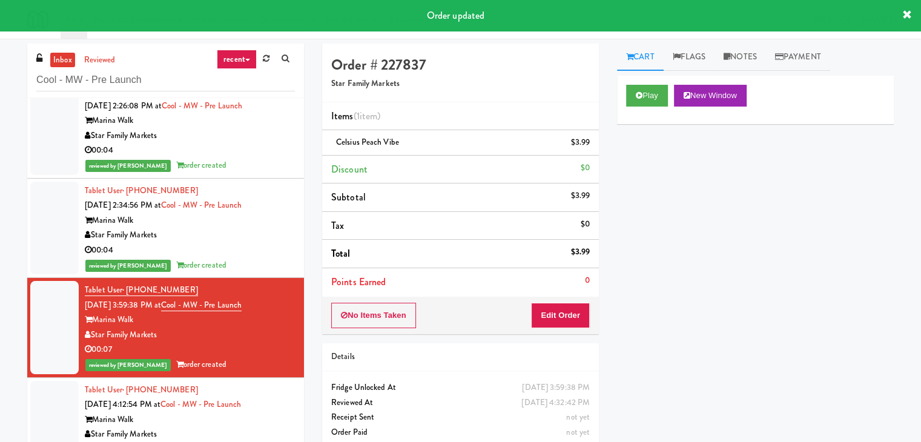
scroll to position [39, 0]
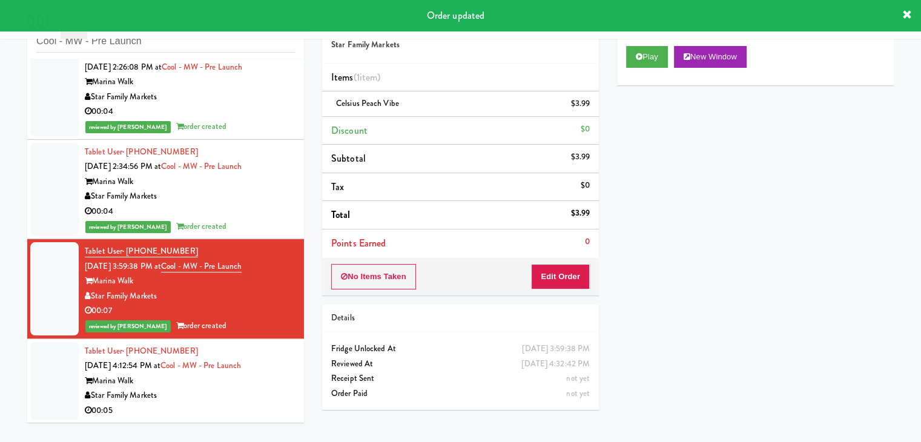
click at [236, 393] on div "Star Family Markets" at bounding box center [190, 395] width 210 height 15
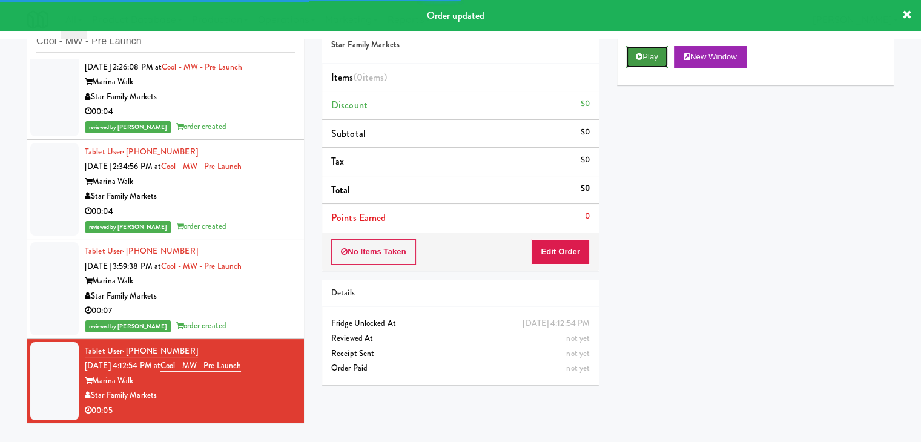
click at [636, 59] on icon at bounding box center [639, 57] width 7 height 8
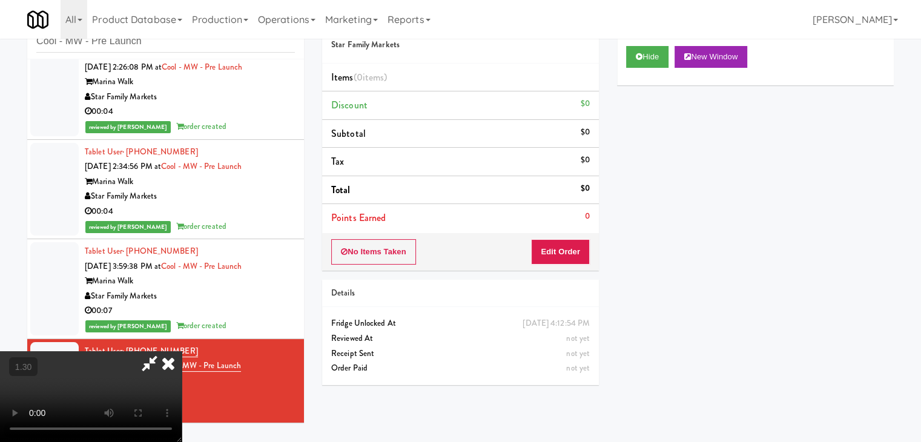
click at [182, 351] on video at bounding box center [91, 396] width 182 height 91
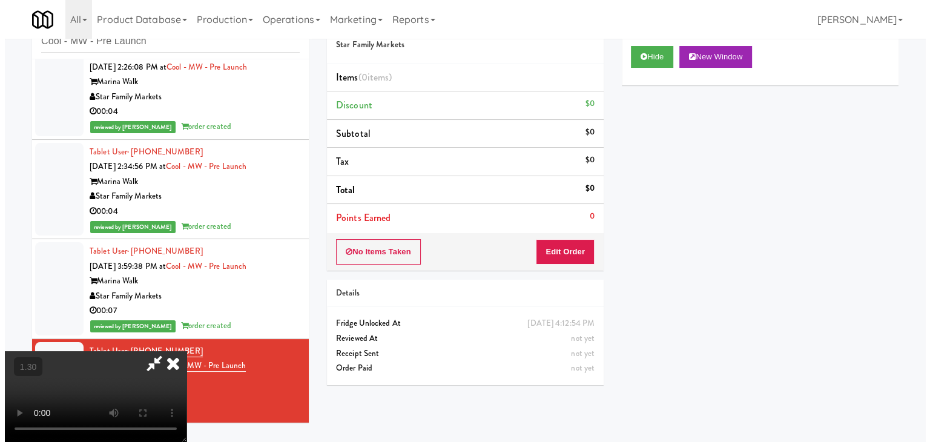
scroll to position [0, 0]
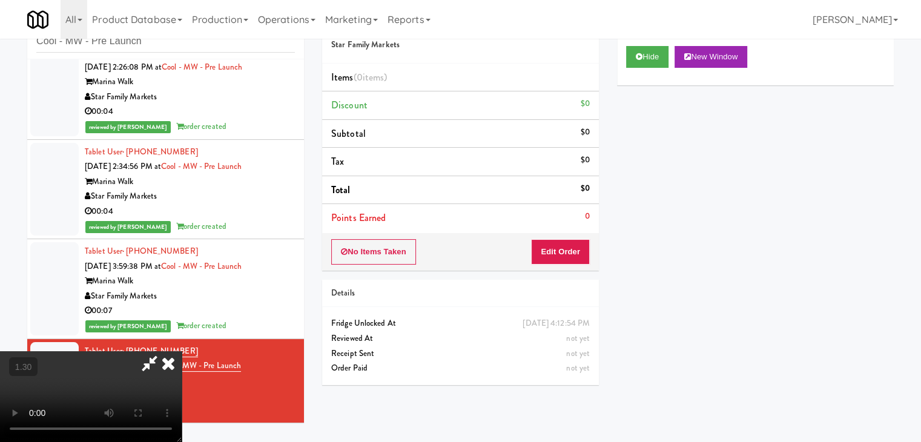
click at [182, 351] on icon at bounding box center [168, 363] width 27 height 24
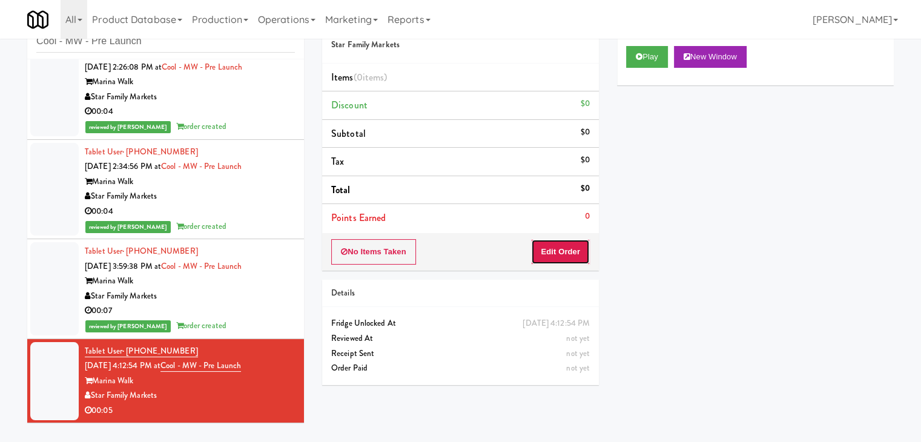
click at [542, 248] on button "Edit Order" at bounding box center [560, 251] width 59 height 25
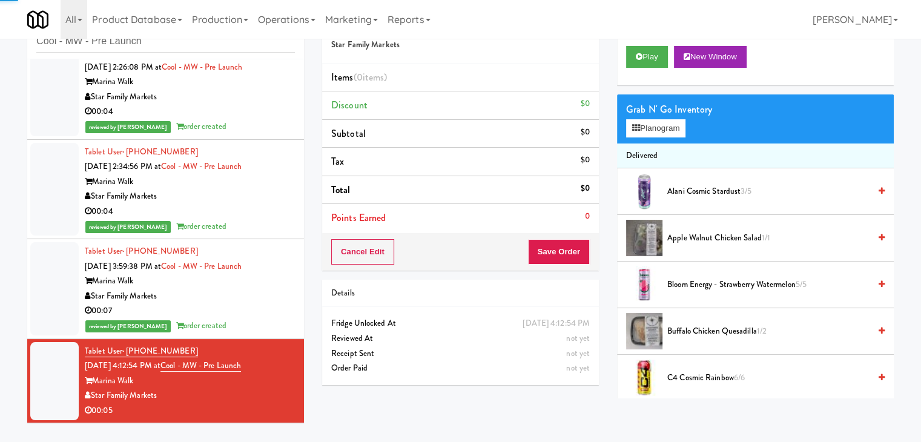
click at [655, 137] on div "Grab N' Go Inventory Planogram" at bounding box center [755, 118] width 277 height 49
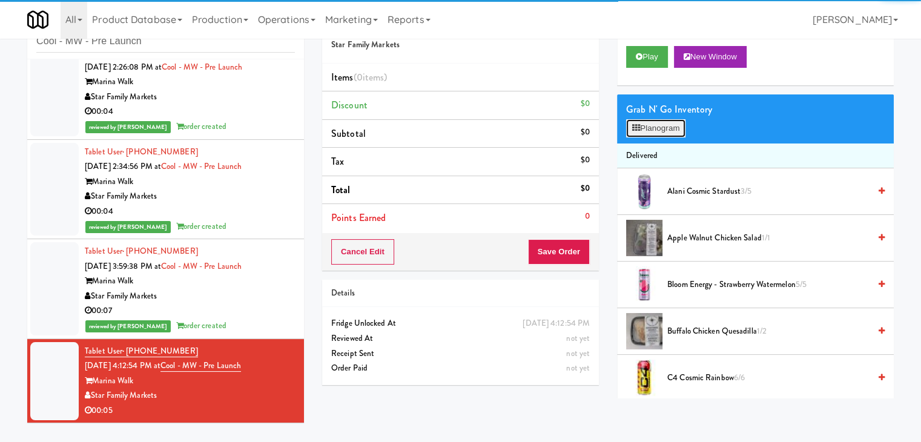
click at [655, 127] on button "Planogram" at bounding box center [655, 128] width 59 height 18
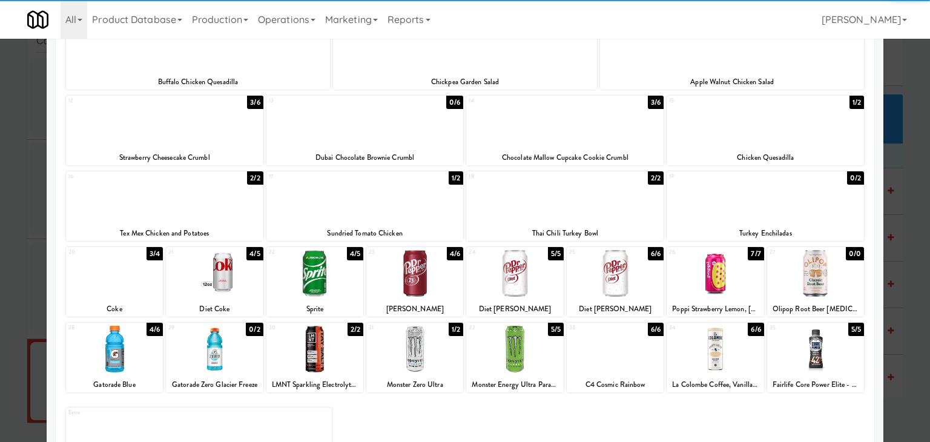
scroll to position [182, 0]
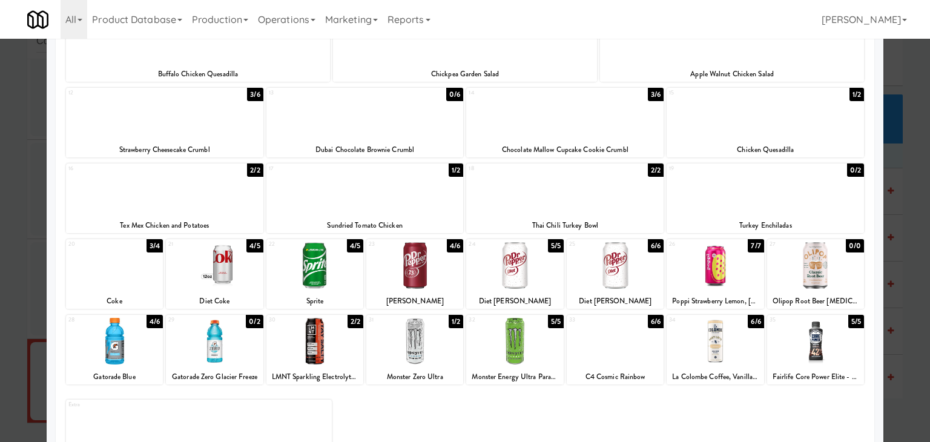
click at [606, 341] on div at bounding box center [615, 341] width 97 height 47
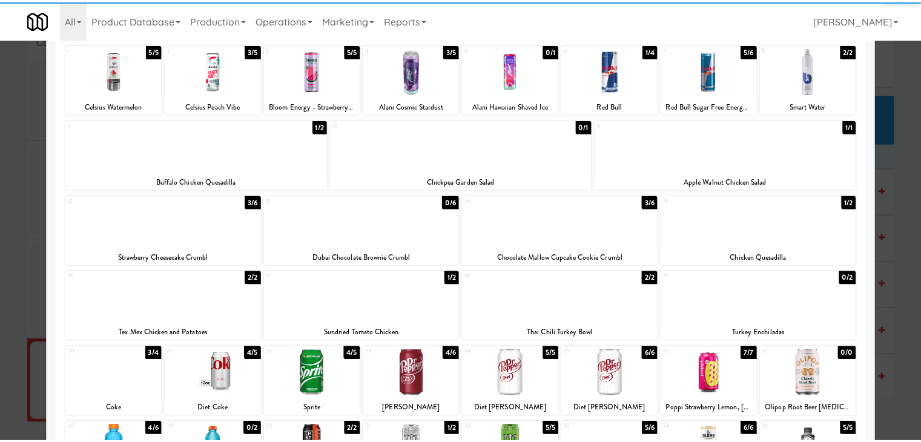
scroll to position [0, 0]
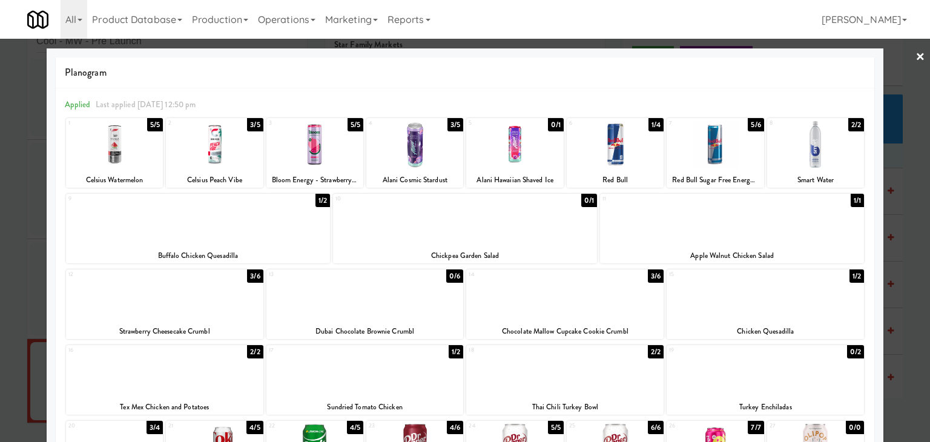
click at [916, 50] on link "×" at bounding box center [921, 58] width 10 height 38
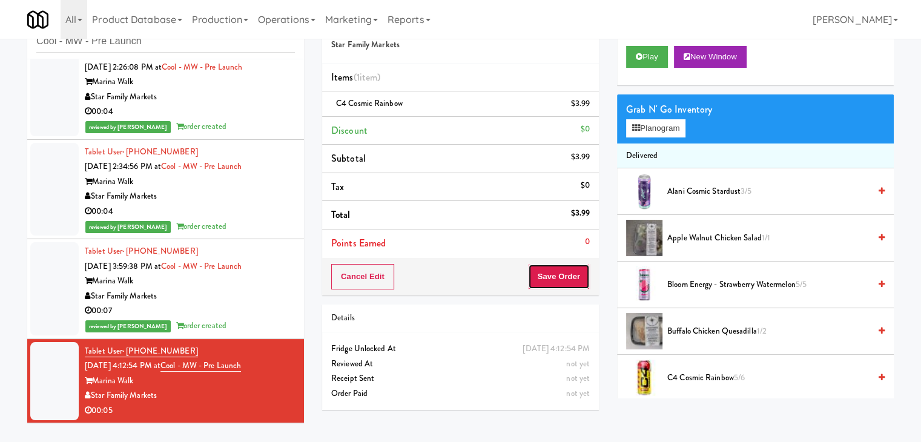
click at [560, 279] on button "Save Order" at bounding box center [559, 276] width 62 height 25
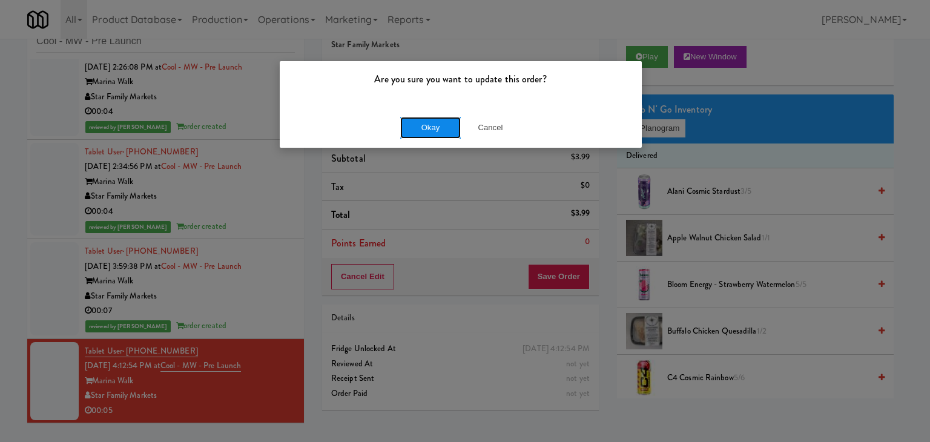
click at [431, 124] on button "Okay" at bounding box center [430, 128] width 61 height 22
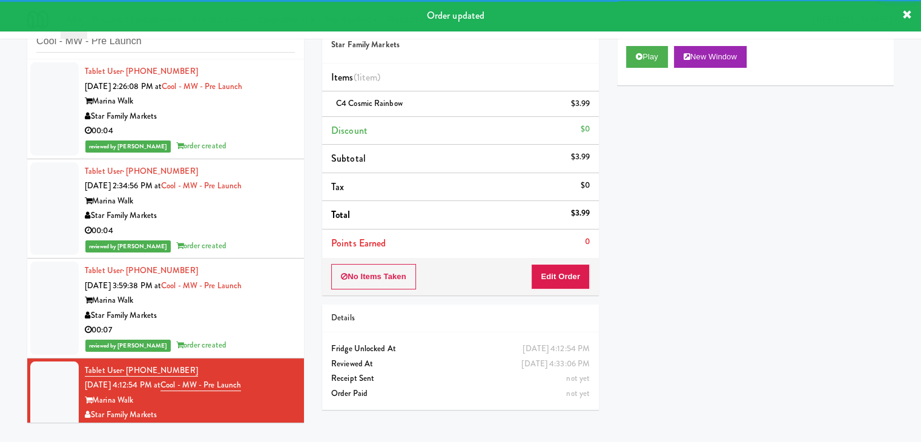
click at [262, 141] on div "reviewed by [PERSON_NAME] A order created" at bounding box center [190, 146] width 210 height 15
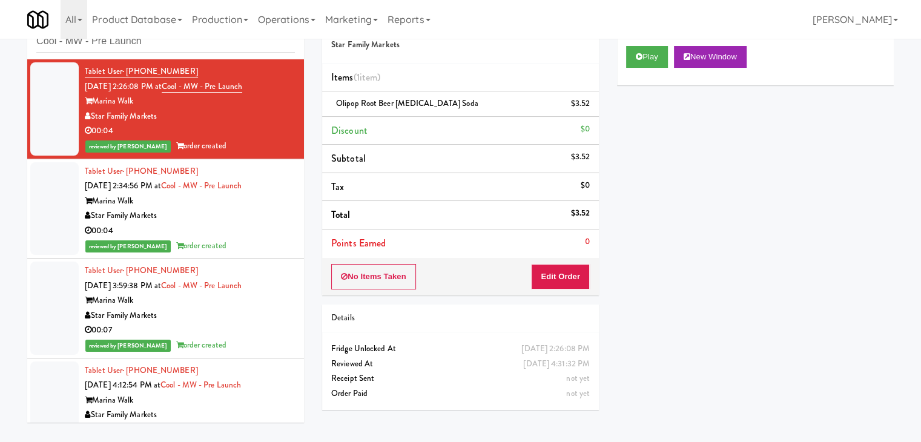
click at [265, 218] on div "Star Family Markets" at bounding box center [190, 215] width 210 height 15
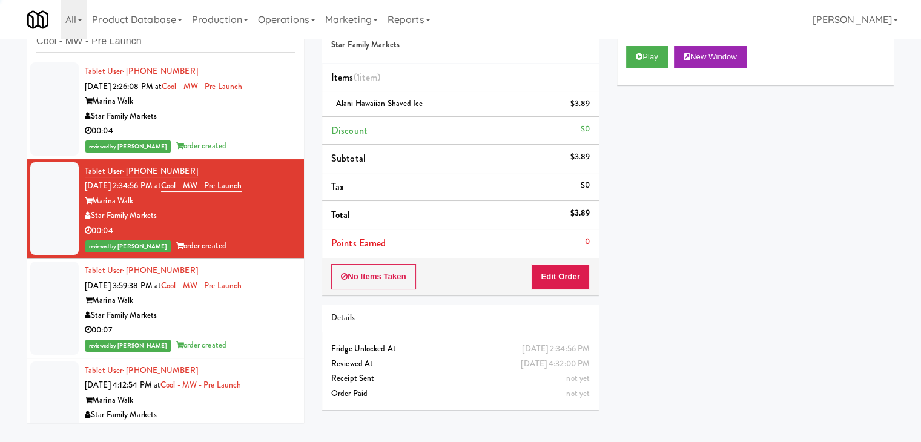
scroll to position [34, 0]
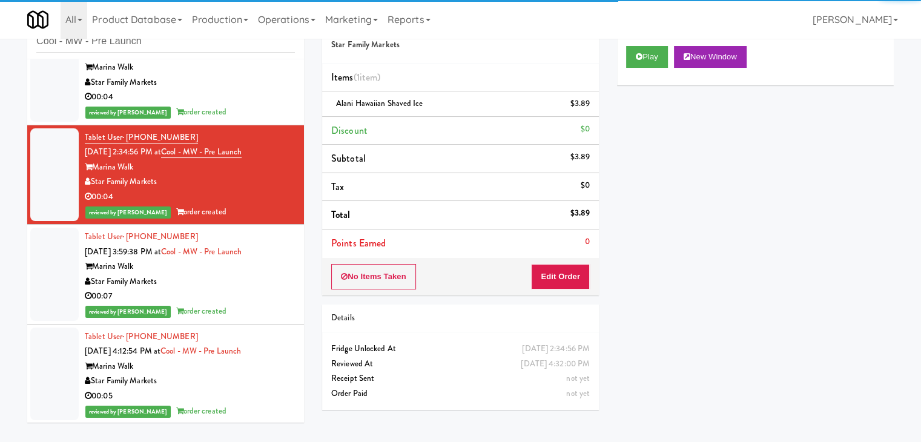
click at [262, 278] on div "Star Family Markets" at bounding box center [190, 281] width 210 height 15
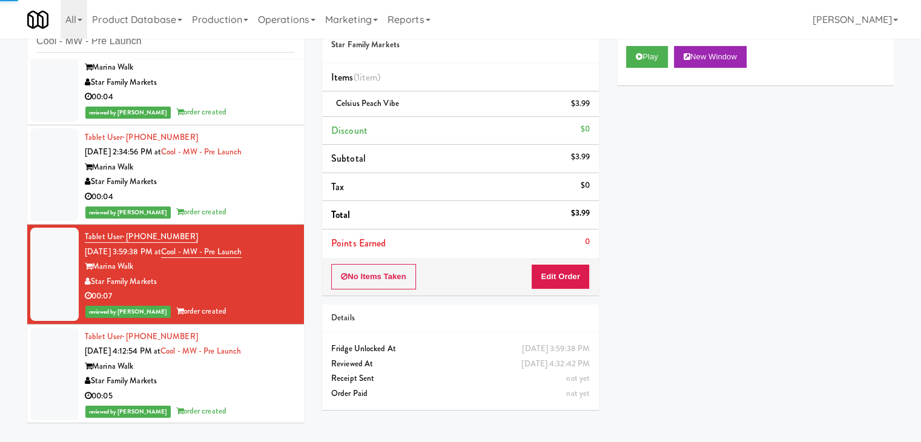
click at [273, 402] on div "00:05" at bounding box center [190, 396] width 210 height 15
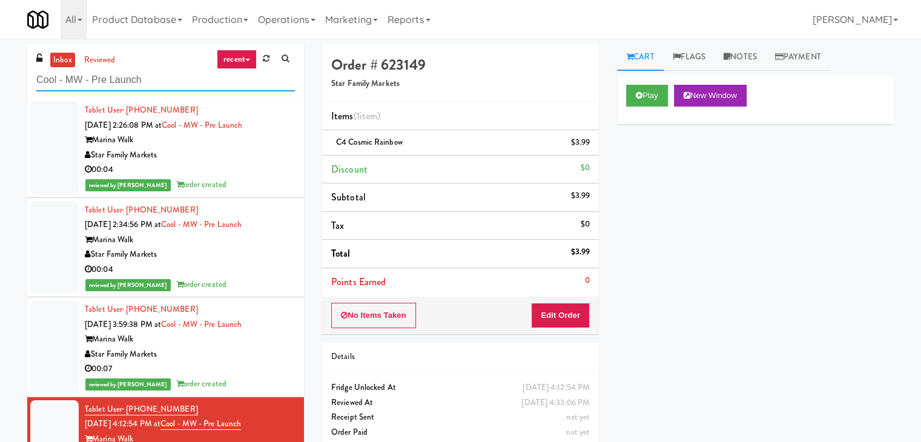
click at [157, 77] on input "Cool - MW - Pre Launch" at bounding box center [165, 80] width 259 height 22
paste input "[PERSON_NAME] Ave (L) - Steam Whistle"
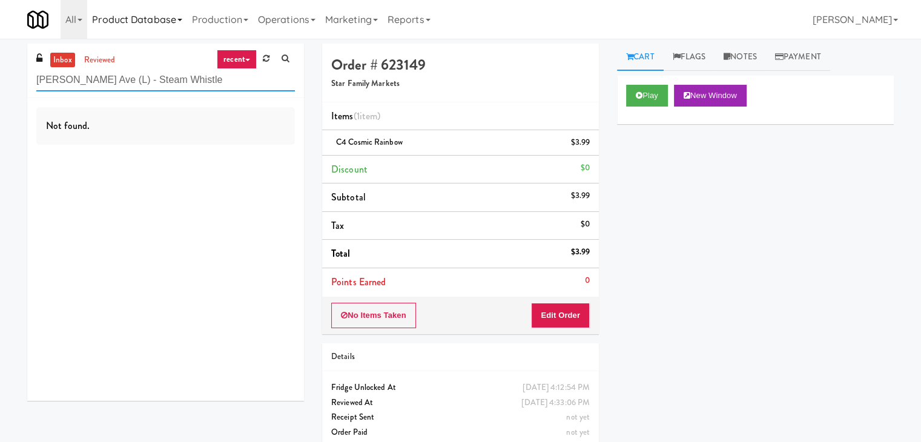
type input "[PERSON_NAME] Ave (L) - Steam Whistle"
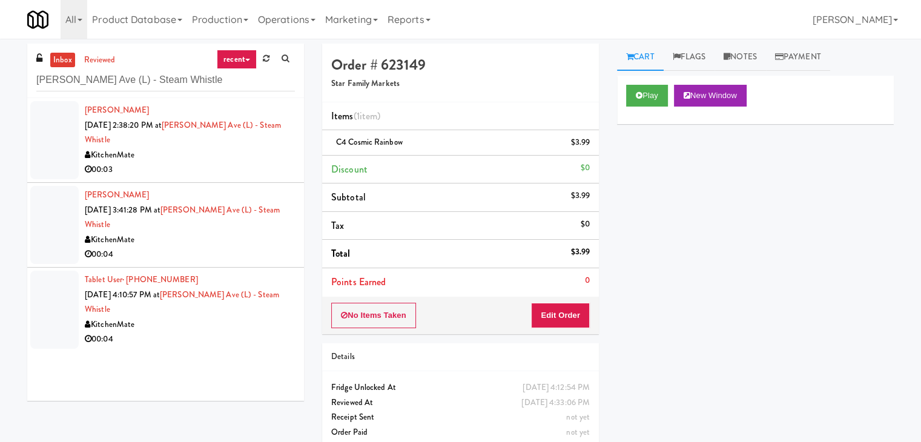
click at [263, 162] on div "00:03" at bounding box center [190, 169] width 210 height 15
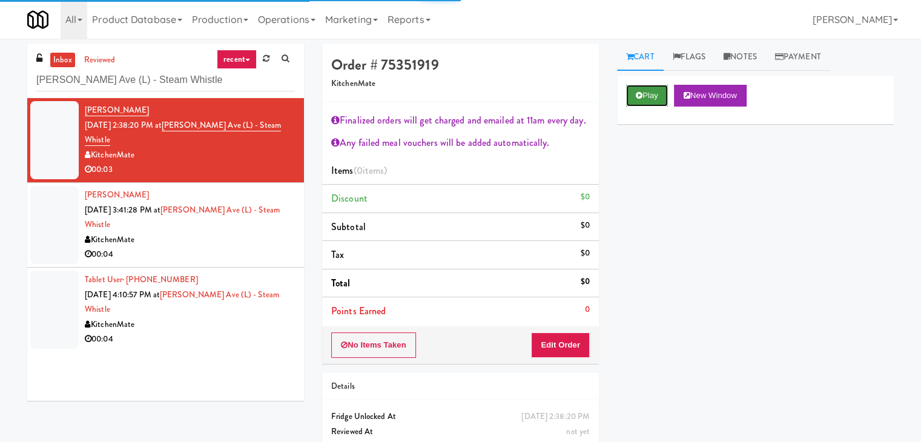
click at [653, 95] on button "Play" at bounding box center [647, 96] width 42 height 22
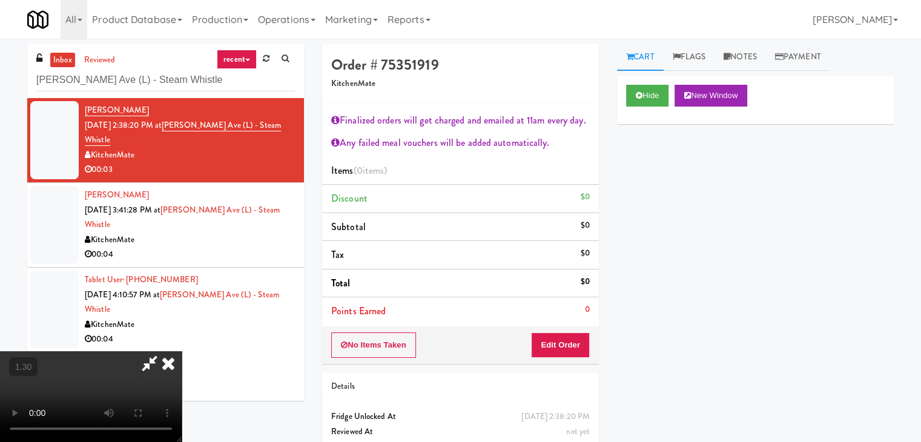
click at [182, 351] on icon at bounding box center [168, 363] width 27 height 24
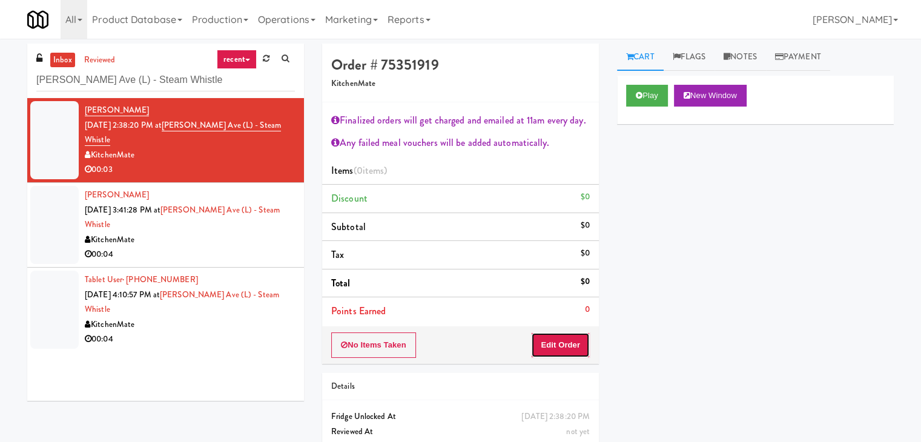
click at [550, 347] on button "Edit Order" at bounding box center [560, 345] width 59 height 25
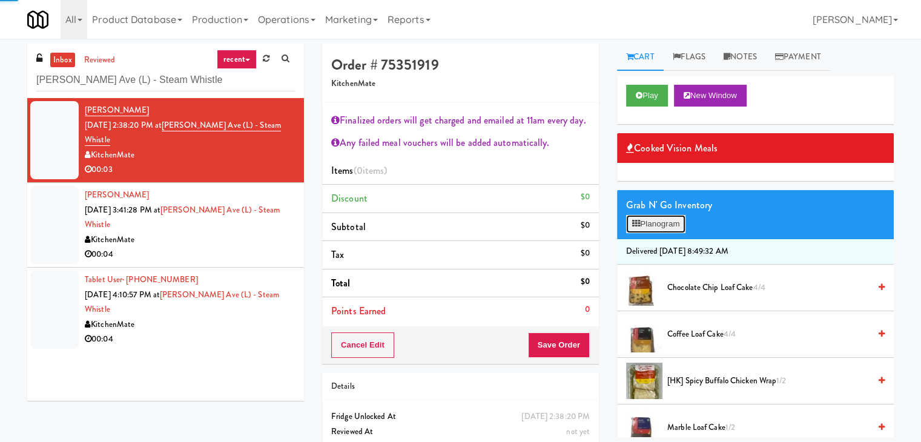
click at [657, 229] on button "Planogram" at bounding box center [655, 224] width 59 height 18
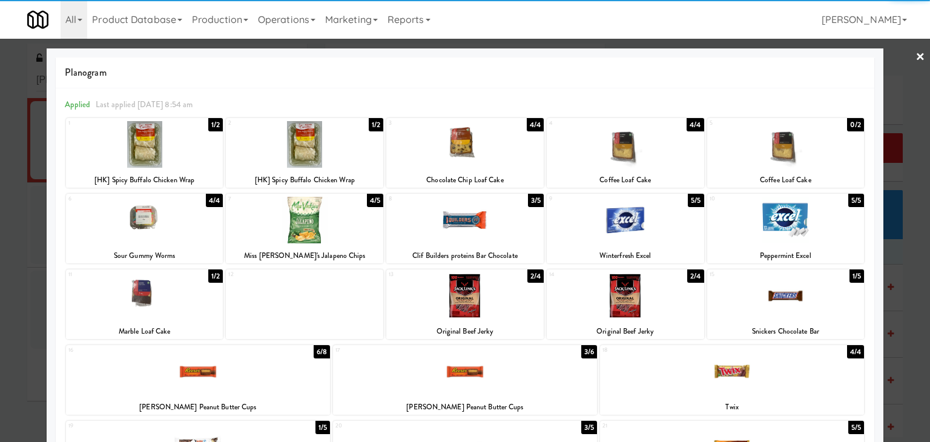
drag, startPoint x: 485, startPoint y: 158, endPoint x: 499, endPoint y: 156, distance: 14.7
click at [485, 157] on div at bounding box center [464, 144] width 157 height 47
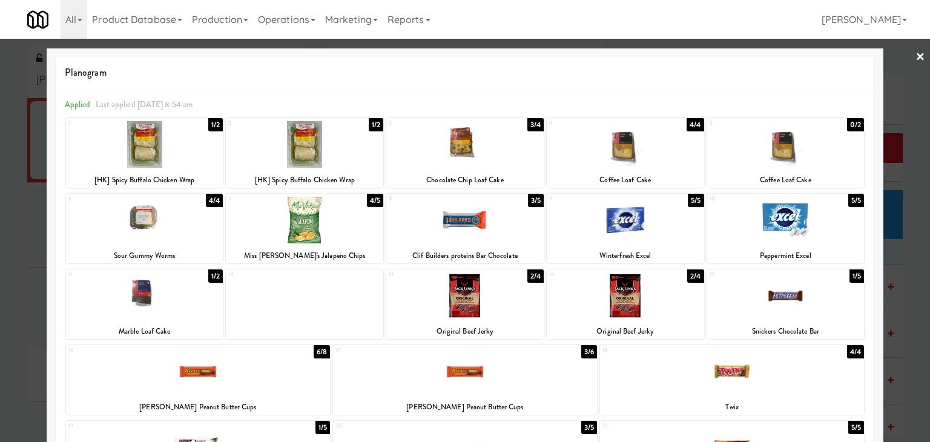
drag, startPoint x: 913, startPoint y: 59, endPoint x: 715, endPoint y: 103, distance: 203.5
click at [916, 59] on link "×" at bounding box center [921, 58] width 10 height 38
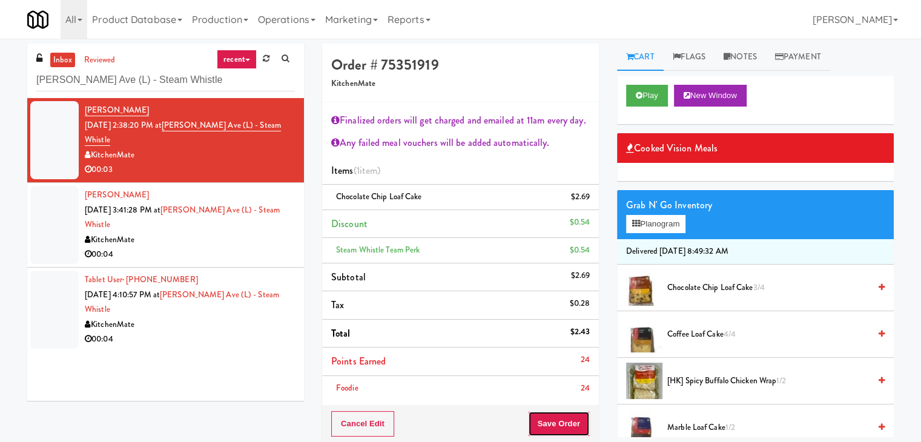
click at [551, 414] on button "Save Order" at bounding box center [559, 423] width 62 height 25
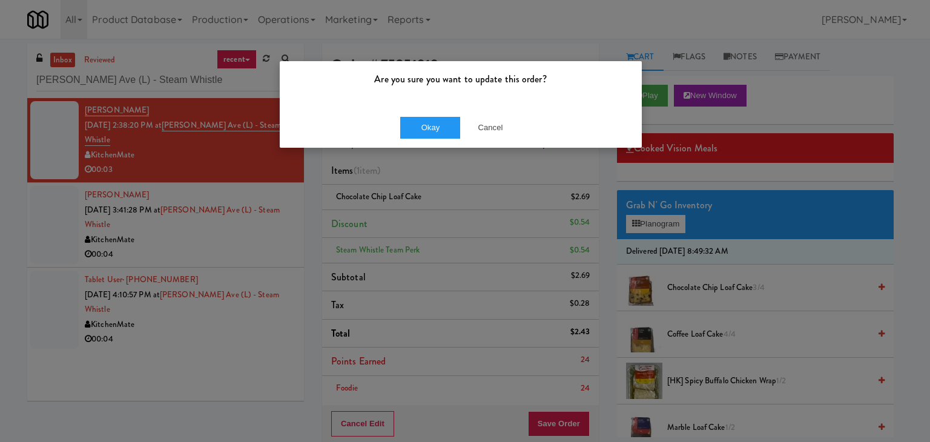
click at [413, 139] on div "Okay Cancel" at bounding box center [461, 127] width 362 height 41
click at [416, 133] on button "Okay" at bounding box center [430, 128] width 61 height 22
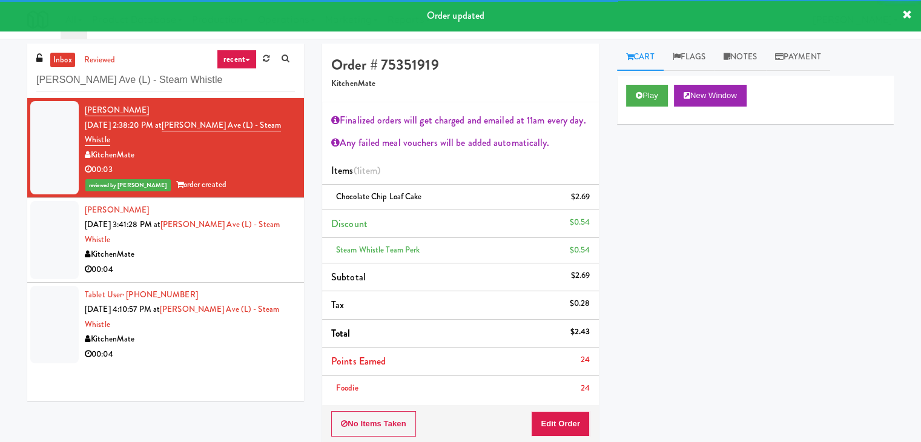
click at [233, 262] on div "00:04" at bounding box center [190, 269] width 210 height 15
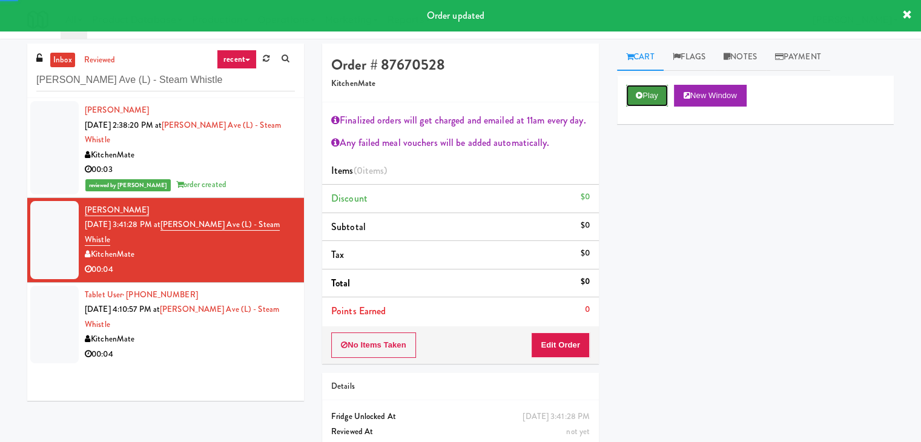
click at [639, 91] on icon at bounding box center [639, 95] width 7 height 8
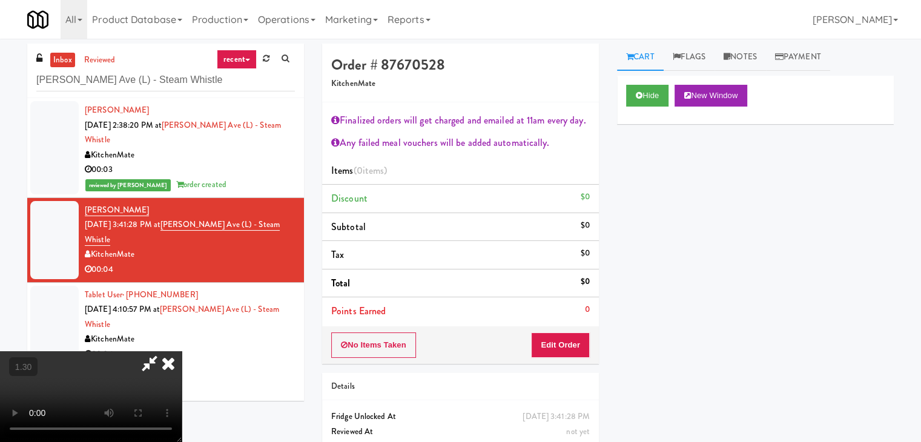
click at [182, 351] on video at bounding box center [91, 396] width 182 height 91
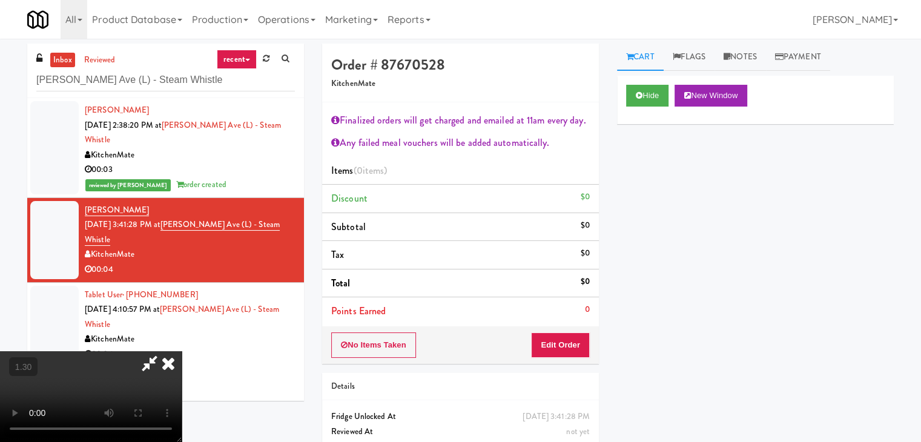
click at [182, 351] on video at bounding box center [91, 396] width 182 height 91
click at [182, 351] on icon at bounding box center [168, 363] width 27 height 24
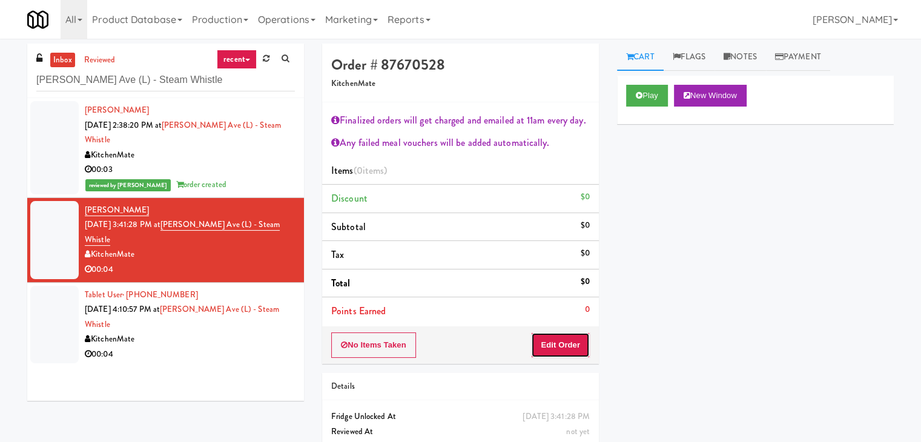
click at [551, 339] on button "Edit Order" at bounding box center [560, 345] width 59 height 25
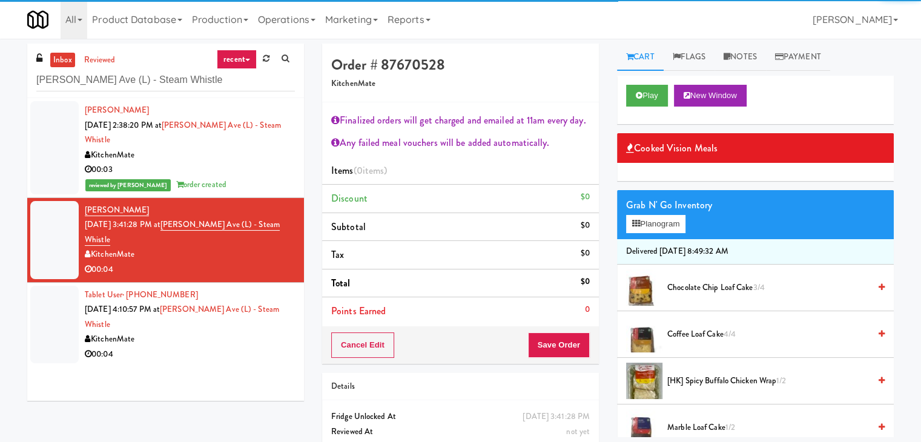
click at [654, 195] on div "Grab N' Go Inventory Planogram" at bounding box center [755, 214] width 277 height 49
click at [655, 221] on button "Planogram" at bounding box center [655, 224] width 59 height 18
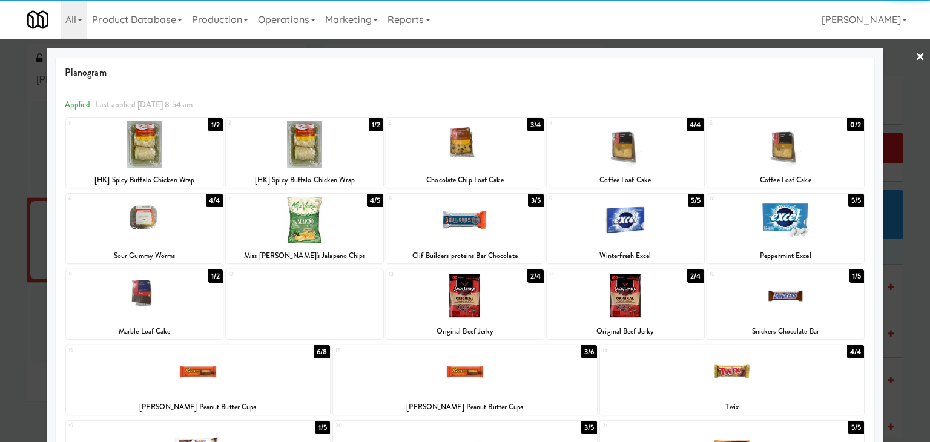
click at [465, 306] on div at bounding box center [464, 296] width 157 height 47
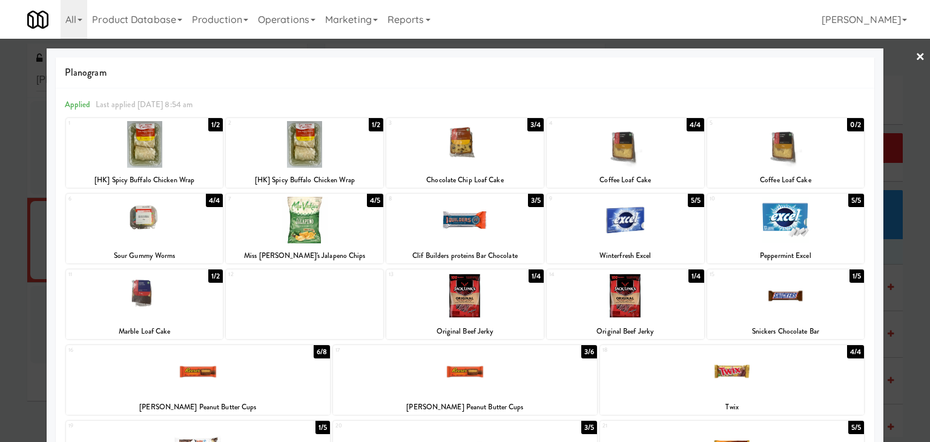
click at [916, 58] on link "×" at bounding box center [921, 58] width 10 height 38
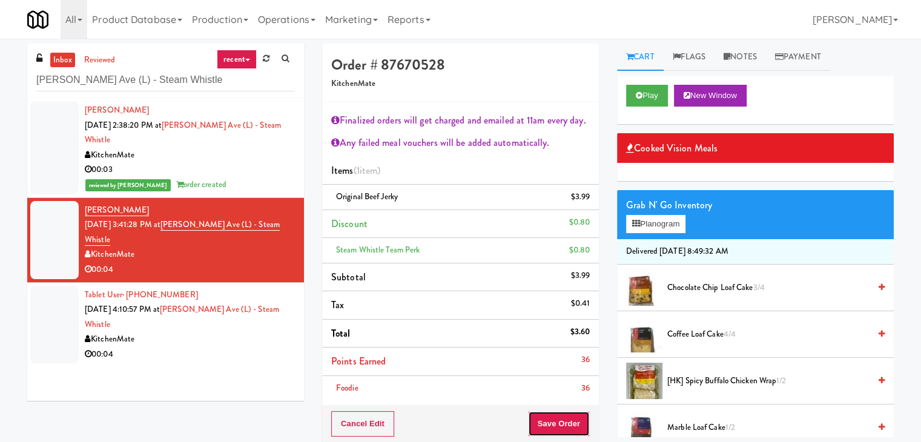
click at [545, 417] on button "Save Order" at bounding box center [559, 423] width 62 height 25
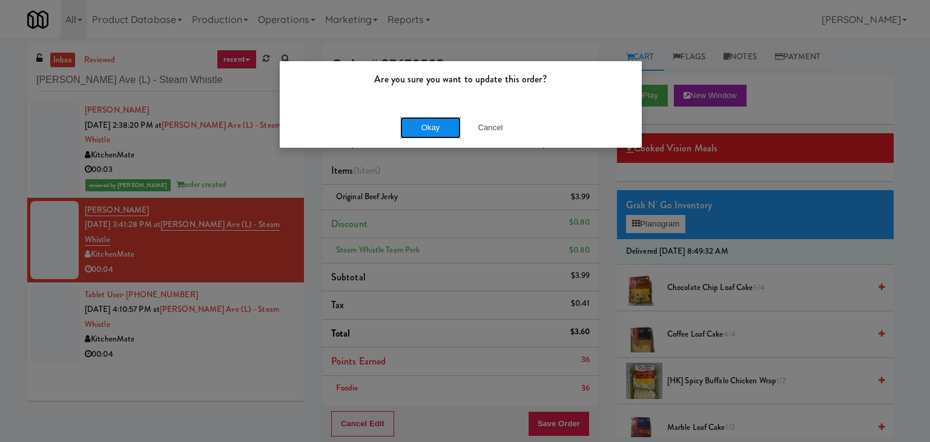
click at [442, 124] on button "Okay" at bounding box center [430, 128] width 61 height 22
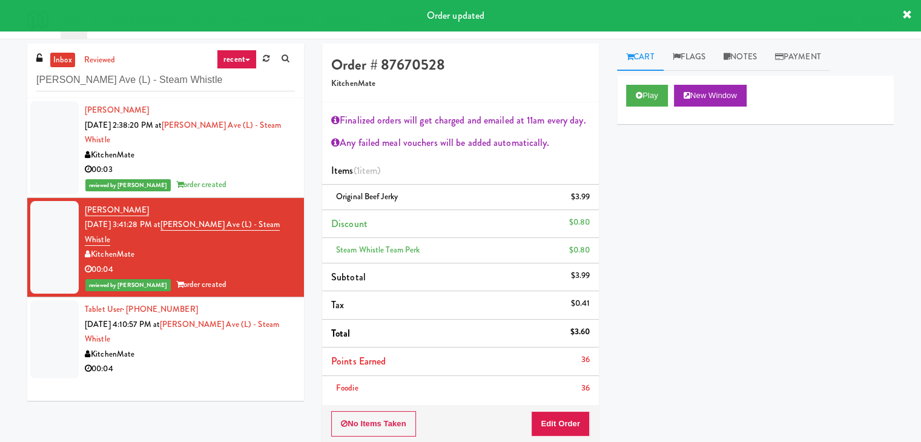
click at [170, 340] on div "[PERSON_NAME] [DATE] 2:38:20 PM at [PERSON_NAME][GEOGRAPHIC_DATA] (L) - Steam W…" at bounding box center [165, 249] width 277 height 303
click at [199, 334] on li "Tablet User · (437) 438-8014 [DATE] 4:10:57 PM at [PERSON_NAME][GEOGRAPHIC_DATA…" at bounding box center [165, 339] width 277 height 84
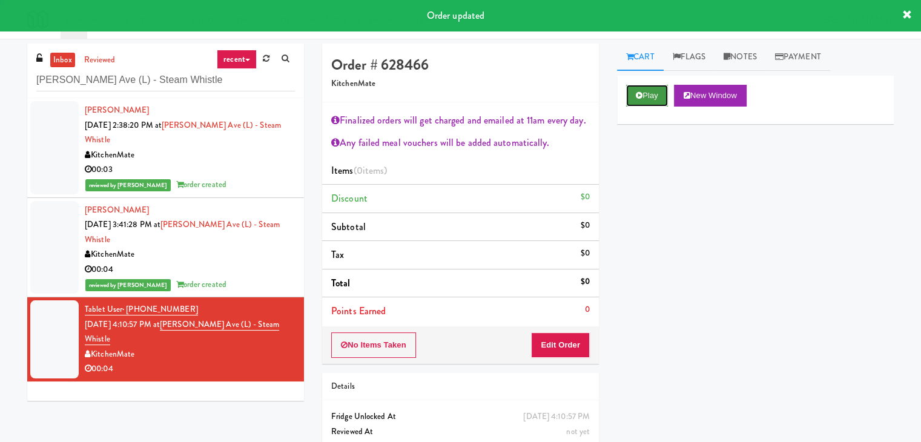
click at [645, 97] on button "Play" at bounding box center [647, 96] width 42 height 22
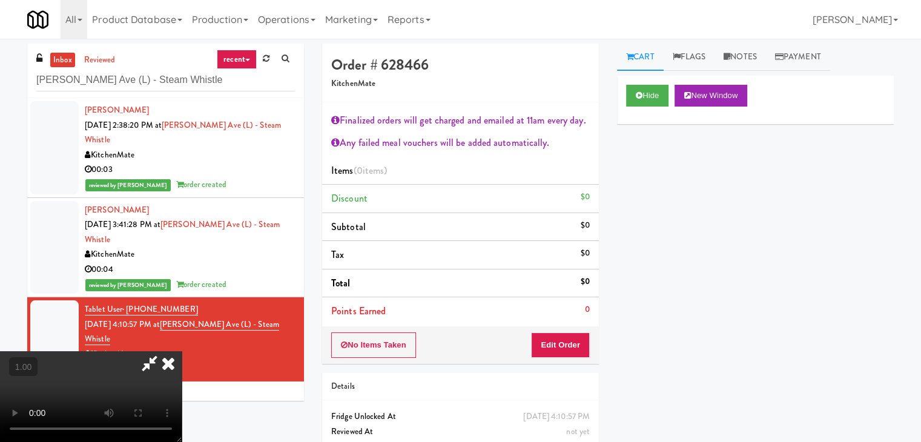
click at [182, 351] on video at bounding box center [91, 396] width 182 height 91
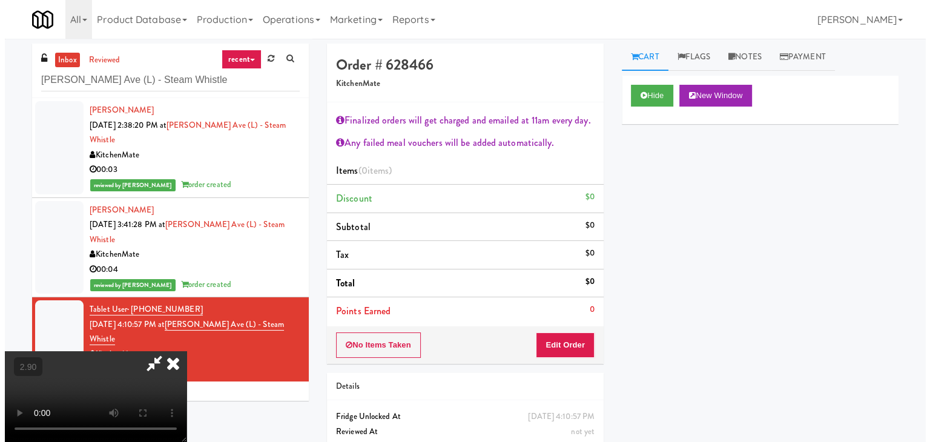
scroll to position [0, 0]
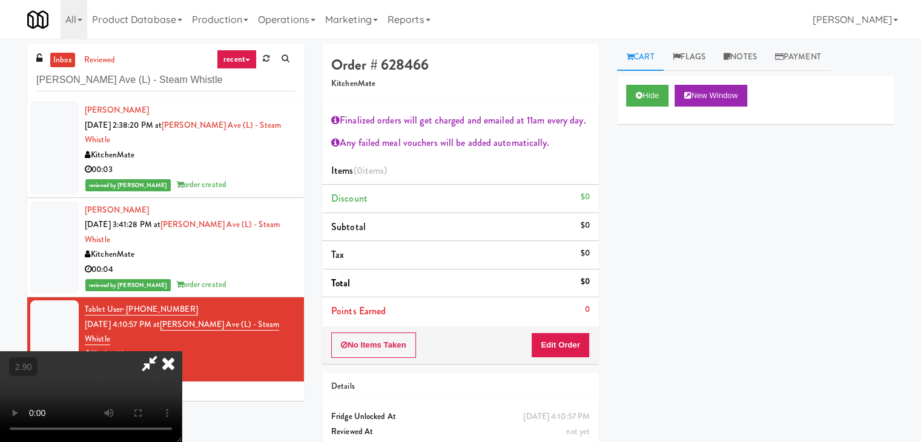
click at [182, 351] on icon at bounding box center [168, 363] width 27 height 24
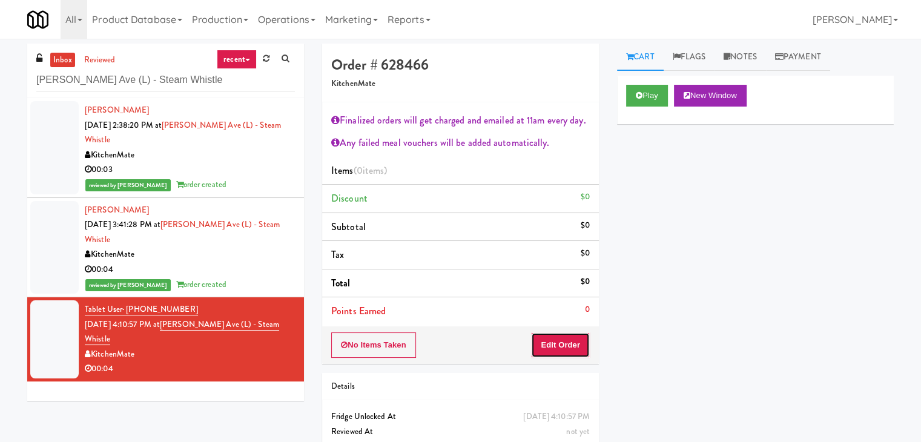
click at [554, 345] on button "Edit Order" at bounding box center [560, 345] width 59 height 25
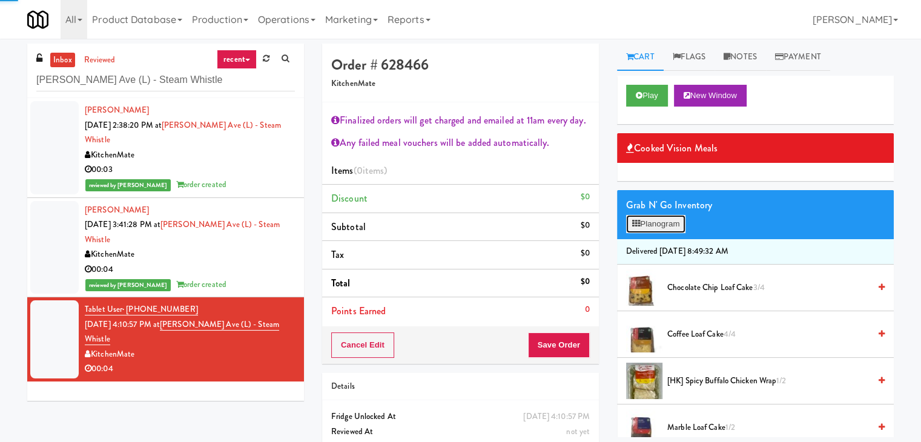
click at [663, 219] on button "Planogram" at bounding box center [655, 224] width 59 height 18
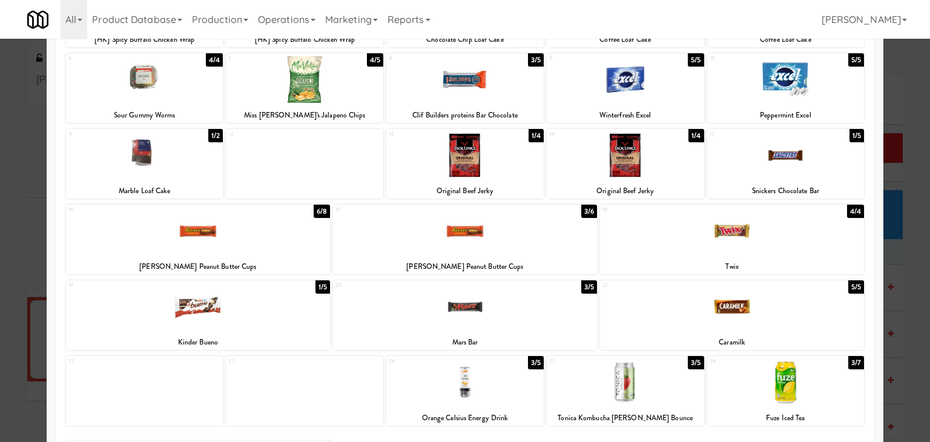
scroll to position [228, 0]
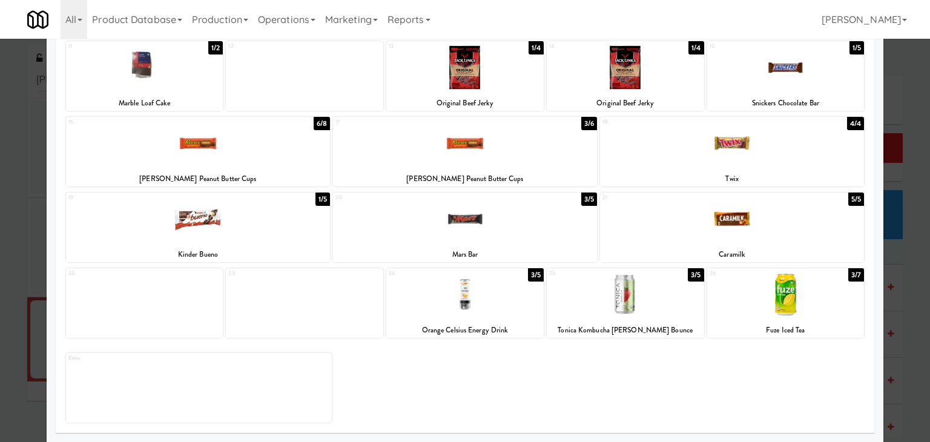
click at [274, 230] on div at bounding box center [198, 219] width 264 height 47
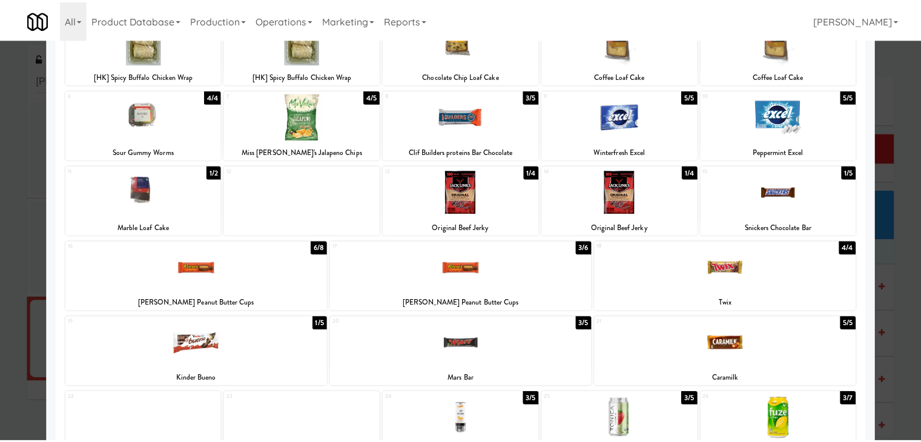
scroll to position [0, 0]
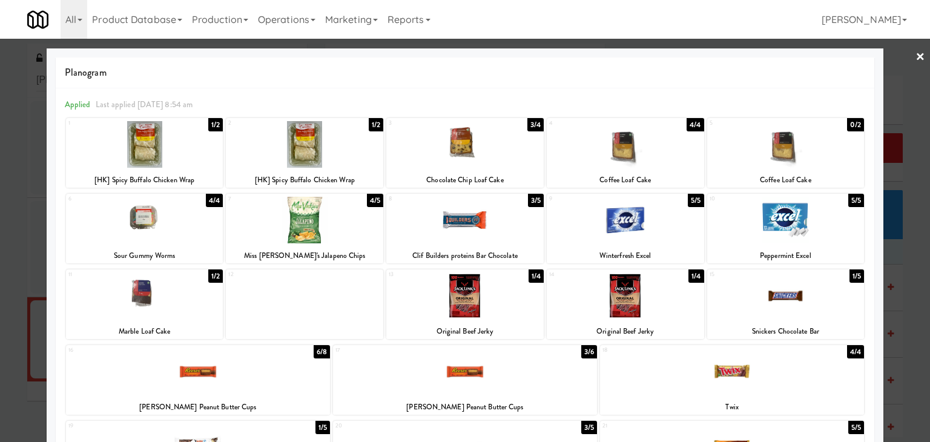
click at [916, 50] on link "×" at bounding box center [921, 58] width 10 height 38
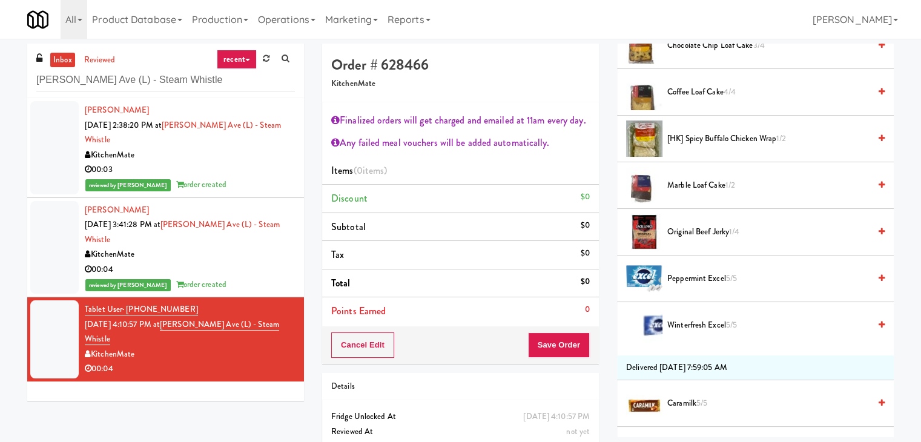
scroll to position [485, 0]
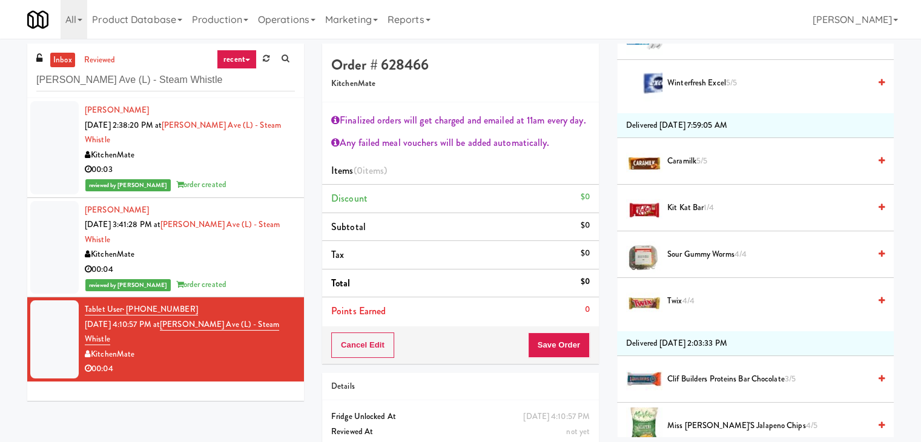
click at [879, 204] on icon at bounding box center [882, 208] width 6 height 8
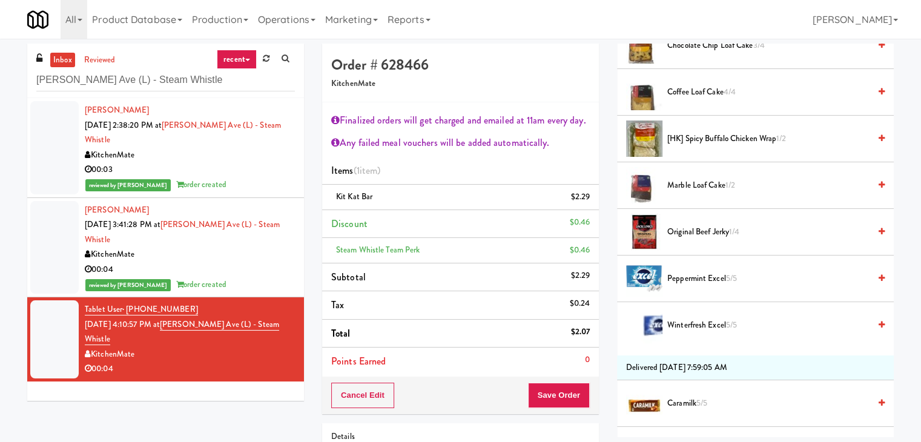
scroll to position [0, 0]
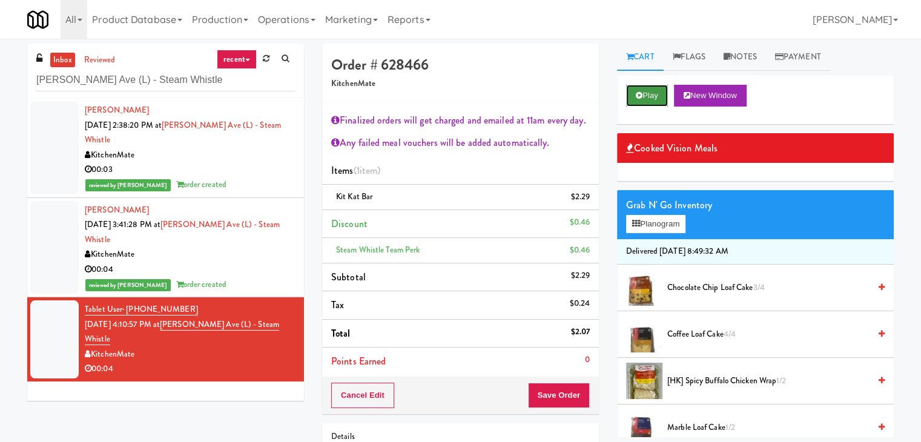
click at [657, 90] on button "Play" at bounding box center [647, 96] width 42 height 22
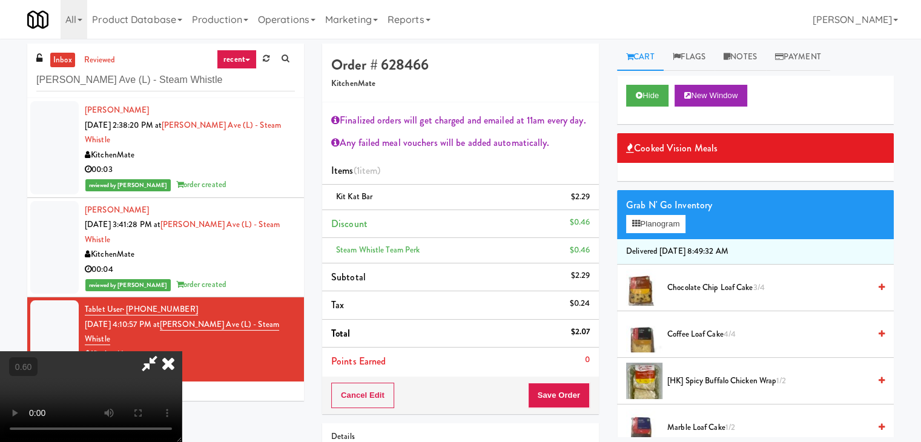
click at [182, 351] on video at bounding box center [91, 396] width 182 height 91
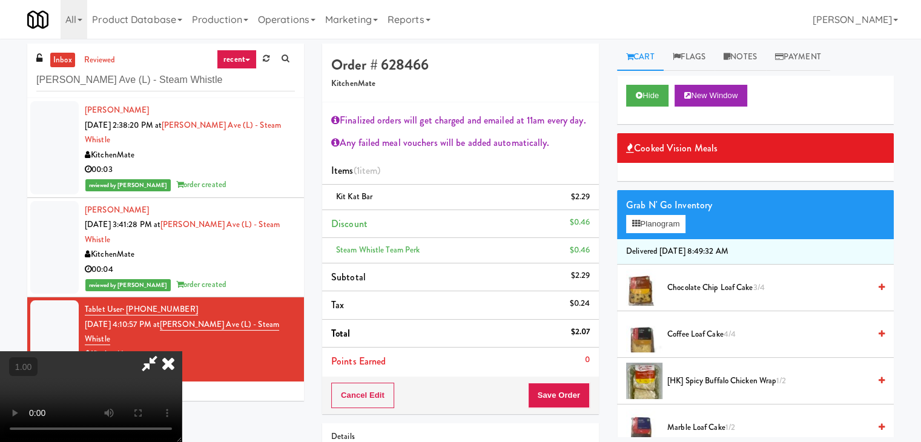
click at [182, 351] on video at bounding box center [91, 396] width 182 height 91
click at [182, 351] on icon at bounding box center [168, 363] width 27 height 24
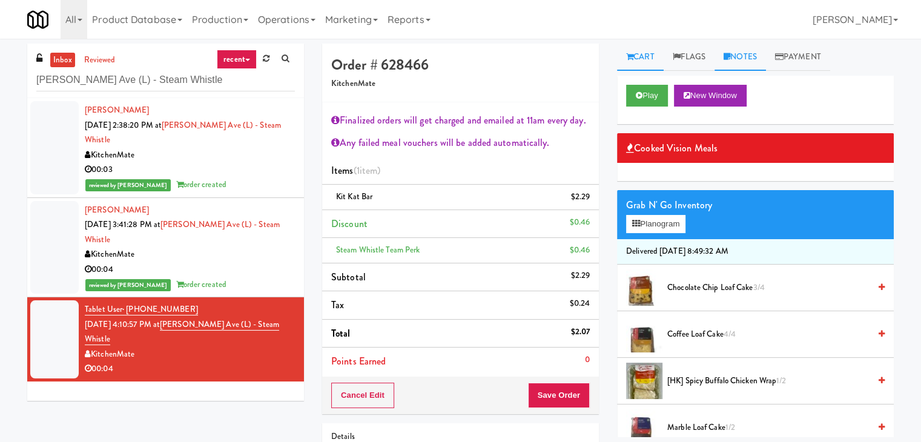
click at [745, 56] on link "Notes" at bounding box center [740, 57] width 51 height 27
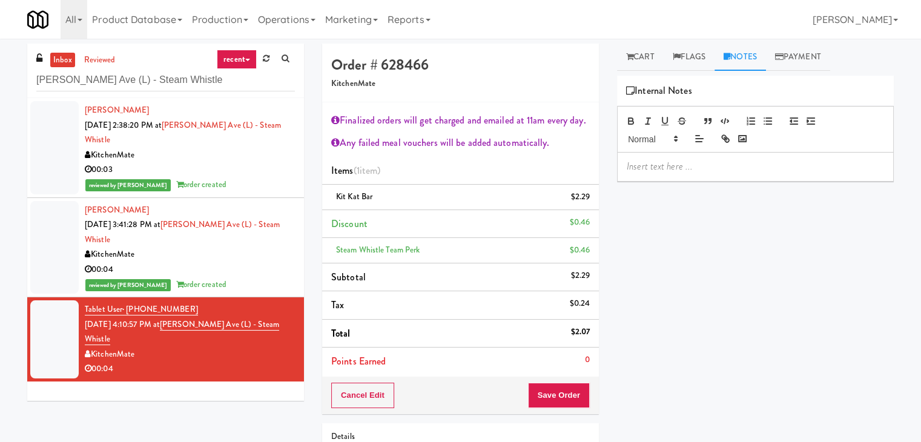
click at [680, 175] on div at bounding box center [756, 167] width 276 height 28
click at [788, 170] on p at bounding box center [755, 166] width 257 height 13
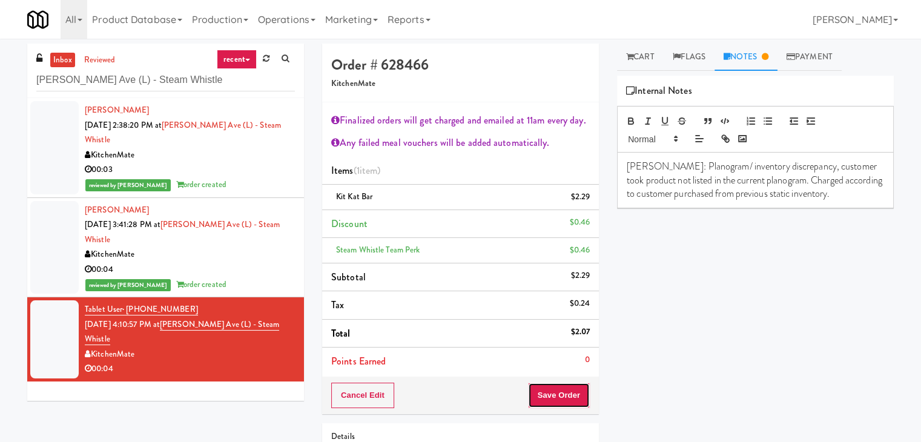
click at [555, 397] on button "Save Order" at bounding box center [559, 395] width 62 height 25
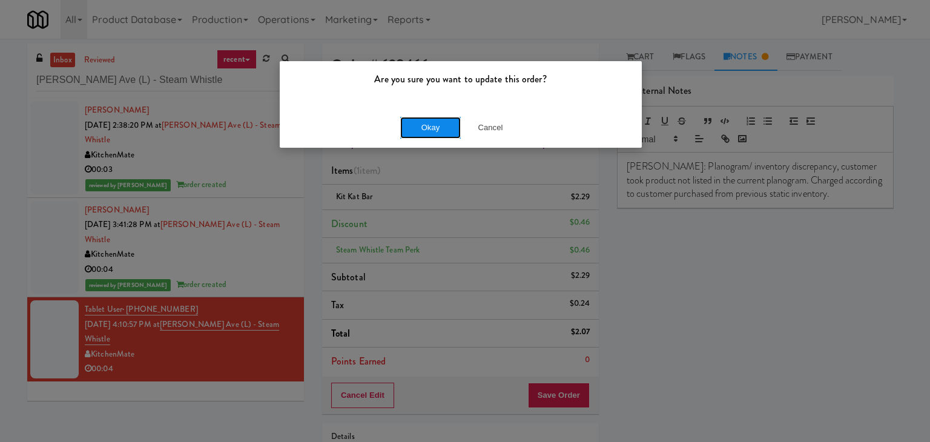
click at [429, 125] on button "Okay" at bounding box center [430, 128] width 61 height 22
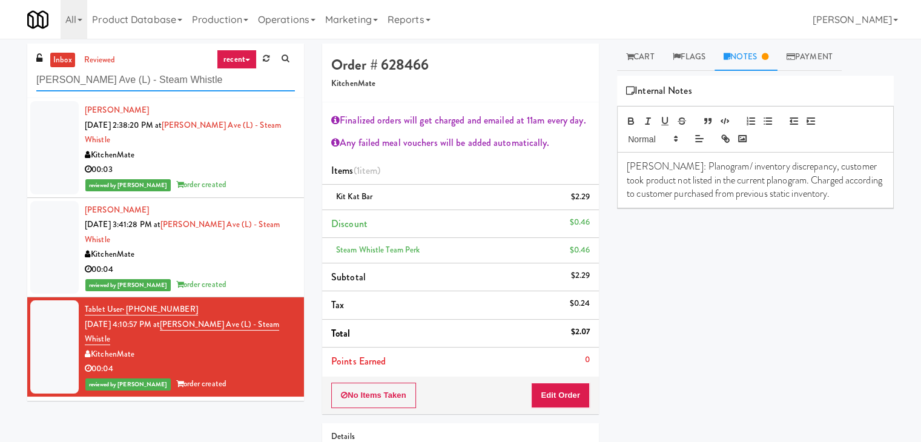
click at [191, 74] on input "[PERSON_NAME] Ave (L) - Steam Whistle" at bounding box center [165, 80] width 259 height 22
paste input "[PERSON_NAME] - Cooler - Left"
type input "[PERSON_NAME] - Cooler - Left"
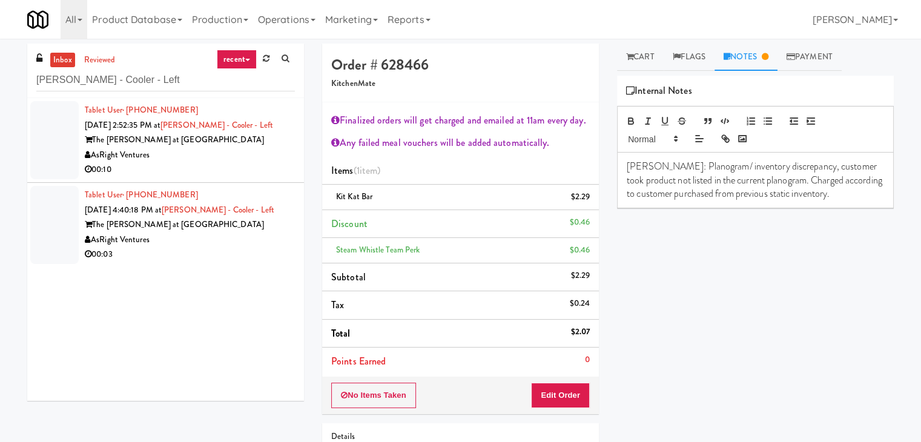
click at [247, 151] on div "AsRight Ventures" at bounding box center [190, 155] width 210 height 15
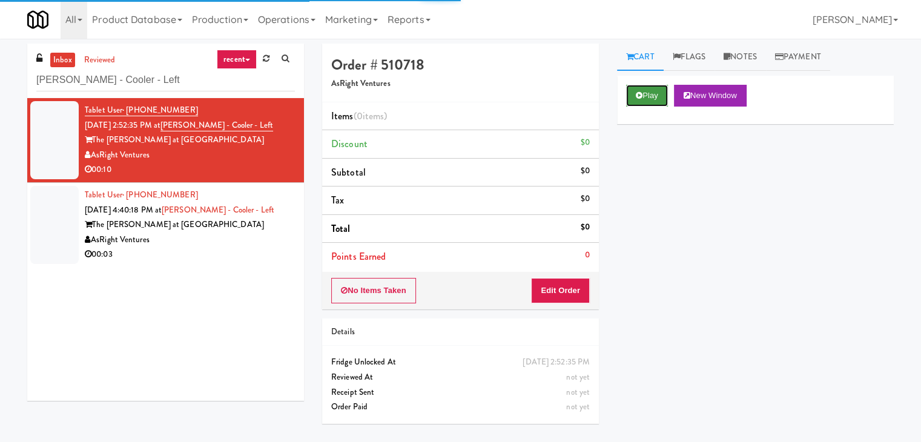
click at [655, 93] on button "Play" at bounding box center [647, 96] width 42 height 22
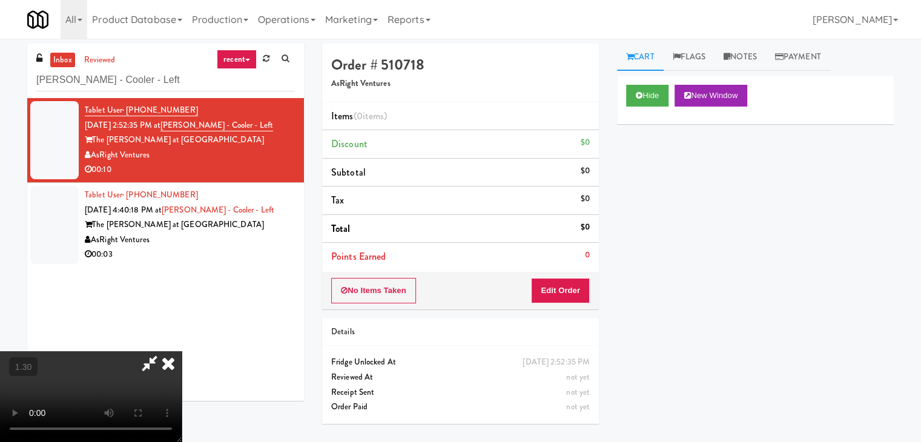
click at [182, 351] on video at bounding box center [91, 396] width 182 height 91
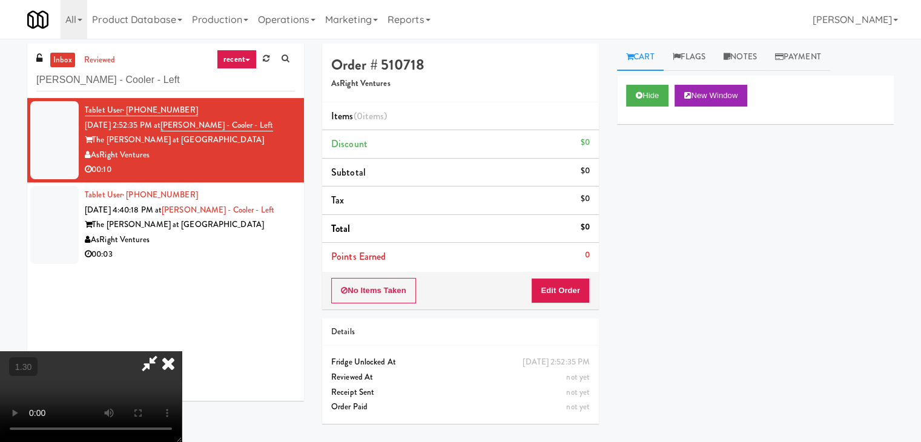
scroll to position [0, 0]
click at [182, 351] on icon at bounding box center [168, 363] width 27 height 24
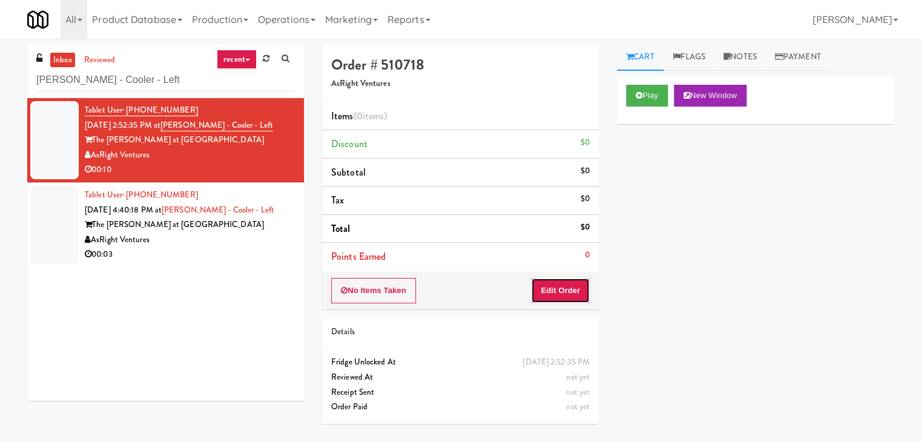
drag, startPoint x: 569, startPoint y: 283, endPoint x: 584, endPoint y: 267, distance: 22.7
click at [568, 284] on button "Edit Order" at bounding box center [560, 290] width 59 height 25
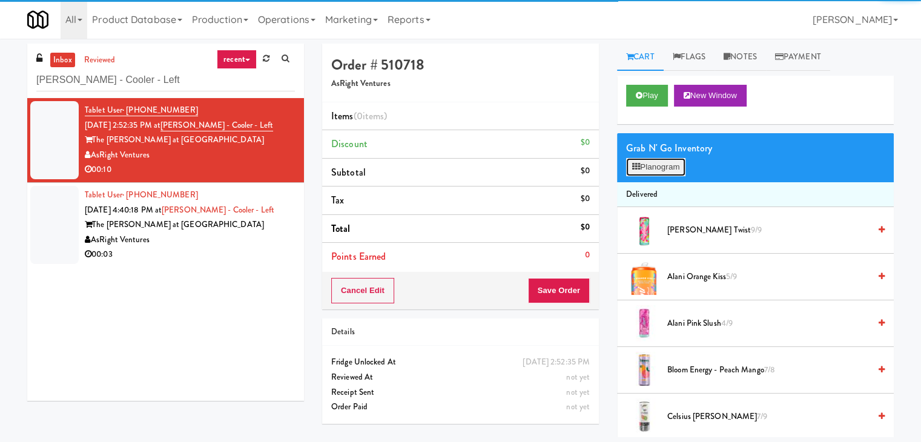
click at [644, 173] on button "Planogram" at bounding box center [655, 167] width 59 height 18
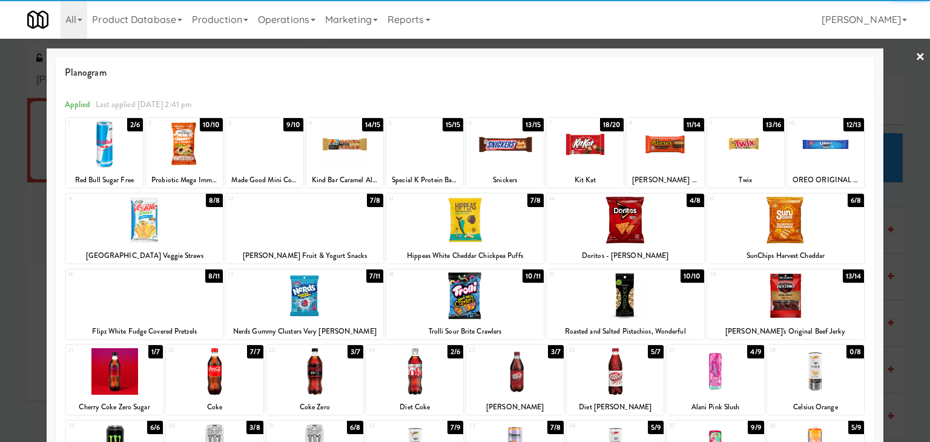
click at [628, 219] on div at bounding box center [625, 220] width 157 height 47
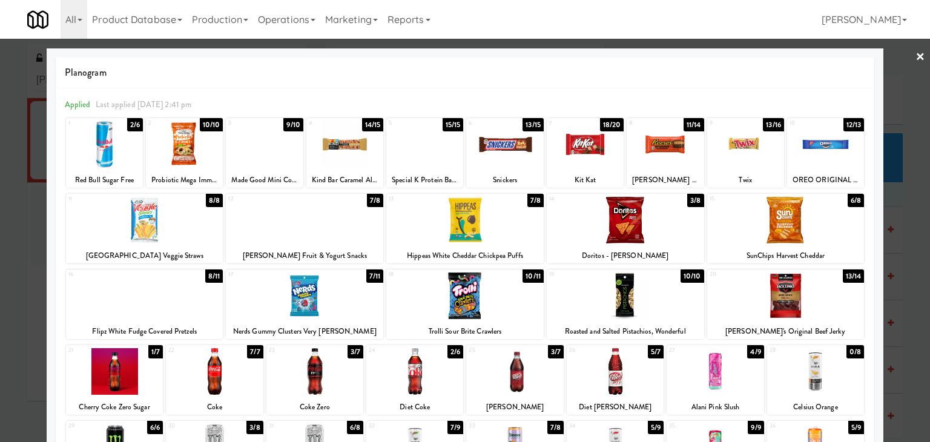
click at [507, 365] on div at bounding box center [514, 371] width 97 height 47
drag, startPoint x: 915, startPoint y: 59, endPoint x: 819, endPoint y: 76, distance: 97.8
click at [916, 58] on link "×" at bounding box center [921, 58] width 10 height 38
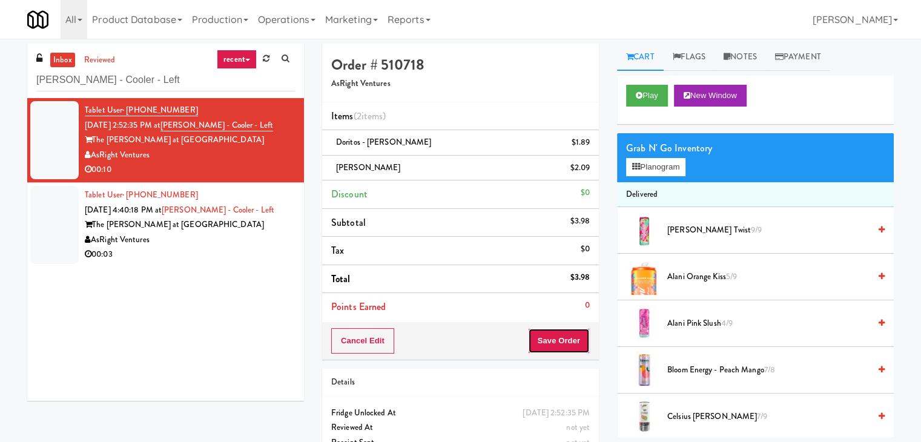
click at [551, 337] on button "Save Order" at bounding box center [559, 340] width 62 height 25
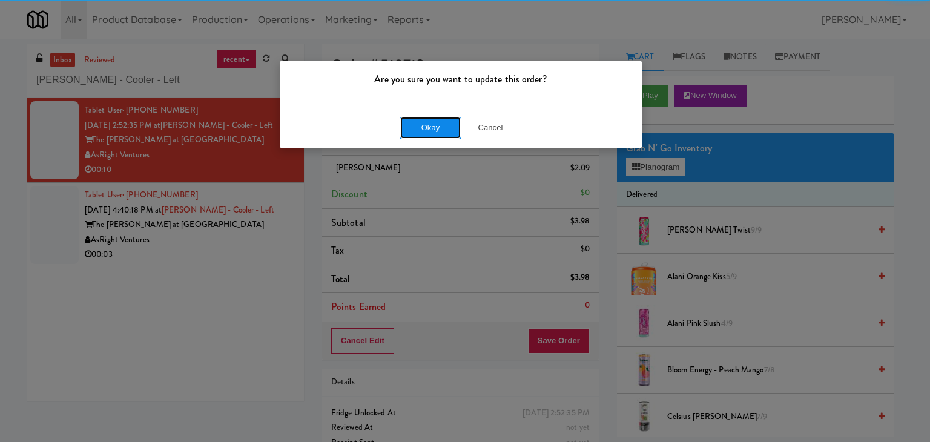
click at [442, 126] on button "Okay" at bounding box center [430, 128] width 61 height 22
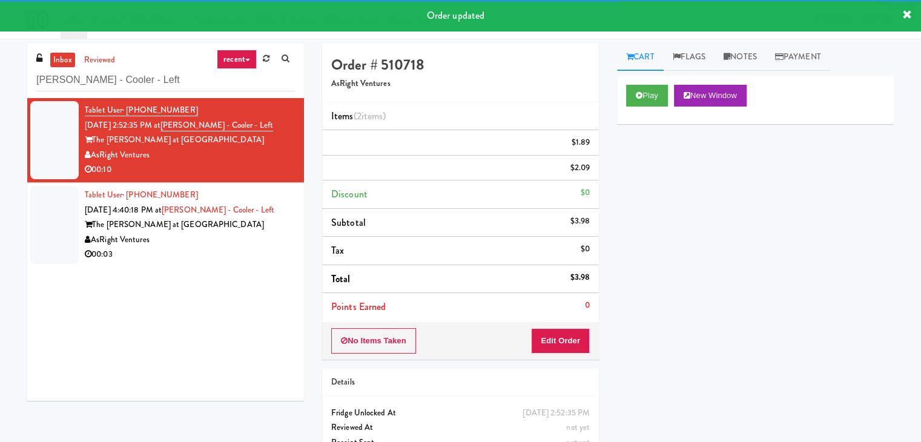
click at [249, 248] on div "Tablet User · (203) 751-0061 [DATE] 4:40:18 PM at [GEOGRAPHIC_DATA] - Cooler - …" at bounding box center [190, 225] width 210 height 75
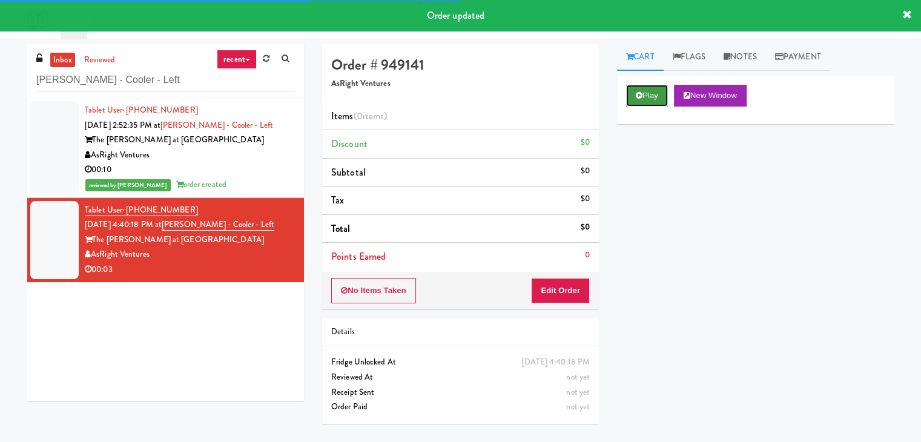
click at [652, 91] on button "Play" at bounding box center [647, 96] width 42 height 22
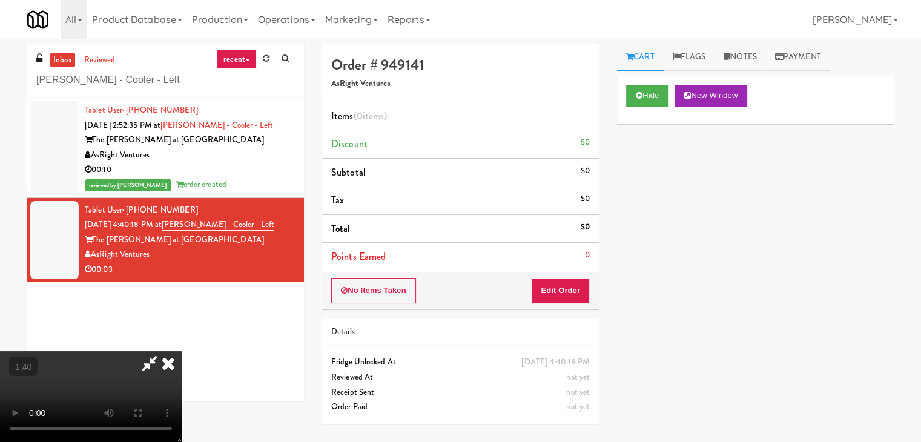
click at [182, 351] on video at bounding box center [91, 396] width 182 height 91
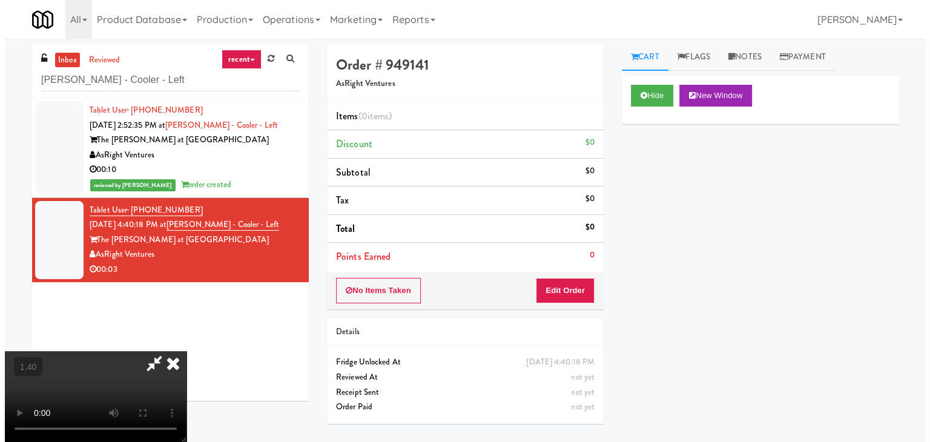
scroll to position [0, 0]
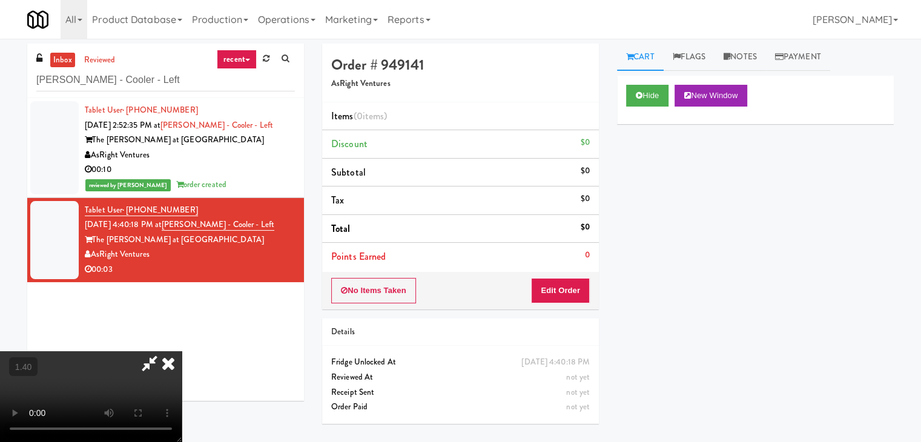
click at [182, 351] on icon at bounding box center [168, 363] width 27 height 24
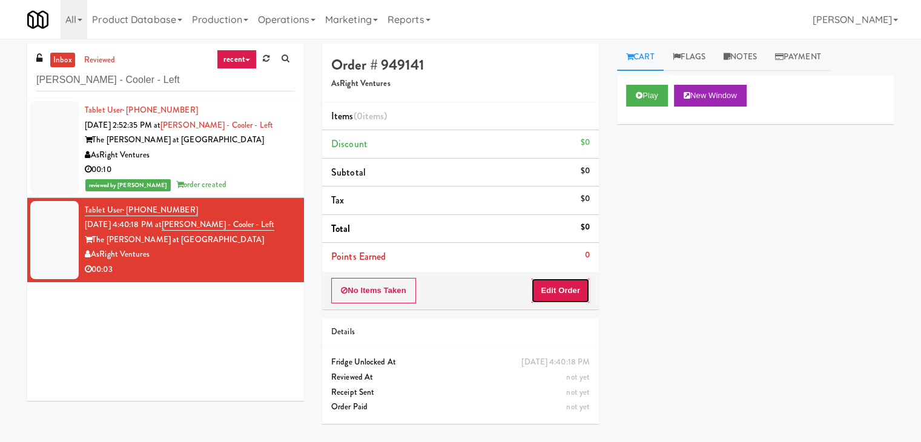
click at [560, 293] on button "Edit Order" at bounding box center [560, 290] width 59 height 25
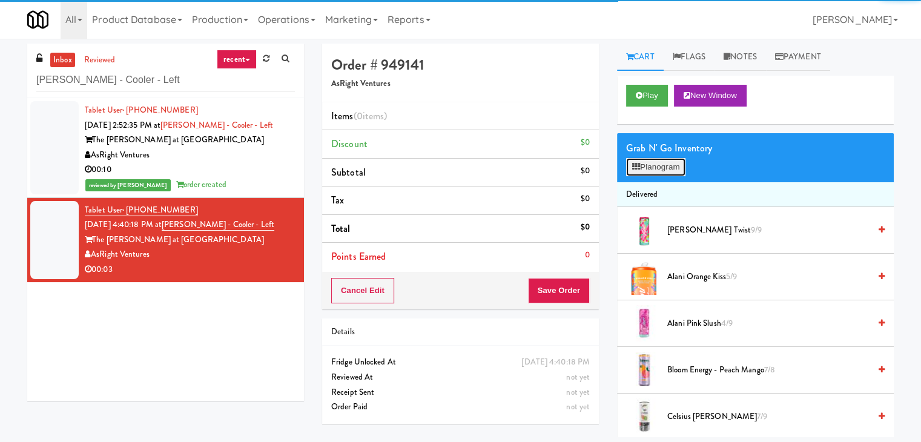
click at [652, 166] on button "Planogram" at bounding box center [655, 167] width 59 height 18
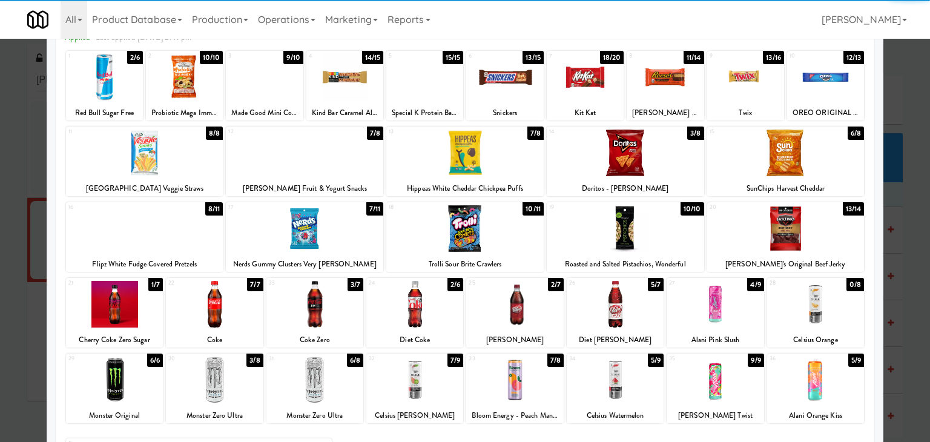
scroll to position [153, 0]
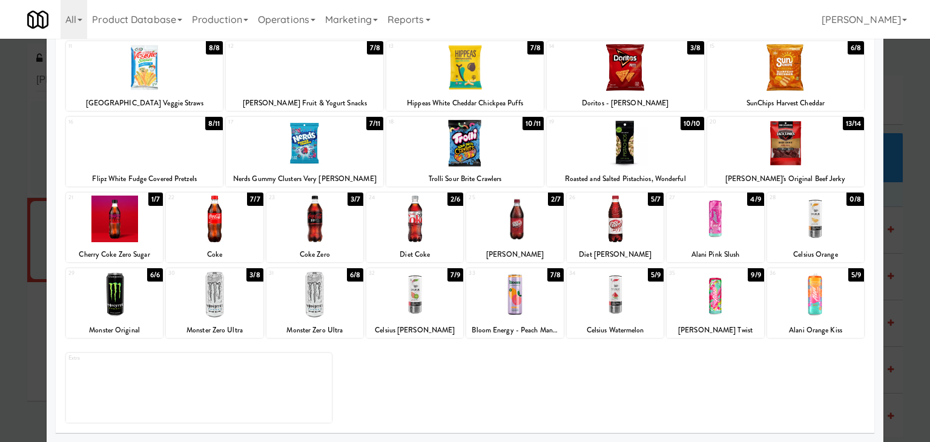
click at [197, 292] on div at bounding box center [214, 294] width 97 height 47
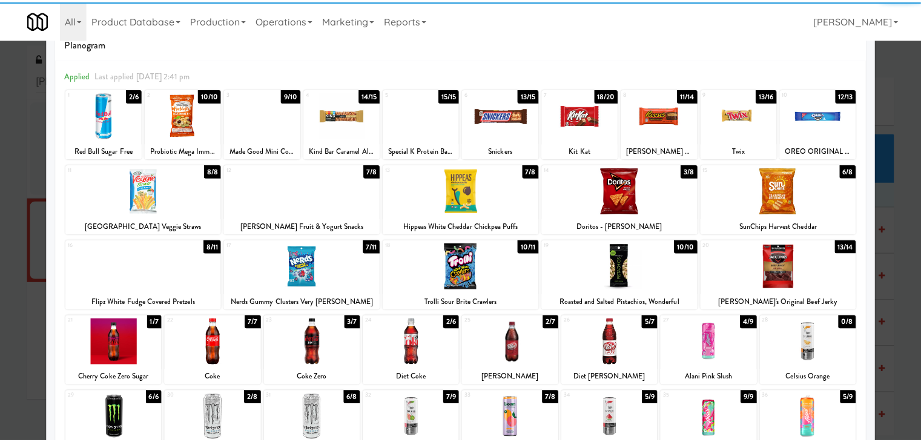
scroll to position [0, 0]
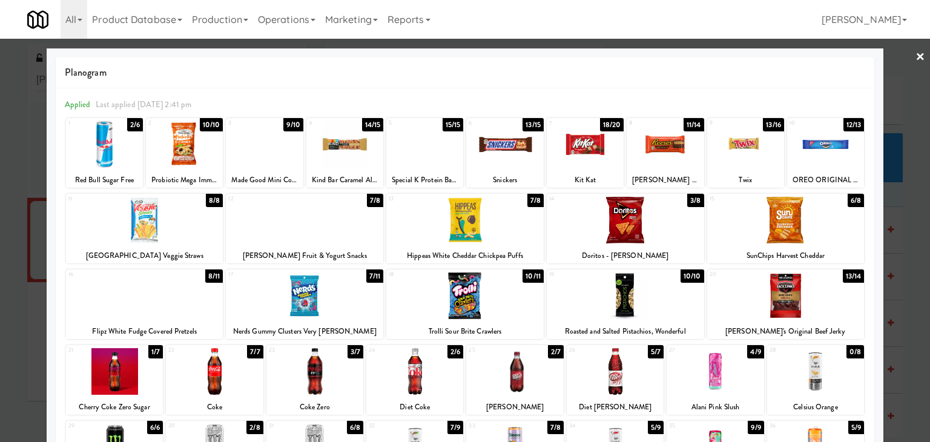
click at [916, 55] on div at bounding box center [465, 221] width 930 height 442
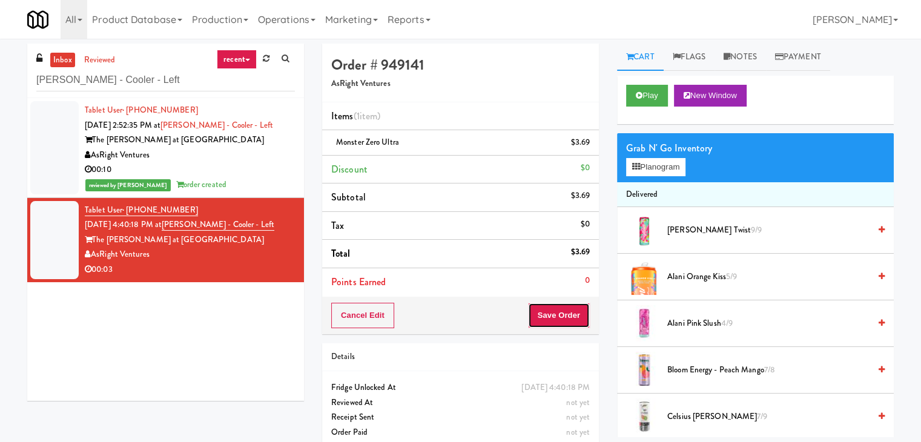
click at [554, 320] on button "Save Order" at bounding box center [559, 315] width 62 height 25
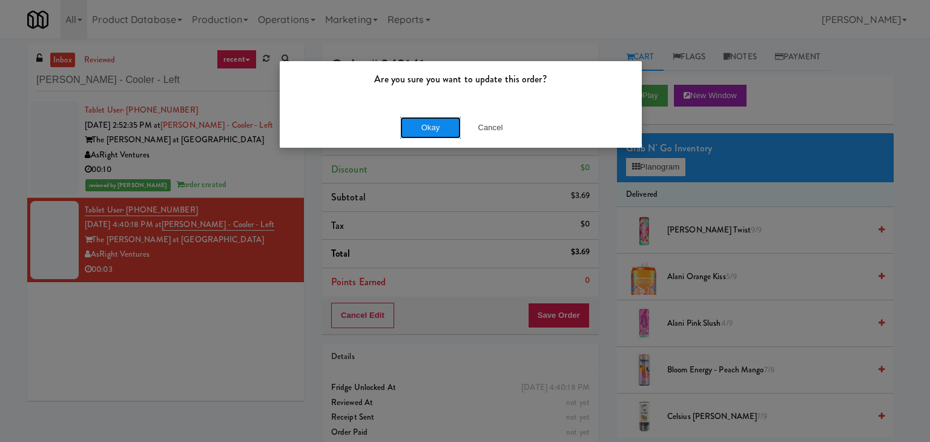
click at [439, 136] on button "Okay" at bounding box center [430, 128] width 61 height 22
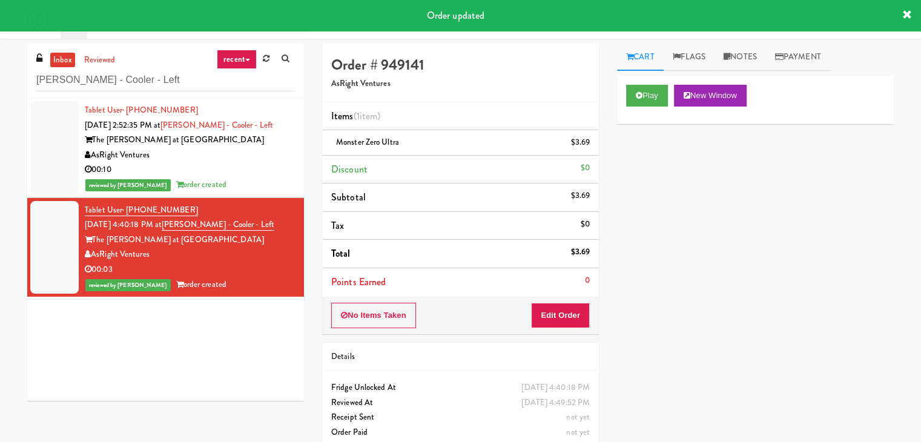
click at [234, 177] on div "reviewed by [PERSON_NAME] A order created" at bounding box center [190, 184] width 210 height 15
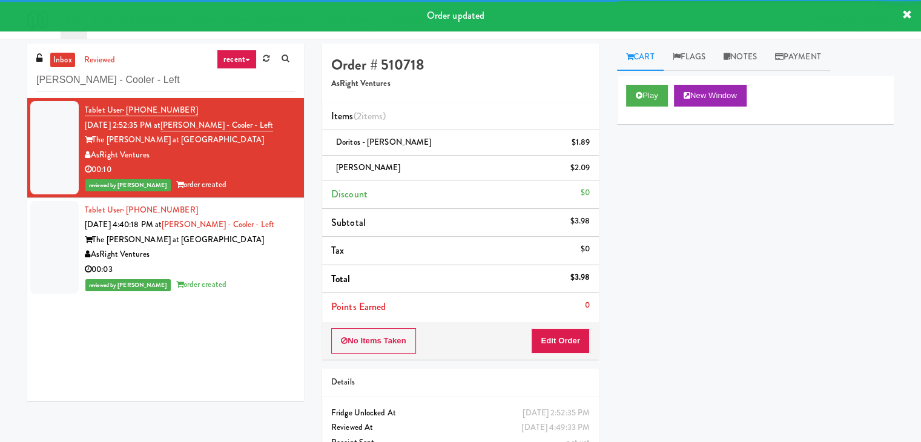
click at [254, 250] on div "AsRight Ventures" at bounding box center [190, 254] width 210 height 15
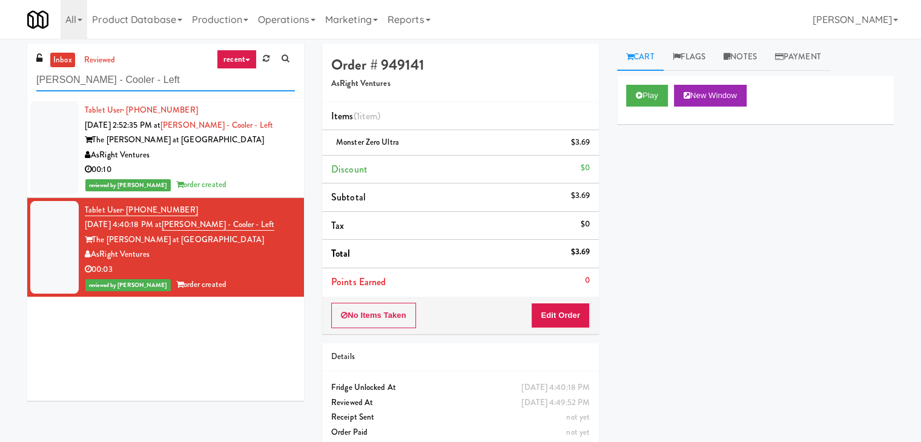
click at [162, 85] on input "[PERSON_NAME] - Cooler - Left" at bounding box center [165, 80] width 259 height 22
paste input "[PERSON_NAME]-Accurate 2"
type input "[PERSON_NAME]-Accurate 2"
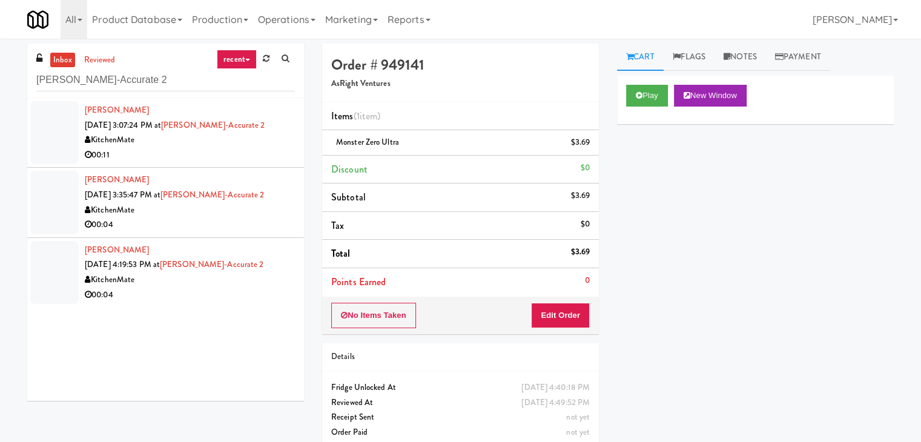
click at [247, 162] on div "00:11" at bounding box center [190, 155] width 210 height 15
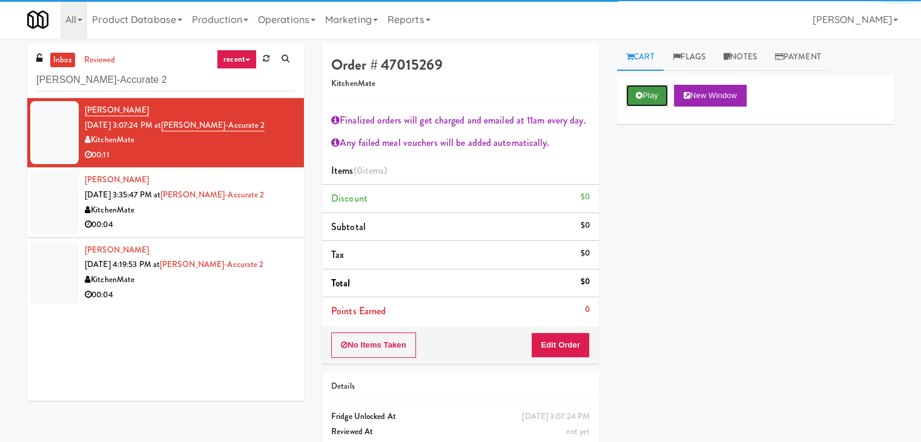
click at [645, 100] on button "Play" at bounding box center [647, 96] width 42 height 22
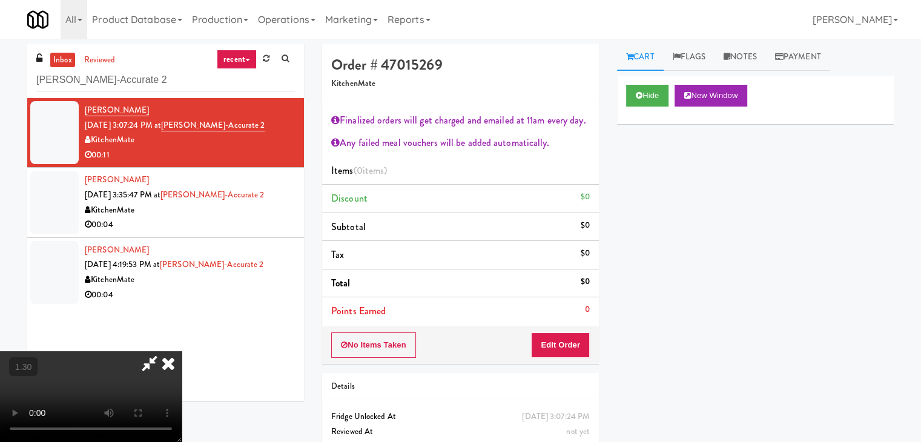
drag, startPoint x: 534, startPoint y: 47, endPoint x: 554, endPoint y: 233, distance: 187.6
click at [182, 351] on icon at bounding box center [168, 363] width 27 height 24
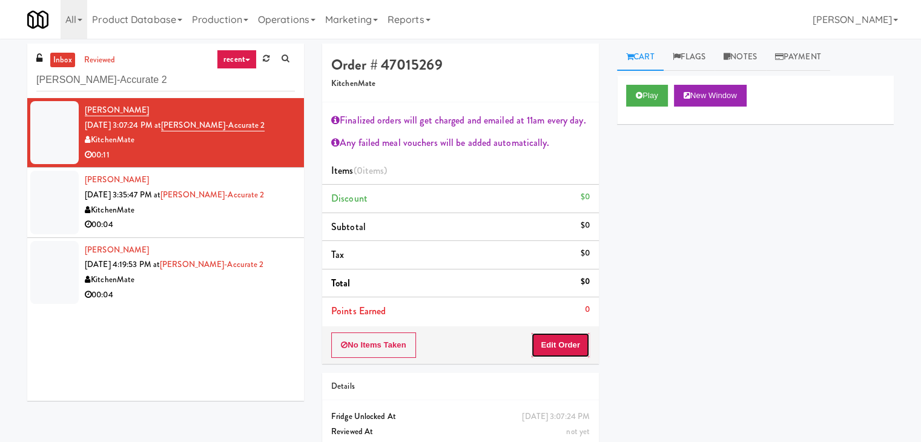
drag, startPoint x: 565, startPoint y: 335, endPoint x: 574, endPoint y: 323, distance: 15.0
click at [565, 336] on button "Edit Order" at bounding box center [560, 345] width 59 height 25
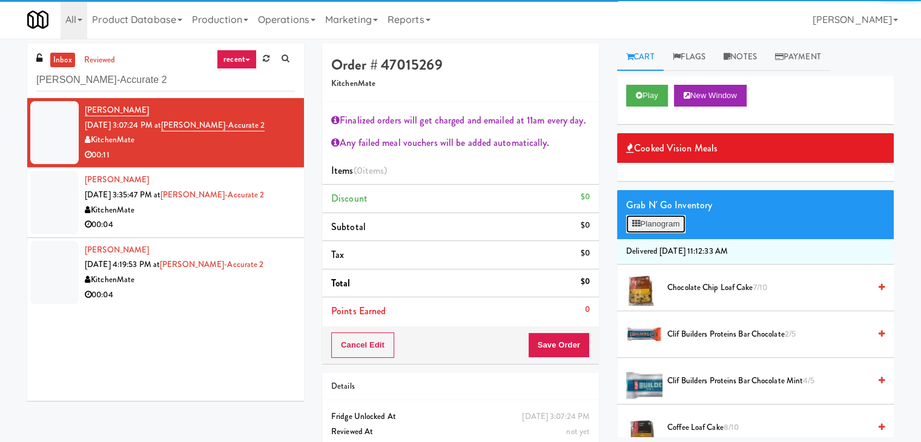
click at [649, 225] on button "Planogram" at bounding box center [655, 224] width 59 height 18
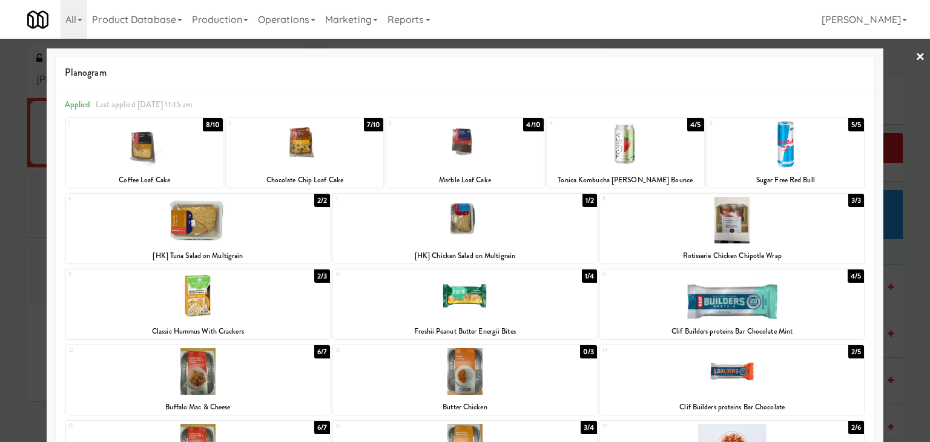
click at [494, 139] on div at bounding box center [464, 144] width 157 height 47
click at [916, 57] on link "×" at bounding box center [921, 58] width 10 height 38
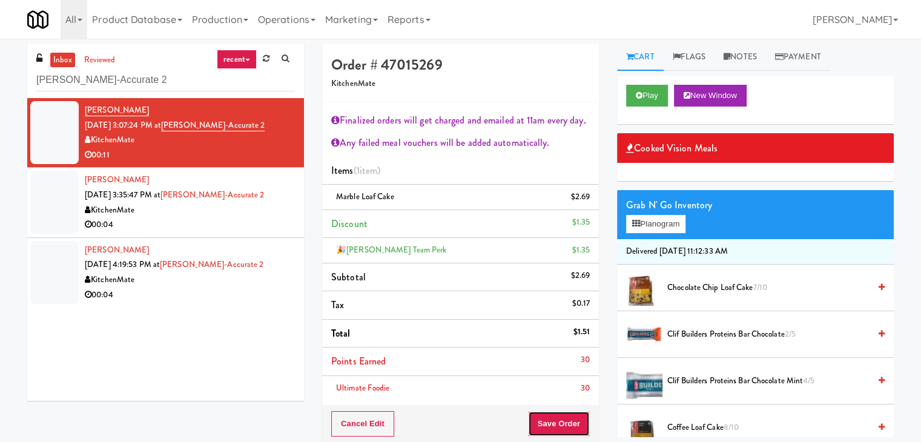
click at [551, 419] on button "Save Order" at bounding box center [559, 423] width 62 height 25
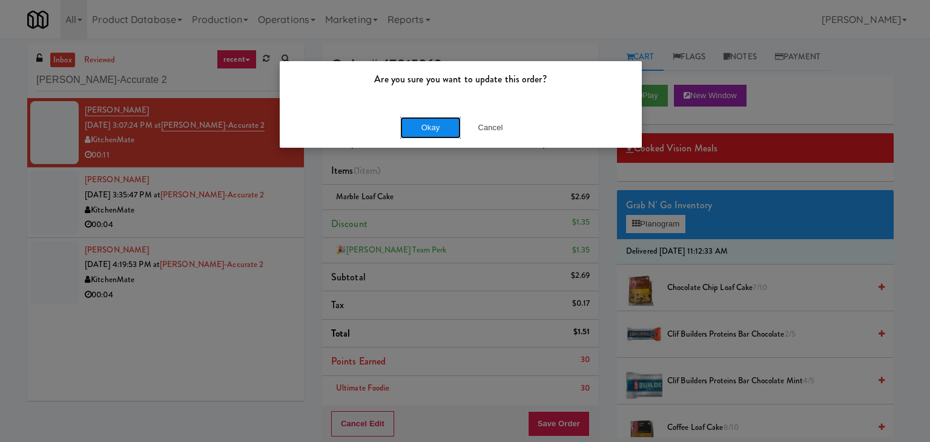
click at [431, 130] on button "Okay" at bounding box center [430, 128] width 61 height 22
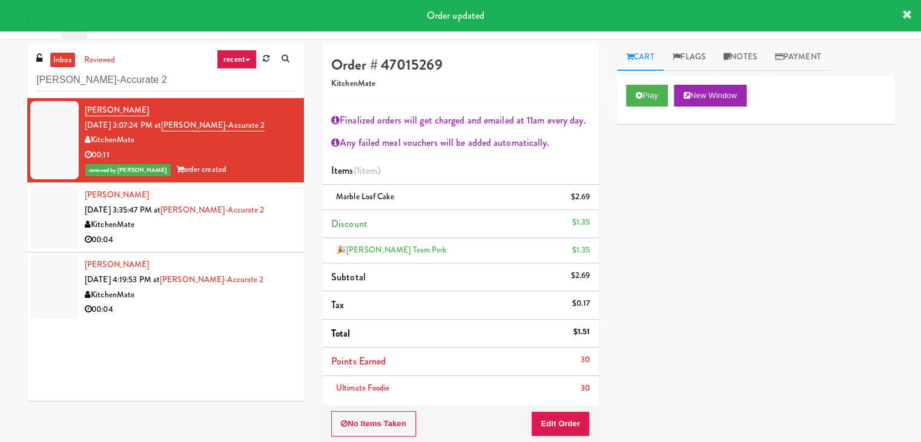
click at [253, 253] on li "[PERSON_NAME] [DATE] 4:19:53 PM at [GEOGRAPHIC_DATA]-Accurate 2 KitchenMate 00:…" at bounding box center [165, 287] width 277 height 69
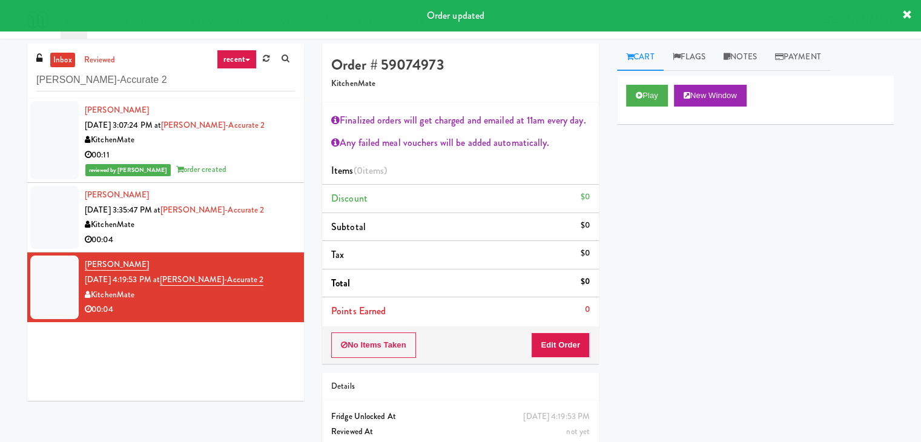
click at [253, 244] on div "00:04" at bounding box center [190, 240] width 210 height 15
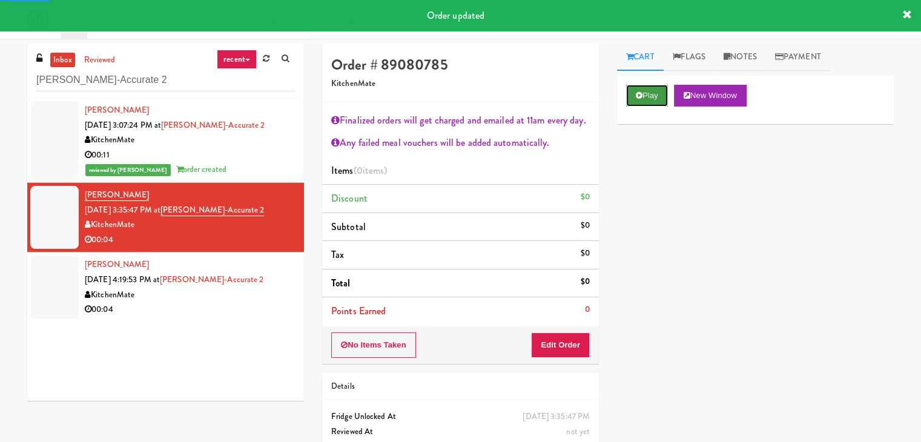
click at [664, 93] on button "Play" at bounding box center [647, 96] width 42 height 22
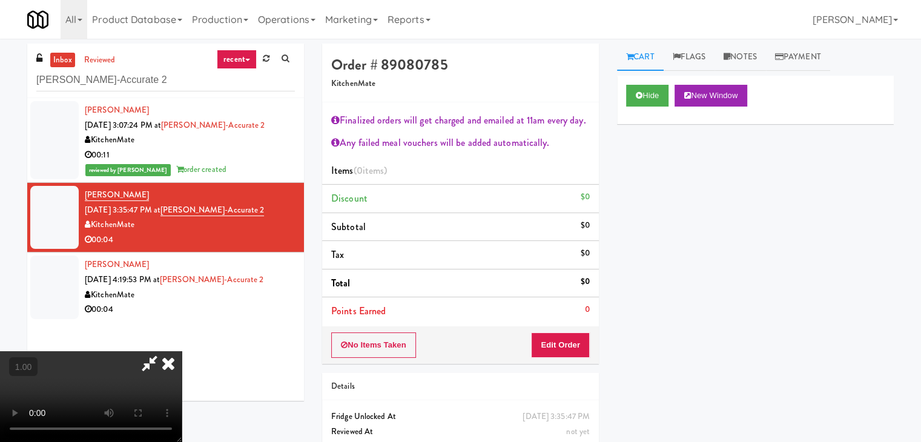
click at [182, 351] on video at bounding box center [91, 396] width 182 height 91
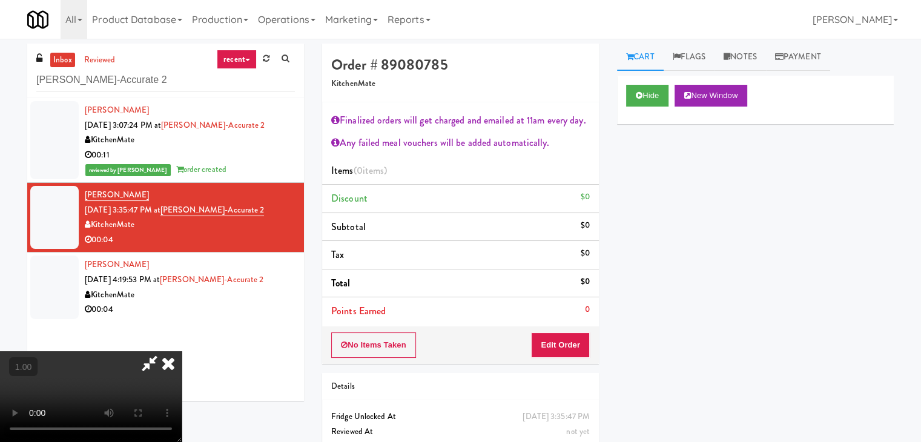
click at [182, 351] on video at bounding box center [91, 396] width 182 height 91
drag, startPoint x: 526, startPoint y: 47, endPoint x: 555, endPoint y: 170, distance: 126.9
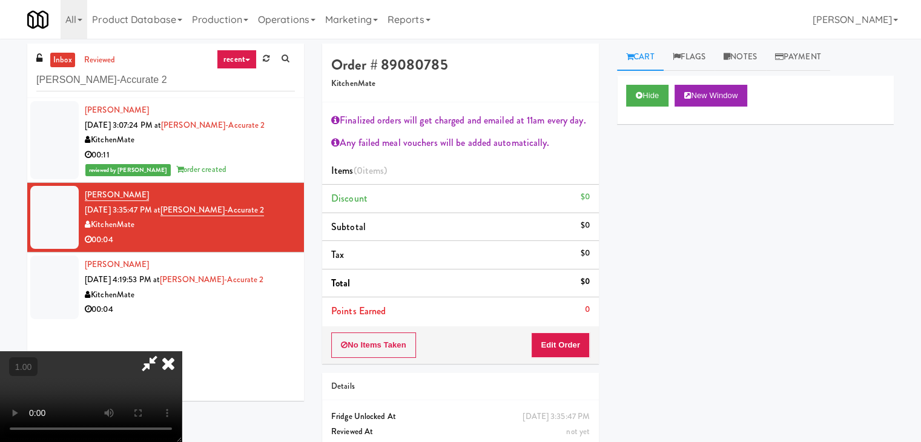
click at [182, 351] on icon at bounding box center [168, 363] width 27 height 24
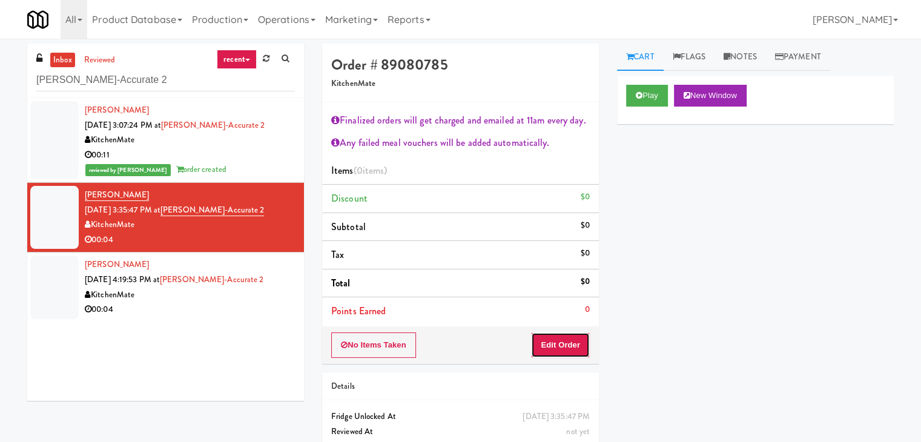
drag, startPoint x: 540, startPoint y: 335, endPoint x: 562, endPoint y: 323, distance: 24.1
click at [540, 336] on button "Edit Order" at bounding box center [560, 345] width 59 height 25
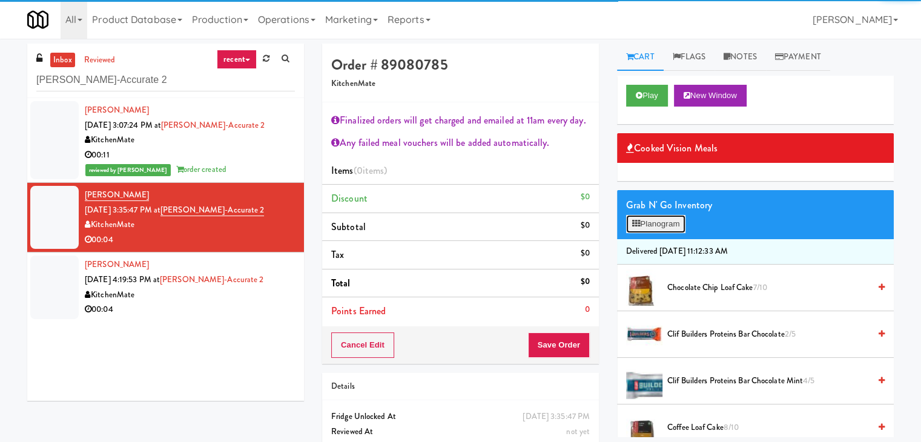
click at [654, 222] on button "Planogram" at bounding box center [655, 224] width 59 height 18
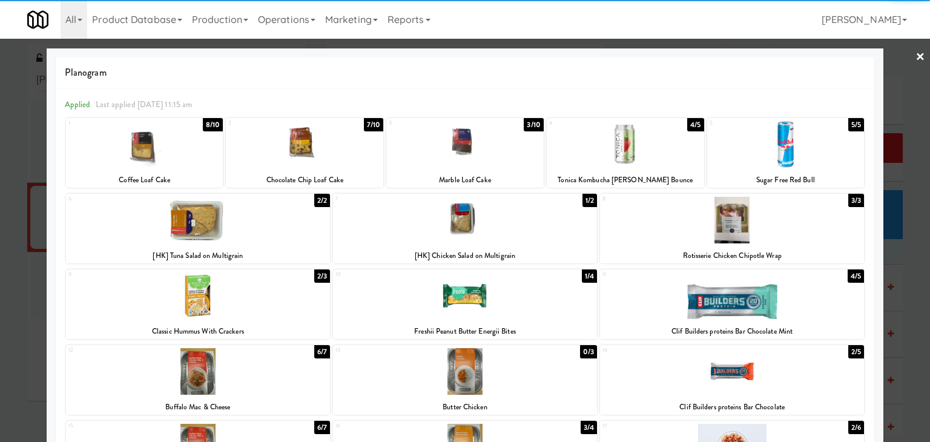
click at [504, 297] on div at bounding box center [465, 296] width 264 height 47
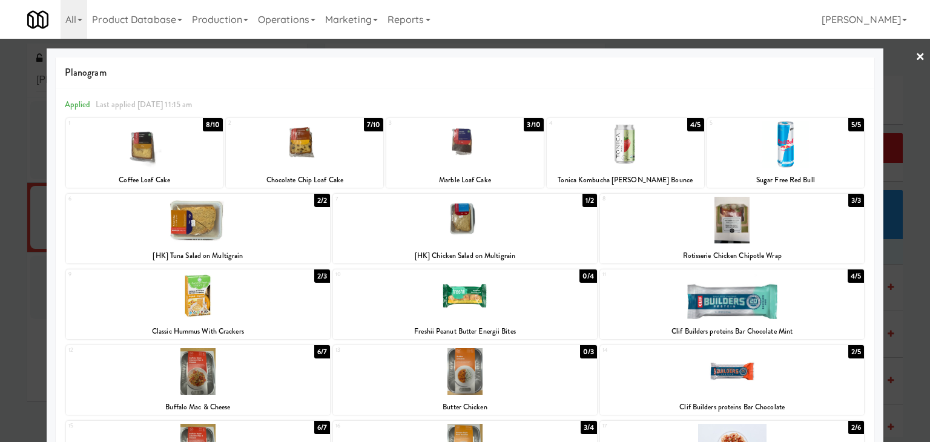
click at [916, 54] on link "×" at bounding box center [921, 58] width 10 height 38
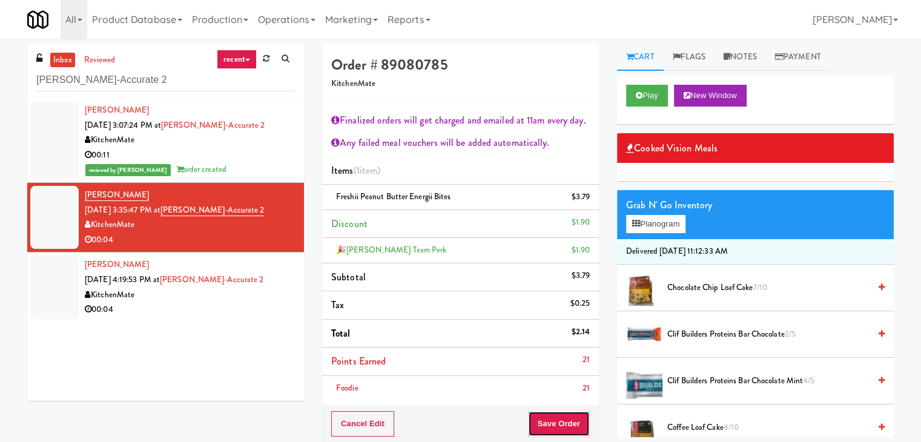
click at [544, 413] on button "Save Order" at bounding box center [559, 423] width 62 height 25
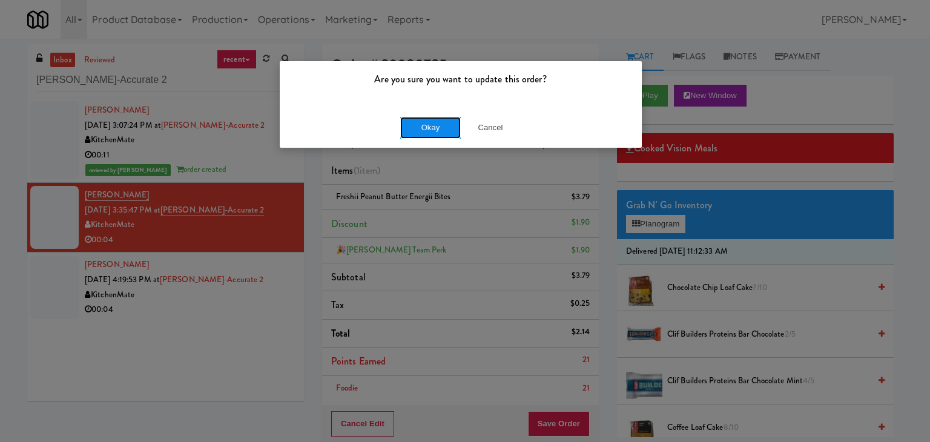
click at [436, 124] on button "Okay" at bounding box center [430, 128] width 61 height 22
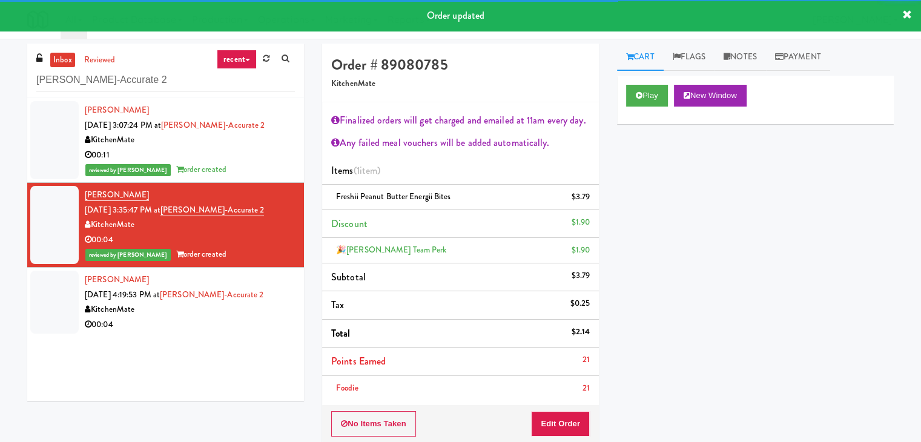
drag, startPoint x: 248, startPoint y: 320, endPoint x: 267, endPoint y: 319, distance: 18.8
click at [248, 320] on div "00:04" at bounding box center [190, 324] width 210 height 15
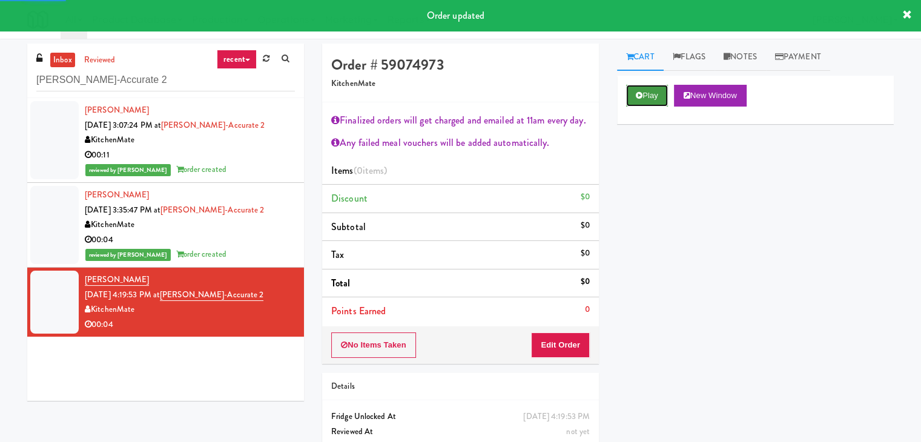
click at [658, 95] on button "Play" at bounding box center [647, 96] width 42 height 22
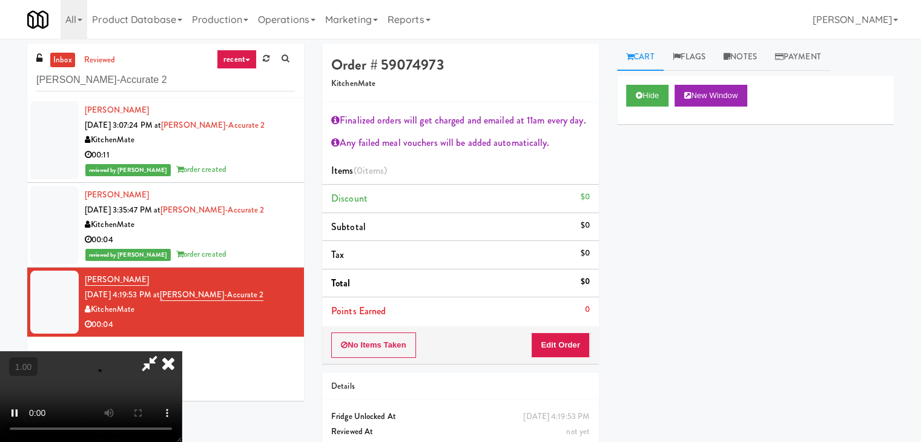
click at [424, 205] on li "Discount $0" at bounding box center [460, 199] width 277 height 28
click at [182, 351] on video at bounding box center [91, 396] width 182 height 91
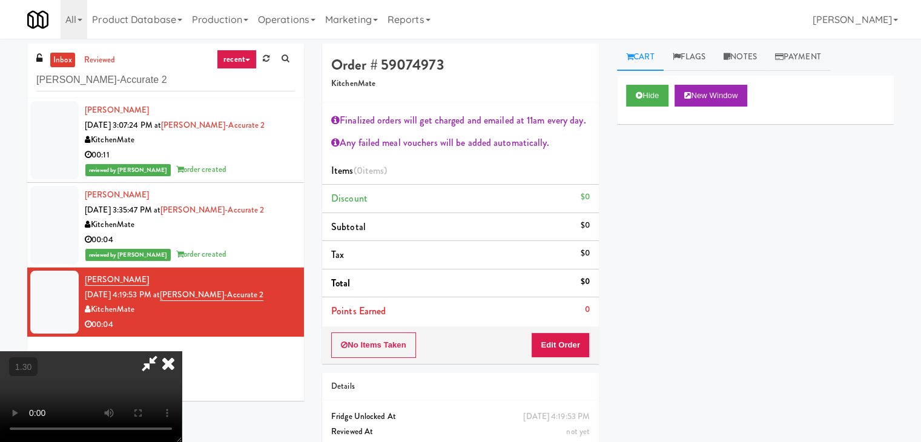
click at [182, 351] on video at bounding box center [91, 396] width 182 height 91
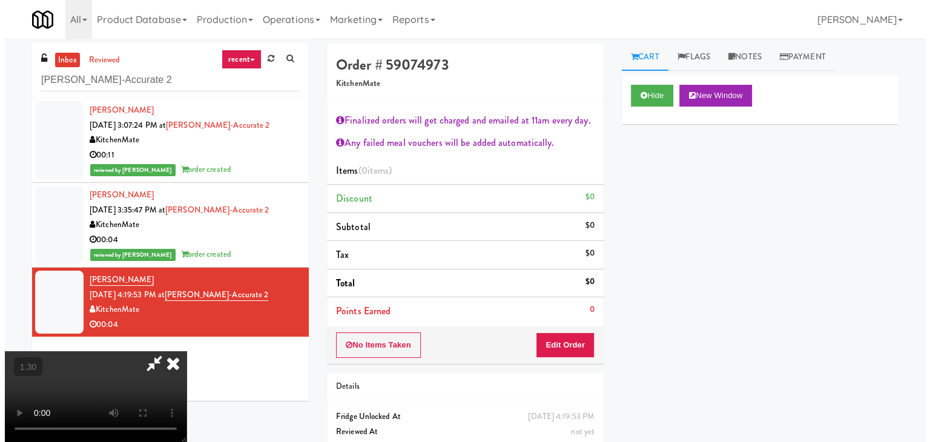
scroll to position [0, 0]
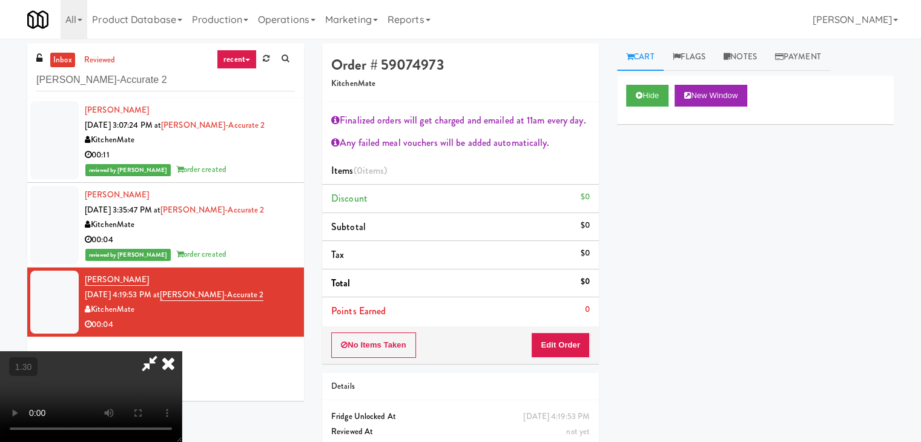
click at [182, 351] on icon at bounding box center [168, 363] width 27 height 24
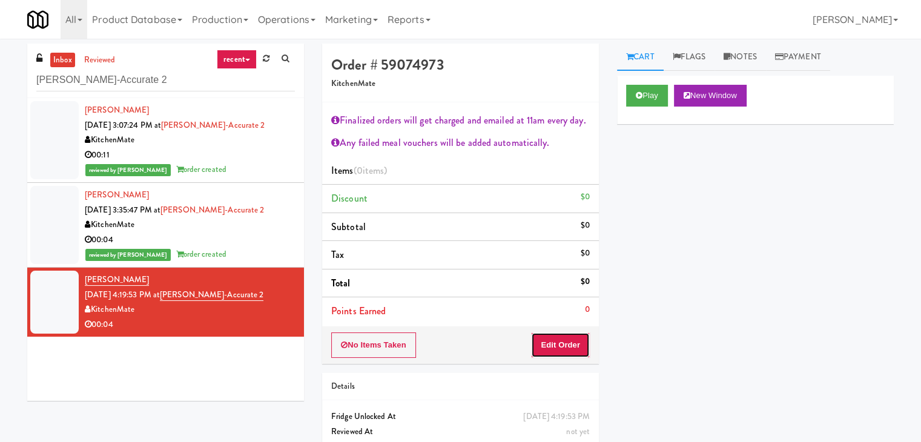
click at [541, 345] on button "Edit Order" at bounding box center [560, 345] width 59 height 25
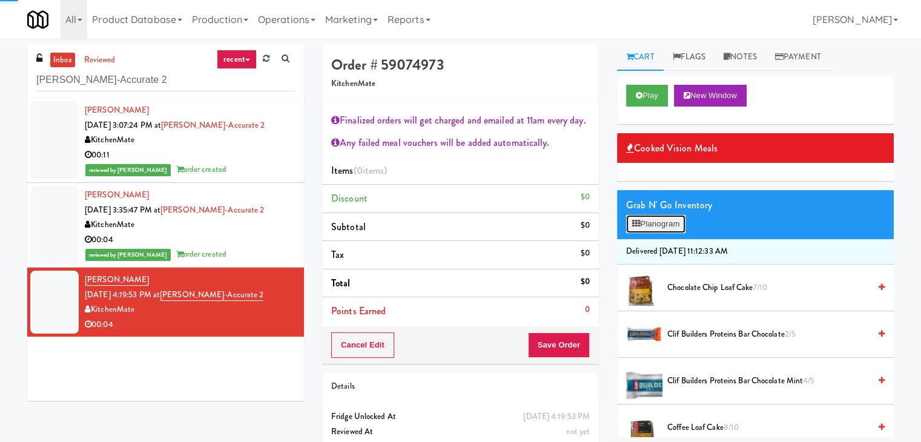
click at [662, 220] on button "Planogram" at bounding box center [655, 224] width 59 height 18
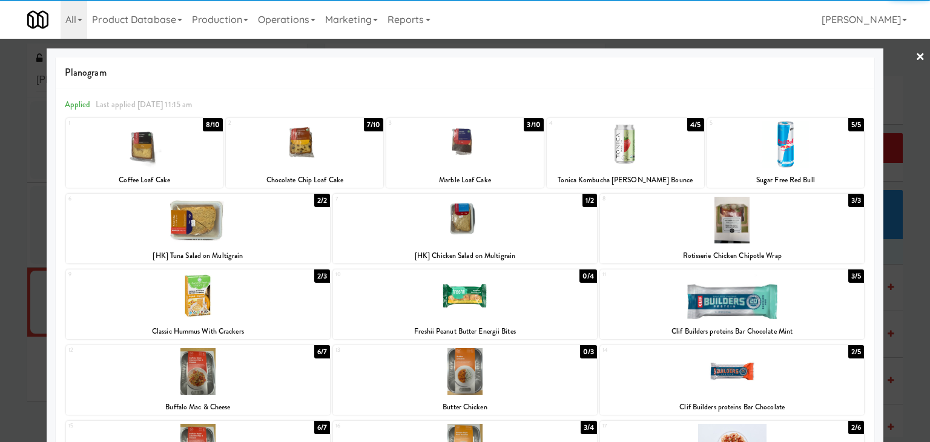
click at [695, 299] on div at bounding box center [732, 296] width 264 height 47
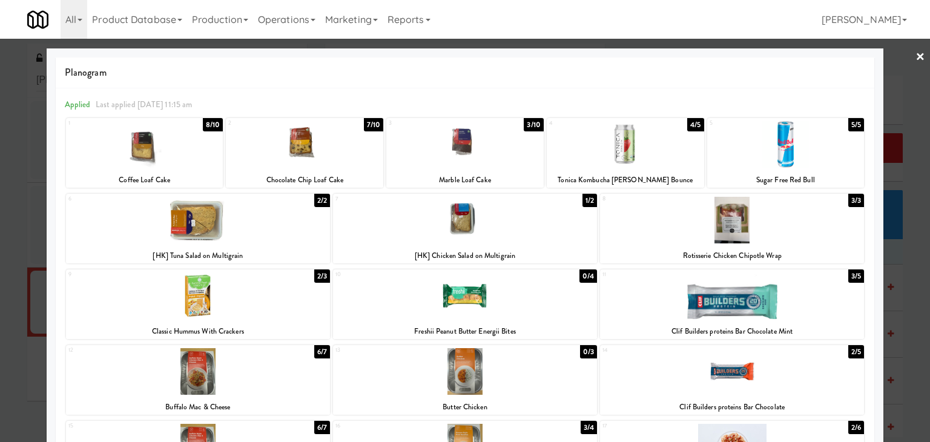
click at [916, 51] on link "×" at bounding box center [921, 58] width 10 height 38
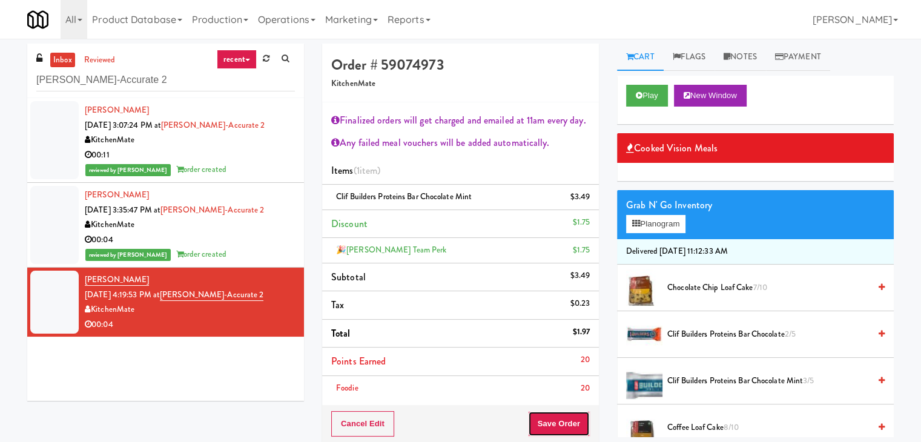
click at [548, 420] on button "Save Order" at bounding box center [559, 423] width 62 height 25
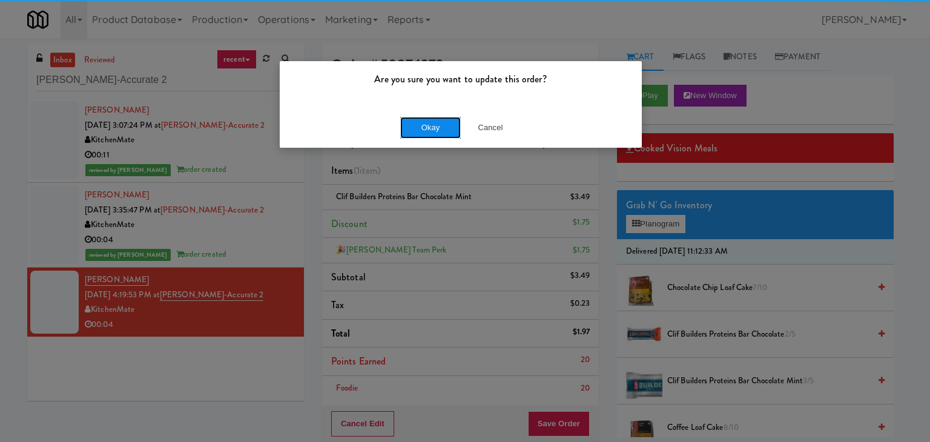
drag, startPoint x: 424, startPoint y: 127, endPoint x: 402, endPoint y: 113, distance: 25.9
click at [423, 127] on button "Okay" at bounding box center [430, 128] width 61 height 22
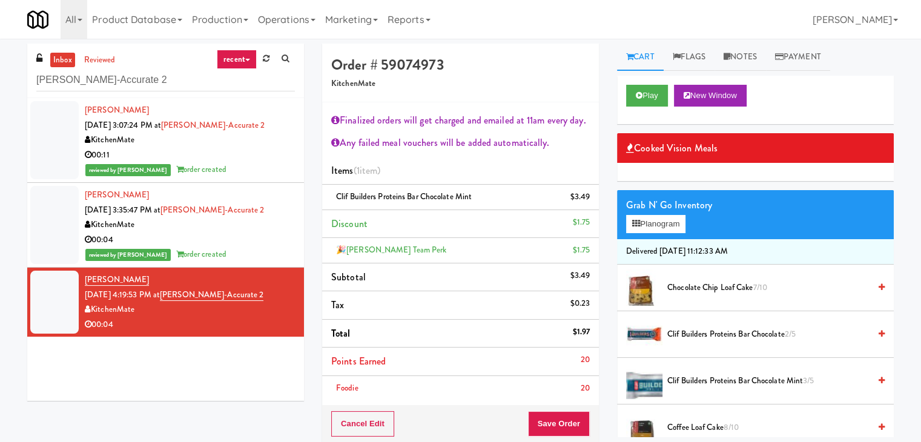
click at [138, 93] on div "inbox reviewed recent all unclear take inventory issue suspicious failed recent…" at bounding box center [165, 71] width 277 height 55
click at [139, 84] on input "[PERSON_NAME]-Accurate 2" at bounding box center [165, 80] width 259 height 22
paste input "Axis Pantry - Left"
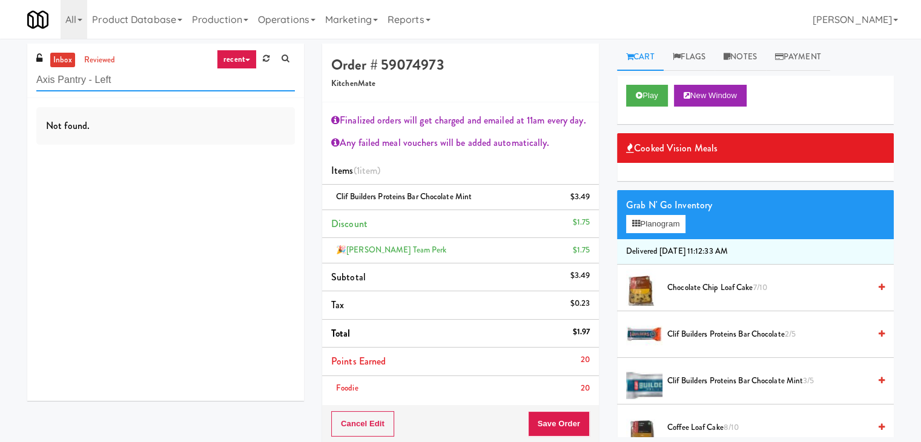
click at [172, 72] on input "Axis Pantry - Left" at bounding box center [165, 80] width 259 height 22
paste input "[PERSON_NAME]"
type input "[PERSON_NAME] - Cooler - Left"
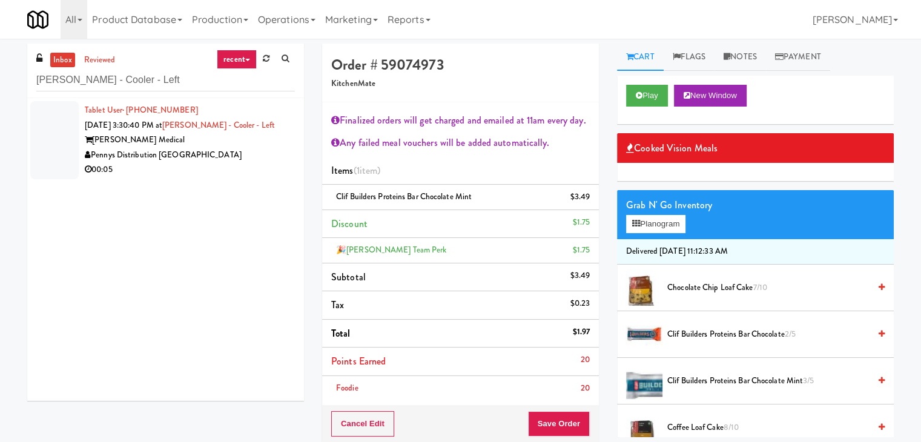
click at [244, 165] on div "00:05" at bounding box center [190, 169] width 210 height 15
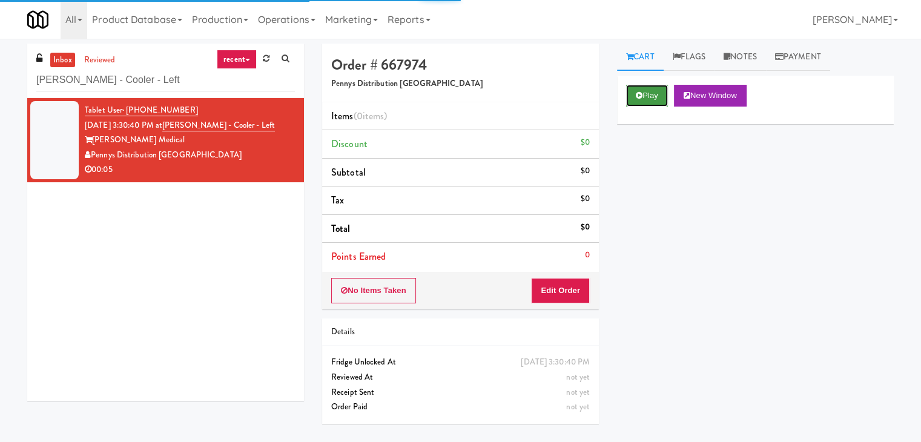
click at [638, 101] on button "Play" at bounding box center [647, 96] width 42 height 22
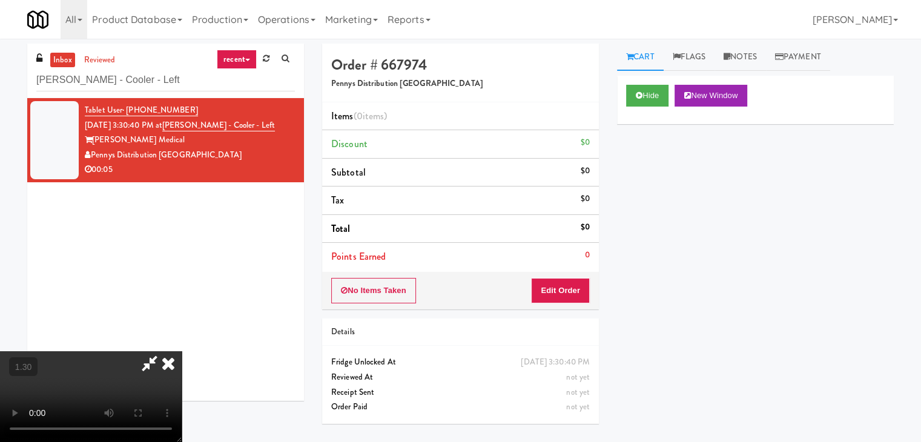
click at [182, 351] on video at bounding box center [91, 396] width 182 height 91
drag, startPoint x: 545, startPoint y: 140, endPoint x: 544, endPoint y: 189, distance: 49.1
click at [182, 351] on icon at bounding box center [168, 363] width 27 height 24
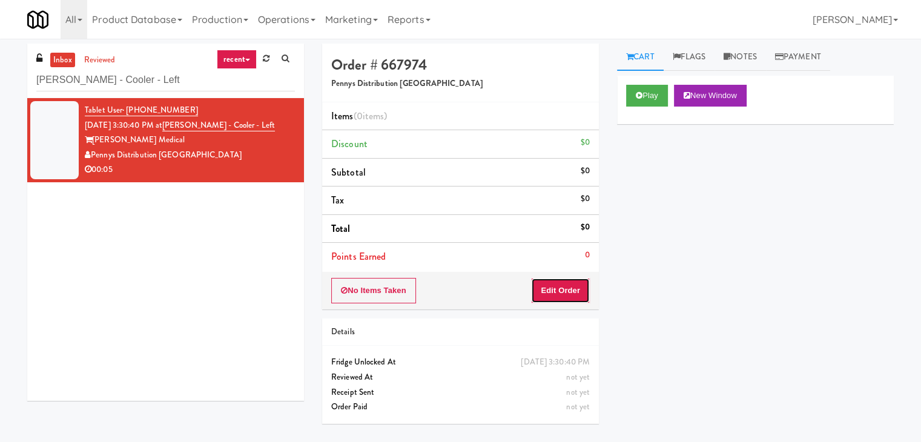
click at [551, 284] on button "Edit Order" at bounding box center [560, 290] width 59 height 25
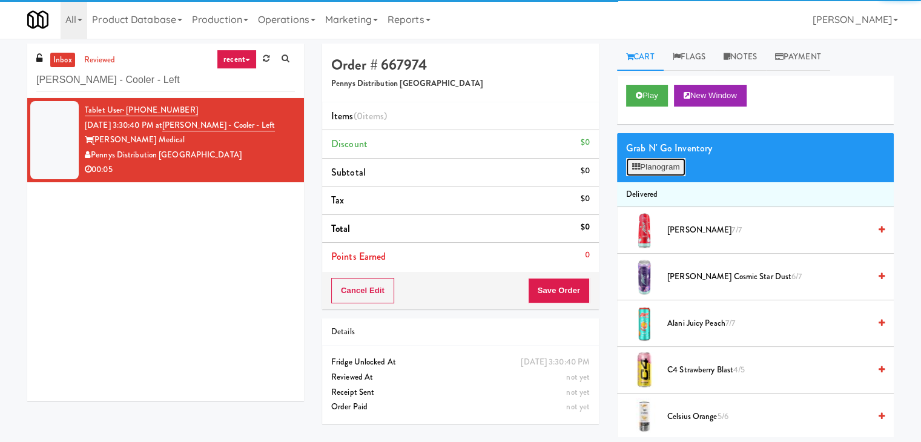
click at [654, 170] on button "Planogram" at bounding box center [655, 167] width 59 height 18
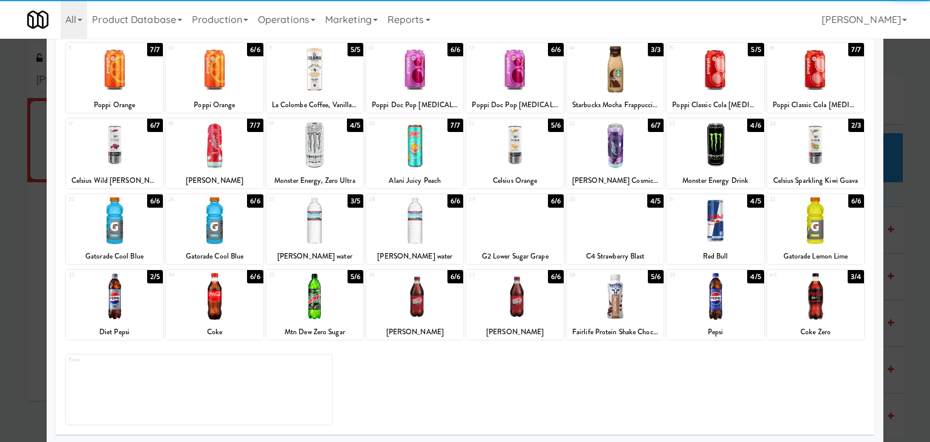
scroll to position [153, 0]
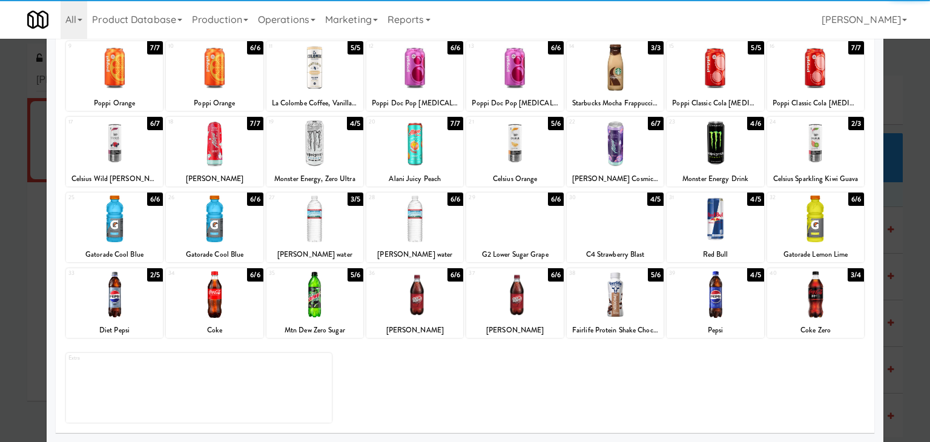
click at [219, 304] on div at bounding box center [214, 294] width 97 height 47
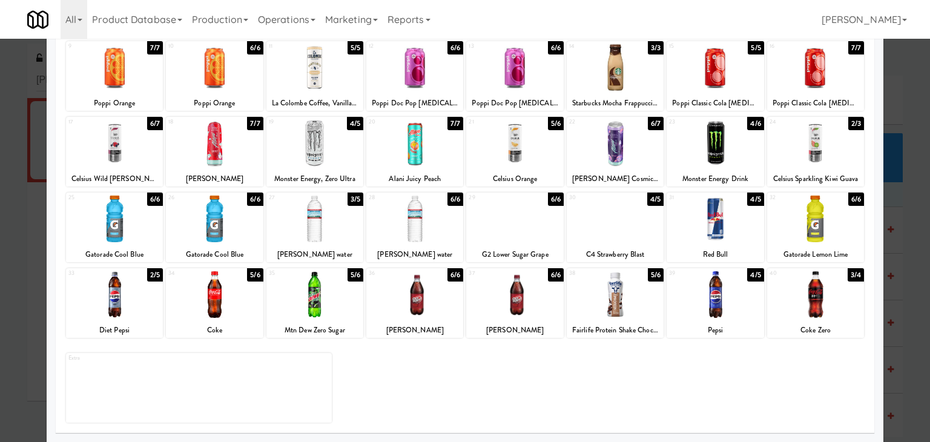
scroll to position [0, 0]
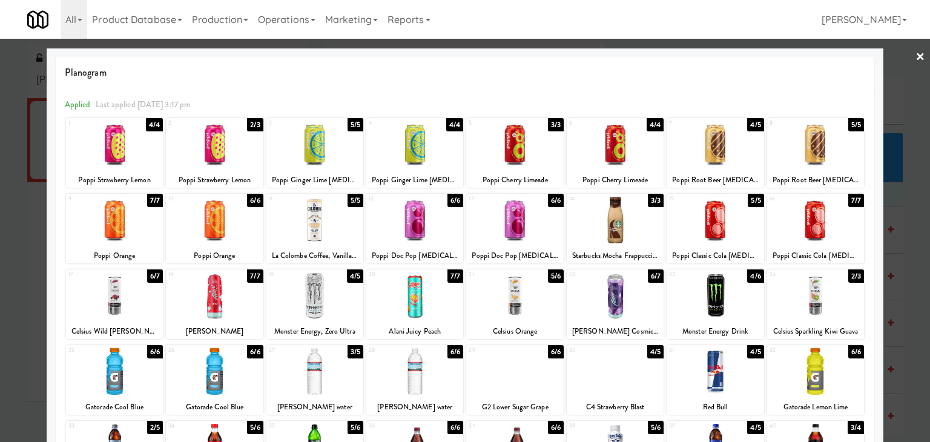
click at [916, 55] on link "×" at bounding box center [921, 58] width 10 height 38
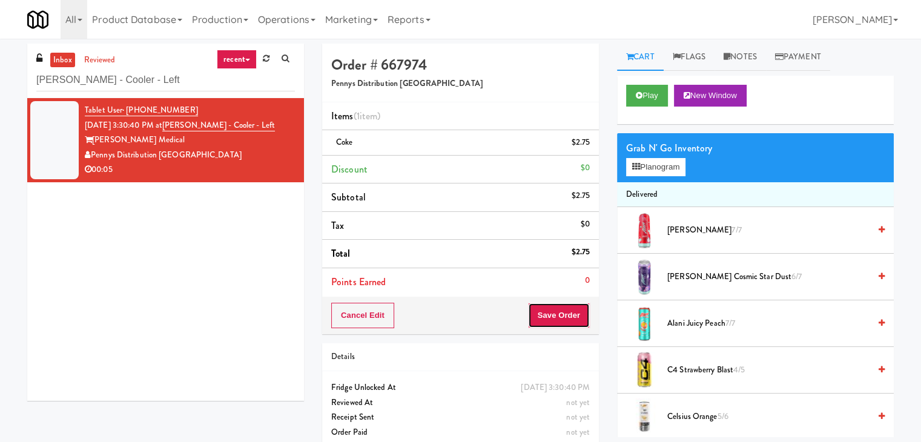
click at [571, 316] on button "Save Order" at bounding box center [559, 315] width 62 height 25
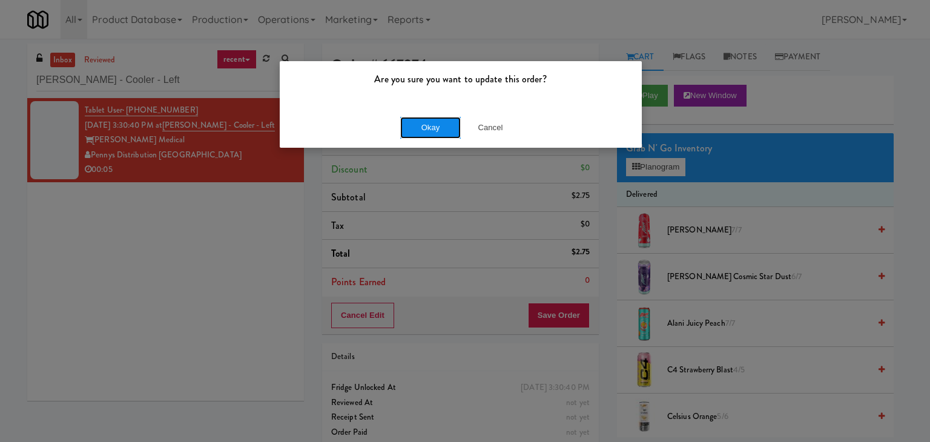
click at [427, 131] on button "Okay" at bounding box center [430, 128] width 61 height 22
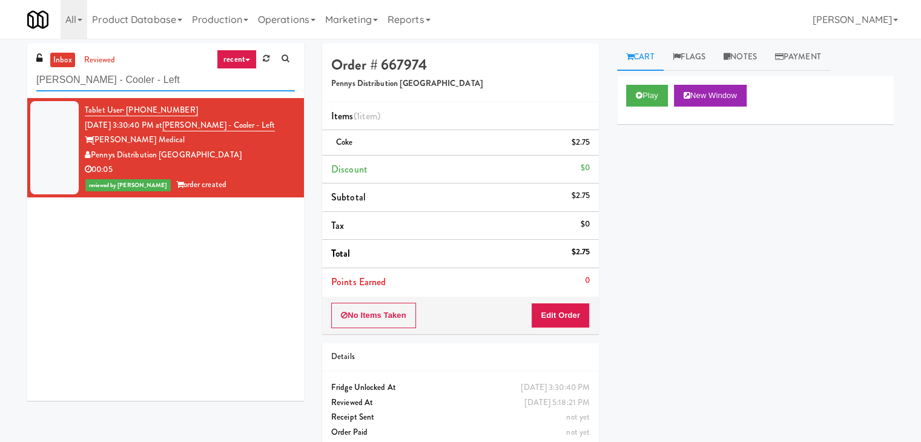
click at [194, 81] on input "[PERSON_NAME] - Cooler - Left" at bounding box center [165, 80] width 259 height 22
paste input "H - Pantry - Righ"
type input "MH - Pantry - Right"
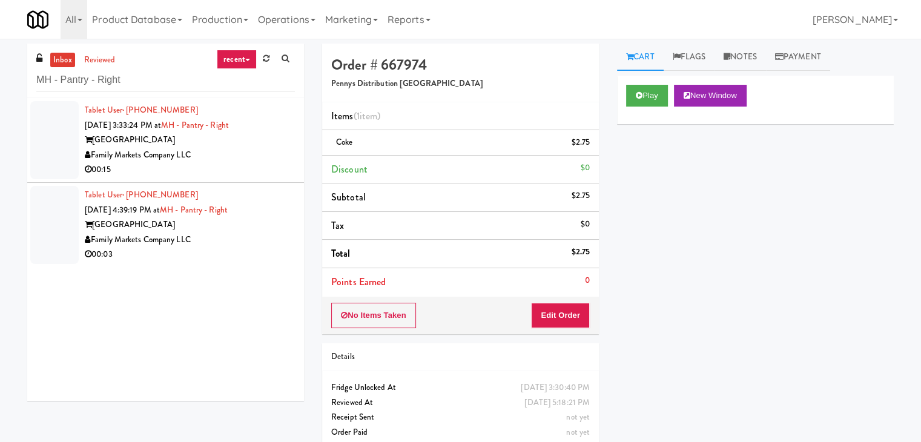
click at [247, 166] on div "00:15" at bounding box center [190, 169] width 210 height 15
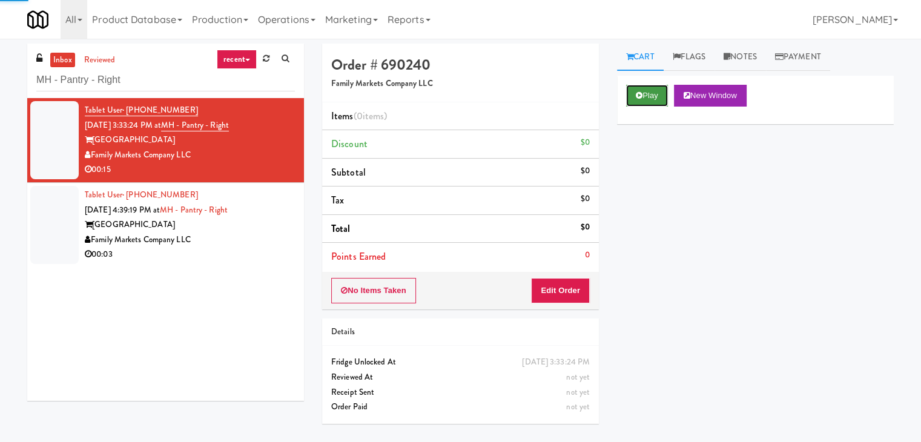
click at [640, 99] on button "Play" at bounding box center [647, 96] width 42 height 22
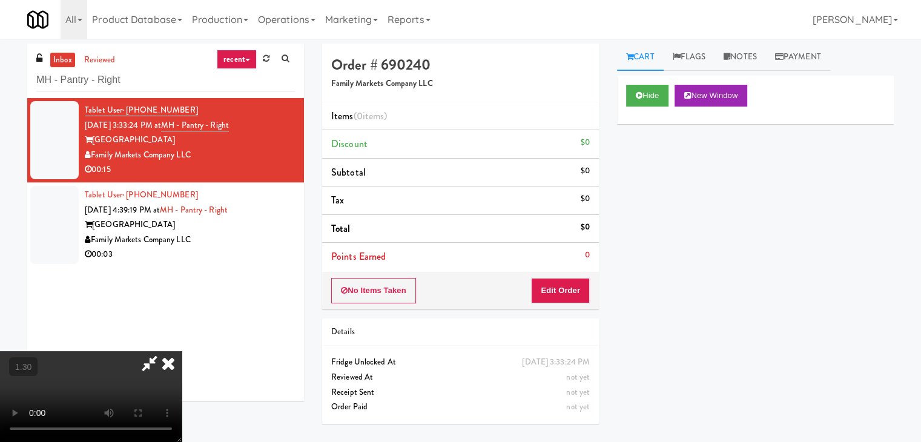
click at [182, 351] on video at bounding box center [91, 396] width 182 height 91
click at [182, 351] on icon at bounding box center [168, 363] width 27 height 24
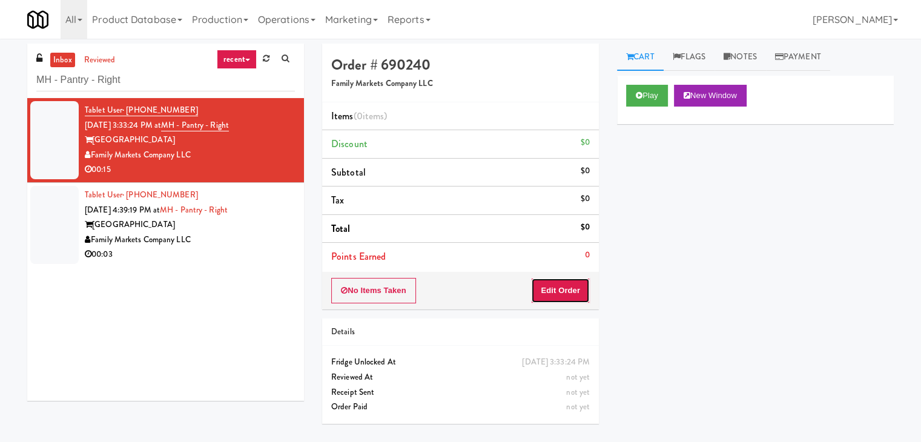
click at [562, 283] on button "Edit Order" at bounding box center [560, 290] width 59 height 25
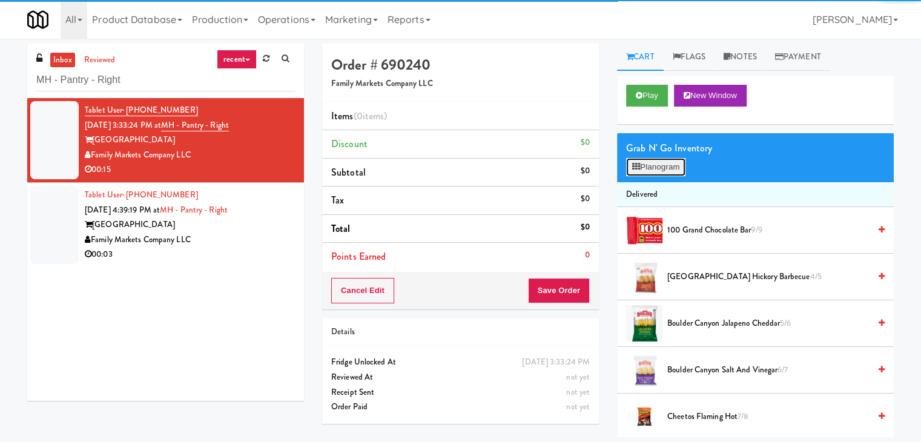
click at [637, 173] on button "Planogram" at bounding box center [655, 167] width 59 height 18
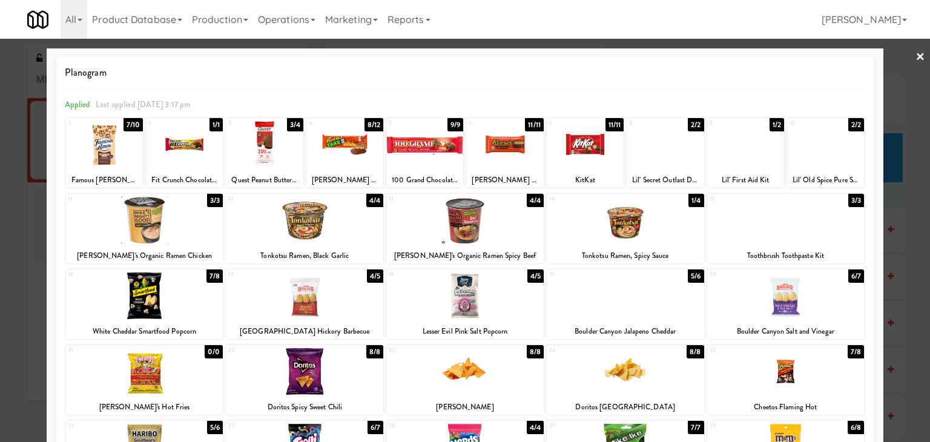
click at [628, 225] on div at bounding box center [625, 220] width 157 height 47
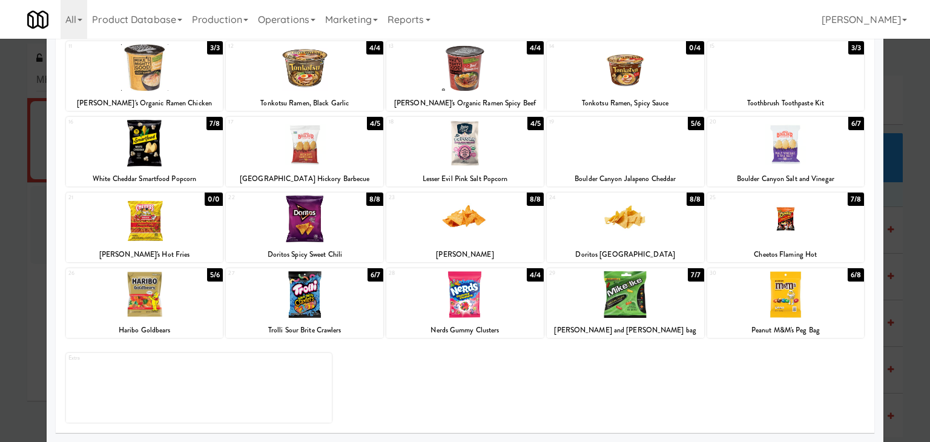
click at [459, 310] on div at bounding box center [464, 294] width 157 height 47
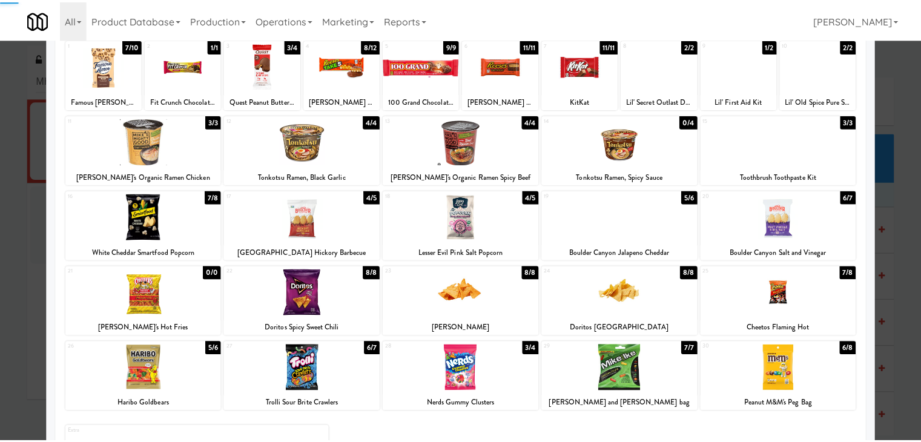
scroll to position [0, 0]
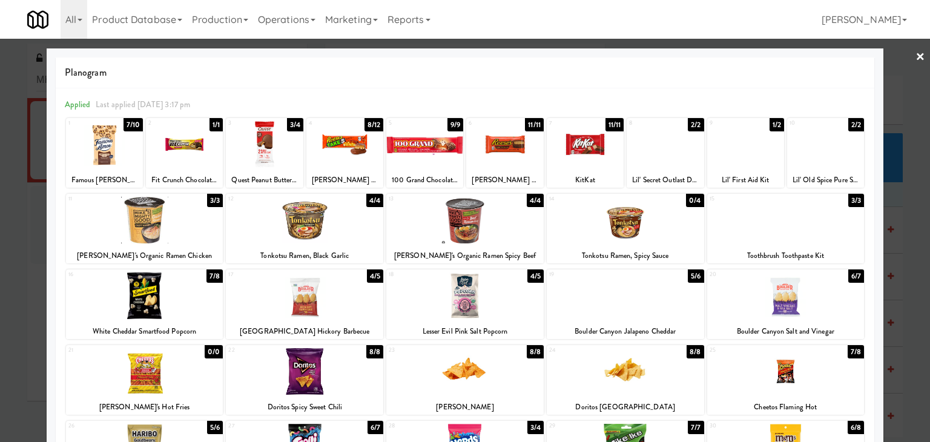
click at [916, 59] on link "×" at bounding box center [921, 58] width 10 height 38
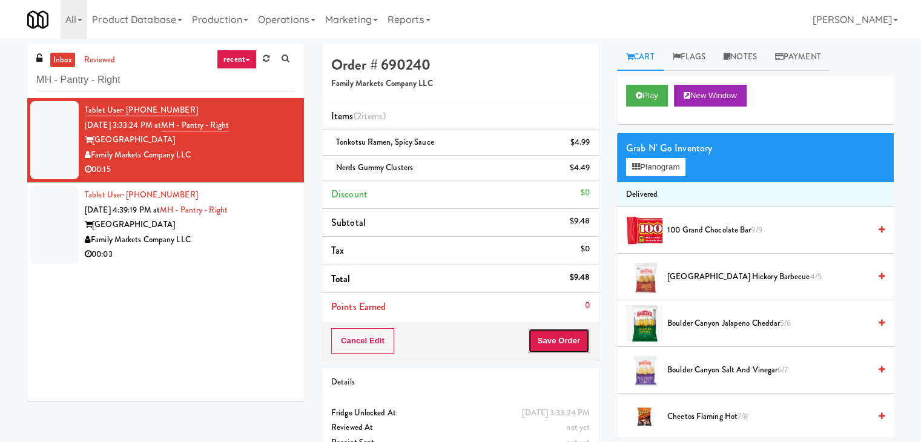
click at [562, 343] on button "Save Order" at bounding box center [559, 340] width 62 height 25
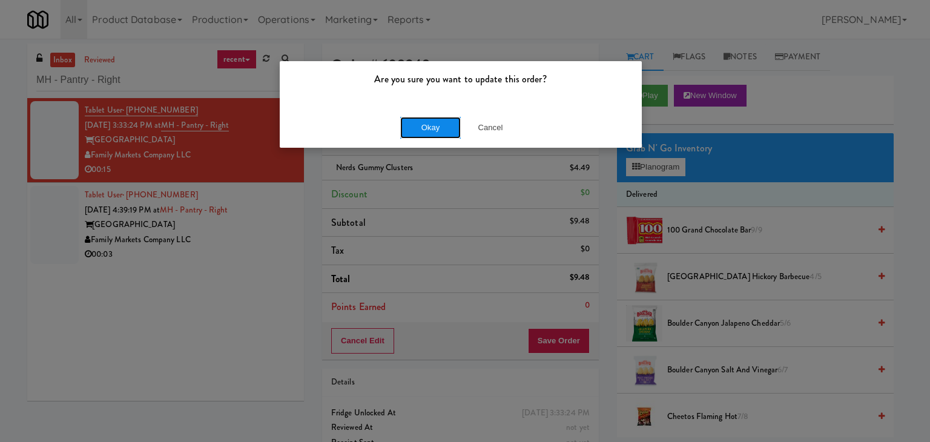
click at [451, 136] on button "Okay" at bounding box center [430, 128] width 61 height 22
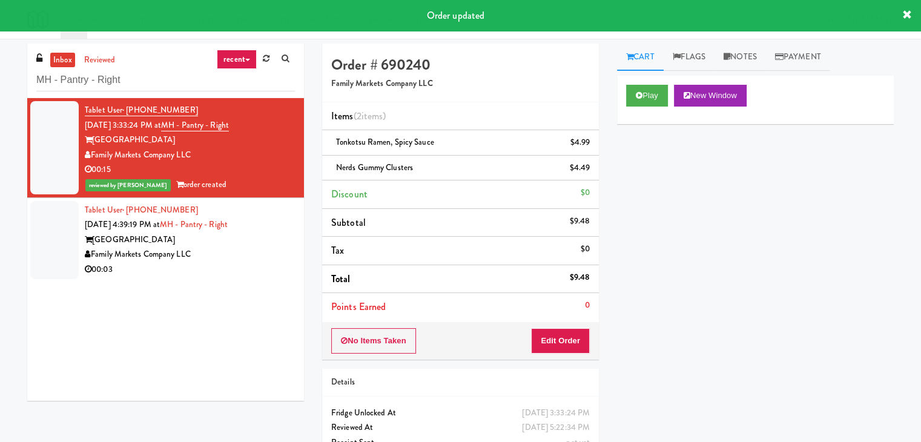
click at [233, 267] on div "00:03" at bounding box center [190, 269] width 210 height 15
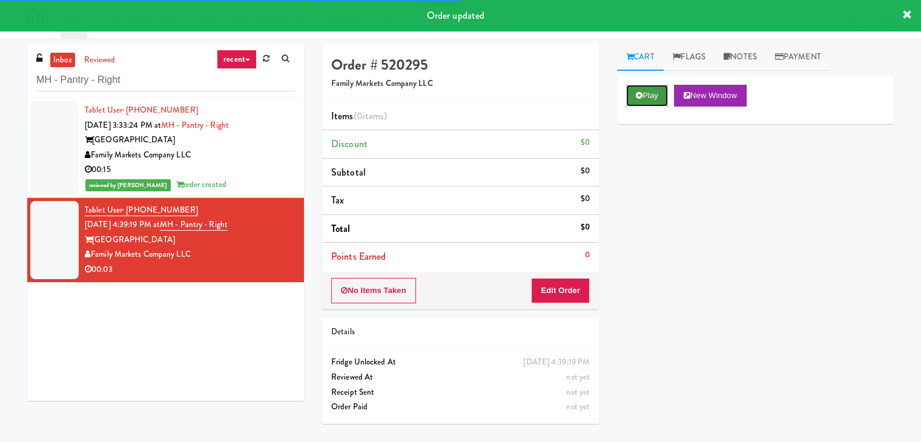
click at [641, 100] on button "Play" at bounding box center [647, 96] width 42 height 22
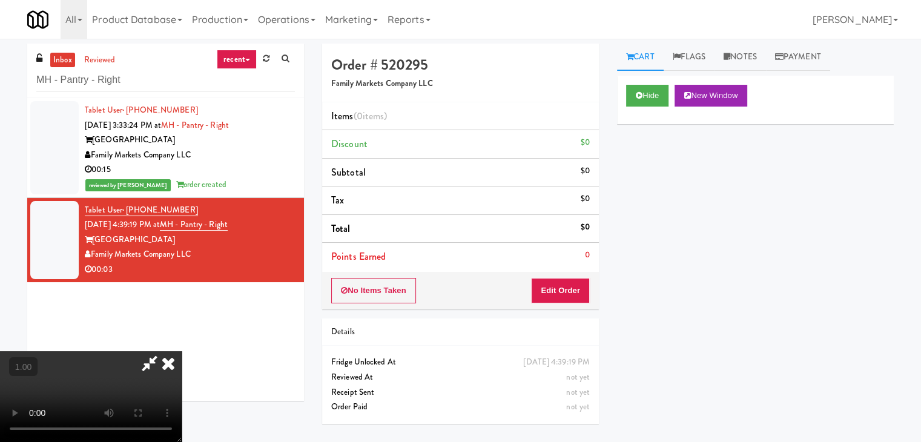
click at [268, 170] on div "00:15" at bounding box center [190, 169] width 210 height 15
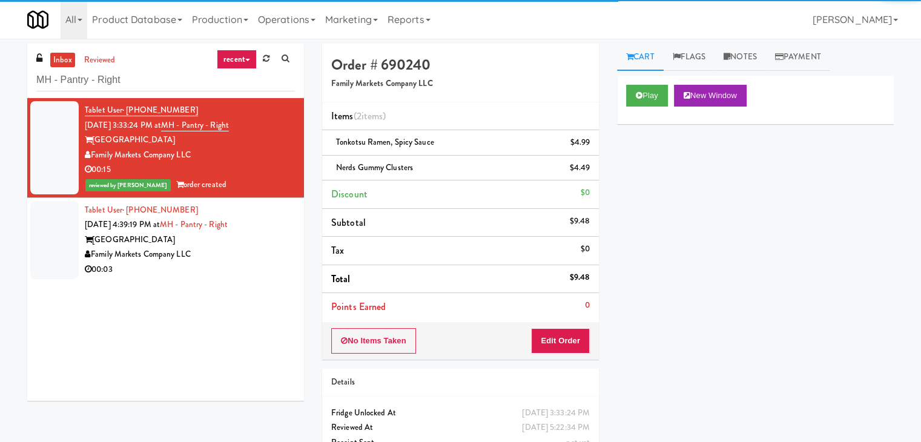
click at [265, 262] on div "00:03" at bounding box center [190, 269] width 210 height 15
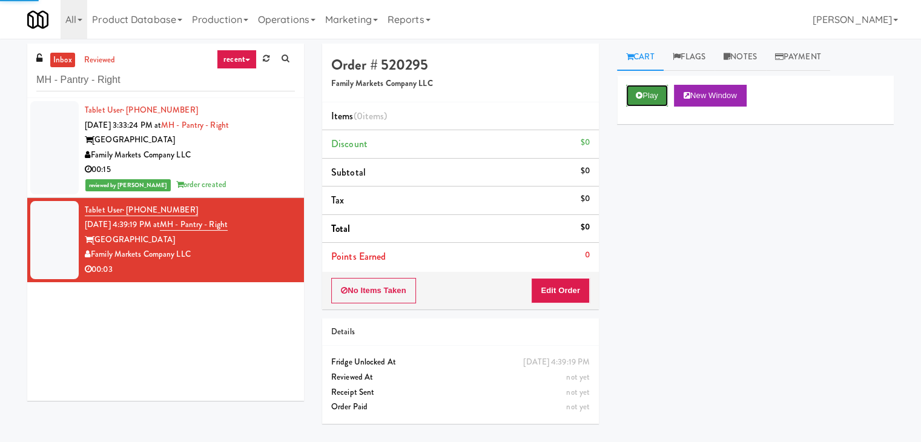
click at [653, 98] on button "Play" at bounding box center [647, 96] width 42 height 22
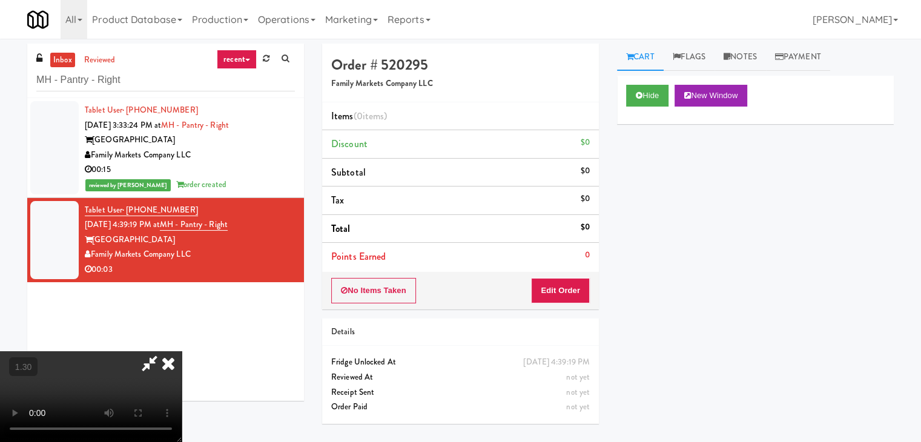
click at [182, 351] on video at bounding box center [91, 396] width 182 height 91
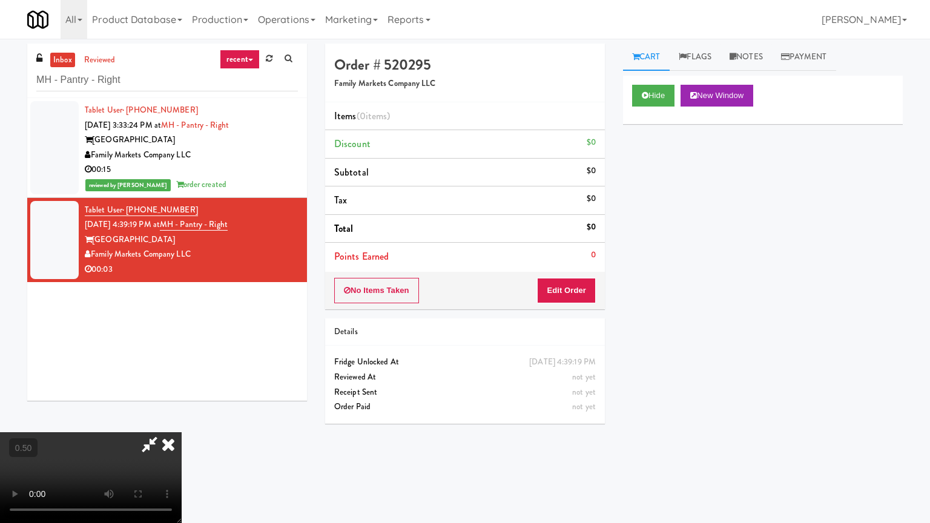
click at [182, 420] on video at bounding box center [91, 477] width 182 height 91
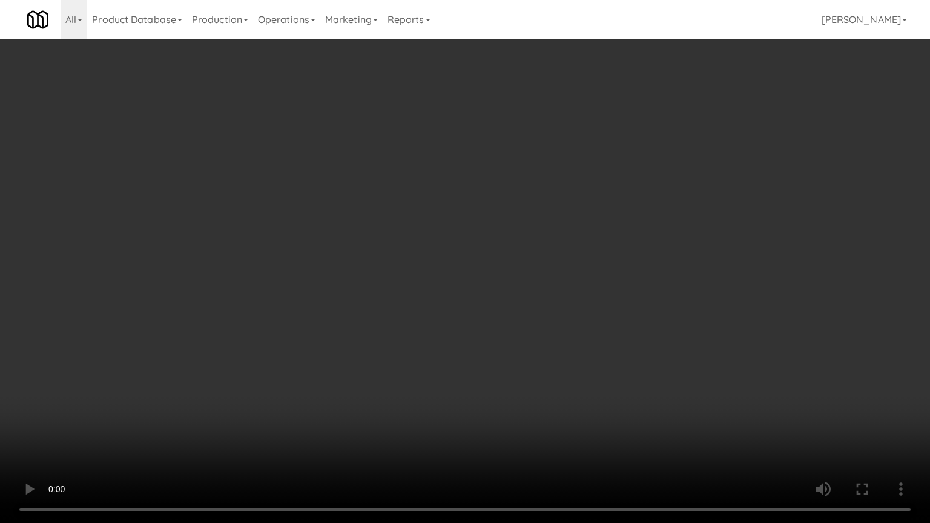
click at [457, 223] on video at bounding box center [465, 261] width 930 height 523
click at [458, 222] on video at bounding box center [465, 261] width 930 height 523
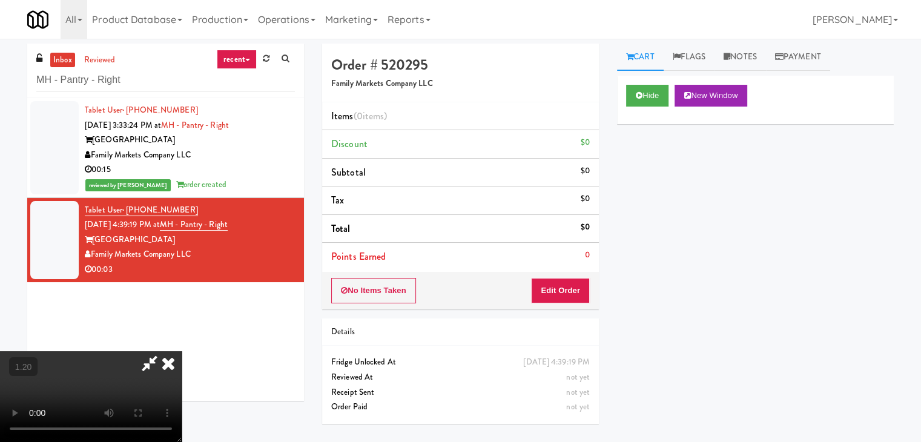
click at [182, 351] on icon at bounding box center [168, 363] width 27 height 24
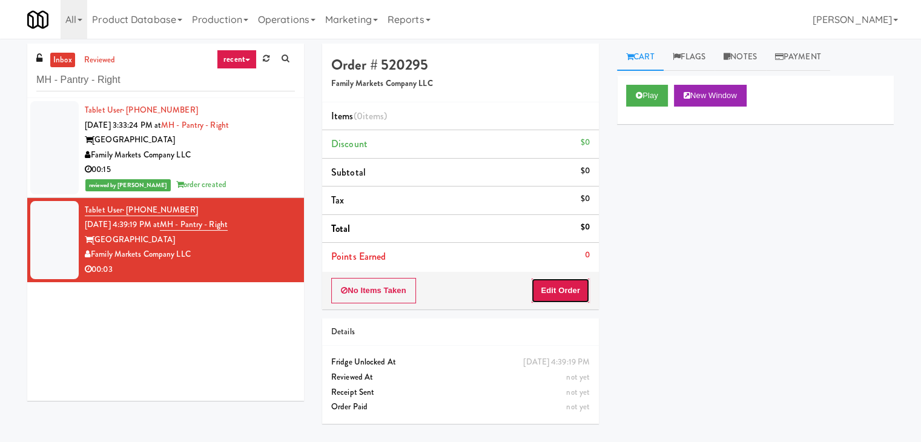
click at [566, 279] on button "Edit Order" at bounding box center [560, 290] width 59 height 25
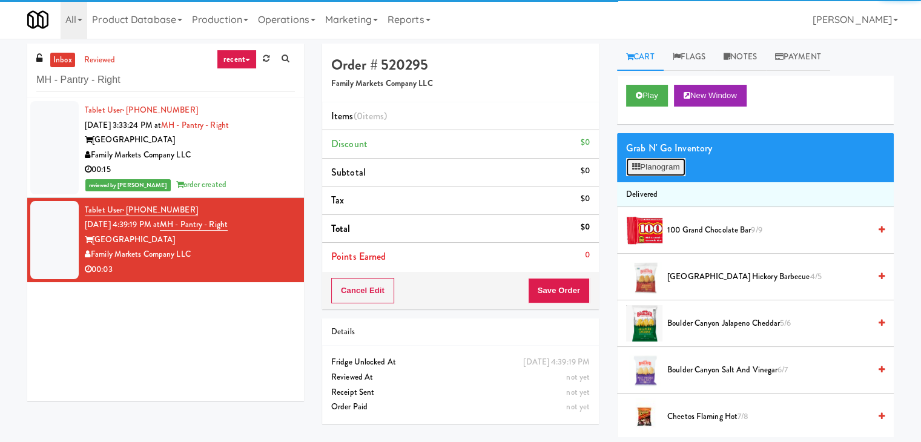
click at [652, 171] on button "Planogram" at bounding box center [655, 167] width 59 height 18
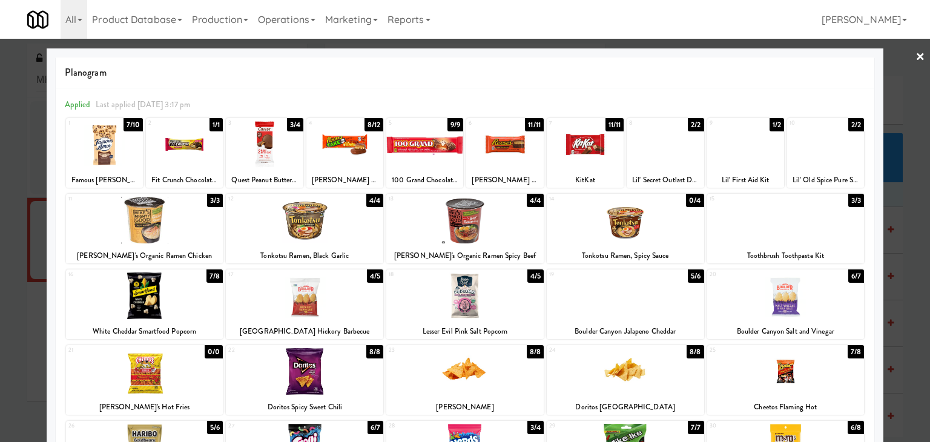
click at [334, 151] on div at bounding box center [344, 144] width 77 height 47
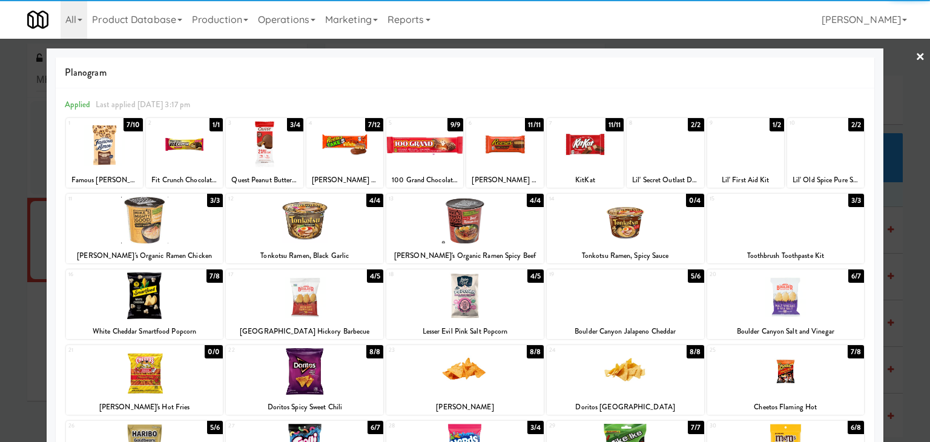
click at [916, 55] on link "×" at bounding box center [921, 58] width 10 height 38
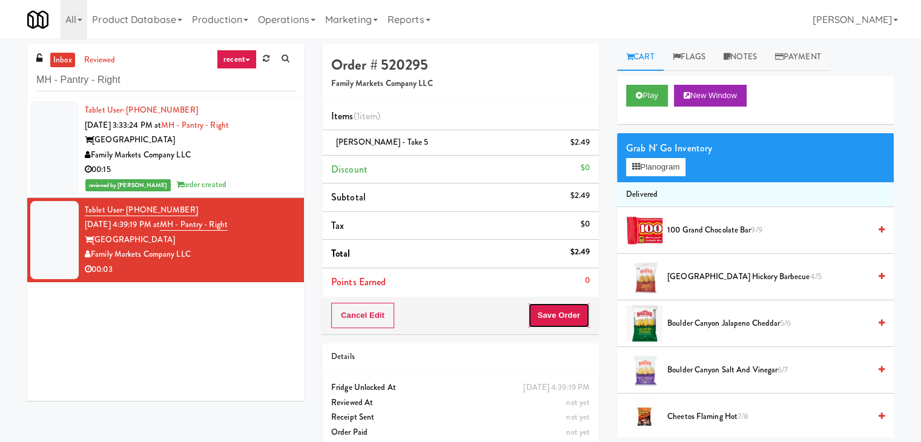
click at [569, 321] on button "Save Order" at bounding box center [559, 315] width 62 height 25
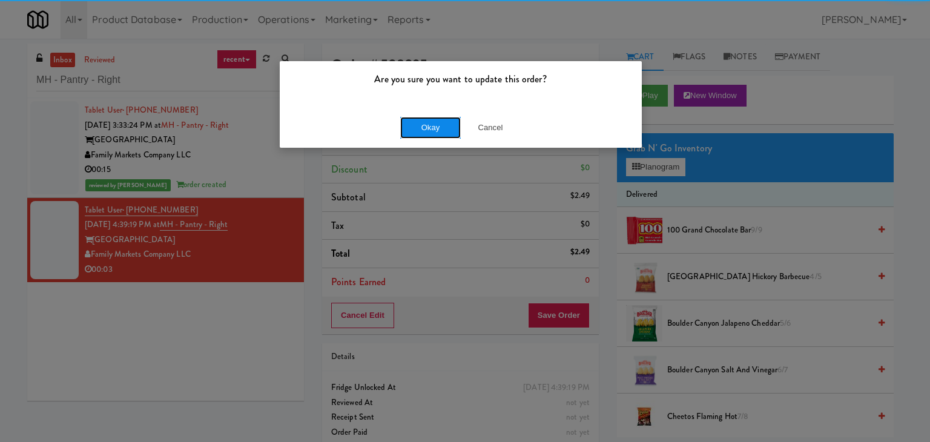
click at [430, 129] on button "Okay" at bounding box center [430, 128] width 61 height 22
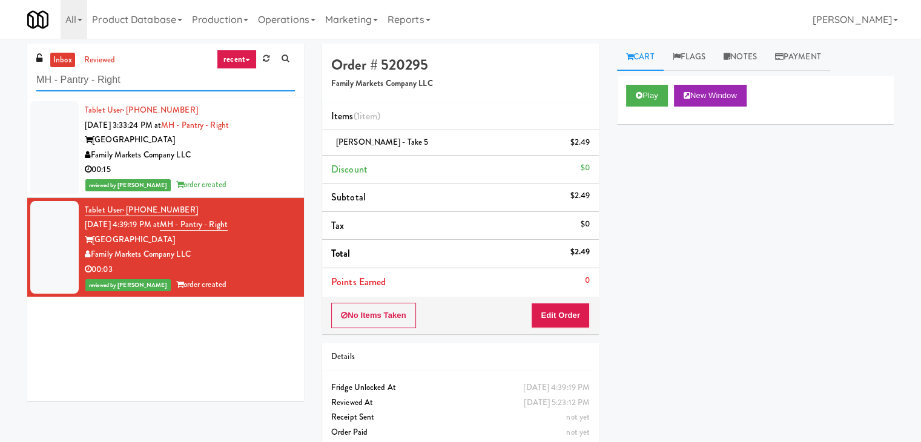
click at [158, 85] on input "MH - Pantry - Right" at bounding box center [165, 80] width 259 height 22
paste input "The Jack"
type input "The Jack - Pantry - Right"
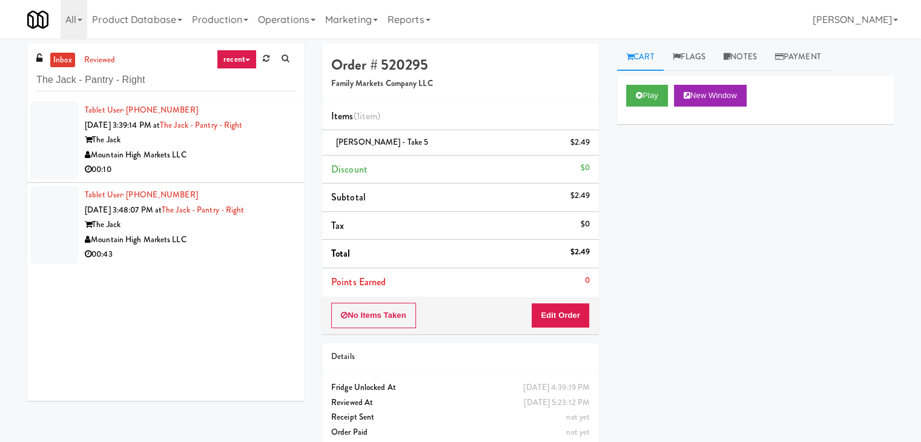
click at [257, 170] on div "00:10" at bounding box center [190, 169] width 210 height 15
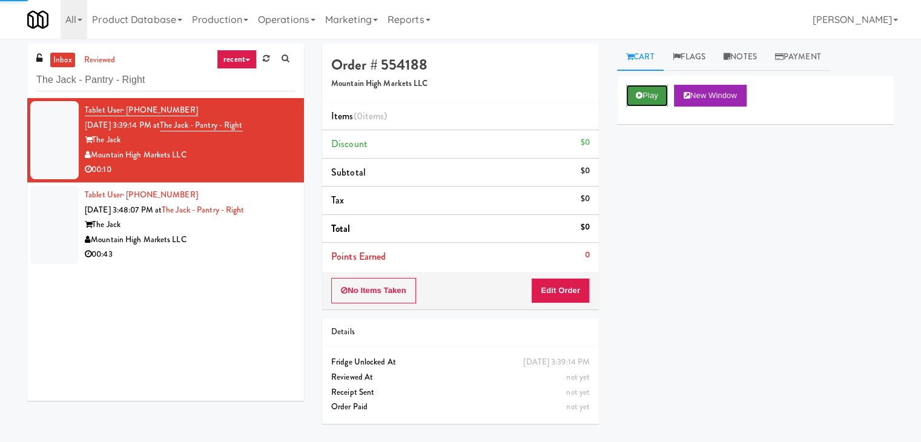
click at [636, 98] on icon at bounding box center [639, 95] width 7 height 8
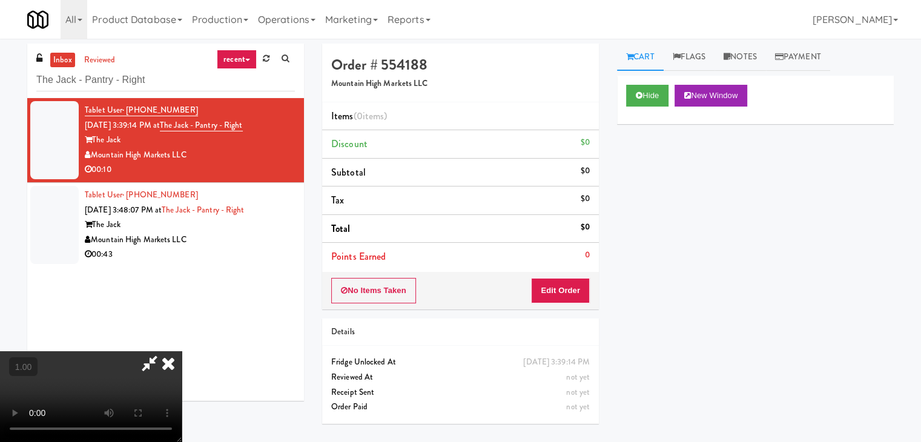
click at [262, 152] on div "Mountain High Markets LLC" at bounding box center [190, 155] width 210 height 15
click at [182, 351] on video at bounding box center [91, 396] width 182 height 91
click at [737, 55] on link "Notes" at bounding box center [740, 57] width 51 height 27
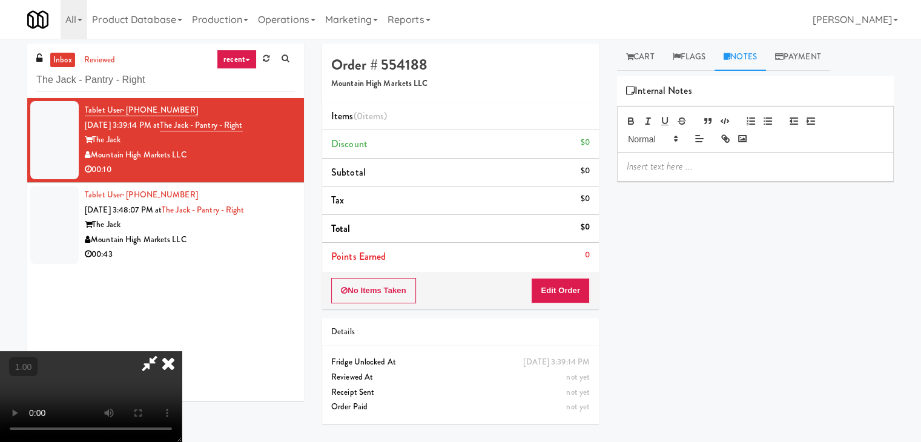
click at [671, 162] on p at bounding box center [755, 166] width 257 height 13
click at [803, 166] on p at bounding box center [755, 166] width 257 height 13
click at [182, 351] on video at bounding box center [91, 396] width 182 height 91
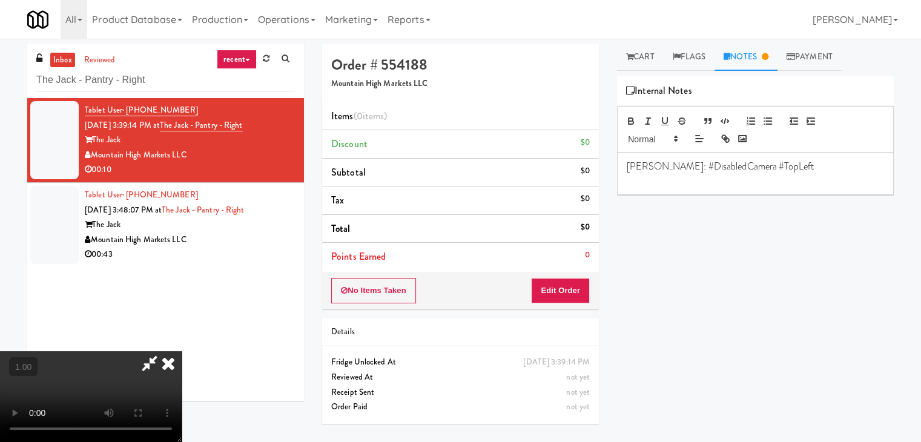
click at [182, 351] on video at bounding box center [91, 396] width 182 height 91
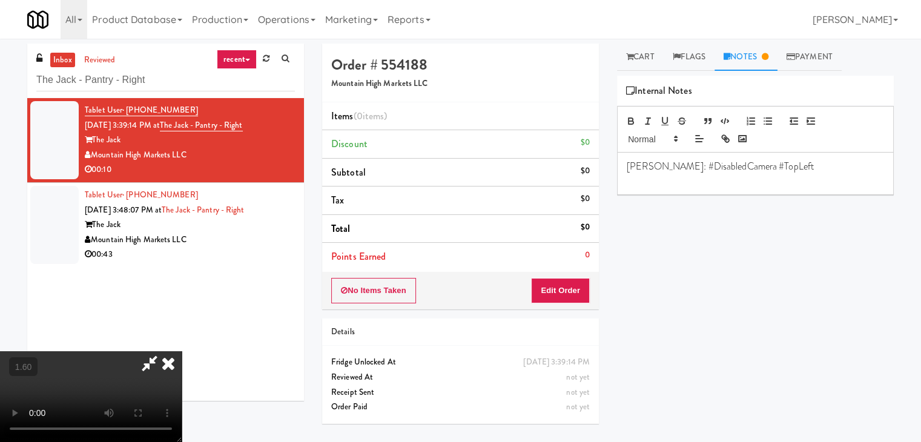
click at [182, 351] on video at bounding box center [91, 396] width 182 height 91
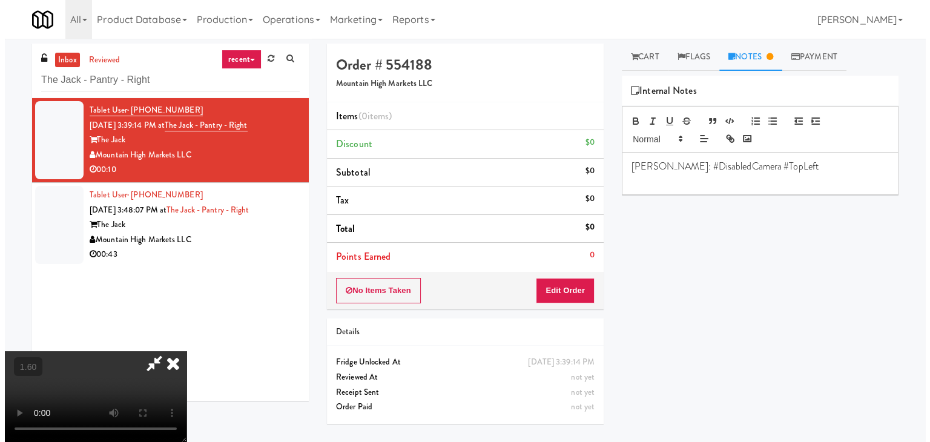
scroll to position [0, 0]
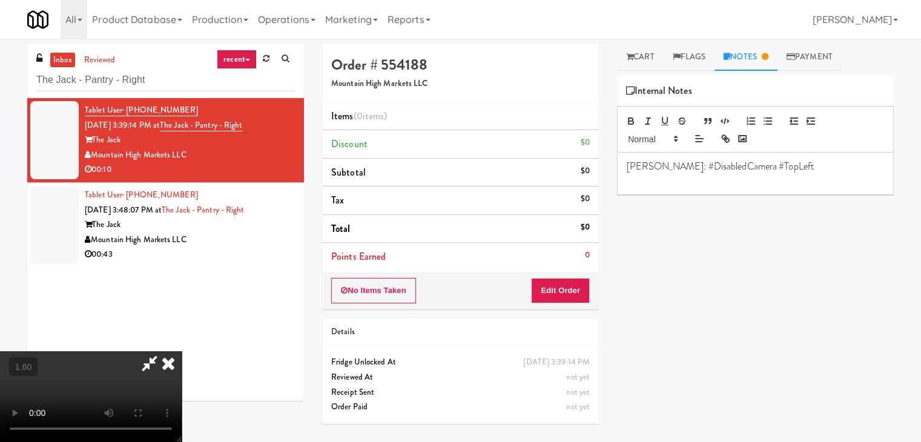
click at [182, 351] on icon at bounding box center [168, 363] width 27 height 24
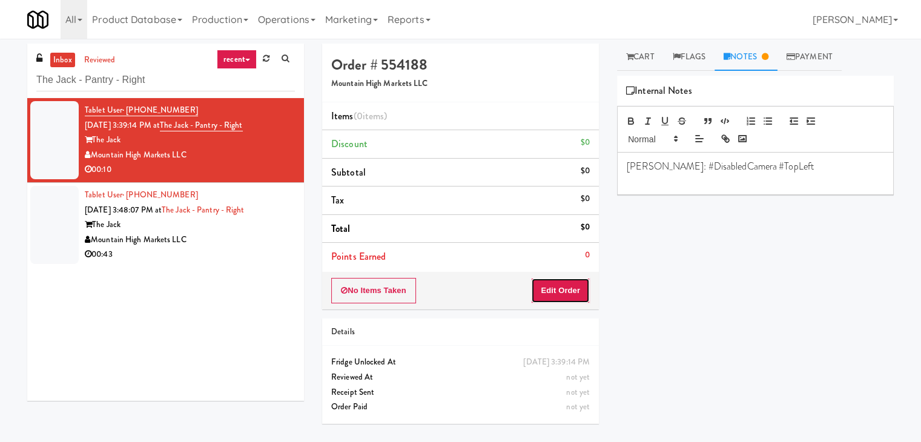
click at [558, 297] on button "Edit Order" at bounding box center [560, 290] width 59 height 25
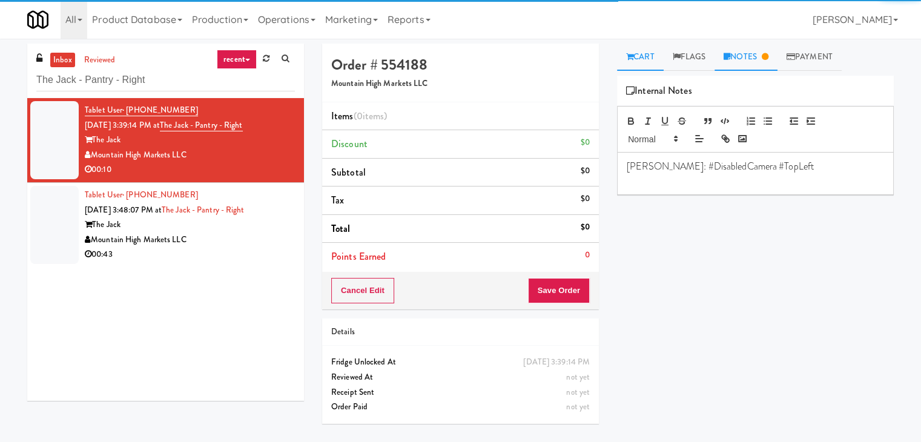
click at [644, 56] on link "Cart" at bounding box center [640, 57] width 47 height 27
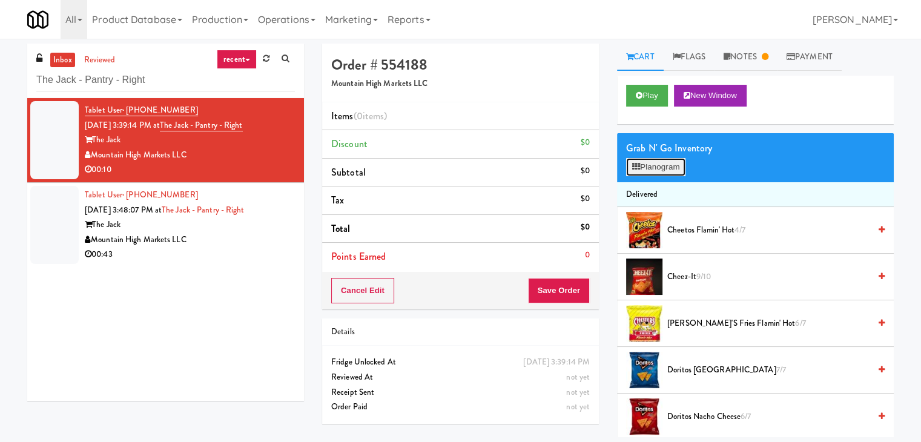
click at [658, 169] on button "Planogram" at bounding box center [655, 167] width 59 height 18
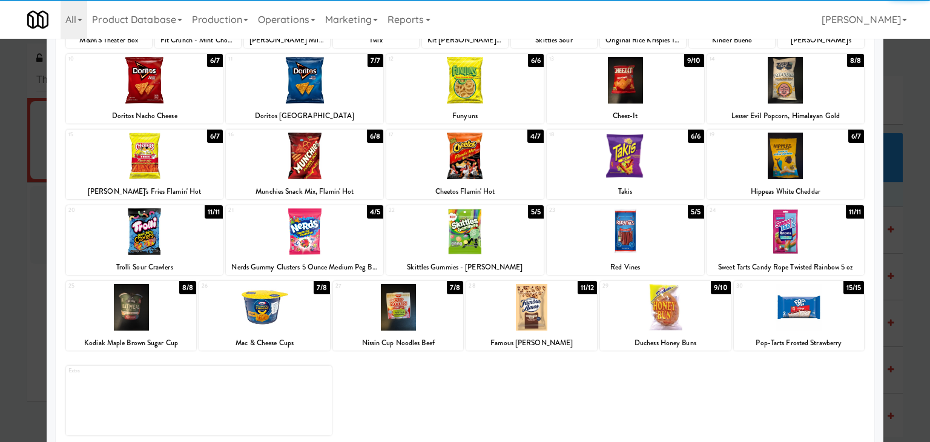
scroll to position [153, 0]
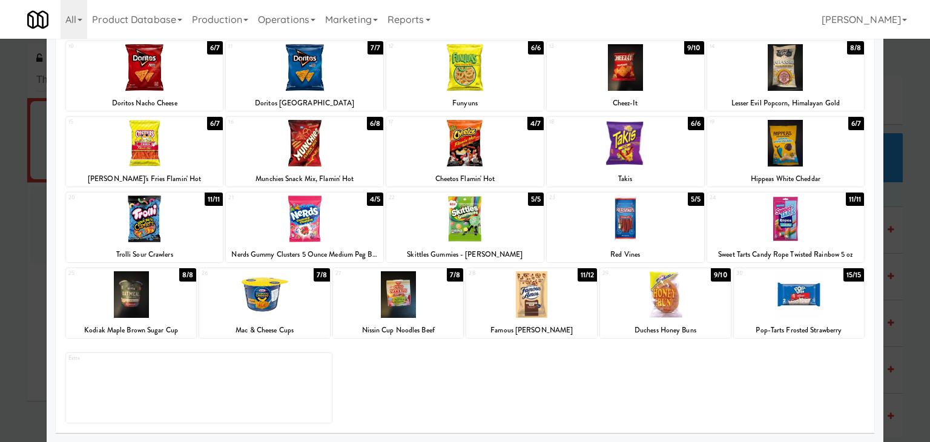
click at [643, 290] on div at bounding box center [665, 294] width 131 height 47
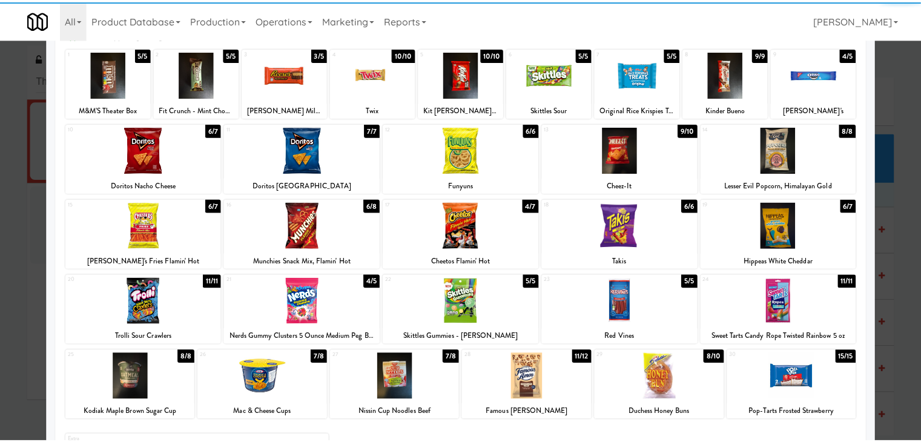
scroll to position [0, 0]
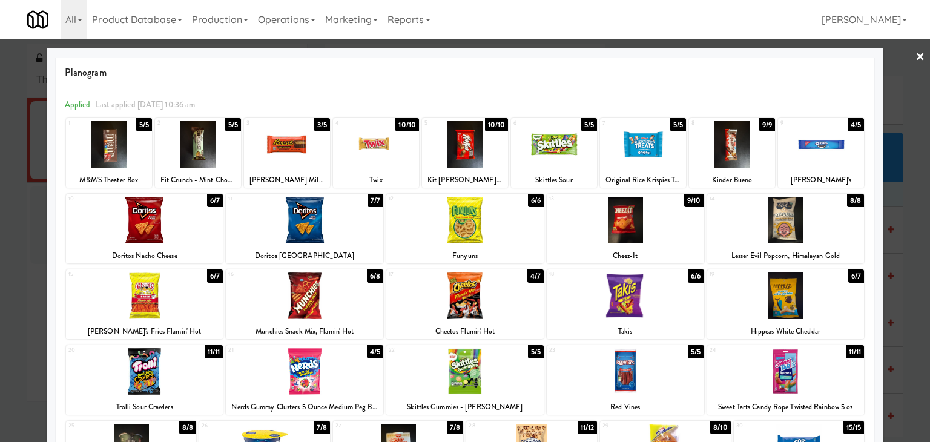
click at [916, 57] on div at bounding box center [465, 221] width 930 height 442
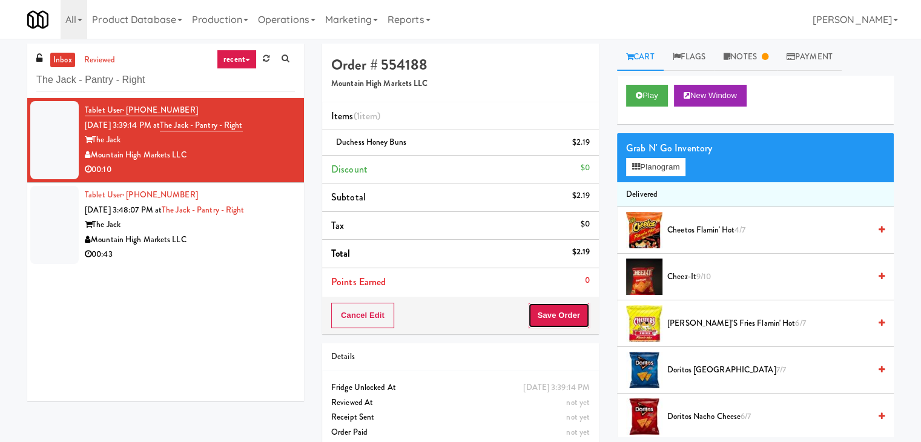
click at [547, 318] on button "Save Order" at bounding box center [559, 315] width 62 height 25
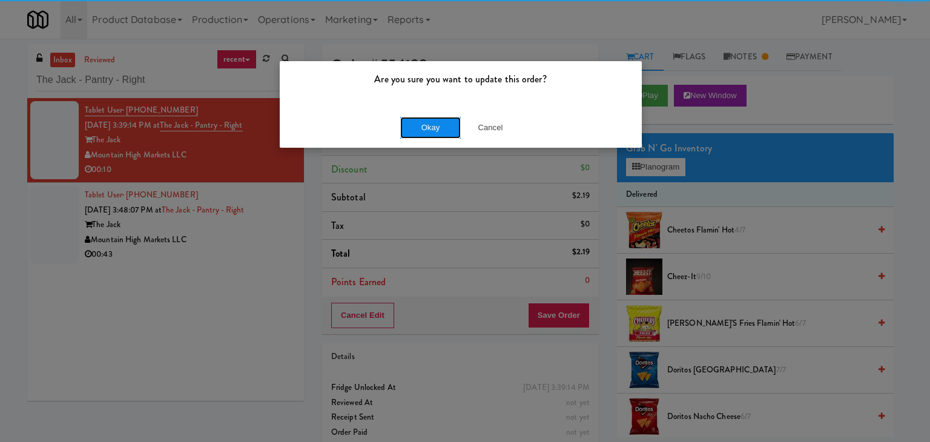
click at [433, 118] on button "Okay" at bounding box center [430, 128] width 61 height 22
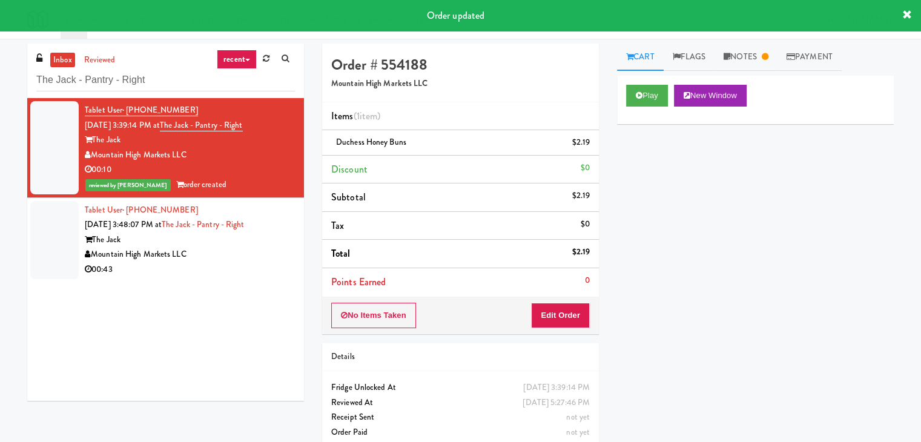
click at [262, 263] on div "00:43" at bounding box center [190, 269] width 210 height 15
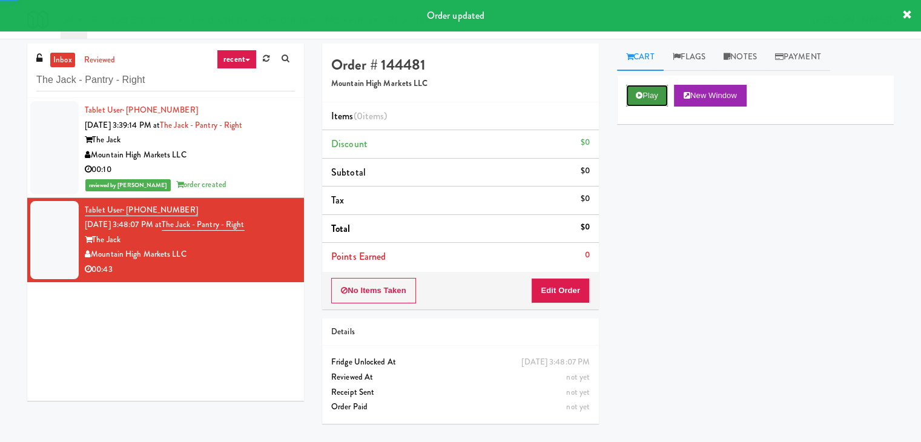
click at [649, 94] on button "Play" at bounding box center [647, 96] width 42 height 22
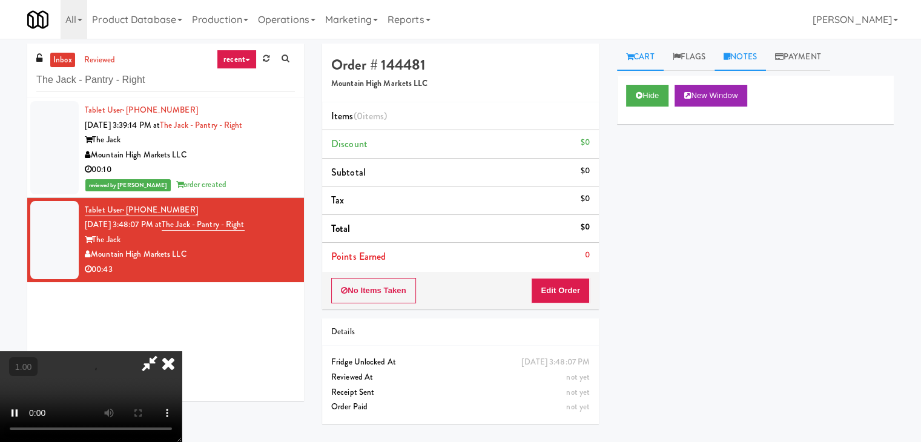
click at [749, 61] on link "Notes" at bounding box center [740, 57] width 51 height 27
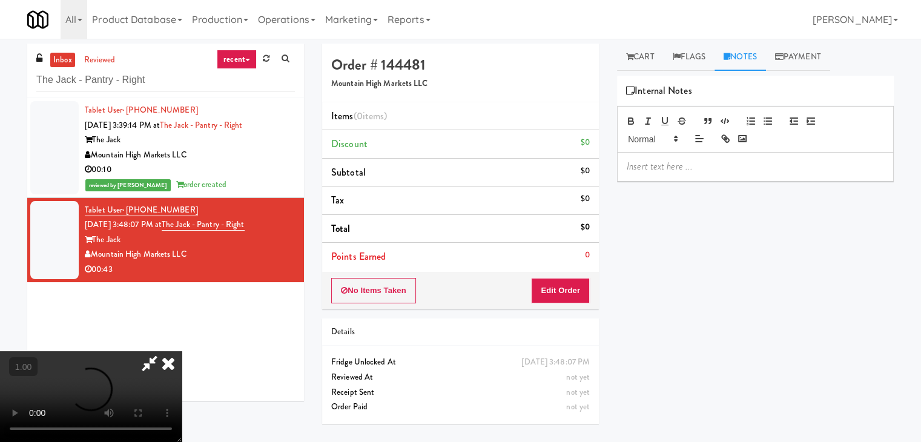
click at [653, 185] on div "Hide New Window Primary Flag Clear Flag if unable to determine what was taken o…" at bounding box center [755, 303] width 277 height 454
click at [643, 160] on p at bounding box center [755, 166] width 257 height 13
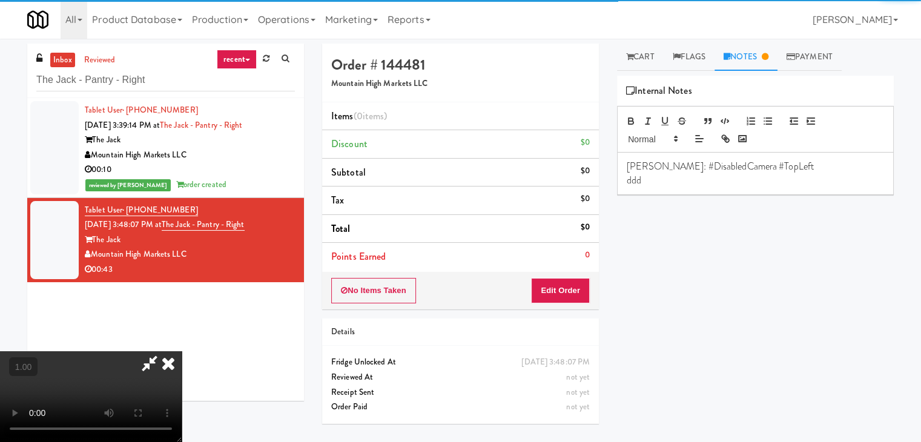
click at [182, 351] on video at bounding box center [91, 396] width 182 height 91
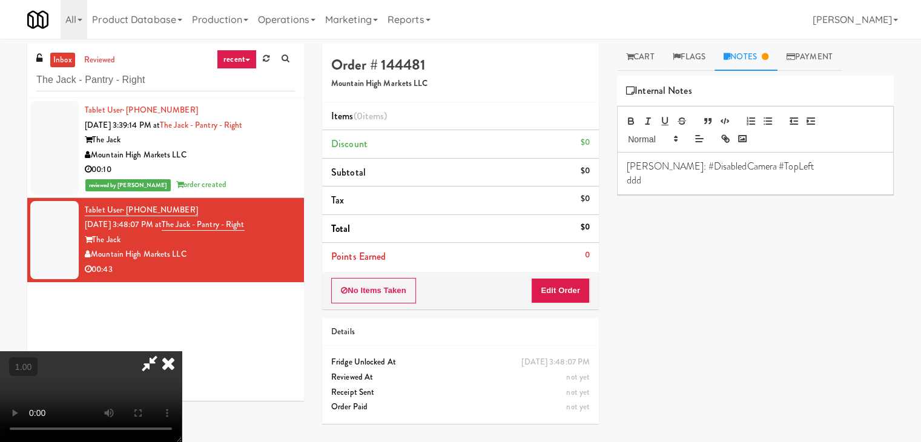
click at [658, 185] on p "ddd" at bounding box center [755, 180] width 257 height 13
click at [182, 351] on video at bounding box center [91, 396] width 182 height 91
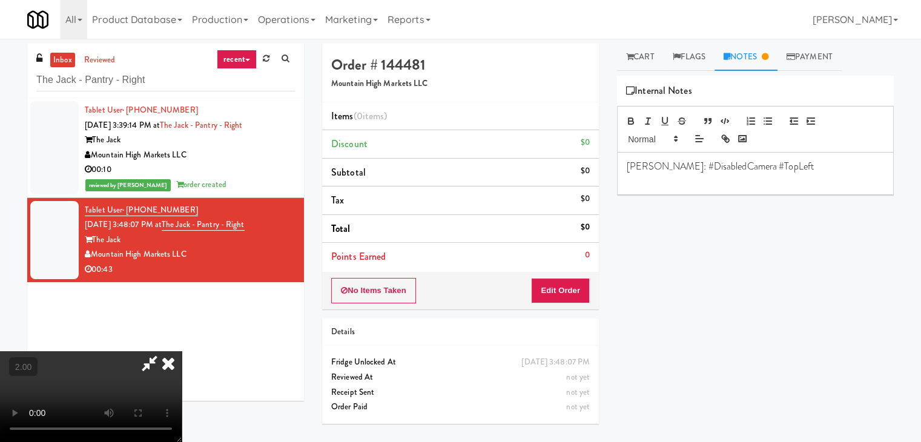
scroll to position [170, 0]
click at [182, 351] on video at bounding box center [91, 396] width 182 height 91
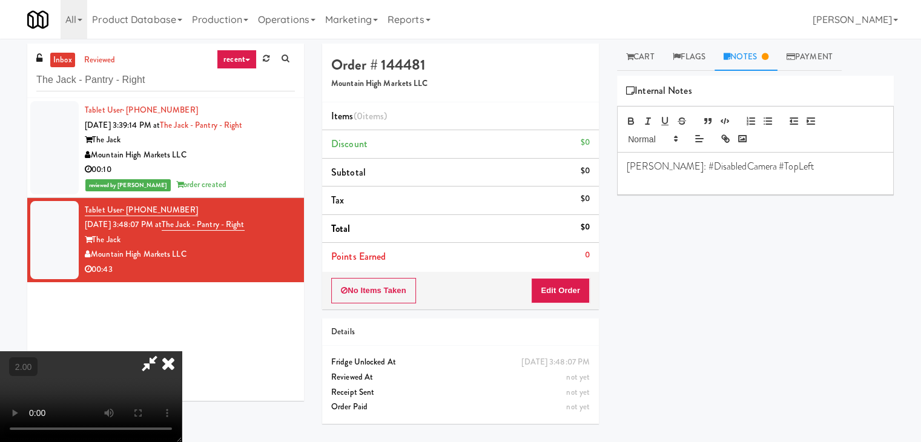
click at [182, 351] on video at bounding box center [91, 396] width 182 height 91
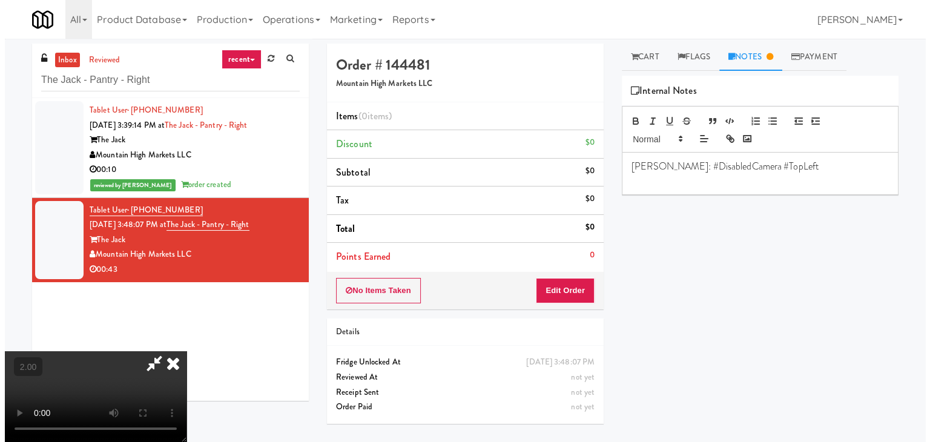
scroll to position [0, 0]
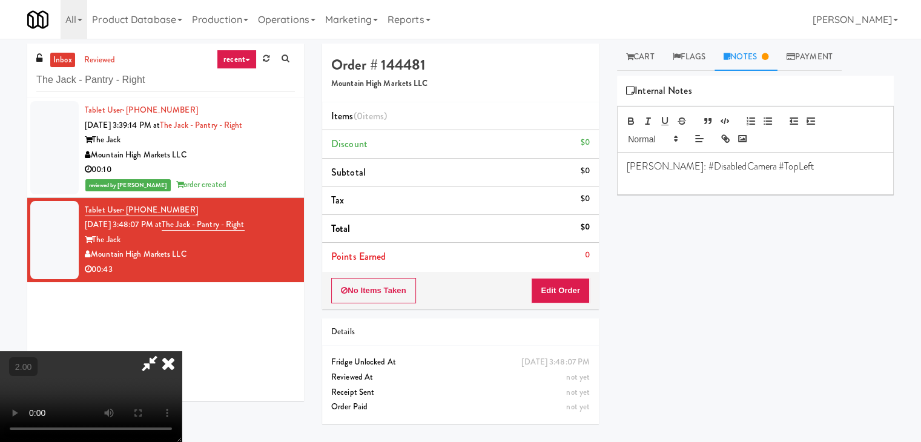
drag, startPoint x: 509, startPoint y: 50, endPoint x: 518, endPoint y: 88, distance: 38.5
click at [164, 351] on icon at bounding box center [150, 363] width 28 height 24
click at [559, 296] on button "Edit Order" at bounding box center [560, 290] width 59 height 25
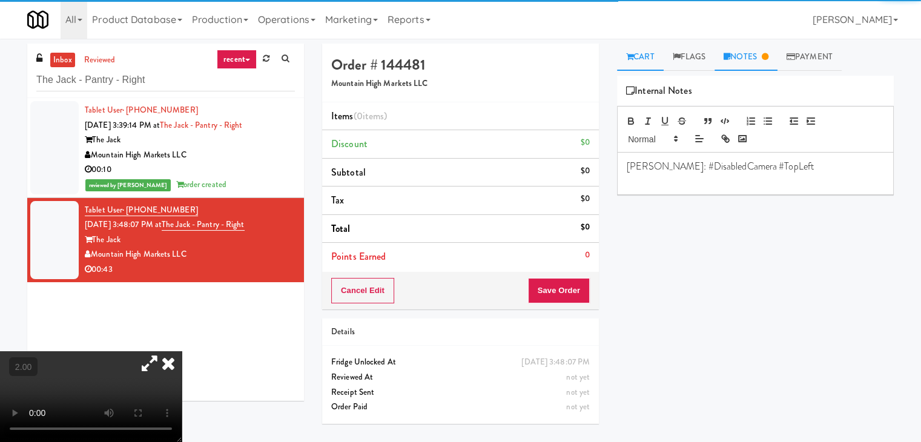
drag, startPoint x: 630, startPoint y: 54, endPoint x: 645, endPoint y: 70, distance: 22.3
click at [631, 54] on icon at bounding box center [629, 57] width 7 height 8
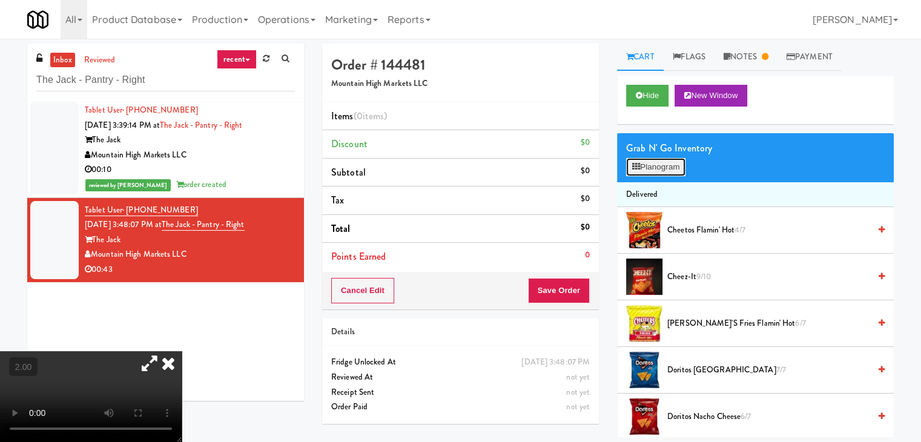
click at [659, 162] on button "Planogram" at bounding box center [655, 167] width 59 height 18
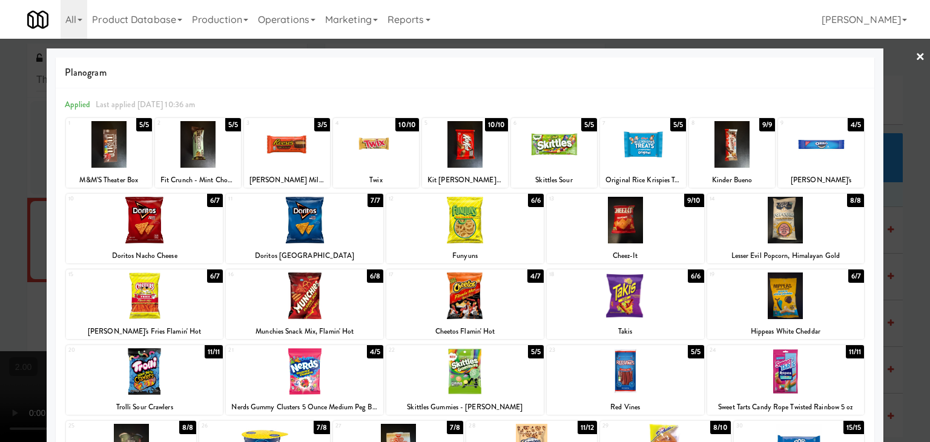
click at [152, 221] on div at bounding box center [144, 220] width 157 height 47
click at [723, 161] on div at bounding box center [732, 144] width 86 height 47
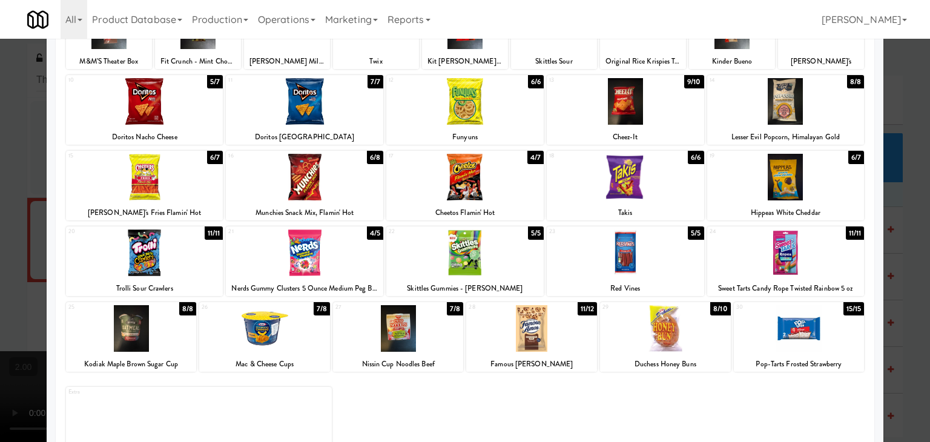
scroll to position [121, 0]
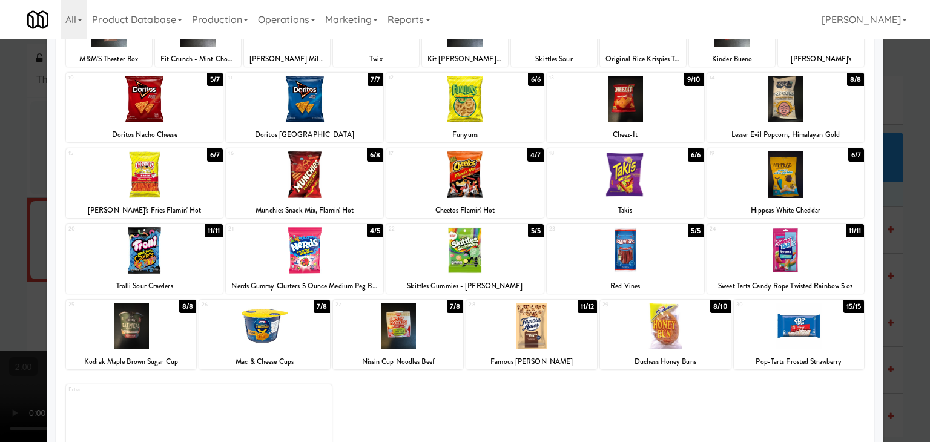
click at [785, 248] on div at bounding box center [785, 250] width 157 height 47
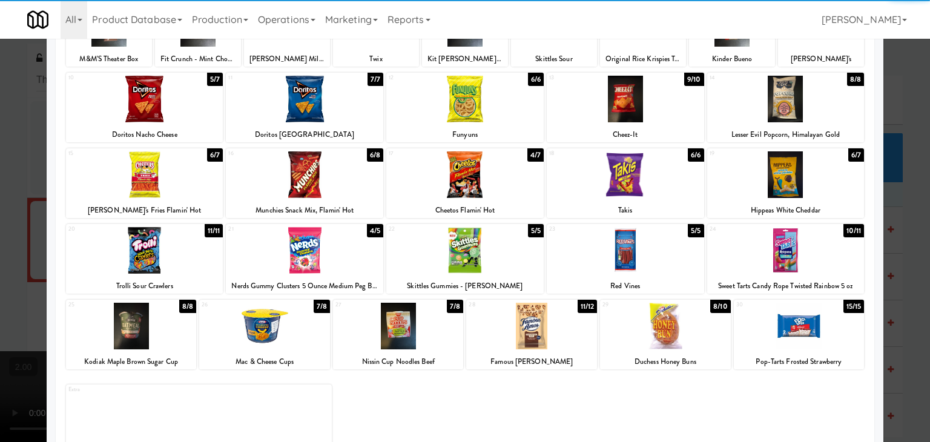
click at [529, 330] on div at bounding box center [531, 326] width 131 height 47
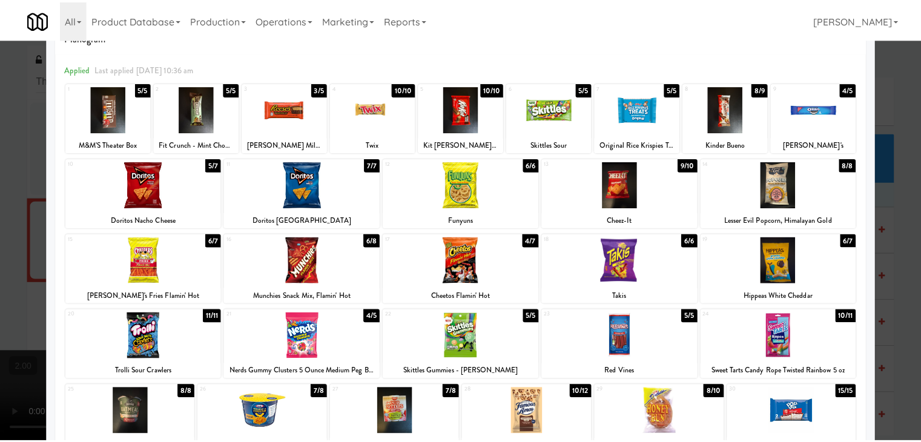
scroll to position [0, 0]
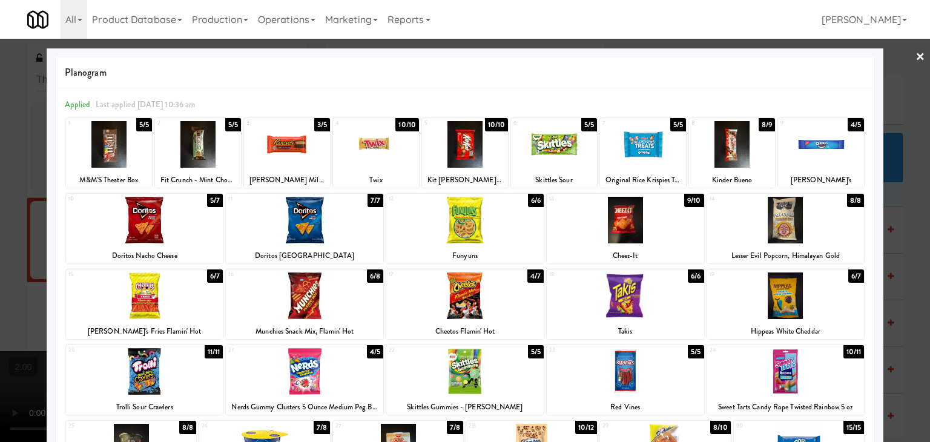
click at [916, 55] on link "×" at bounding box center [921, 58] width 10 height 38
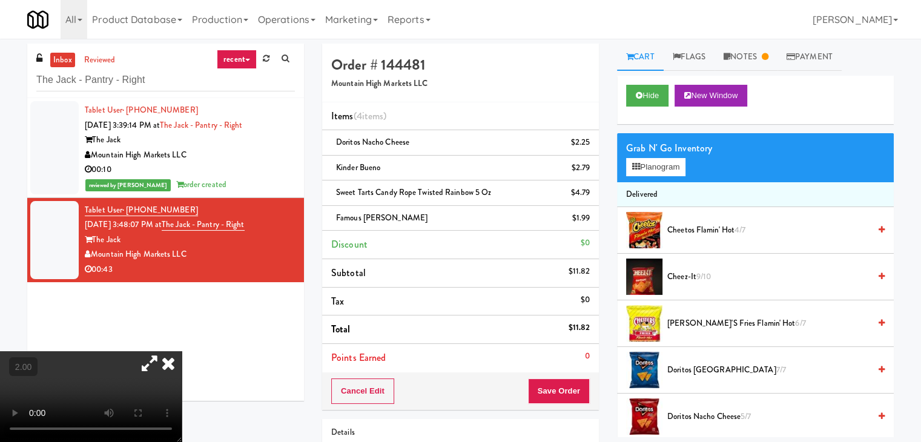
click at [182, 351] on icon at bounding box center [168, 363] width 27 height 24
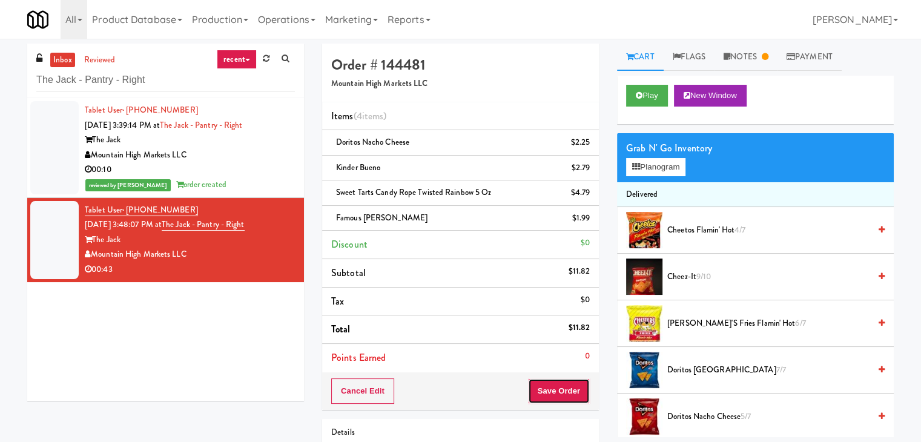
click at [565, 391] on button "Save Order" at bounding box center [559, 391] width 62 height 25
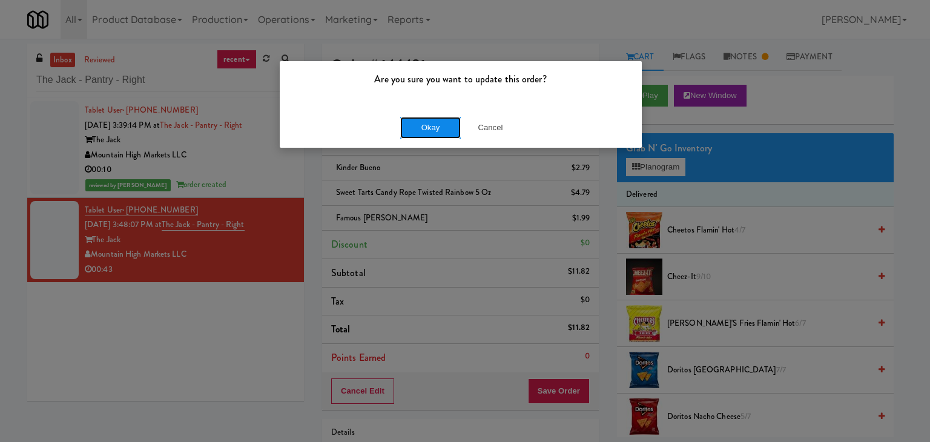
click at [422, 127] on button "Okay" at bounding box center [430, 128] width 61 height 22
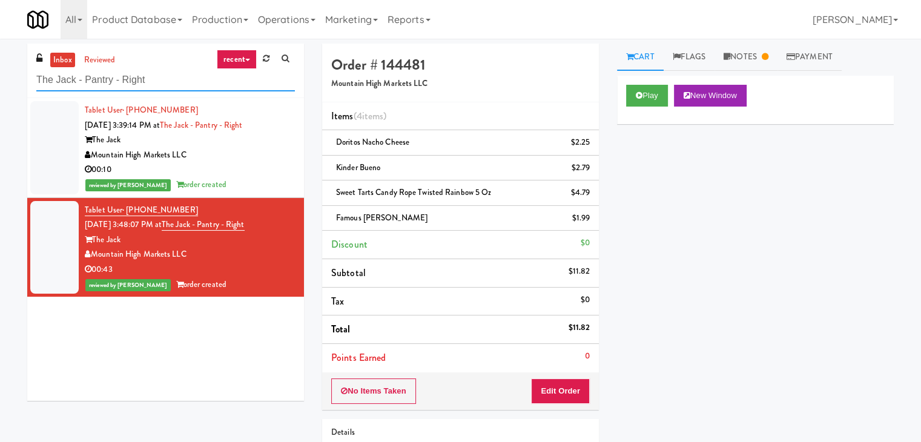
click at [173, 70] on input "The Jack - Pantry - Right" at bounding box center [165, 80] width 259 height 22
paste input "[PERSON_NAME] - Cooler - Lef"
type input "[PERSON_NAME] - Cooler - Left"
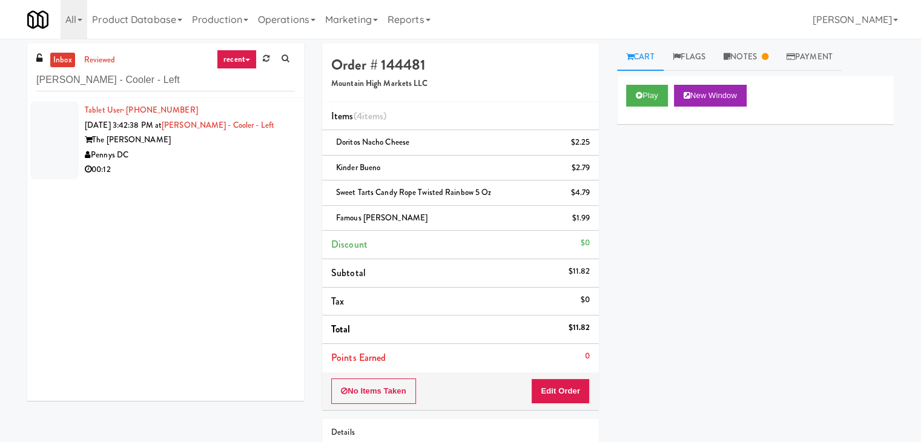
click at [248, 148] on div "Pennys DC" at bounding box center [190, 155] width 210 height 15
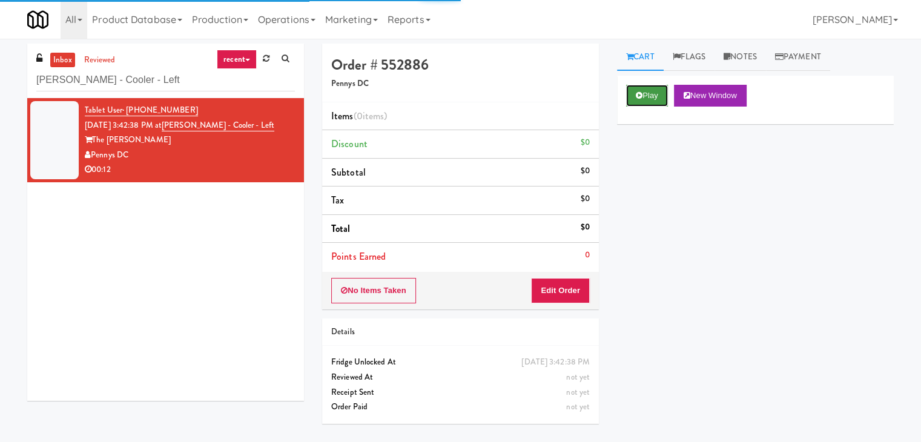
click at [644, 90] on button "Play" at bounding box center [647, 96] width 42 height 22
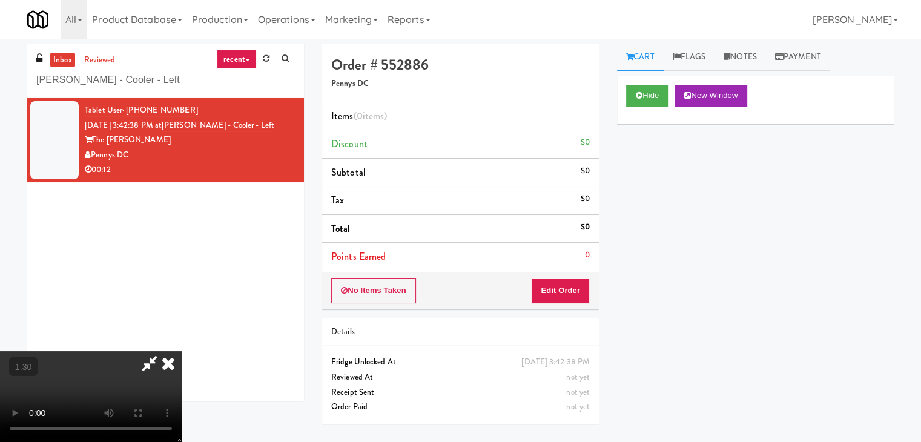
click at [182, 351] on video at bounding box center [91, 396] width 182 height 91
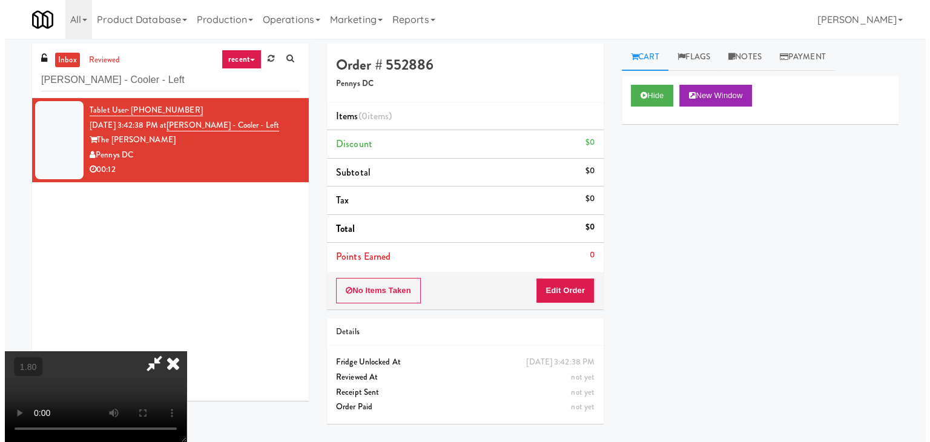
scroll to position [0, 0]
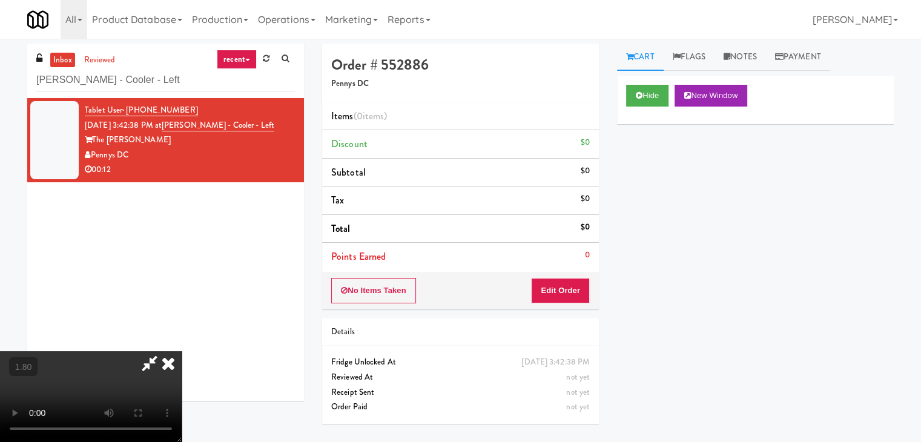
click at [182, 351] on icon at bounding box center [168, 363] width 27 height 24
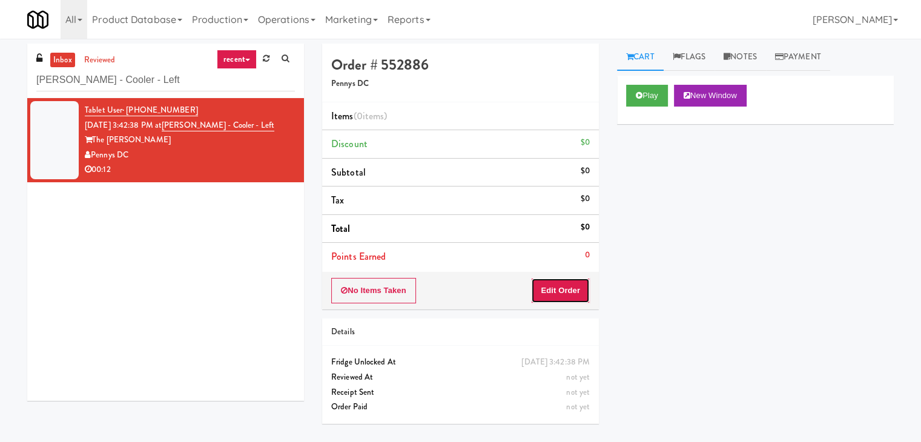
click at [545, 287] on button "Edit Order" at bounding box center [560, 290] width 59 height 25
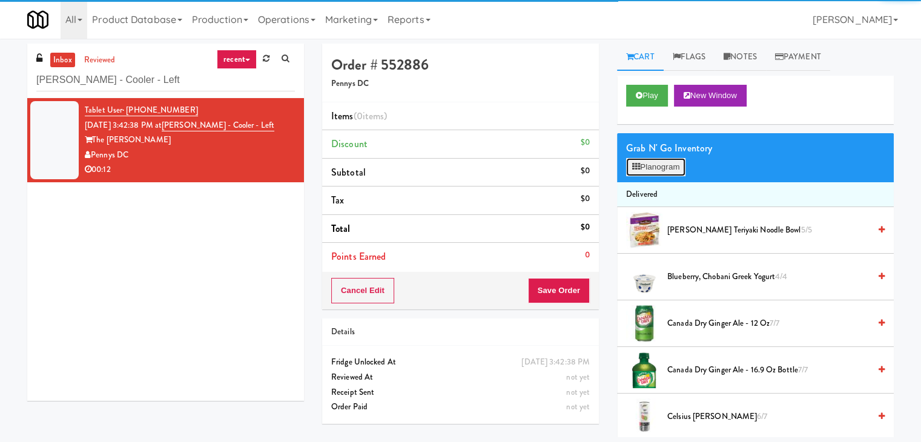
click at [664, 167] on button "Planogram" at bounding box center [655, 167] width 59 height 18
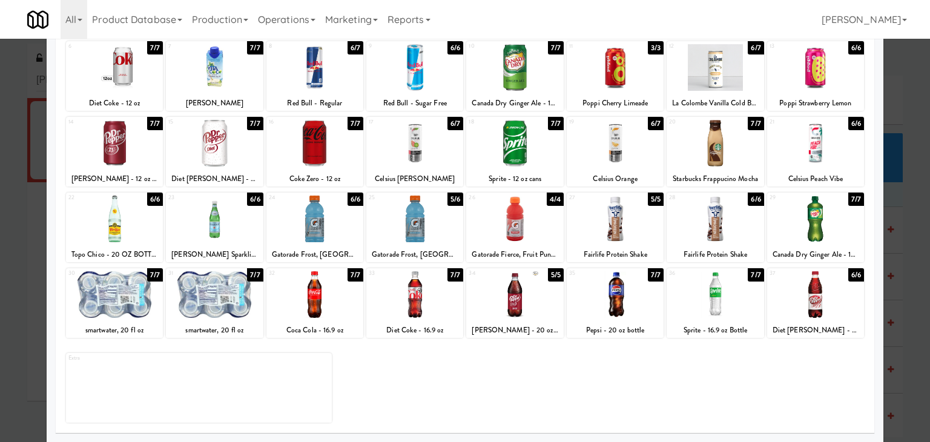
click at [538, 223] on div at bounding box center [514, 219] width 97 height 47
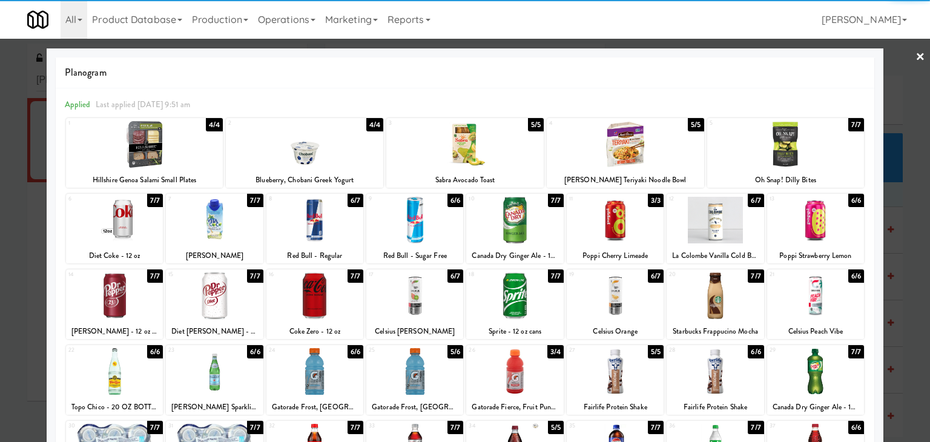
click at [916, 54] on link "×" at bounding box center [921, 58] width 10 height 38
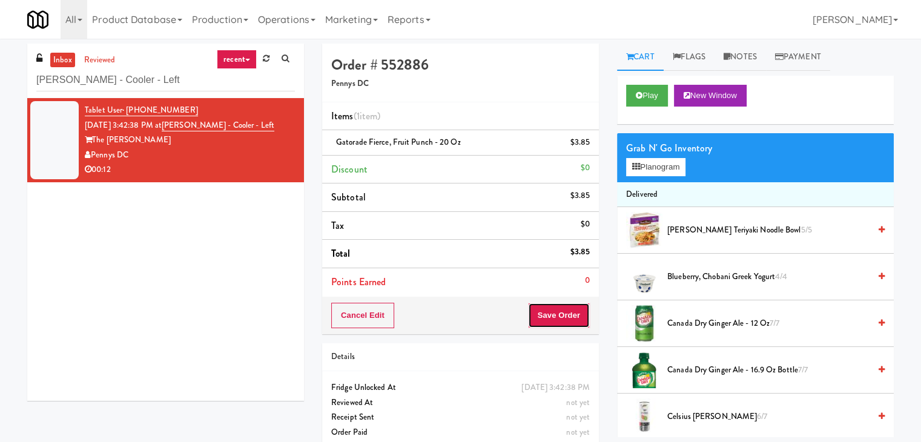
click at [545, 313] on button "Save Order" at bounding box center [559, 315] width 62 height 25
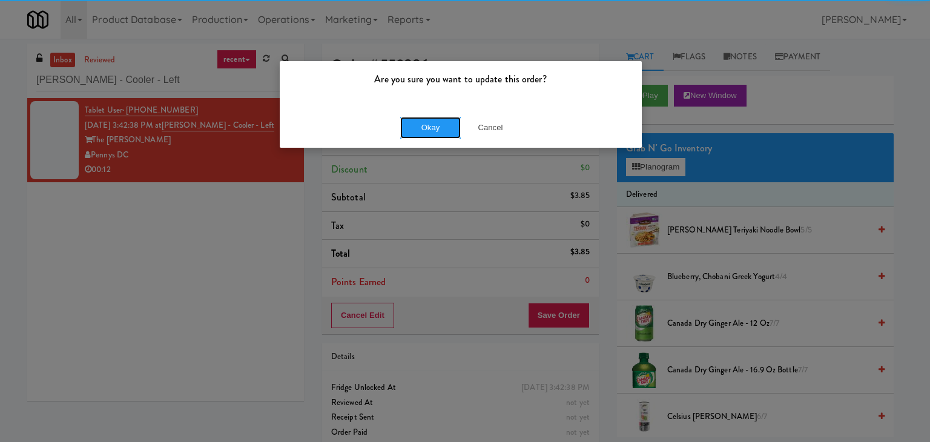
drag, startPoint x: 441, startPoint y: 130, endPoint x: 382, endPoint y: 84, distance: 75.1
click at [440, 129] on button "Okay" at bounding box center [430, 128] width 61 height 22
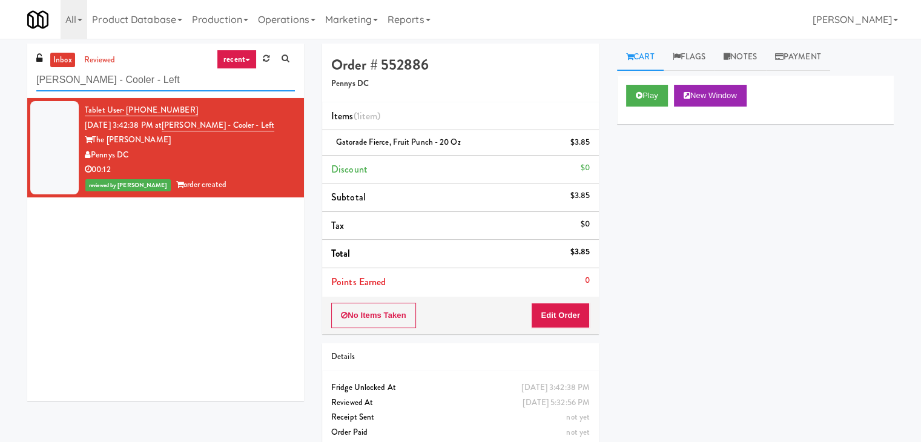
click at [188, 78] on input "[PERSON_NAME] - Cooler - Left" at bounding box center [165, 80] width 259 height 22
paste input "Platform"
type input "Platform - Cooler - Left"
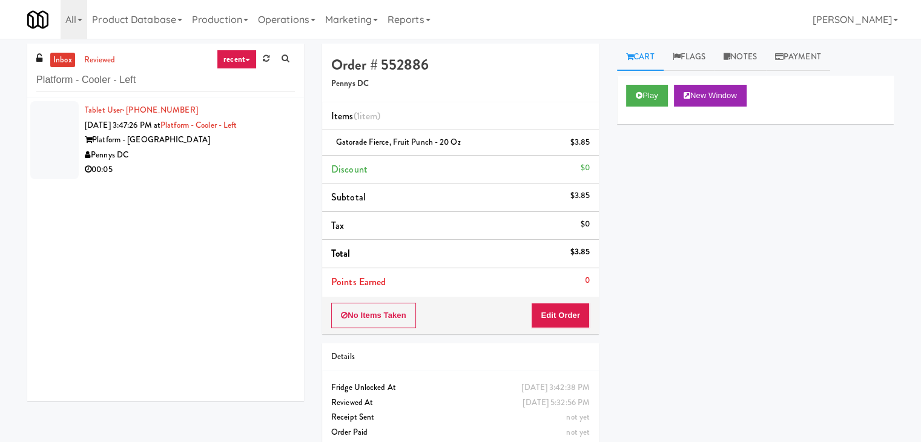
click at [273, 167] on div "00:05" at bounding box center [190, 169] width 210 height 15
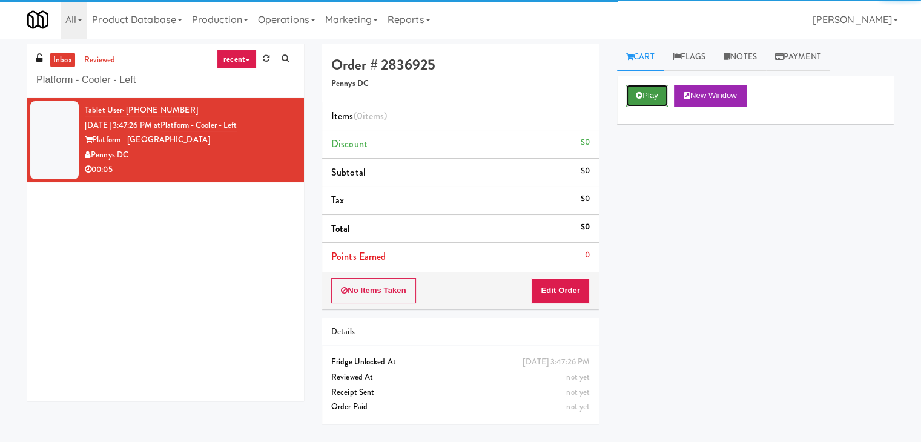
click at [635, 102] on button "Play" at bounding box center [647, 96] width 42 height 22
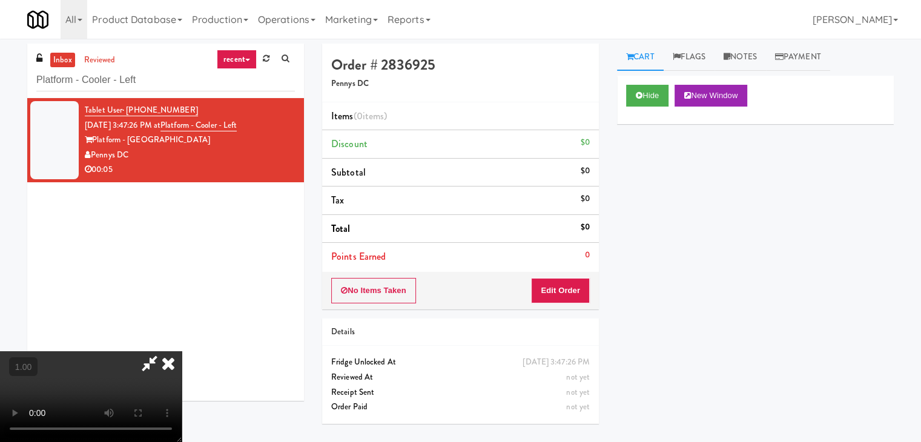
drag, startPoint x: 280, startPoint y: 170, endPoint x: 262, endPoint y: 210, distance: 43.4
click at [182, 351] on video at bounding box center [91, 396] width 182 height 91
click at [182, 351] on icon at bounding box center [168, 363] width 27 height 24
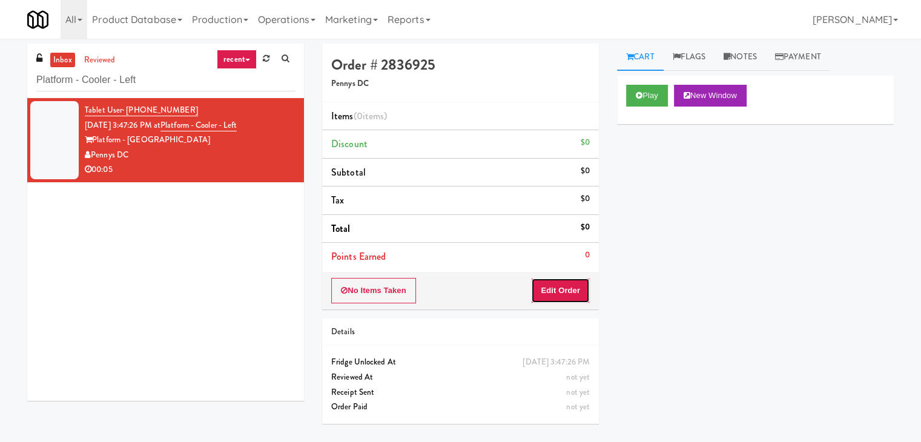
click at [568, 294] on button "Edit Order" at bounding box center [560, 290] width 59 height 25
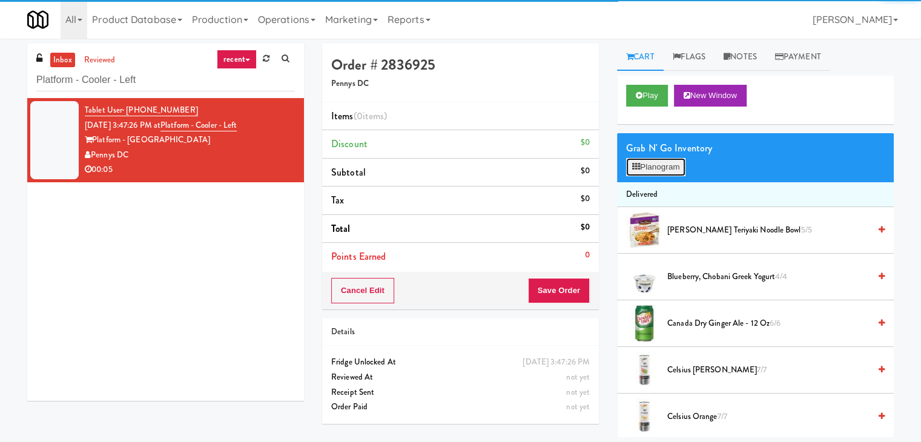
click at [667, 165] on button "Planogram" at bounding box center [655, 167] width 59 height 18
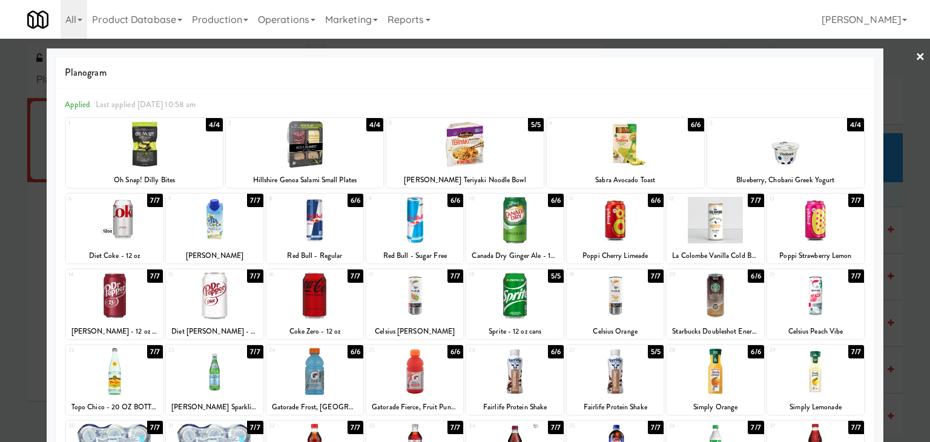
click at [618, 230] on div at bounding box center [615, 220] width 97 height 47
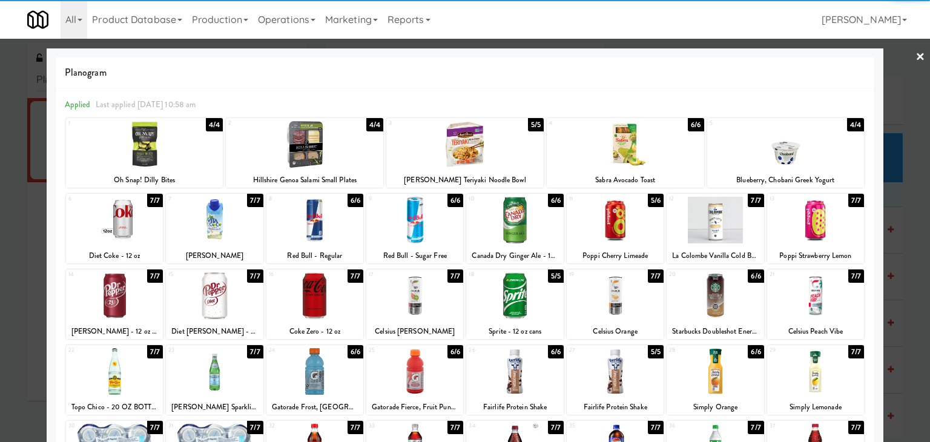
click at [916, 59] on link "×" at bounding box center [921, 58] width 10 height 38
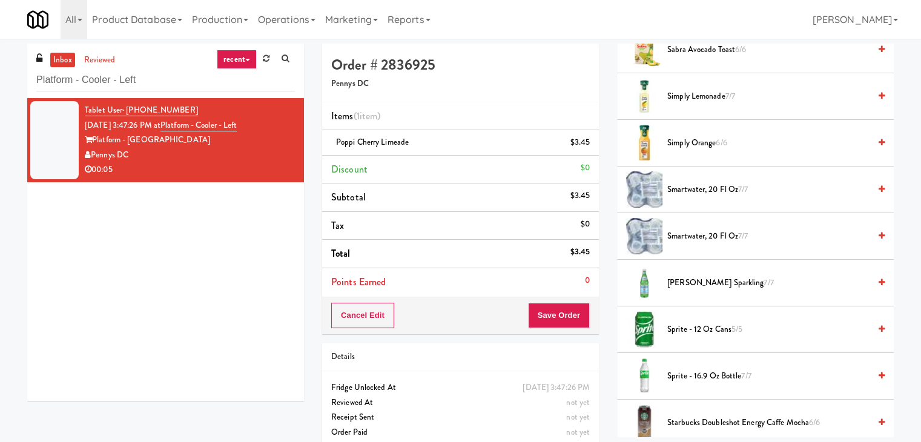
scroll to position [1631, 0]
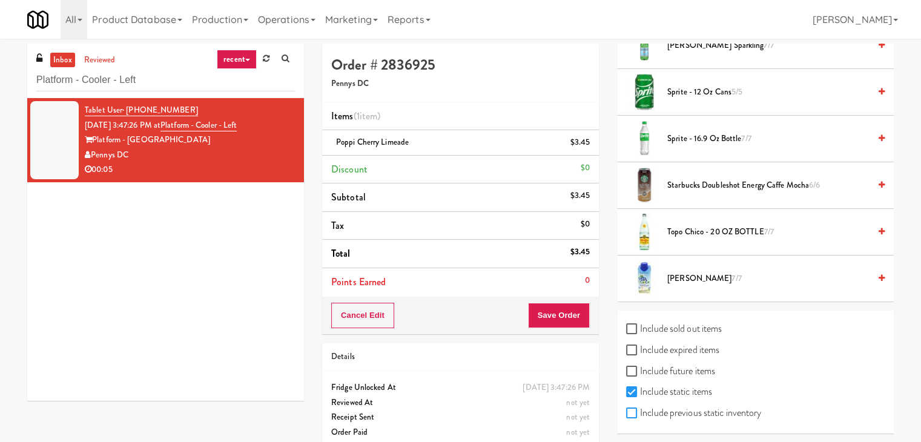
click at [632, 410] on input "Include previous static inventory" at bounding box center [633, 414] width 14 height 10
checkbox input "true"
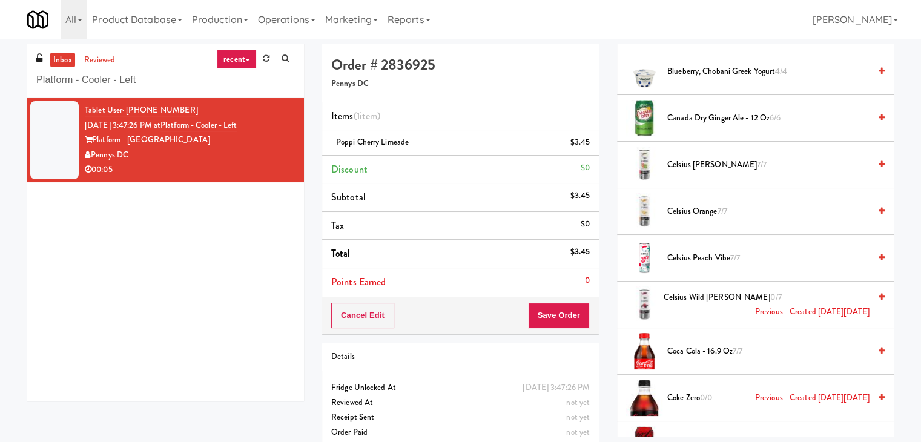
scroll to position [0, 0]
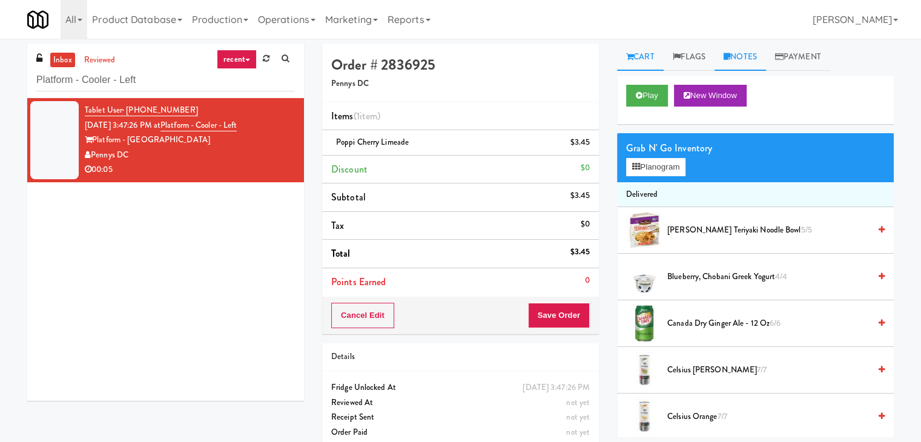
click at [743, 53] on link "Notes" at bounding box center [740, 57] width 51 height 27
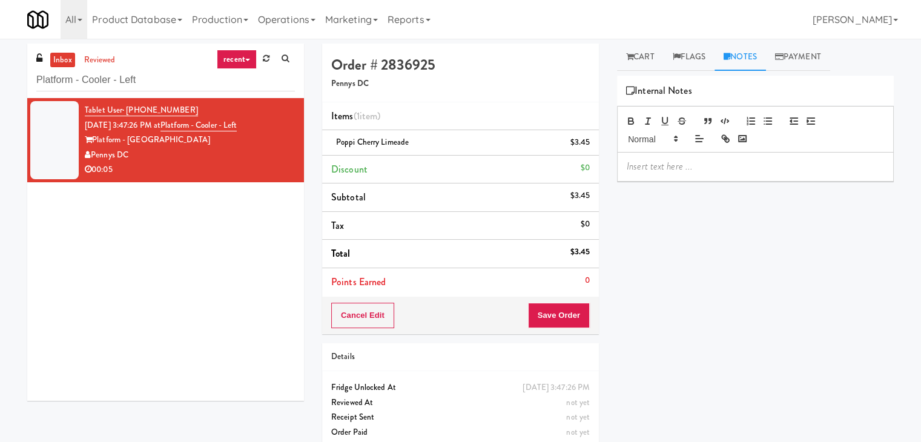
click at [693, 174] on div at bounding box center [756, 167] width 276 height 28
click at [779, 161] on p at bounding box center [755, 166] width 257 height 13
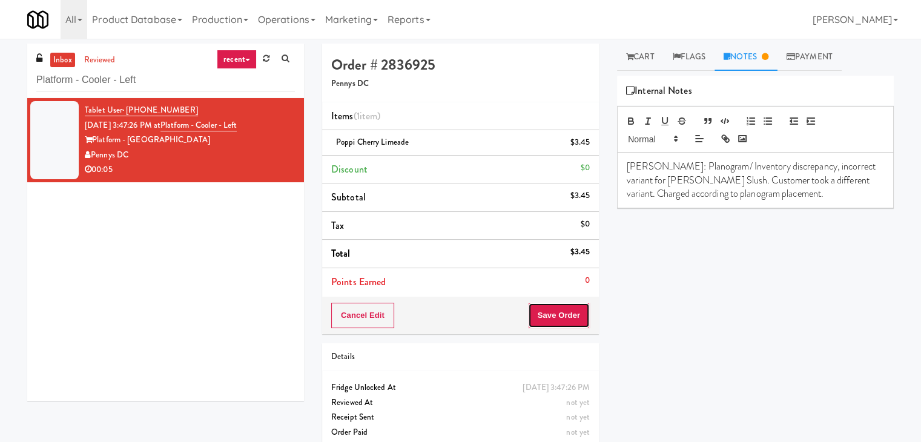
click at [565, 316] on button "Save Order" at bounding box center [559, 315] width 62 height 25
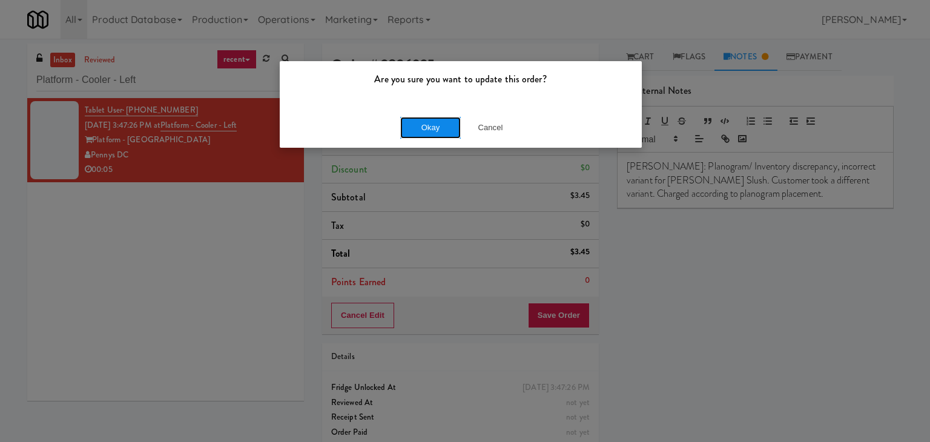
click at [435, 121] on button "Okay" at bounding box center [430, 128] width 61 height 22
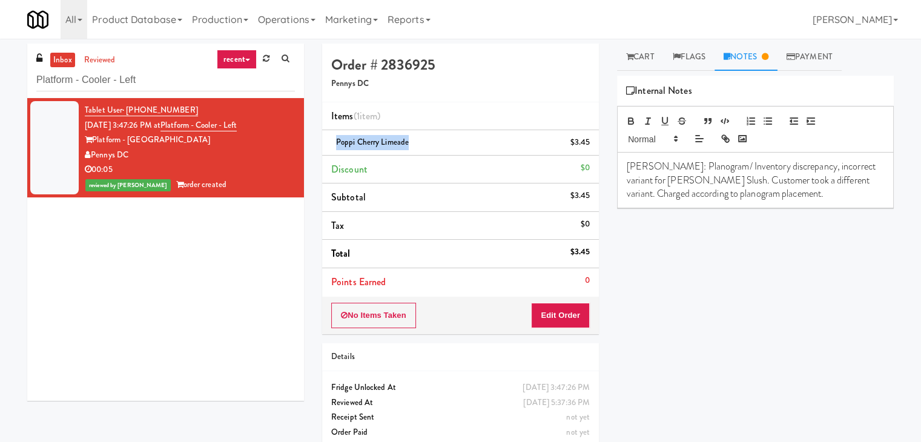
drag, startPoint x: 407, startPoint y: 144, endPoint x: 337, endPoint y: 141, distance: 69.7
click at [337, 141] on span "Poppi Cherry Limeade" at bounding box center [372, 142] width 73 height 12
copy span "Poppi Cherry Limeade"
drag, startPoint x: 697, startPoint y: 179, endPoint x: 628, endPoint y: 180, distance: 69.1
click at [628, 180] on p "[PERSON_NAME]: Planogram/ Inventory discrepancy, incorrect variant for [PERSON_…" at bounding box center [755, 180] width 257 height 41
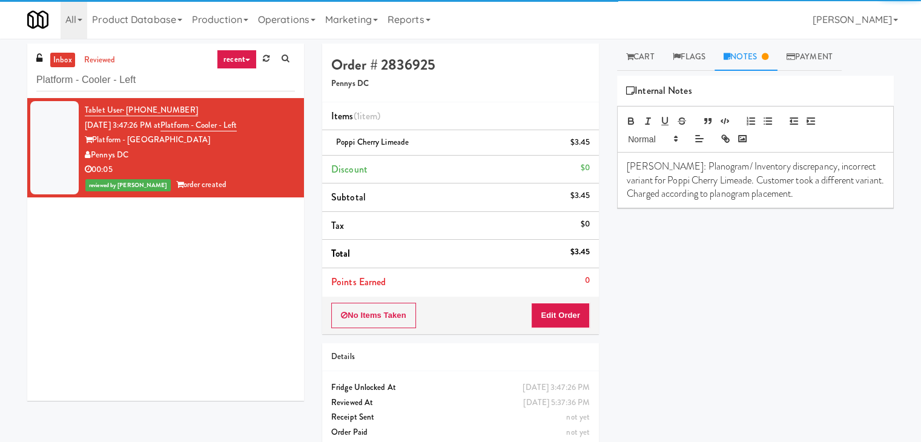
drag, startPoint x: 733, startPoint y: 267, endPoint x: 710, endPoint y: 259, distance: 24.5
click at [732, 267] on div "Play New Window Primary Flag Clear Flag if unable to determine what was taken o…" at bounding box center [755, 303] width 277 height 454
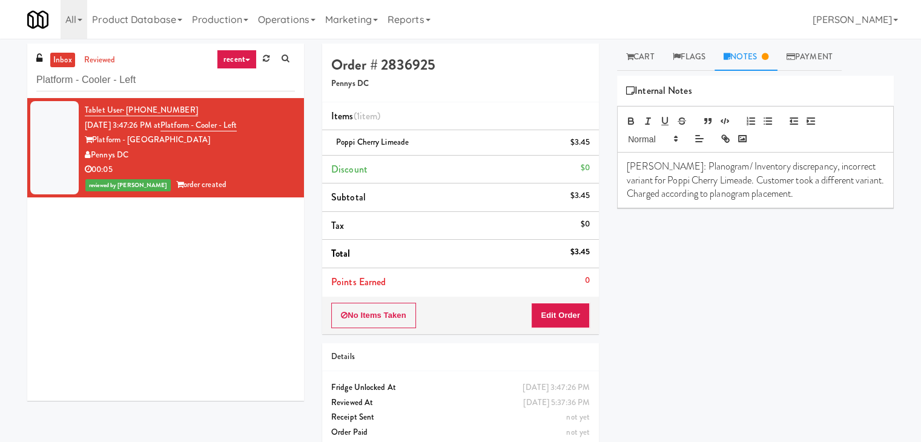
drag, startPoint x: 131, startPoint y: 154, endPoint x: 94, endPoint y: 156, distance: 37.0
click at [94, 156] on div "Pennys DC" at bounding box center [190, 155] width 210 height 15
copy div "Pennys DC"
drag, startPoint x: 259, startPoint y: 126, endPoint x: 181, endPoint y: 132, distance: 77.8
click at [181, 132] on div "Tablet User · (302) 650-6850 [DATE] 3:47:26 PM at Platform - Cooler - Left Plat…" at bounding box center [190, 148] width 210 height 90
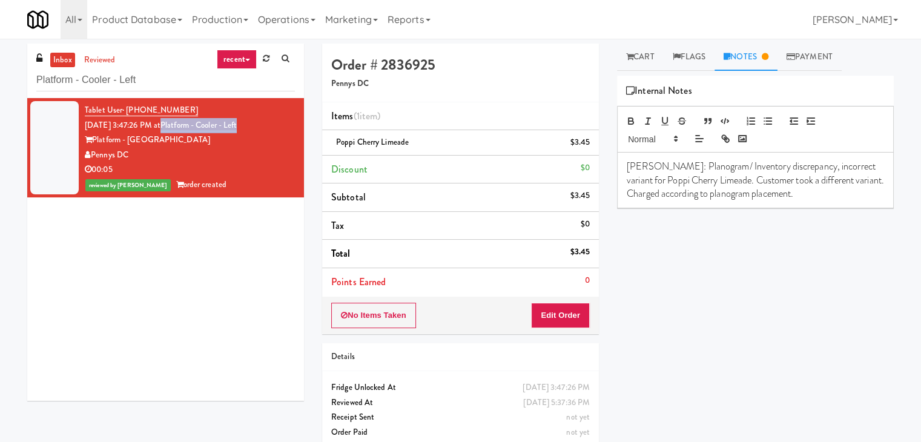
copy link "Platform - Cooler - Left"
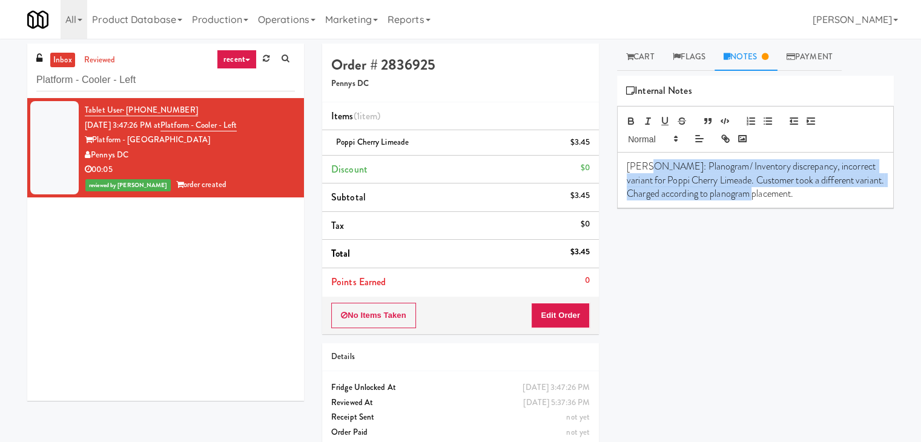
drag, startPoint x: 647, startPoint y: 165, endPoint x: 830, endPoint y: 195, distance: 185.3
click at [830, 195] on p "[PERSON_NAME]: Planogram/ Inventory discrepancy, incorrect variant for Poppi Ch…" at bounding box center [755, 180] width 257 height 41
copy p "Planogram/ Inventory discrepancy, incorrect variant for Poppi Cherry Limeade. C…"
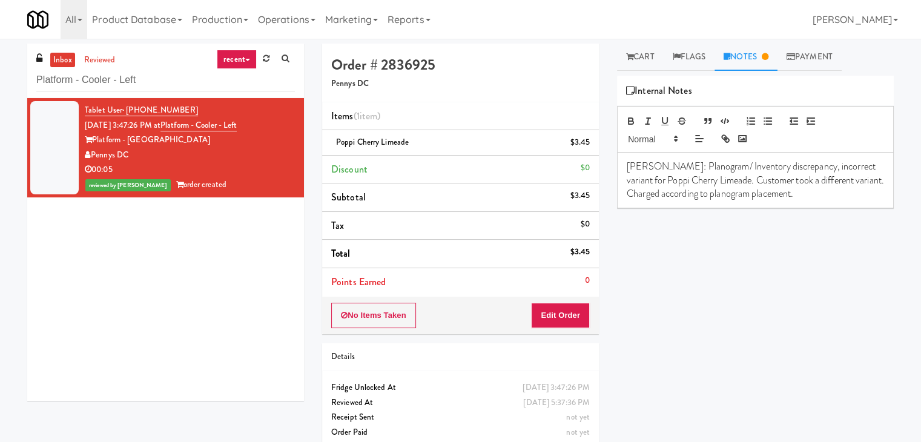
drag, startPoint x: 715, startPoint y: 276, endPoint x: 712, endPoint y: 250, distance: 26.2
click at [715, 277] on div "Play New Window Primary Flag Clear Flag if unable to determine what was taken o…" at bounding box center [755, 303] width 277 height 454
click at [635, 58] on link "Cart" at bounding box center [640, 57] width 47 height 27
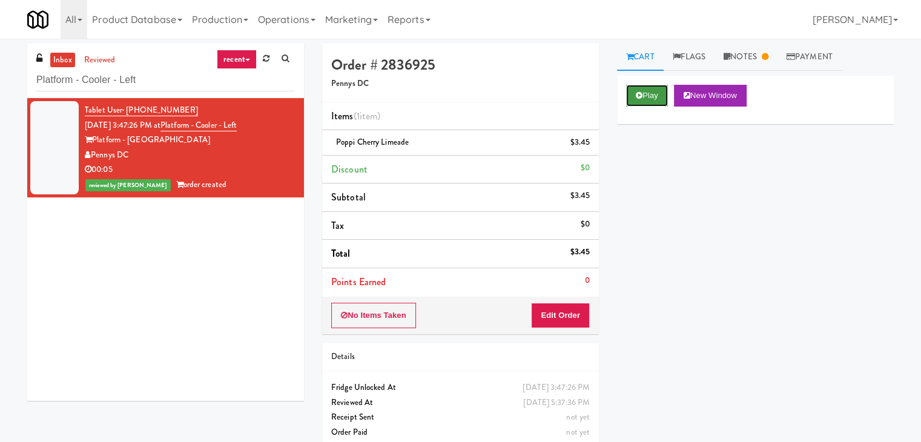
click at [648, 93] on button "Play" at bounding box center [647, 96] width 42 height 22
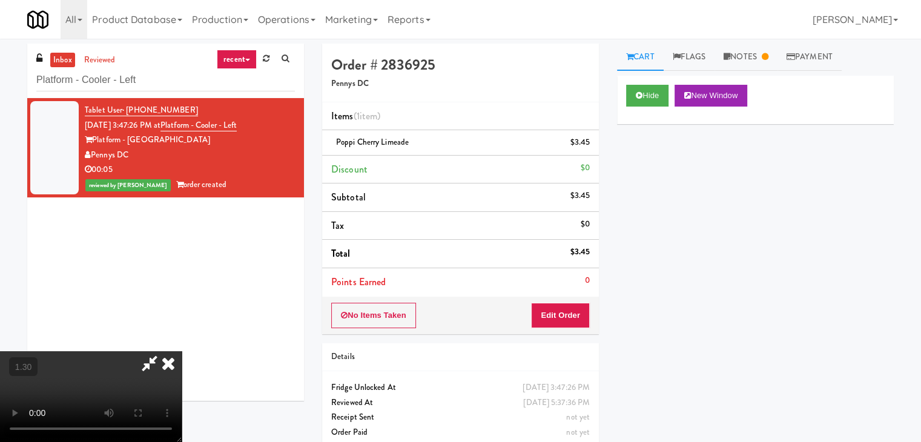
click at [182, 351] on video at bounding box center [91, 396] width 182 height 91
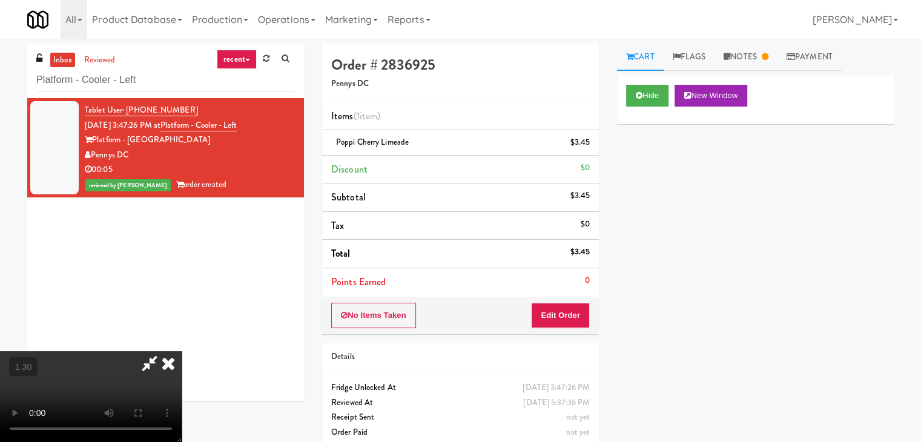
click at [182, 351] on icon at bounding box center [168, 363] width 27 height 24
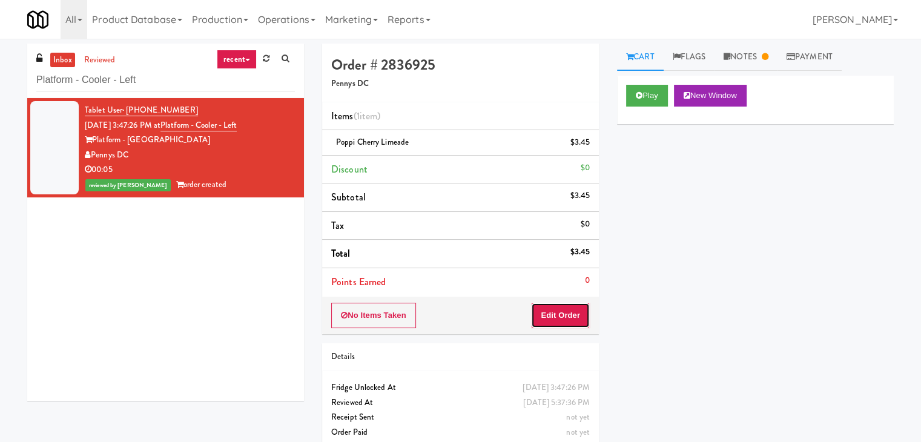
click at [574, 312] on button "Edit Order" at bounding box center [560, 315] width 59 height 25
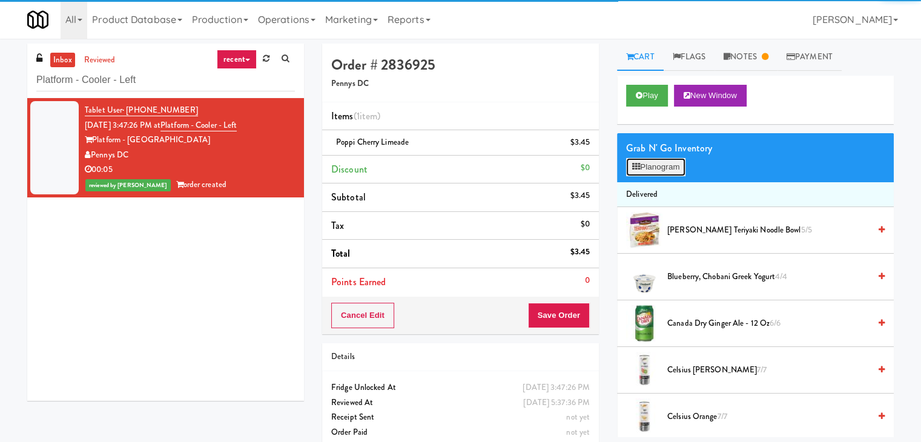
click at [648, 167] on button "Planogram" at bounding box center [655, 167] width 59 height 18
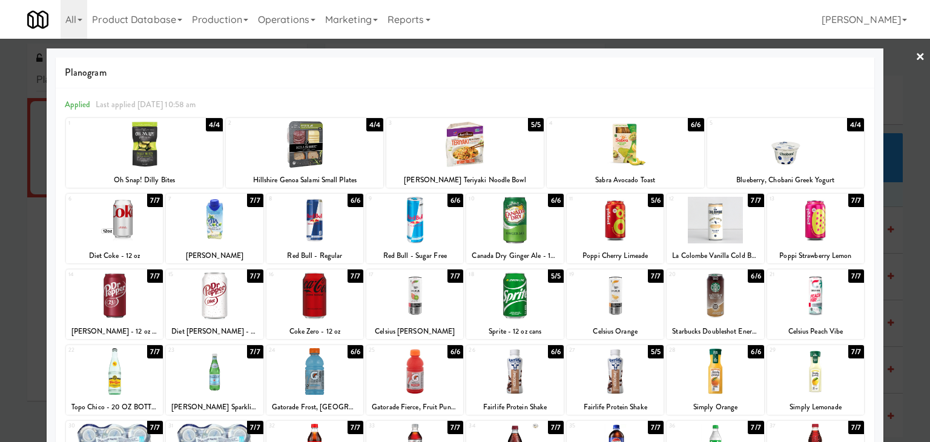
click at [916, 55] on link "×" at bounding box center [921, 58] width 10 height 38
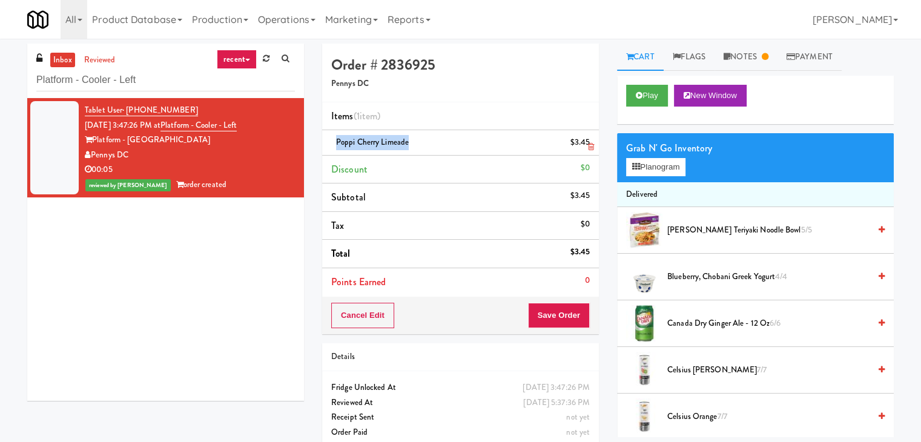
drag, startPoint x: 408, startPoint y: 144, endPoint x: 336, endPoint y: 141, distance: 72.1
click at [336, 141] on div "Poppi Cherry Limeade $3.45" at bounding box center [460, 142] width 259 height 15
copy span "Poppi Cherry Limeade"
click at [368, 316] on button "Cancel Edit" at bounding box center [362, 315] width 63 height 25
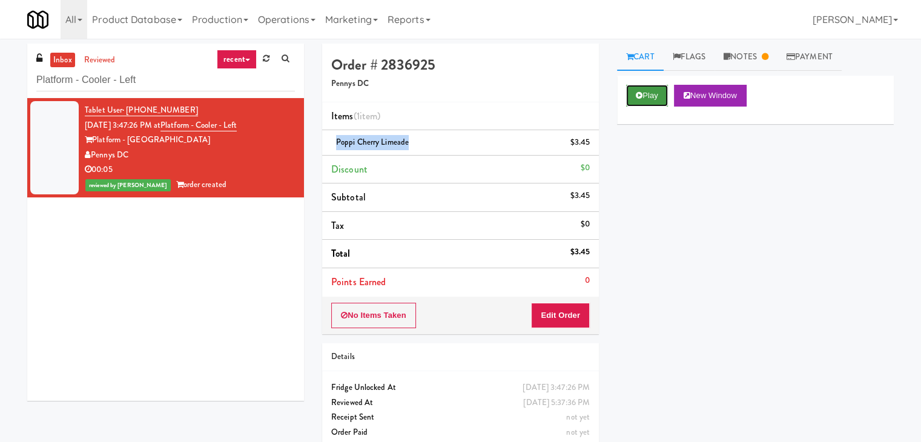
click at [654, 91] on button "Play" at bounding box center [647, 96] width 42 height 22
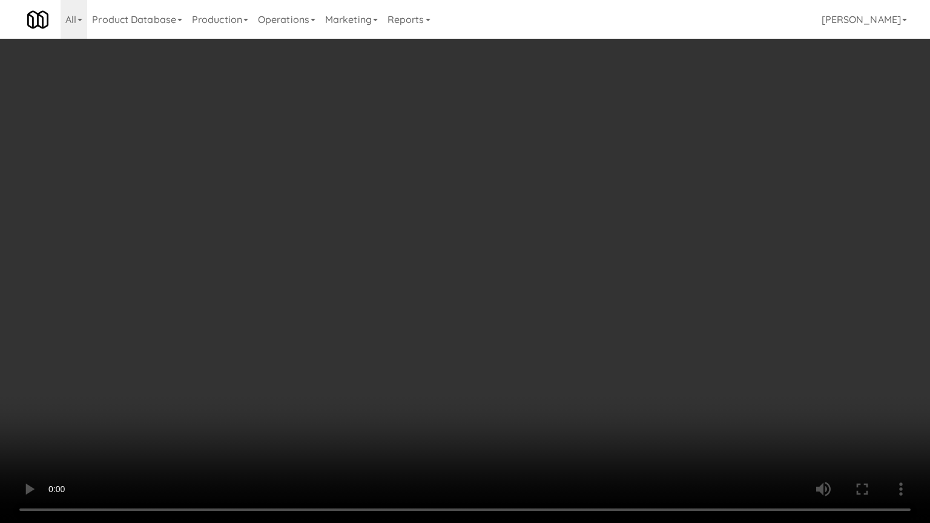
click at [578, 245] on video at bounding box center [465, 261] width 930 height 523
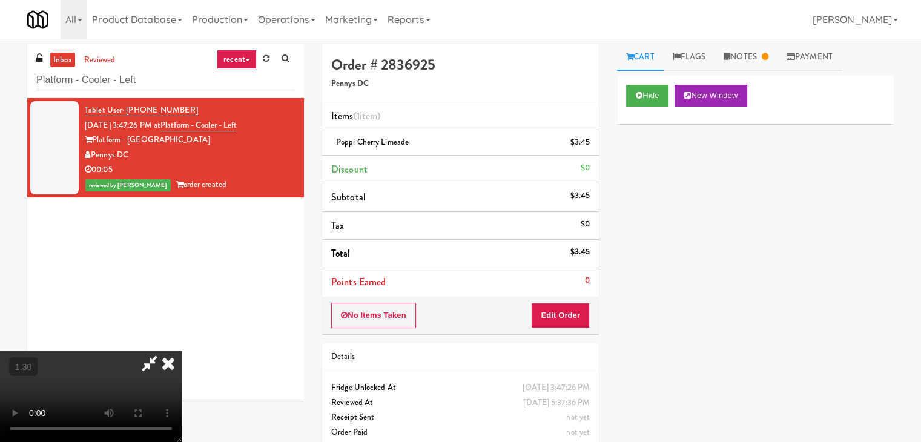
click at [182, 351] on icon at bounding box center [168, 363] width 27 height 24
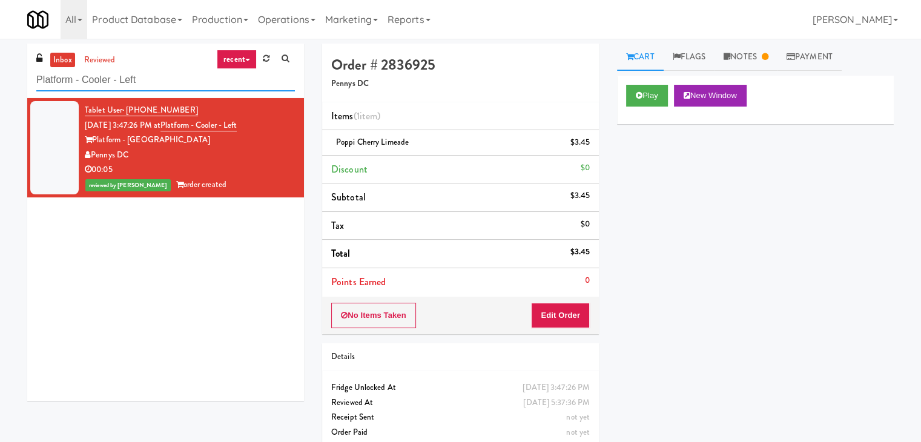
click at [160, 81] on input "Platform - Cooler - Left" at bounding box center [165, 80] width 259 height 22
click at [748, 51] on link "Notes" at bounding box center [746, 57] width 63 height 27
